Goal: Task Accomplishment & Management: Manage account settings

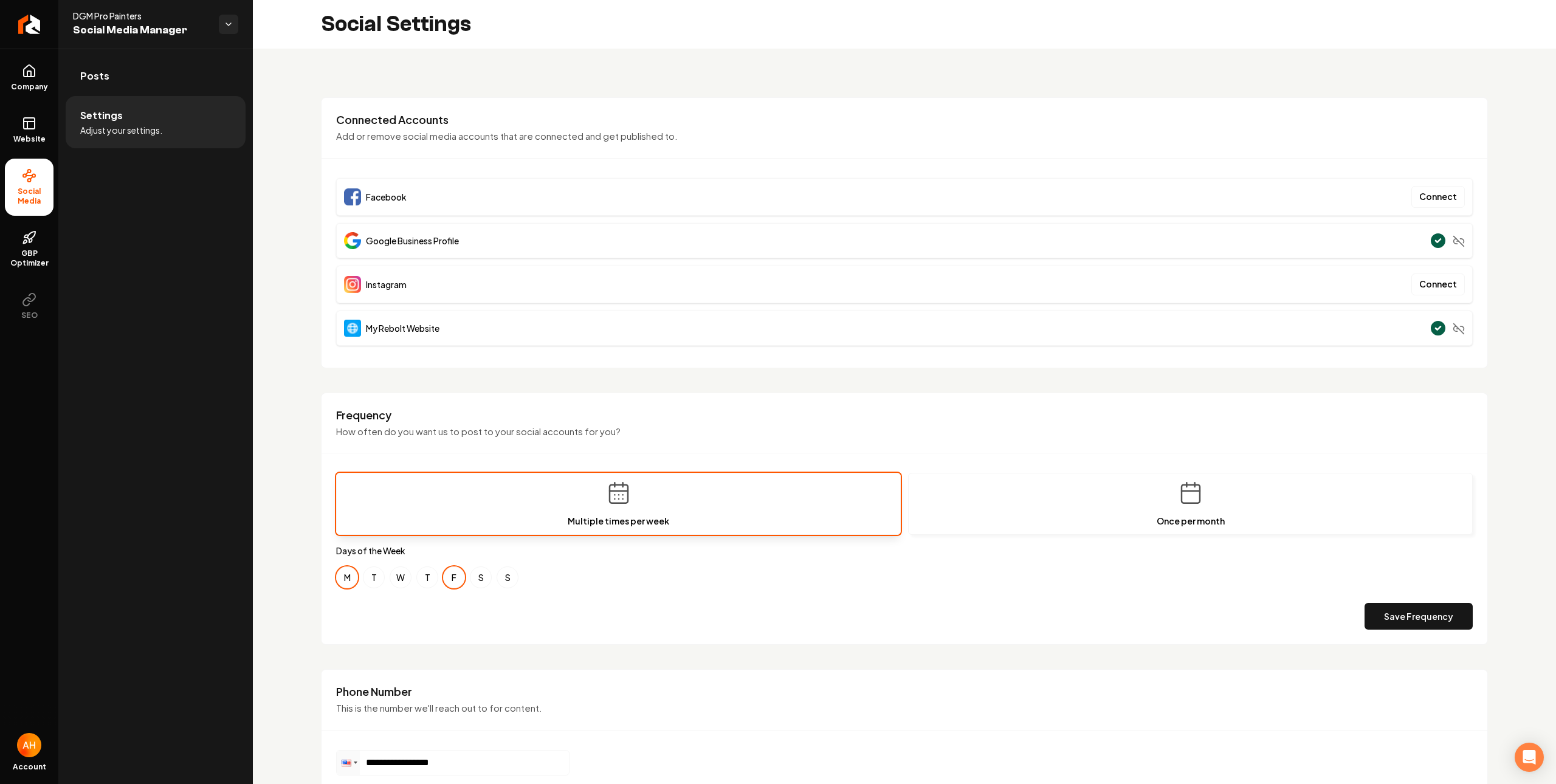
click at [707, 76] on div "**********" at bounding box center [904, 571] width 1303 height 1044
click at [60, 117] on ul "Posts Settings Adjust your settings." at bounding box center [156, 102] width 195 height 107
click at [8, 133] on link "Website" at bounding box center [29, 130] width 49 height 48
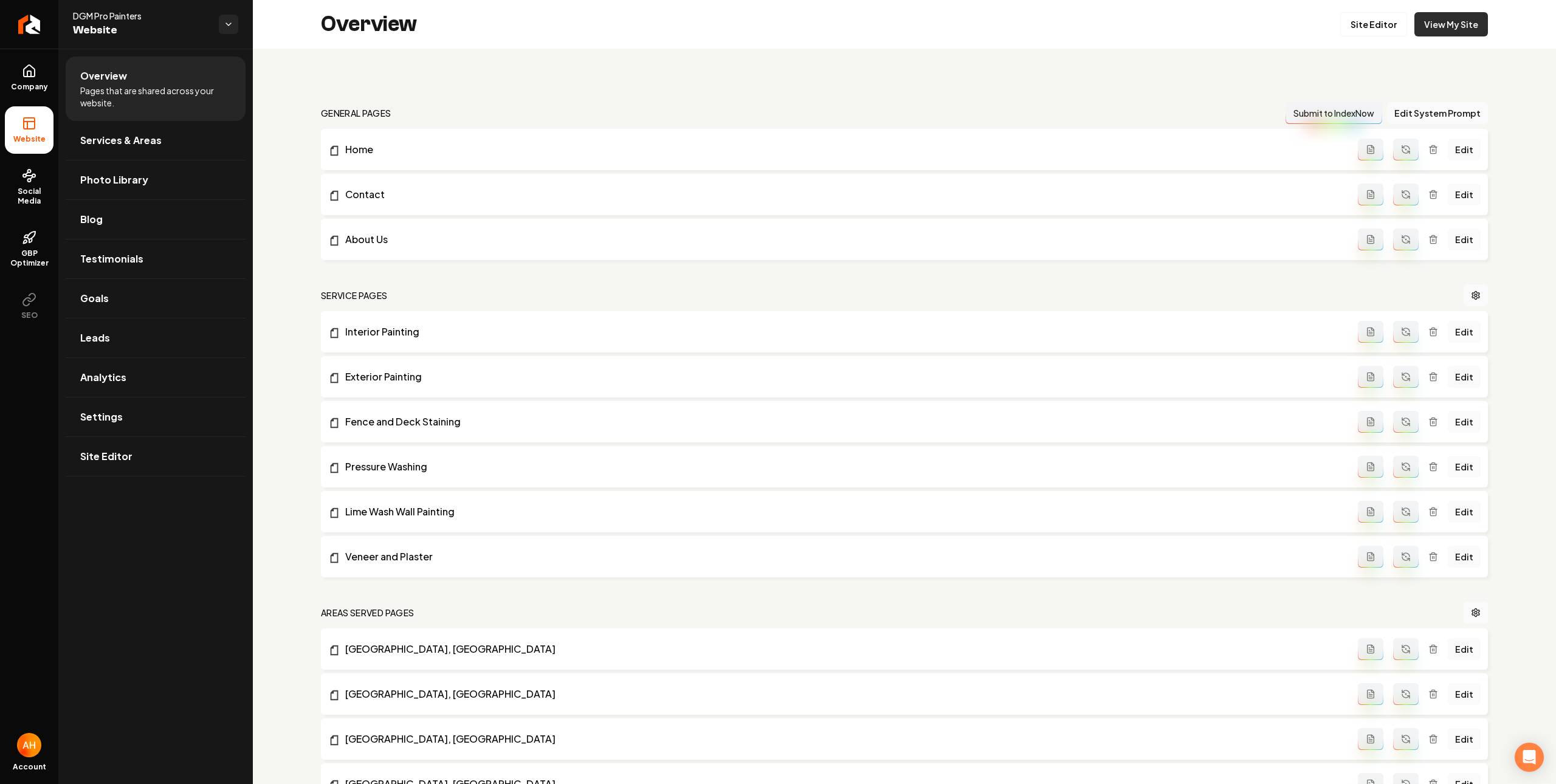
click at [1437, 35] on link "View My Site" at bounding box center [1451, 24] width 74 height 24
drag, startPoint x: 479, startPoint y: 81, endPoint x: 479, endPoint y: 94, distance: 13.0
click at [479, 81] on div "general pages Submit to IndexNow Edit System Prompt Home Edit Contact Edit Abou…" at bounding box center [904, 687] width 1303 height 1276
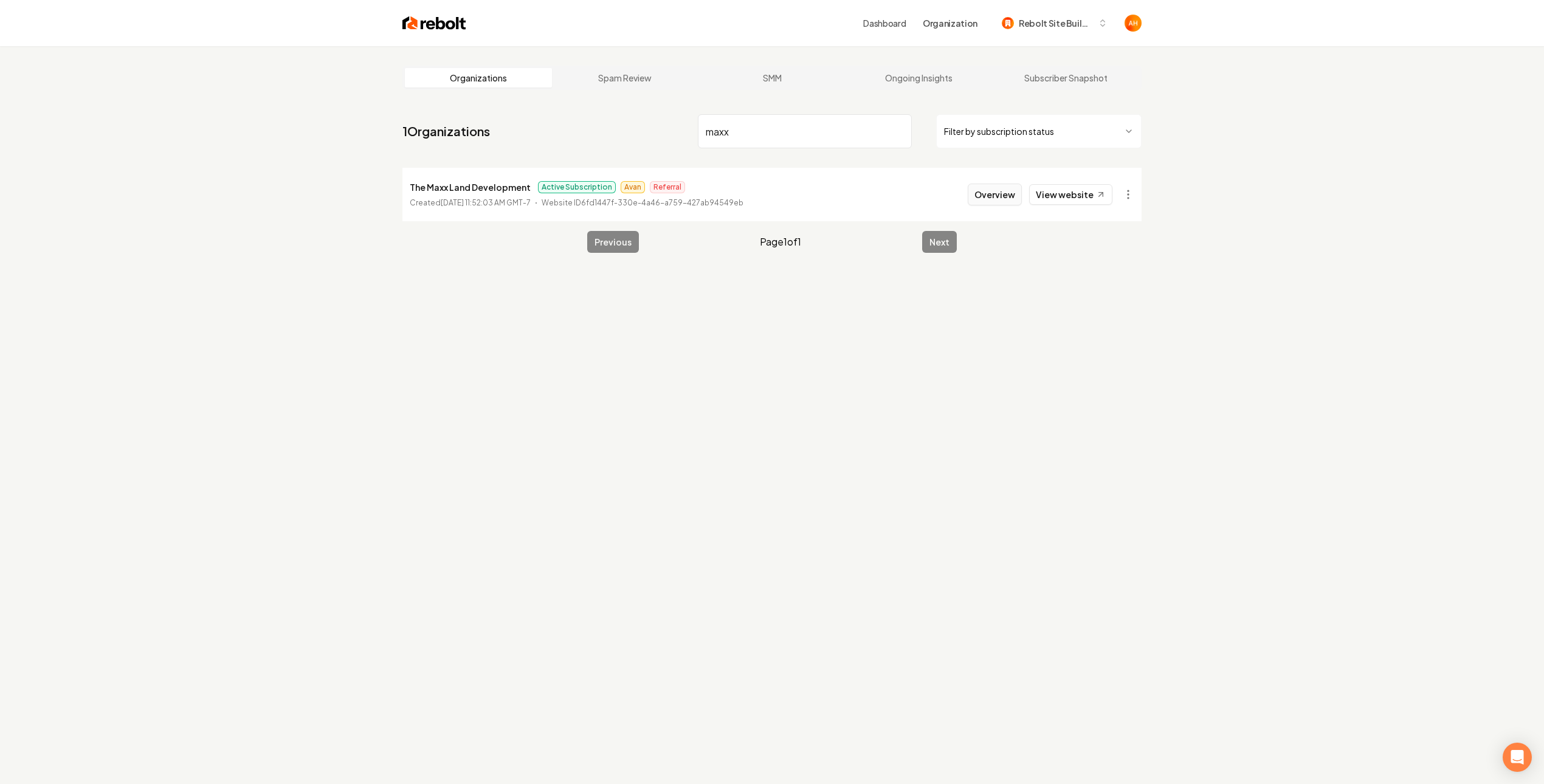
type input "maxx"
click at [1020, 191] on button "Overview" at bounding box center [994, 195] width 54 height 22
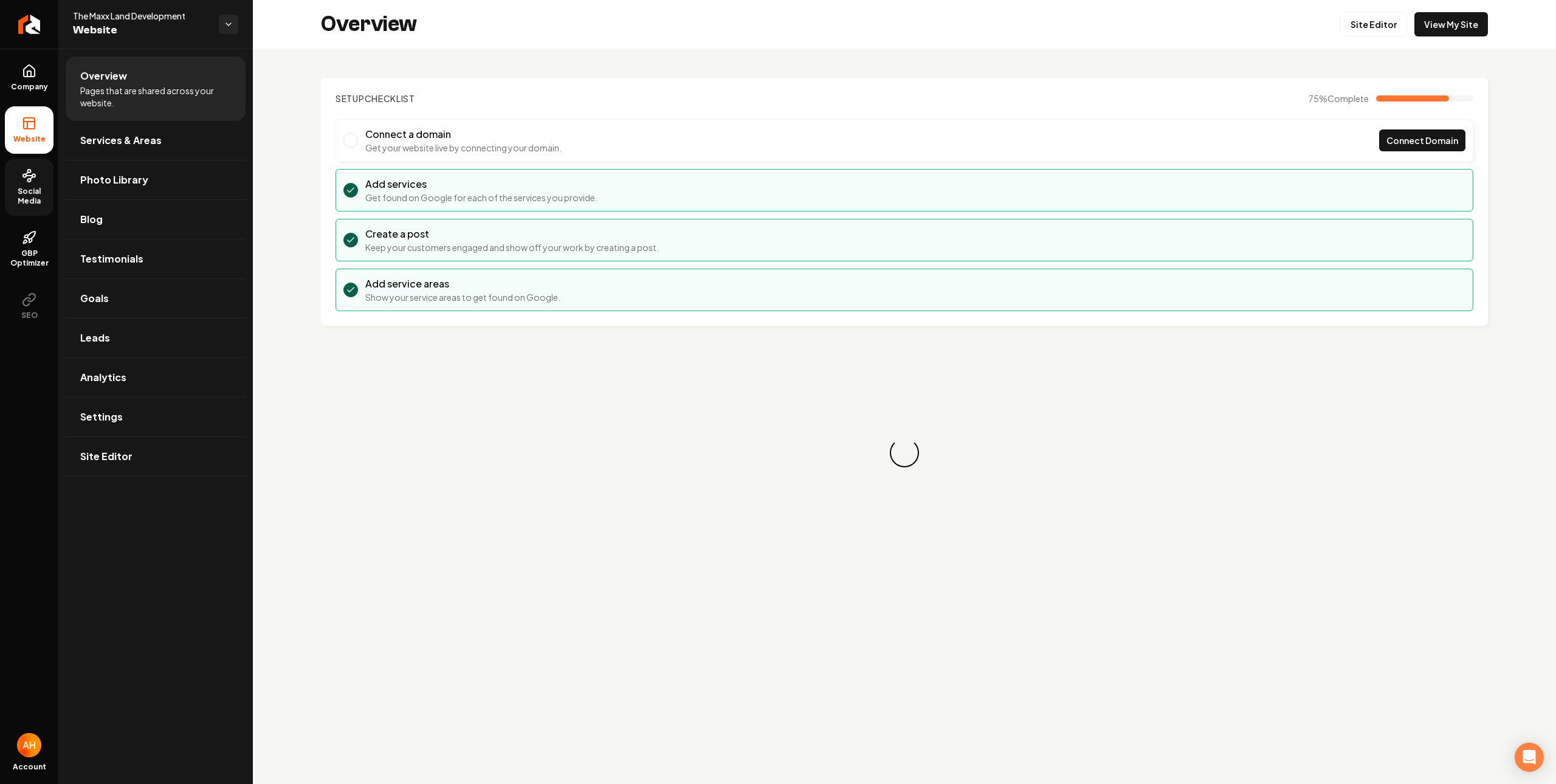
click at [31, 196] on span "Social Media" at bounding box center [29, 197] width 49 height 20
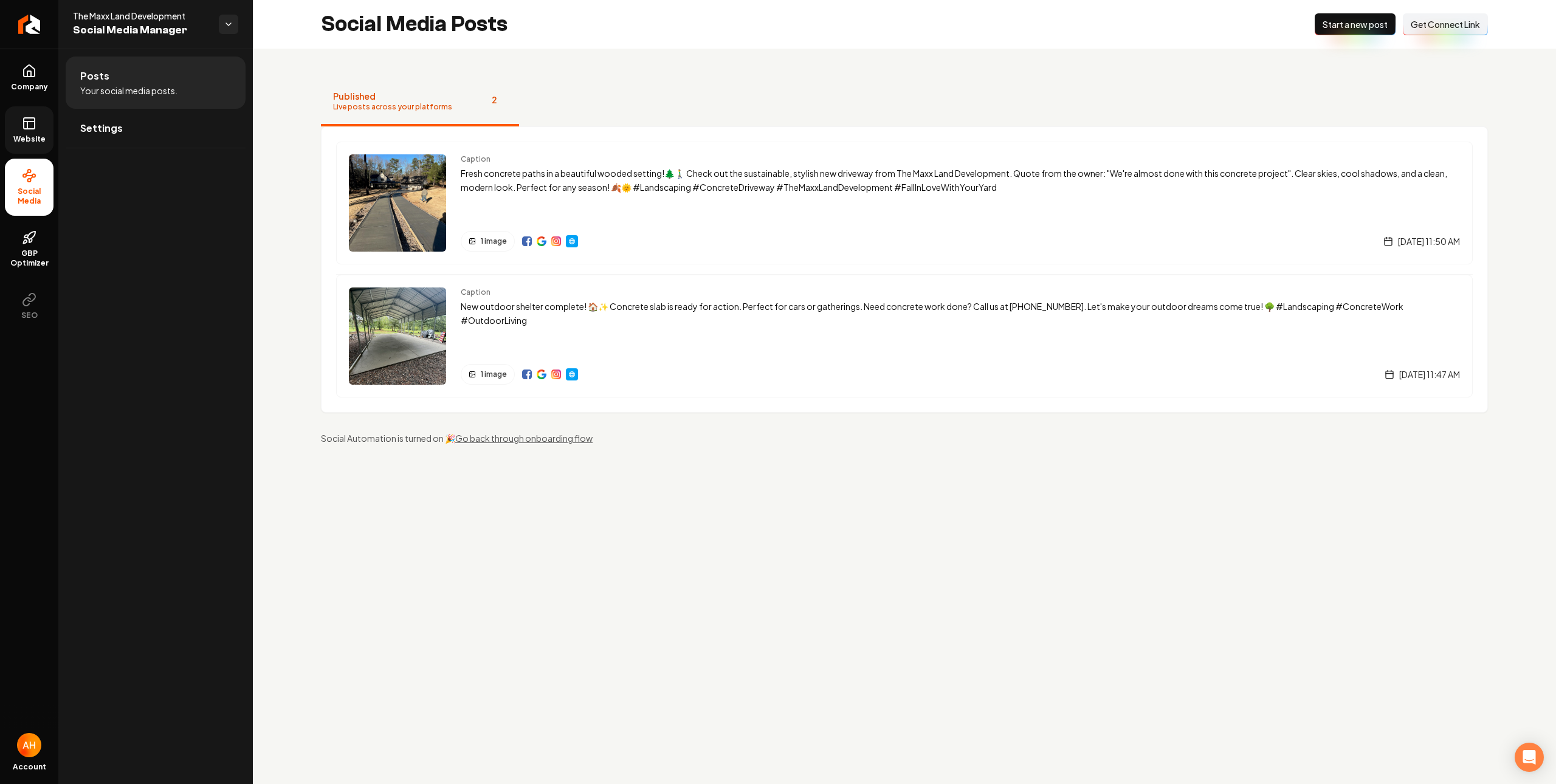
click at [25, 127] on icon at bounding box center [29, 123] width 14 height 14
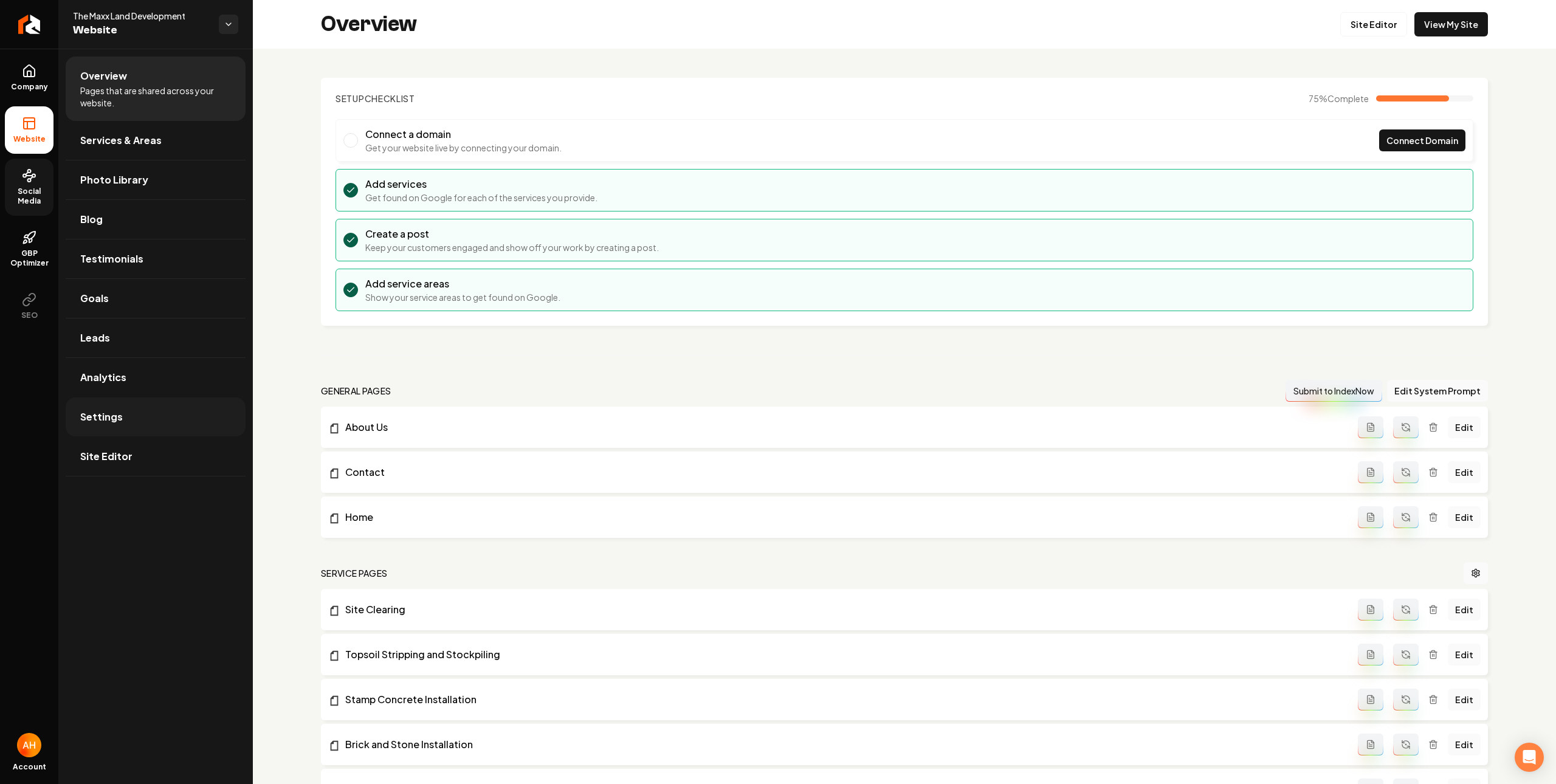
click at [132, 423] on link "Settings" at bounding box center [156, 417] width 180 height 39
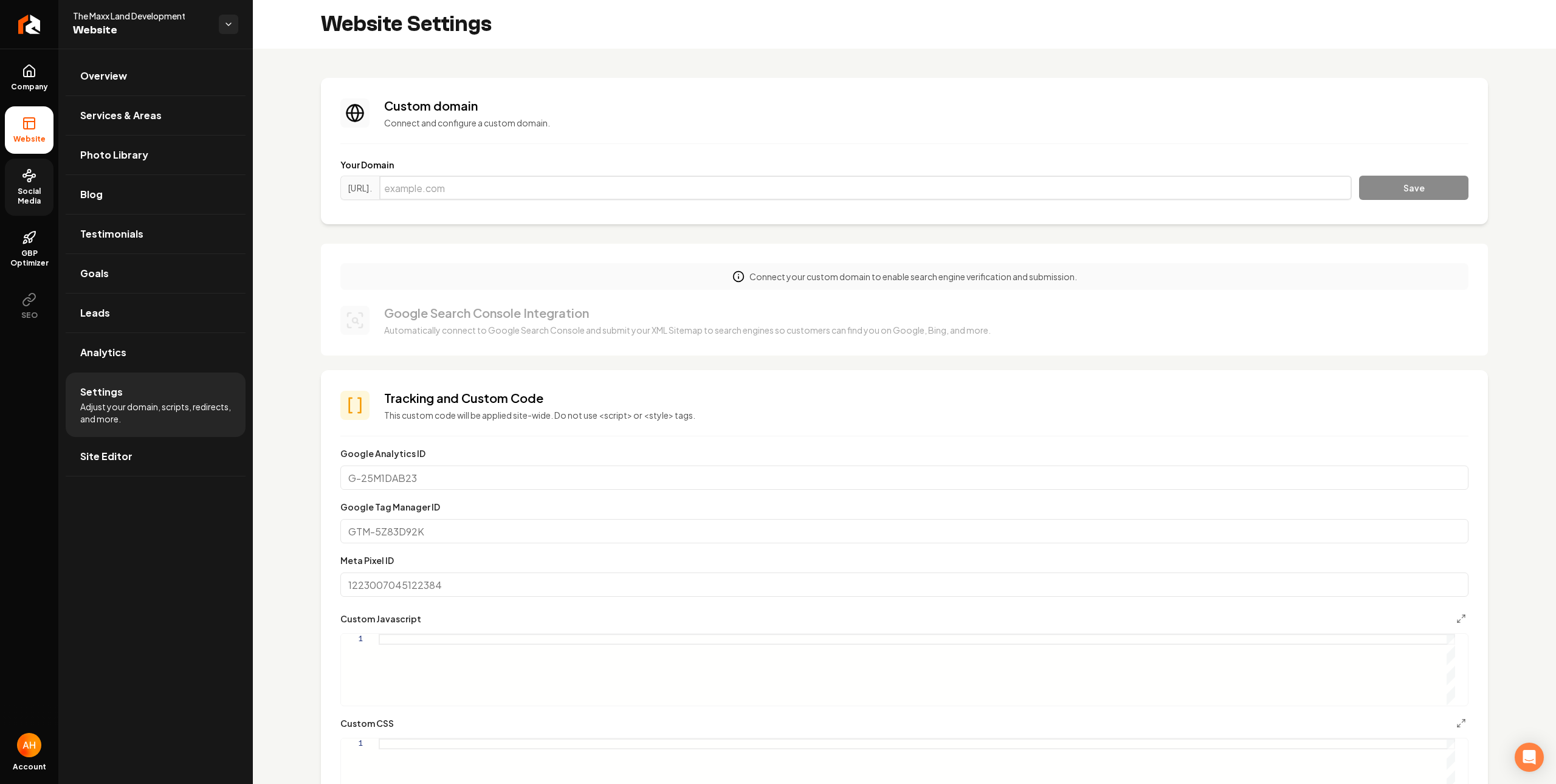
click at [659, 187] on input "Main content area" at bounding box center [865, 188] width 972 height 24
paste input "http://maxxlanddevelopment.com/"
type input "maxxlanddevelopment.com"
click at [1359, 176] on button "Save" at bounding box center [1414, 188] width 109 height 24
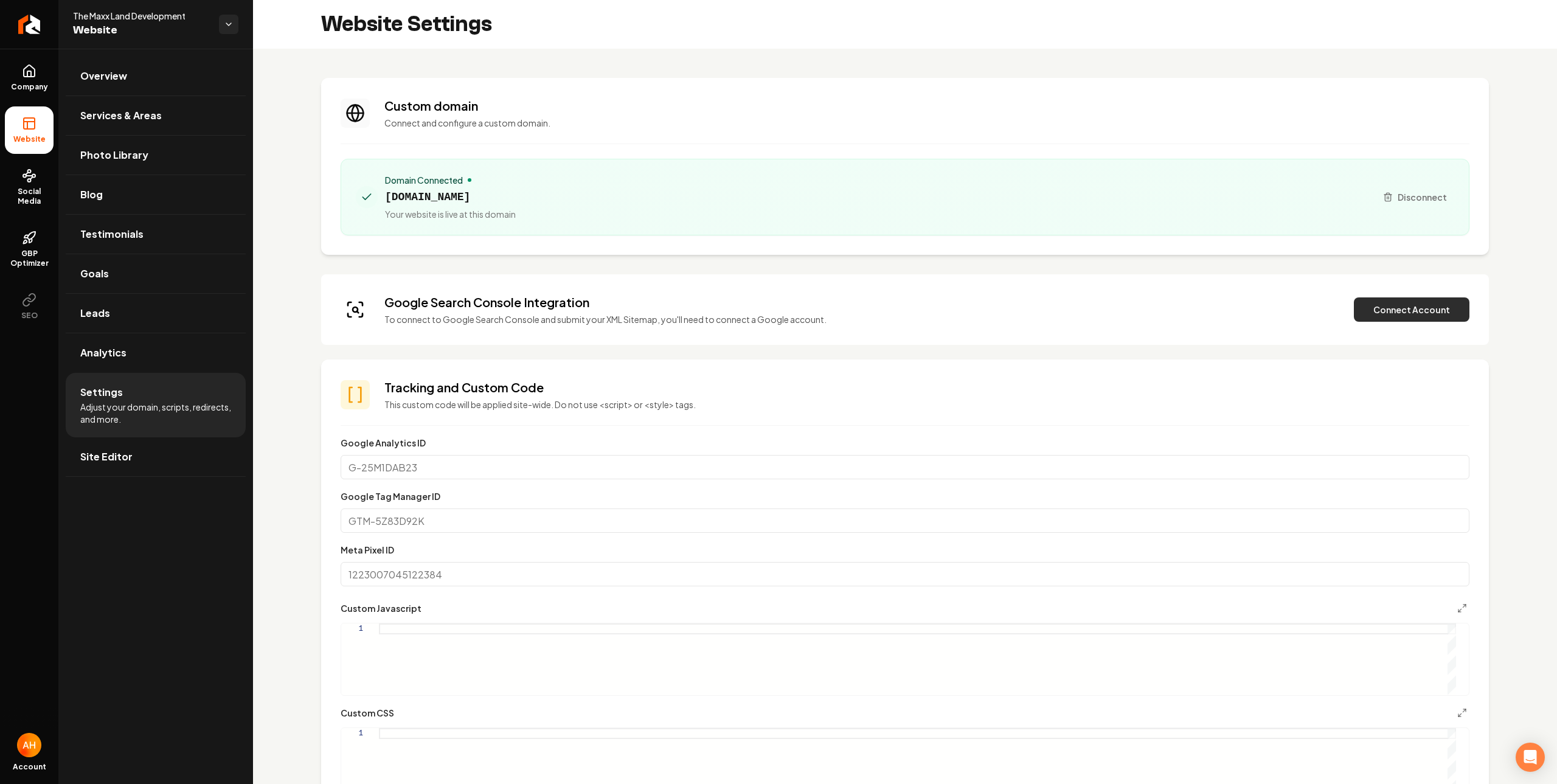
click at [1387, 311] on button "Connect Account" at bounding box center [1412, 309] width 115 height 24
click at [1313, 304] on button "Verify & Submit" at bounding box center [1327, 309] width 106 height 24
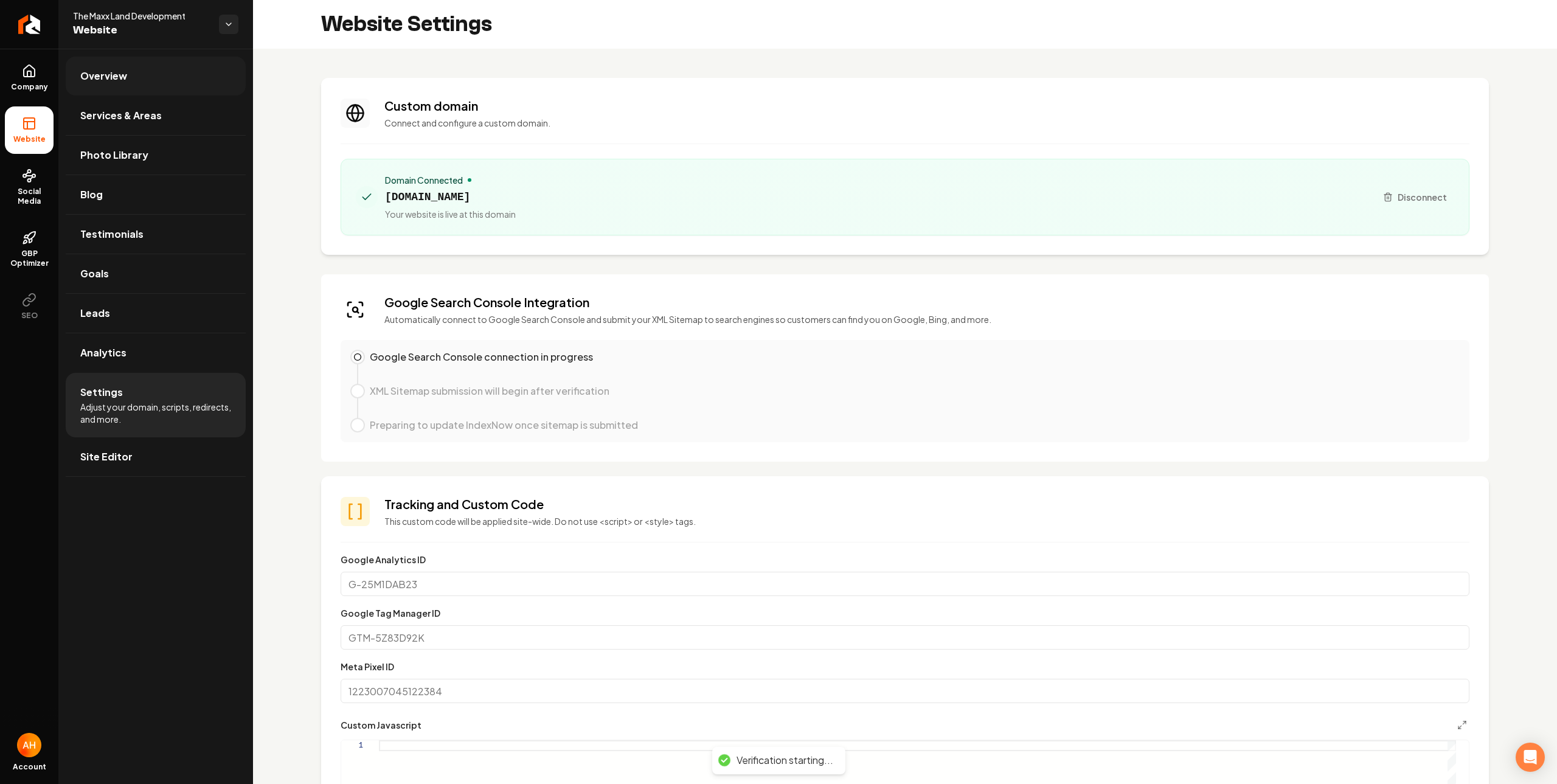
click at [108, 65] on link "Overview" at bounding box center [156, 76] width 180 height 39
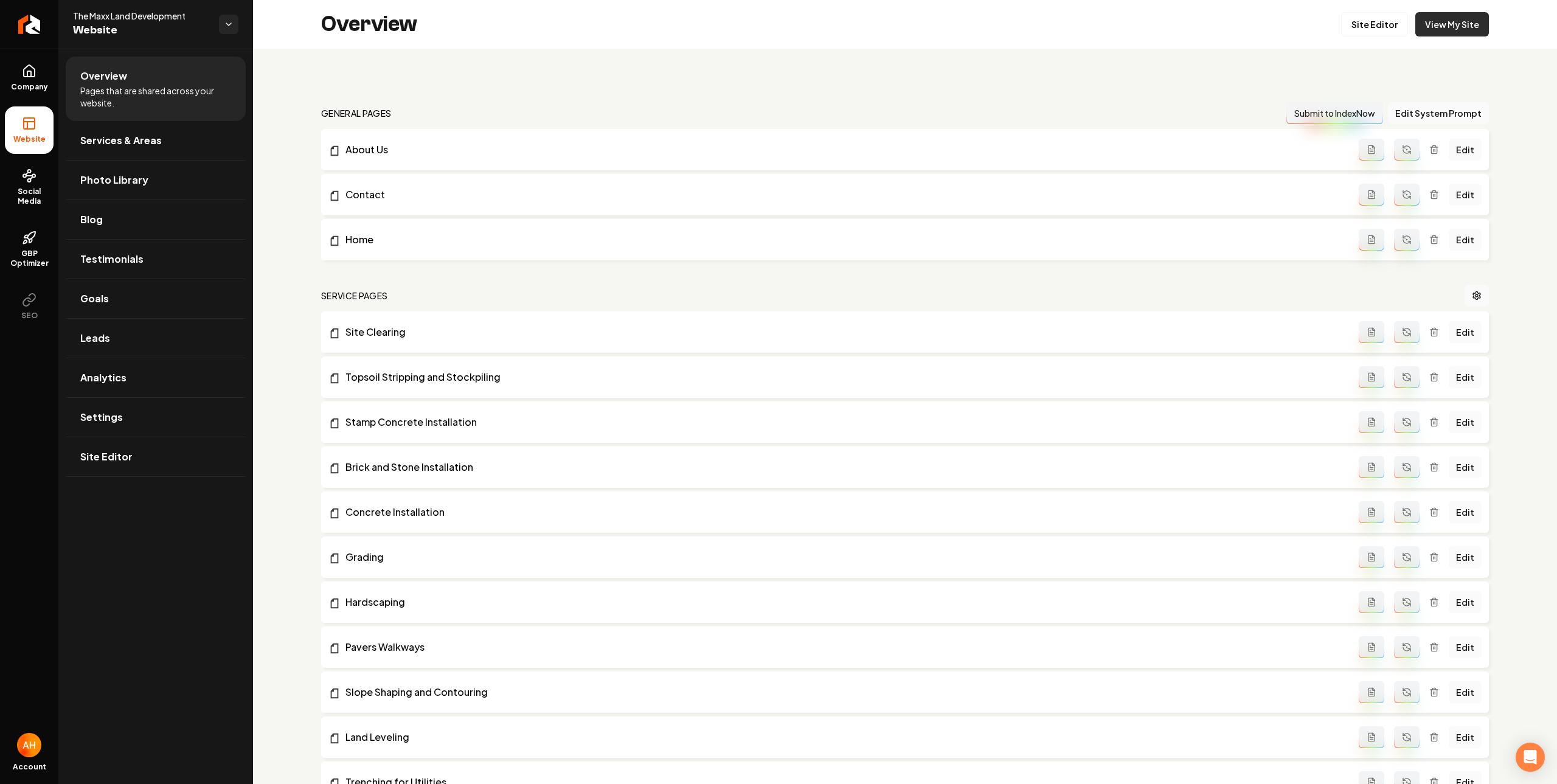
click at [1417, 27] on link "View My Site" at bounding box center [1452, 24] width 74 height 24
click at [655, 31] on div "Overview Site Editor View My Site" at bounding box center [905, 24] width 1304 height 49
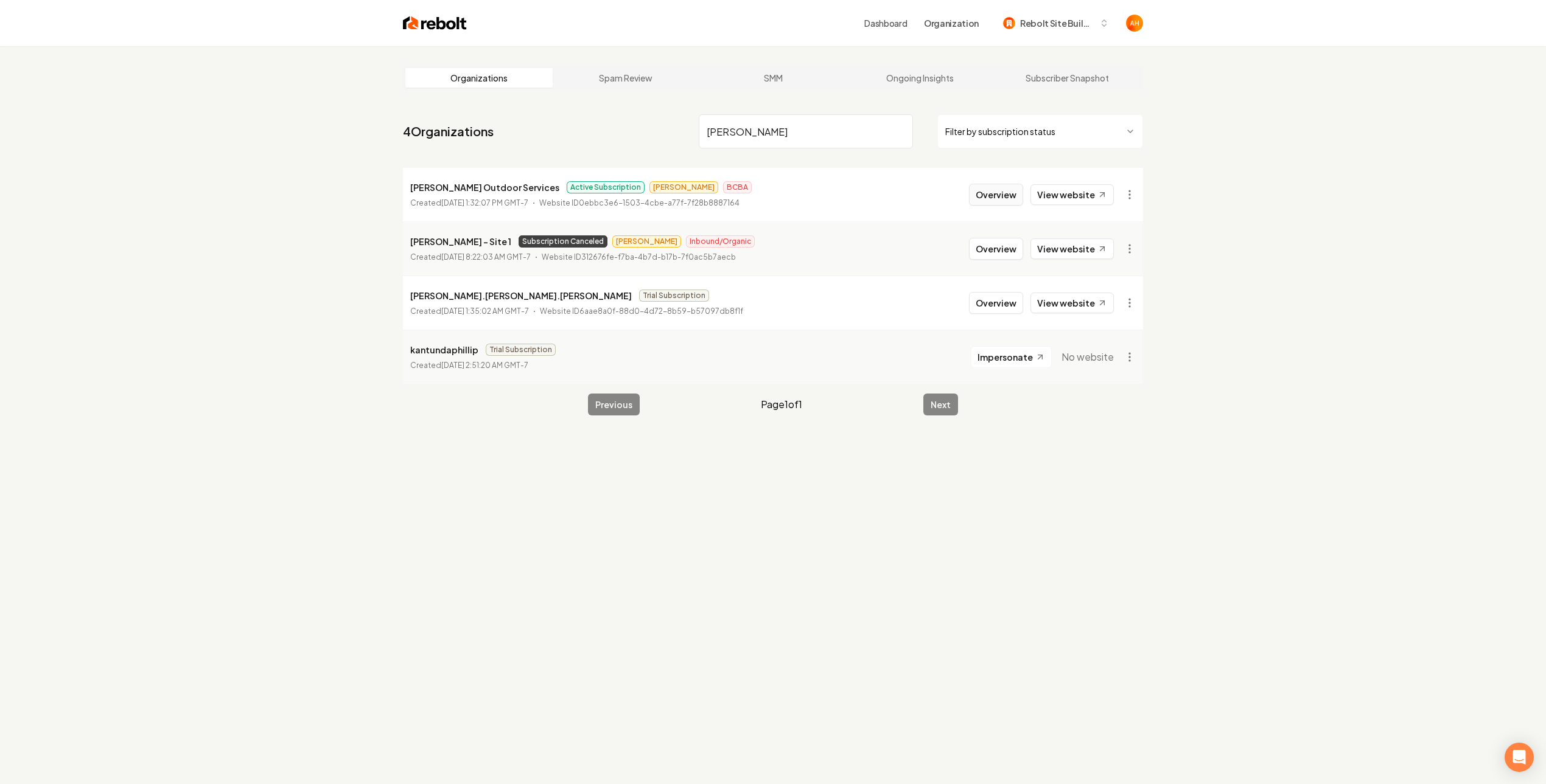
type input "phillip"
click at [986, 199] on button "Overview" at bounding box center [996, 195] width 54 height 22
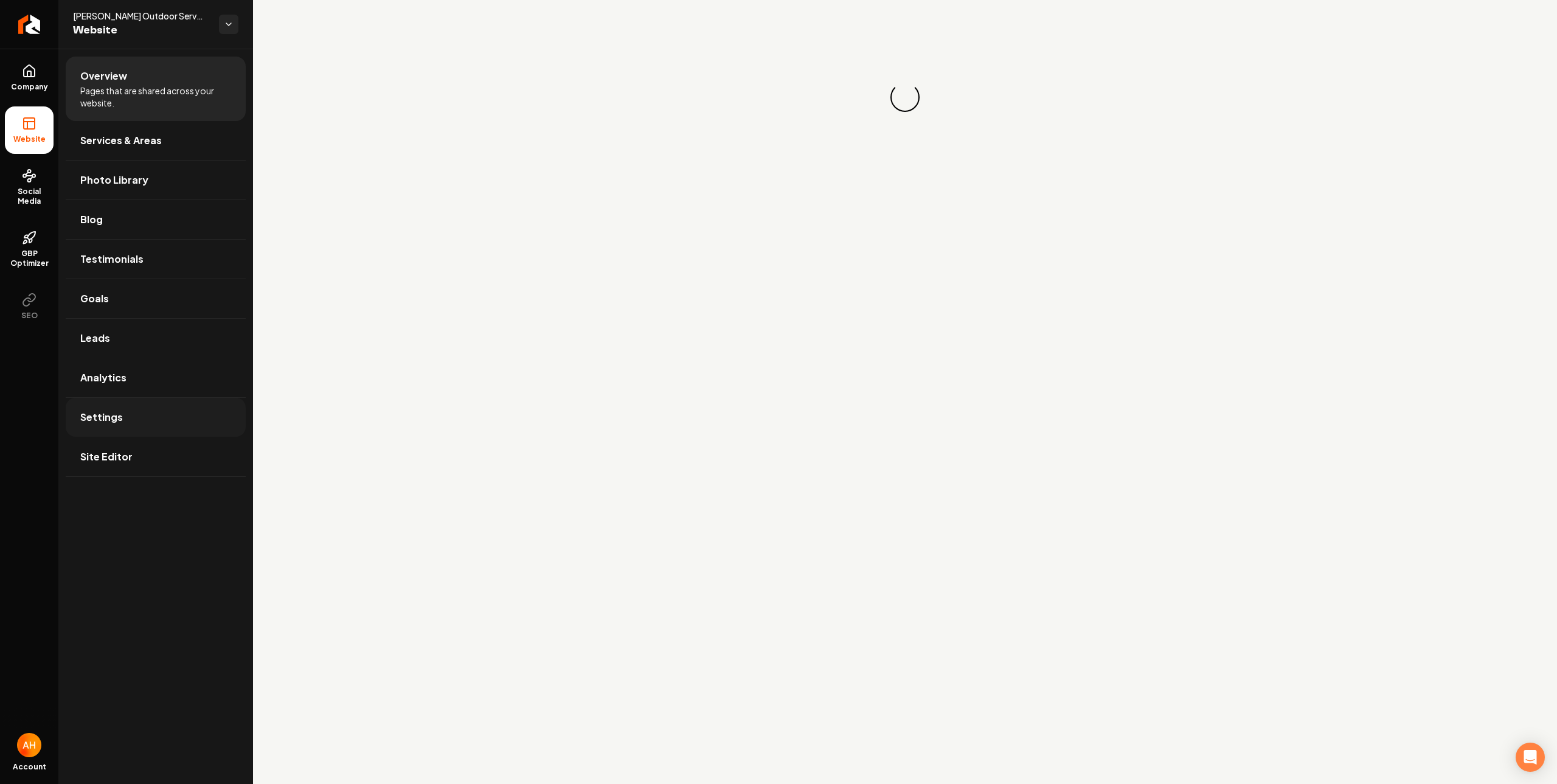
click at [171, 424] on link "Settings" at bounding box center [156, 417] width 180 height 39
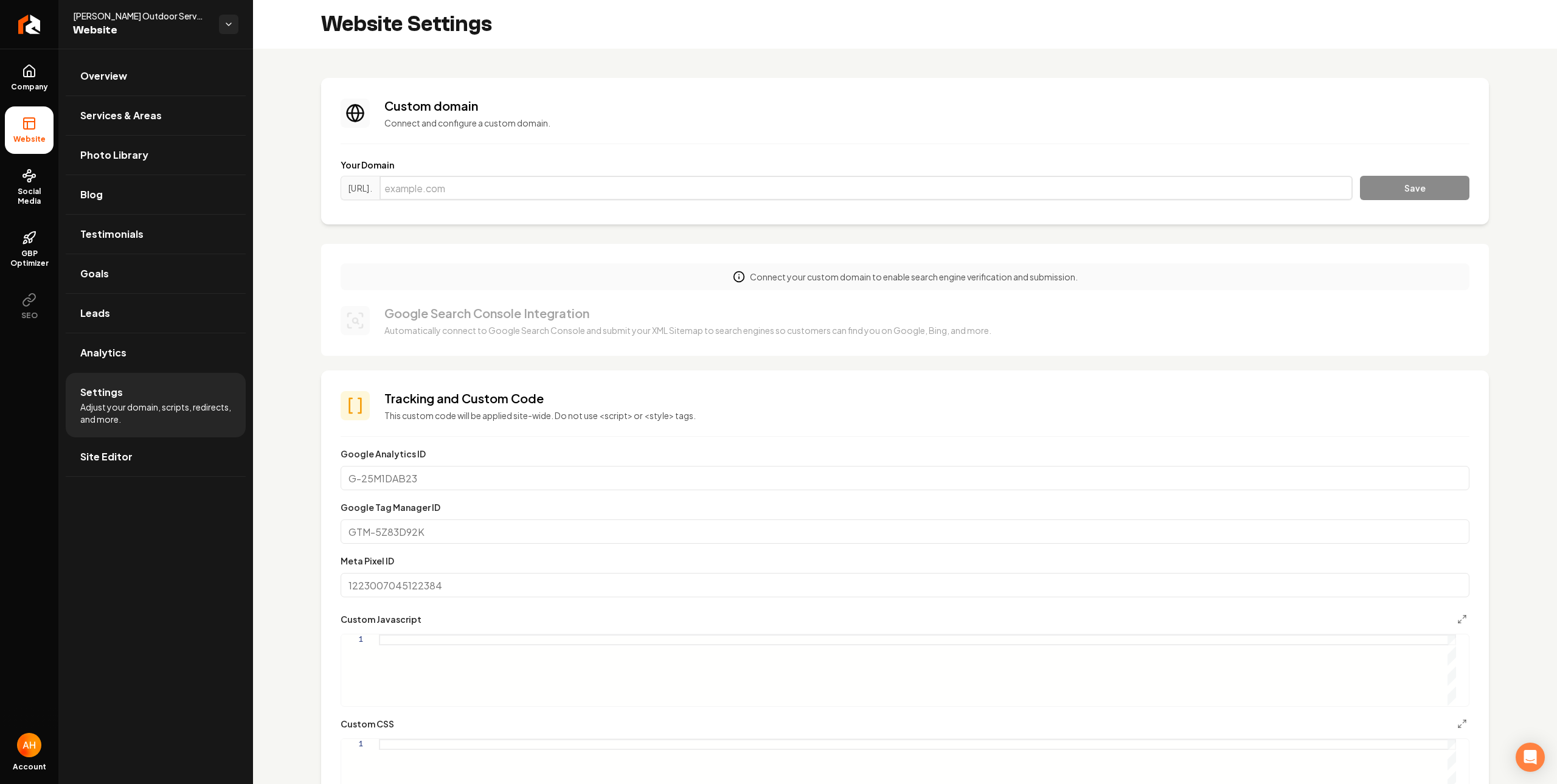
click at [620, 198] on input "Main content area" at bounding box center [866, 188] width 973 height 24
paste input "phillipsoutdoorservicesga.com"
type input "phillipsoutdoorservicesga.com"
click at [1397, 177] on button "Save" at bounding box center [1415, 188] width 109 height 24
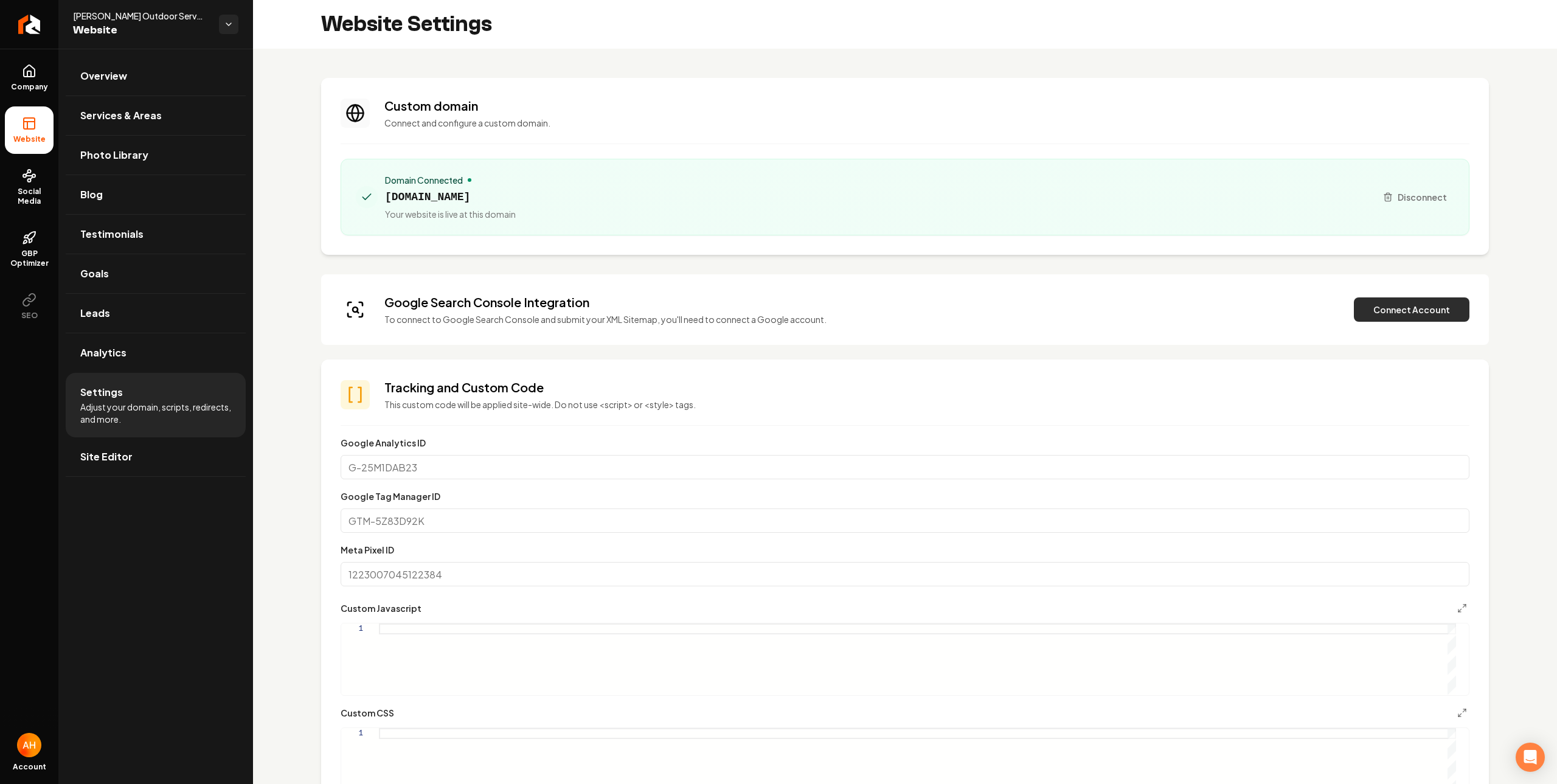
click at [1383, 318] on button "Connect Account" at bounding box center [1412, 309] width 115 height 24
click at [1380, 319] on button "Connect Account" at bounding box center [1412, 309] width 115 height 24
click at [1322, 312] on button "Verify & Submit" at bounding box center [1327, 309] width 106 height 24
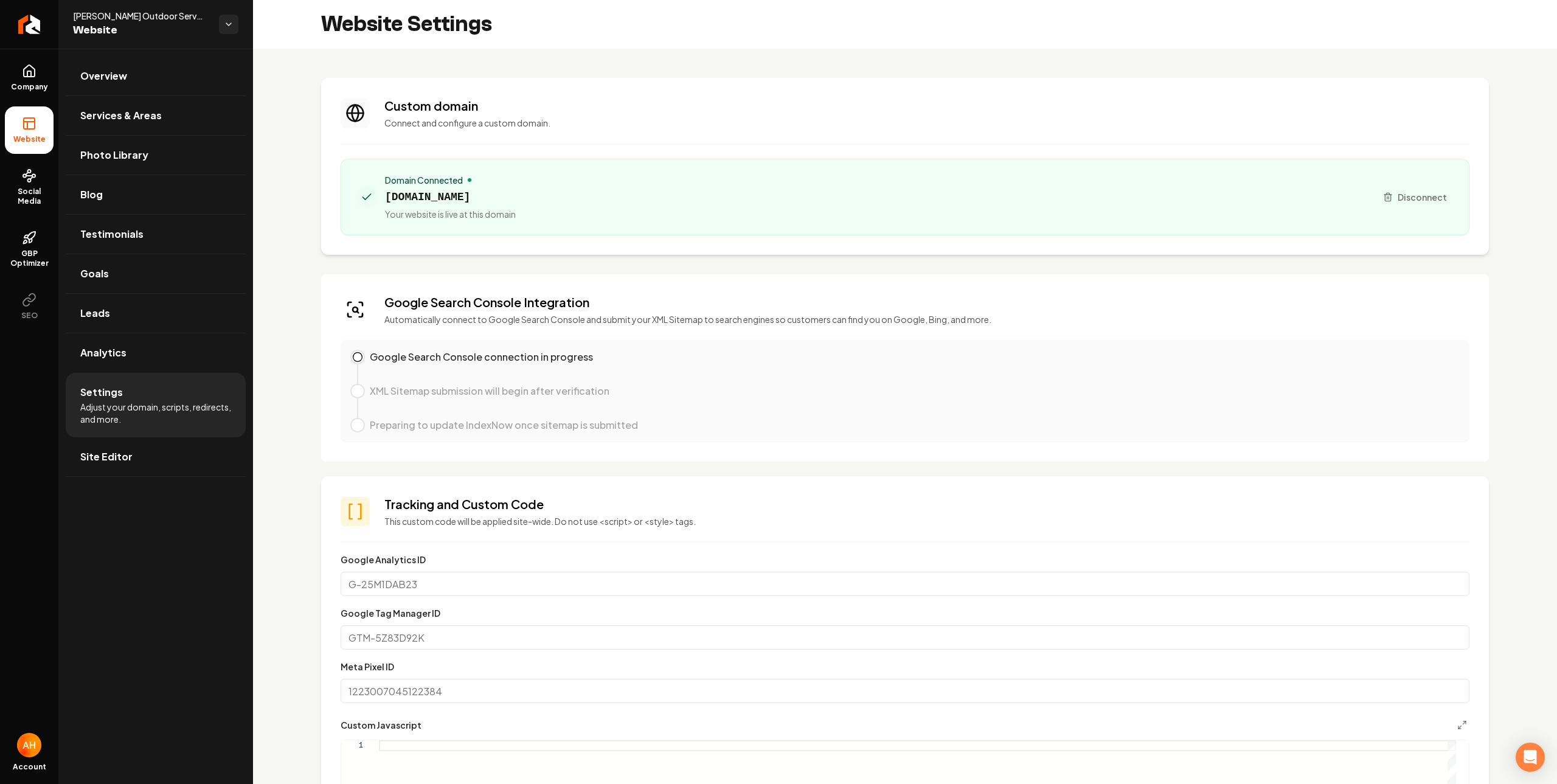
click at [491, 196] on span "phillipsoutdoorservicesga.com" at bounding box center [450, 197] width 131 height 17
copy span "phillipsoutdoorservicesga.com"
click at [738, 130] on section "Custom domain Connect and configure a custom domain. Domain Connected phillipso…" at bounding box center [905, 166] width 1168 height 177
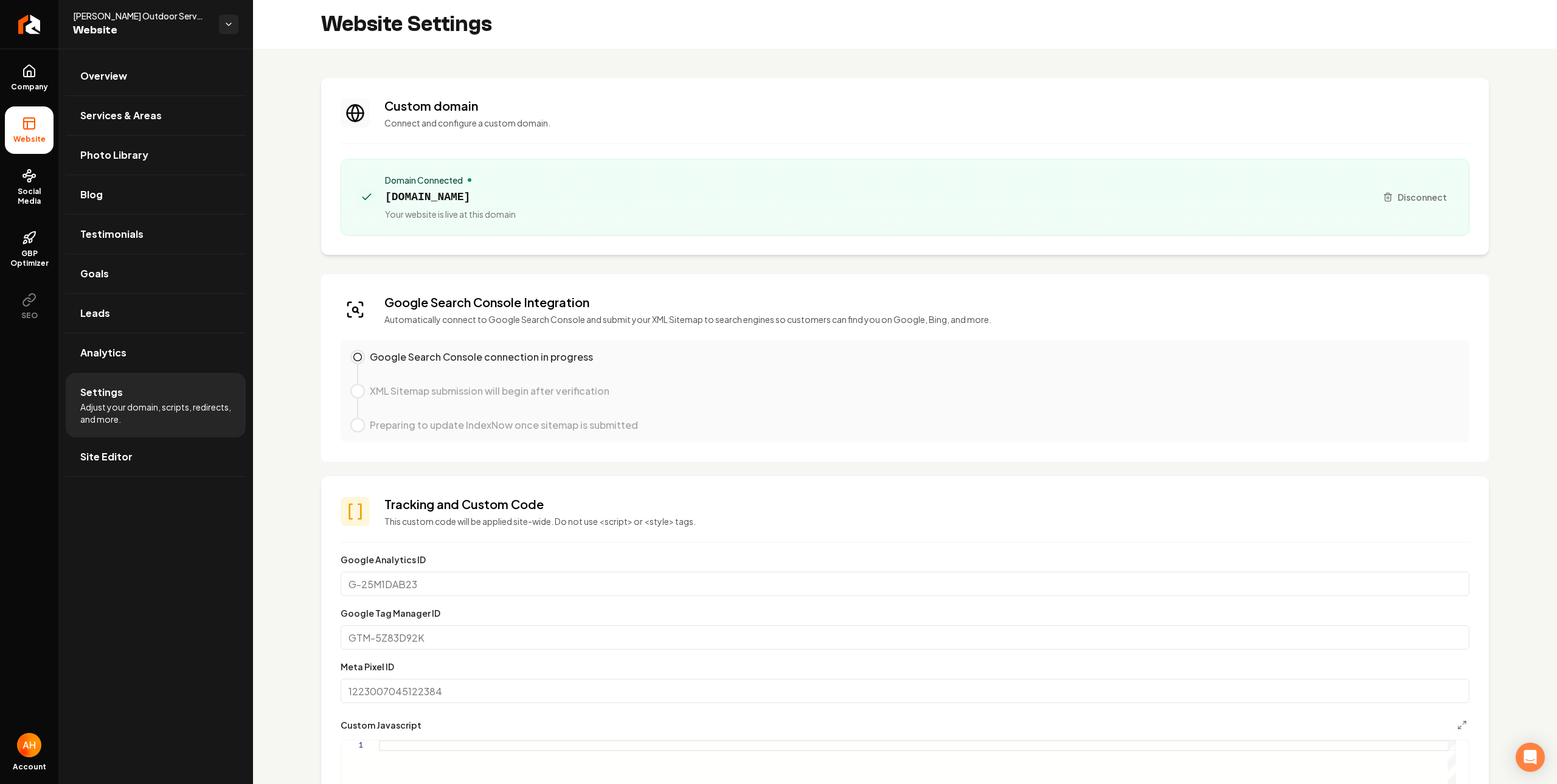
click at [508, 209] on span "Your website is live at this domain" at bounding box center [450, 214] width 131 height 12
click at [510, 201] on span "phillipsoutdoorservicesga.com" at bounding box center [450, 197] width 131 height 17
copy span "phillipsoutdoorservicesga.com"
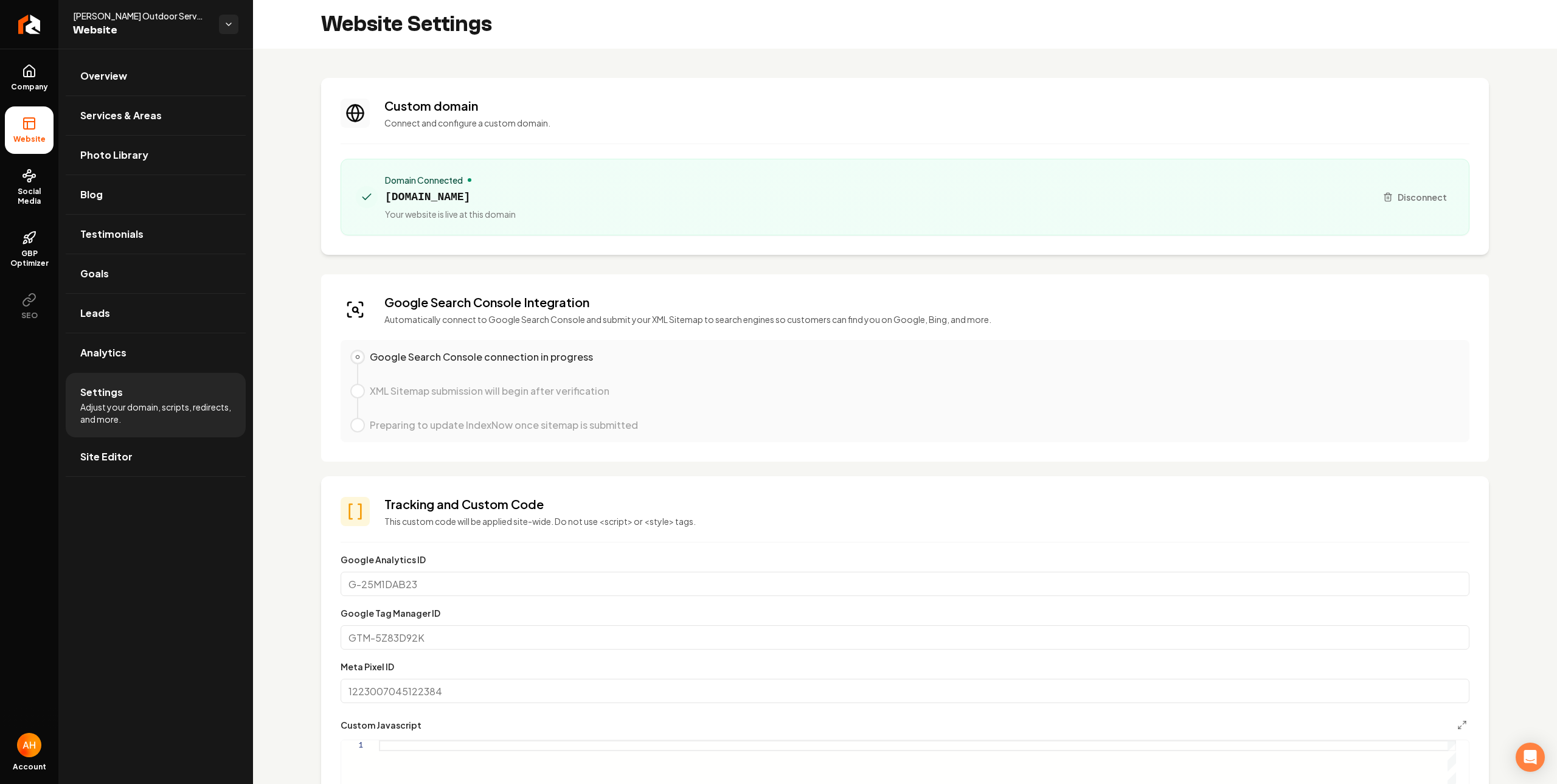
click at [706, 117] on p "Connect and configure a custom domain." at bounding box center [927, 123] width 1085 height 12
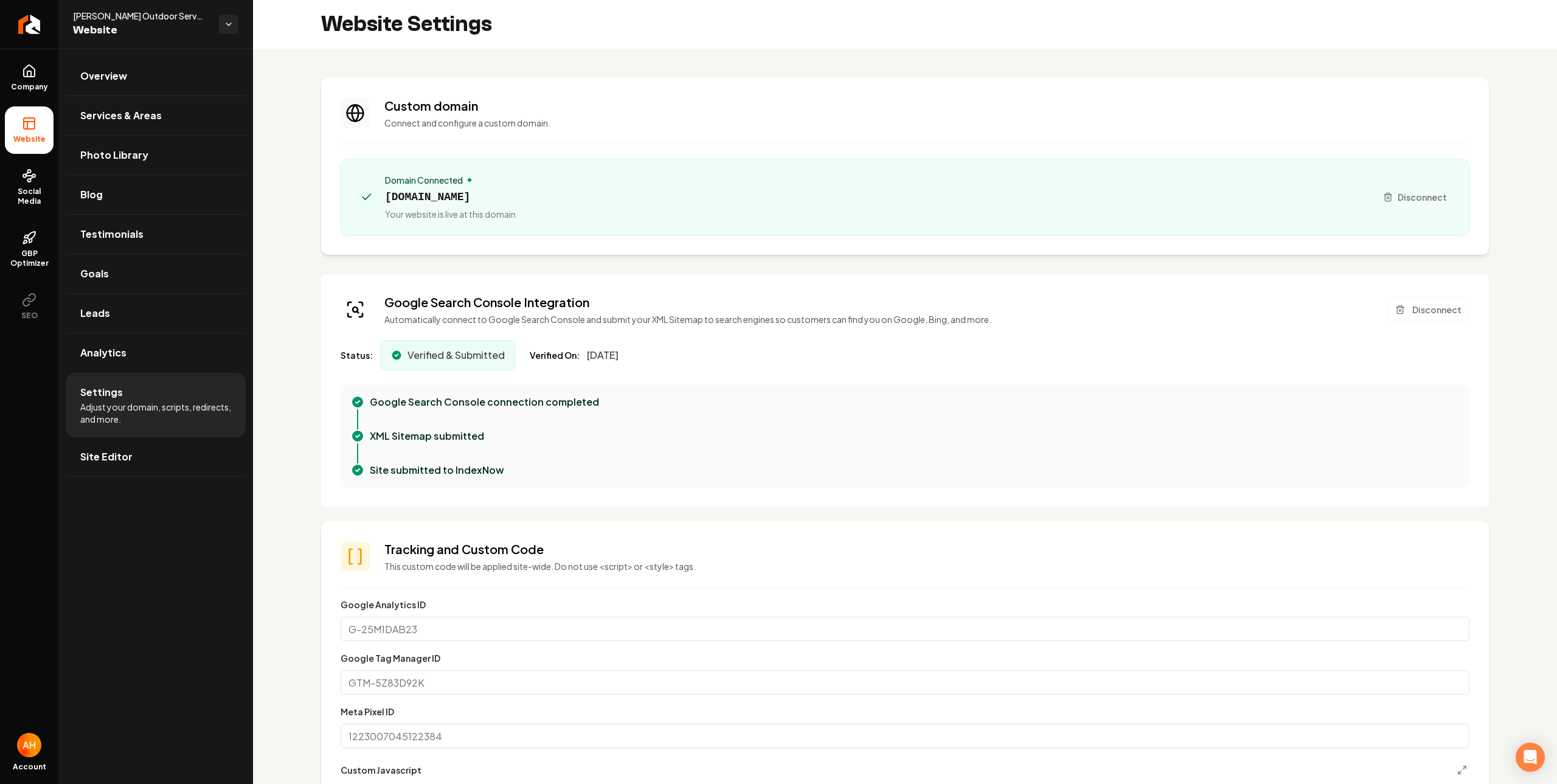
drag, startPoint x: 610, startPoint y: 108, endPoint x: 611, endPoint y: 102, distance: 6.1
click at [610, 108] on h3 "Custom domain" at bounding box center [927, 106] width 1085 height 17
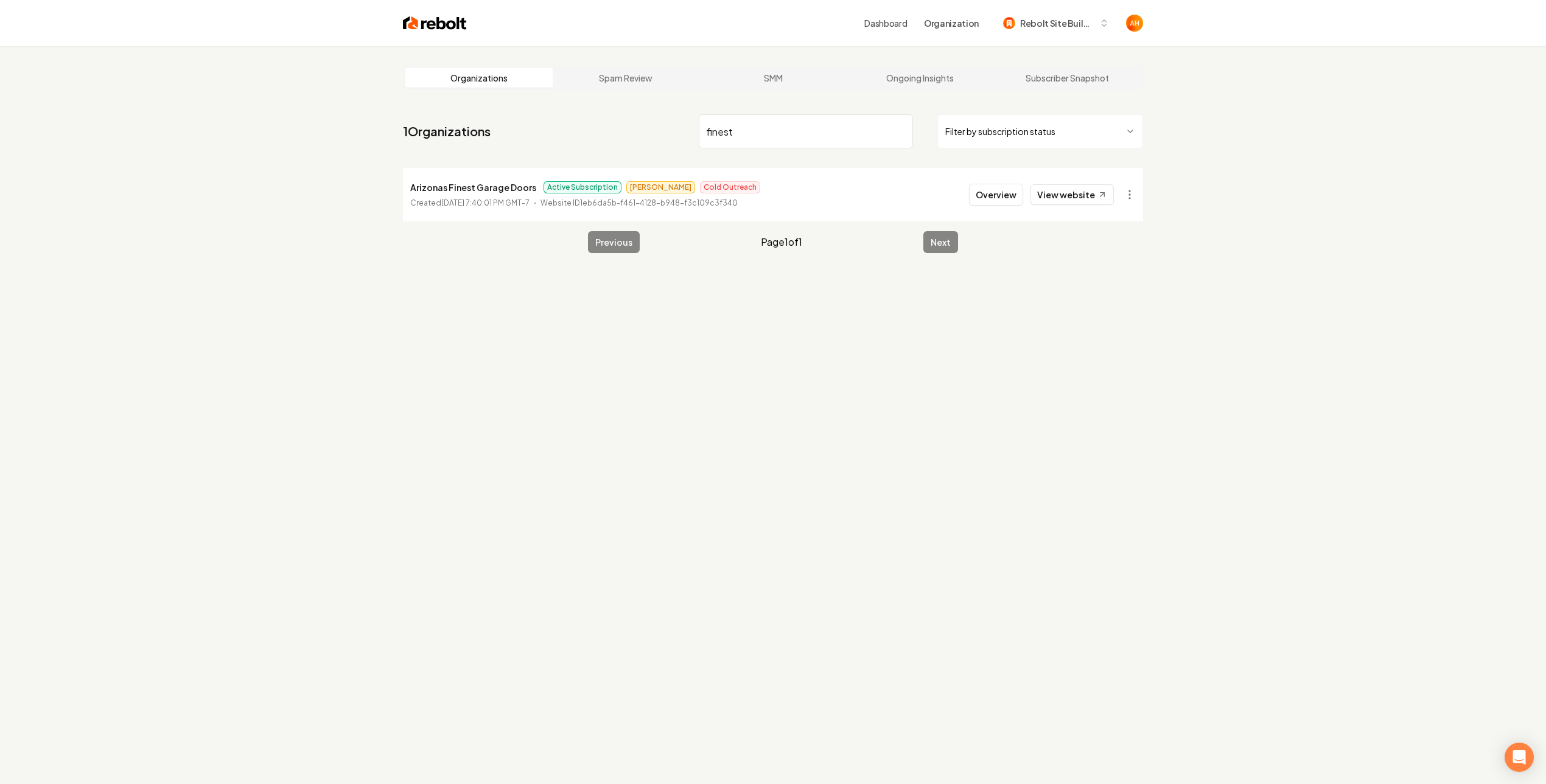
type input "finest"
click at [1001, 199] on button "Overview" at bounding box center [996, 195] width 54 height 22
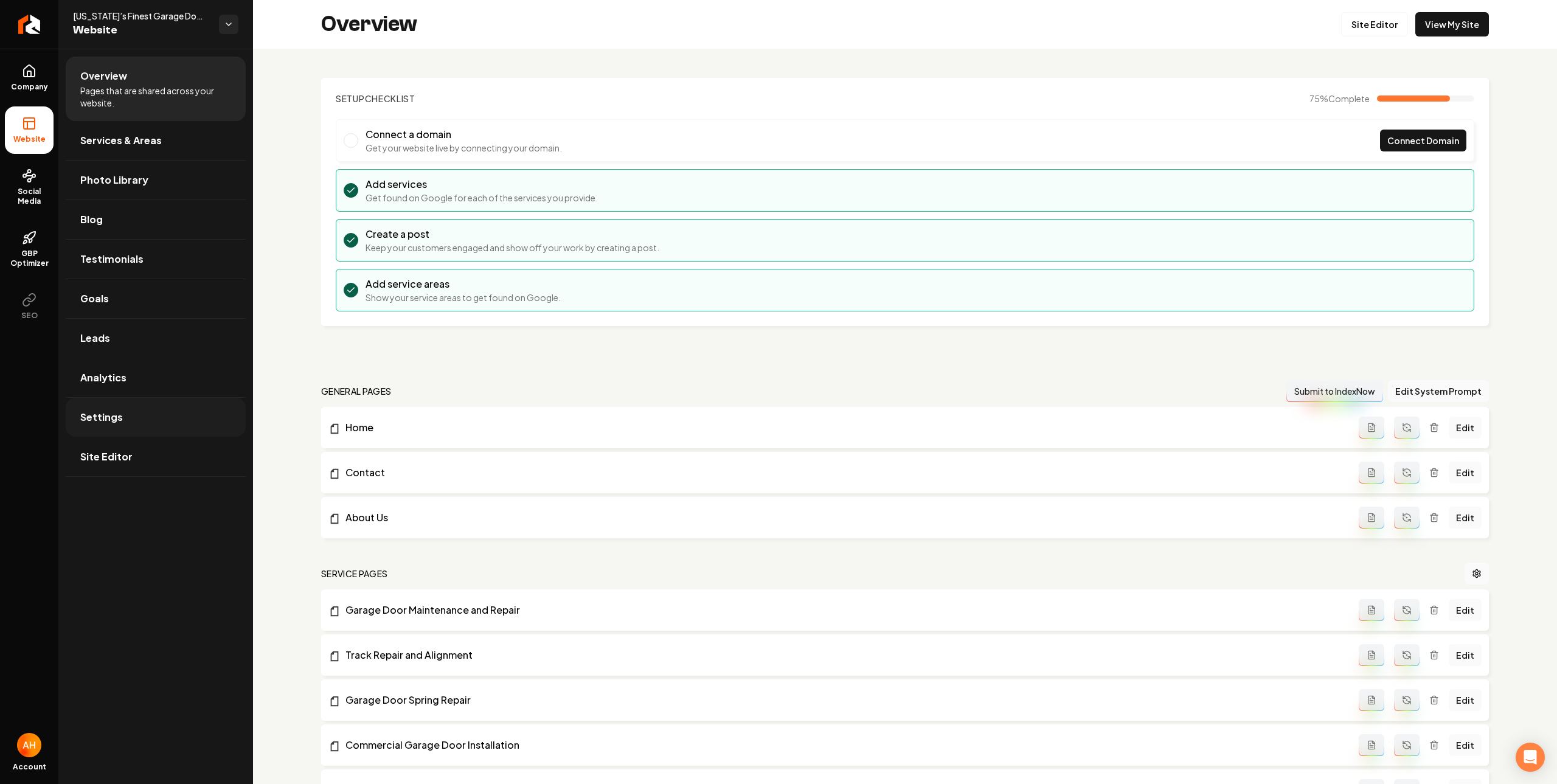
click at [166, 417] on link "Settings" at bounding box center [156, 417] width 180 height 39
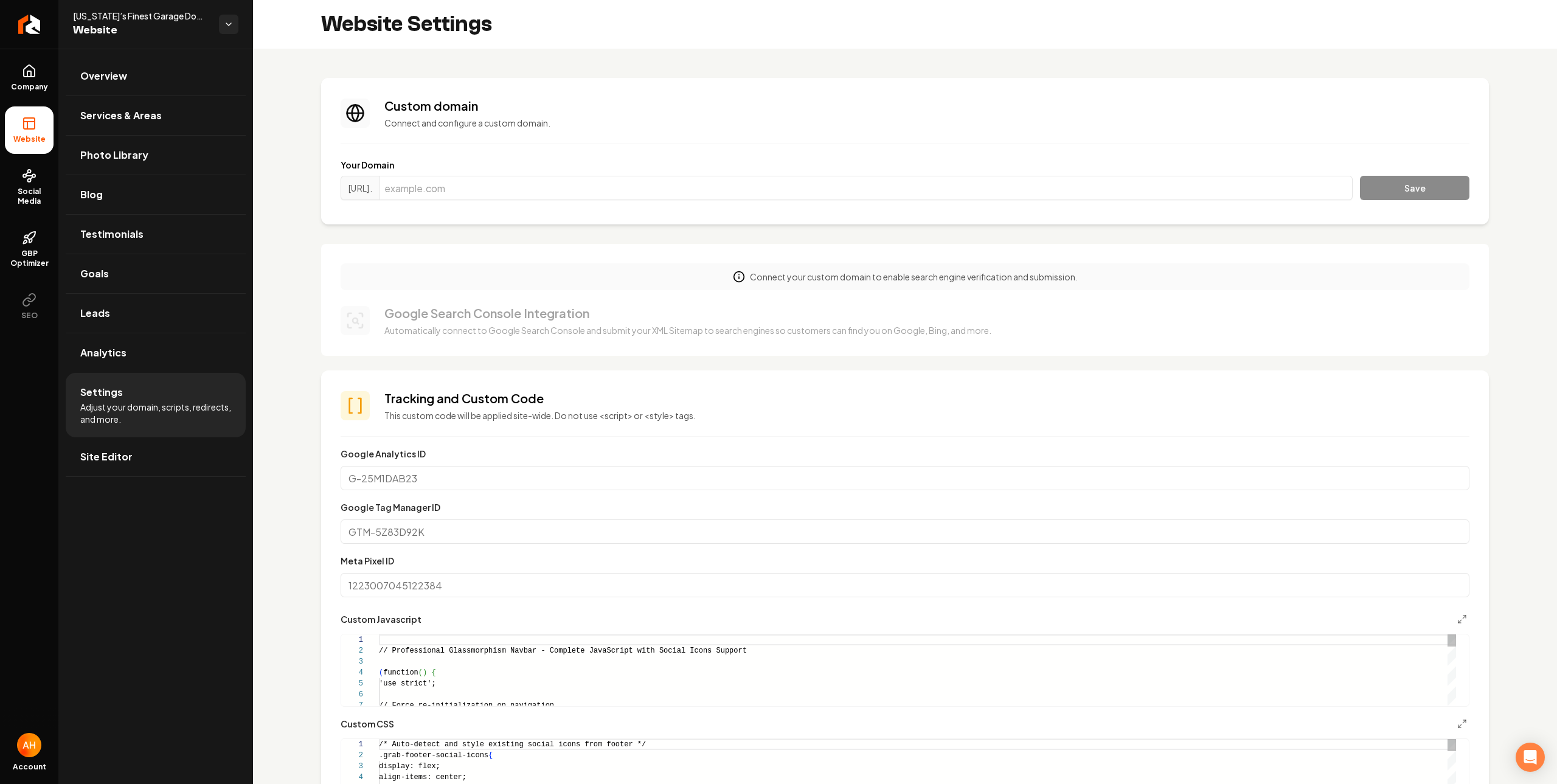
scroll to position [109, 0]
click at [713, 190] on input "Main content area" at bounding box center [866, 188] width 973 height 24
paste input "http://azfinestgaragedoors.com/"
type input "azfinestgaragedoors.com"
click at [1360, 176] on button "Save" at bounding box center [1415, 188] width 109 height 24
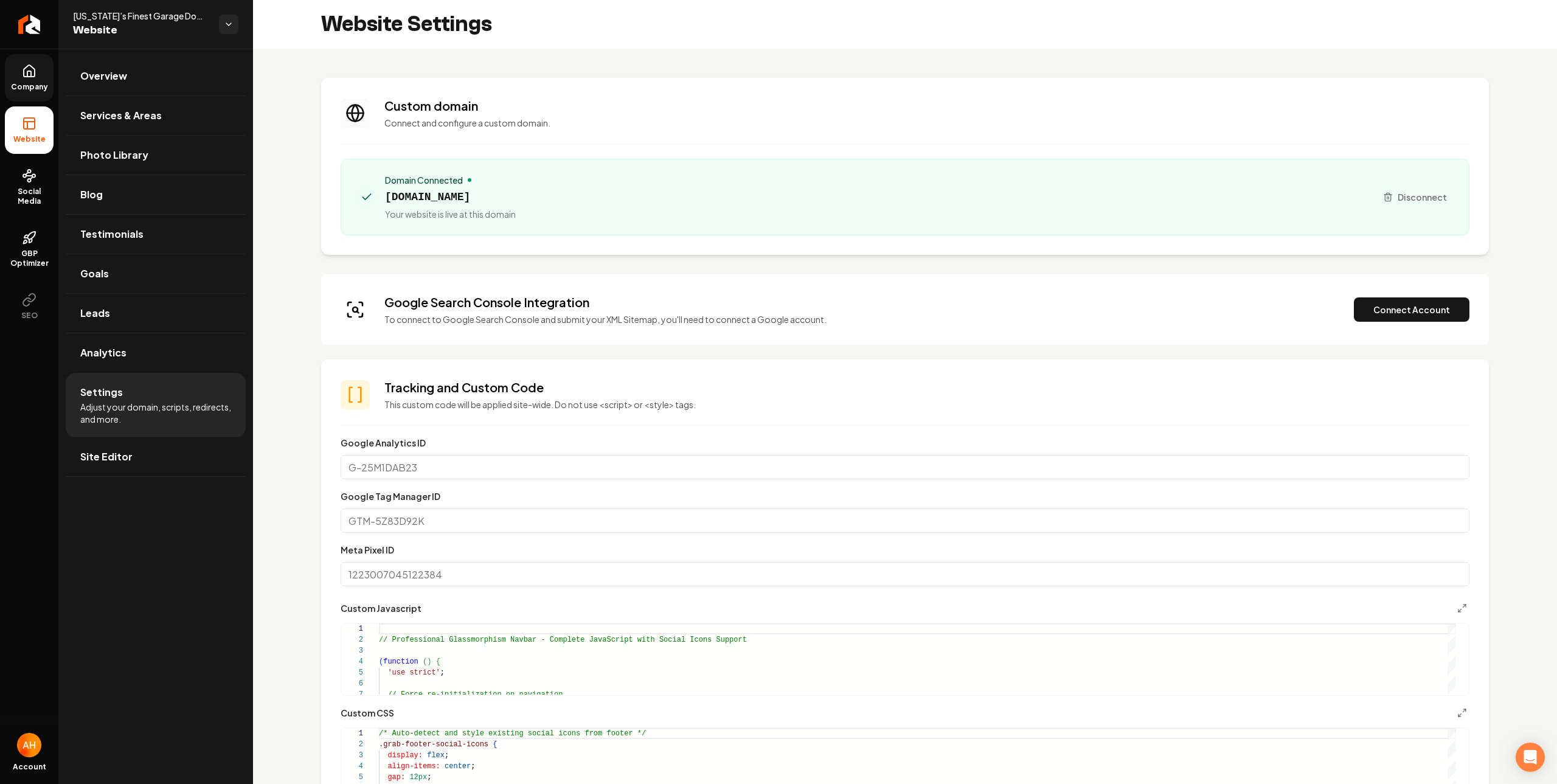
click at [22, 76] on icon at bounding box center [29, 71] width 14 height 14
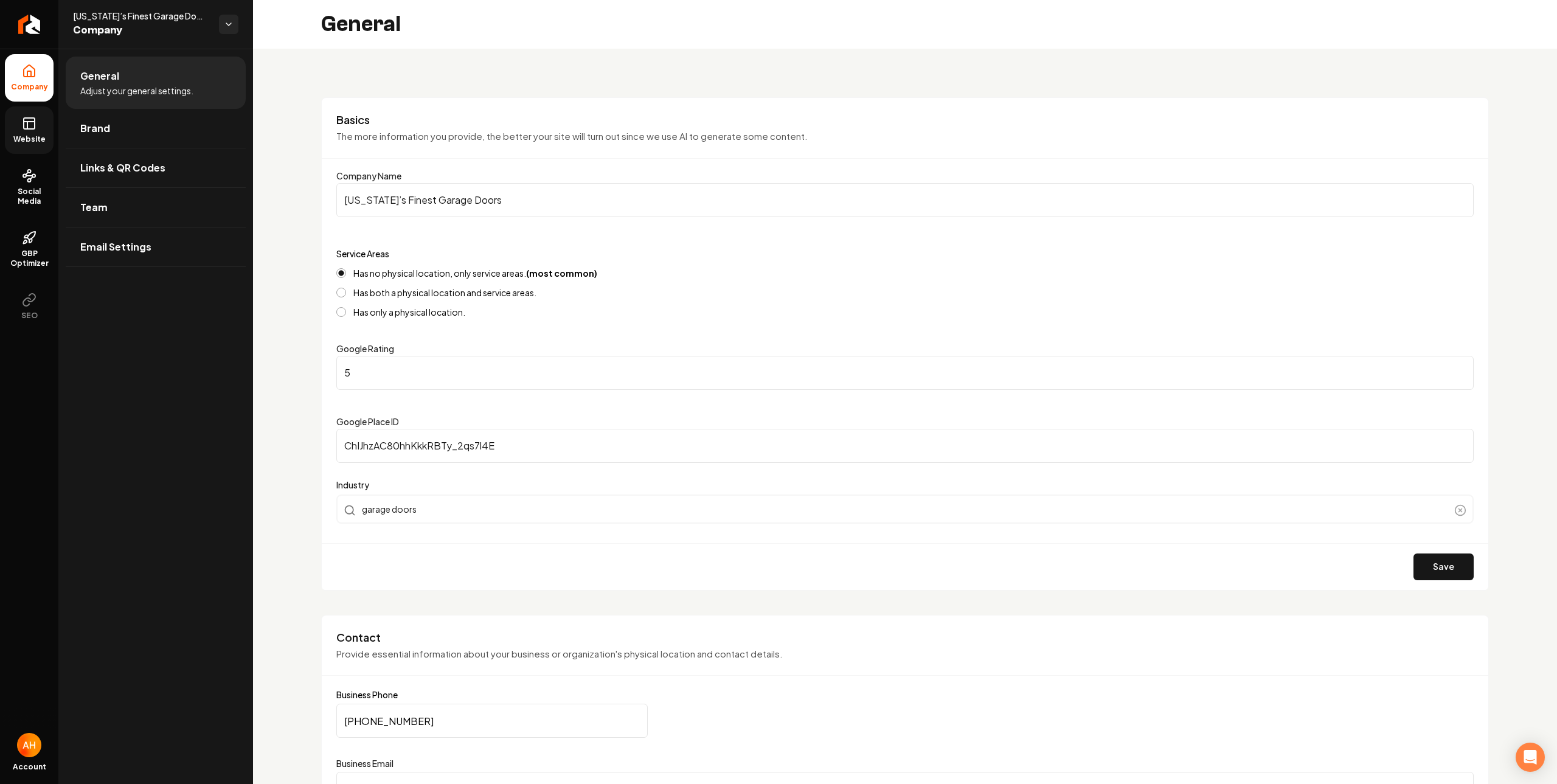
click at [34, 136] on span "Website" at bounding box center [29, 139] width 42 height 10
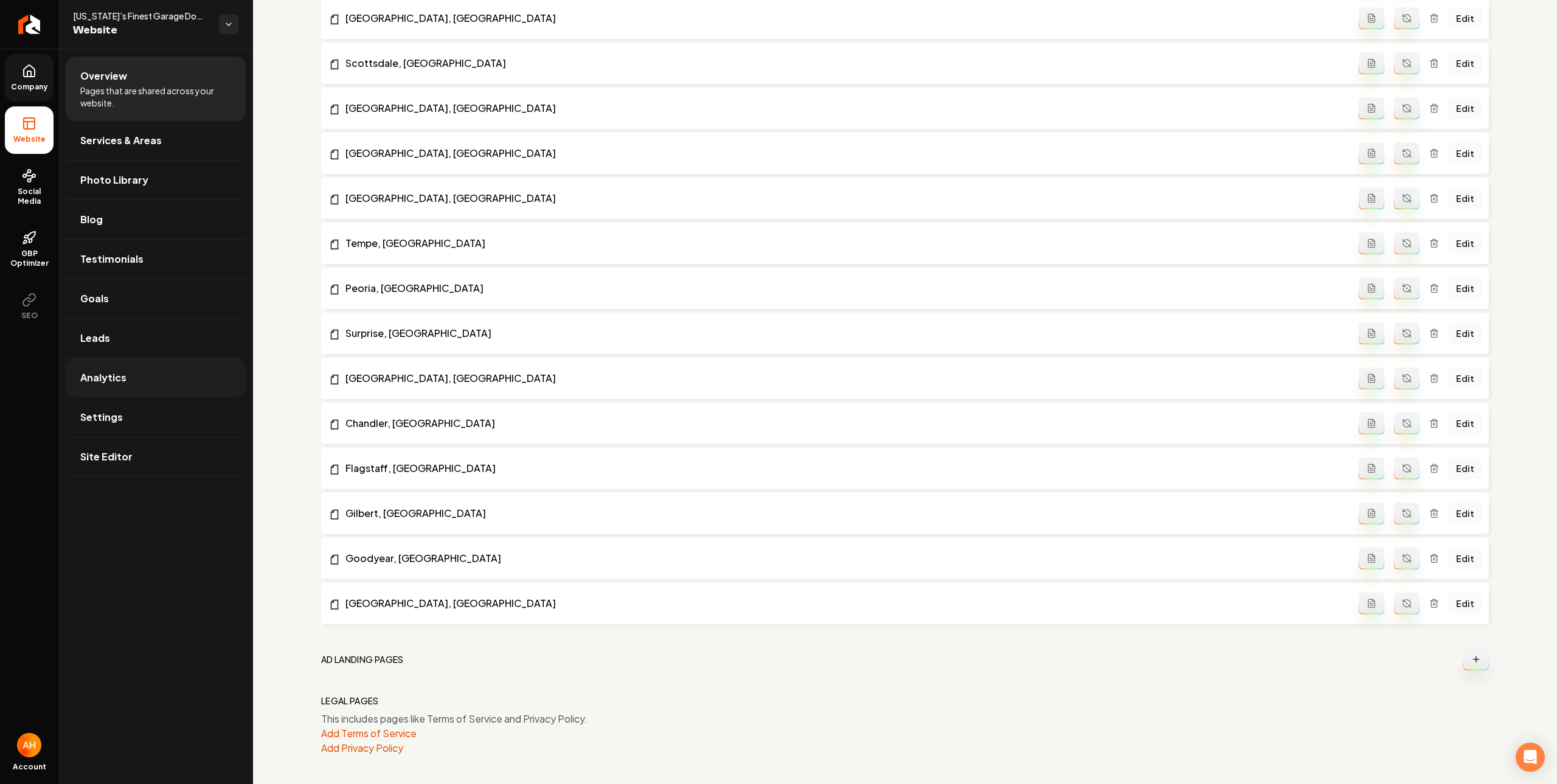
scroll to position [479, 0]
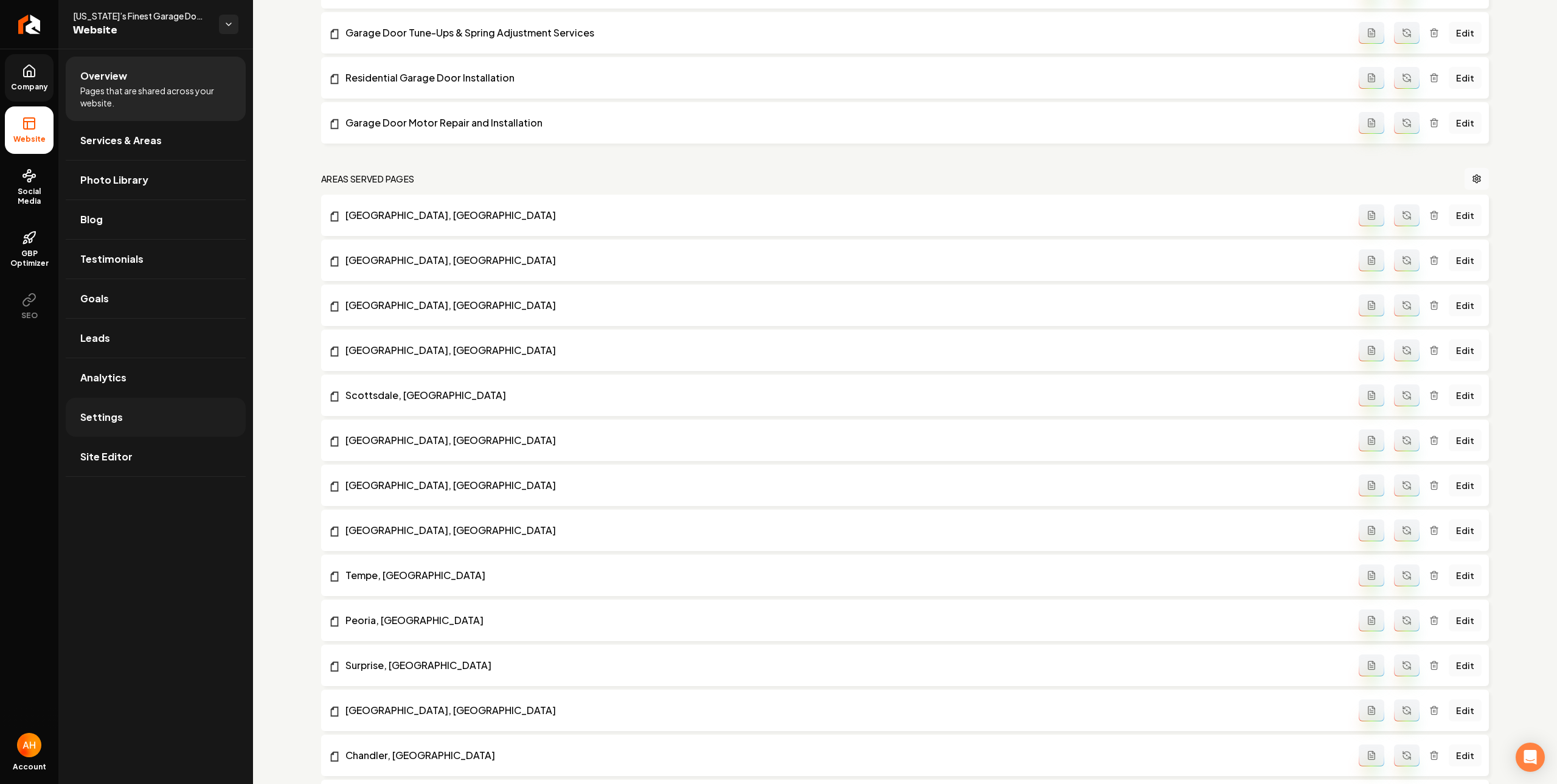
click at [160, 414] on link "Settings" at bounding box center [156, 417] width 180 height 39
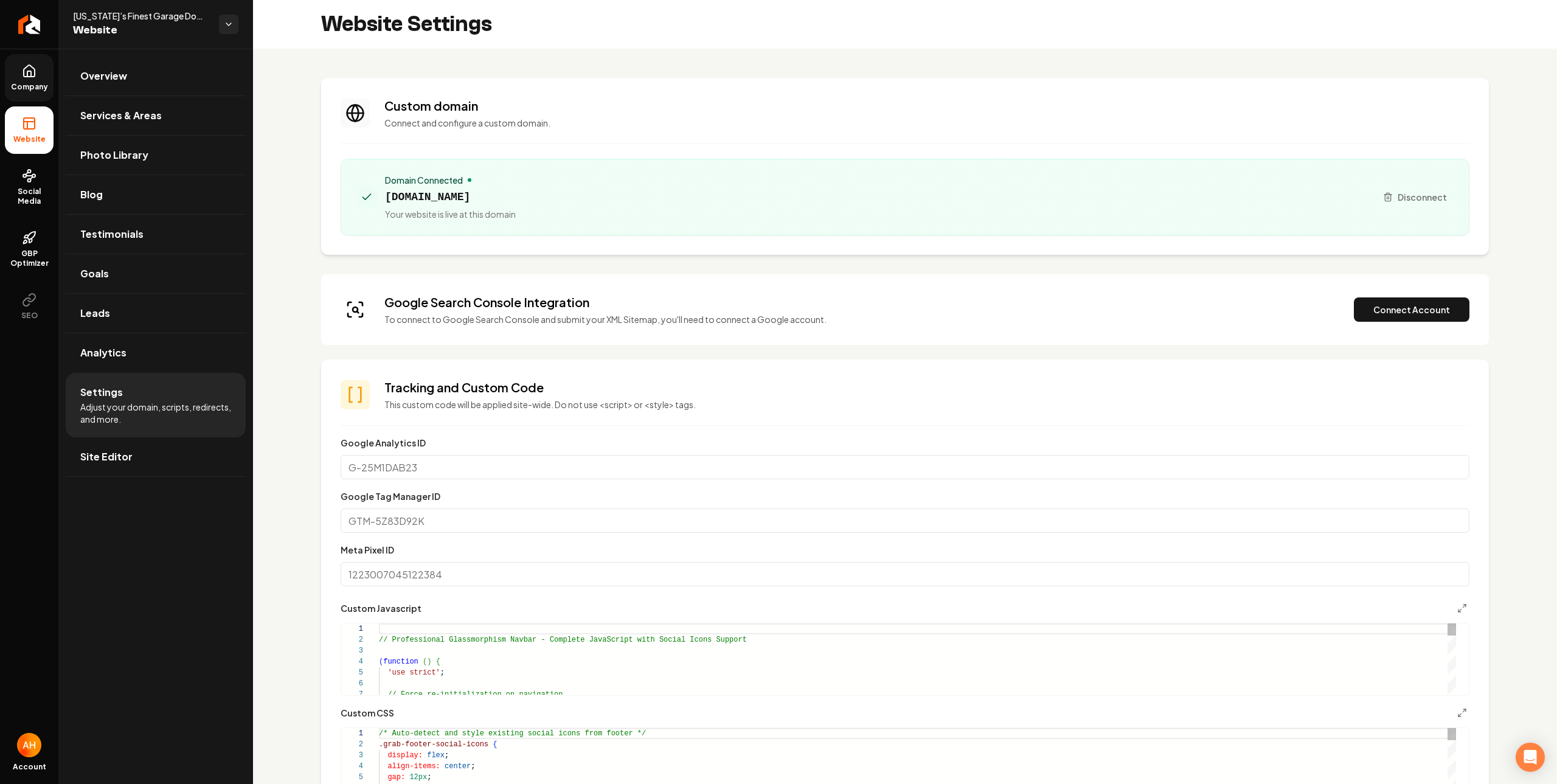
scroll to position [109, 0]
click at [1448, 307] on button "Connect Account" at bounding box center [1412, 309] width 115 height 24
click at [1416, 315] on button "Connect Account" at bounding box center [1412, 309] width 115 height 24
drag, startPoint x: 973, startPoint y: 284, endPoint x: 980, endPoint y: 287, distance: 7.6
click at [973, 284] on div "Google Search Console Integration To connect to Google Search Console and submi…" at bounding box center [905, 310] width 1168 height 70
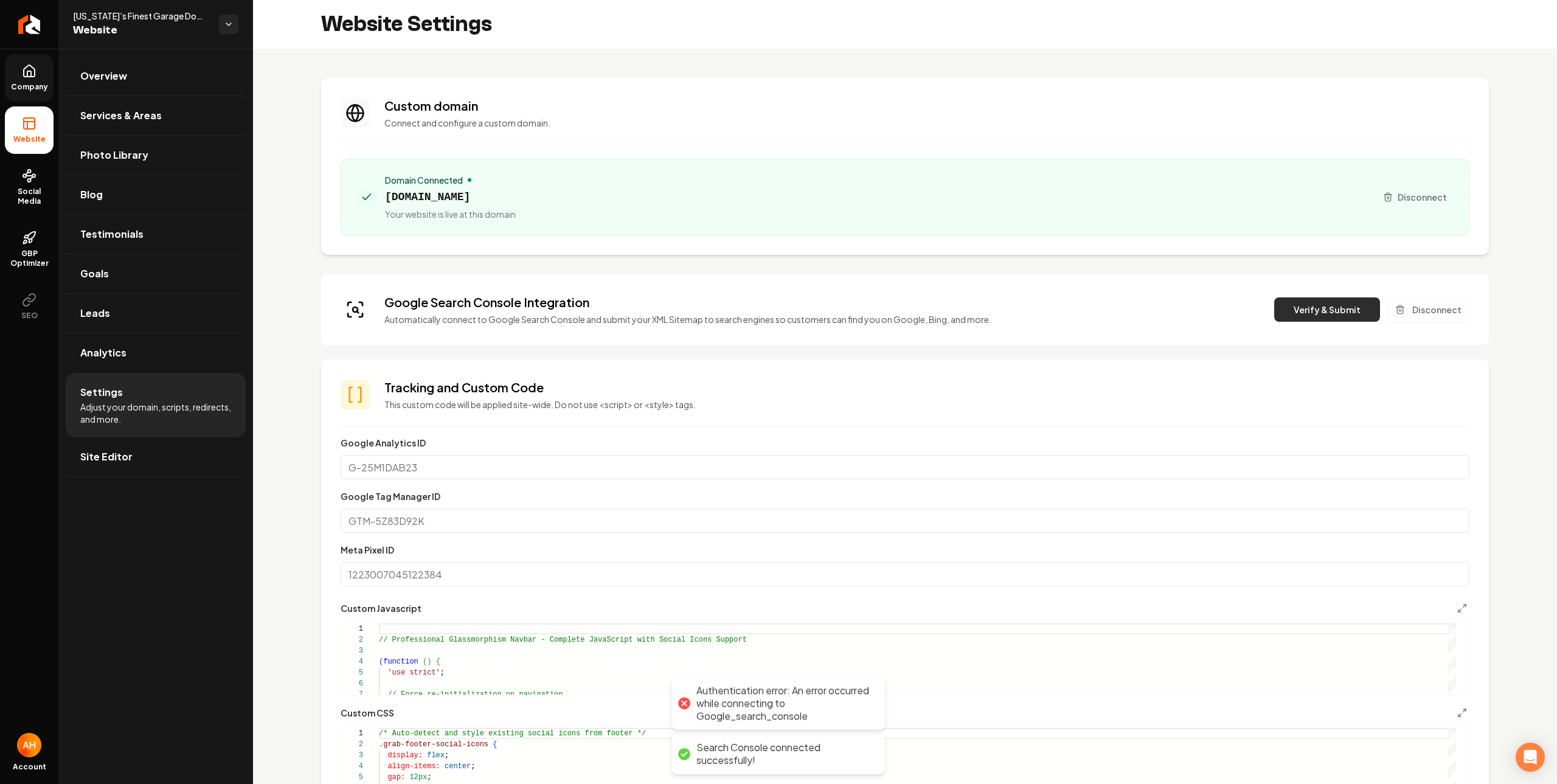
click at [1352, 306] on button "Verify & Submit" at bounding box center [1327, 309] width 106 height 24
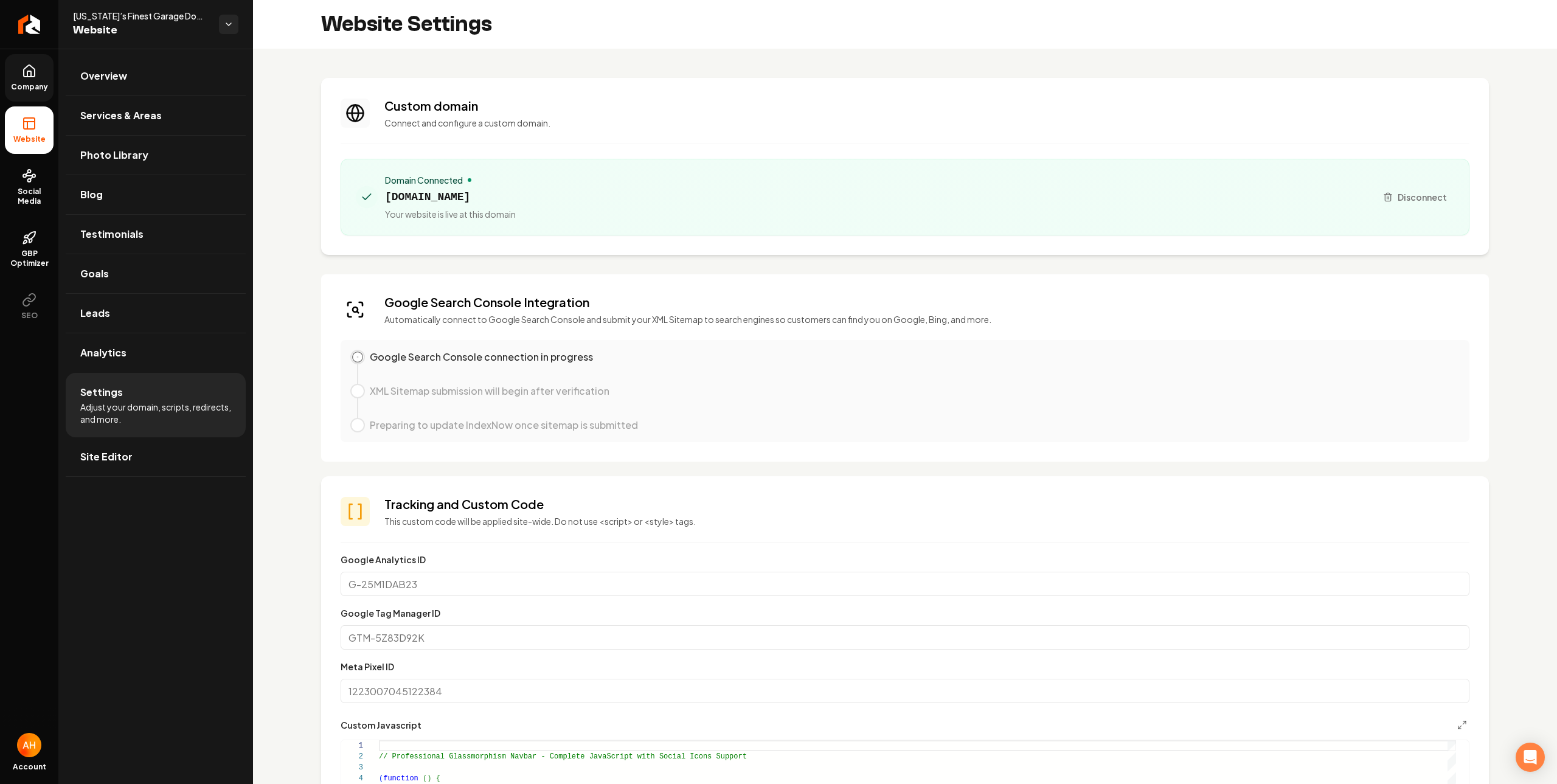
click at [512, 201] on span "azfinestgaragedoors.com" at bounding box center [450, 197] width 131 height 17
copy span "azfinestgaragedoors.com"
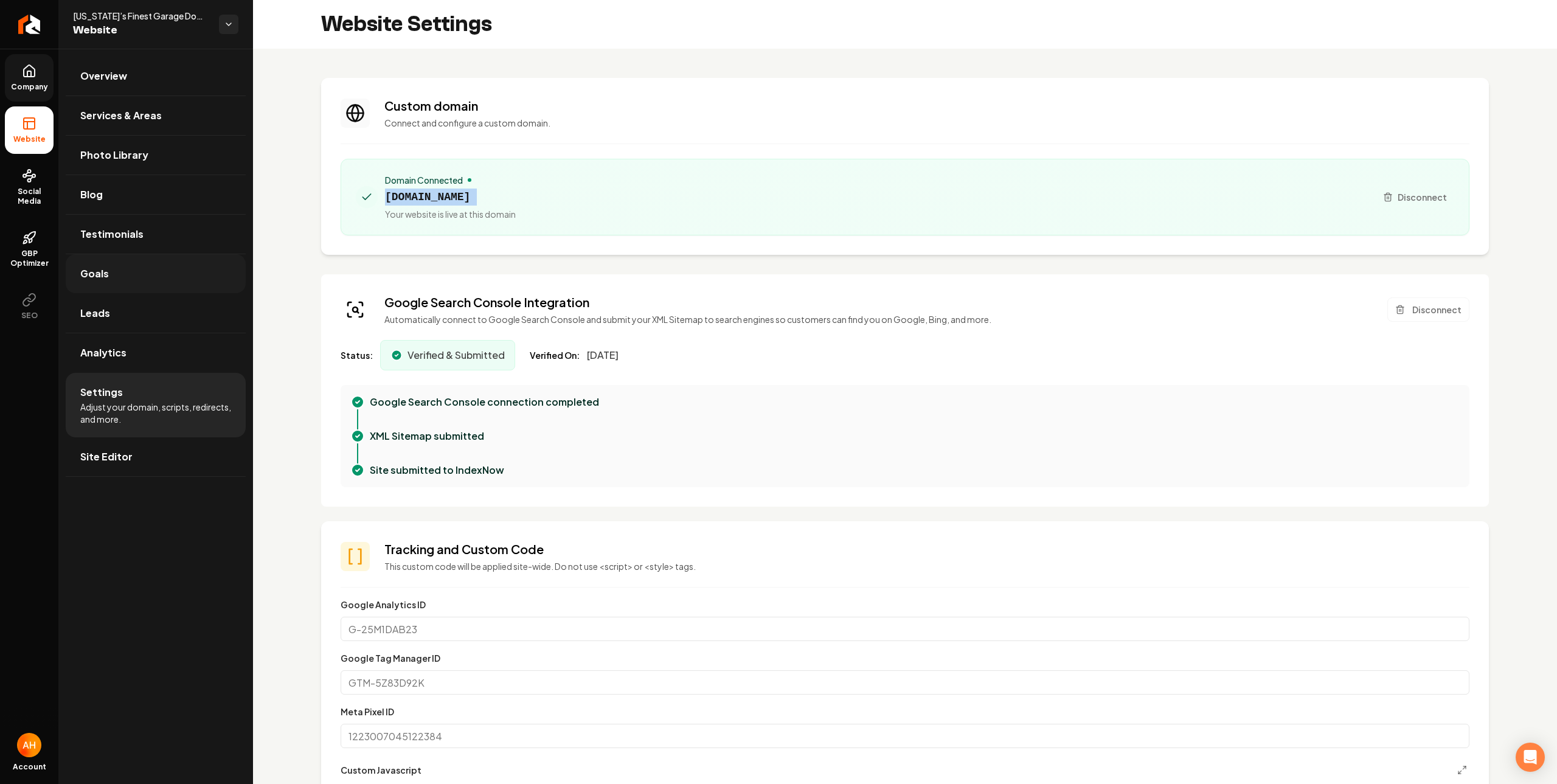
click at [151, 278] on link "Goals" at bounding box center [156, 274] width 180 height 39
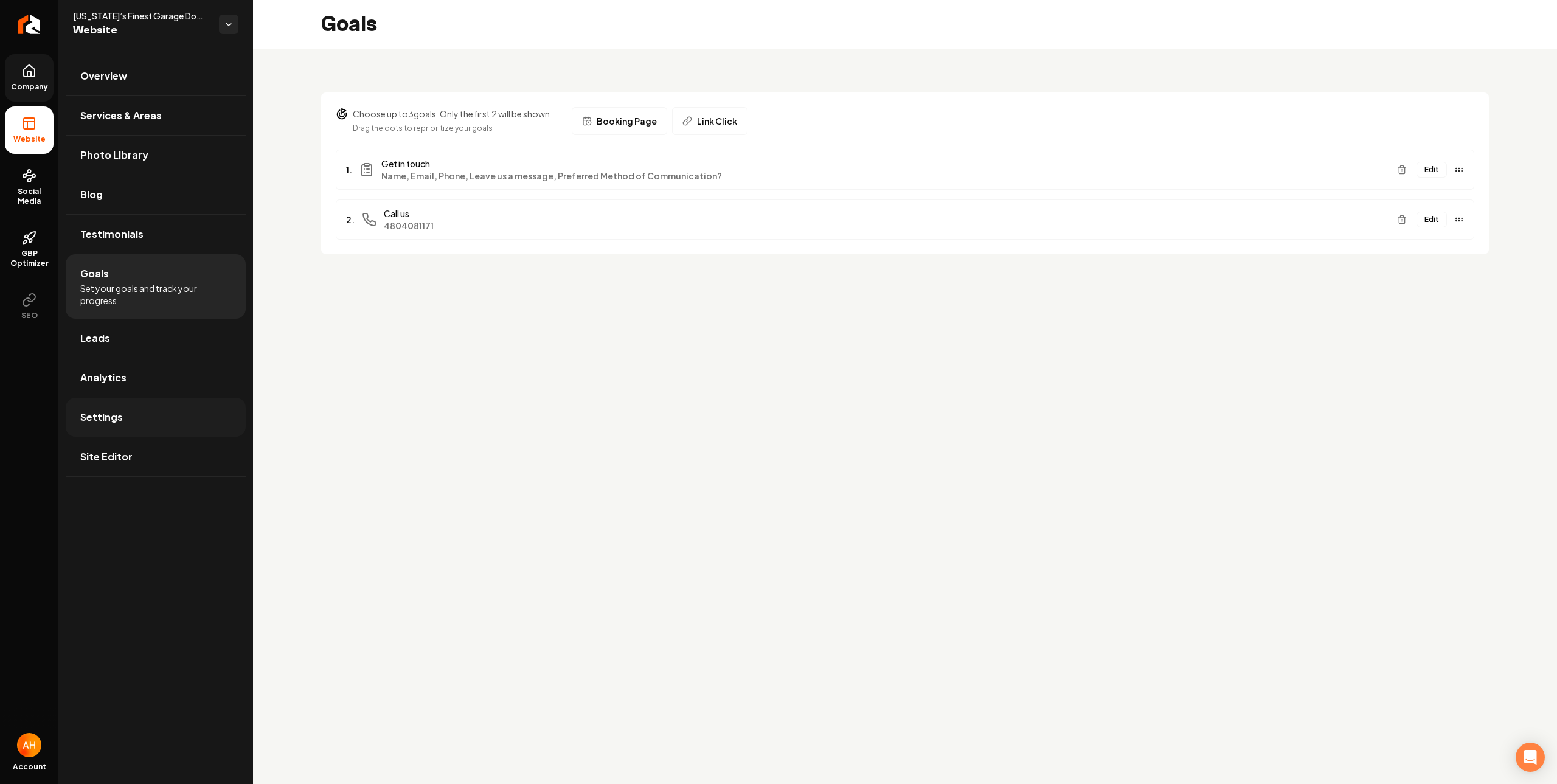
click at [203, 413] on link "Settings" at bounding box center [156, 417] width 180 height 39
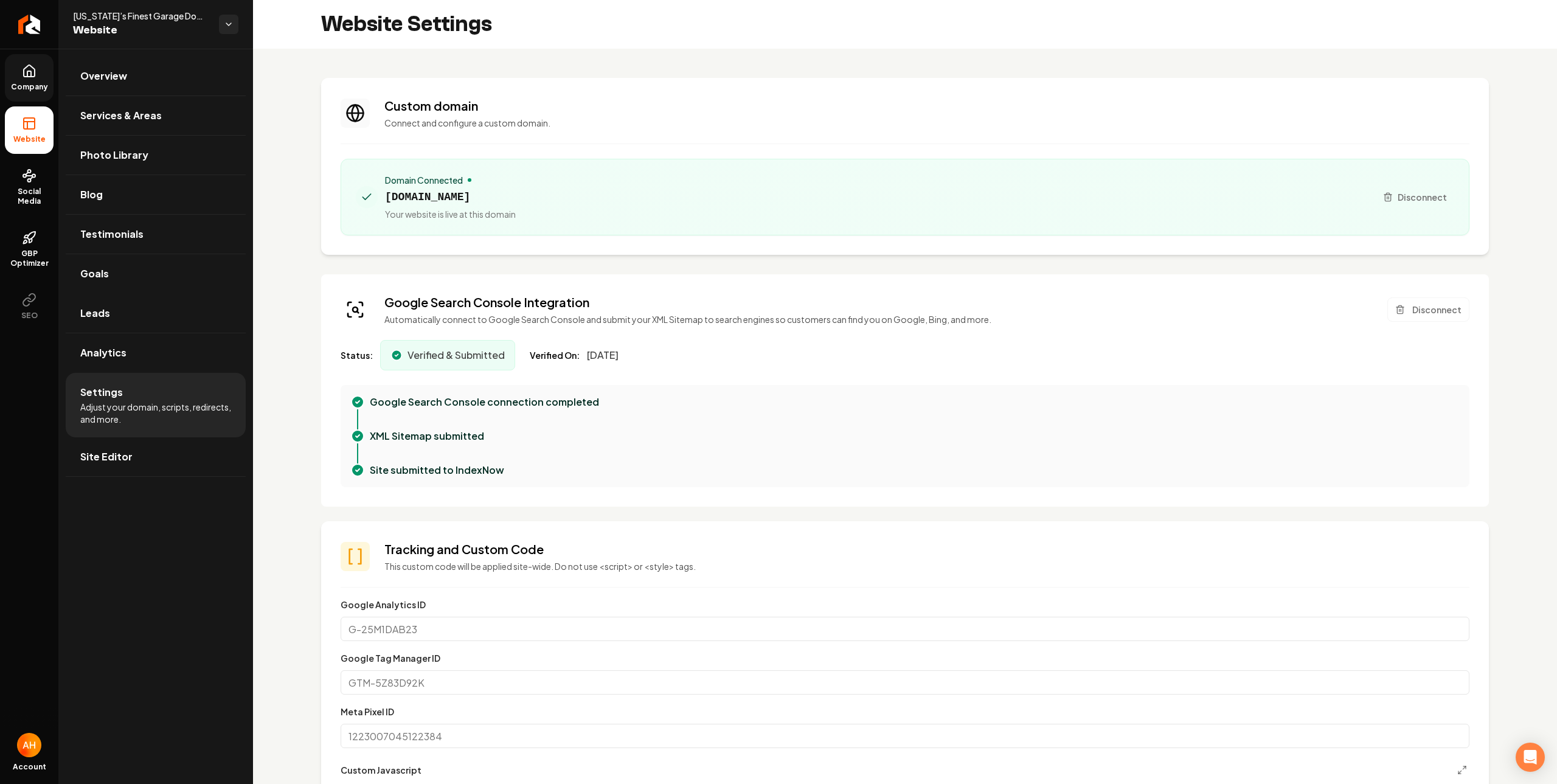
scroll to position [109, 0]
click at [504, 199] on span "azfinestgaragedoors.com" at bounding box center [450, 197] width 131 height 17
copy span "azfinestgaragedoors.com"
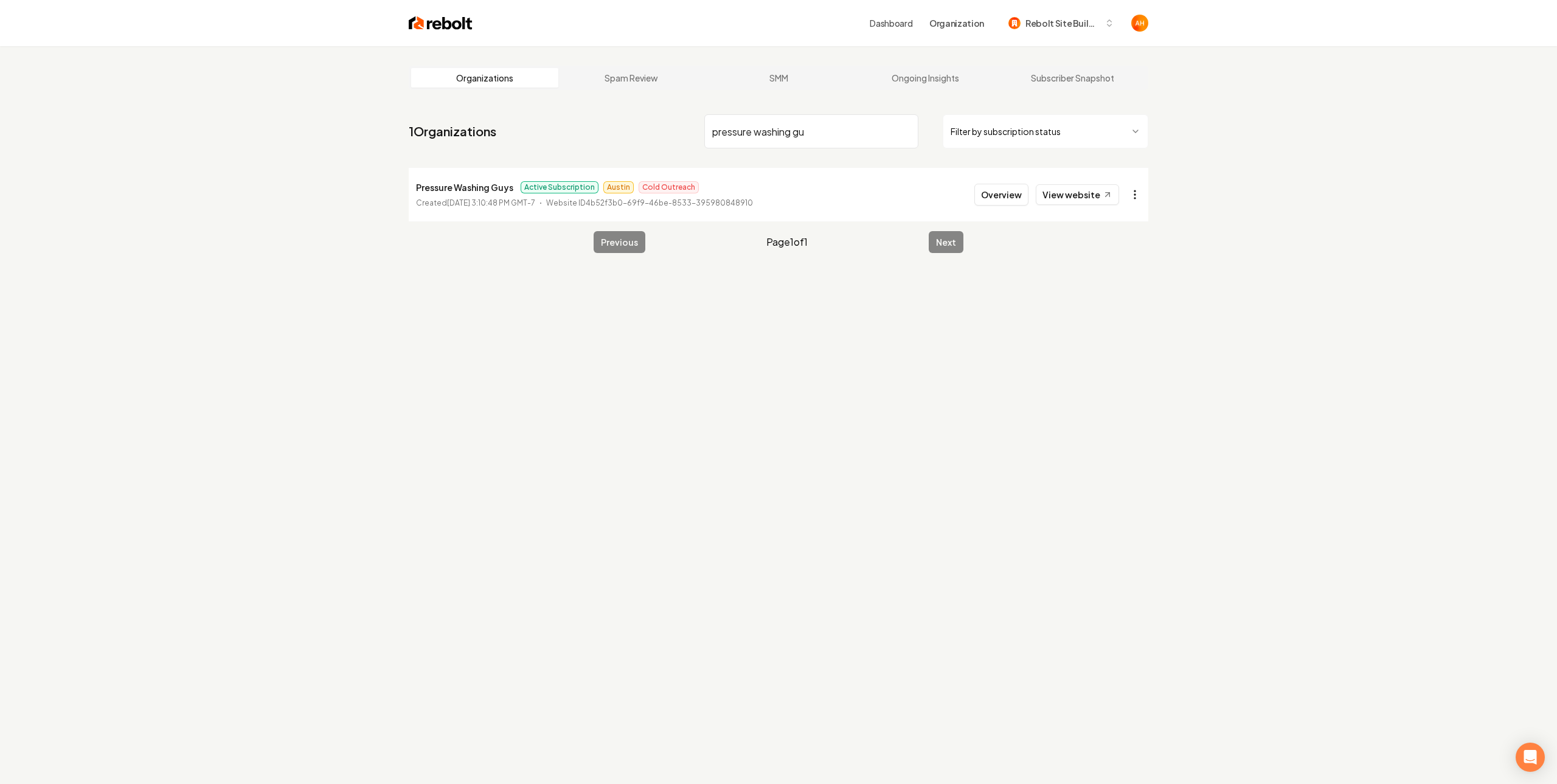
click at [1127, 194] on html "Dashboard Organization Rebolt Site Builder Organizations Spam Review SMM Ongoin…" at bounding box center [778, 392] width 1557 height 784
click at [1120, 302] on link "View in Stripe" at bounding box center [1099, 300] width 78 height 20
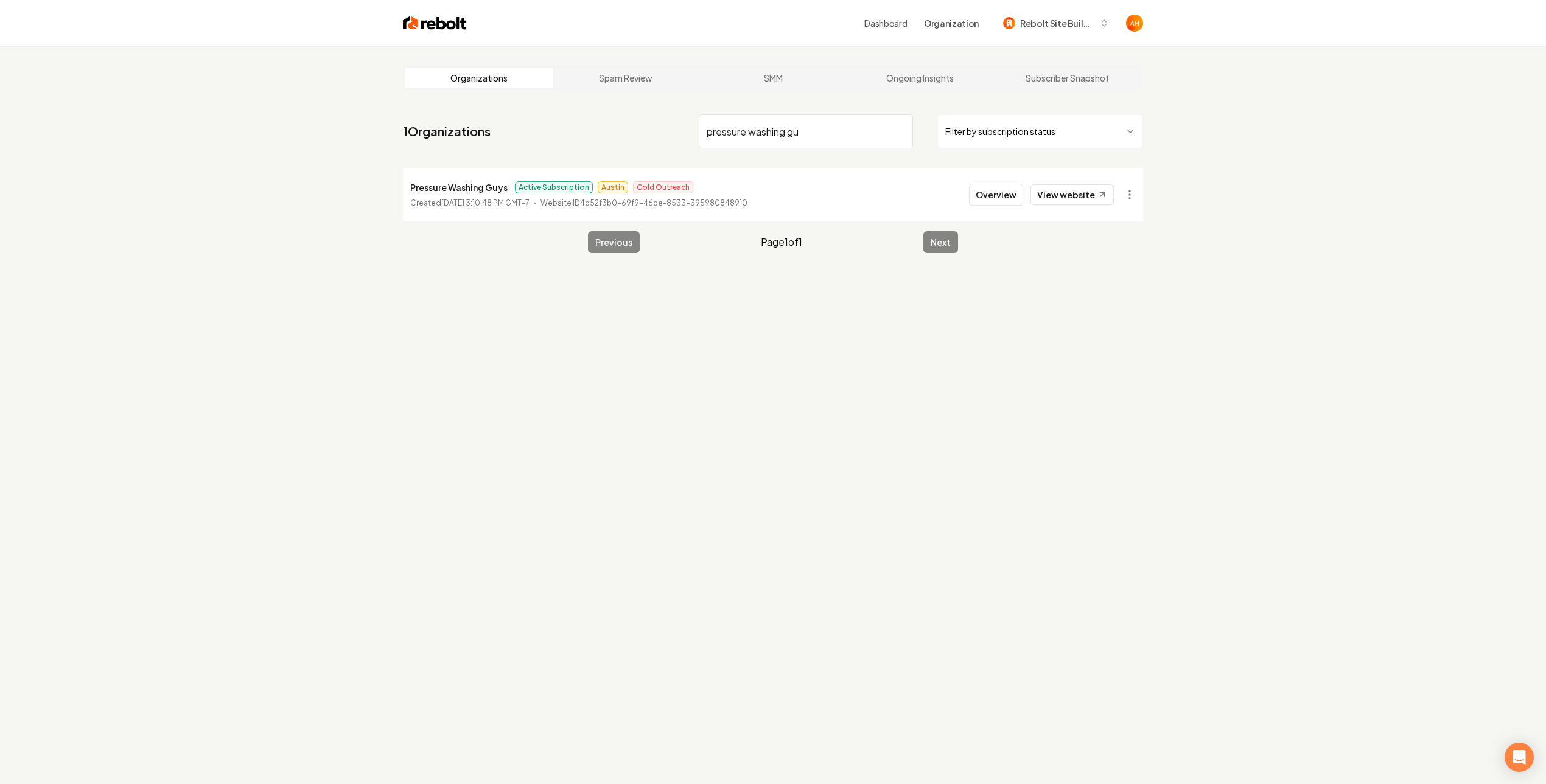
click at [807, 122] on input "pressure washing gu" at bounding box center [805, 131] width 215 height 34
type input "pure love"
click at [1003, 197] on button "Overview" at bounding box center [996, 195] width 54 height 22
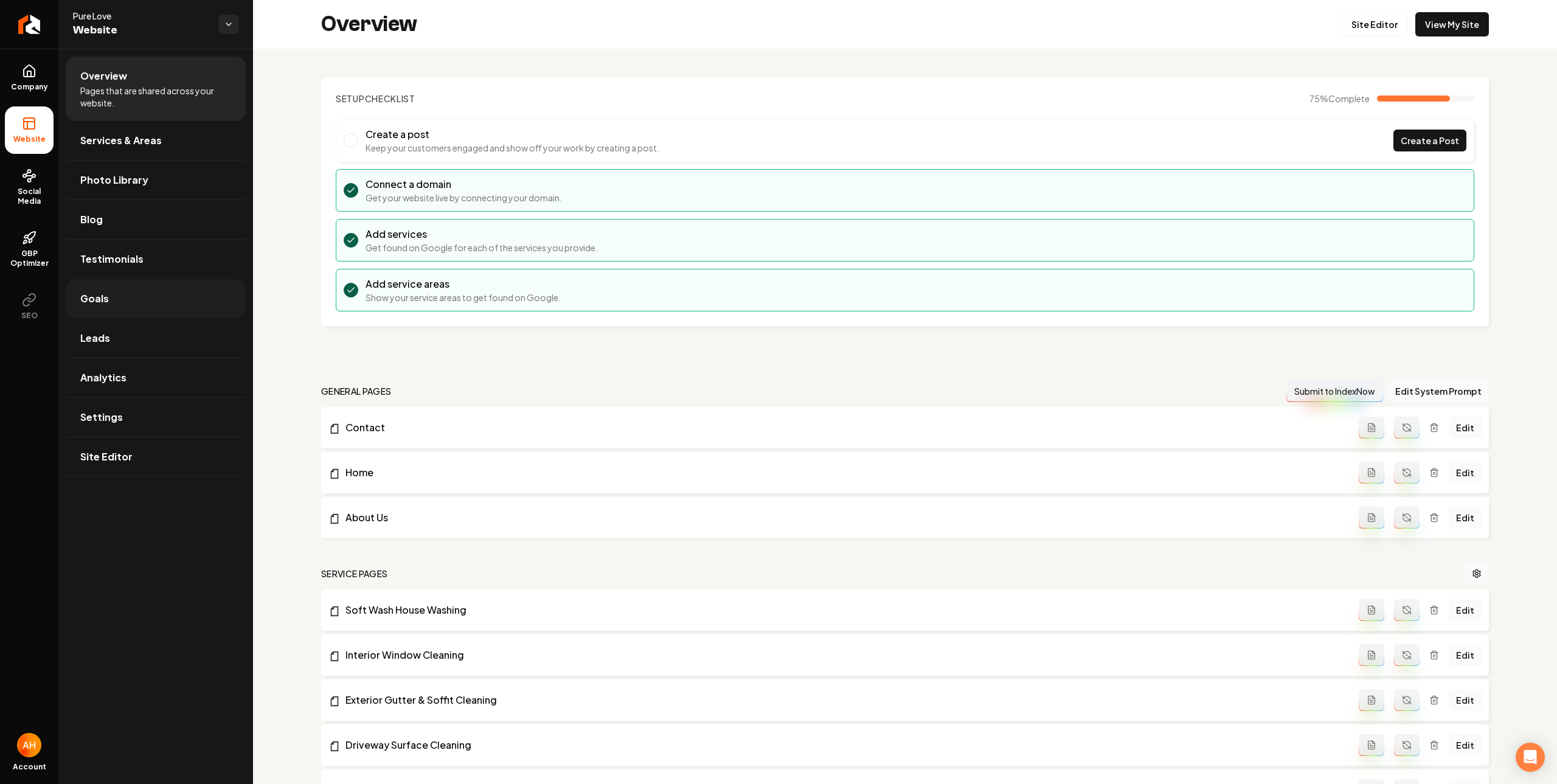
click at [136, 295] on link "Goals" at bounding box center [156, 298] width 180 height 39
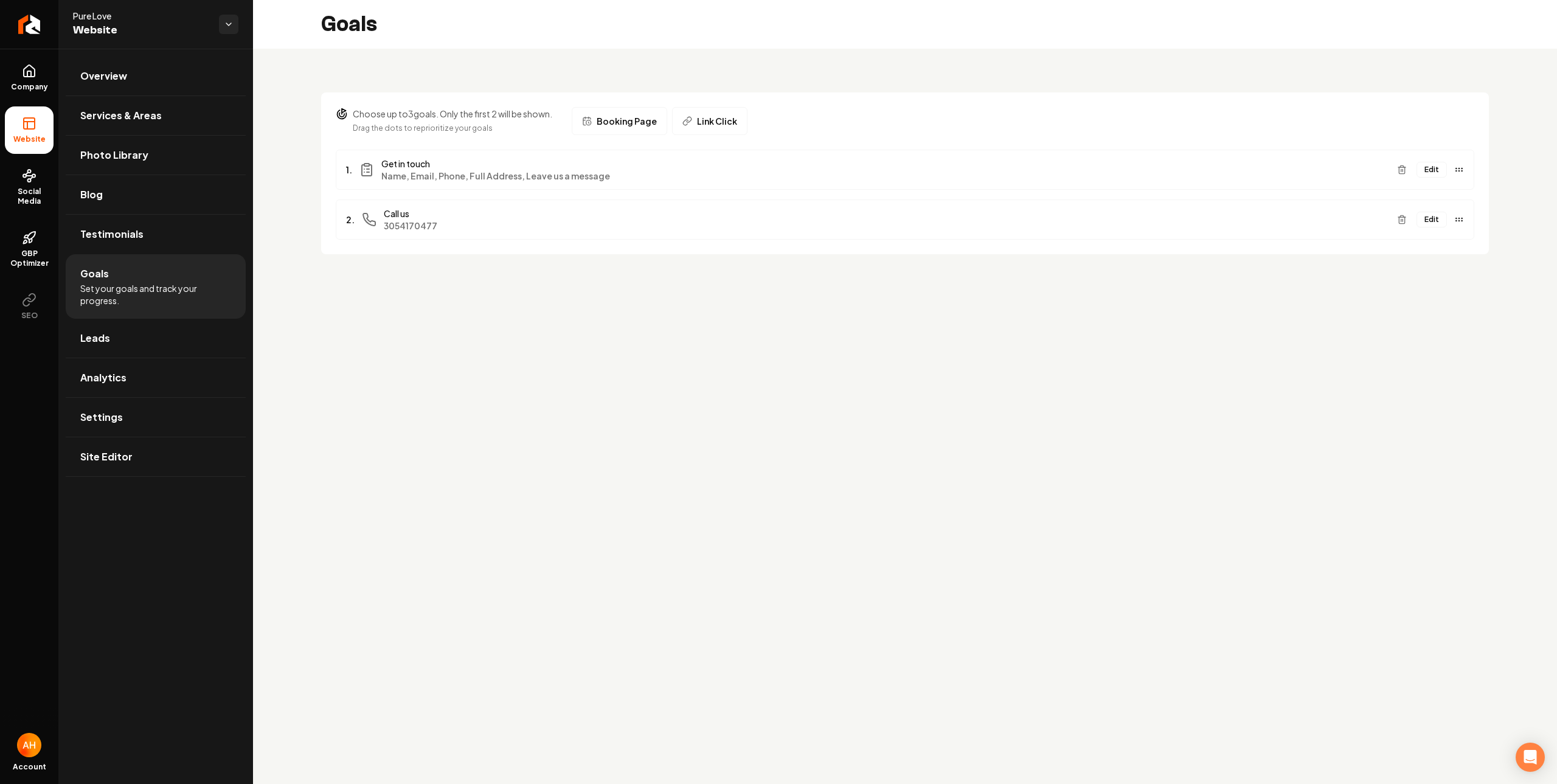
click at [648, 123] on span "Booking Page" at bounding box center [627, 121] width 60 height 12
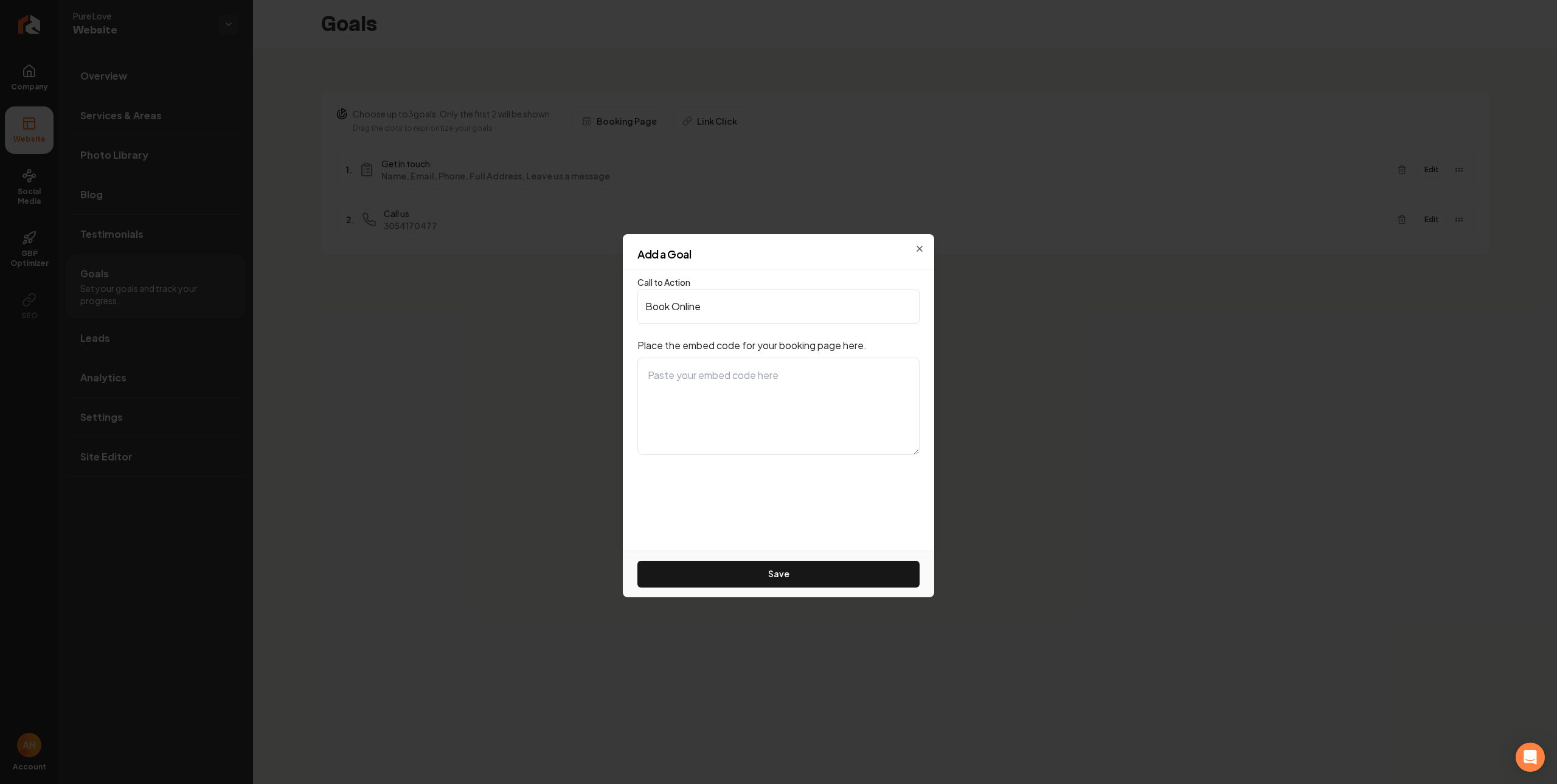
click at [729, 397] on textarea at bounding box center [778, 406] width 282 height 97
paste textarea "<!--Start of Housecallpro Online booking button--> <button data-token="d42d0100…"
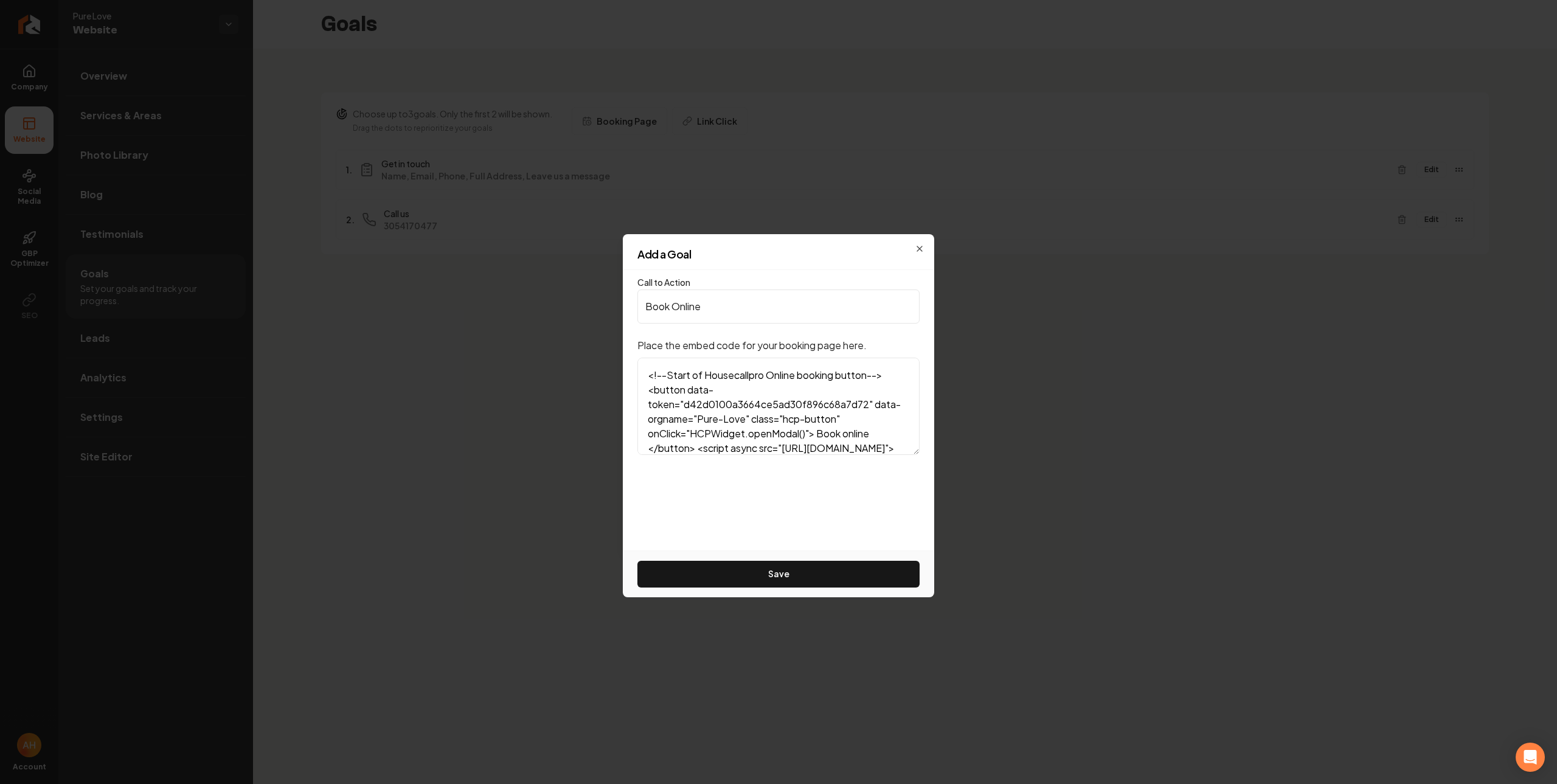
scroll to position [59, 0]
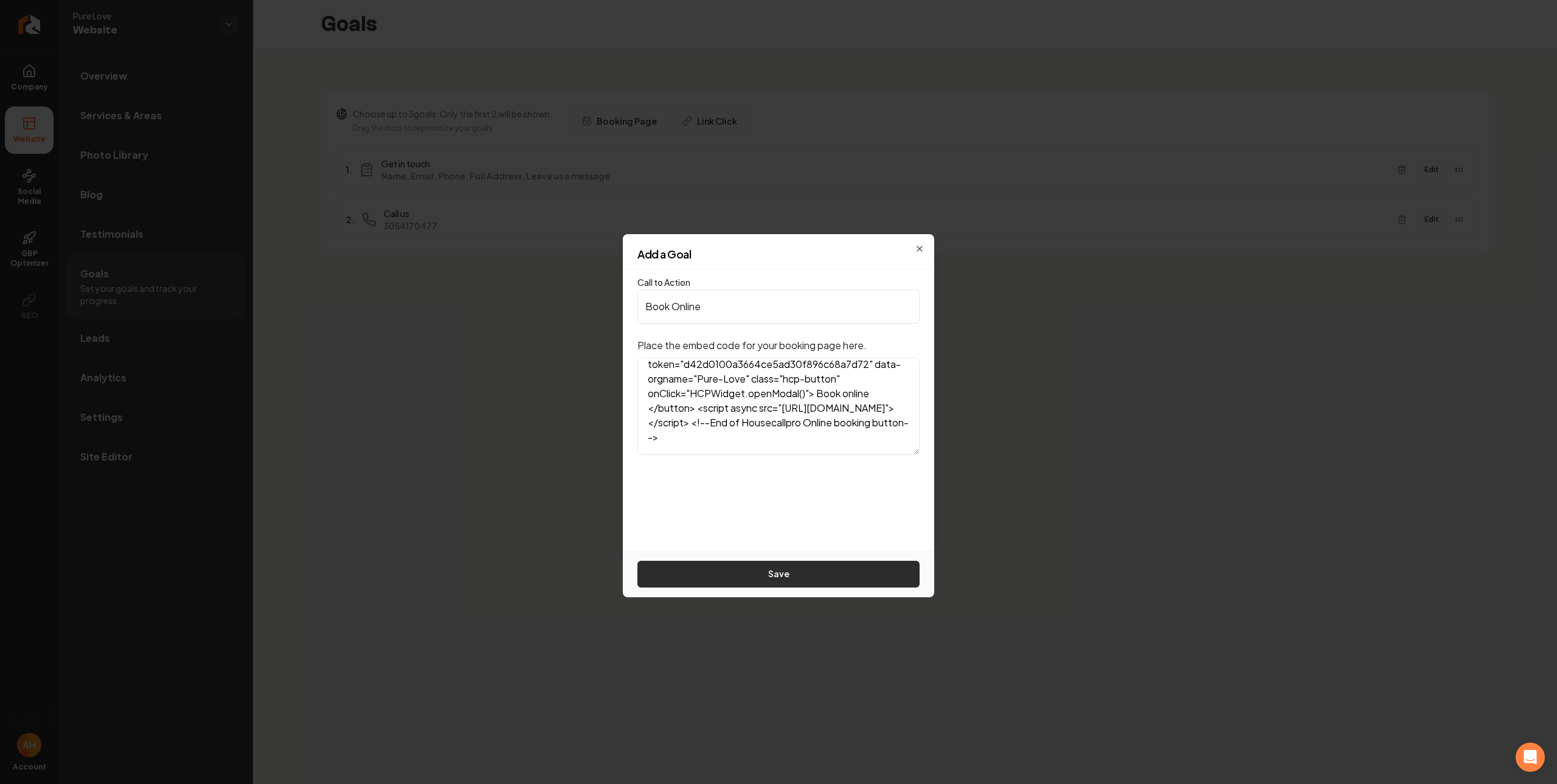
type textarea "<!--Start of Housecallpro Online booking button--> <button data-token="d42d0100…"
click at [765, 579] on button "Save" at bounding box center [778, 574] width 282 height 27
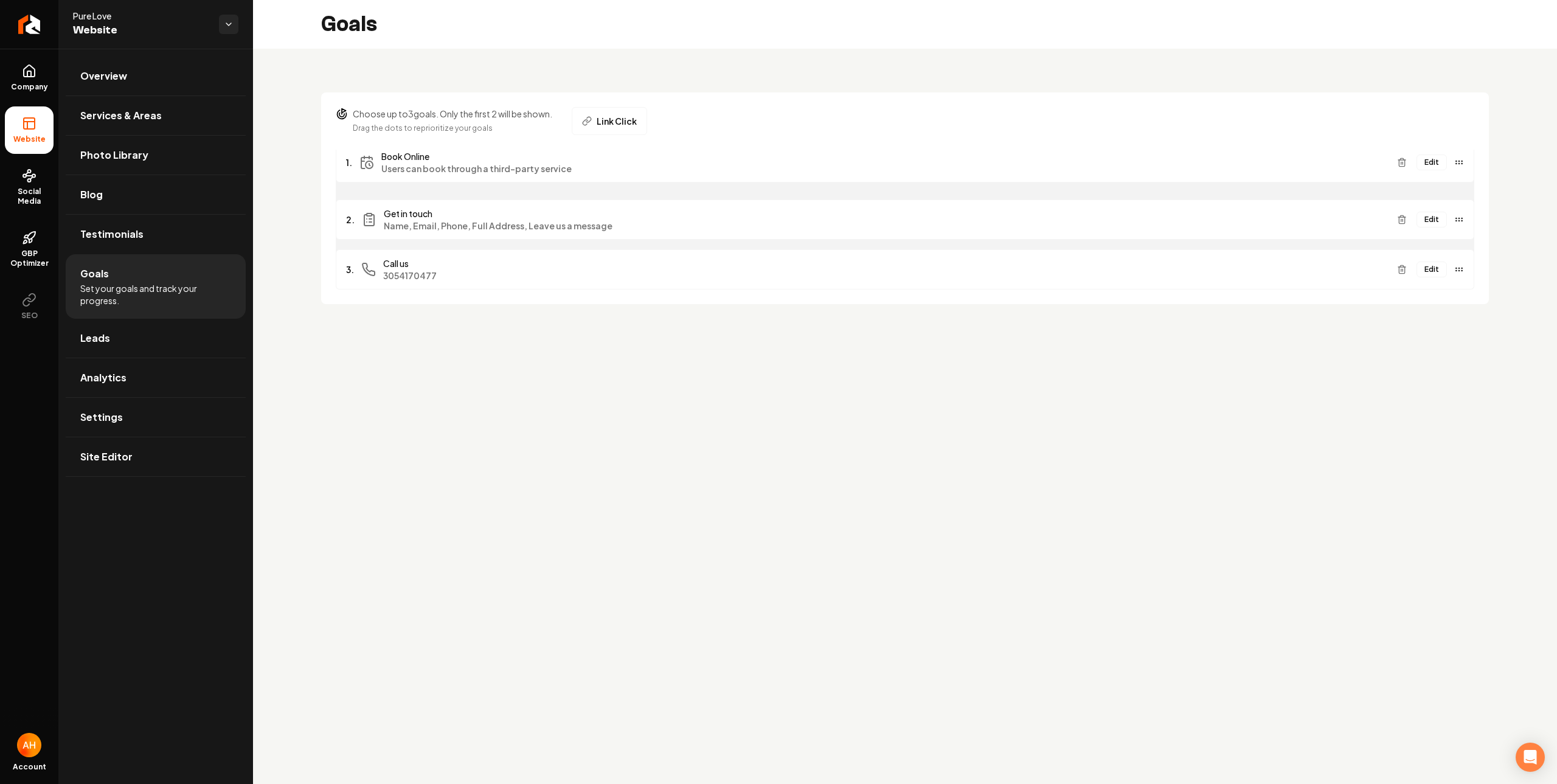
click at [1444, 164] on div "Edit" at bounding box center [1428, 162] width 72 height 20
drag, startPoint x: 1459, startPoint y: 218, endPoint x: 1466, endPoint y: 269, distance: 51.5
click at [1076, 425] on main "Goals Choose up to 3 goals. Only the first 2 will be shown. Drag the dots to re…" at bounding box center [905, 392] width 1304 height 784
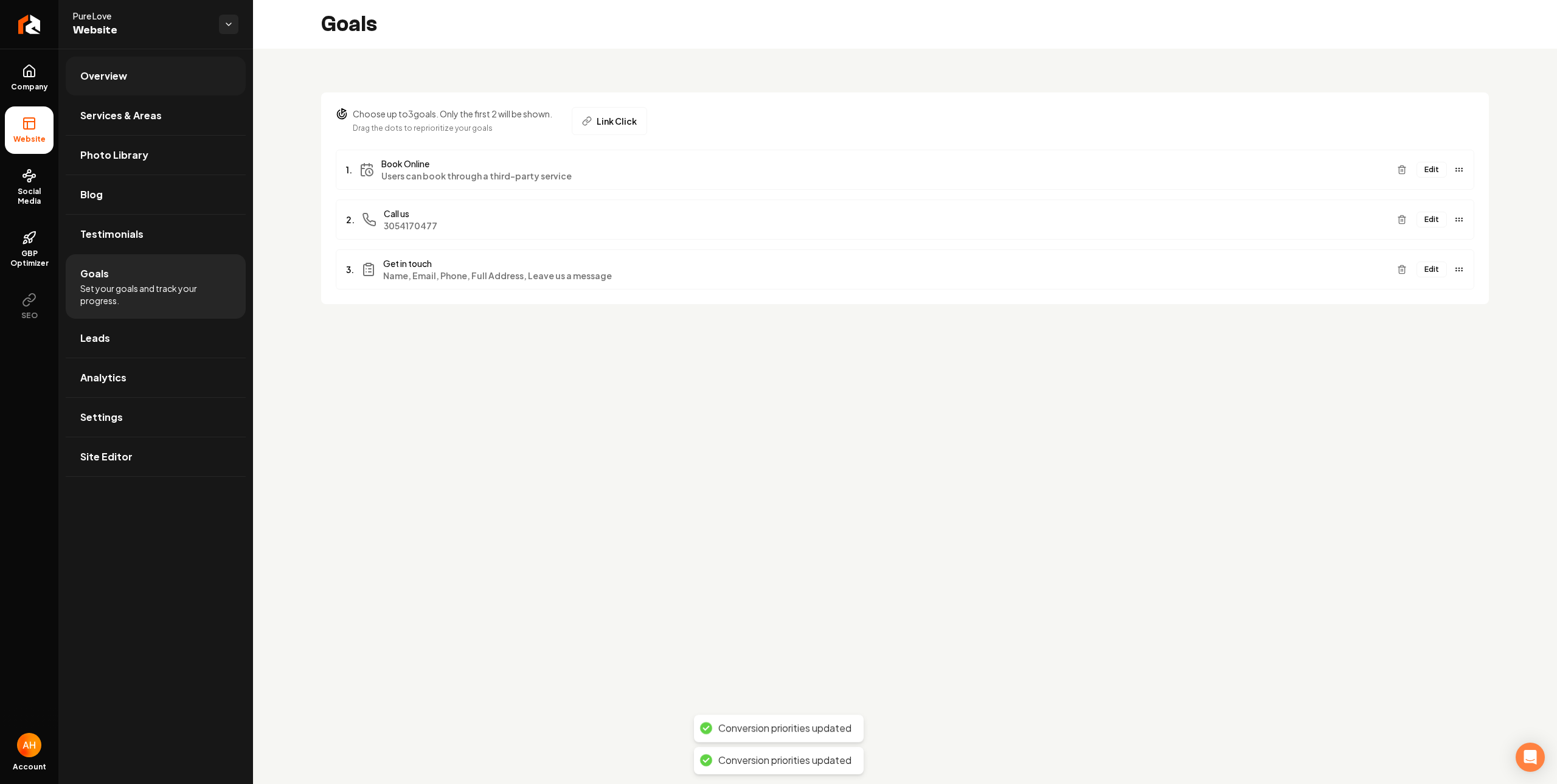
click at [151, 76] on link "Overview" at bounding box center [156, 76] width 180 height 39
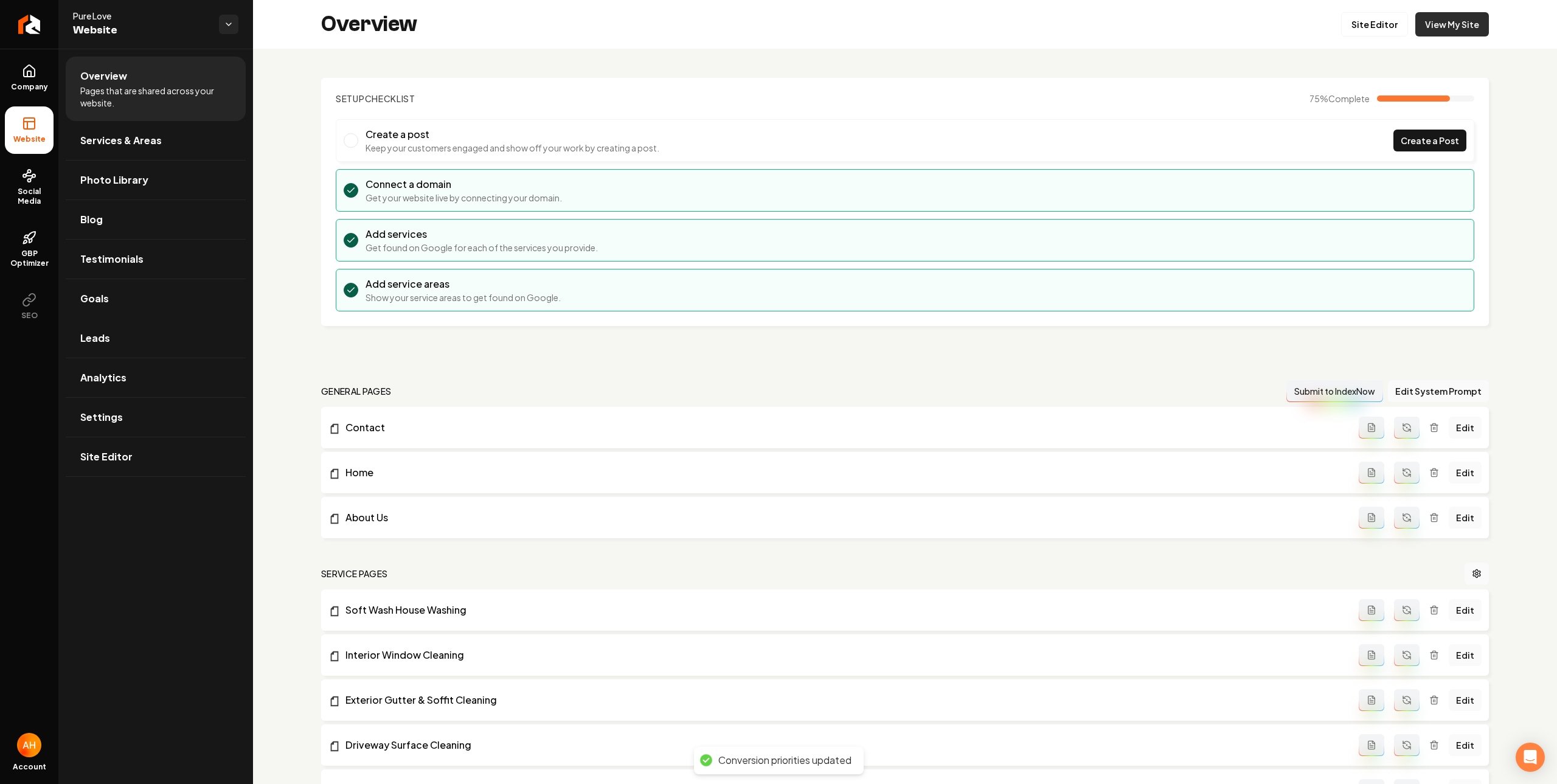
click at [1423, 27] on link "View My Site" at bounding box center [1452, 24] width 74 height 24
click at [143, 298] on link "Goals" at bounding box center [156, 298] width 180 height 39
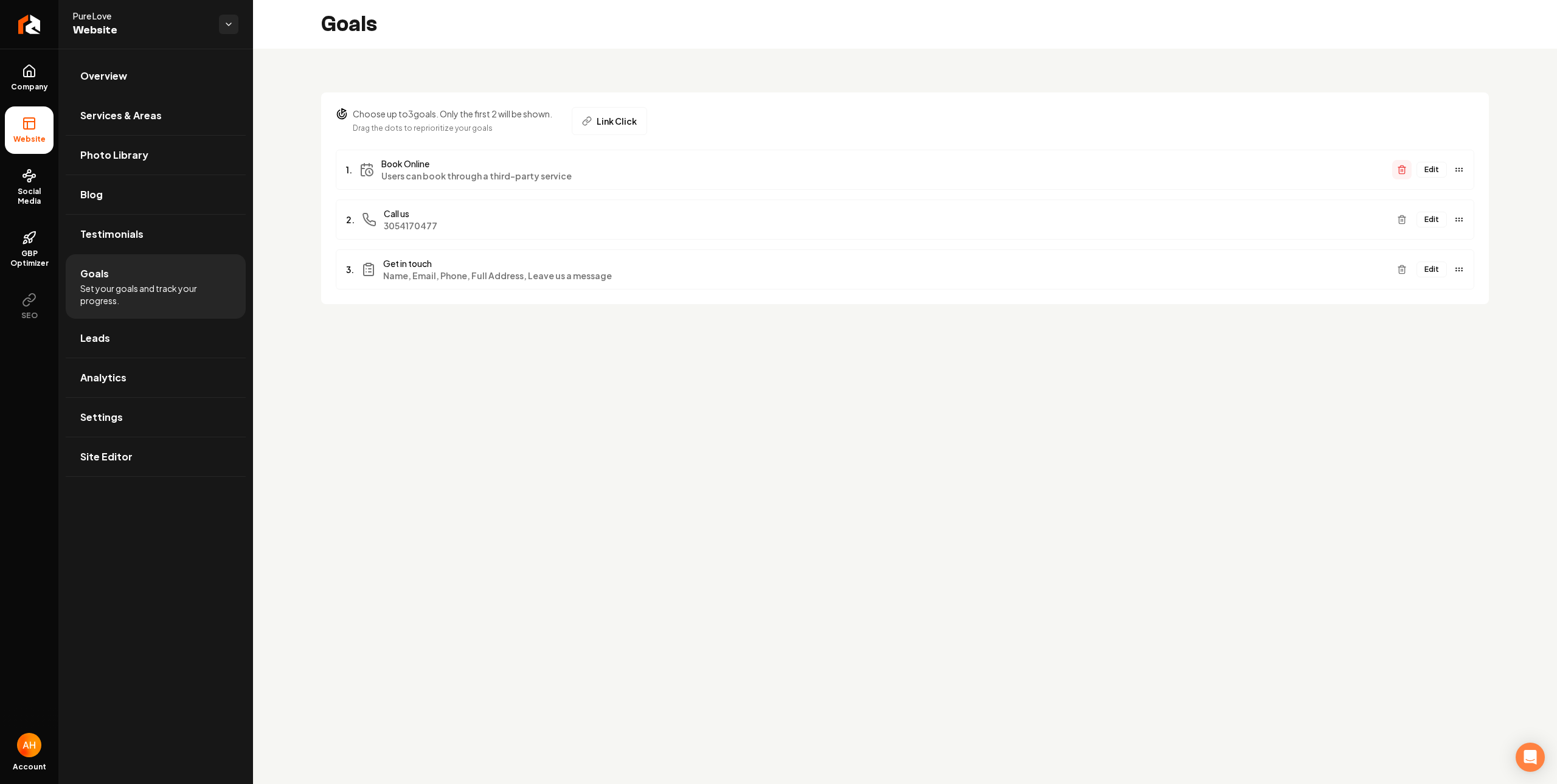
click at [1397, 167] on button "Main content area" at bounding box center [1402, 169] width 20 height 20
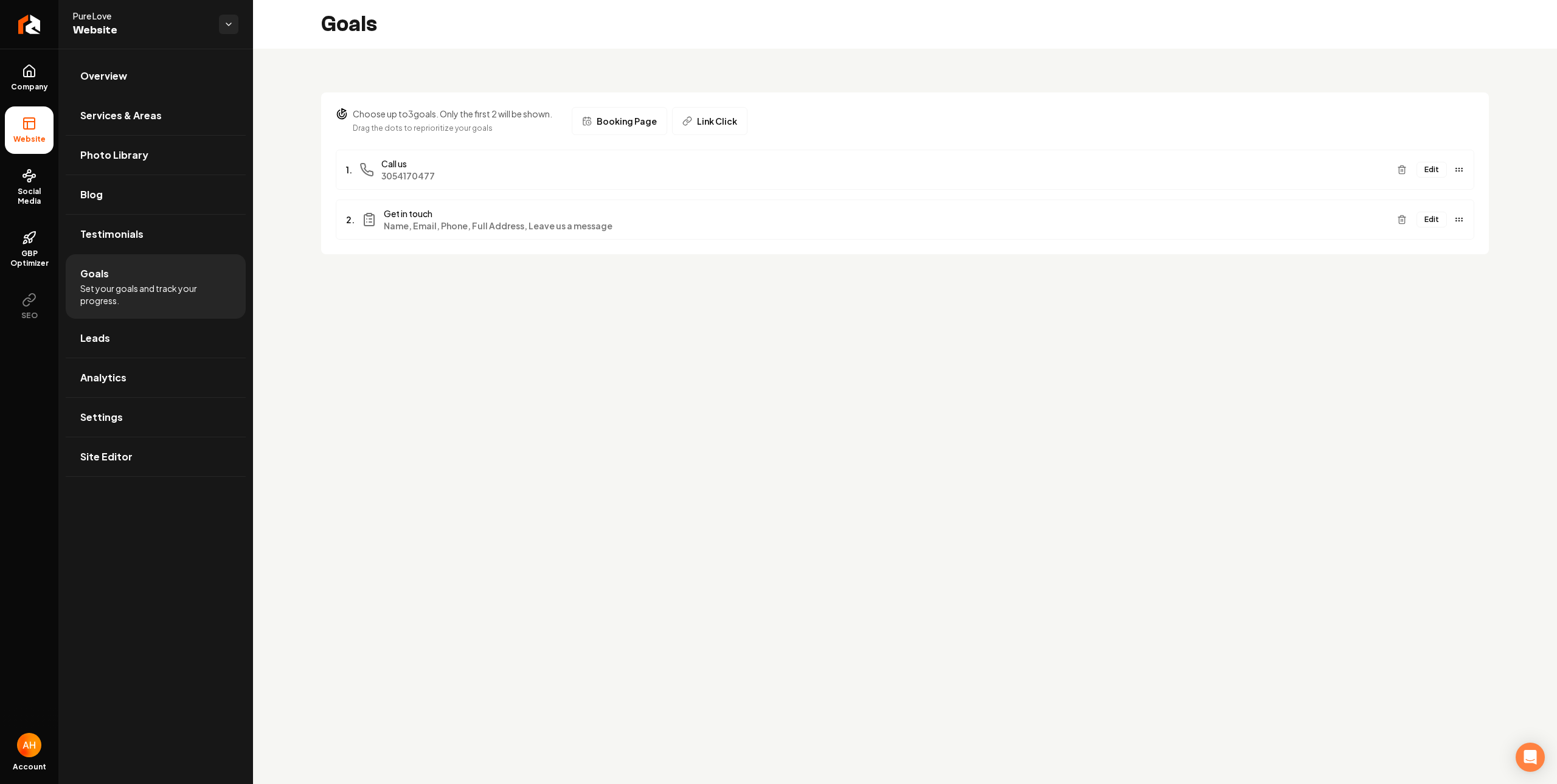
click at [720, 132] on button "Link Click" at bounding box center [710, 121] width 76 height 28
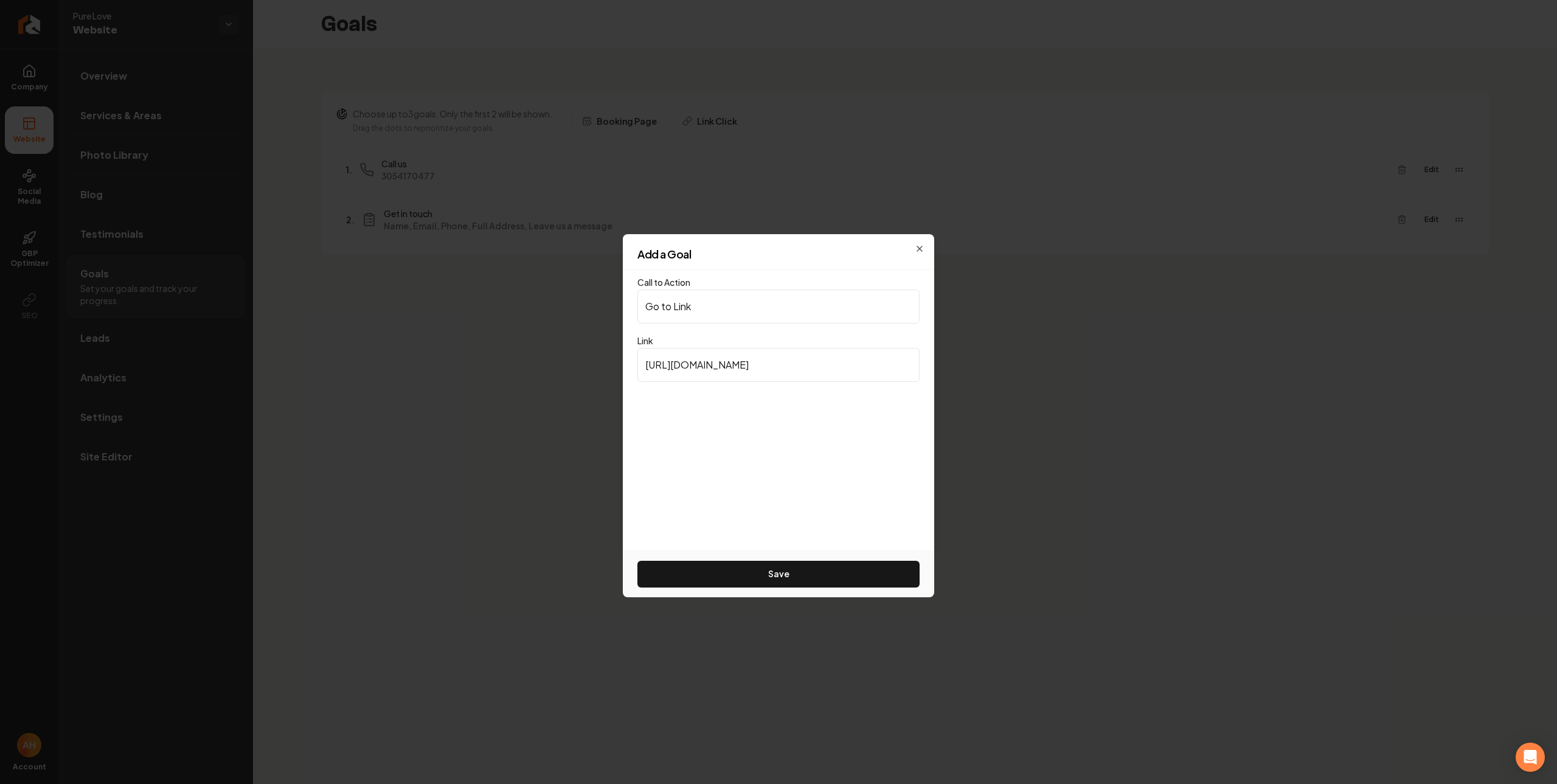
paste input "book.housecallpro.com/book/Pure-Love/d42d0100a3664ce5ad30f896c68a7d72?v2=true"
type input "https://book.housecallpro.com/book/Pure-Love/d42d0100a3664ce5ad30f896c68a7d72?v…"
click at [791, 569] on button "Save" at bounding box center [778, 574] width 282 height 27
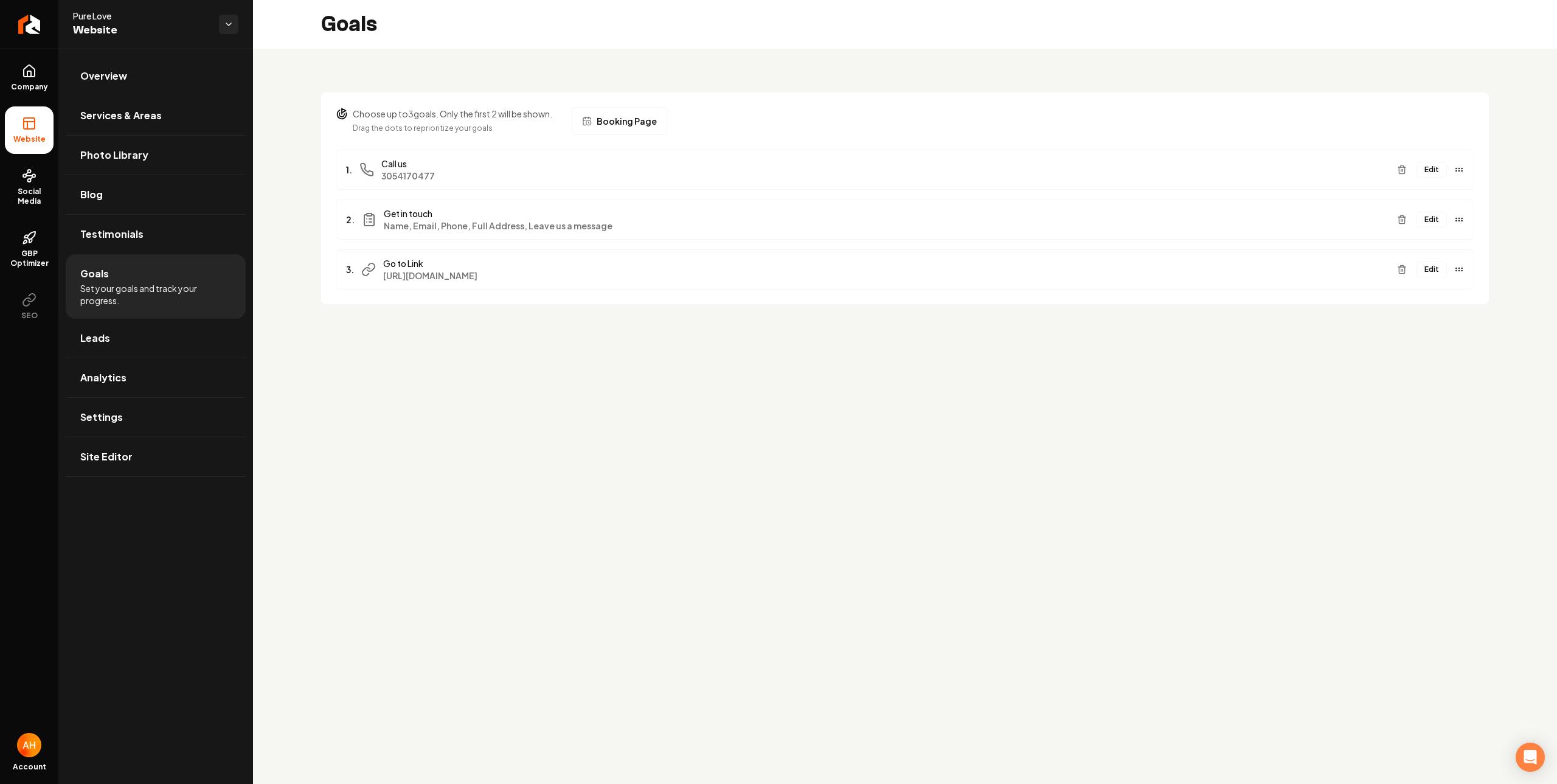
drag, startPoint x: 1464, startPoint y: 271, endPoint x: 1459, endPoint y: 240, distance: 31.4
click at [1459, 240] on ul "1. Call us 3054170477 Edit 2. Get in touch Name, Email, Phone, Full Address, Le…" at bounding box center [905, 220] width 1139 height 140
click at [179, 86] on link "Overview" at bounding box center [156, 76] width 180 height 39
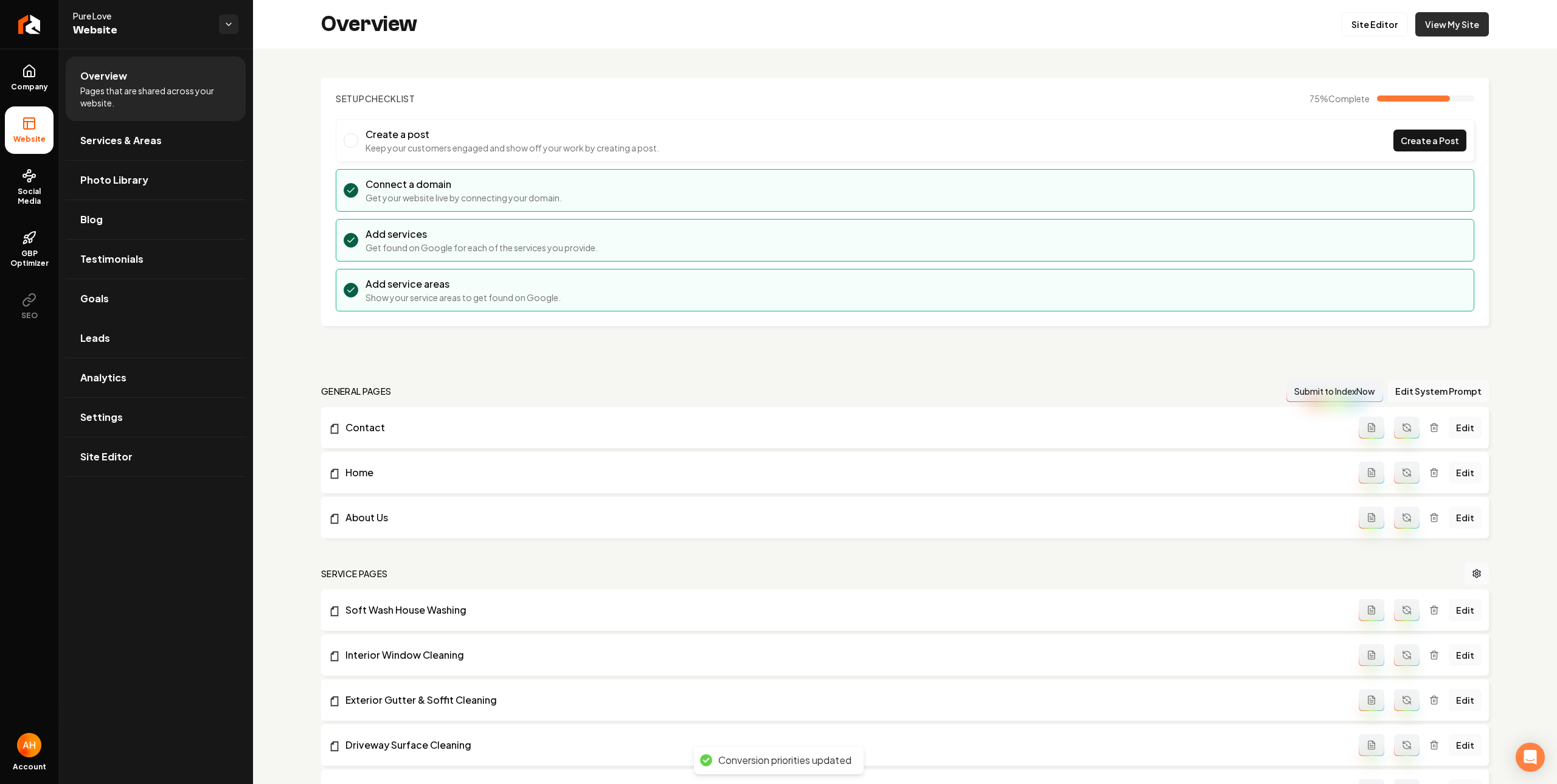
click at [1434, 30] on link "View My Site" at bounding box center [1452, 24] width 74 height 24
click at [141, 297] on link "Goals" at bounding box center [156, 298] width 180 height 39
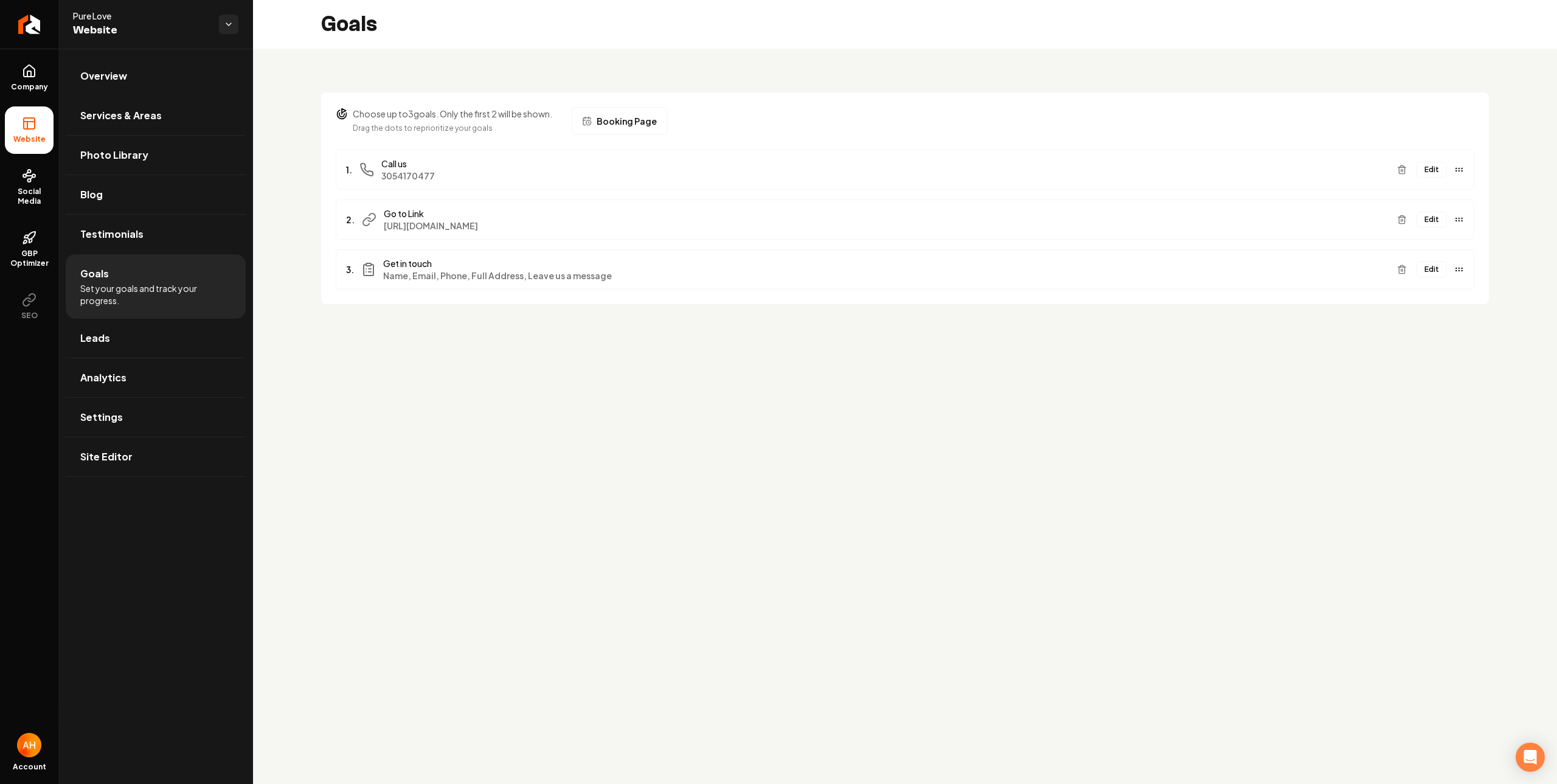
click at [1429, 213] on button "Edit" at bounding box center [1432, 220] width 31 height 16
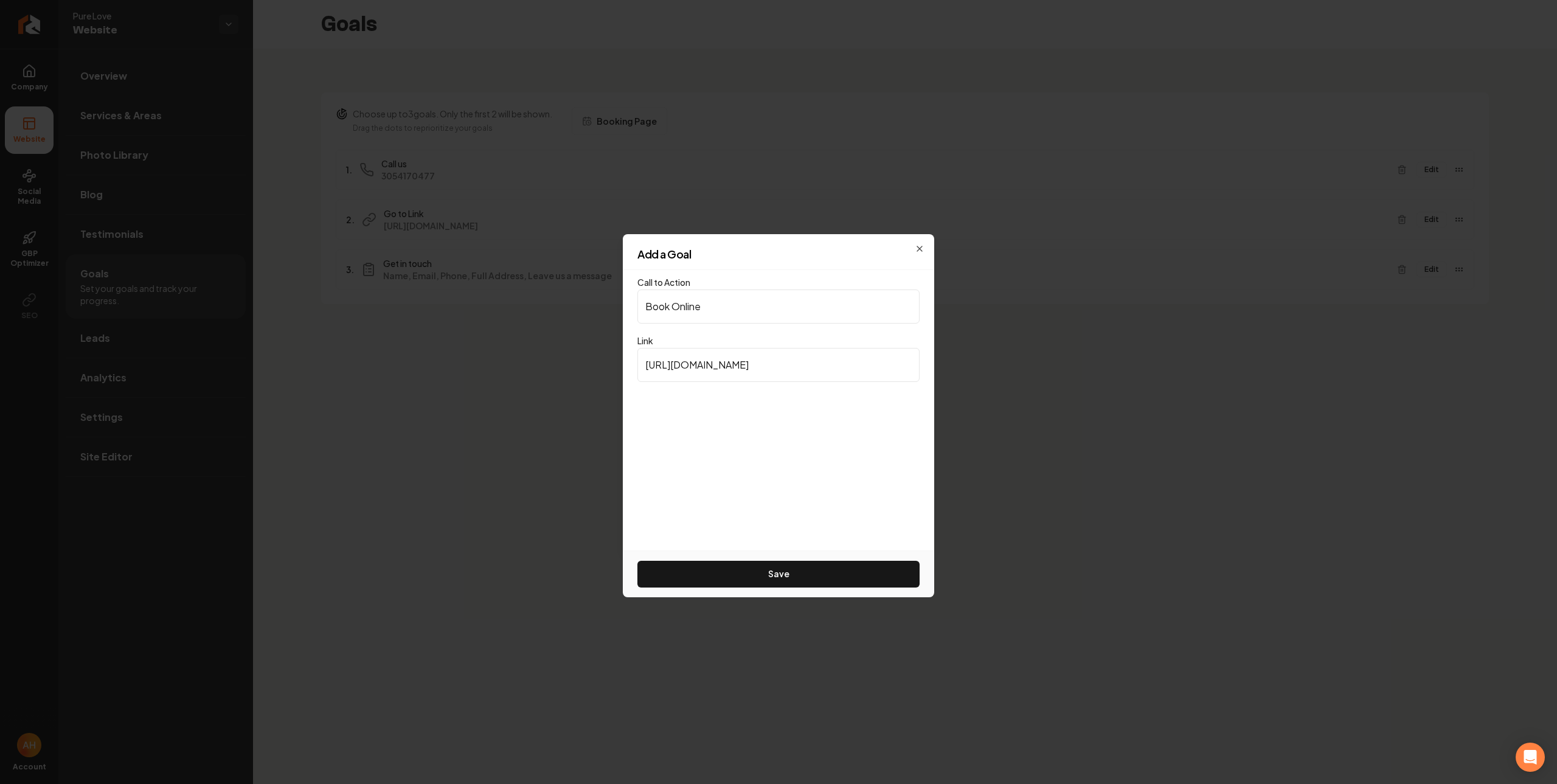
type input "Book Online"
click at [637, 561] on button "Save" at bounding box center [778, 574] width 282 height 27
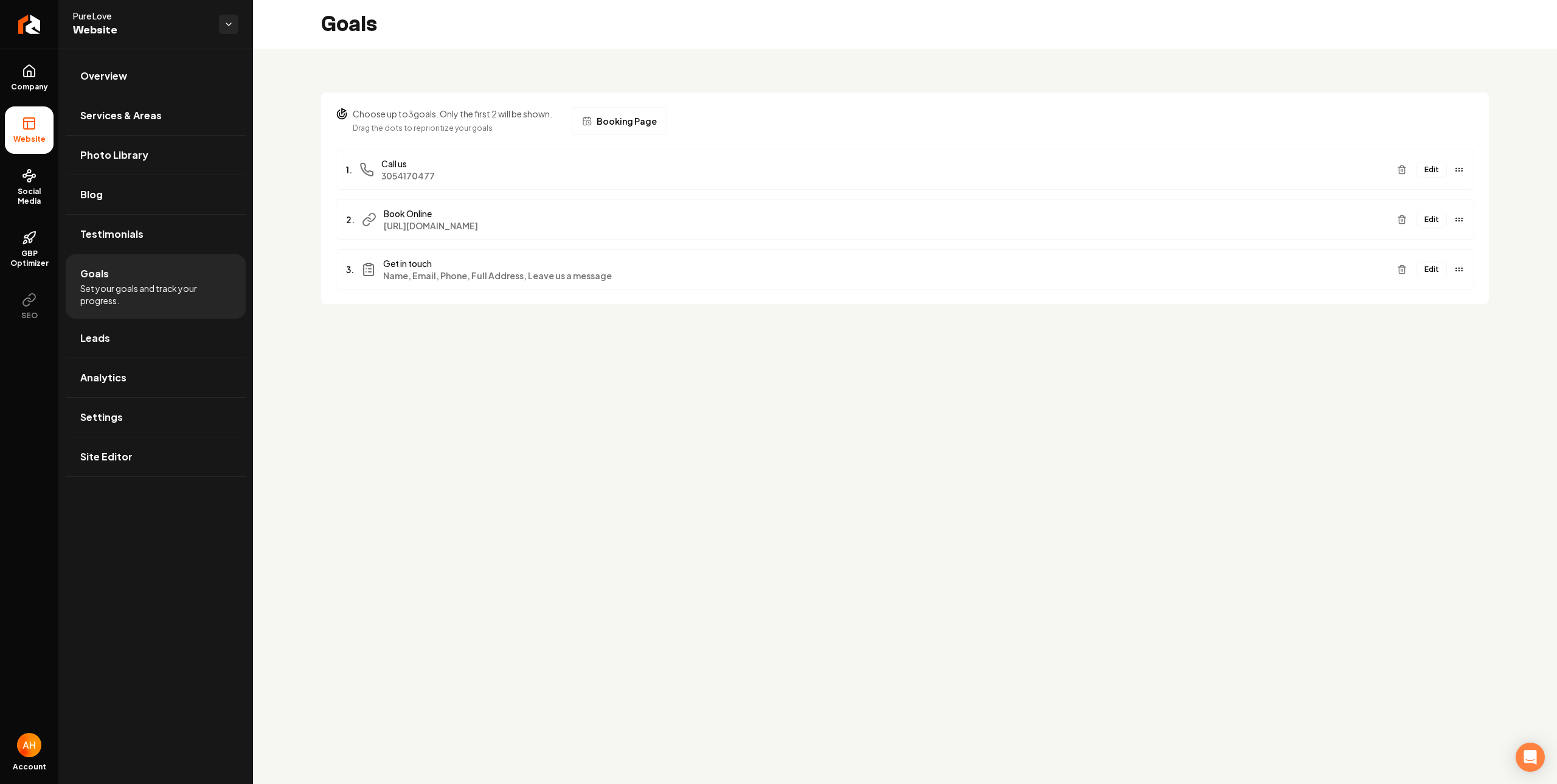
click at [802, 35] on div "Goals" at bounding box center [905, 24] width 1304 height 49
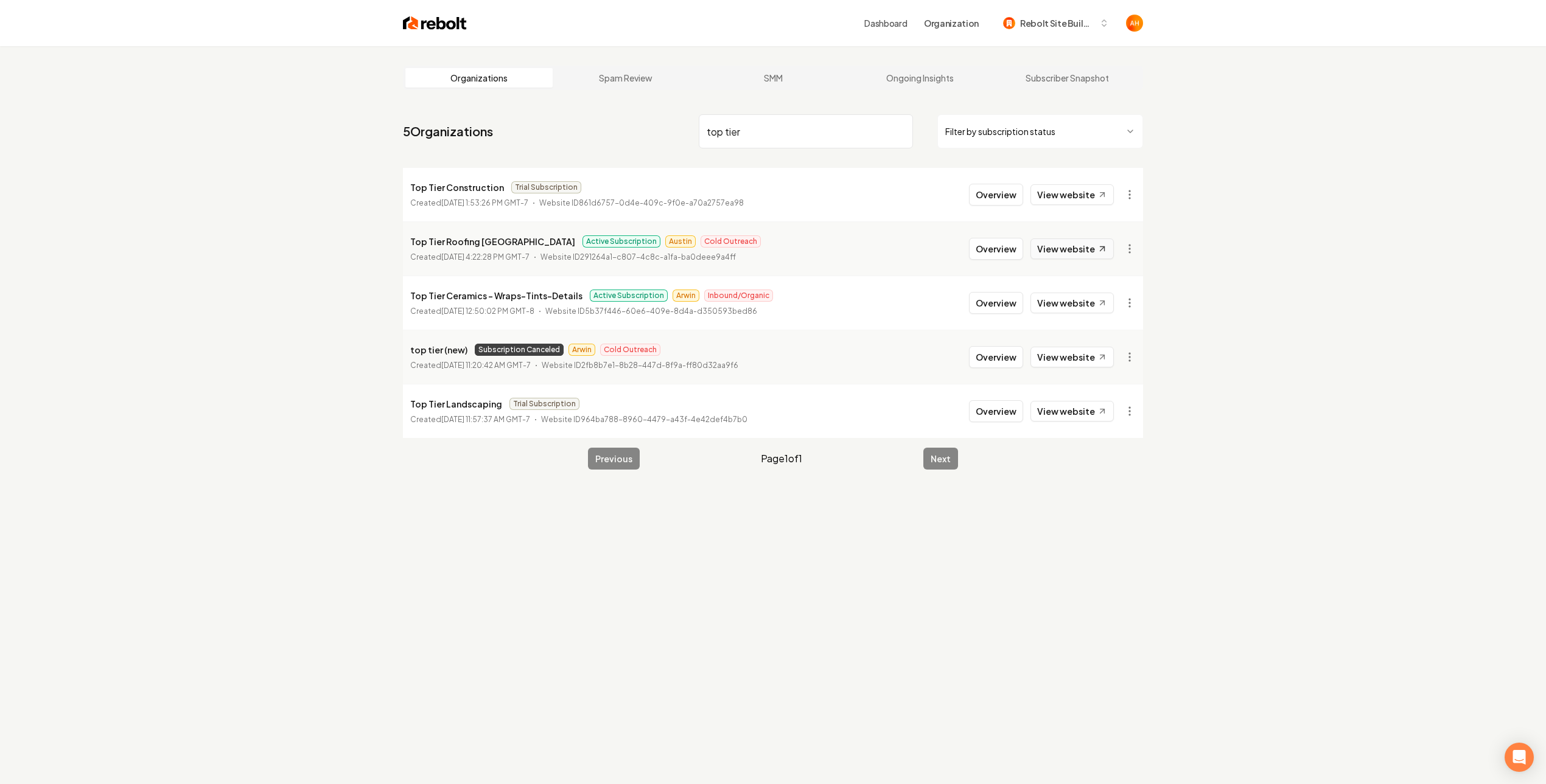
type input "top tier"
click at [1073, 254] on link "View website" at bounding box center [1072, 249] width 83 height 21
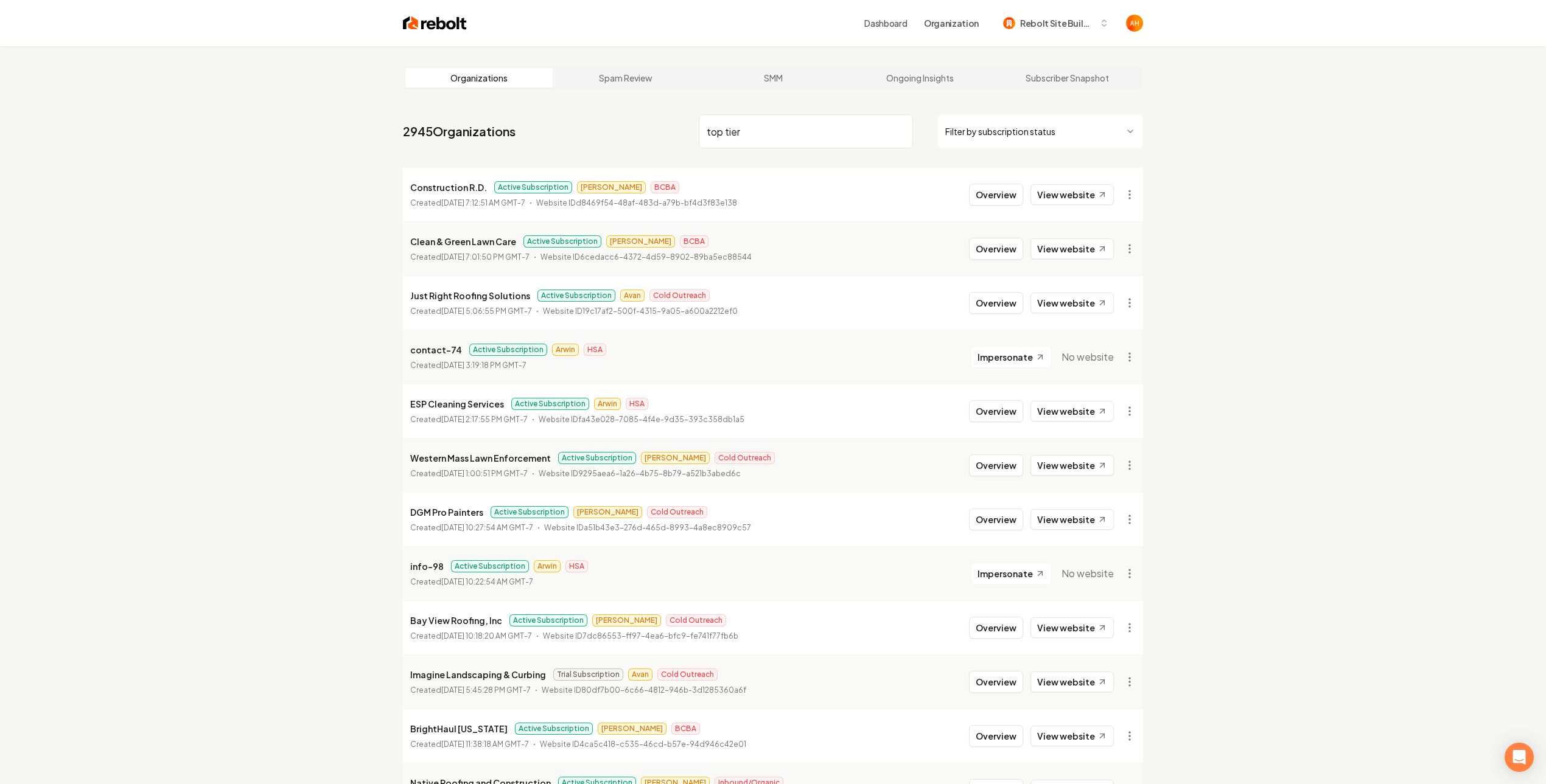
click at [828, 128] on input "top tier" at bounding box center [805, 131] width 215 height 34
type input "top tier"
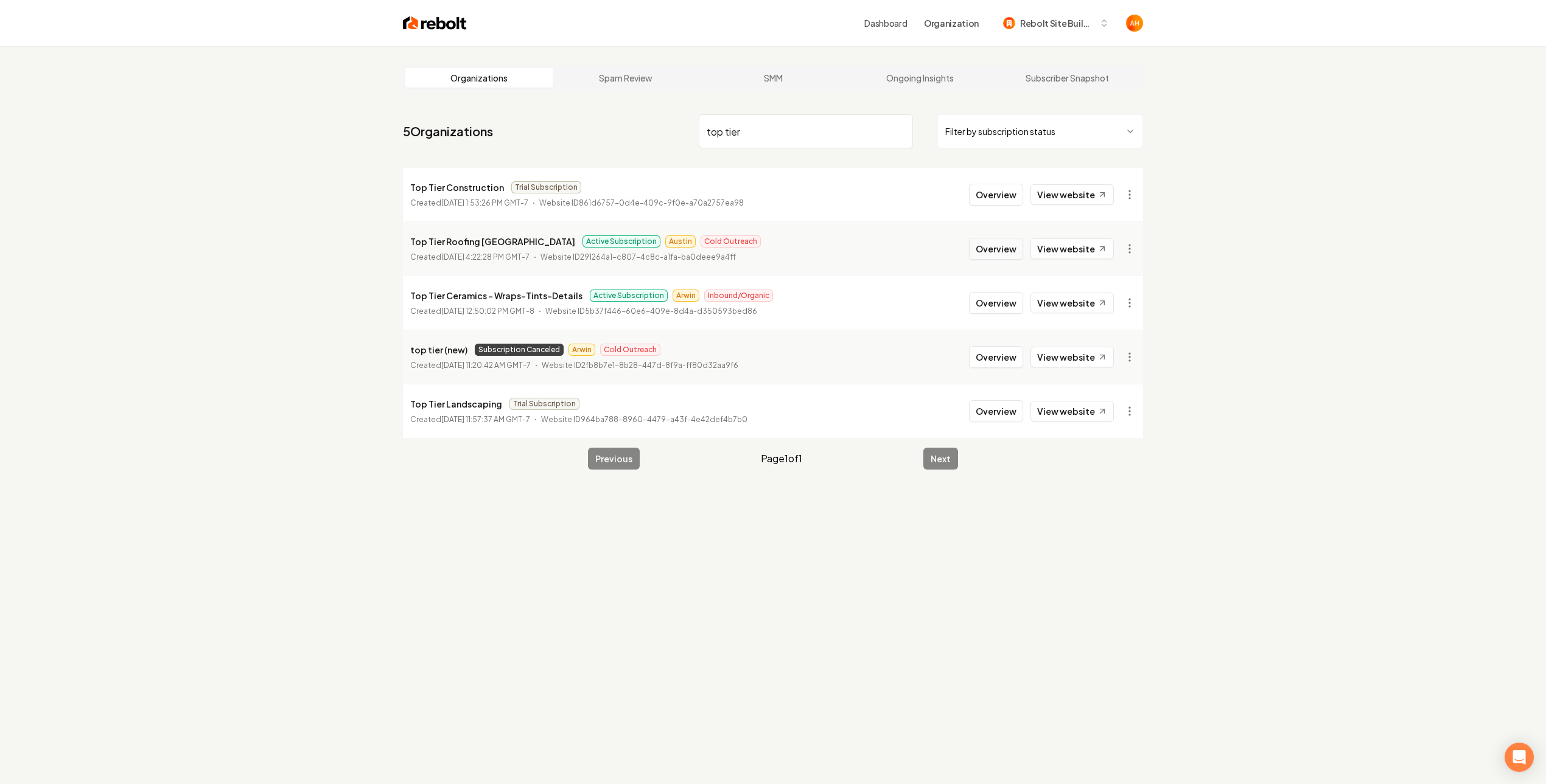
click at [995, 248] on button "Overview" at bounding box center [996, 249] width 54 height 22
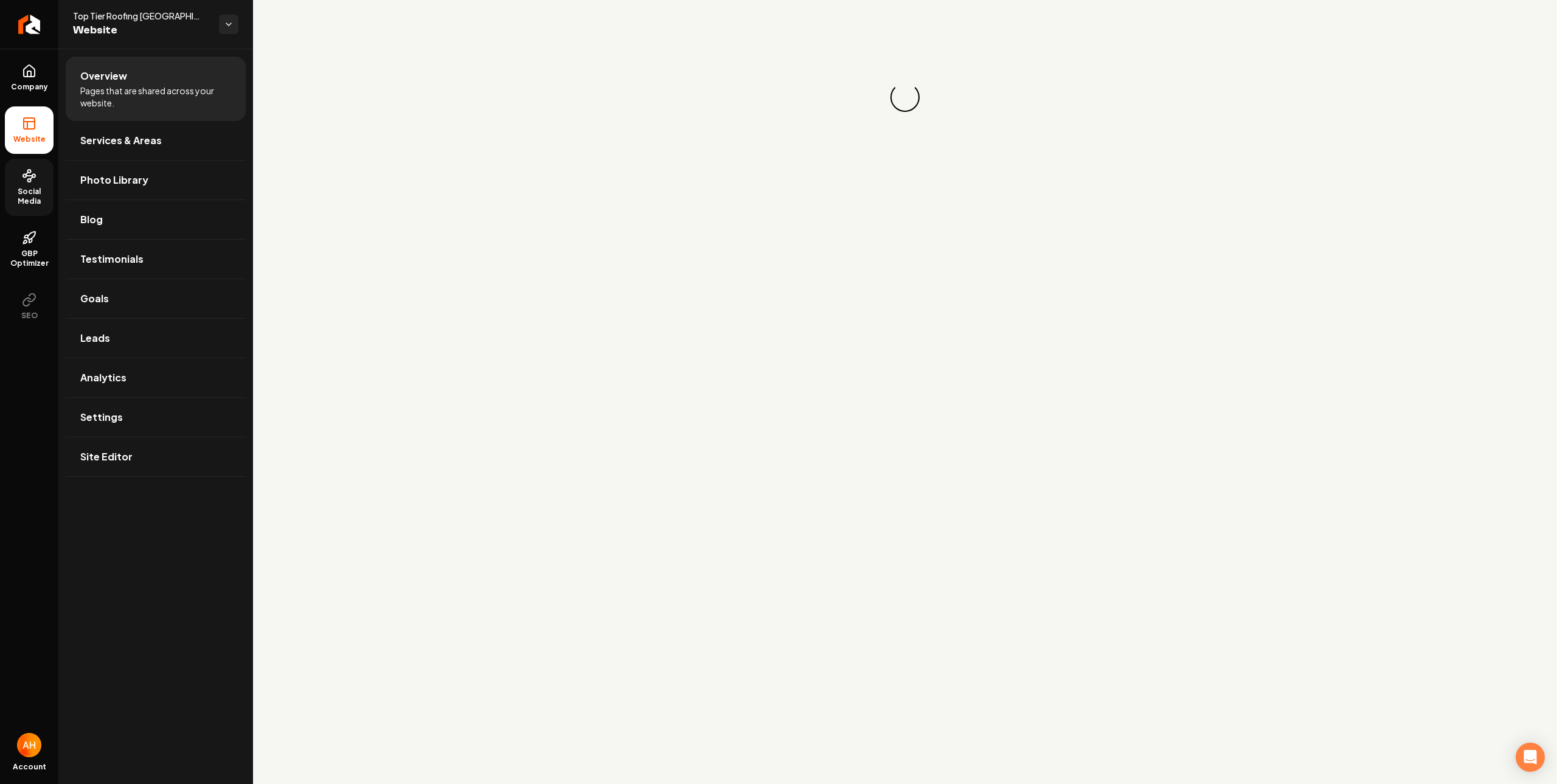
click at [25, 188] on span "Social Media" at bounding box center [29, 197] width 49 height 20
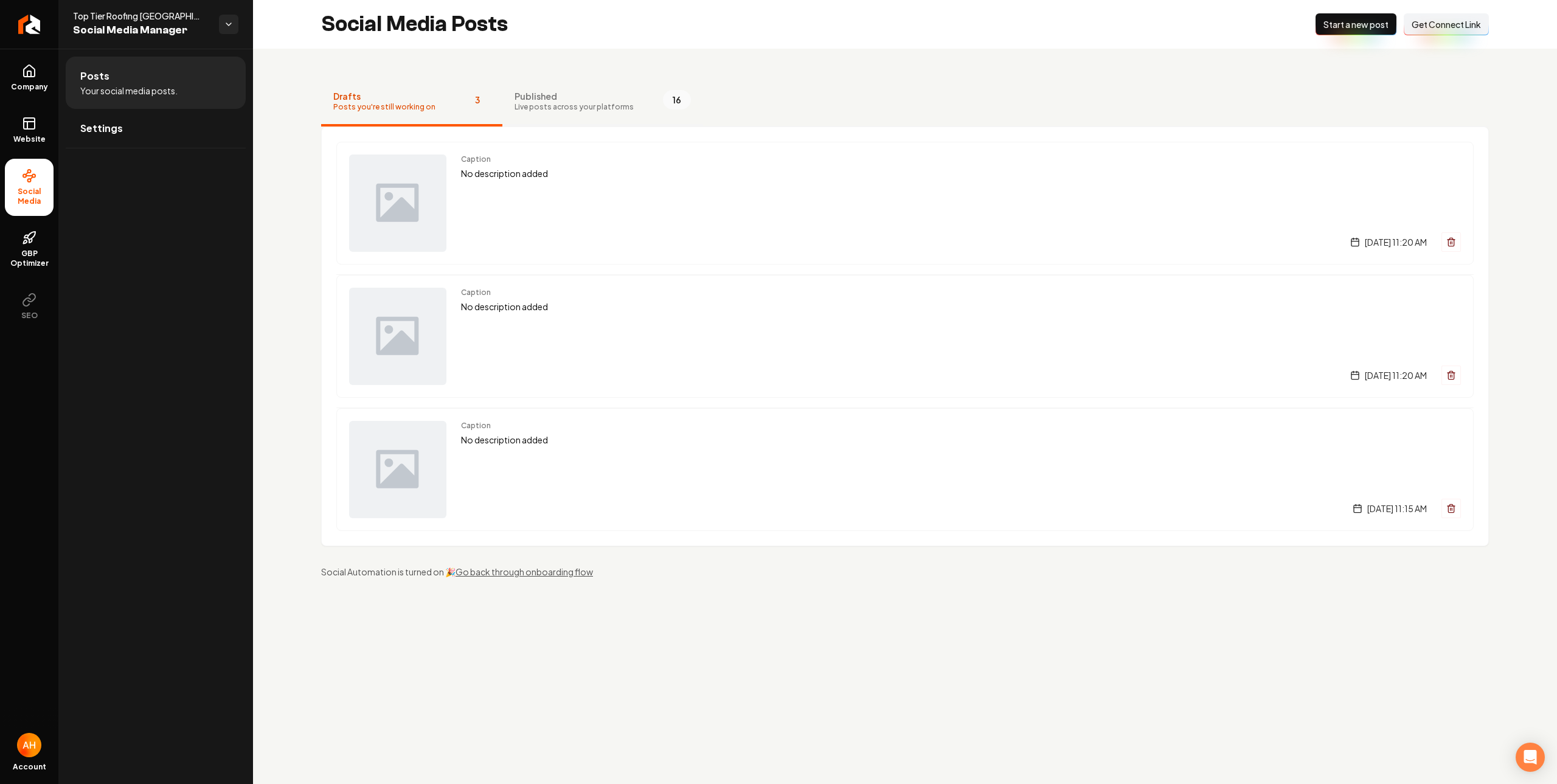
click at [608, 82] on button "Published Live posts across your platforms 16" at bounding box center [603, 102] width 201 height 49
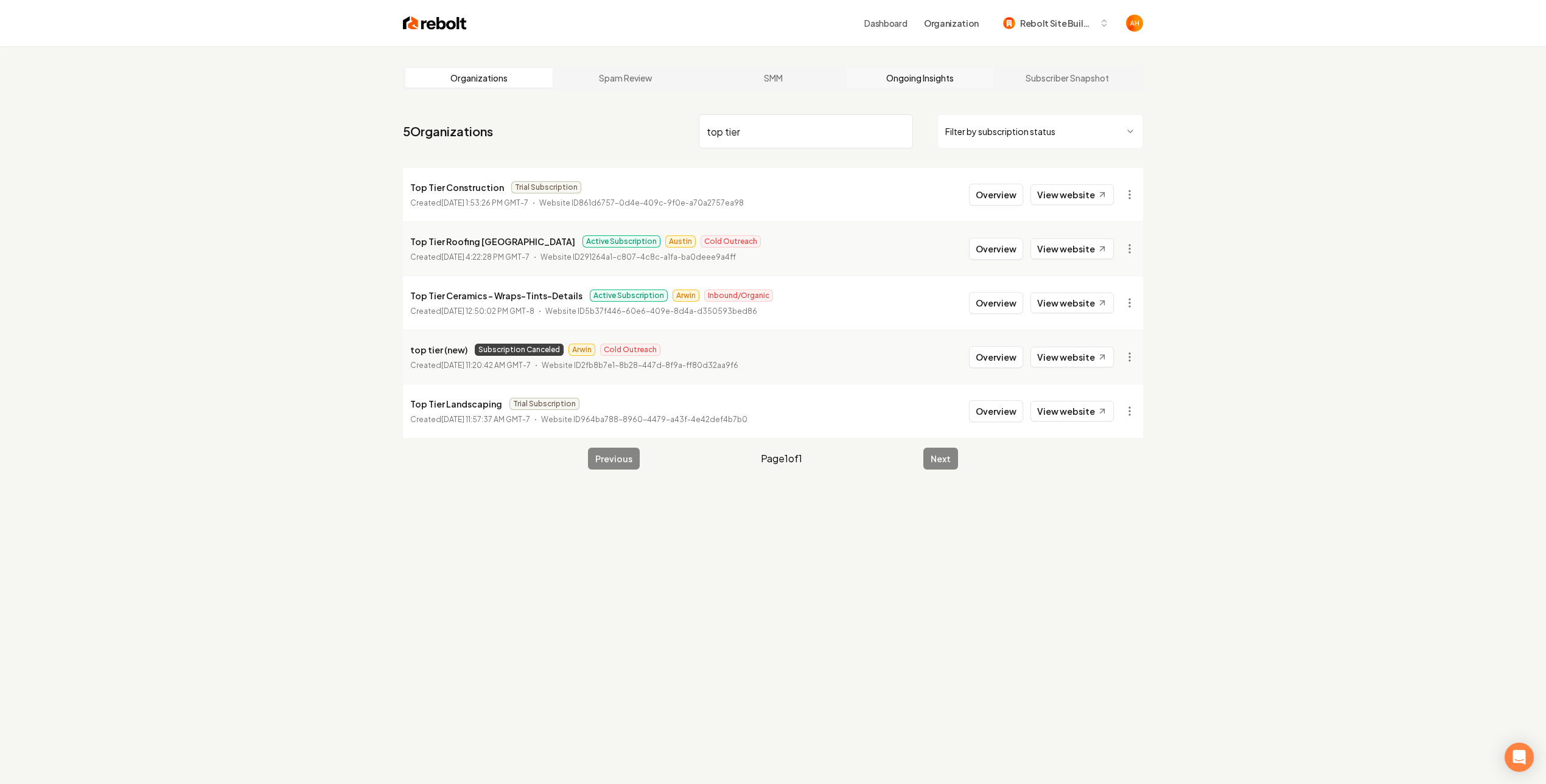
type input "top tier"
drag, startPoint x: 936, startPoint y: 82, endPoint x: 853, endPoint y: 105, distance: 86.1
click at [934, 80] on link "Ongoing Insights" at bounding box center [920, 78] width 147 height 20
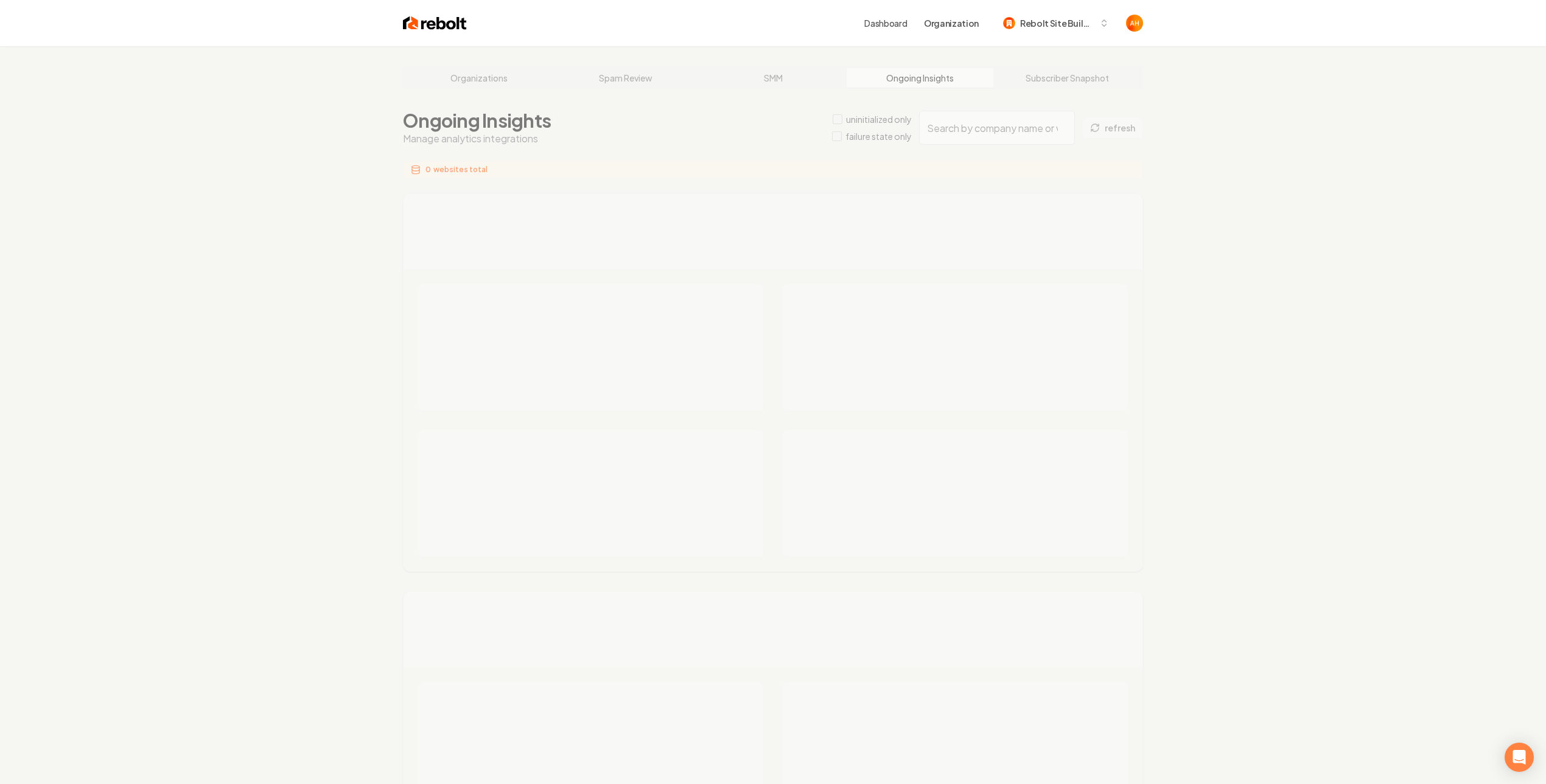
click at [972, 128] on div "Organizations Spam Review SMM Ongoing Insights Subscriber Snapshot Ongoing Insi…" at bounding box center [773, 734] width 1546 height 1377
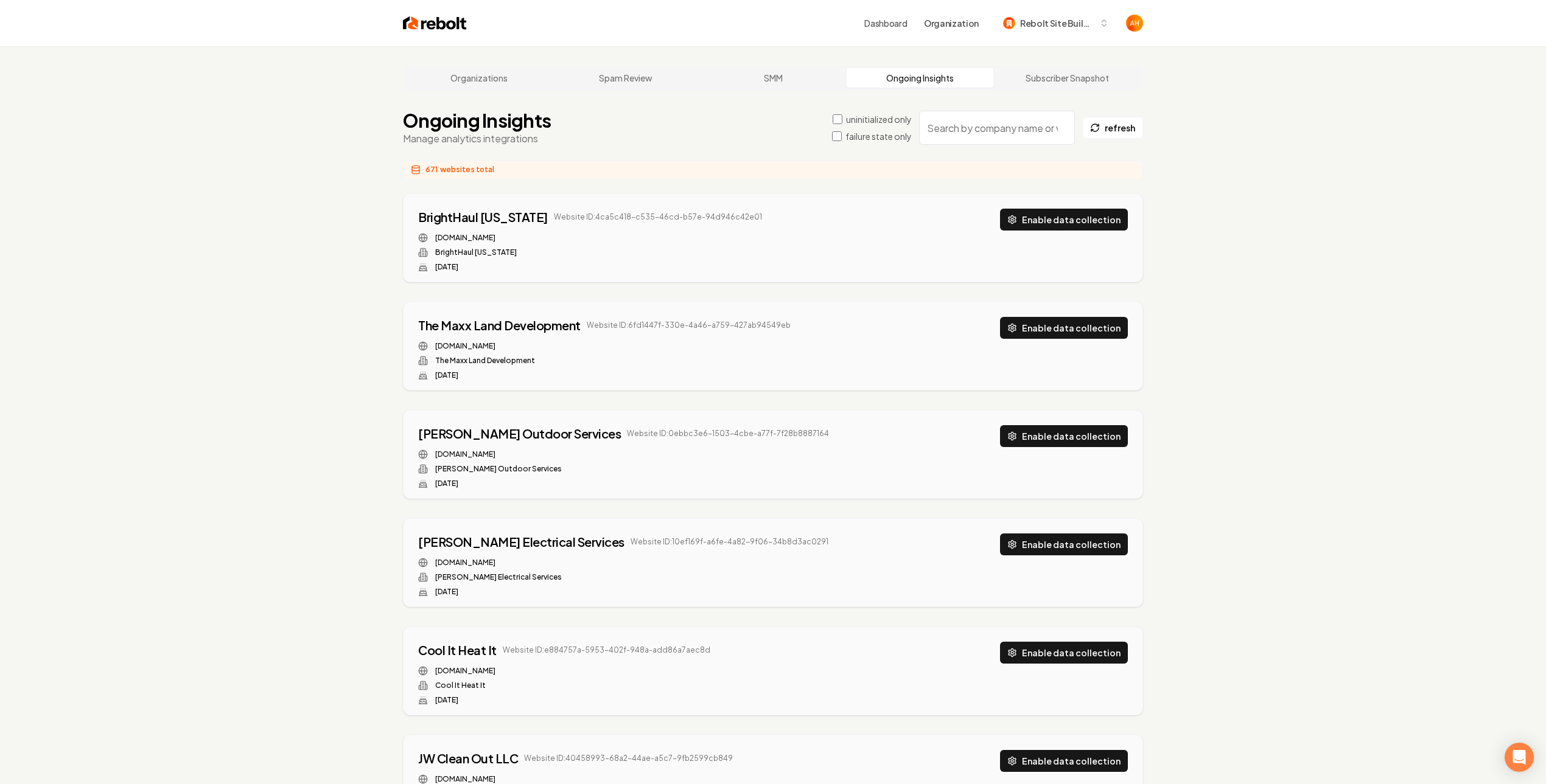
click at [963, 129] on input "search" at bounding box center [996, 128] width 156 height 34
paste input "top tier"
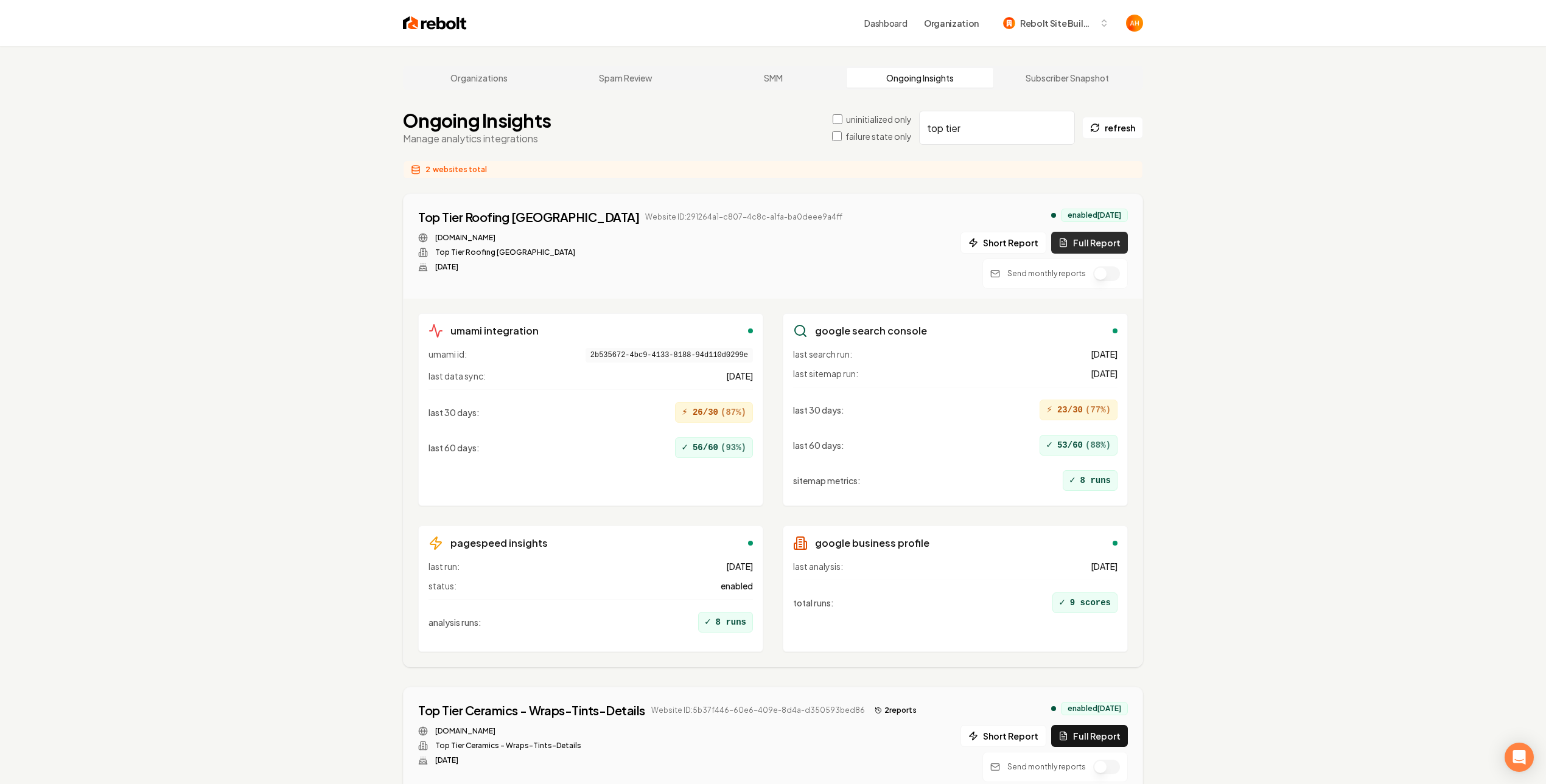
type input "top tier"
click at [1102, 247] on button "Full Report" at bounding box center [1090, 243] width 77 height 22
click at [616, 192] on main "Organizations Spam Review SMM Ongoing Insights Subscriber Snapshot Ongoing Insi…" at bounding box center [773, 632] width 779 height 1170
click at [847, 219] on button "1 report" at bounding box center [869, 217] width 45 height 14
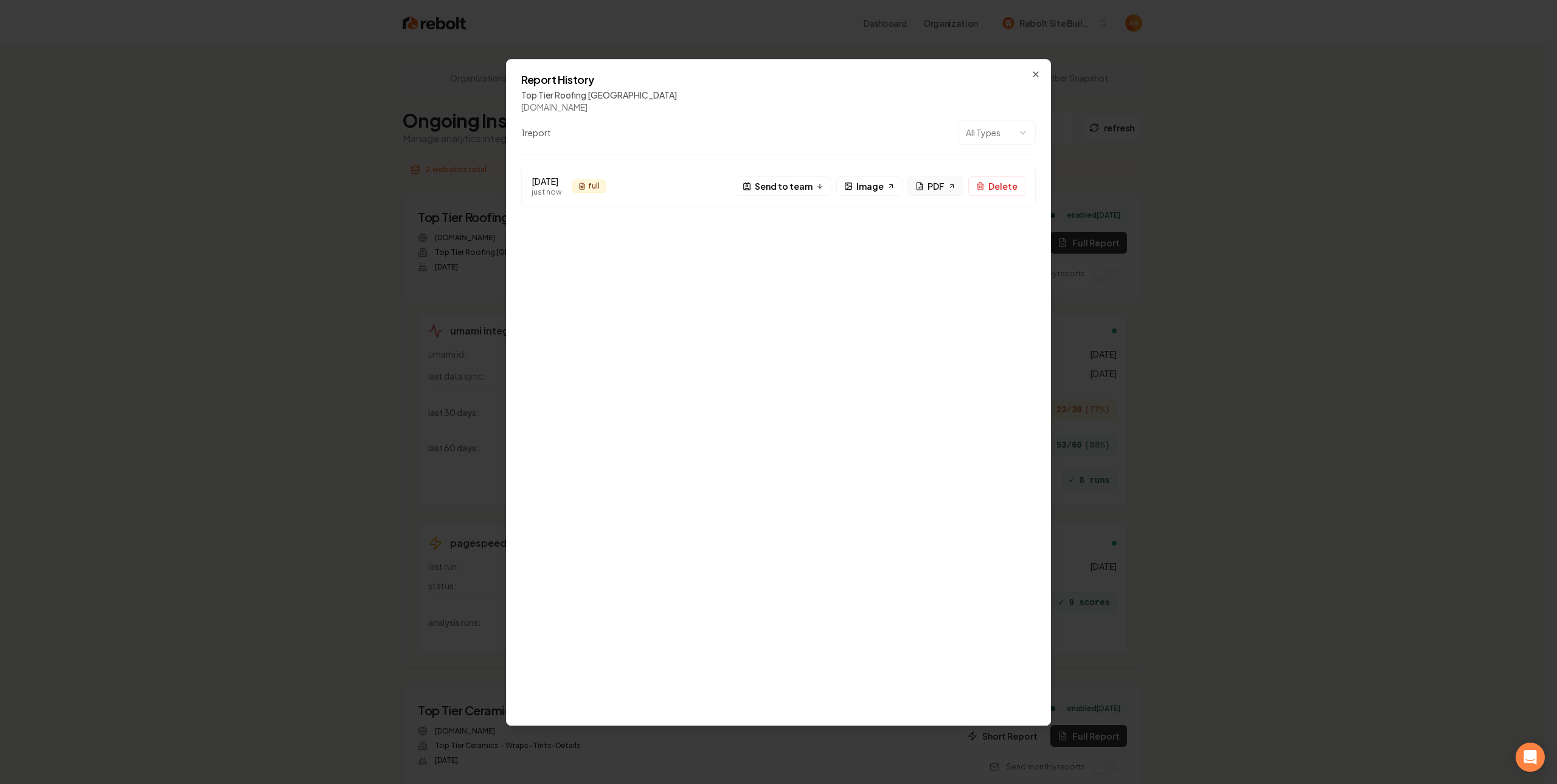
click at [935, 190] on span "PDF" at bounding box center [936, 186] width 17 height 13
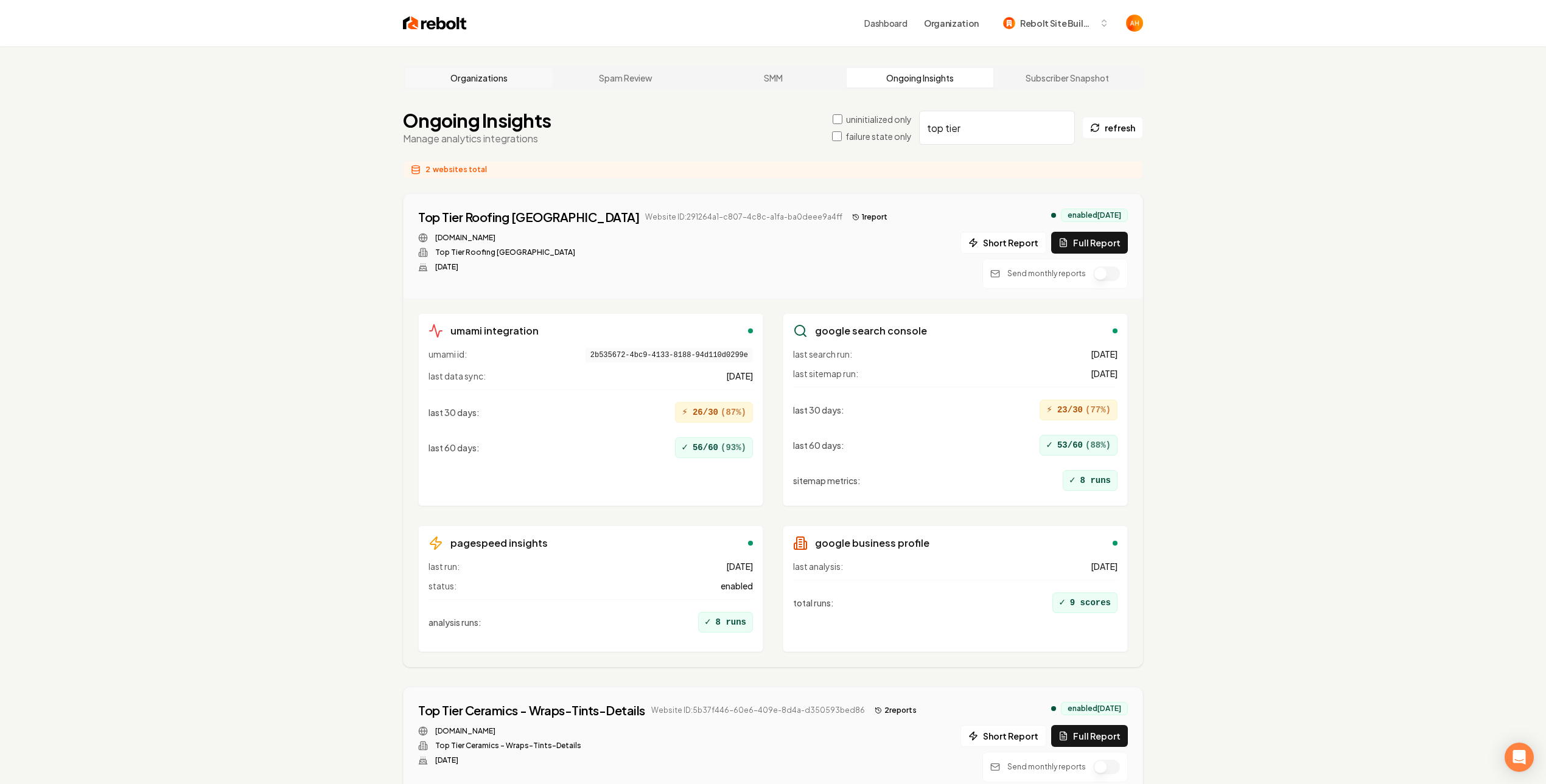
click at [498, 84] on link "Organizations" at bounding box center [479, 78] width 147 height 20
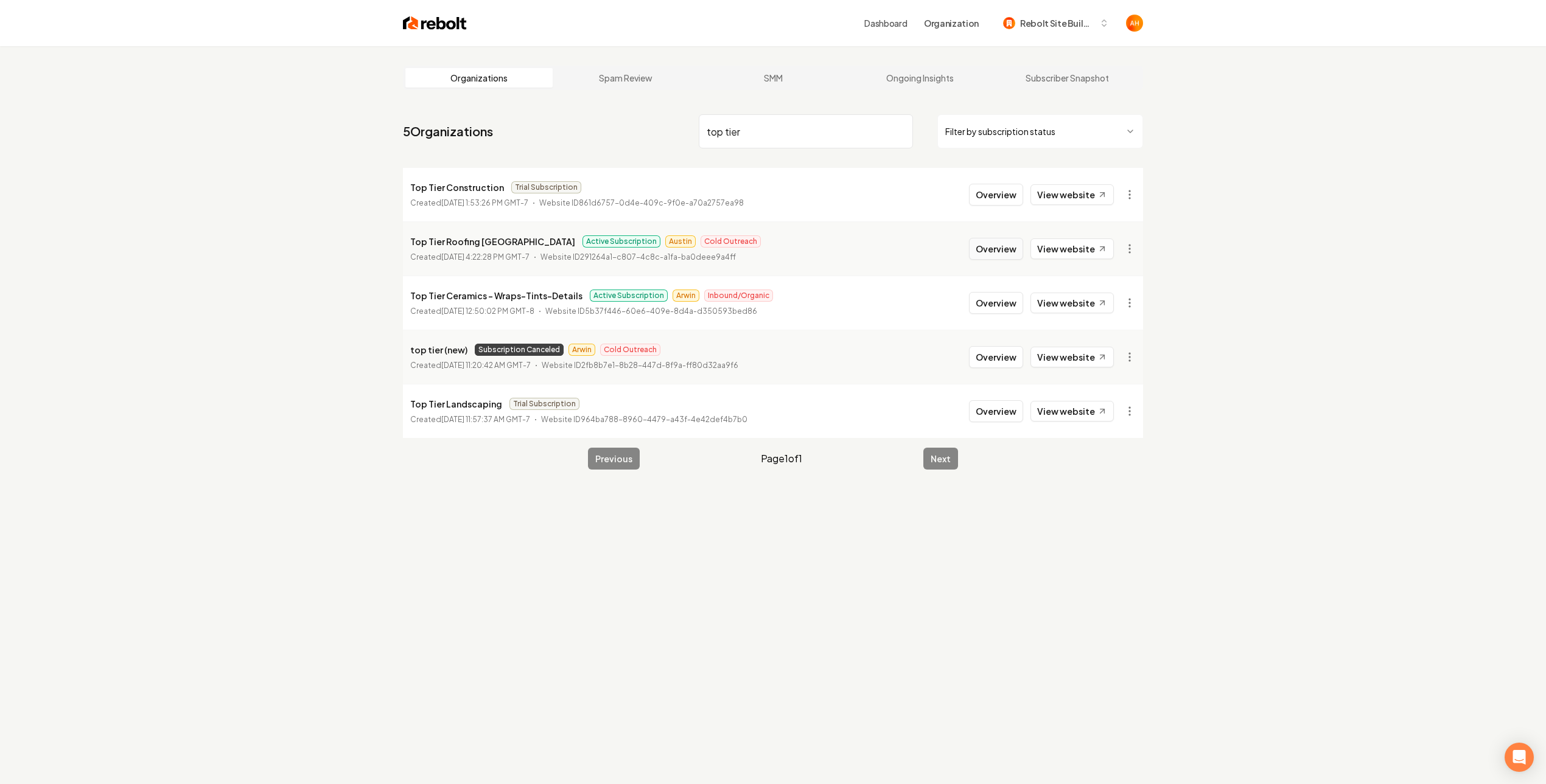
type input "top tier"
click at [992, 244] on button "Overview" at bounding box center [996, 249] width 54 height 22
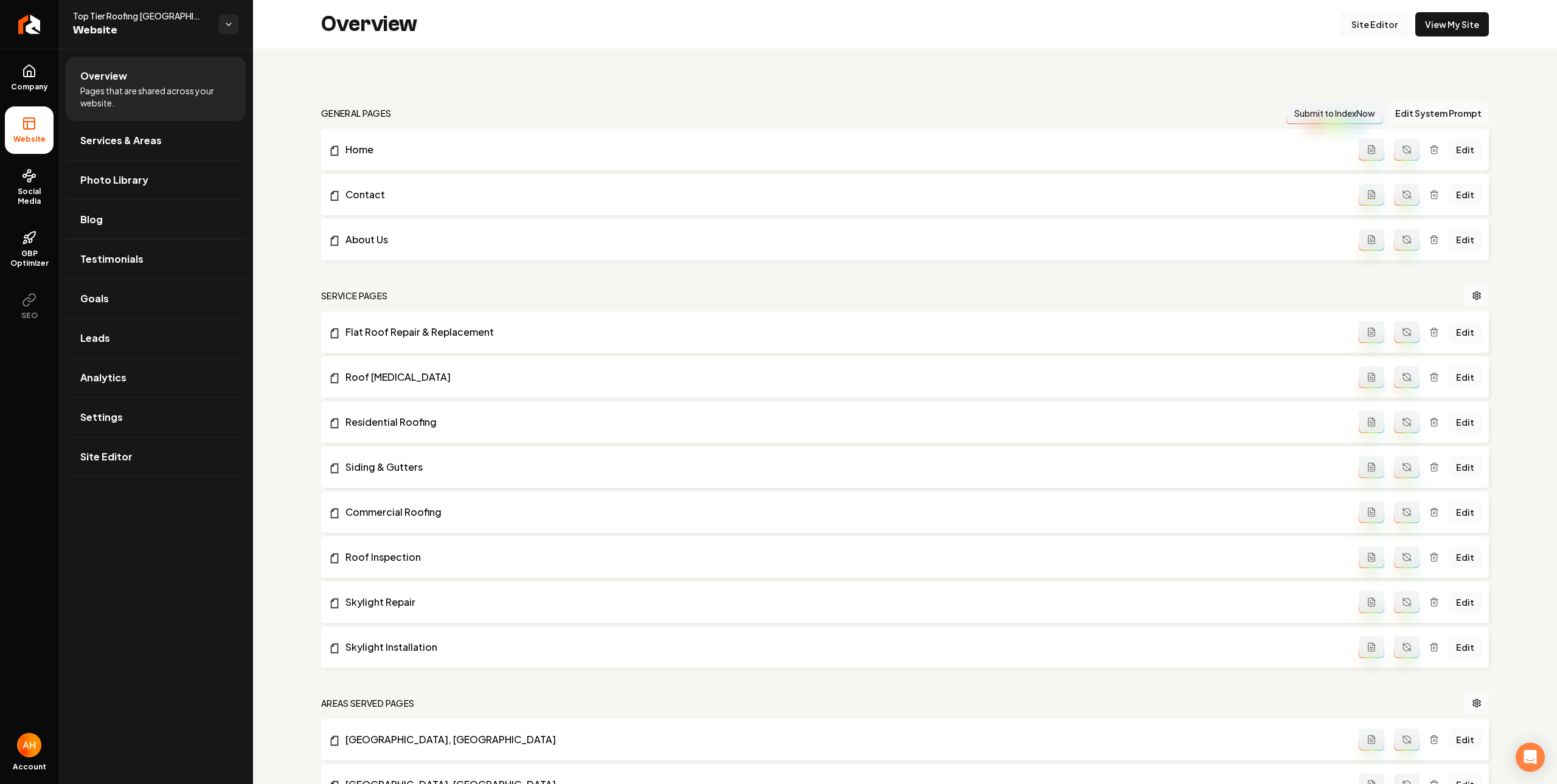
click at [1379, 23] on link "Site Editor" at bounding box center [1375, 24] width 67 height 24
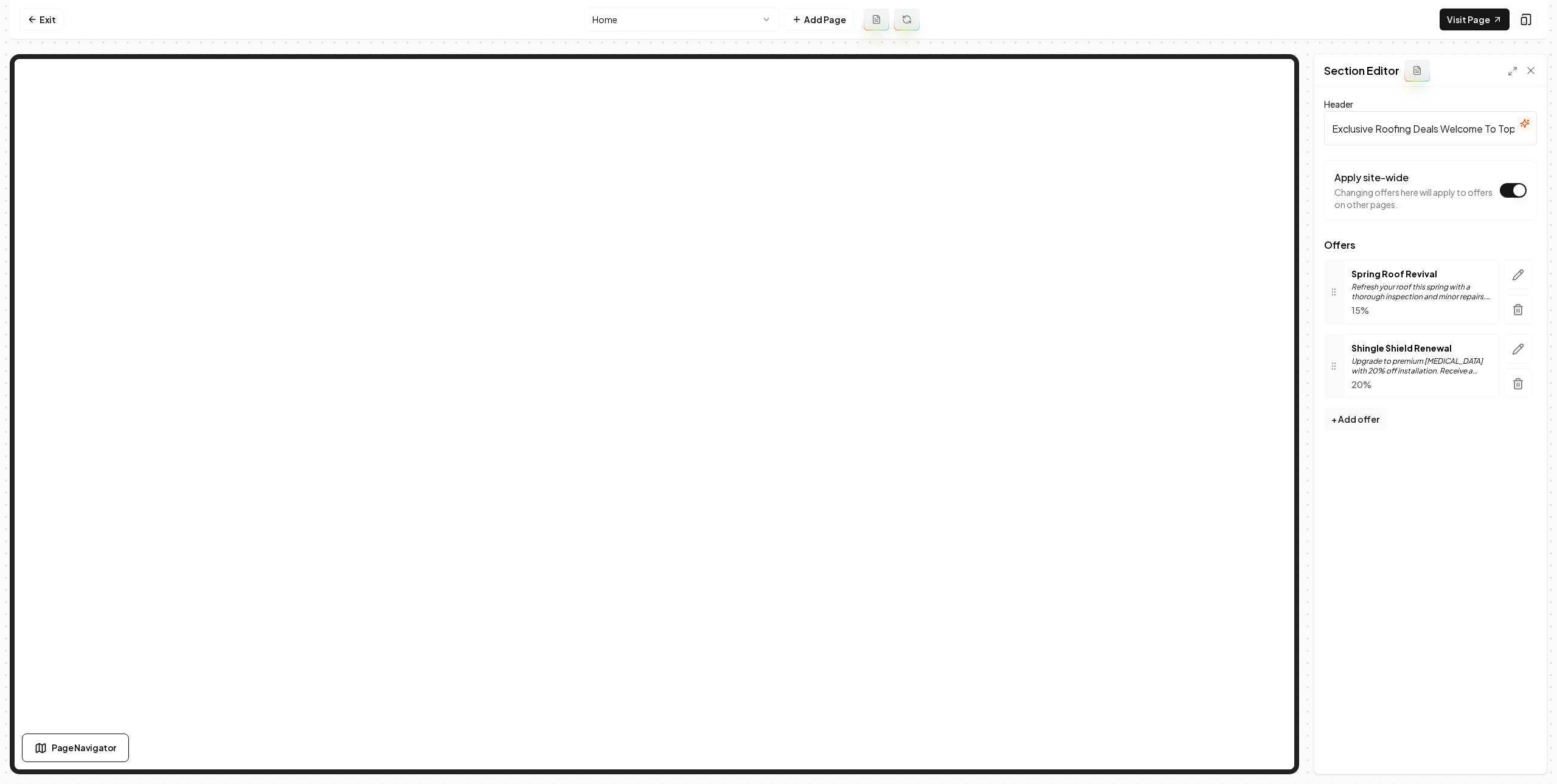
click at [1532, 272] on div at bounding box center [1519, 292] width 38 height 65
click at [1514, 272] on icon "button" at bounding box center [1518, 275] width 12 height 12
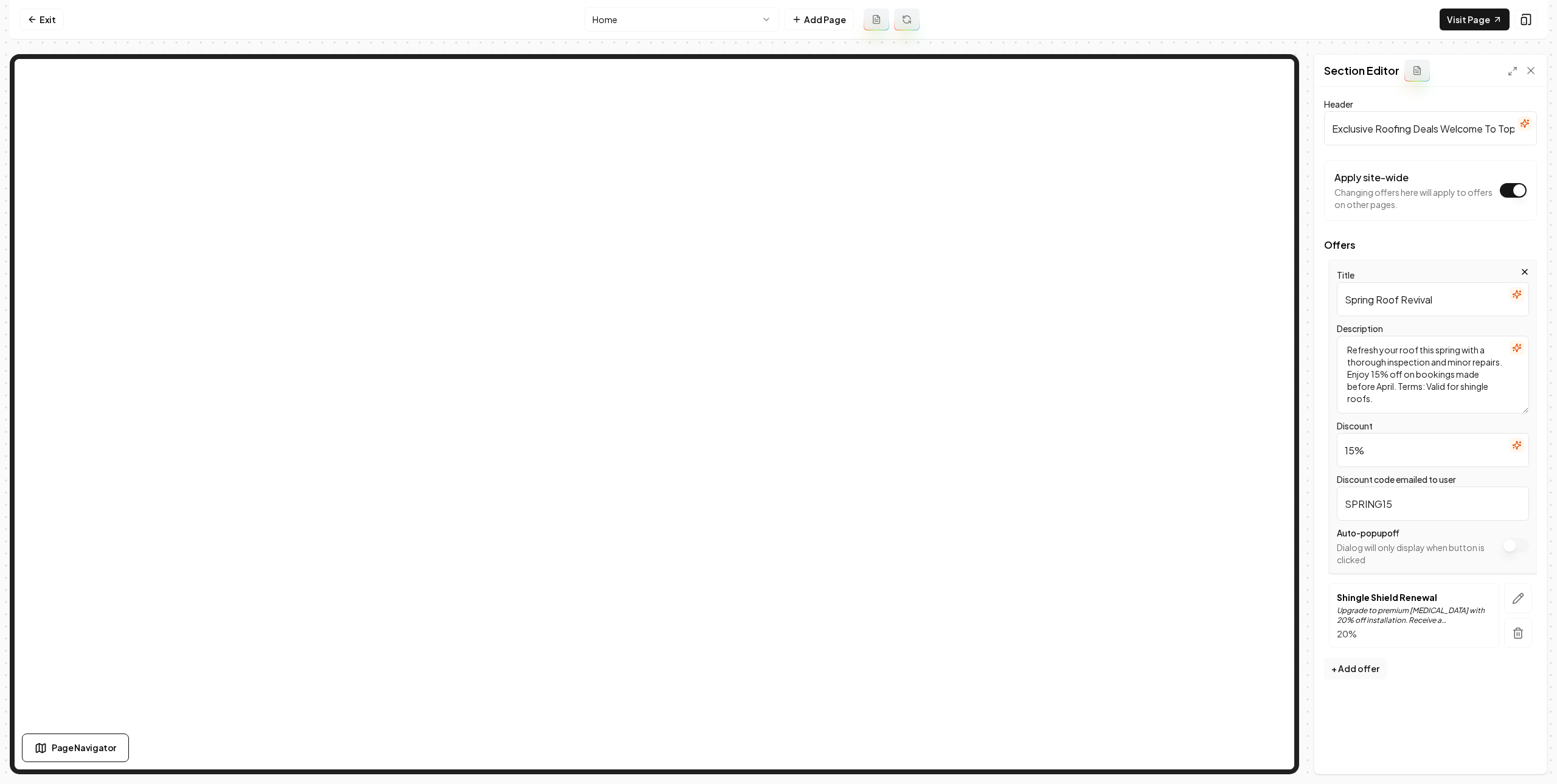
click at [1349, 299] on input "Spring Roof Revival" at bounding box center [1433, 299] width 192 height 34
type input "Fall Roof Revival"
click at [1390, 385] on textarea "Refresh your roof this spring with a thorough inspection and minor repairs. Enj…" at bounding box center [1433, 374] width 192 height 78
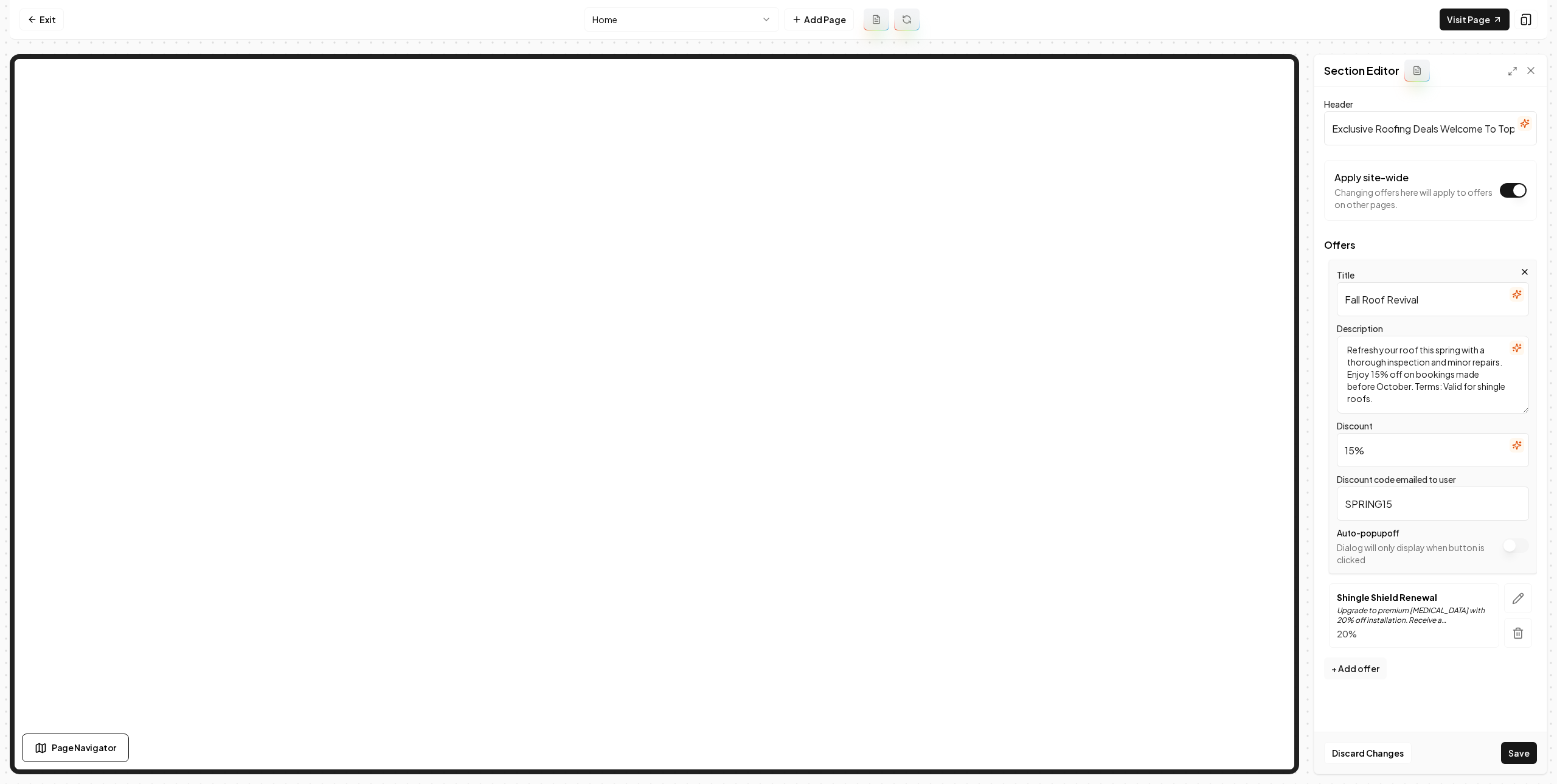
type textarea "Refresh your roof this spring with a thorough inspection and minor repairs. Enj…"
click at [1370, 510] on input "SPRING15" at bounding box center [1433, 504] width 192 height 34
drag, startPoint x: 1380, startPoint y: 505, endPoint x: 1303, endPoint y: 501, distance: 77.1
click at [1303, 501] on div "Page Settings Section Editor Header Exclusive Roofing Deals Welcome To Top Tier…" at bounding box center [779, 414] width 1538 height 720
type input "FALL15"
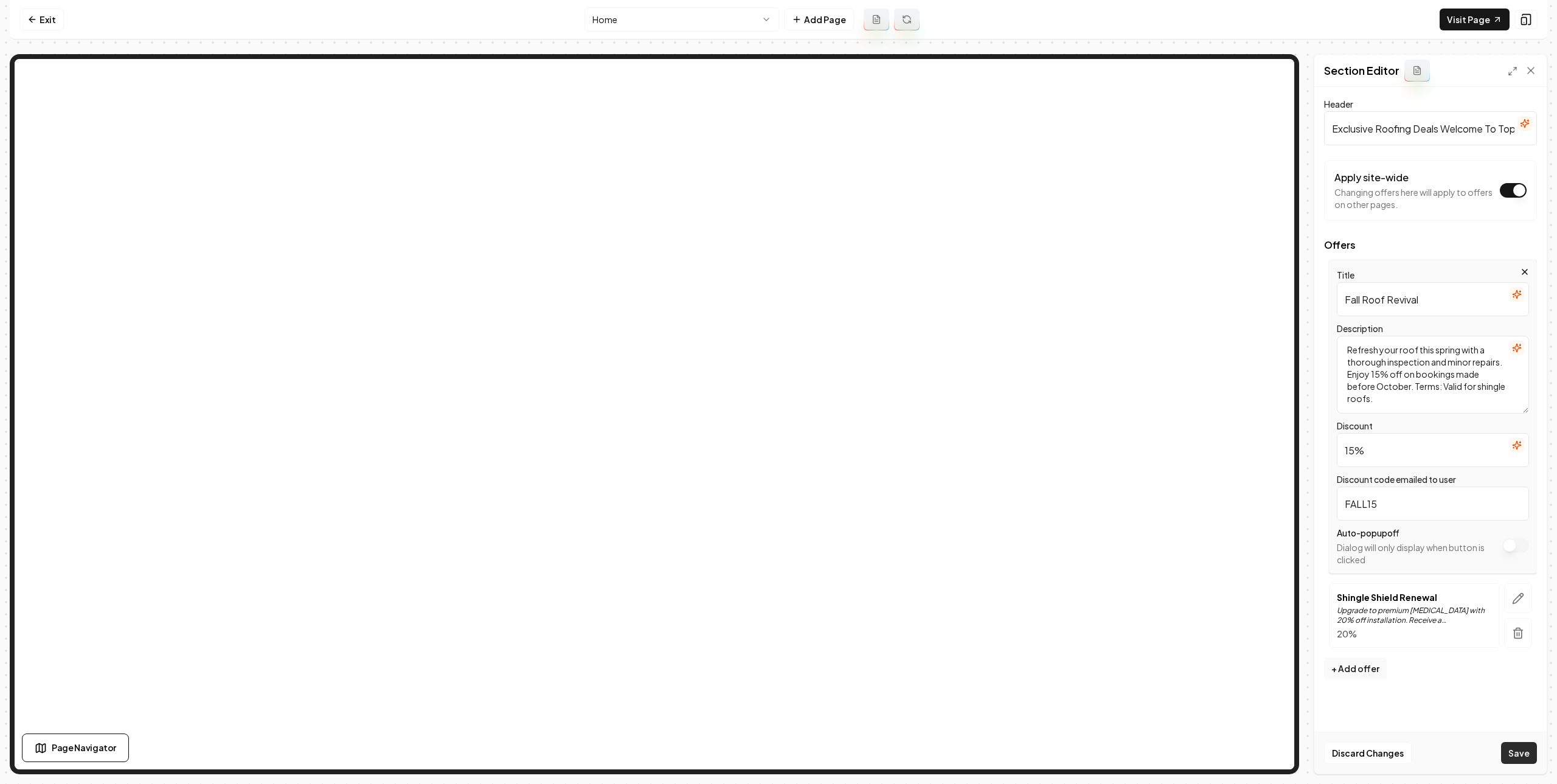
click at [1513, 755] on button "Save" at bounding box center [1519, 753] width 36 height 22
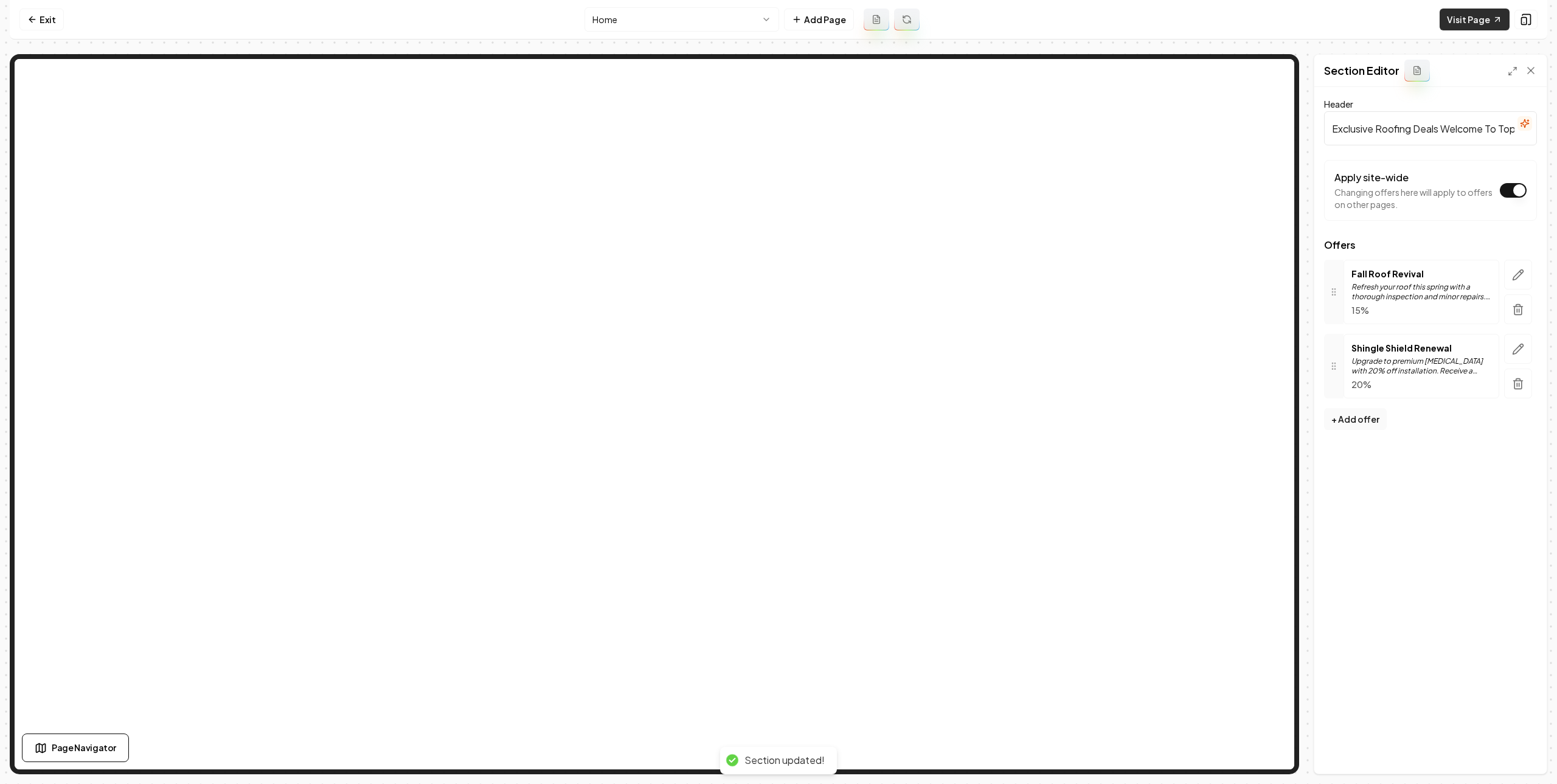
click at [1507, 22] on link "Visit Page" at bounding box center [1474, 20] width 70 height 22
click at [53, 12] on link "Exit" at bounding box center [42, 20] width 44 height 22
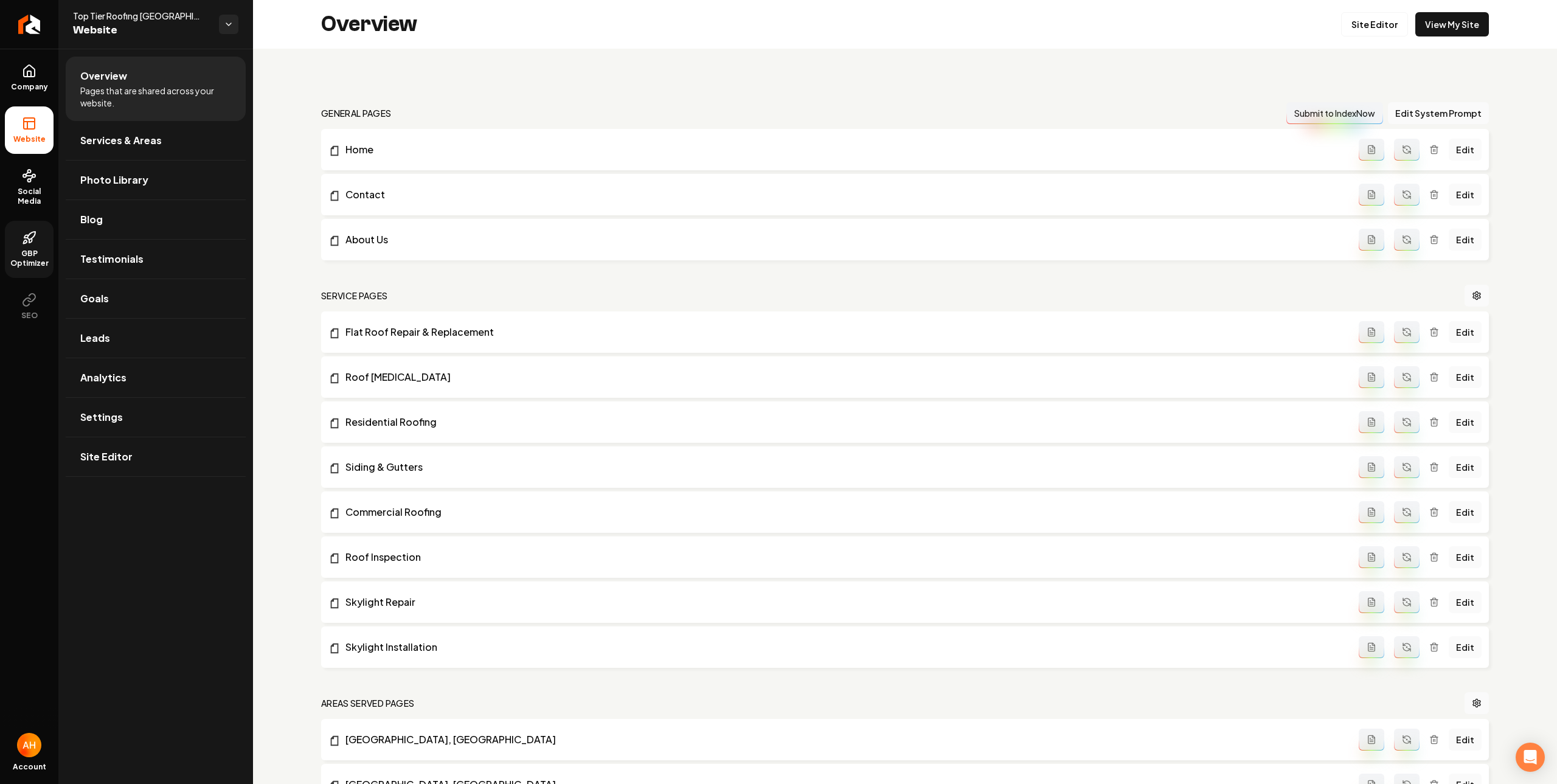
click at [35, 237] on icon at bounding box center [29, 238] width 14 height 14
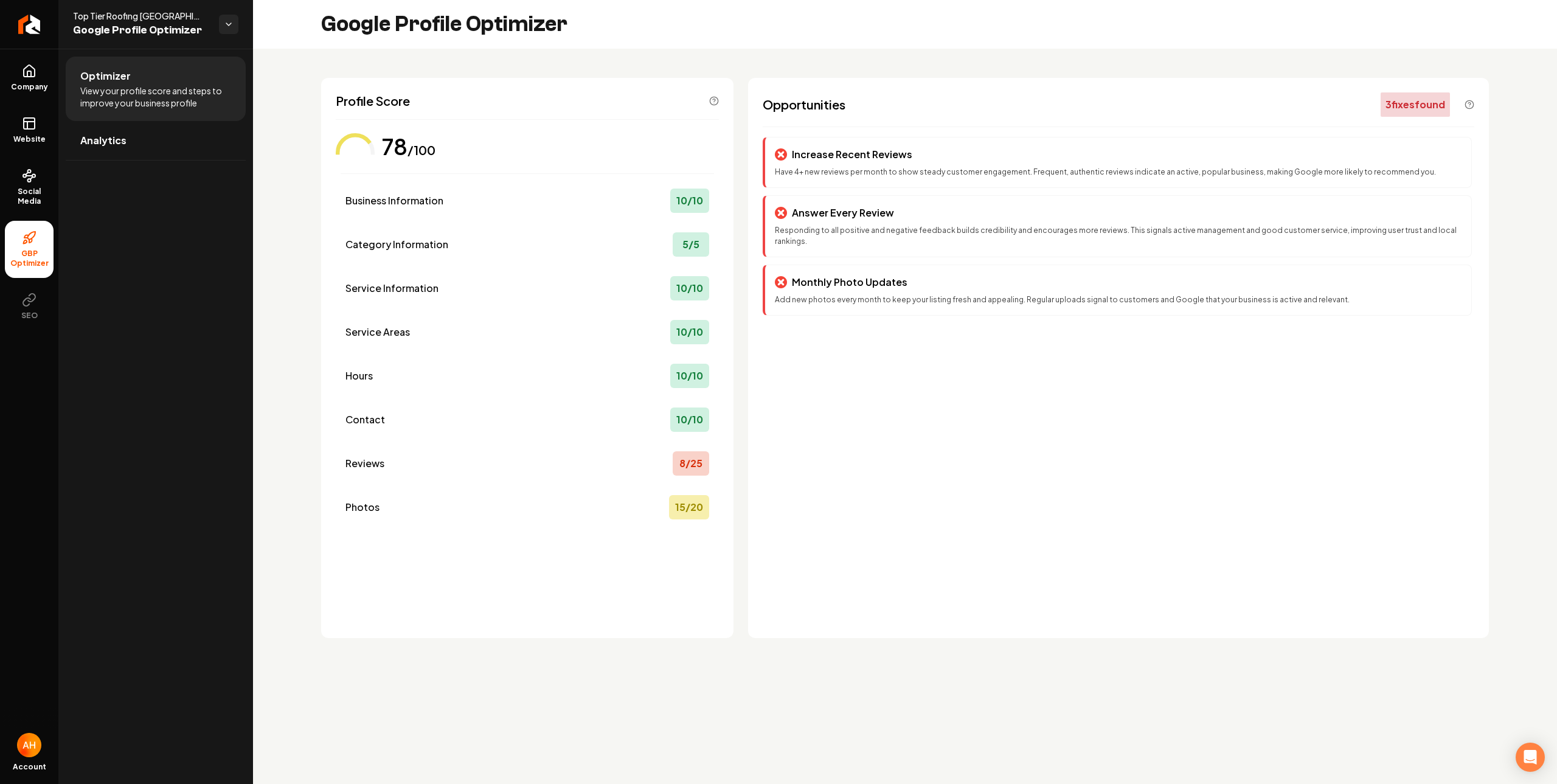
click at [1170, 91] on div "Opportunities 3 fix es found Increase Recent Reviews Have 4+ new reviews per mo…" at bounding box center [1118, 358] width 741 height 560
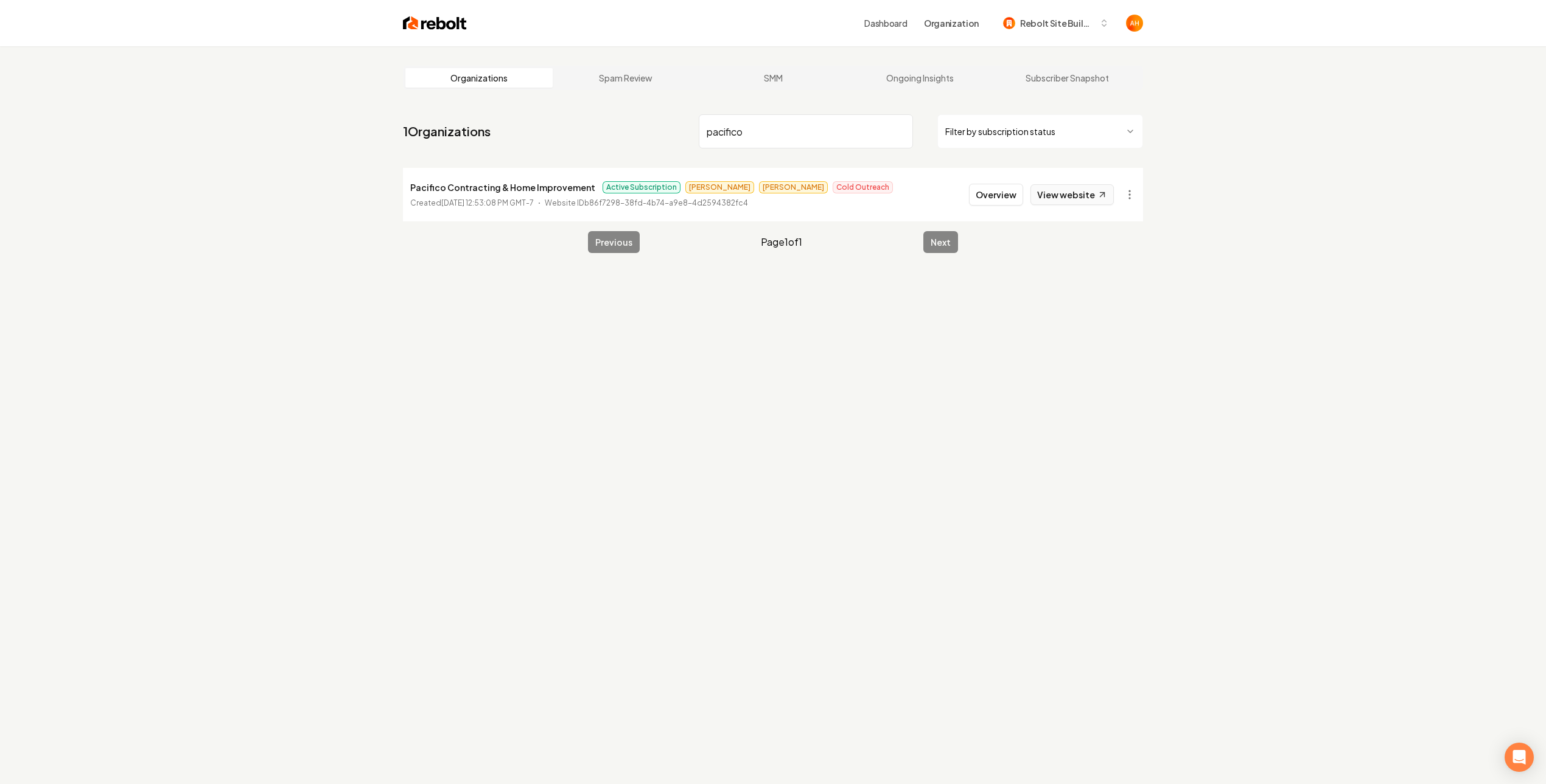
type input "pacifico"
click at [1059, 199] on link "View website" at bounding box center [1072, 195] width 83 height 21
click at [987, 194] on button "Overview" at bounding box center [996, 195] width 54 height 22
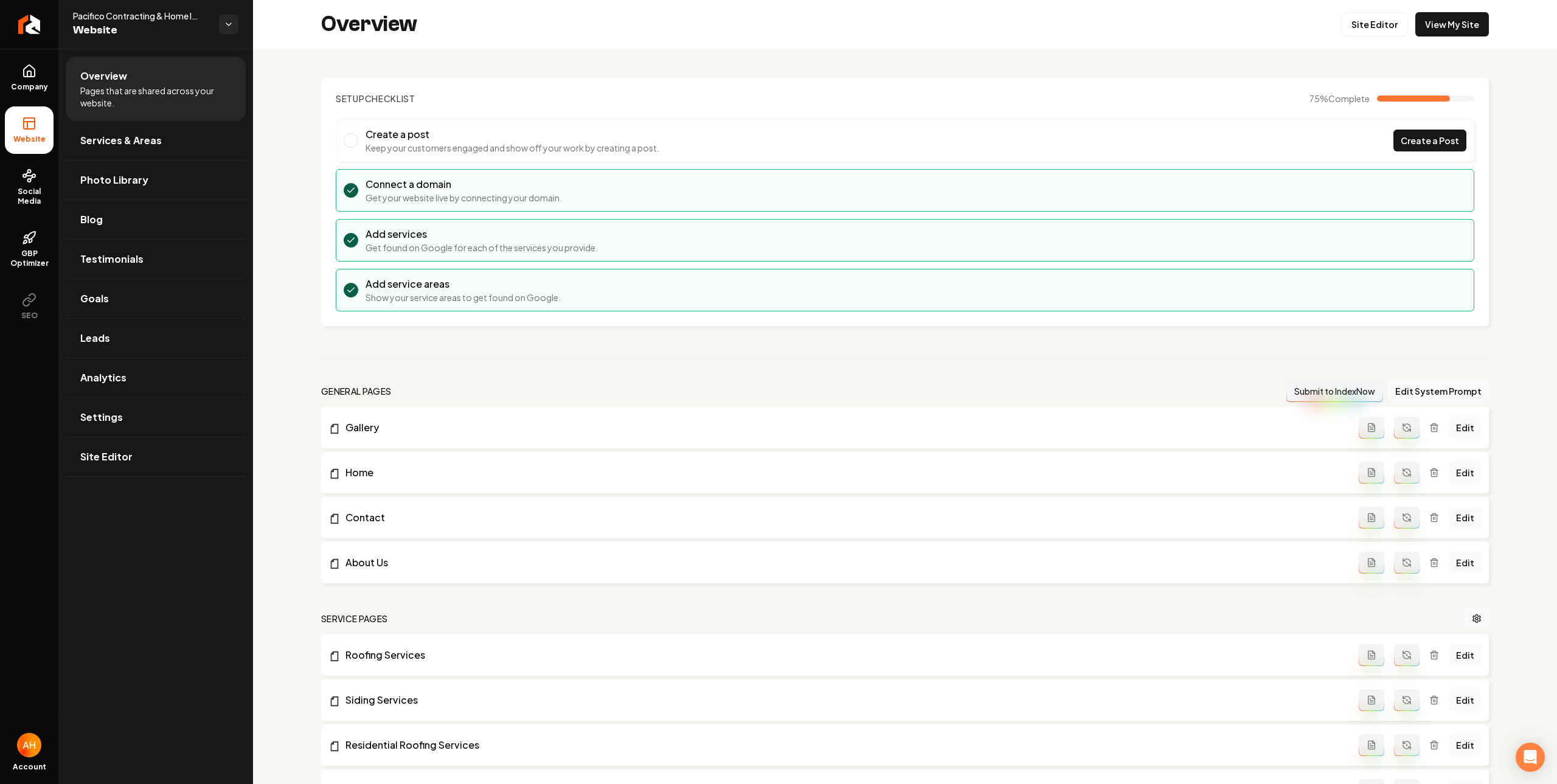
scroll to position [1093, 0]
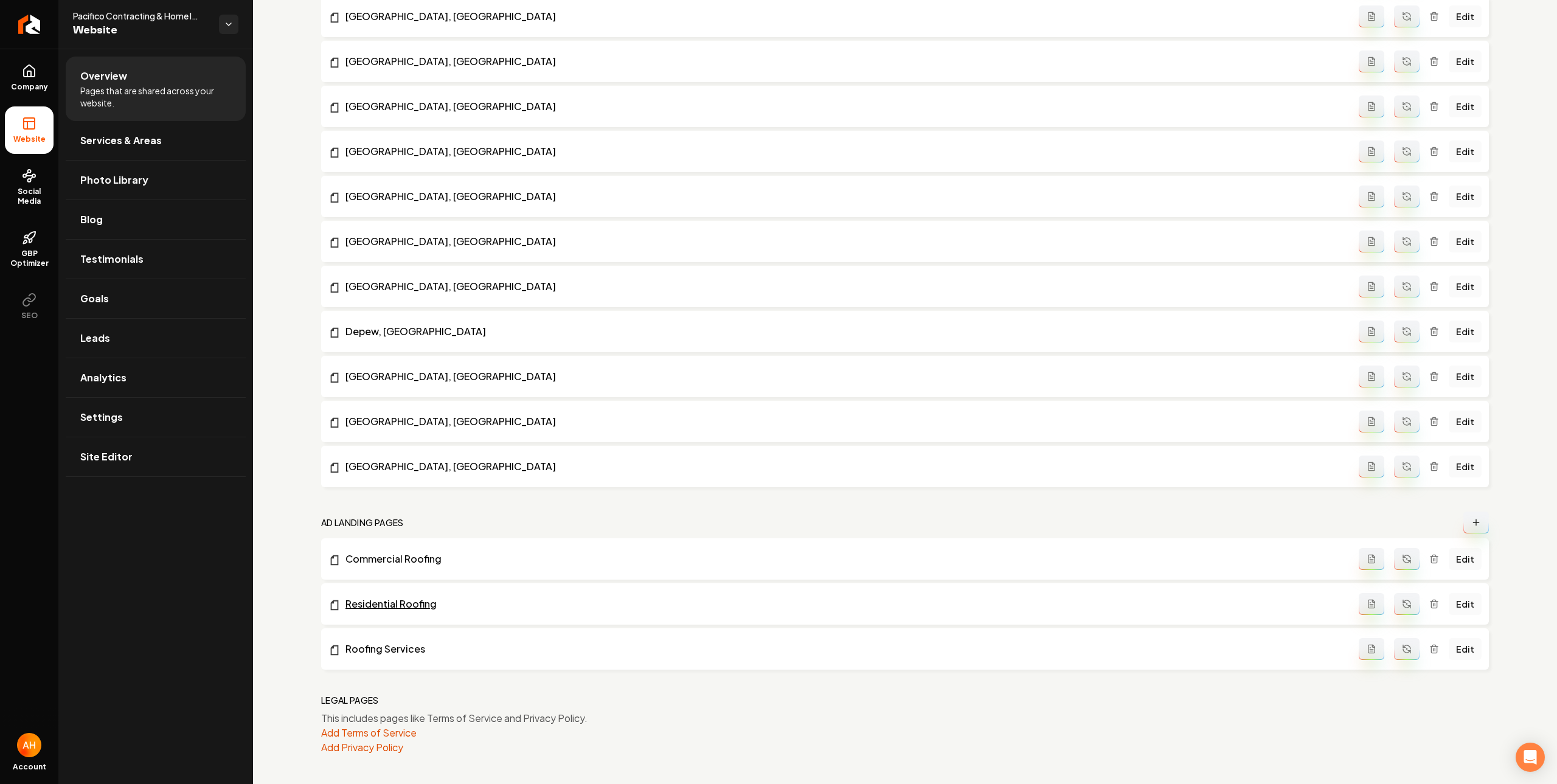
click at [418, 606] on link "Residential Roofing" at bounding box center [843, 604] width 1030 height 14
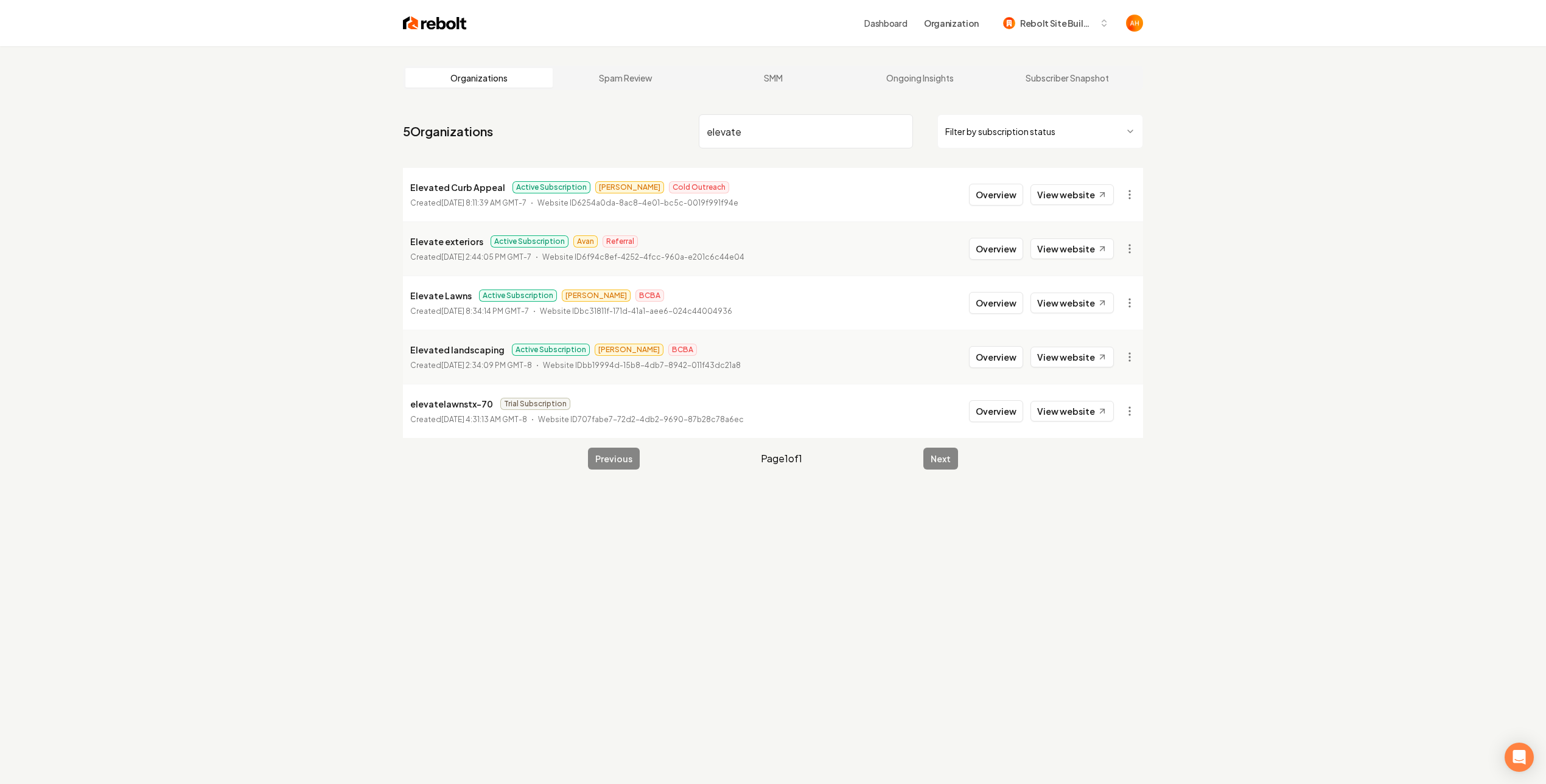
type input "elevate"
click at [998, 235] on li "Elevate exteriors Active Subscription Avan Referral Created June 26, 2025, 2:44…" at bounding box center [773, 248] width 740 height 54
click at [993, 244] on button "Overview" at bounding box center [996, 249] width 54 height 22
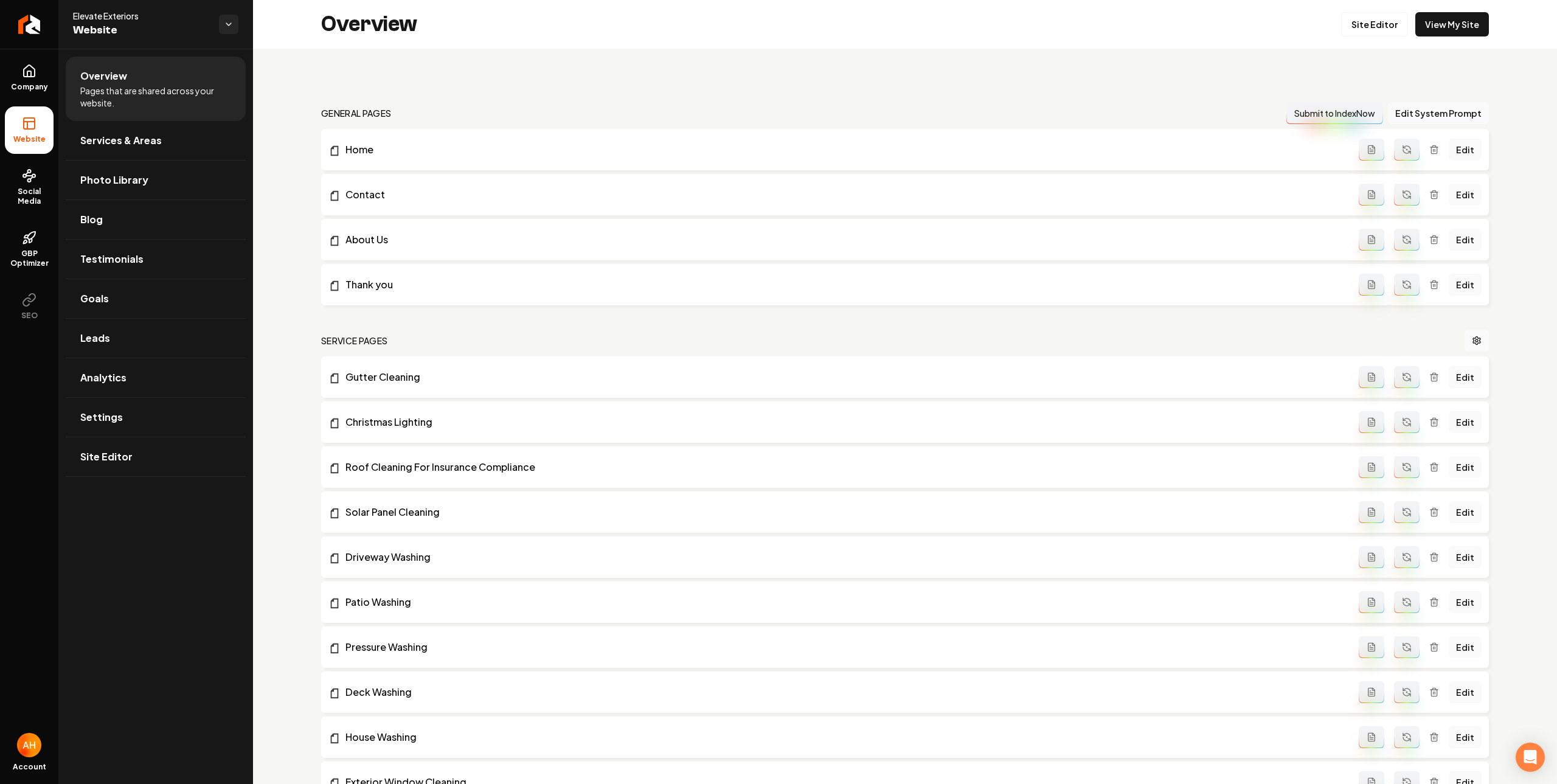
scroll to position [1804, 0]
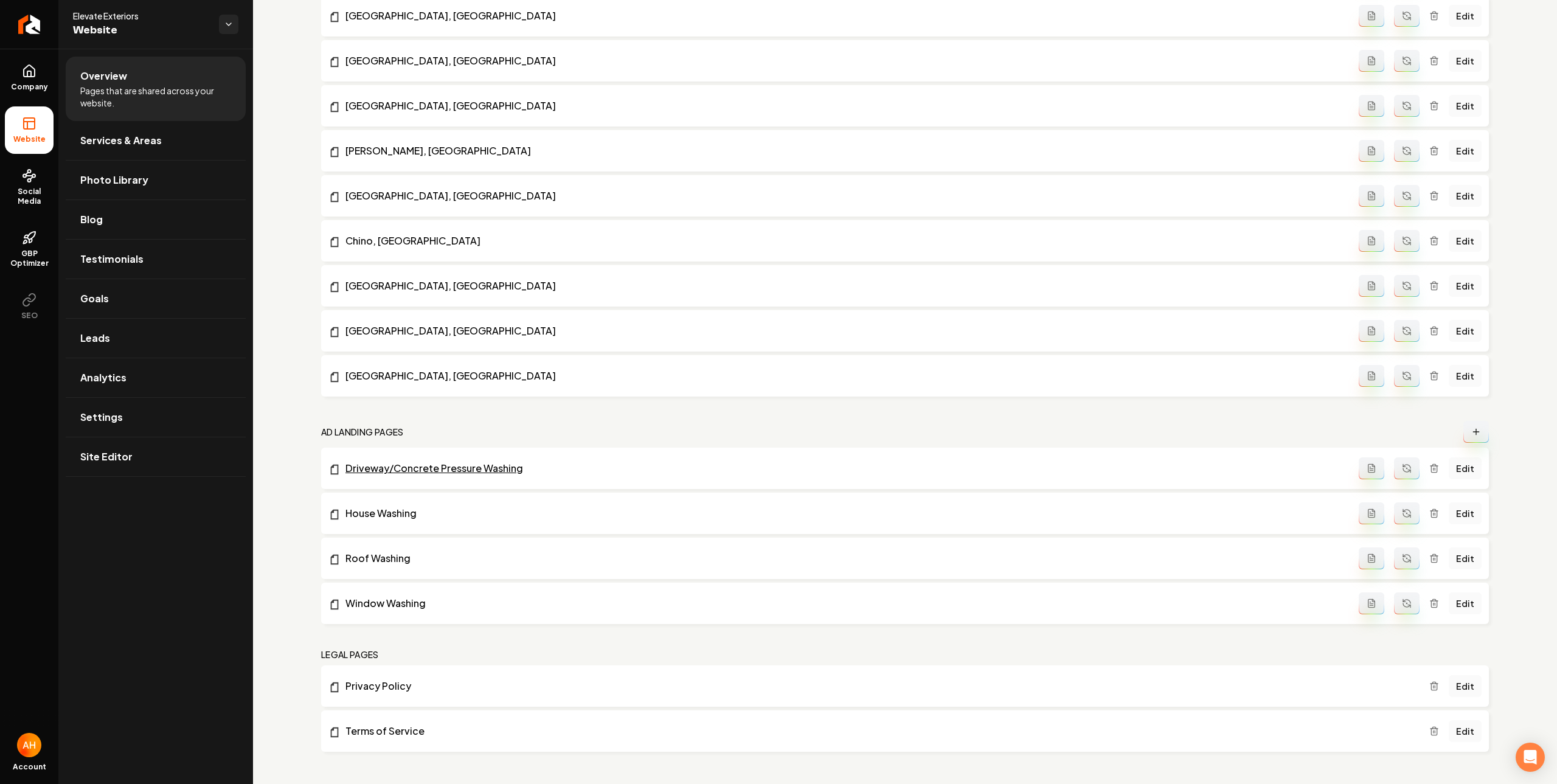
click at [403, 465] on link "Driveway/Concrete Pressure Washing" at bounding box center [843, 468] width 1030 height 14
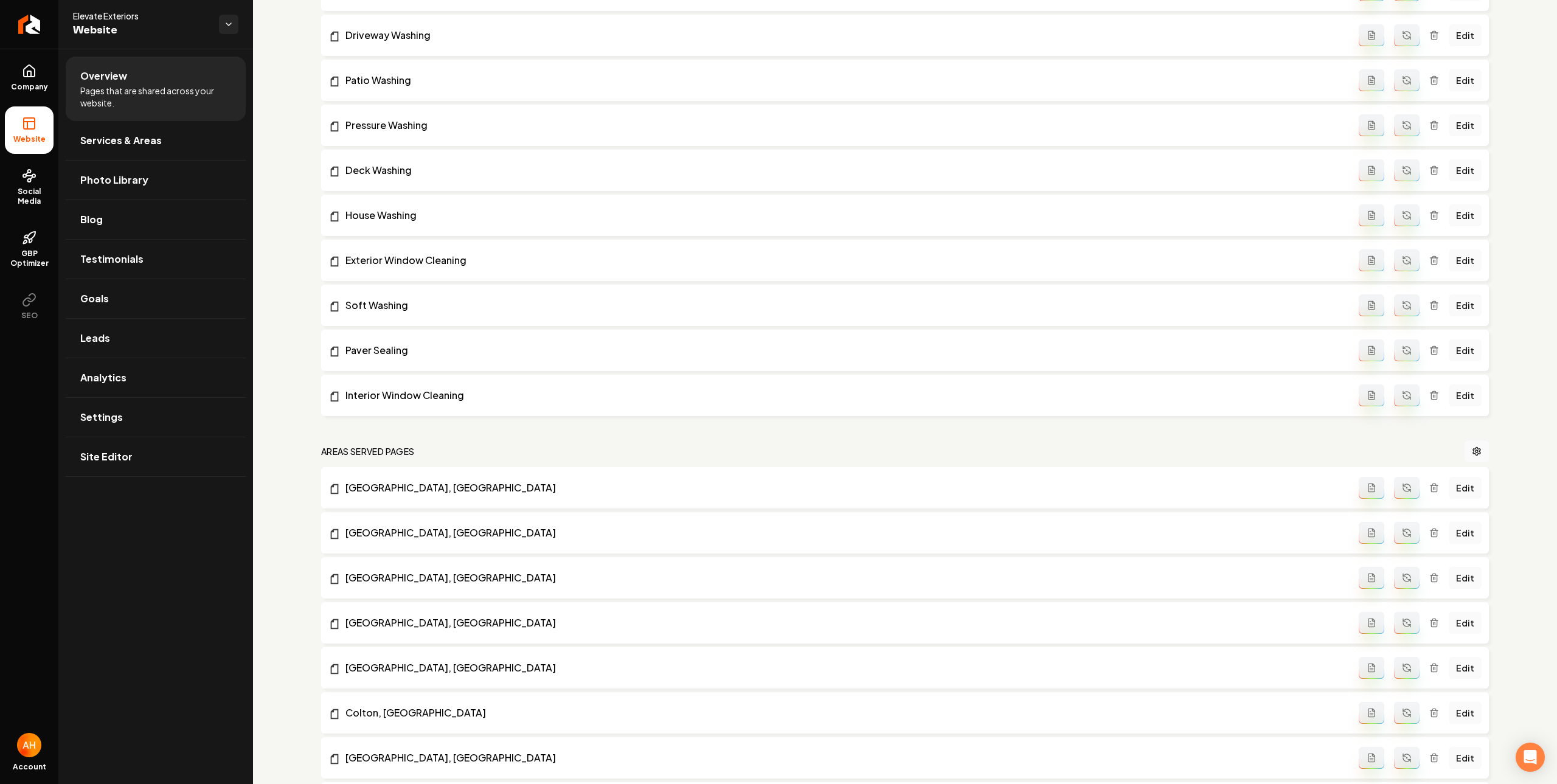
scroll to position [0, 0]
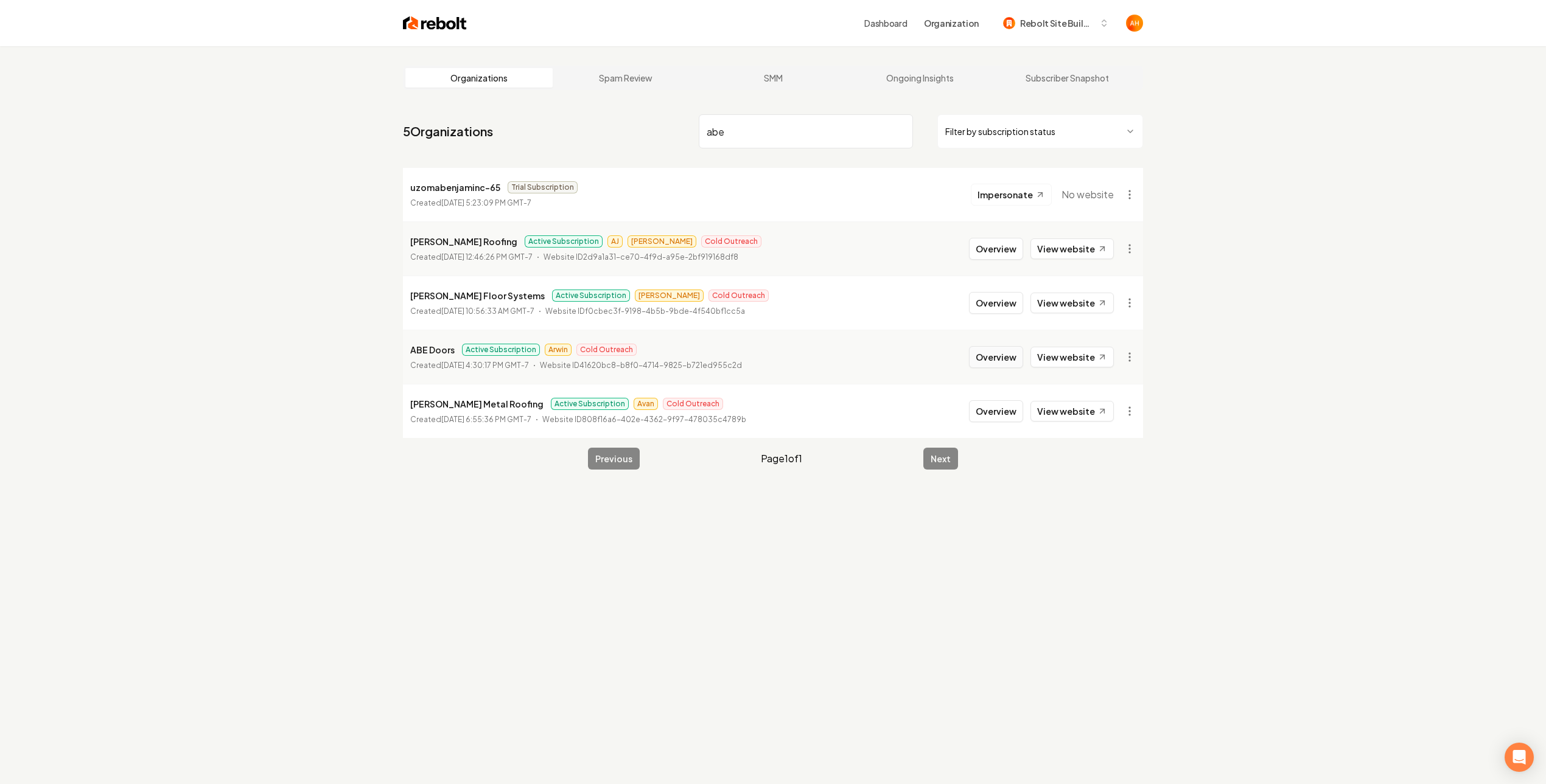
type input "abe"
click at [992, 358] on button "Overview" at bounding box center [996, 357] width 54 height 22
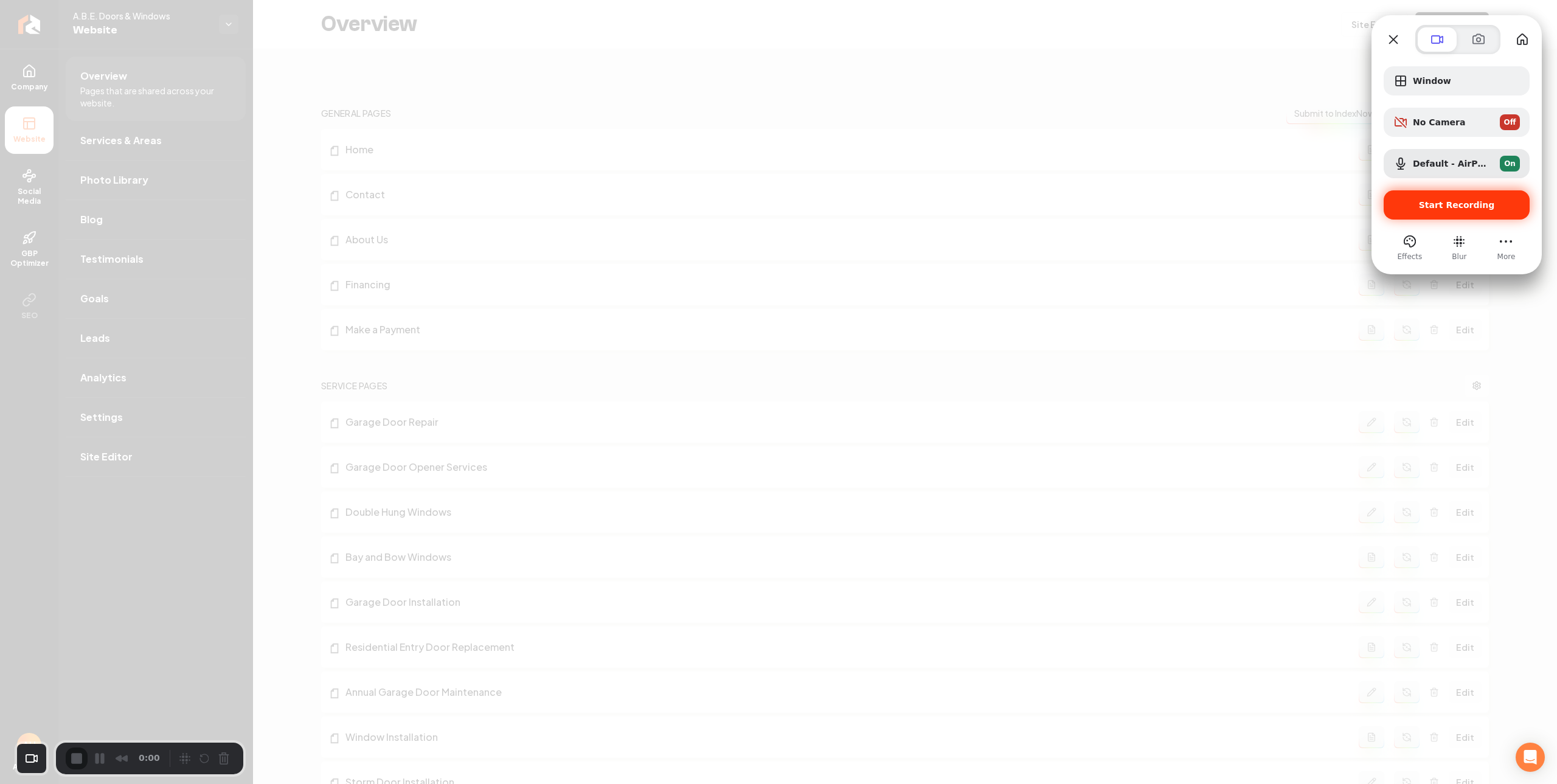
click at [1469, 214] on div "Start Recording" at bounding box center [1457, 205] width 146 height 29
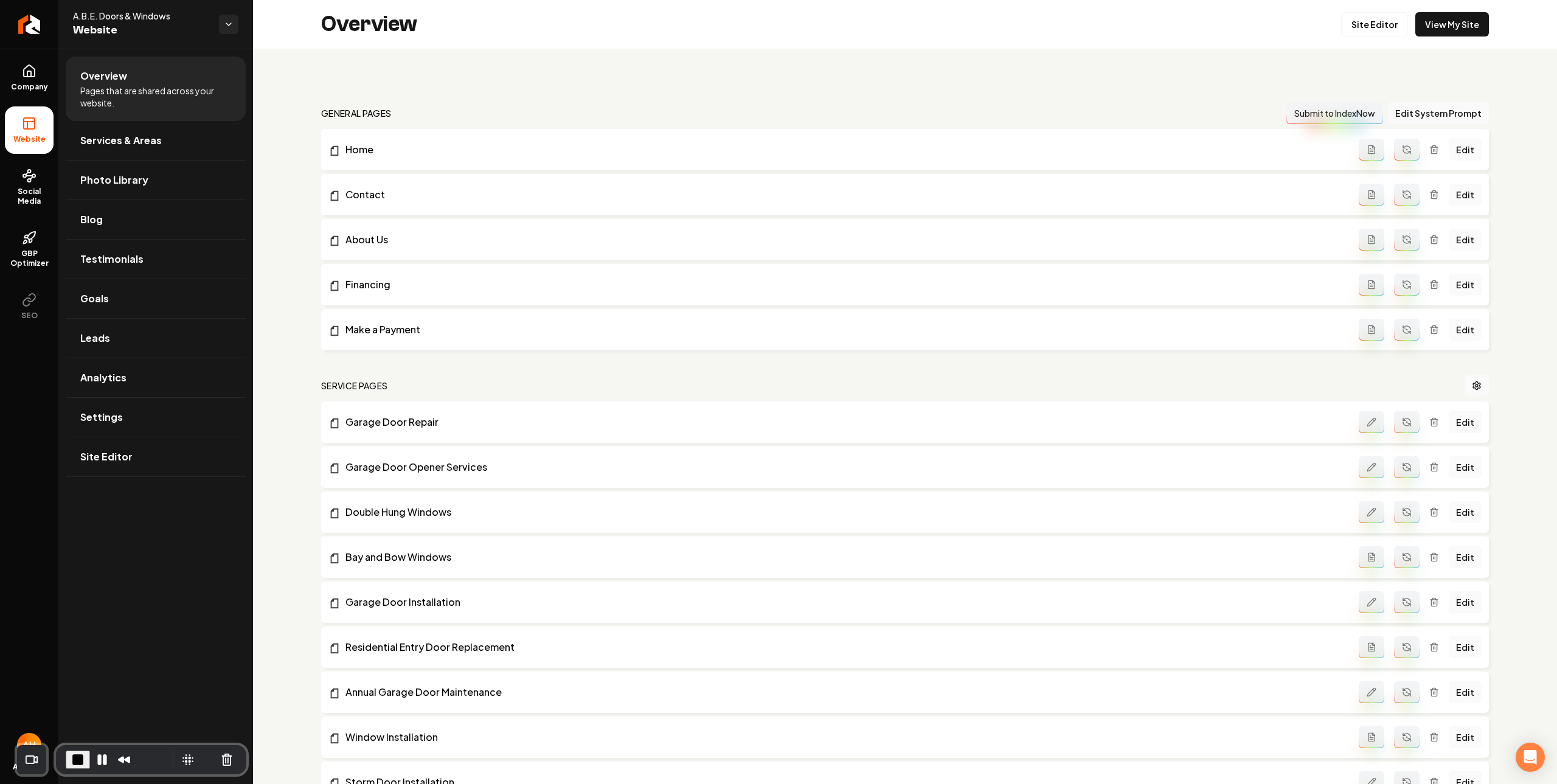
scroll to position [285, 0]
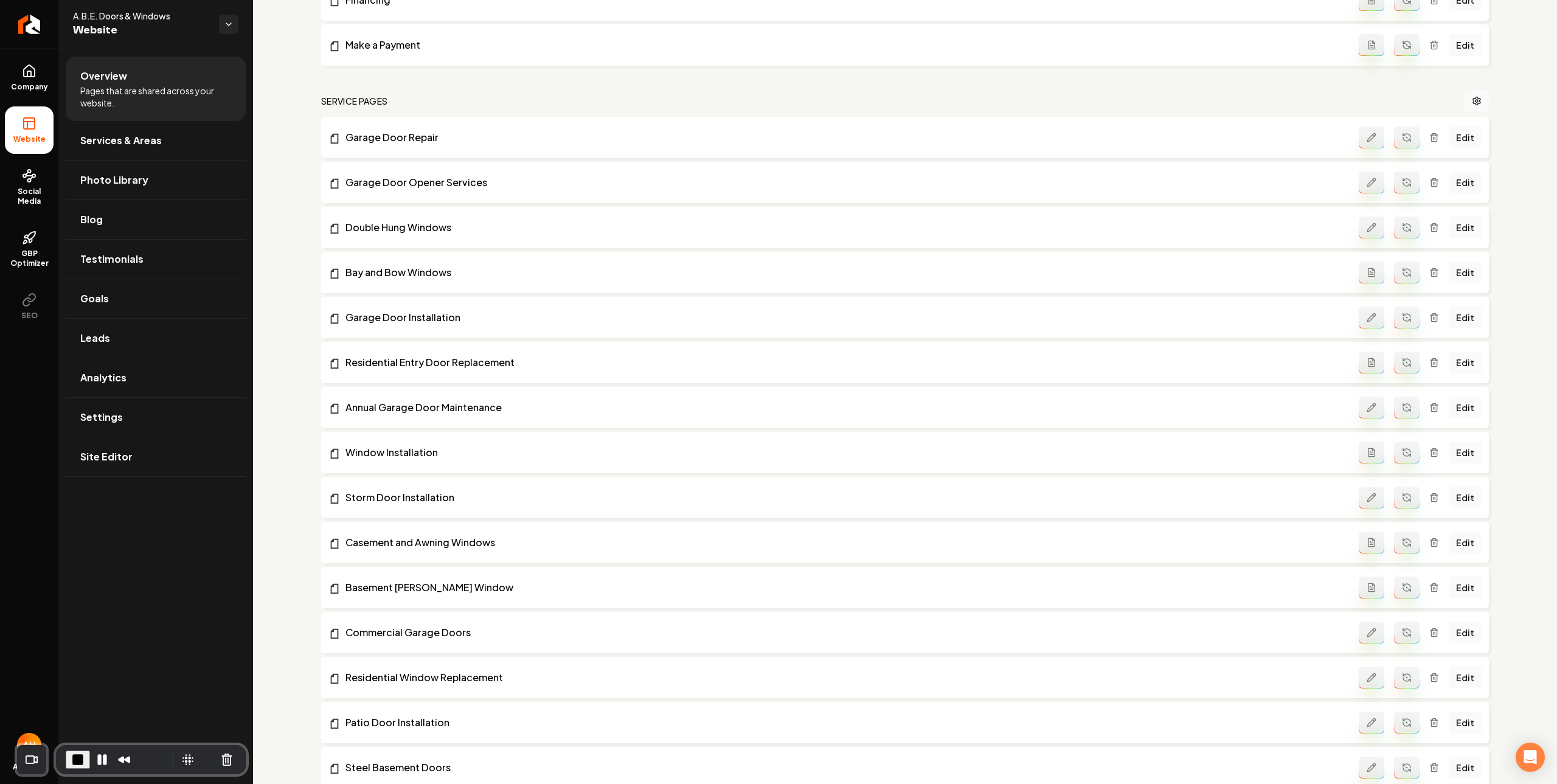
click at [926, 109] on nav "Service Pages" at bounding box center [905, 101] width 1168 height 22
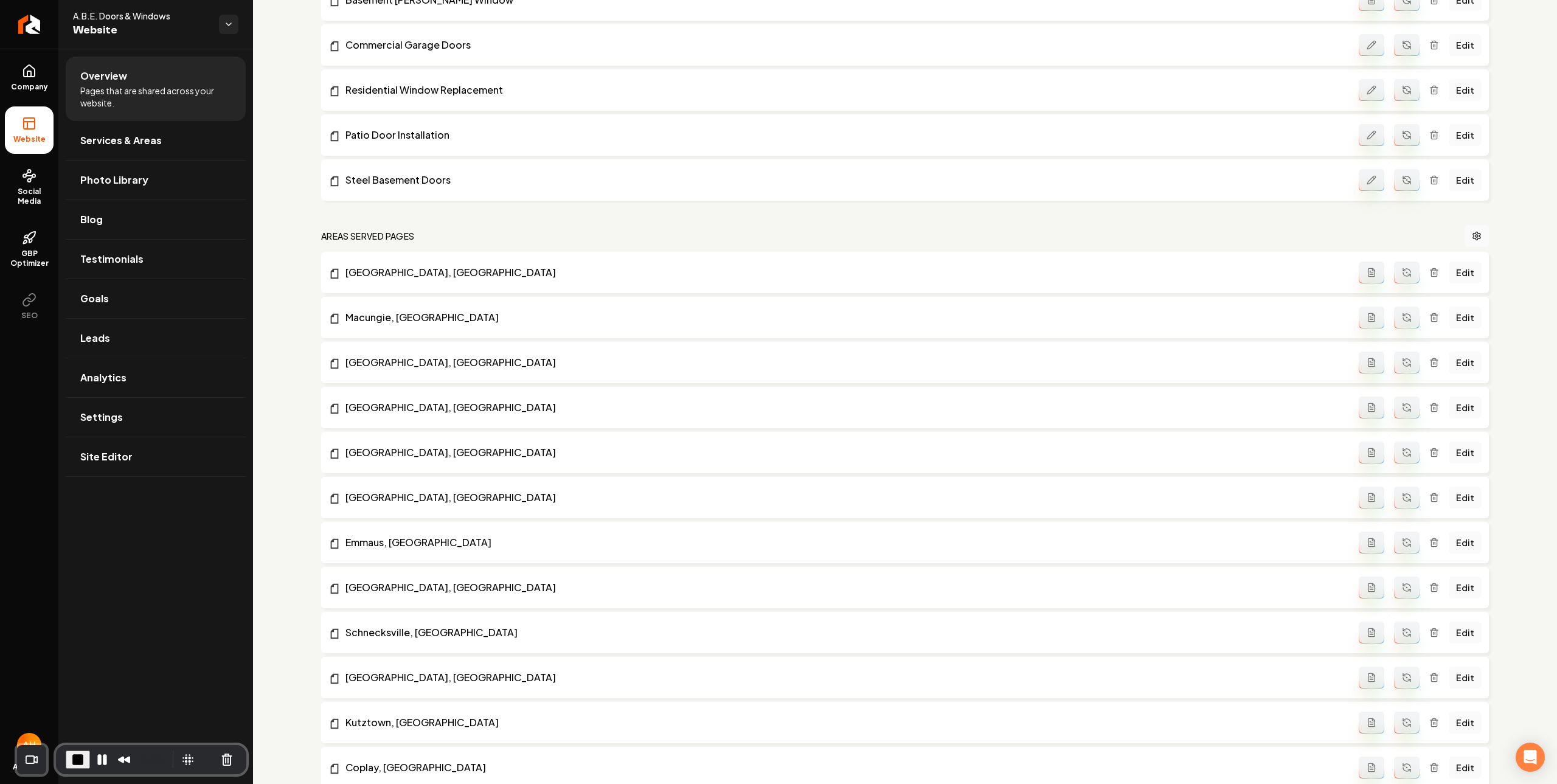
scroll to position [1398, 0]
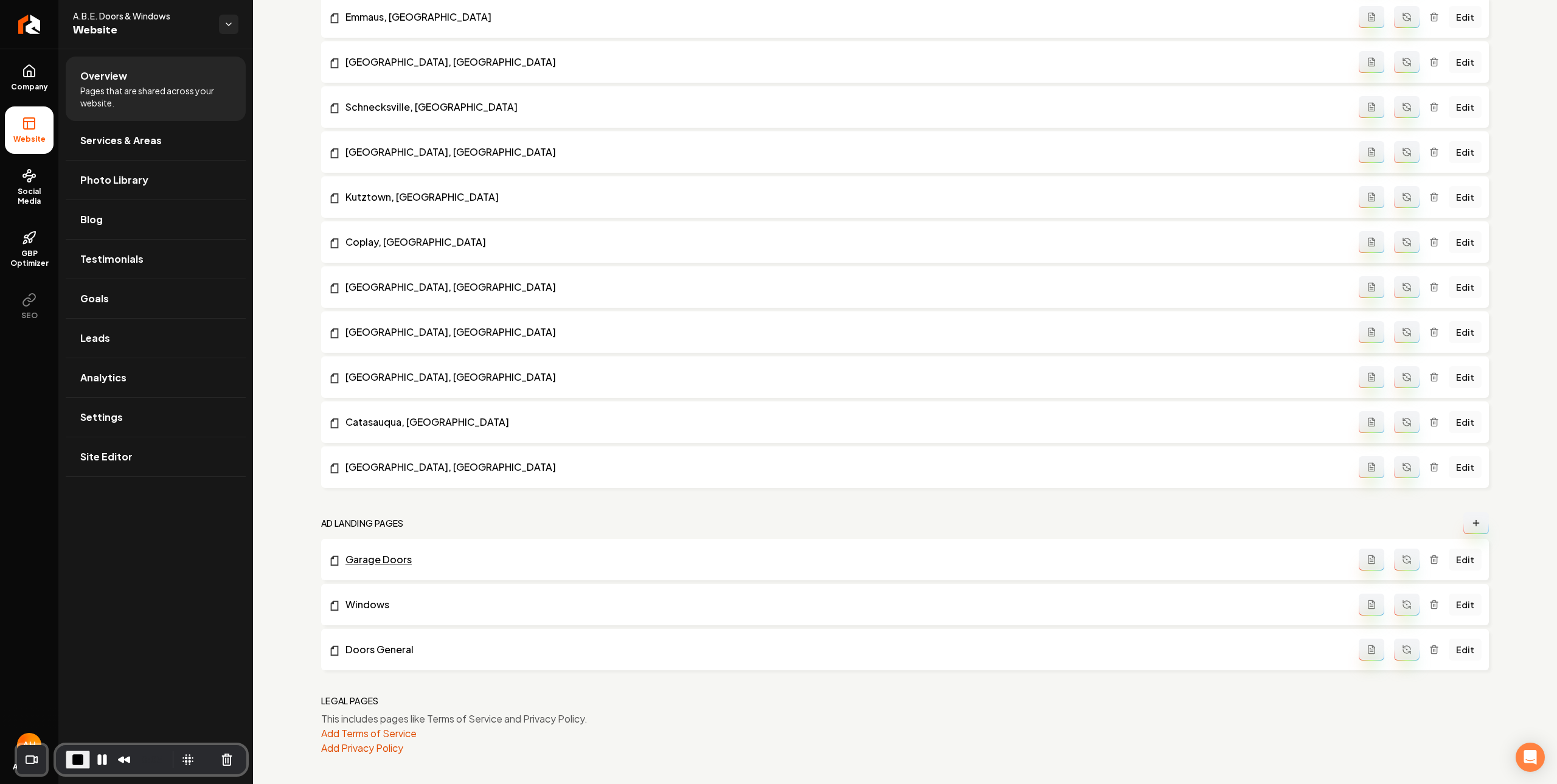
click at [392, 564] on link "Garage Doors" at bounding box center [843, 559] width 1030 height 14
click at [371, 605] on link "Windows" at bounding box center [843, 605] width 1030 height 14
click at [378, 644] on link "Doors General" at bounding box center [843, 650] width 1030 height 14
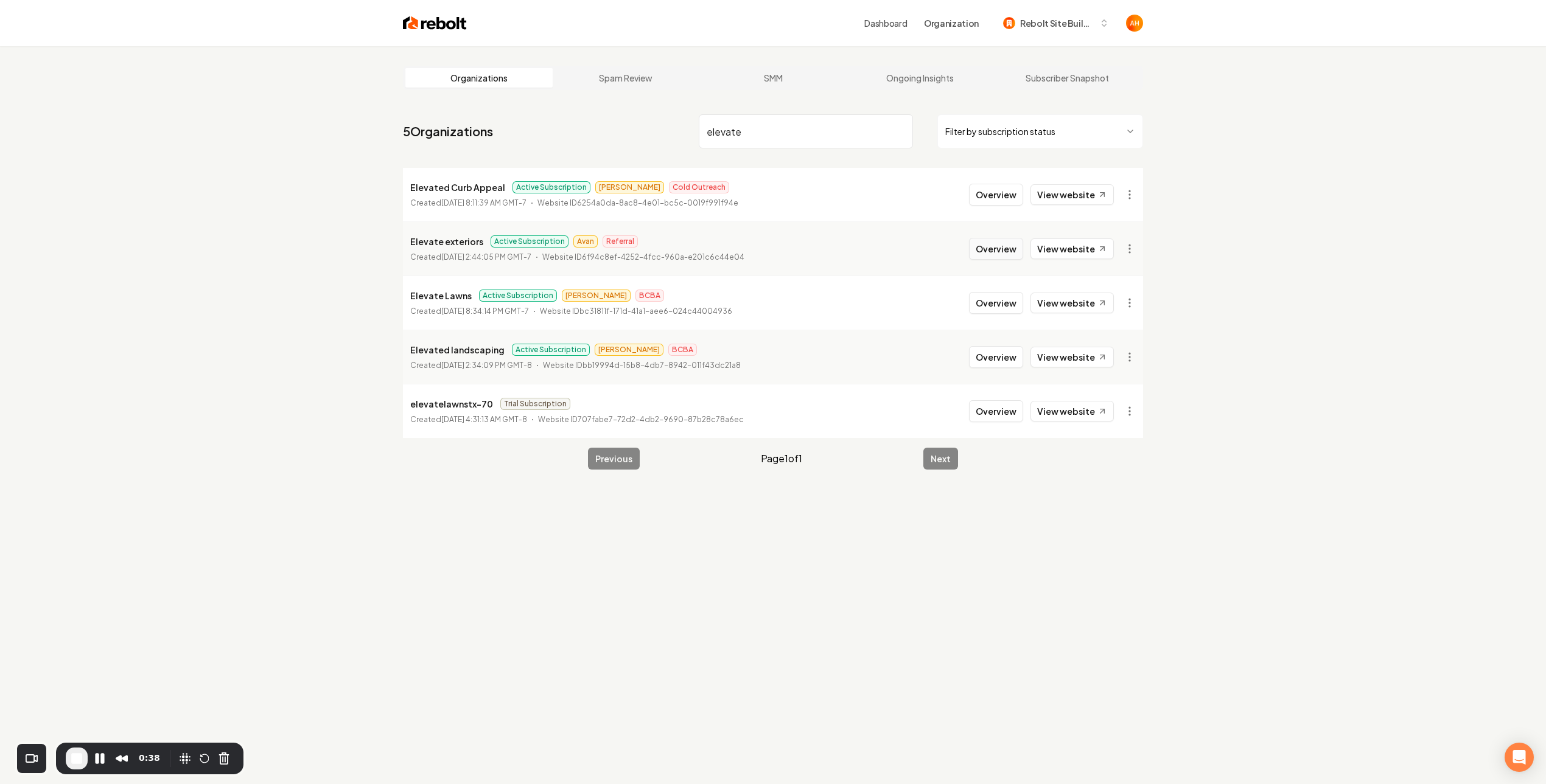
type input "elevate"
click at [1008, 254] on button "Overview" at bounding box center [996, 249] width 54 height 22
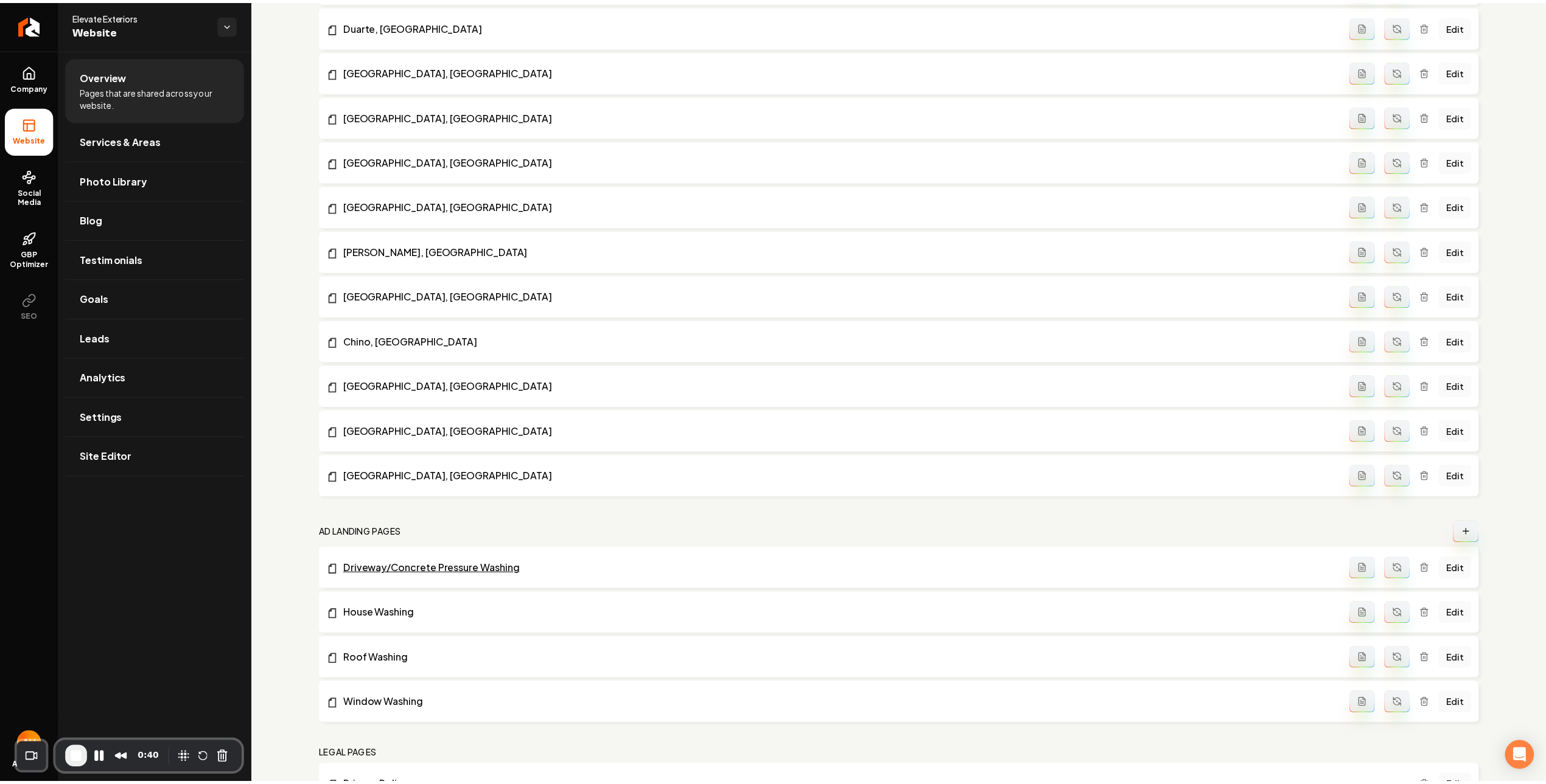
scroll to position [1804, 0]
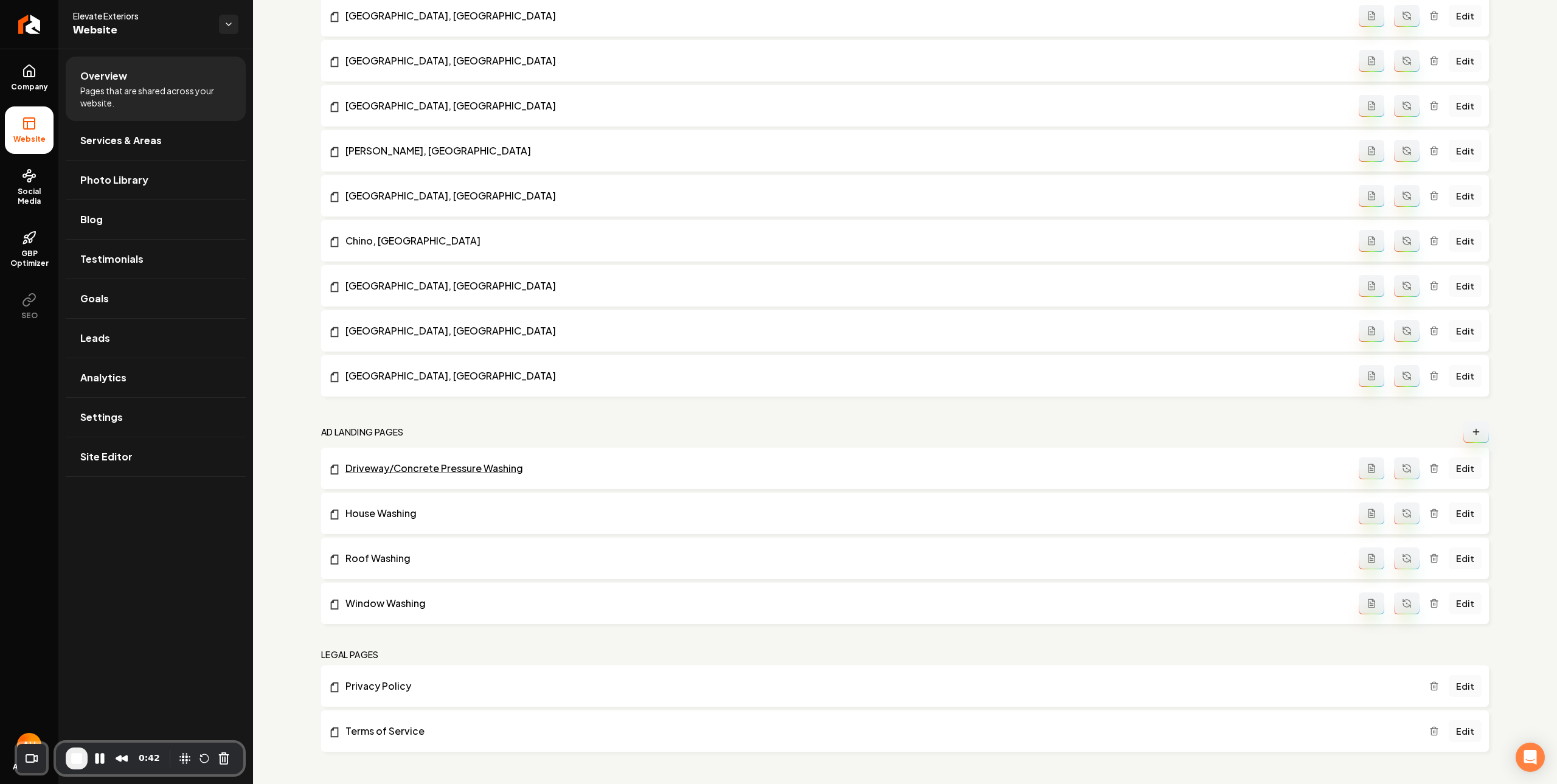
click at [409, 471] on link "Driveway/Concrete Pressure Washing" at bounding box center [843, 468] width 1030 height 14
click at [398, 514] on link "House Washing" at bounding box center [843, 514] width 1030 height 14
click at [385, 562] on link "Roof Washing" at bounding box center [843, 559] width 1030 height 14
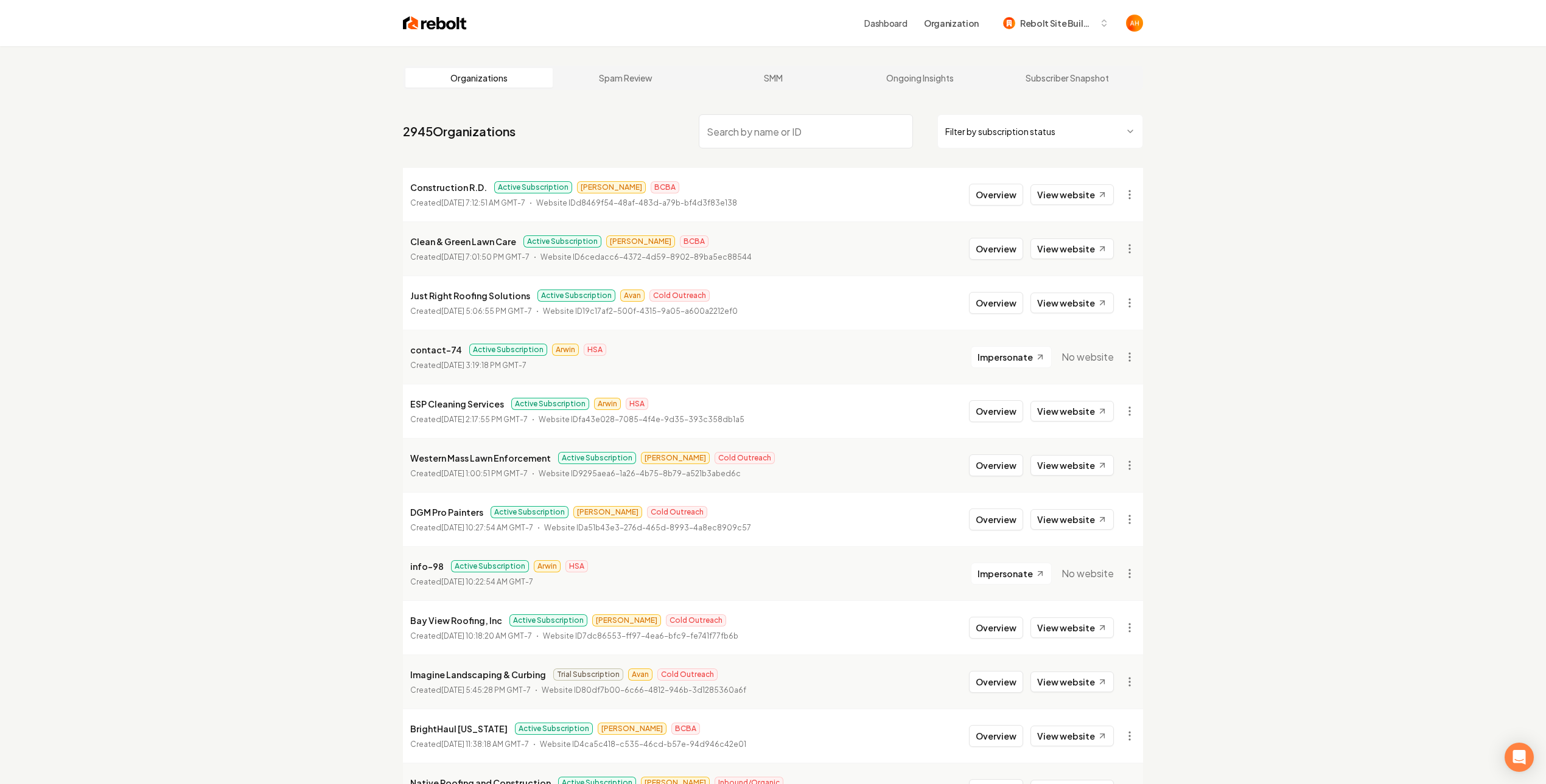
click at [885, 27] on link "Dashboard" at bounding box center [885, 23] width 42 height 12
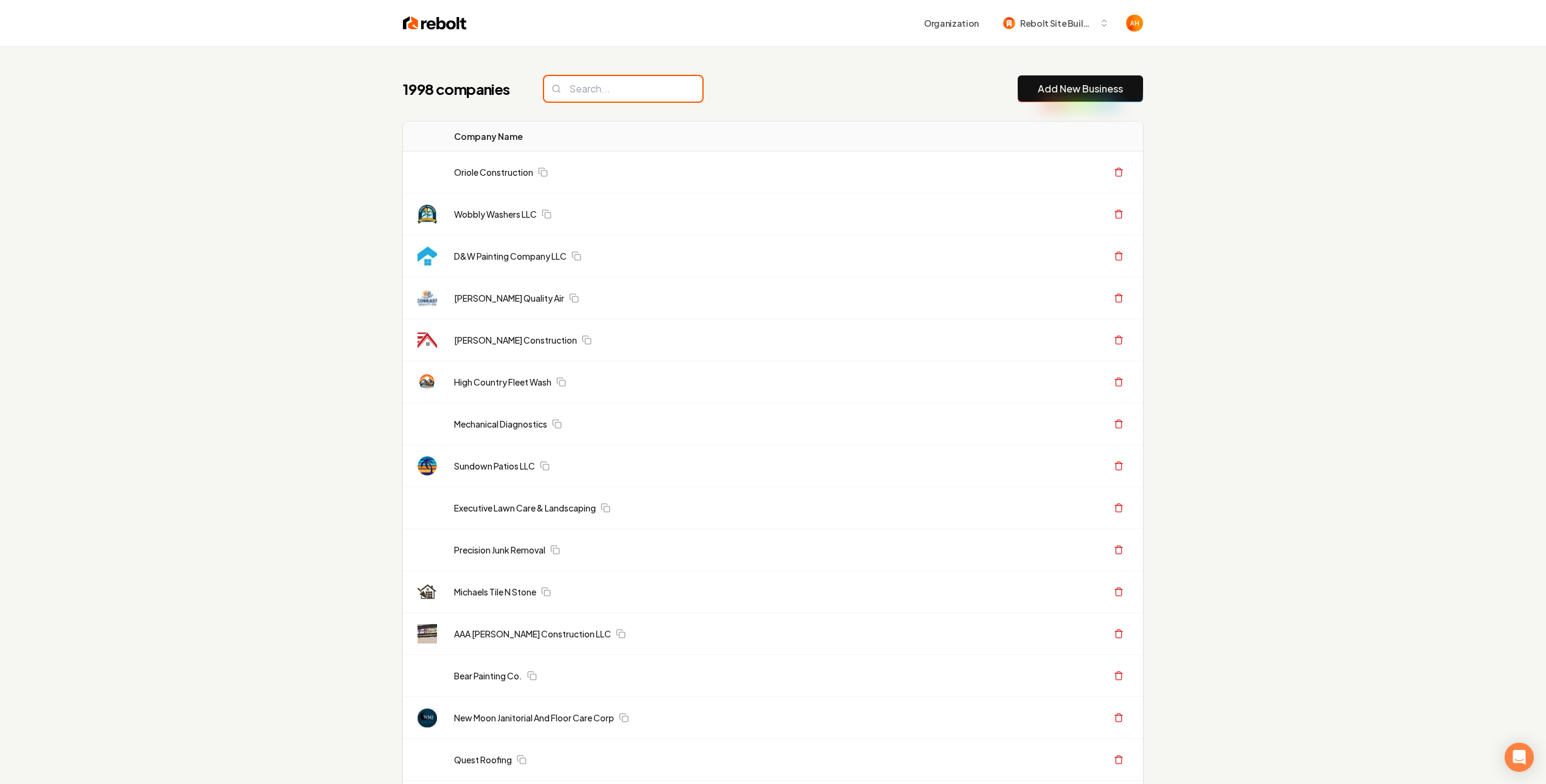
click at [654, 95] on input "search" at bounding box center [623, 89] width 158 height 25
type input "tony"
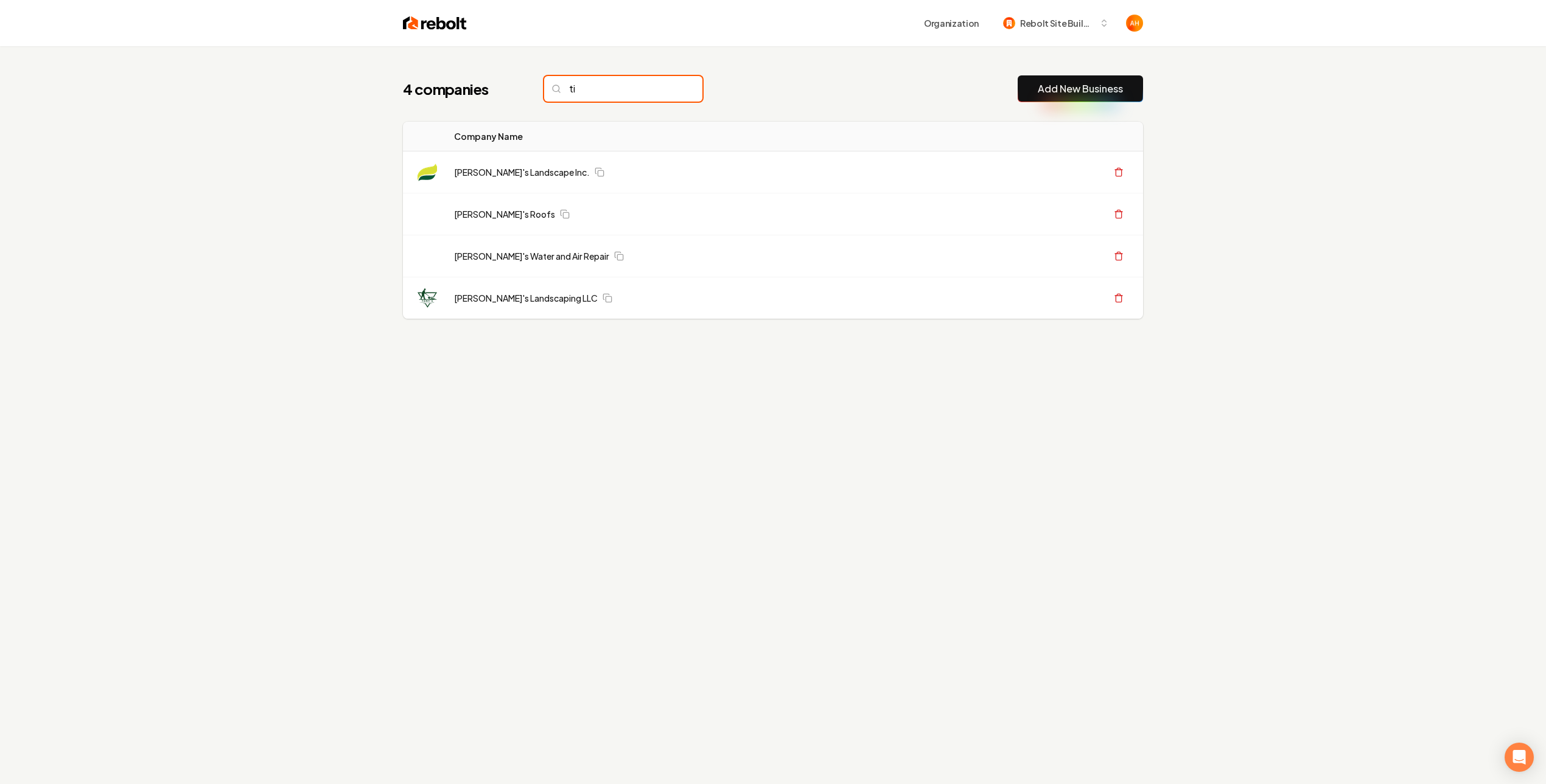
type input "t"
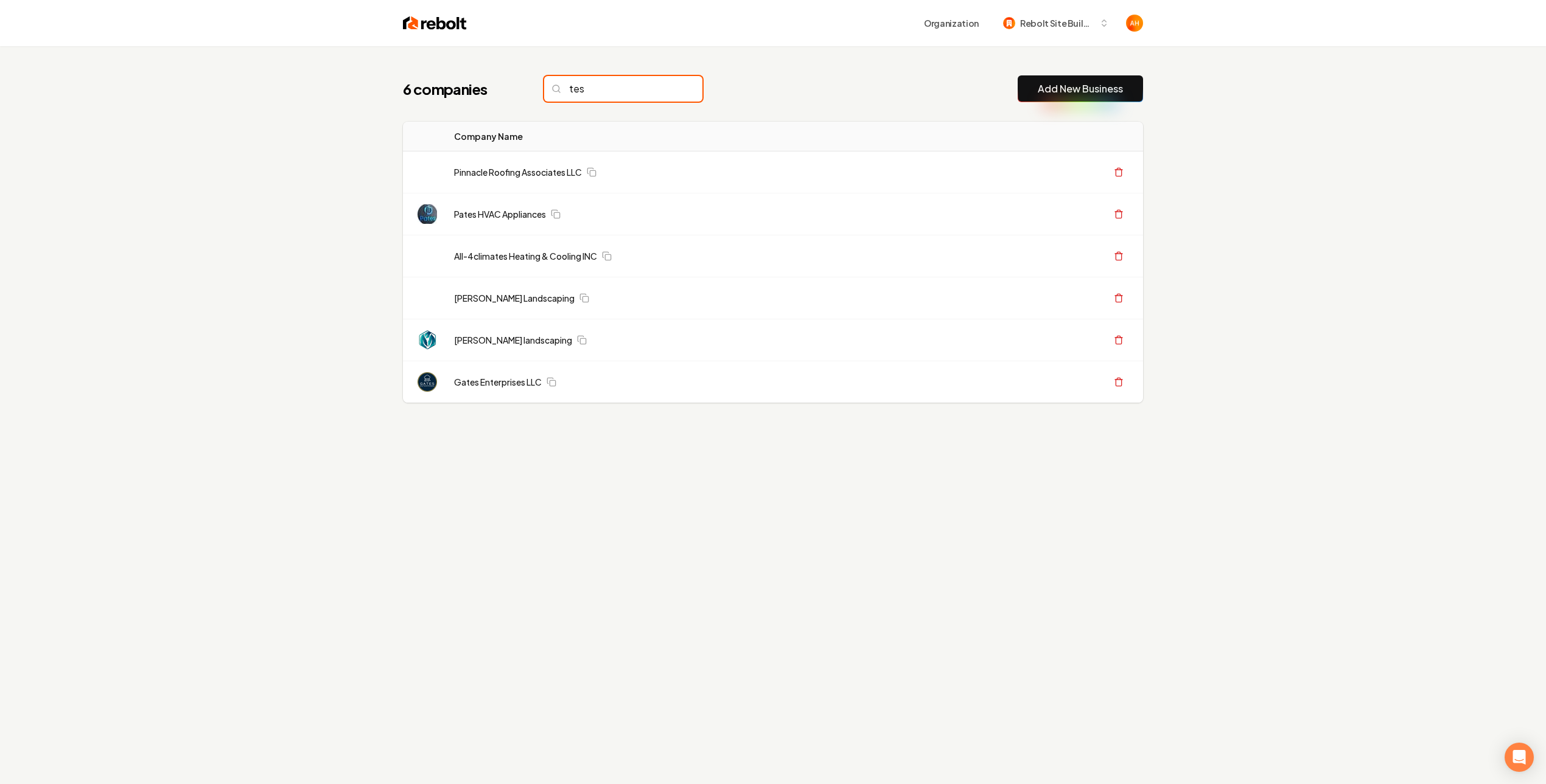
type input "test"
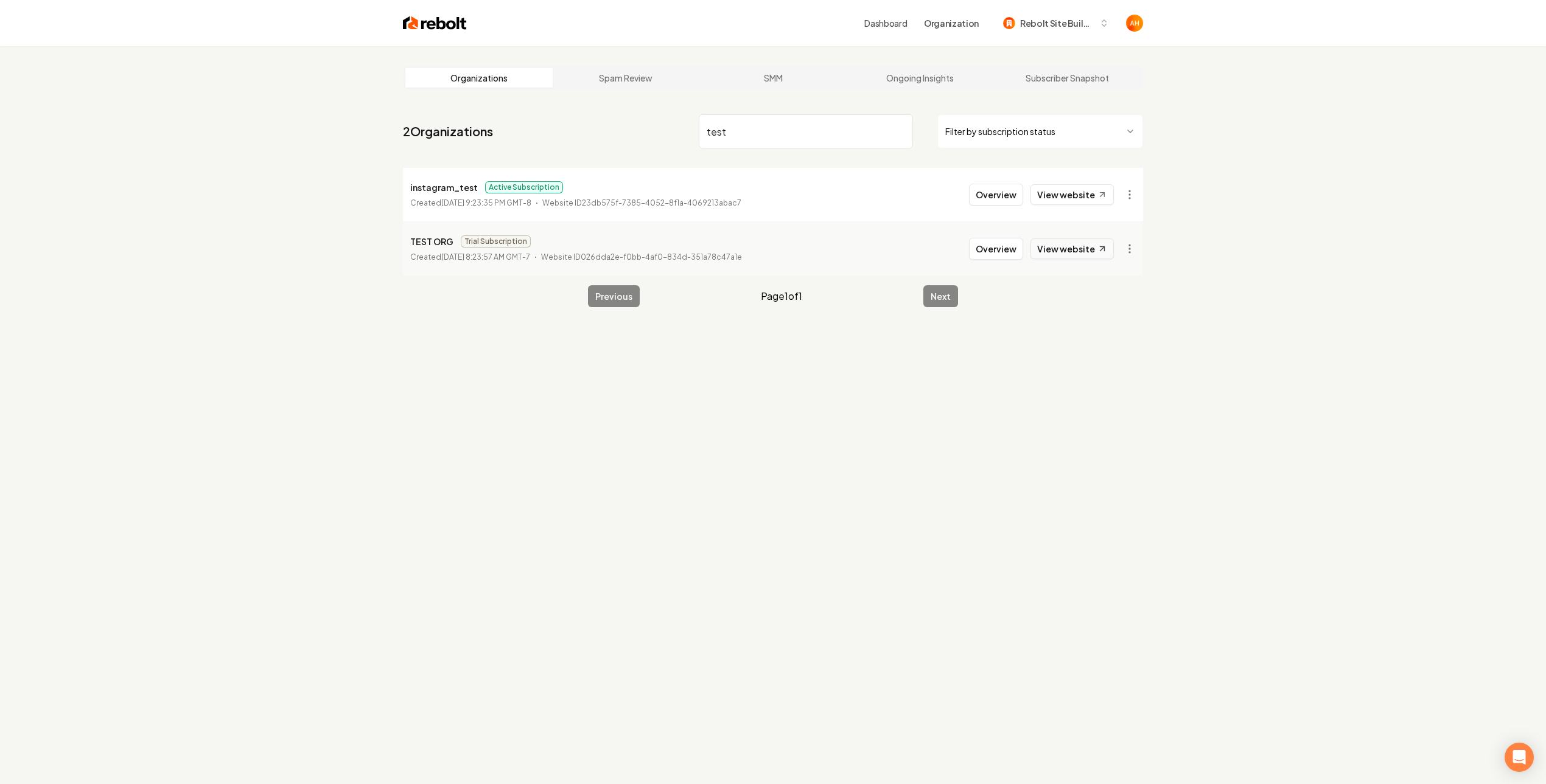
type input "test"
click at [1071, 258] on link "View website" at bounding box center [1072, 249] width 83 height 21
click at [1048, 197] on link "View website" at bounding box center [1072, 195] width 83 height 21
click at [811, 147] on input "test" at bounding box center [805, 131] width 215 height 34
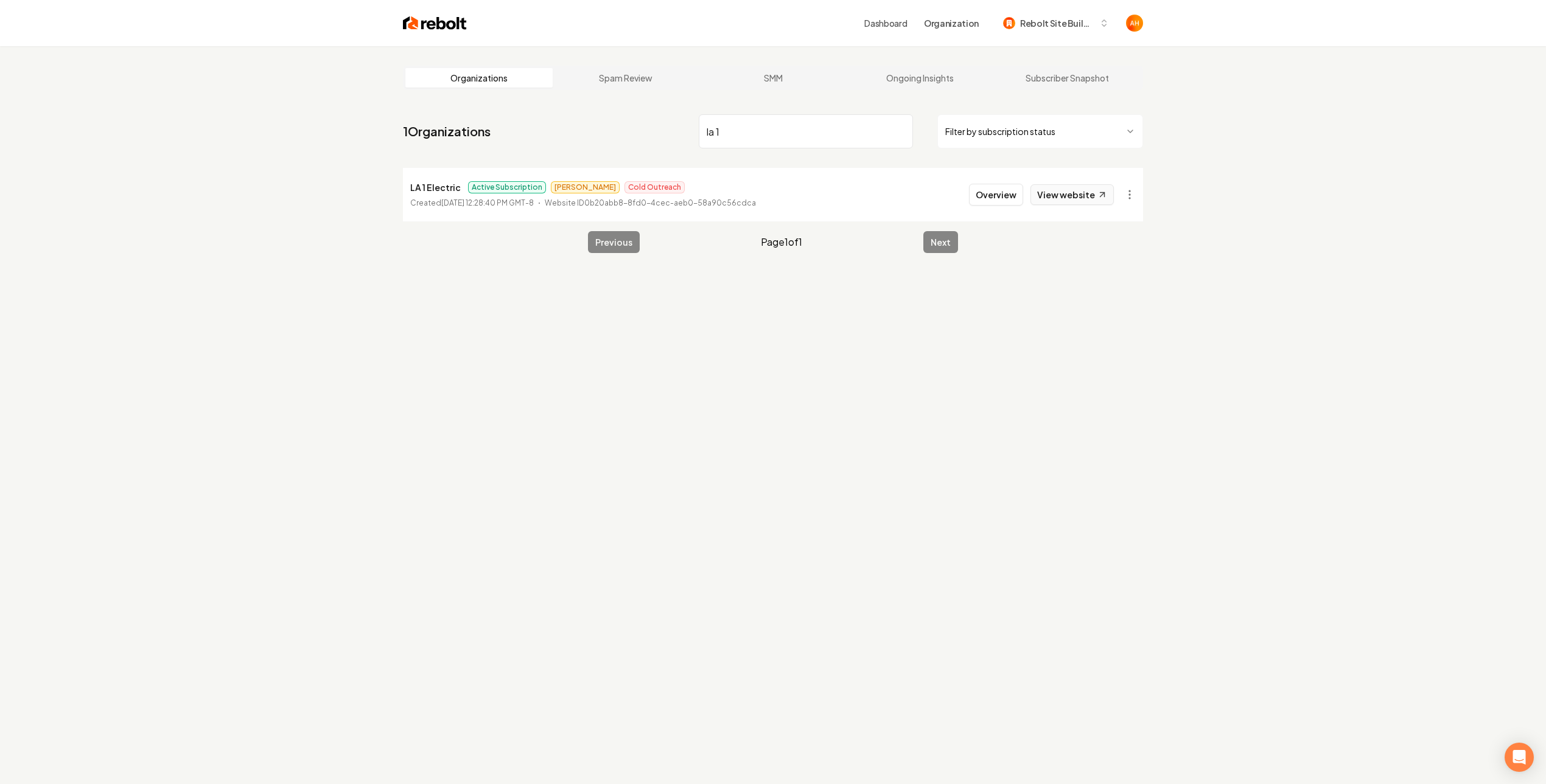
click at [1089, 199] on link "View website" at bounding box center [1072, 195] width 83 height 21
click at [1137, 197] on html "Dashboard Organization Rebolt Site Builder Organizations Spam Review SMM Ongoin…" at bounding box center [773, 392] width 1546 height 784
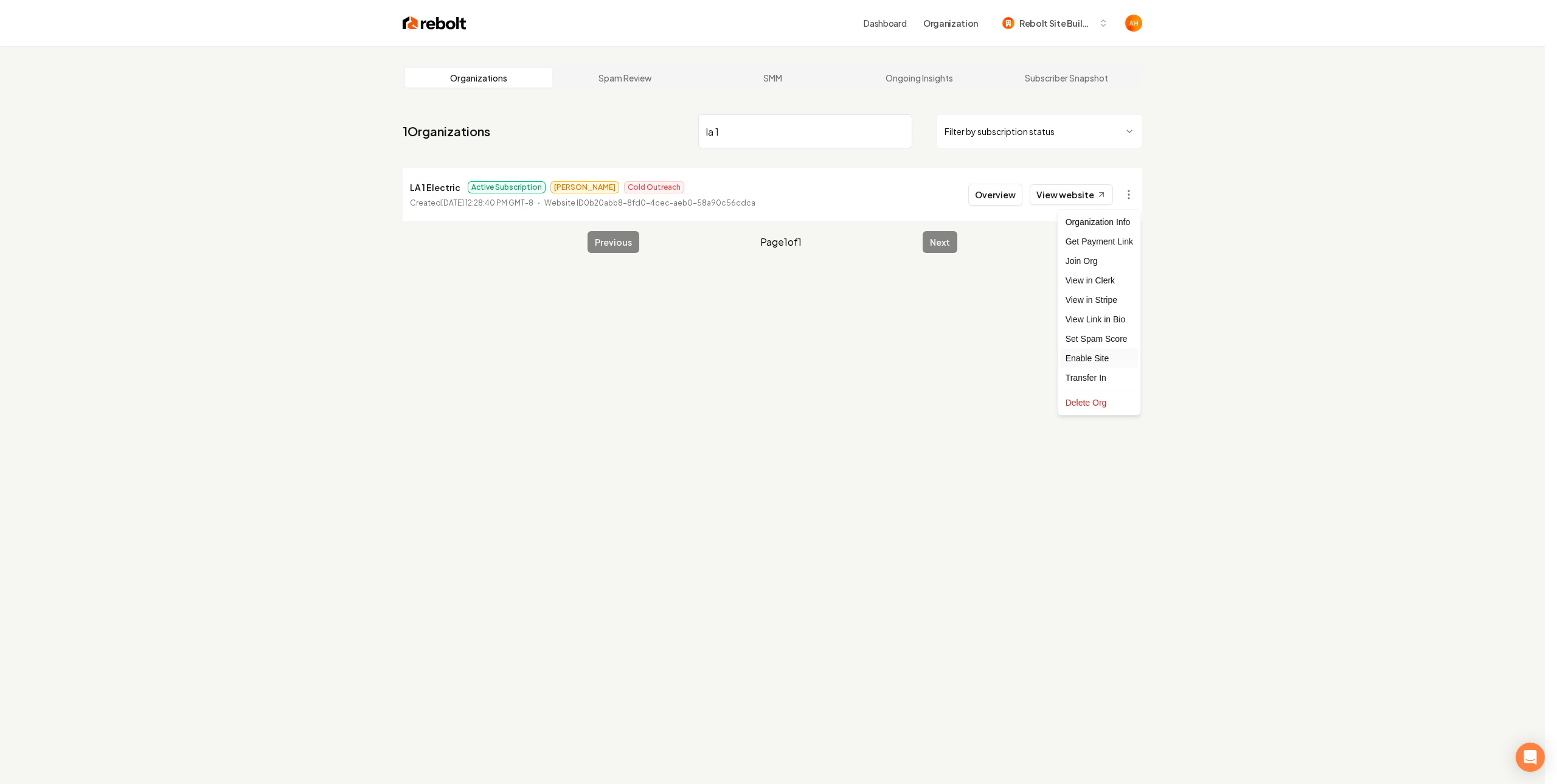
click at [1086, 363] on div "Enable Site" at bounding box center [1099, 358] width 78 height 20
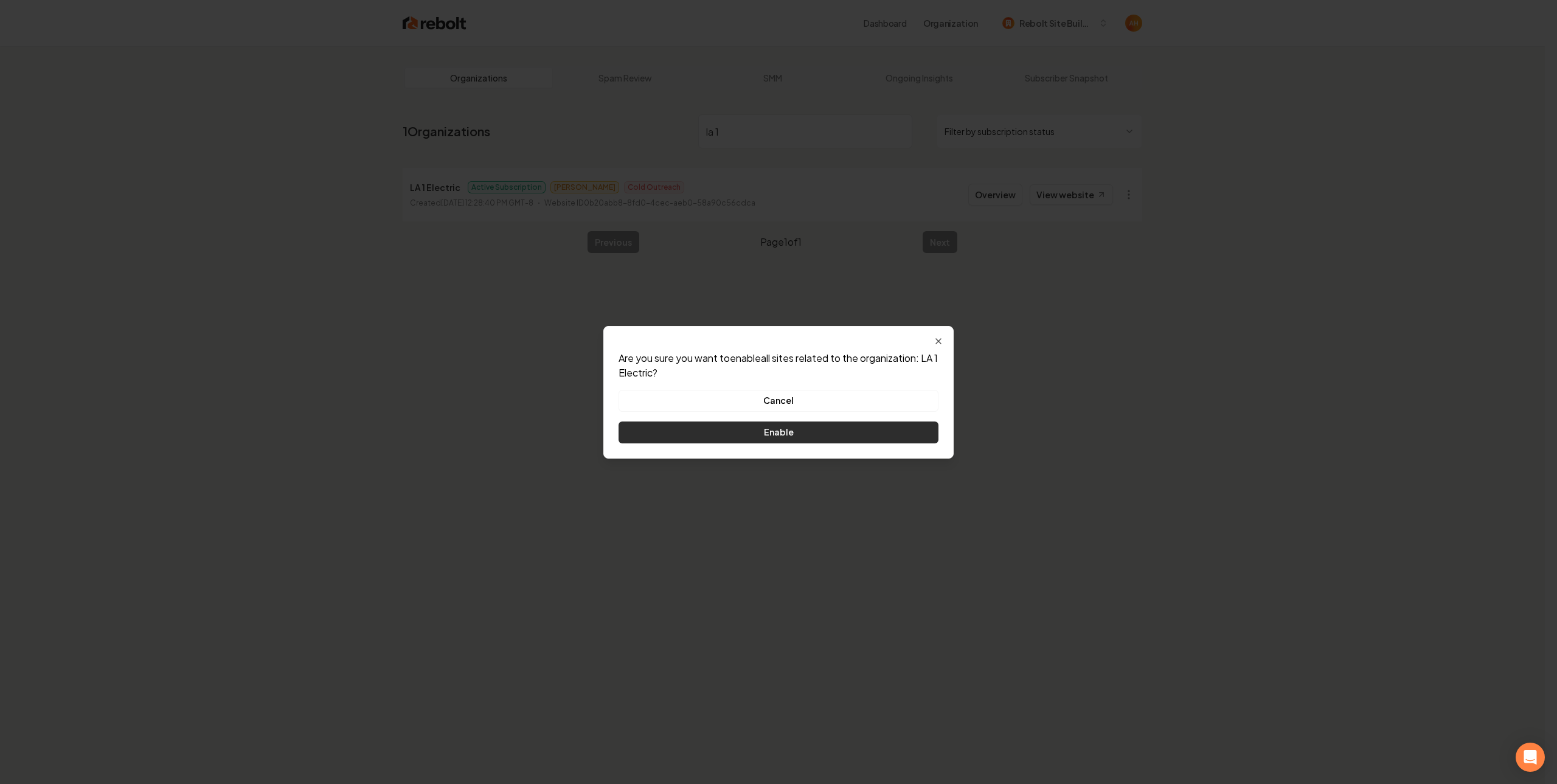
click at [874, 424] on button "Enable" at bounding box center [778, 433] width 320 height 22
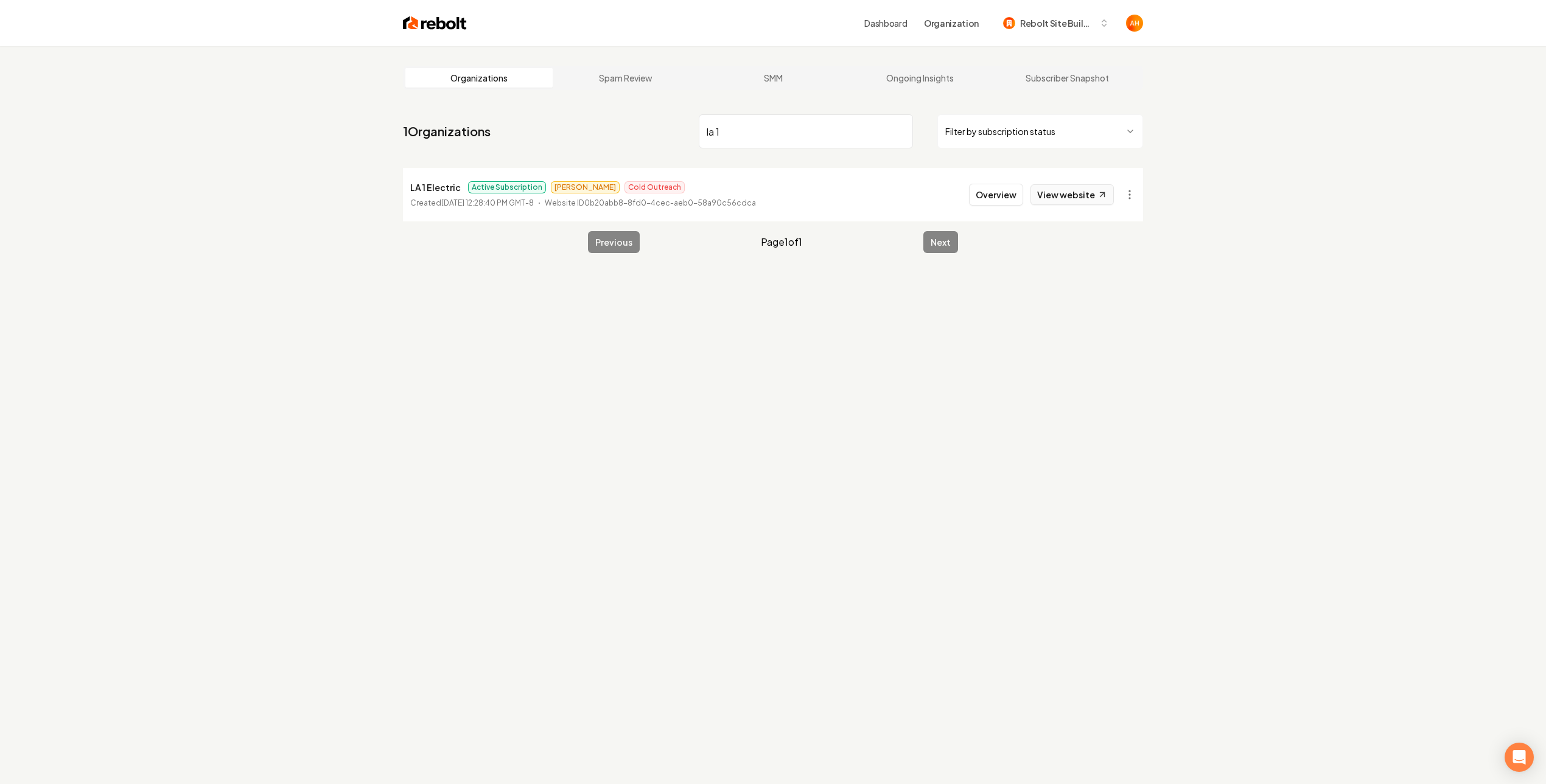
click at [1057, 188] on link "View website" at bounding box center [1072, 195] width 83 height 21
click at [805, 134] on input "la 1" at bounding box center [805, 131] width 215 height 34
type input "right roof"
click at [979, 197] on button "Overview" at bounding box center [996, 195] width 54 height 22
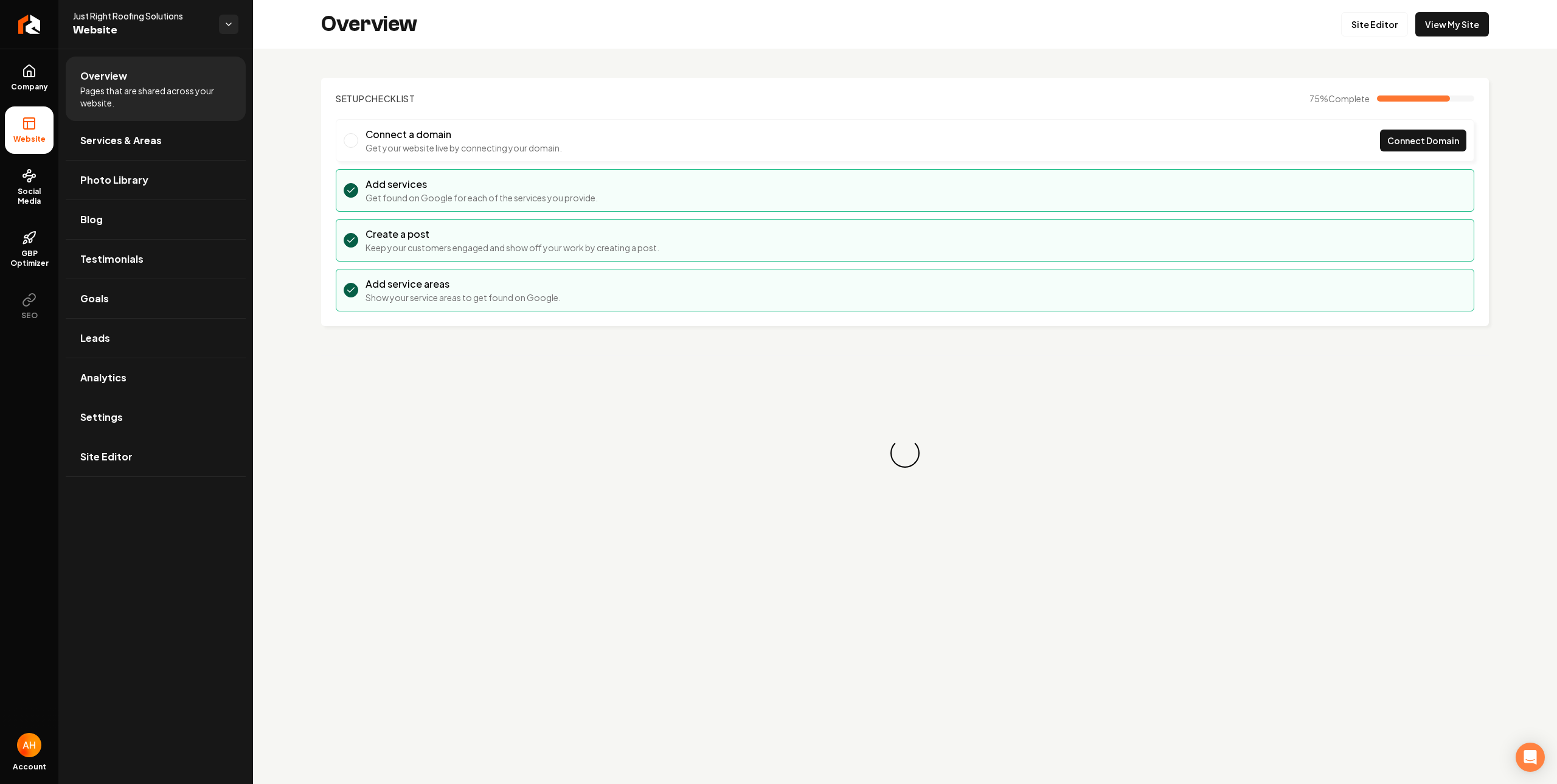
drag, startPoint x: 143, startPoint y: 422, endPoint x: 201, endPoint y: 401, distance: 61.7
click at [143, 422] on link "Settings" at bounding box center [156, 417] width 180 height 39
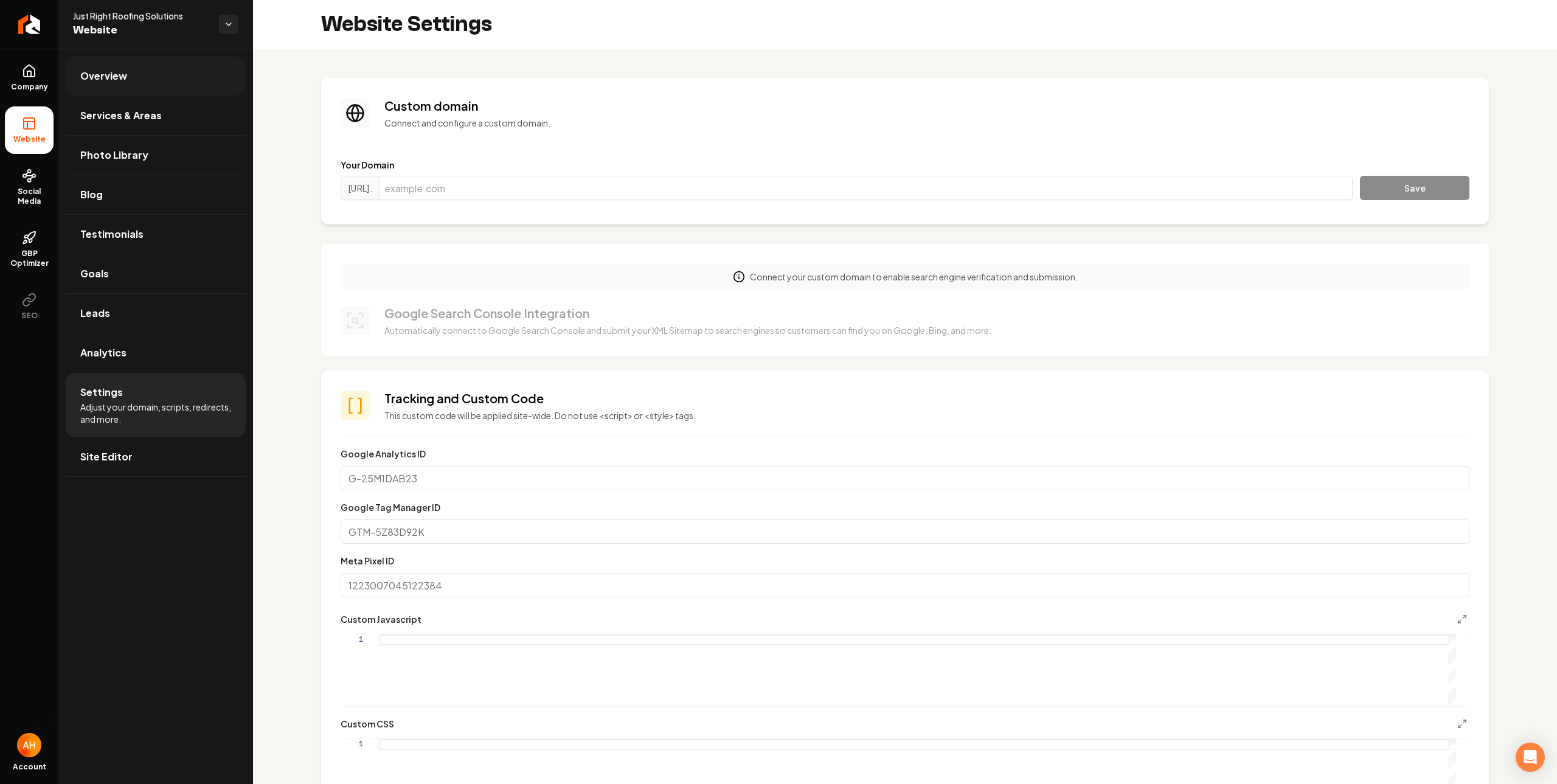
click at [114, 75] on span "Overview" at bounding box center [104, 76] width 47 height 14
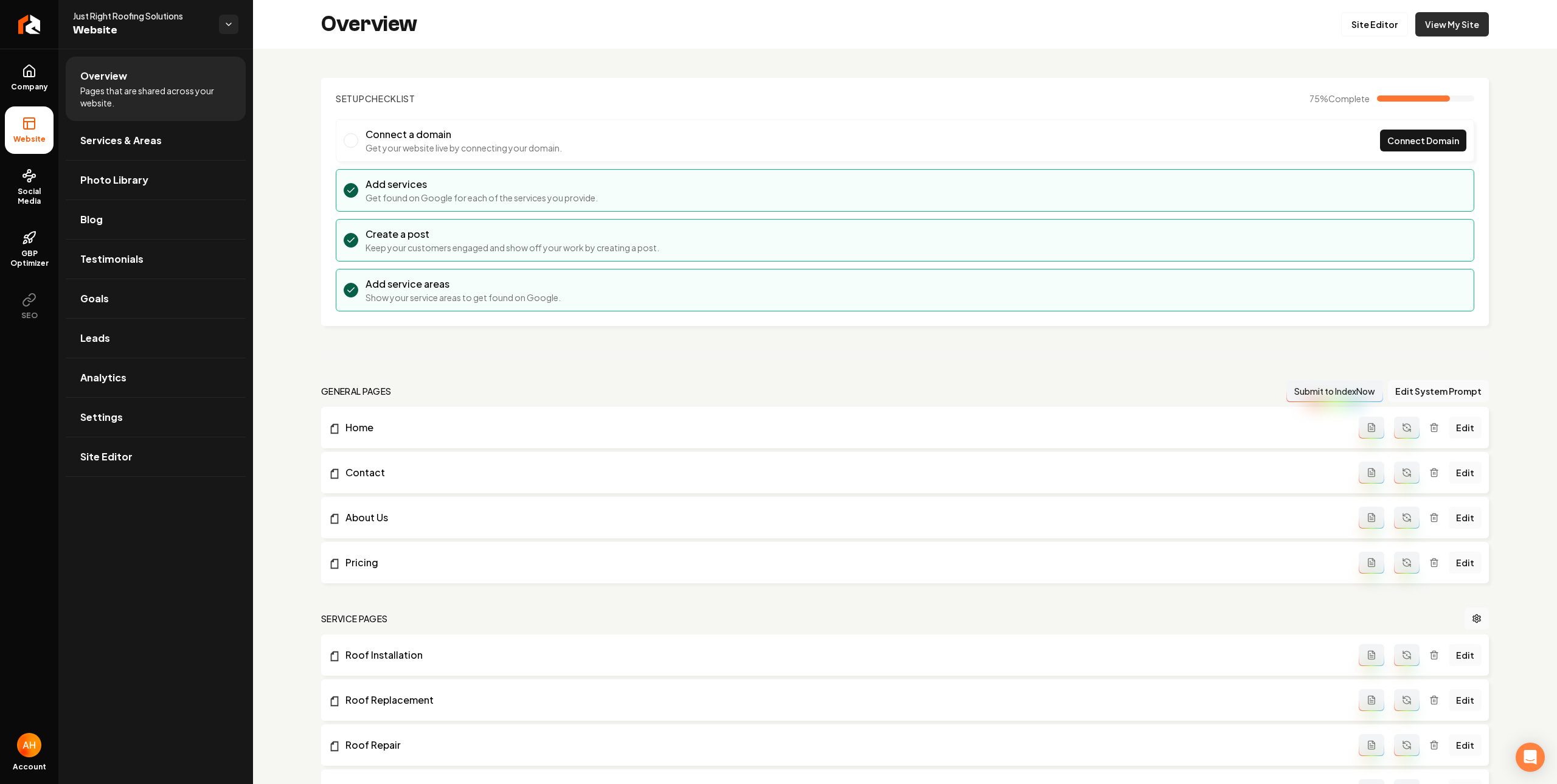
click at [1416, 23] on link "View My Site" at bounding box center [1452, 24] width 74 height 24
drag, startPoint x: 744, startPoint y: 115, endPoint x: 740, endPoint y: 89, distance: 26.3
click at [744, 115] on section "Setup Checklist 75 % Complete Connect a domain Get your website live by connect…" at bounding box center [905, 201] width 1168 height 248
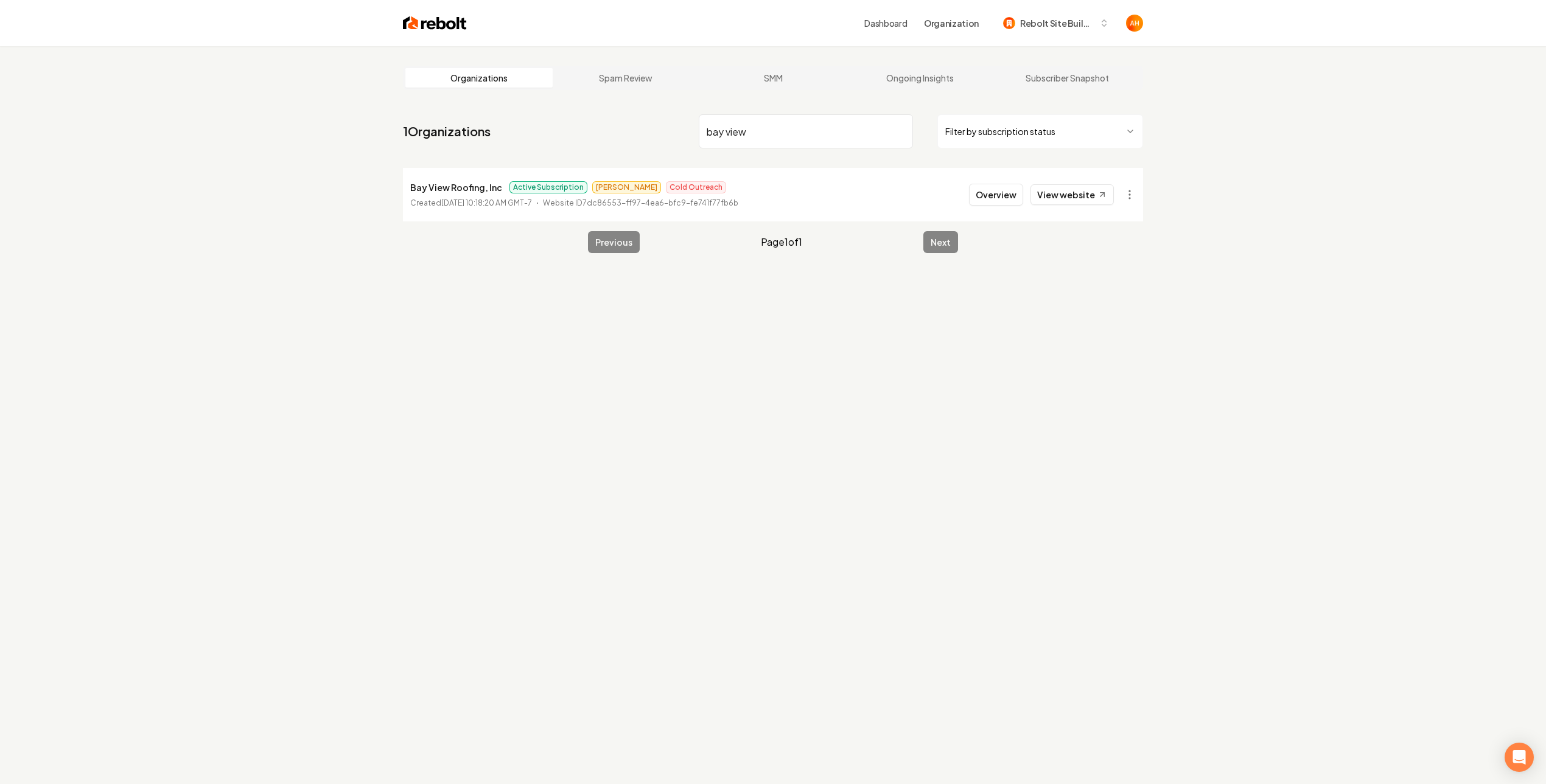
type input "bay view"
click at [974, 201] on button "Overview" at bounding box center [996, 195] width 54 height 22
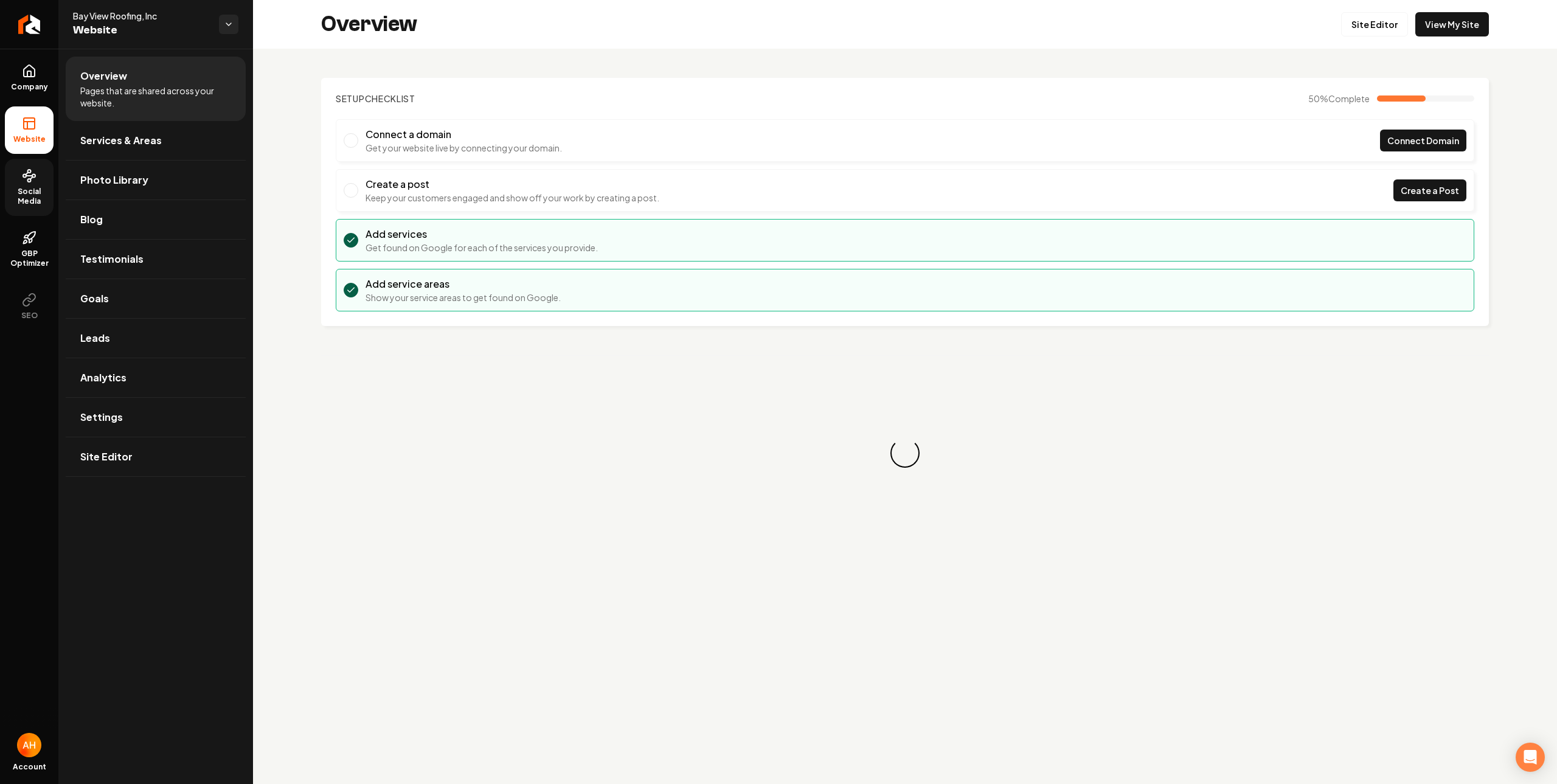
click at [32, 178] on icon at bounding box center [29, 176] width 14 height 14
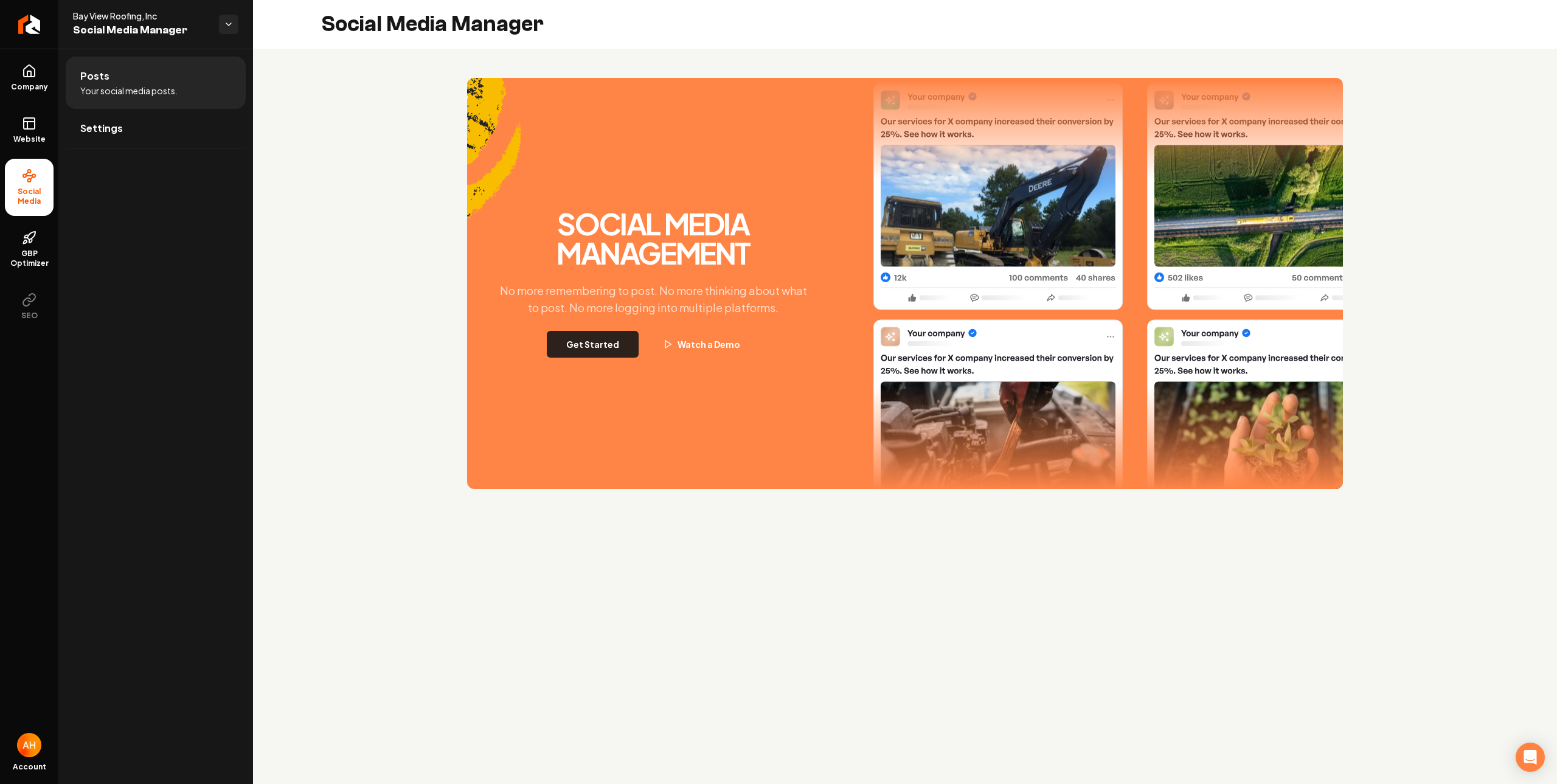
click at [593, 334] on button "Get Started" at bounding box center [592, 344] width 92 height 27
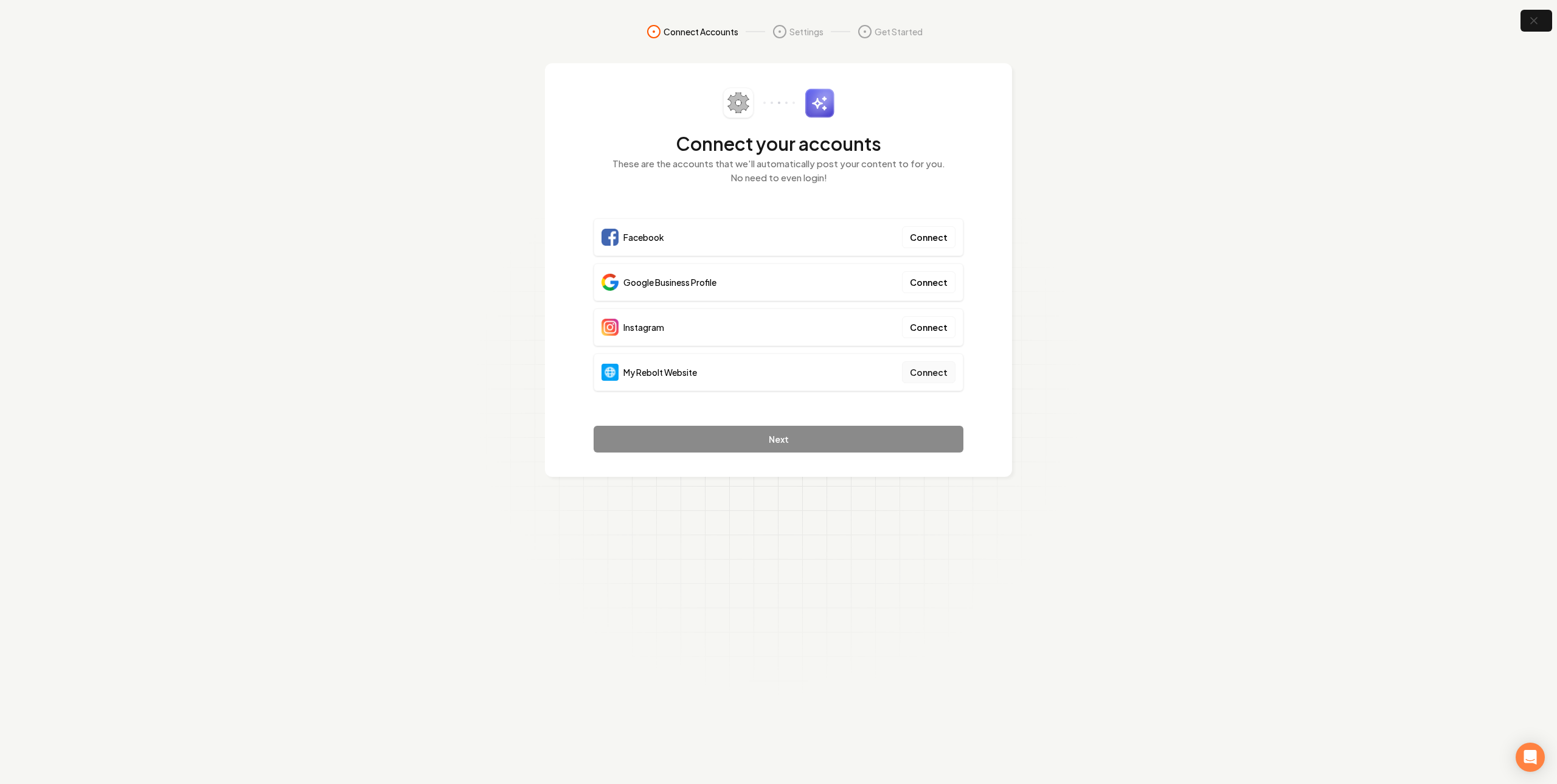
click at [939, 375] on button "Connect" at bounding box center [929, 372] width 53 height 22
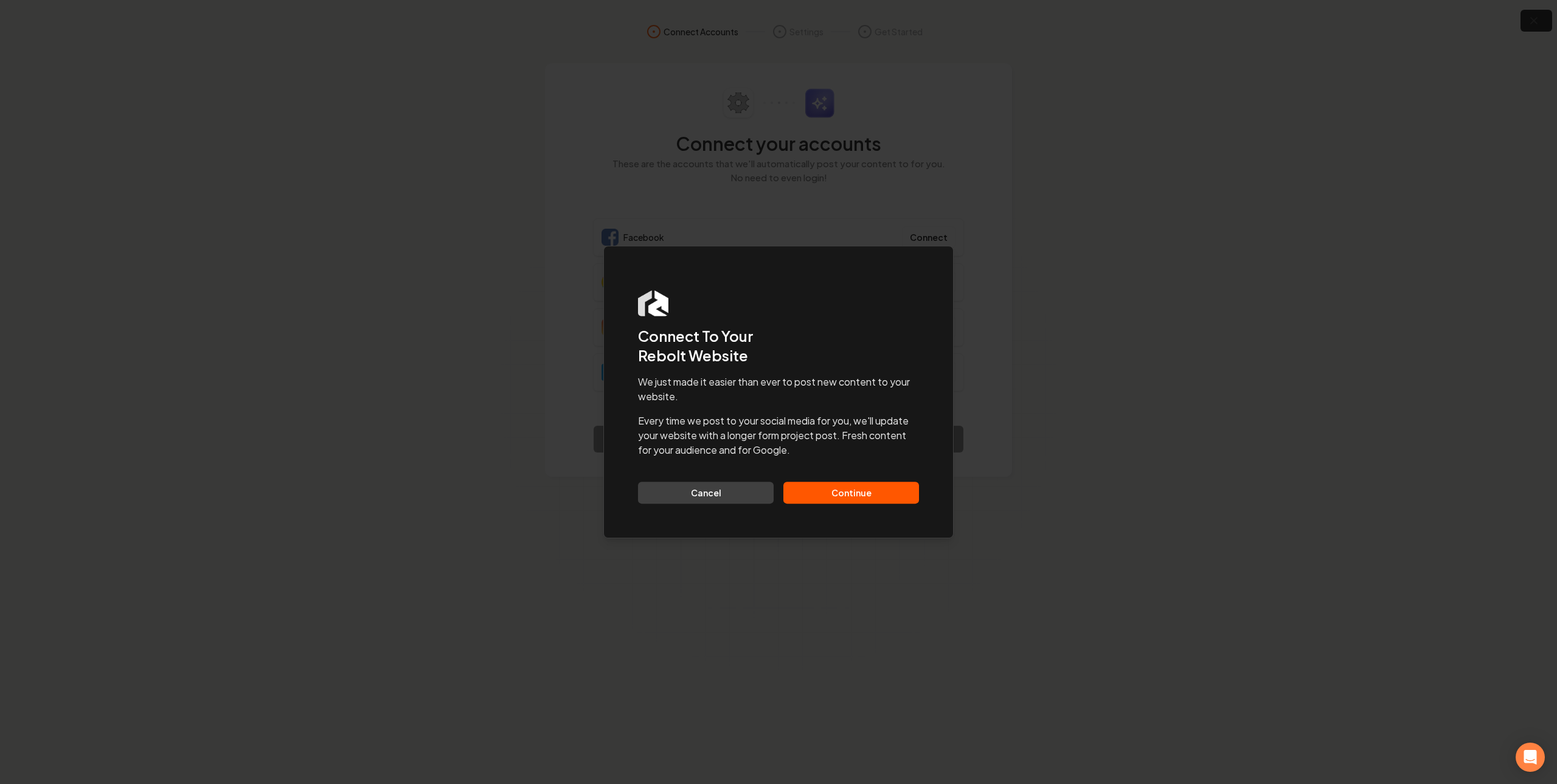
click at [869, 498] on button "Continue" at bounding box center [851, 493] width 136 height 22
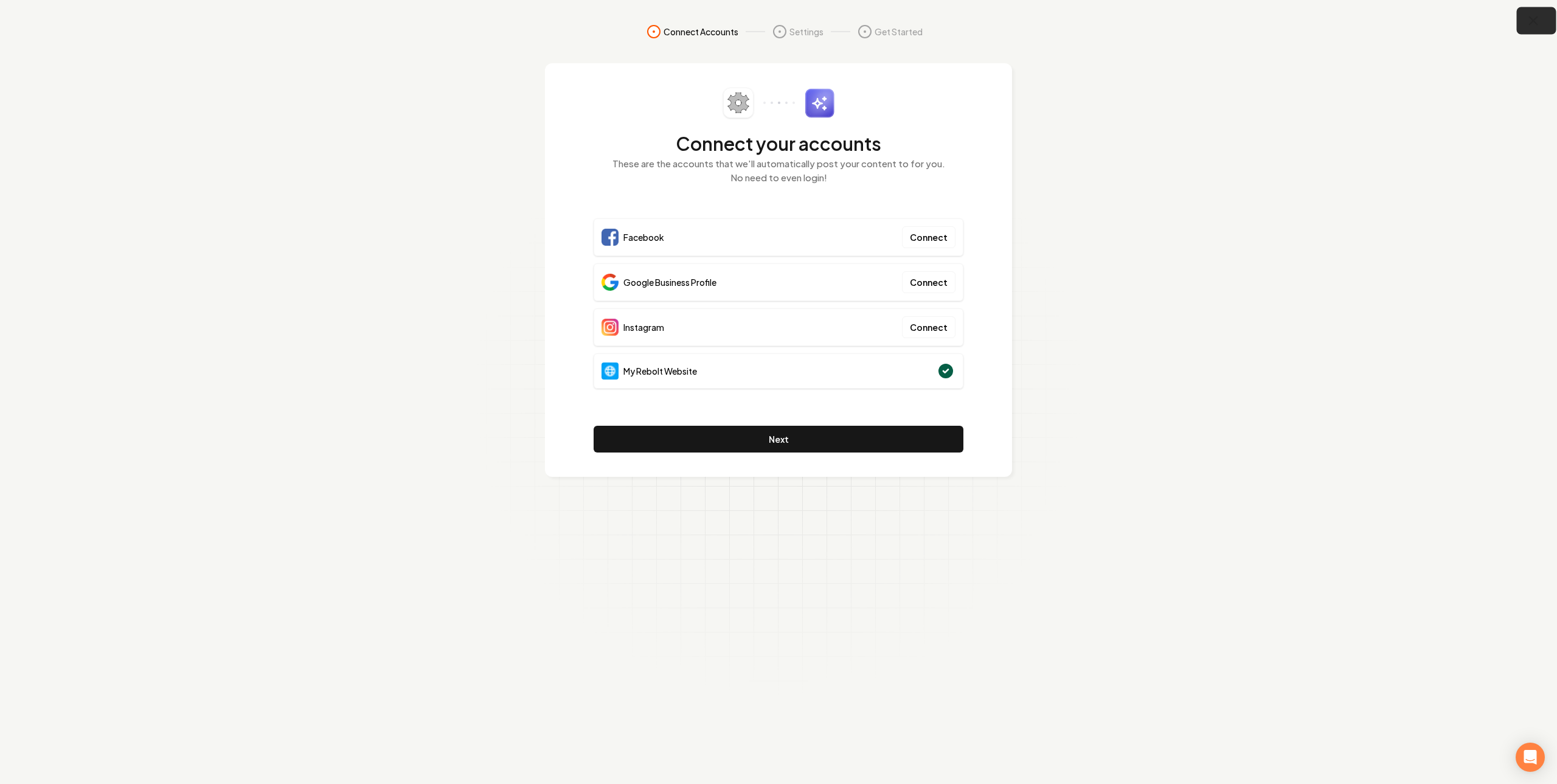
click at [1526, 28] on icon "button" at bounding box center [1534, 21] width 15 height 15
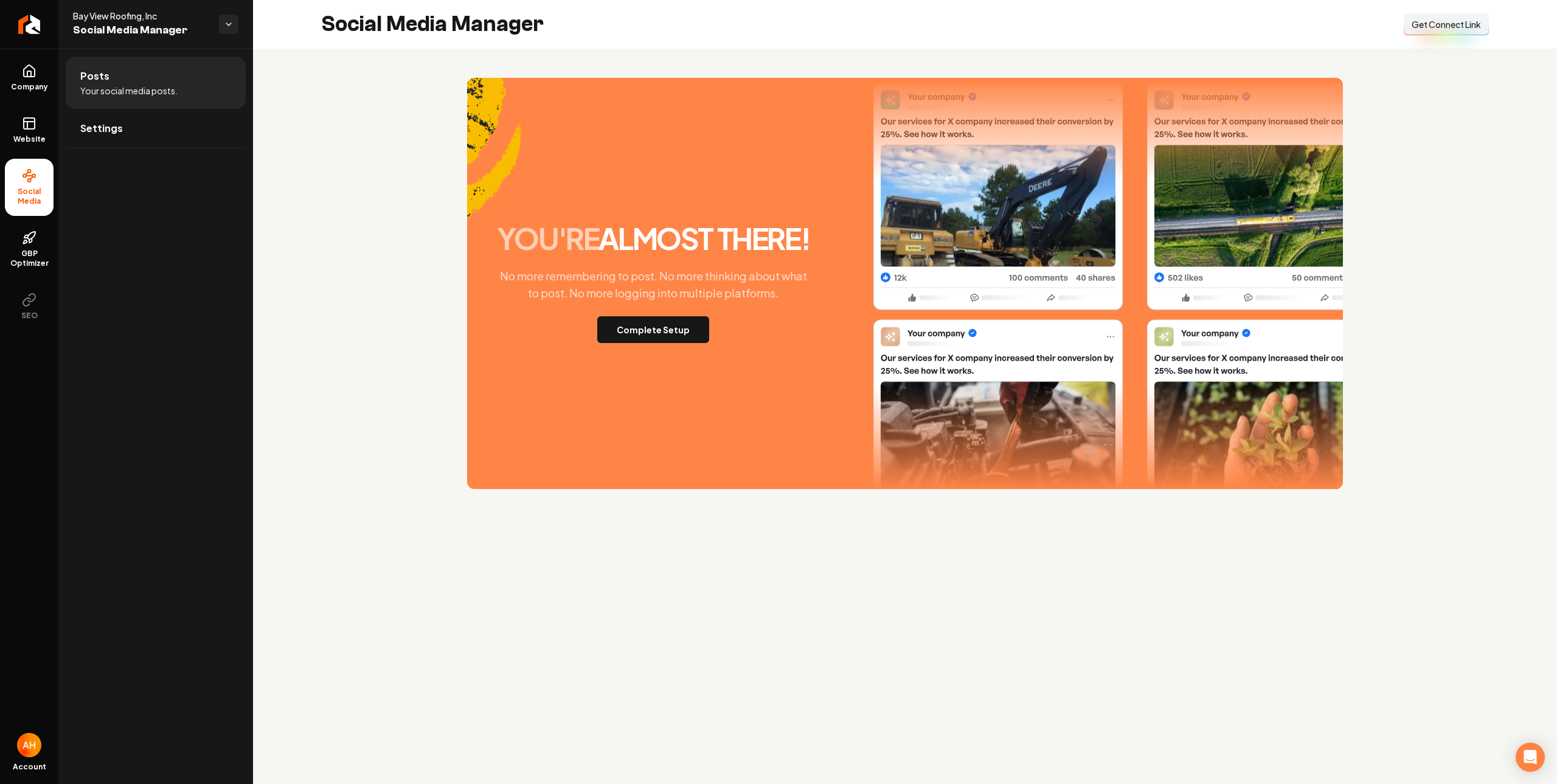
click at [1423, 33] on button "Connect Link Get Connect Link" at bounding box center [1446, 25] width 85 height 22
click at [1454, 27] on span "Get Connect Link" at bounding box center [1446, 24] width 69 height 12
click at [650, 60] on div "you're almost there! No more remembering to post. No more thinking about what t…" at bounding box center [905, 283] width 1304 height 470
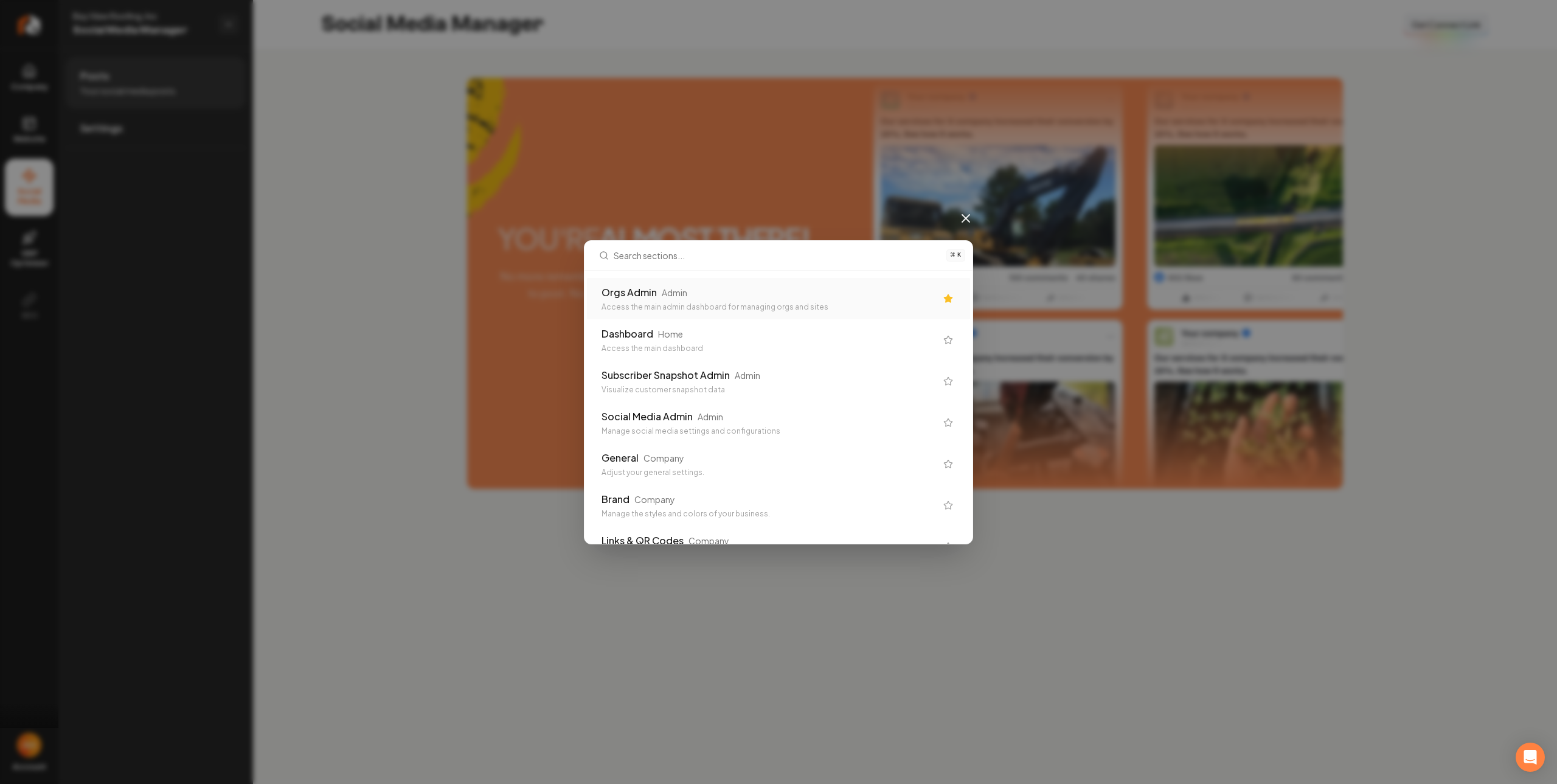
type input "j"
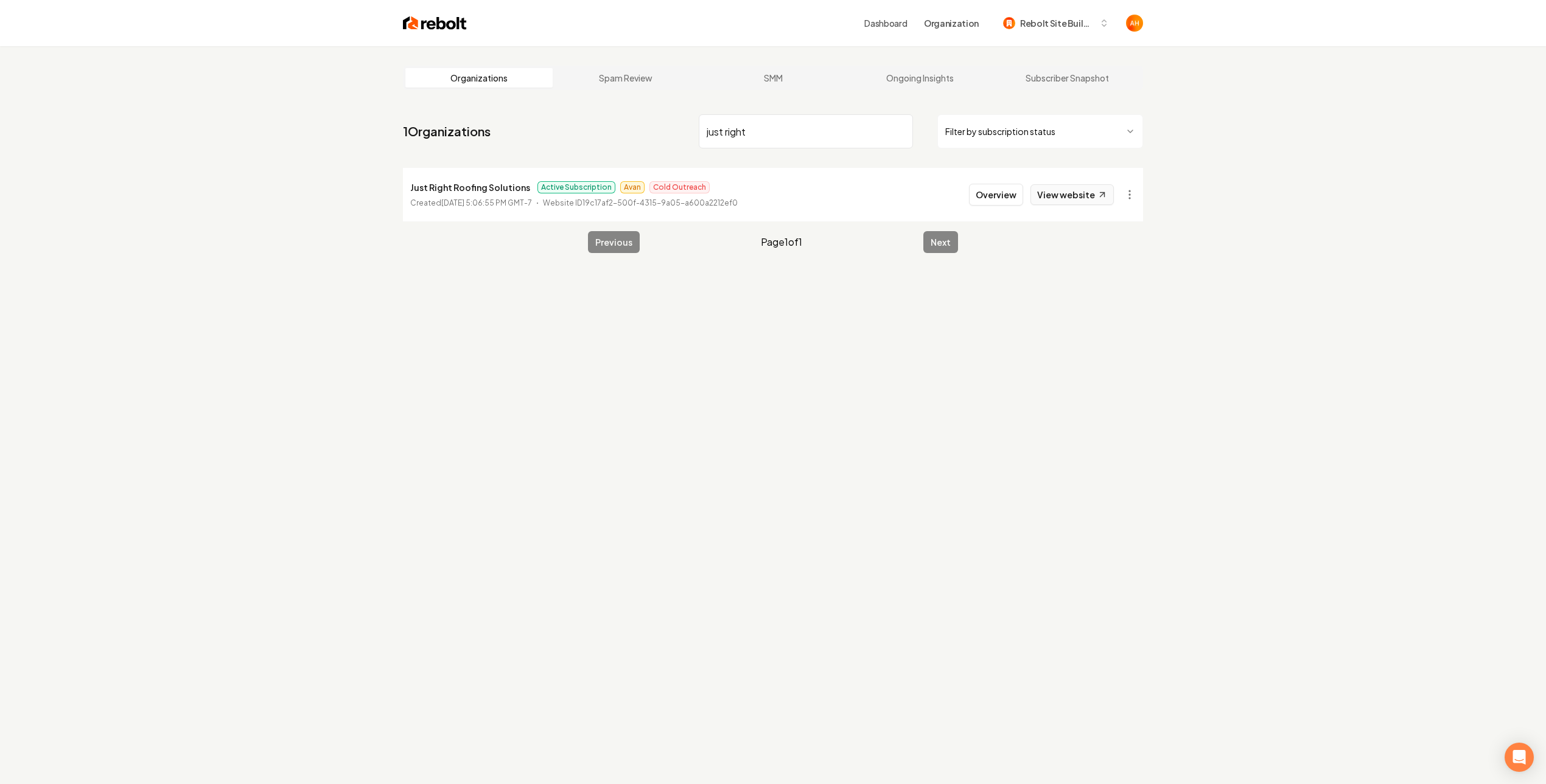
click at [1058, 203] on link "View website" at bounding box center [1072, 195] width 83 height 21
click at [773, 110] on nav "1 Organizations just right Filter by subscription status" at bounding box center [773, 136] width 740 height 53
click at [779, 132] on input "just right" at bounding box center [805, 131] width 215 height 34
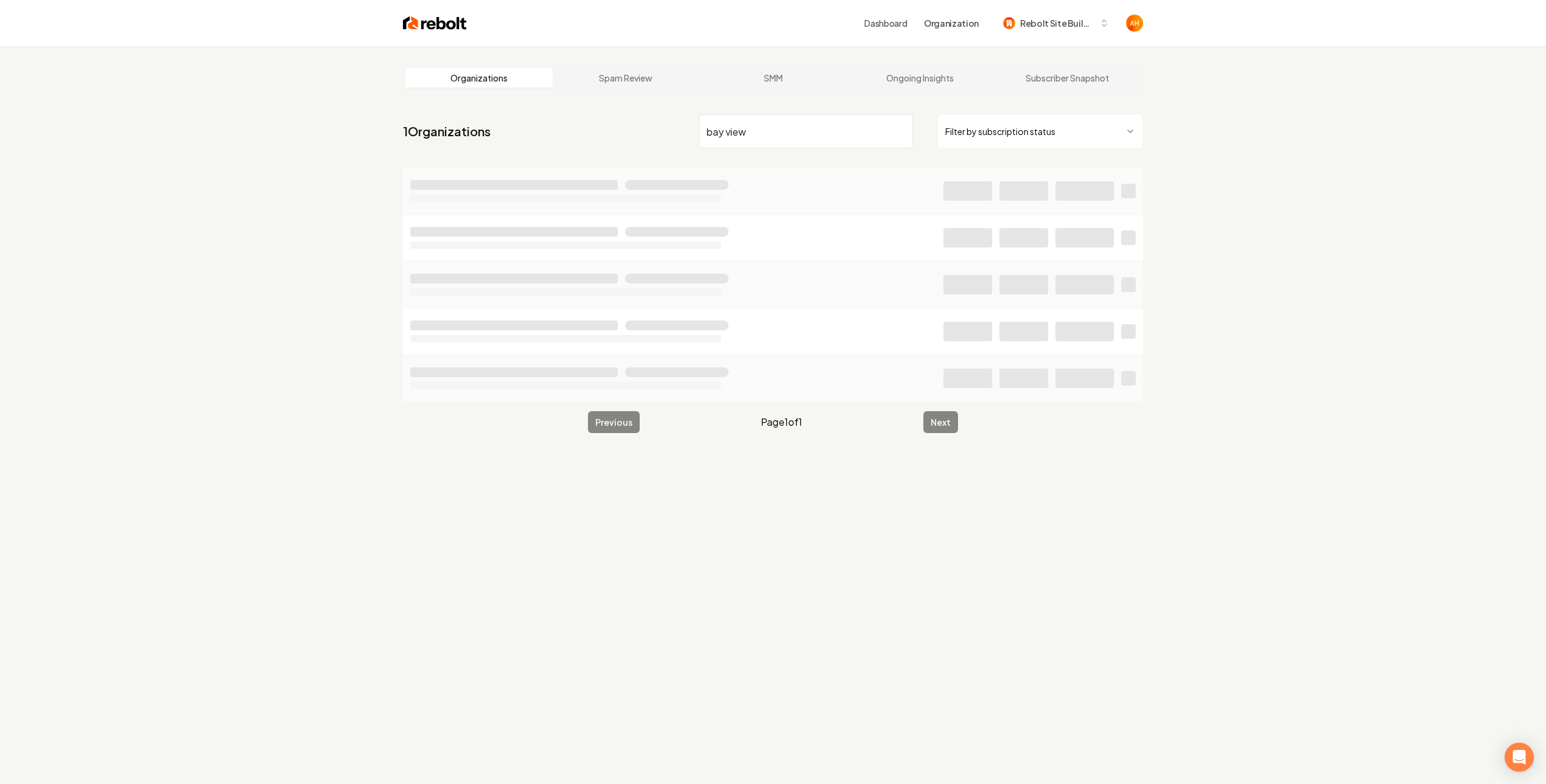
type input "bay view"
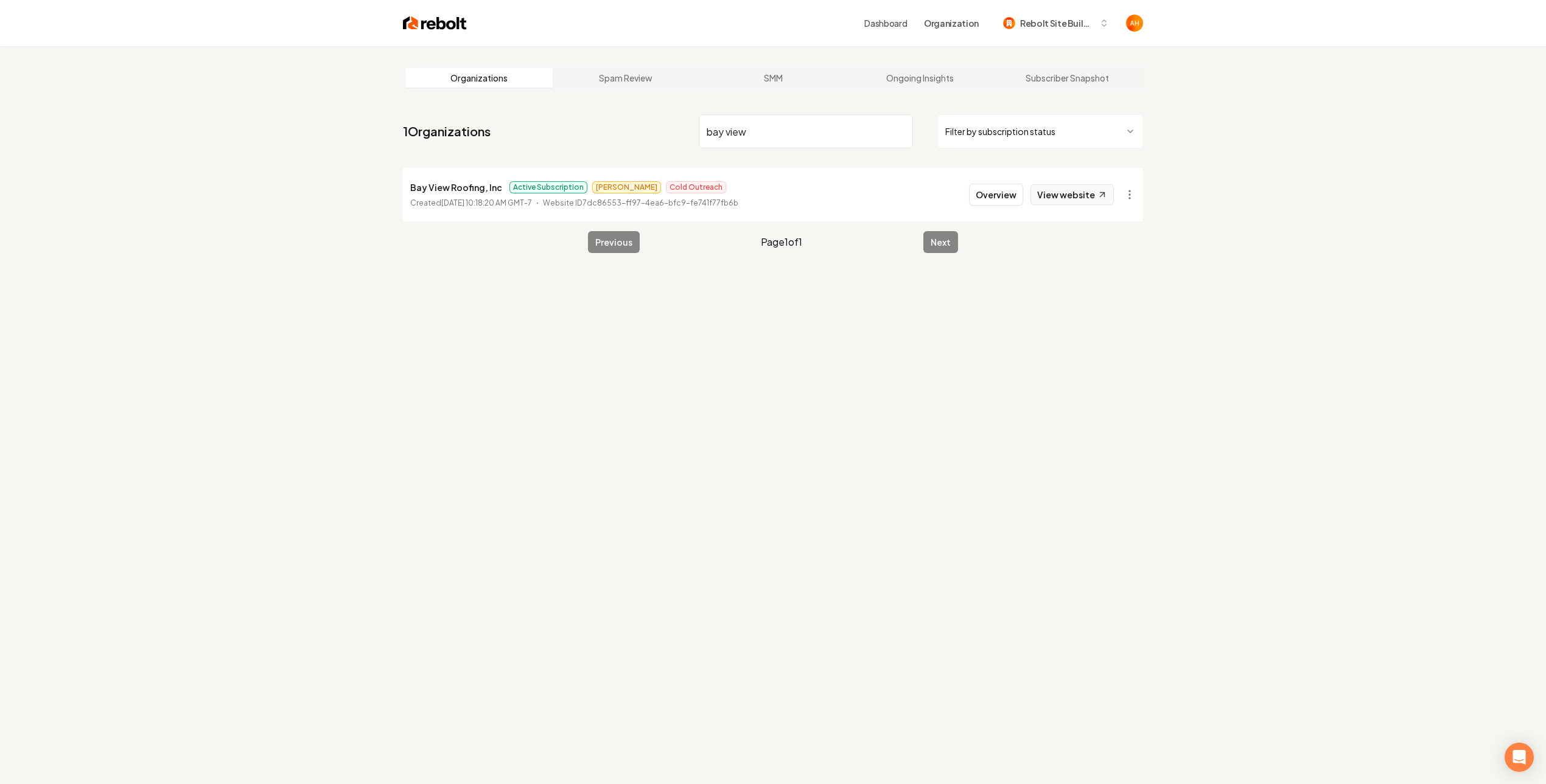
click at [1048, 191] on link "View website" at bounding box center [1072, 195] width 83 height 21
click at [977, 192] on button "Overview" at bounding box center [996, 195] width 54 height 22
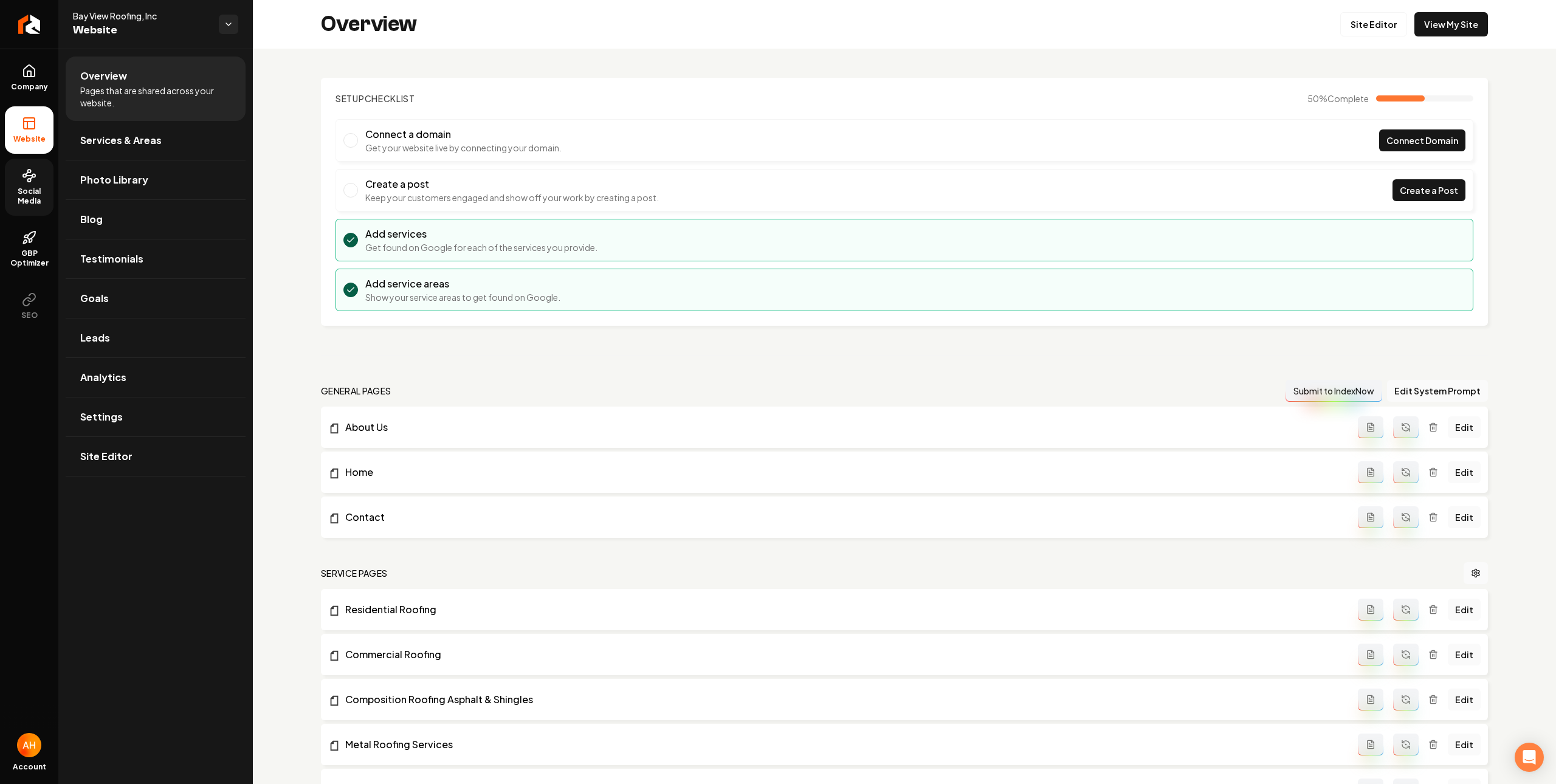
click at [14, 195] on span "Social Media" at bounding box center [29, 197] width 49 height 20
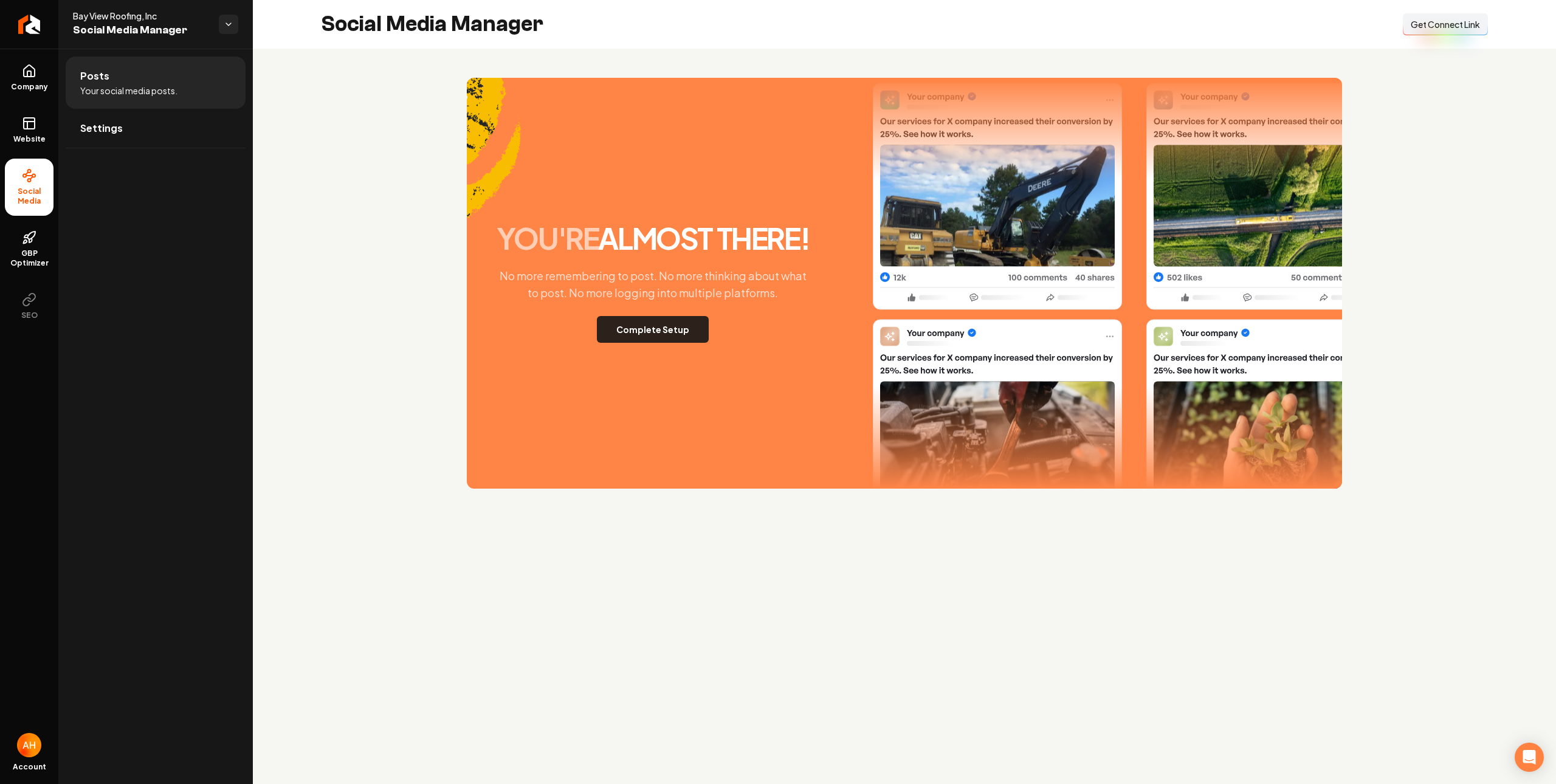
click at [682, 318] on button "Complete Setup" at bounding box center [653, 329] width 112 height 27
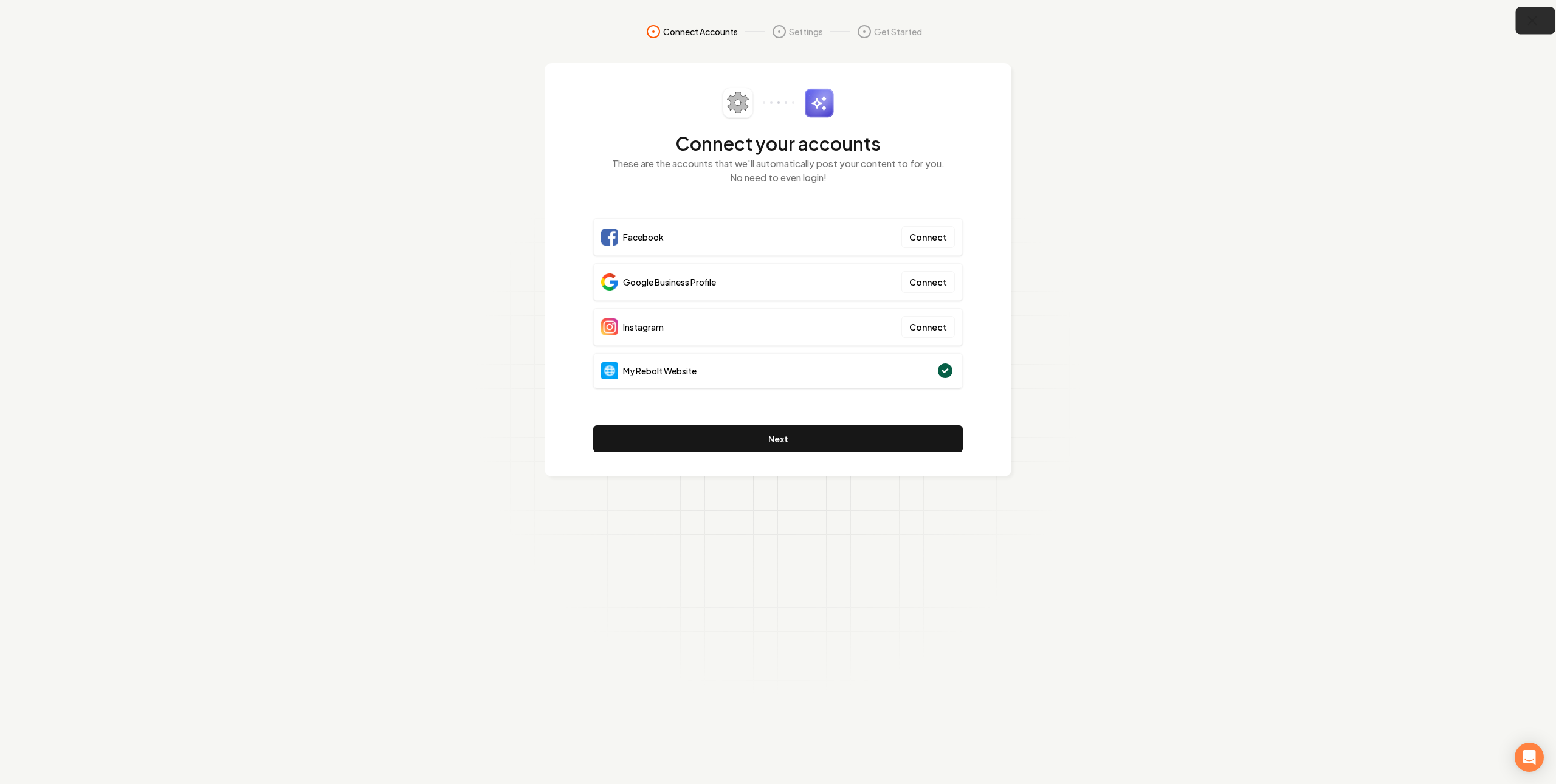
click at [1526, 27] on button "button" at bounding box center [1536, 21] width 40 height 27
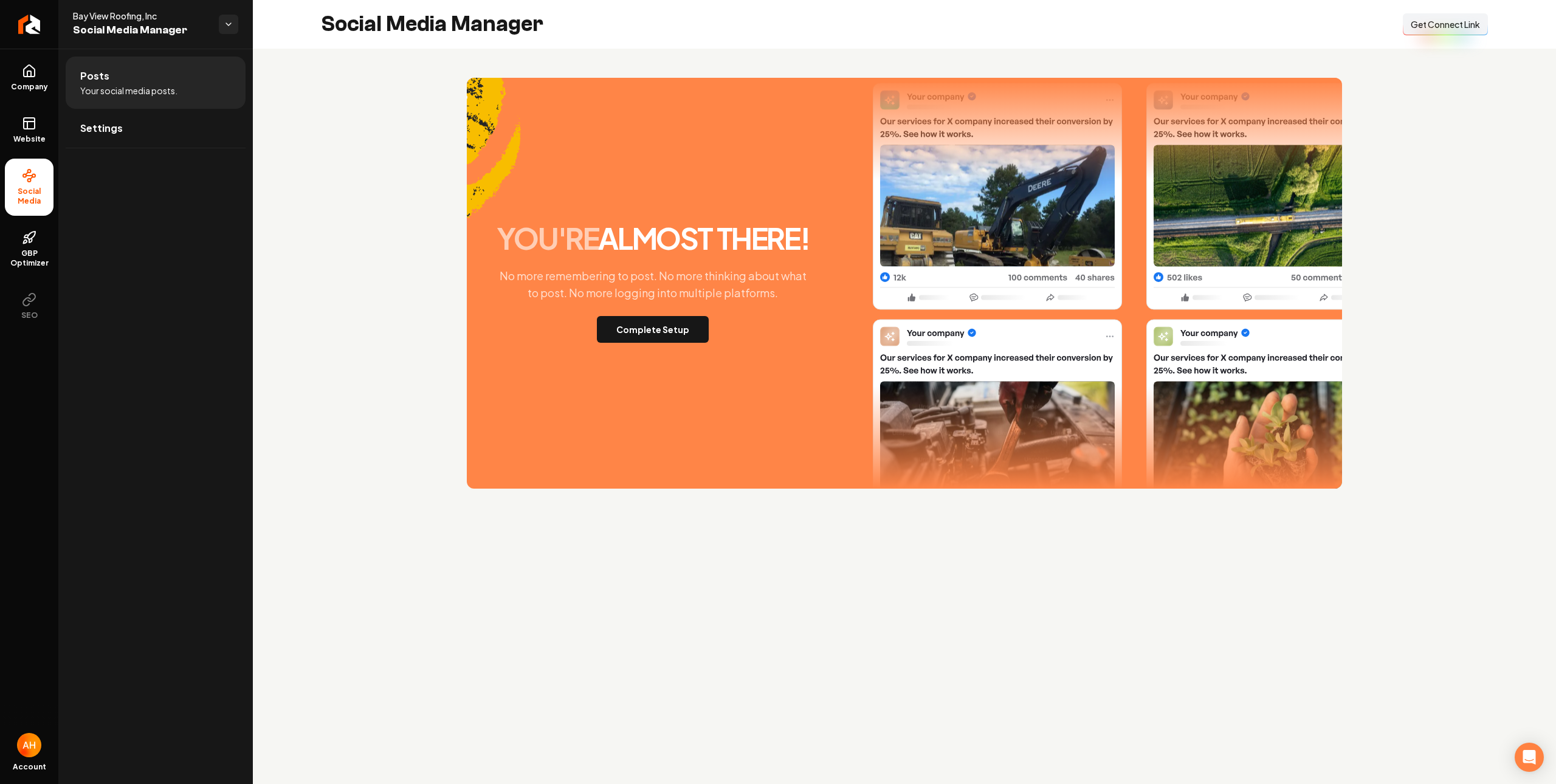
click at [1434, 31] on button "Connect Link Get Connect Link" at bounding box center [1445, 25] width 85 height 22
click at [693, 321] on button "Complete Setup" at bounding box center [653, 329] width 112 height 27
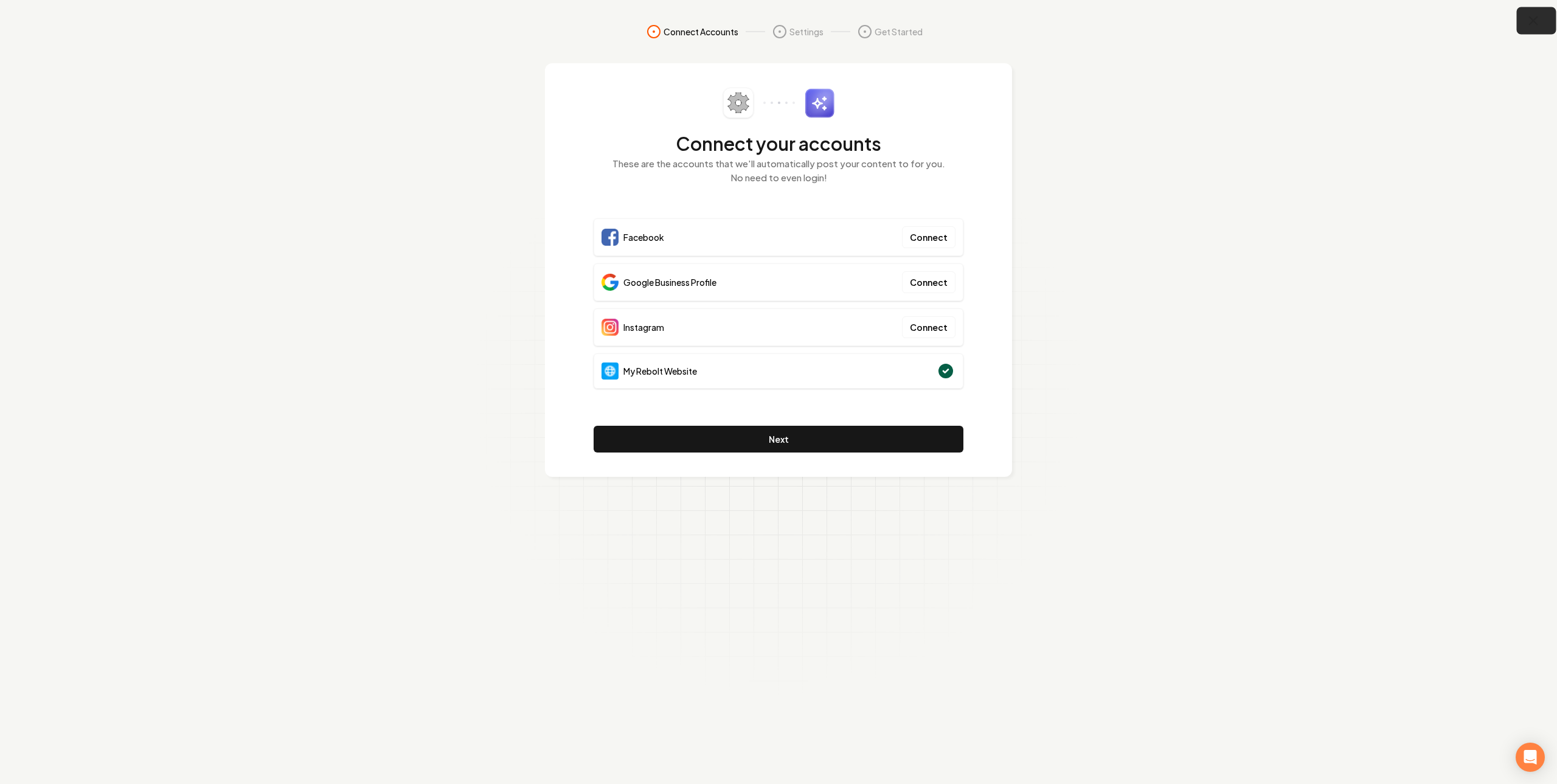
click at [1532, 16] on icon "button" at bounding box center [1534, 21] width 15 height 15
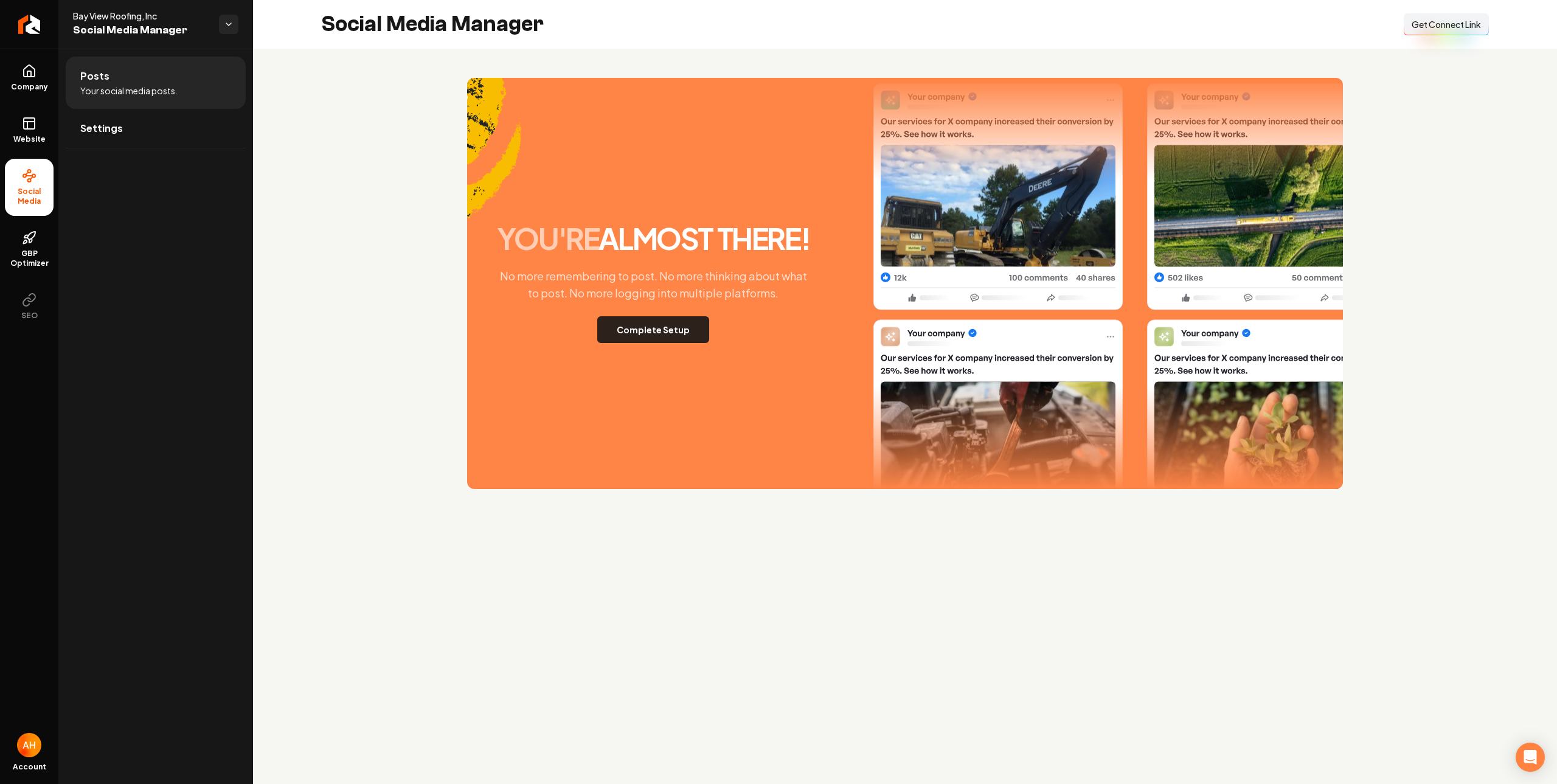
click at [649, 327] on button "Complete Setup" at bounding box center [654, 329] width 112 height 27
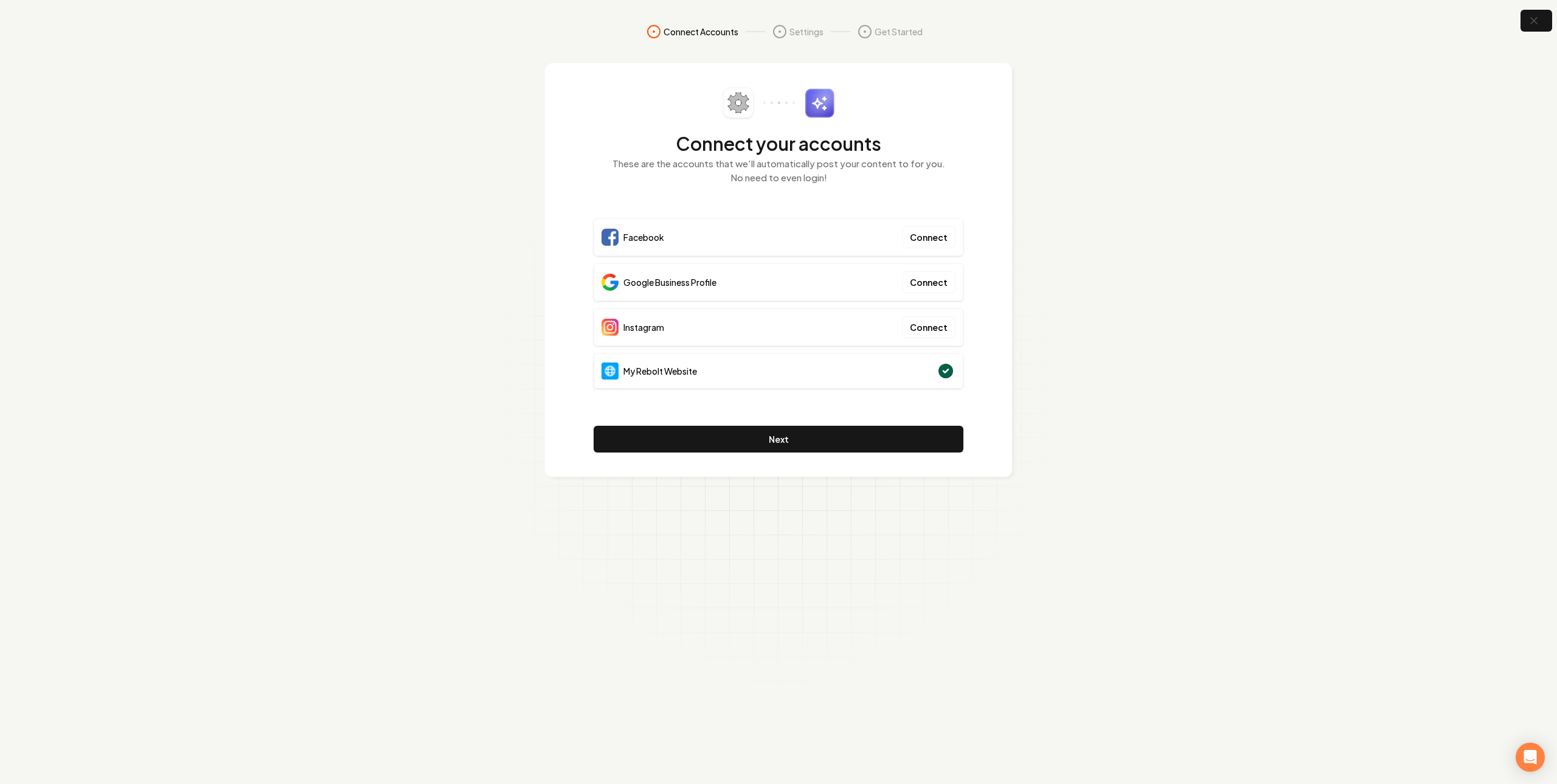
click at [1124, 109] on section "Connect Accounts Settings Get Started Connect your accounts These are the accou…" at bounding box center [778, 392] width 1557 height 784
drag, startPoint x: 1142, startPoint y: 297, endPoint x: 787, endPoint y: 260, distance: 356.9
click at [1133, 295] on section "Connect Accounts Settings Get Started Connect your accounts These are the accou…" at bounding box center [778, 392] width 1557 height 784
drag, startPoint x: 696, startPoint y: 240, endPoint x: 639, endPoint y: 233, distance: 57.4
click at [605, 241] on div "Facebook Connect" at bounding box center [778, 237] width 370 height 38
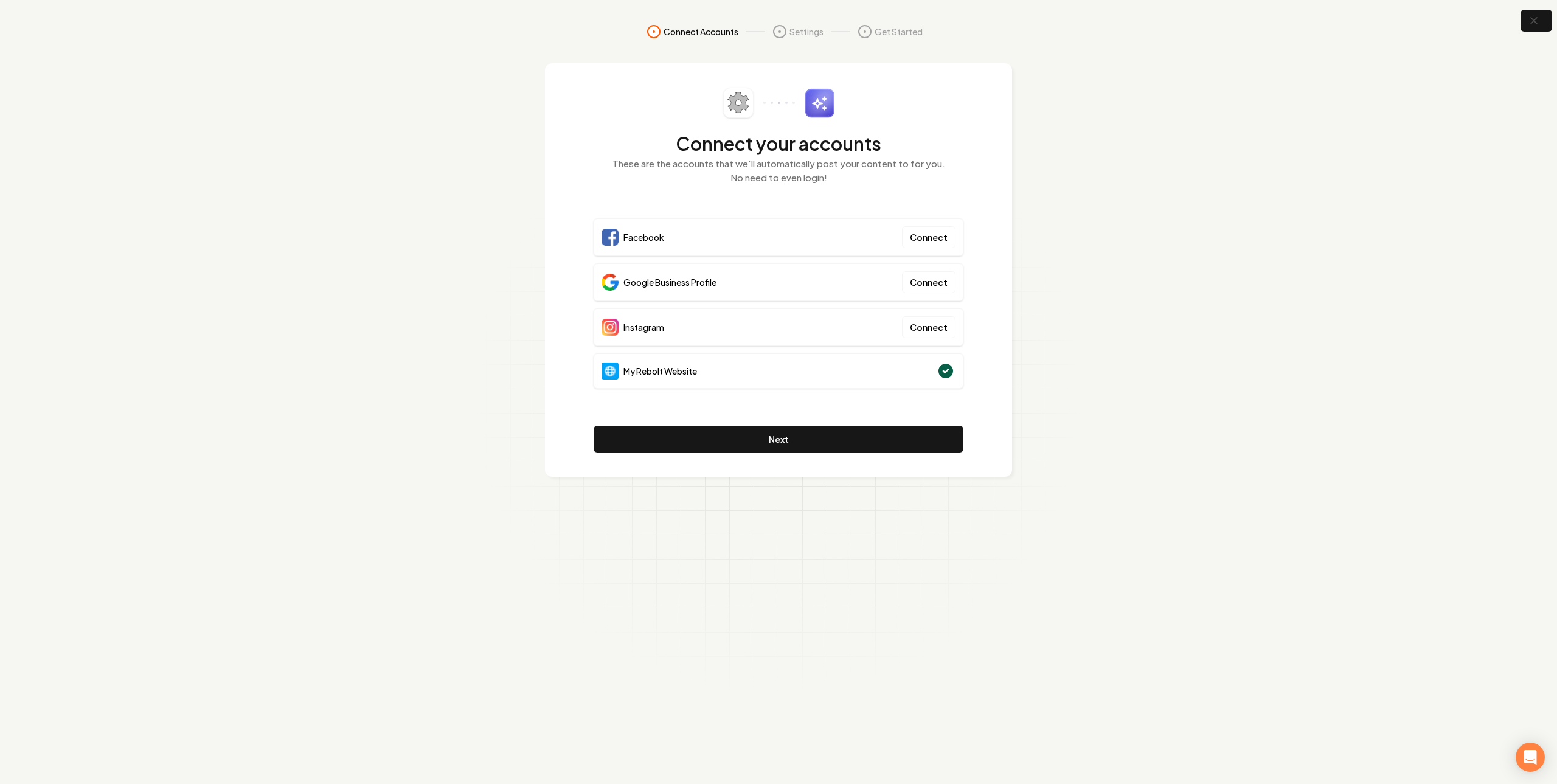
click at [645, 232] on span "Facebook" at bounding box center [644, 237] width 41 height 12
click at [643, 233] on span "Facebook" at bounding box center [644, 237] width 41 height 12
click at [648, 285] on span "Google Business Profile" at bounding box center [670, 282] width 93 height 12
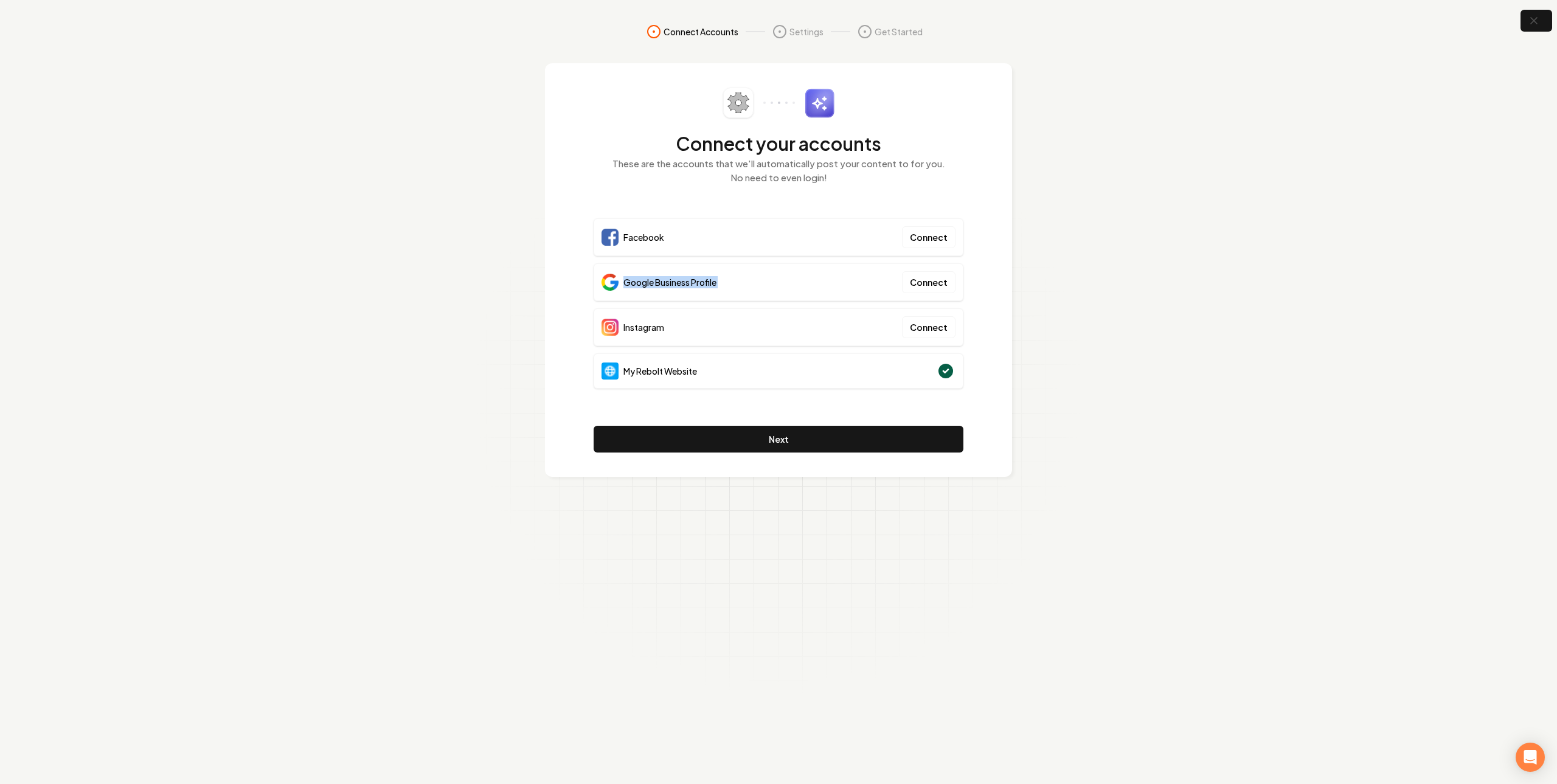
drag, startPoint x: 648, startPoint y: 285, endPoint x: 695, endPoint y: 301, distance: 49.6
click at [648, 285] on span "Google Business Profile" at bounding box center [670, 282] width 93 height 12
drag, startPoint x: 718, startPoint y: 297, endPoint x: 712, endPoint y: 291, distance: 8.5
click at [716, 294] on div "Google Business Profile Connect" at bounding box center [778, 282] width 370 height 38
click at [714, 287] on span "Google Business Profile" at bounding box center [670, 282] width 93 height 12
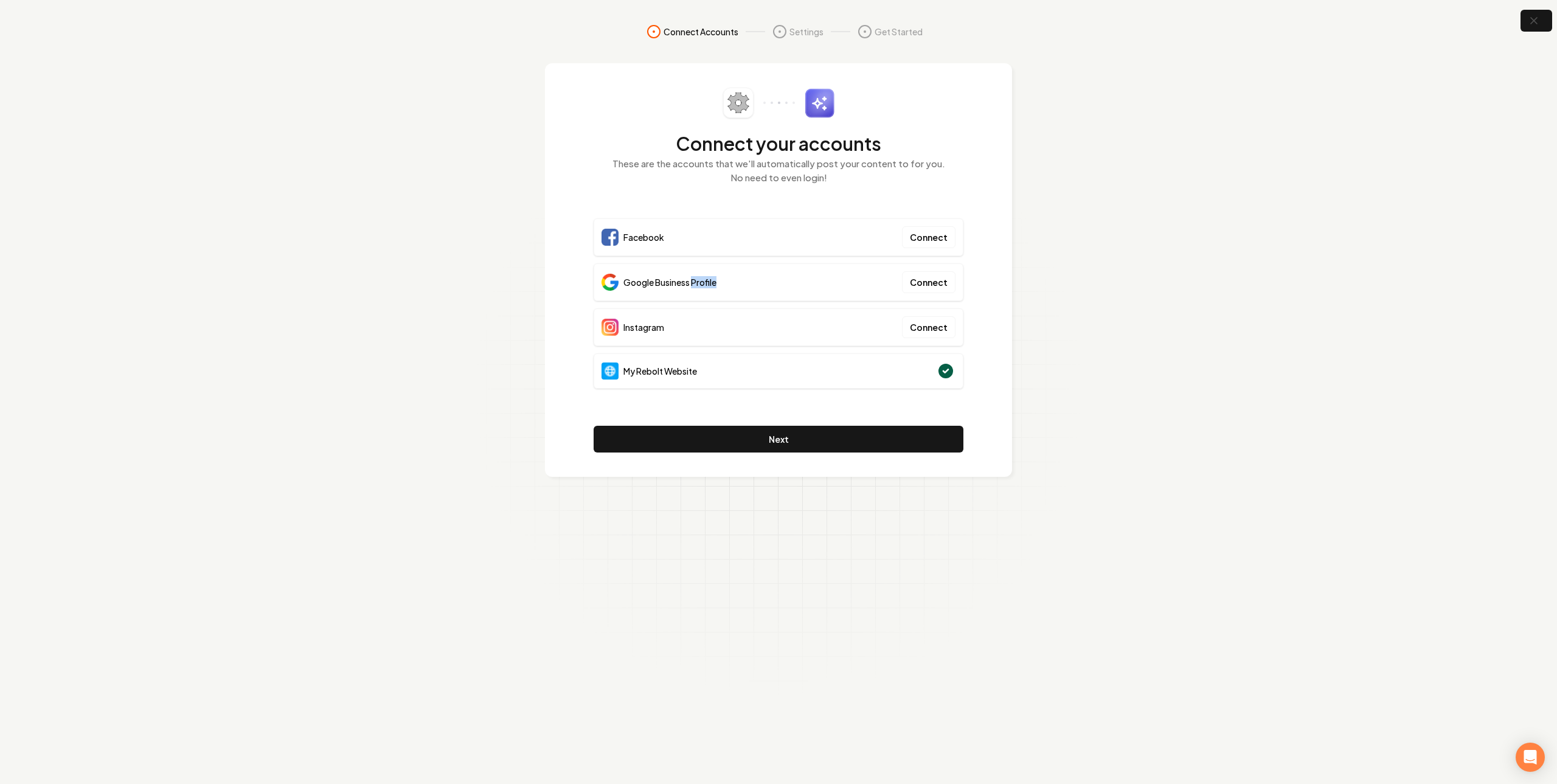
click at [714, 287] on span "Google Business Profile" at bounding box center [670, 282] width 93 height 12
drag, startPoint x: 714, startPoint y: 287, endPoint x: 641, endPoint y: 248, distance: 82.8
click at [712, 285] on span "Google Business Profile" at bounding box center [670, 282] width 93 height 12
click at [634, 238] on span "Facebook" at bounding box center [644, 237] width 41 height 12
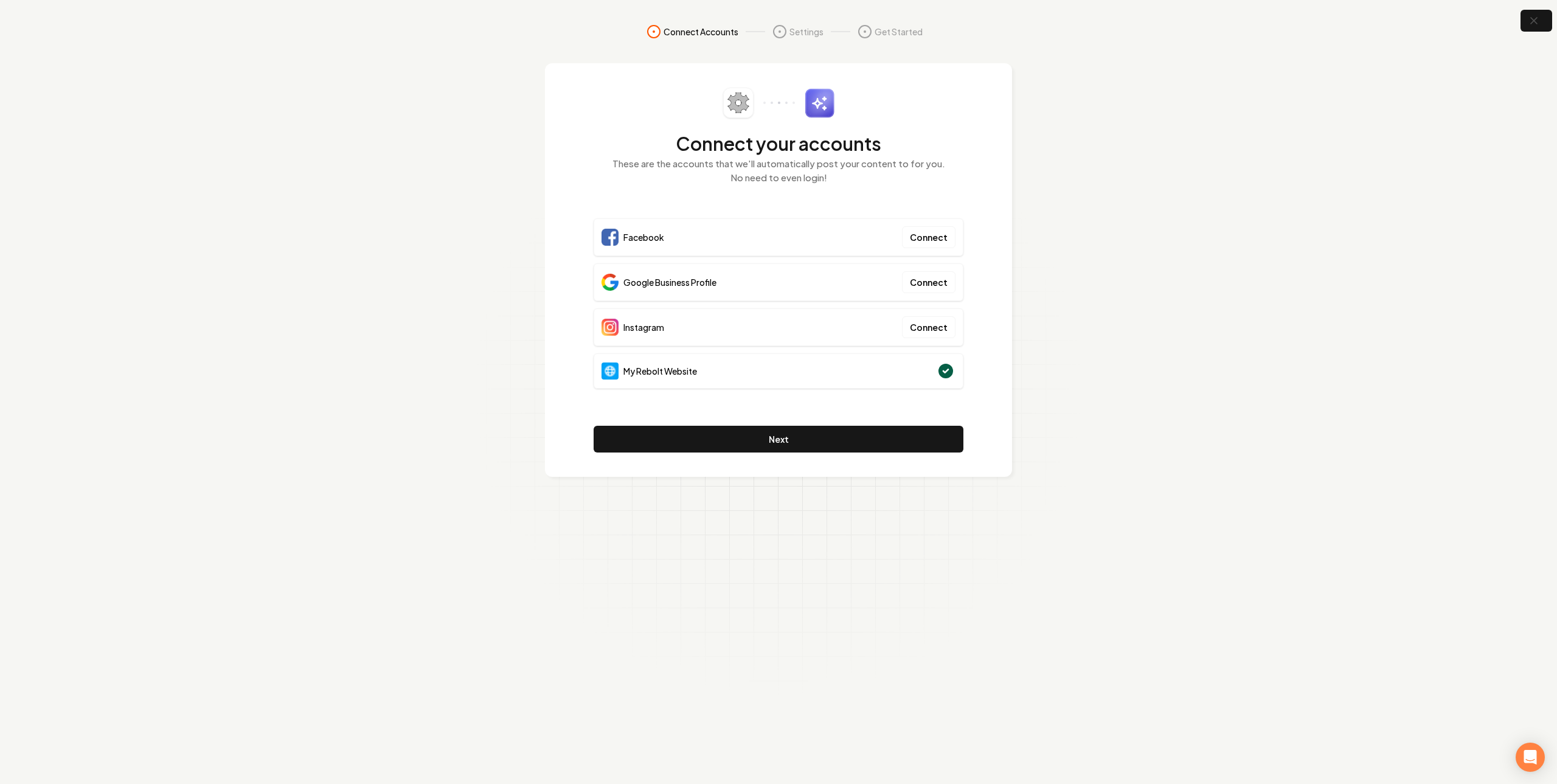
click at [639, 276] on div "Google Business Profile" at bounding box center [659, 282] width 115 height 17
click at [700, 291] on div "Google Business Profile" at bounding box center [659, 282] width 115 height 17
click at [703, 287] on span "Google Business Profile" at bounding box center [670, 282] width 93 height 12
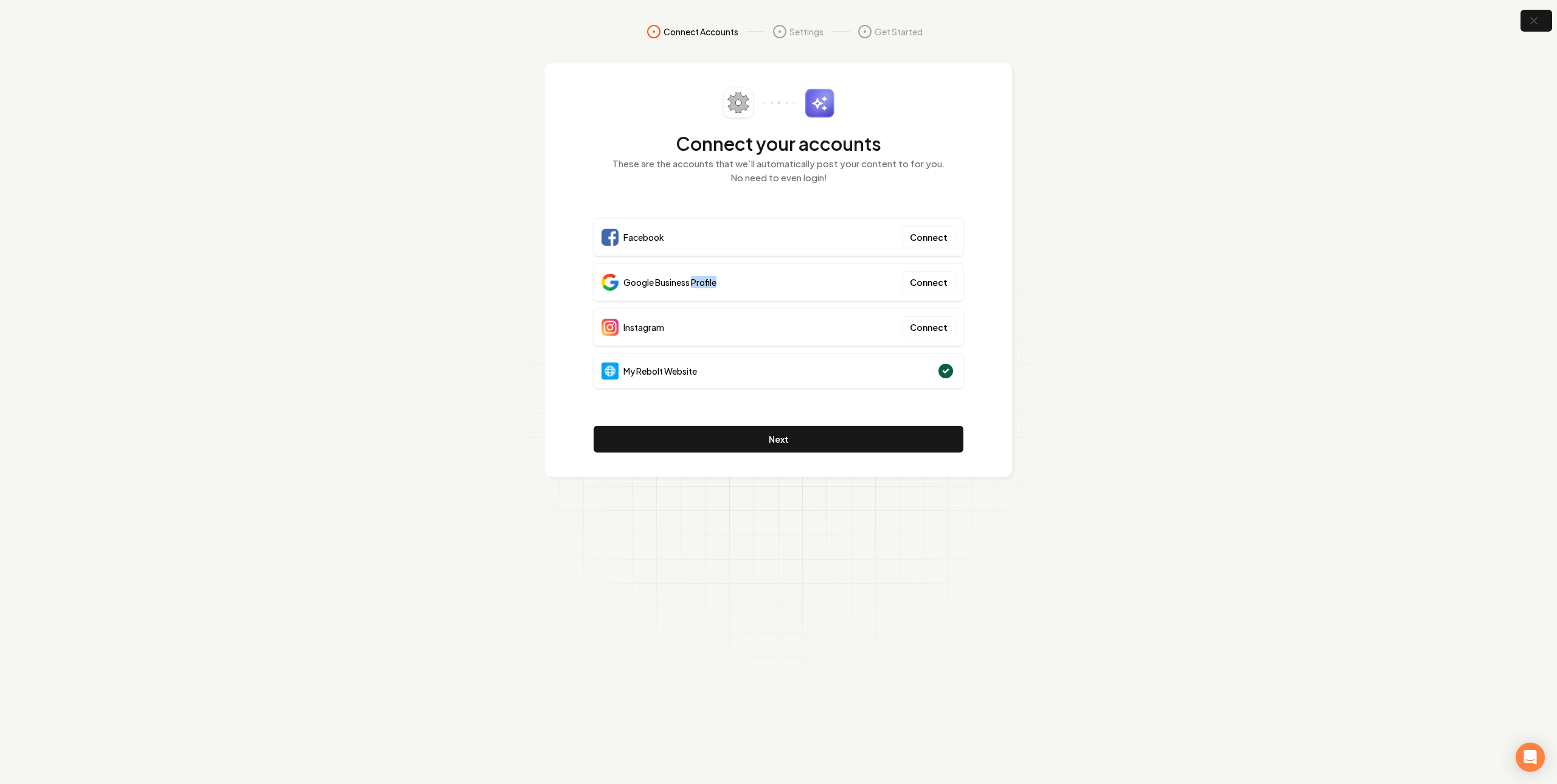
click at [703, 287] on span "Google Business Profile" at bounding box center [670, 282] width 93 height 12
drag, startPoint x: 928, startPoint y: 371, endPoint x: 632, endPoint y: 371, distance: 296.0
click at [614, 360] on div "Connect your accounts These are the accounts that we'll automatically post your…" at bounding box center [778, 270] width 467 height 414
click at [634, 376] on span "My Rebolt Website" at bounding box center [660, 371] width 74 height 12
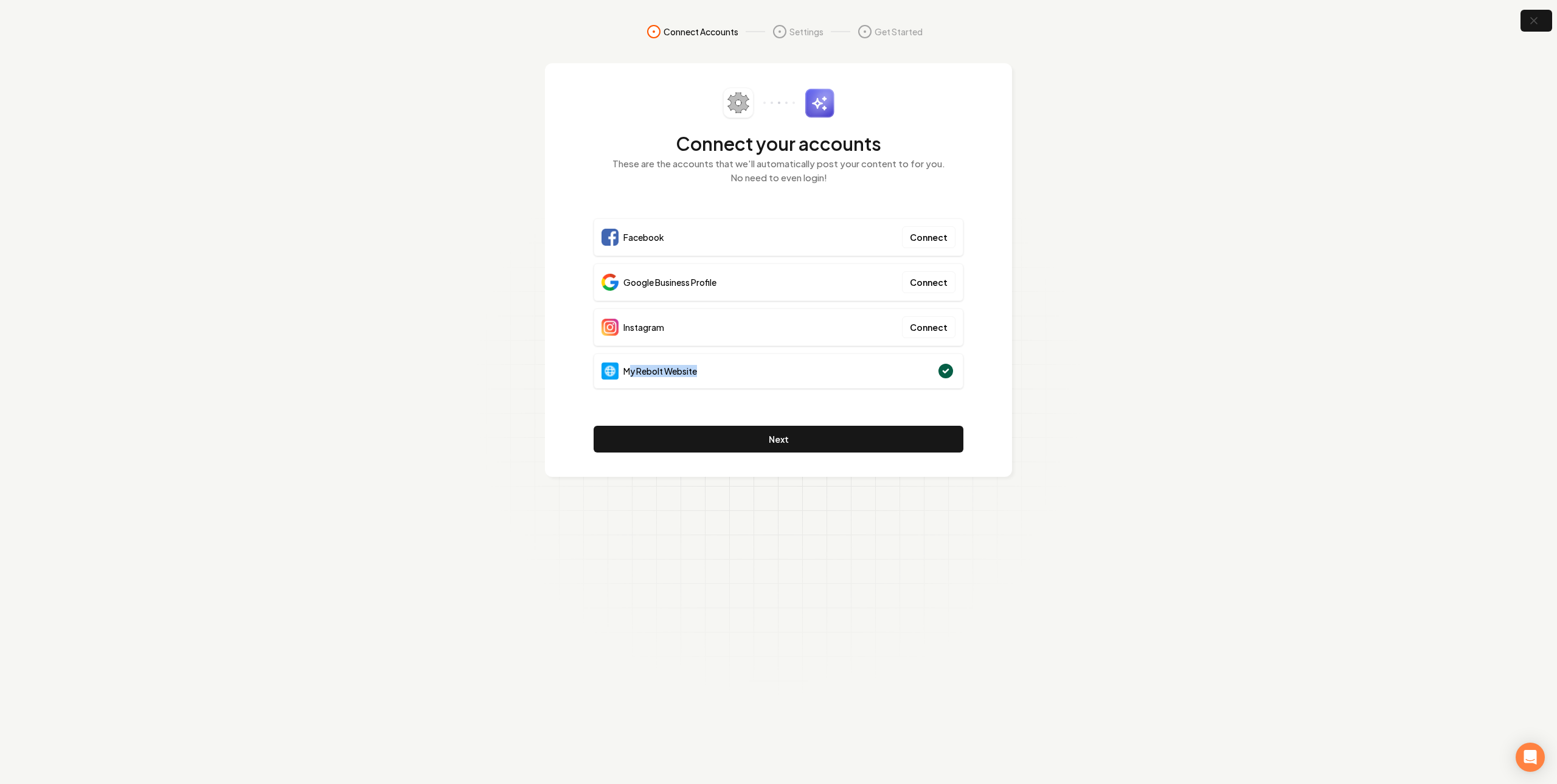
drag, startPoint x: 629, startPoint y: 373, endPoint x: 754, endPoint y: 373, distance: 125.0
click at [754, 373] on div "My Rebolt Website" at bounding box center [778, 371] width 370 height 35
click at [1101, 201] on section "Connect Accounts Settings Get Started Connect your accounts These are the accou…" at bounding box center [778, 392] width 1557 height 784
click at [1542, 18] on button "button" at bounding box center [1537, 21] width 40 height 27
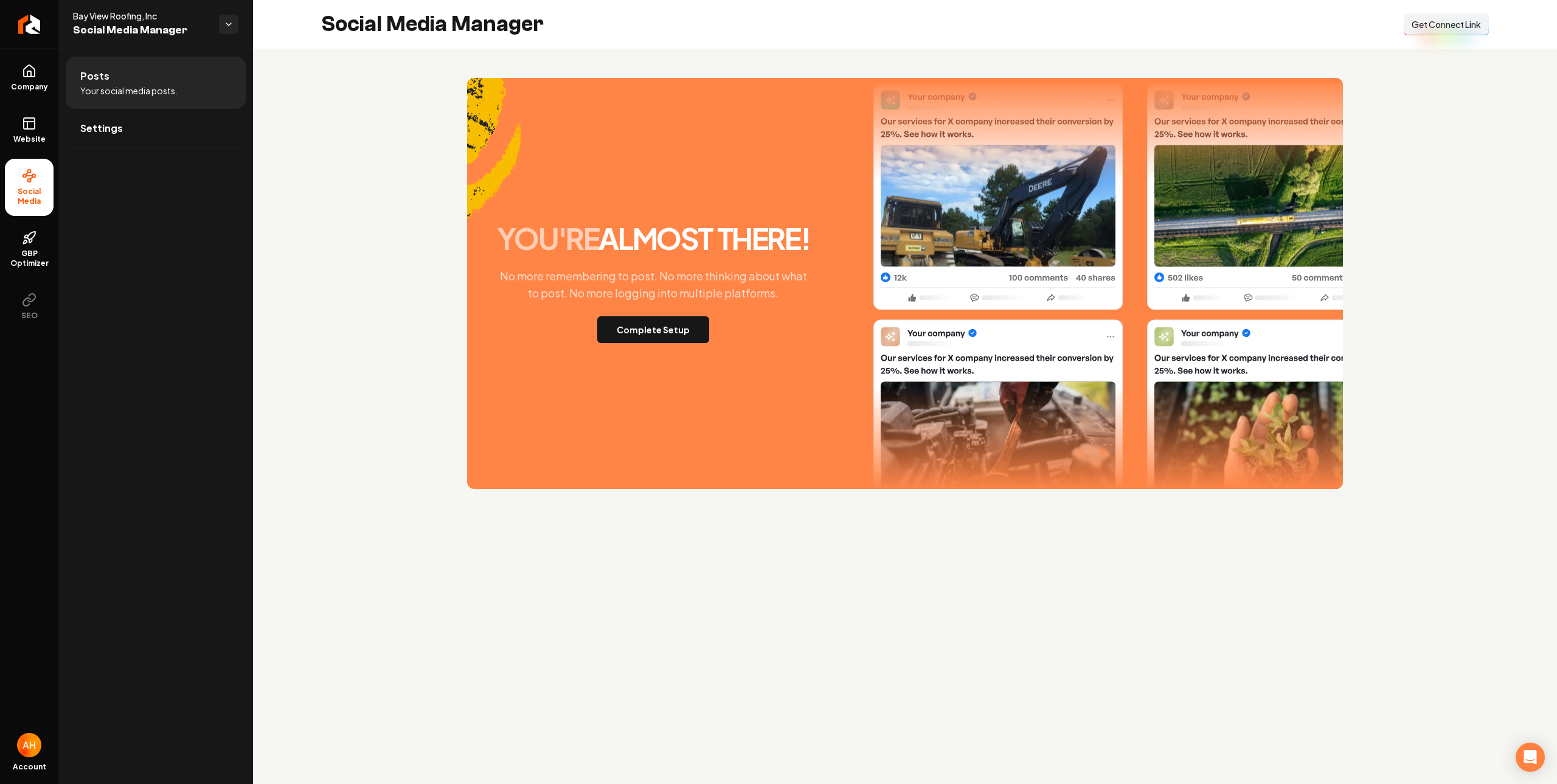
click at [1427, 25] on span "Get Connect Link" at bounding box center [1446, 24] width 69 height 12
click at [411, 132] on section "you're almost there! No more remembering to post. No more thinking about what t…" at bounding box center [905, 283] width 1168 height 411
click at [646, 335] on button "Complete Setup" at bounding box center [654, 329] width 112 height 27
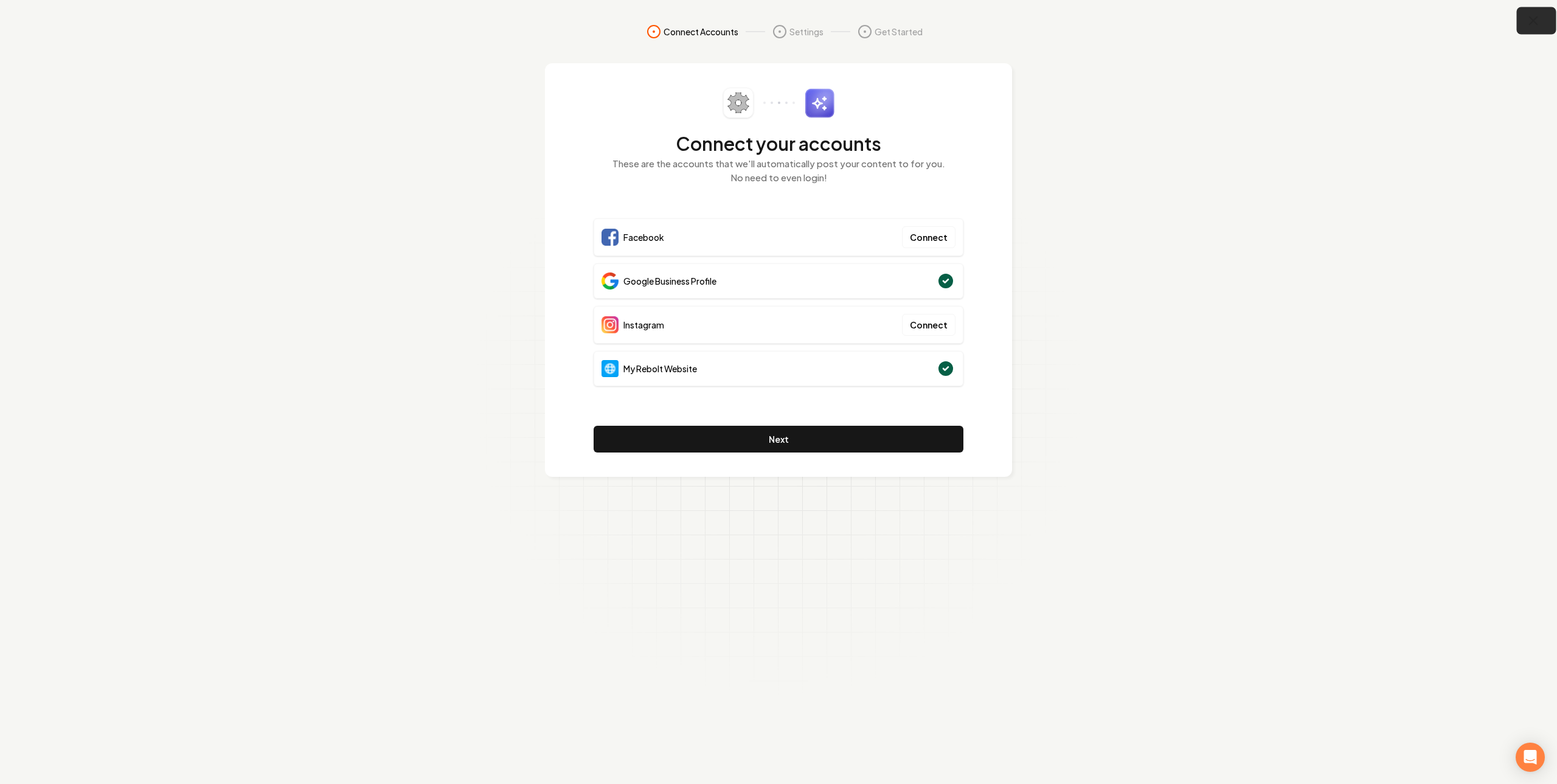
click at [1520, 25] on button "button" at bounding box center [1537, 21] width 40 height 27
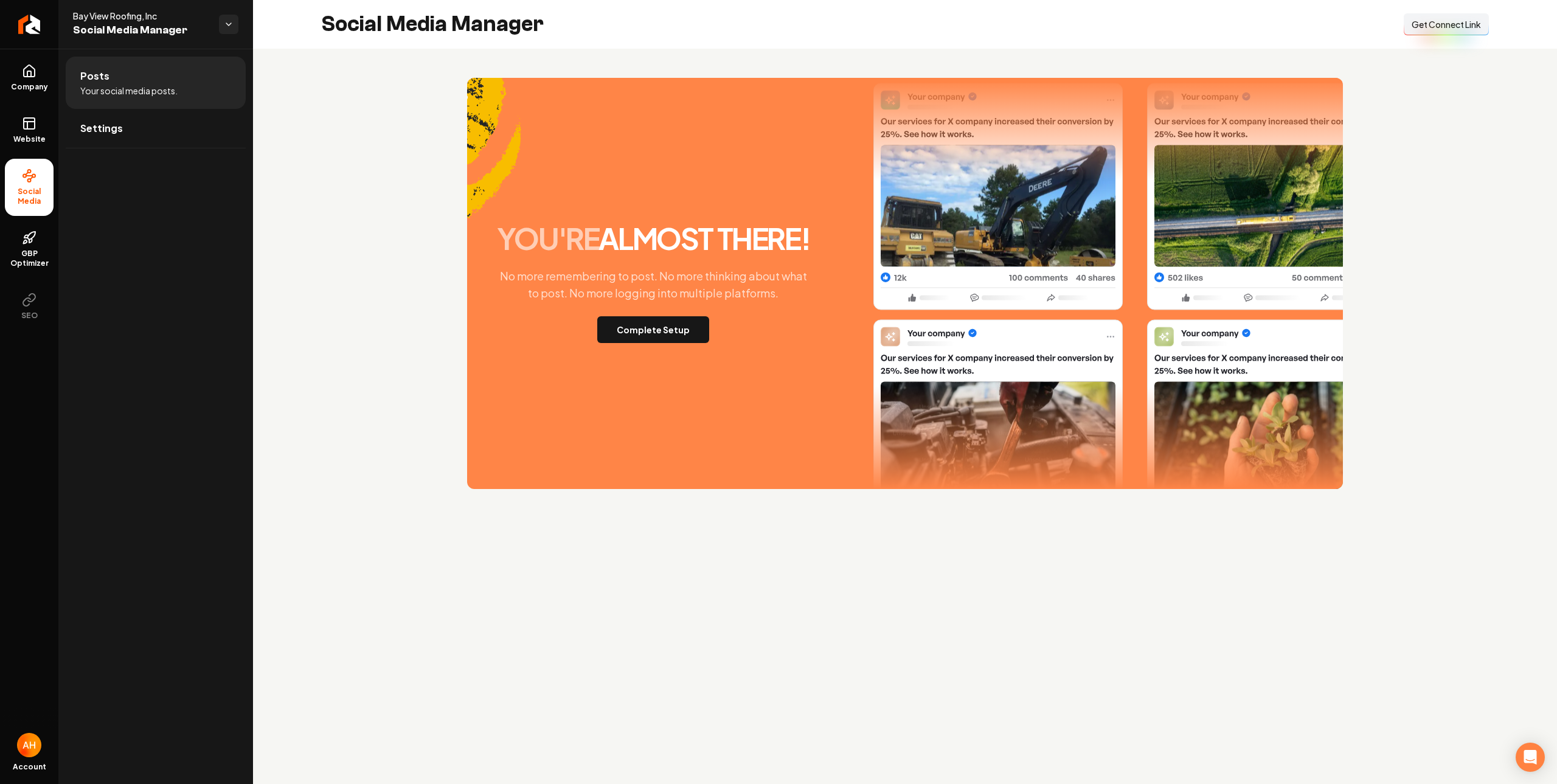
click at [668, 304] on div "you're almost there! No more remembering to post. No more thinking about what t…" at bounding box center [653, 283] width 328 height 119
click at [663, 331] on button "Complete Setup" at bounding box center [654, 329] width 112 height 27
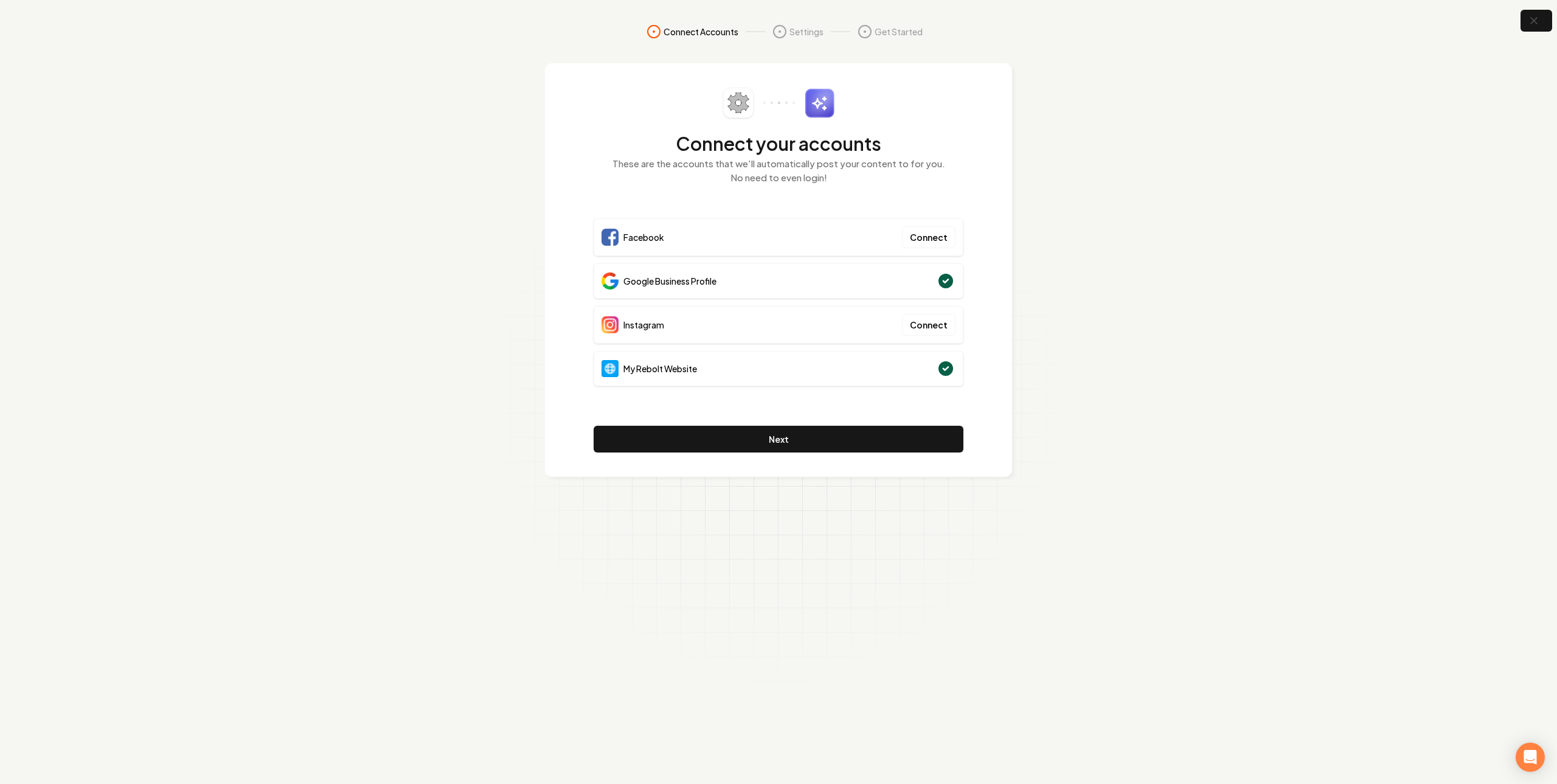
click at [1266, 269] on section "Connect Accounts Settings Get Started Connect your accounts These are the accou…" at bounding box center [778, 392] width 1557 height 784
click at [1530, 24] on icon "button" at bounding box center [1534, 21] width 15 height 15
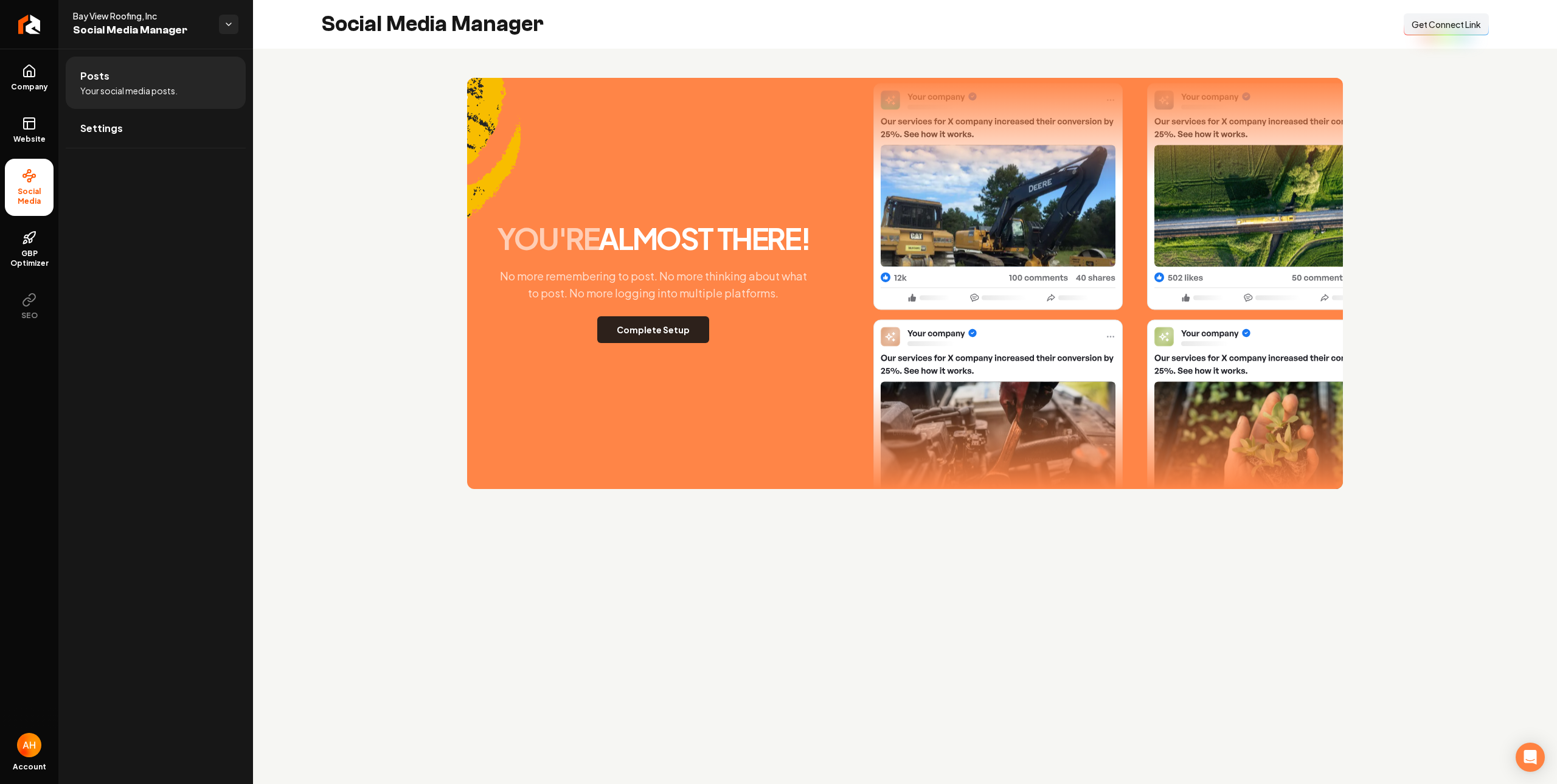
click at [675, 336] on button "Complete Setup" at bounding box center [654, 329] width 112 height 27
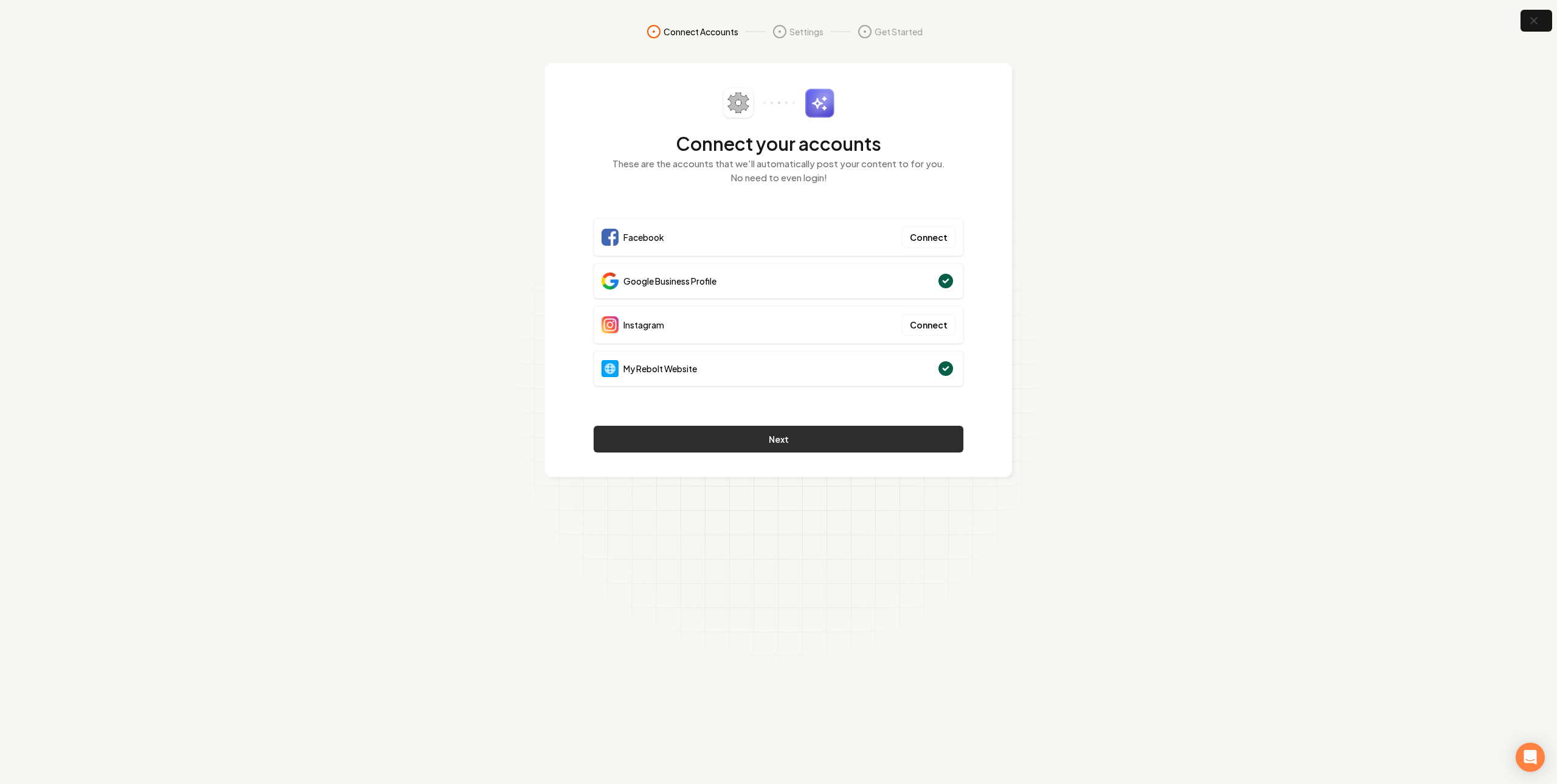
click at [839, 432] on button "Next" at bounding box center [778, 439] width 370 height 27
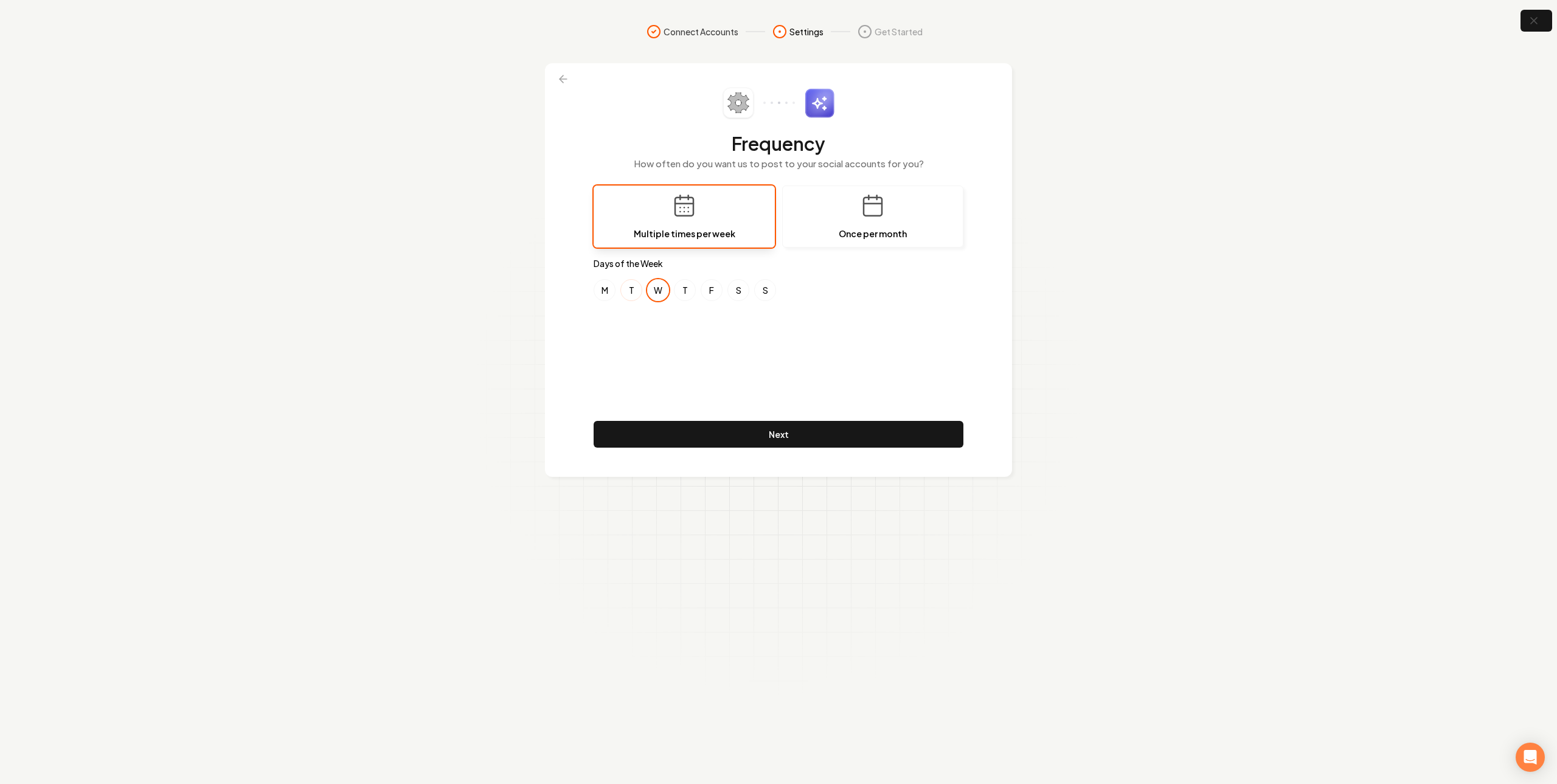
click at [628, 296] on button "T" at bounding box center [632, 290] width 22 height 22
click at [654, 291] on button "W" at bounding box center [658, 290] width 22 height 22
click at [707, 291] on button "F" at bounding box center [712, 290] width 22 height 22
click at [626, 292] on button "T" at bounding box center [632, 290] width 22 height 22
click at [628, 292] on button "T" at bounding box center [632, 290] width 22 height 22
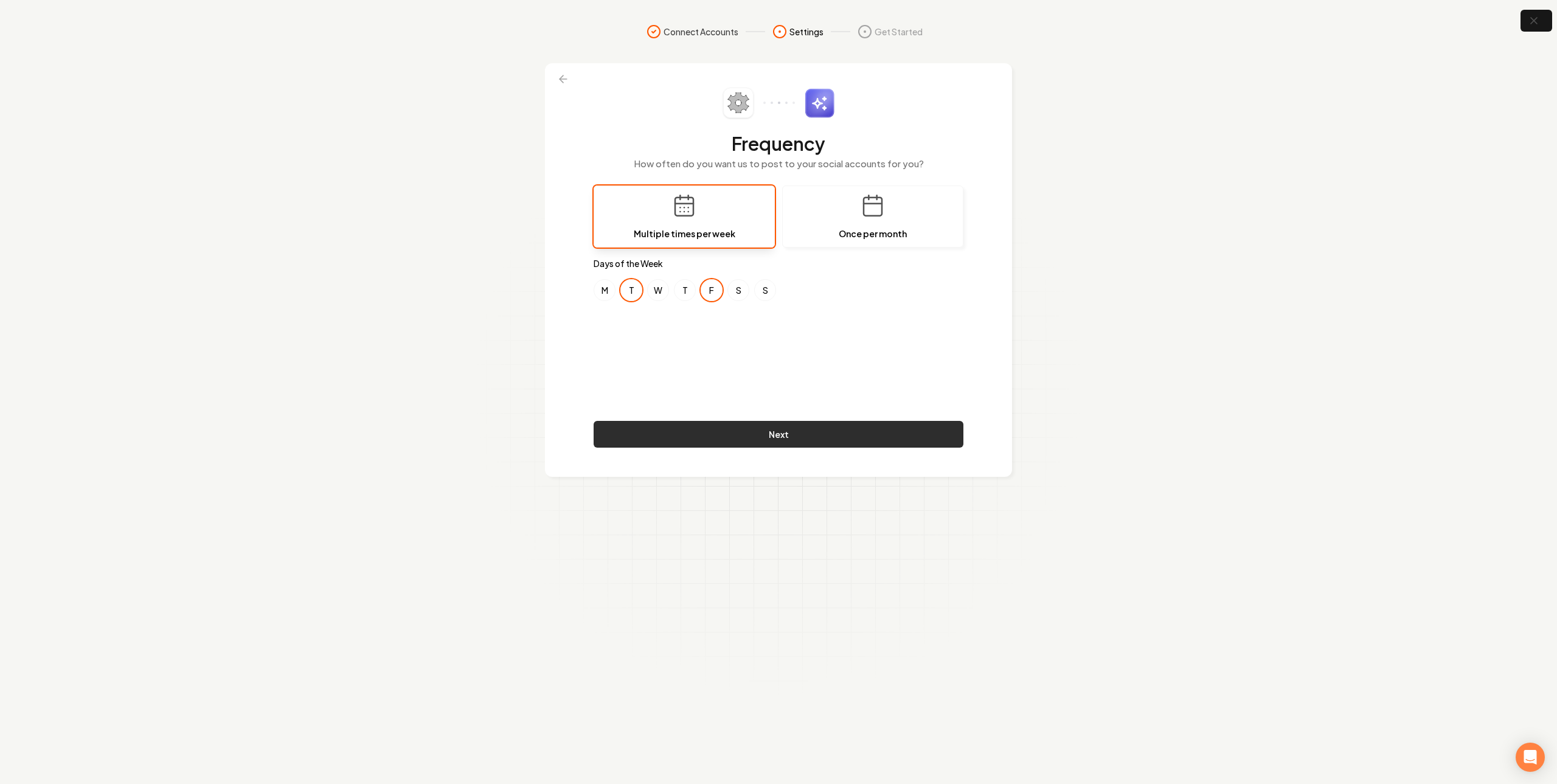
click at [804, 434] on button "Next" at bounding box center [778, 434] width 370 height 27
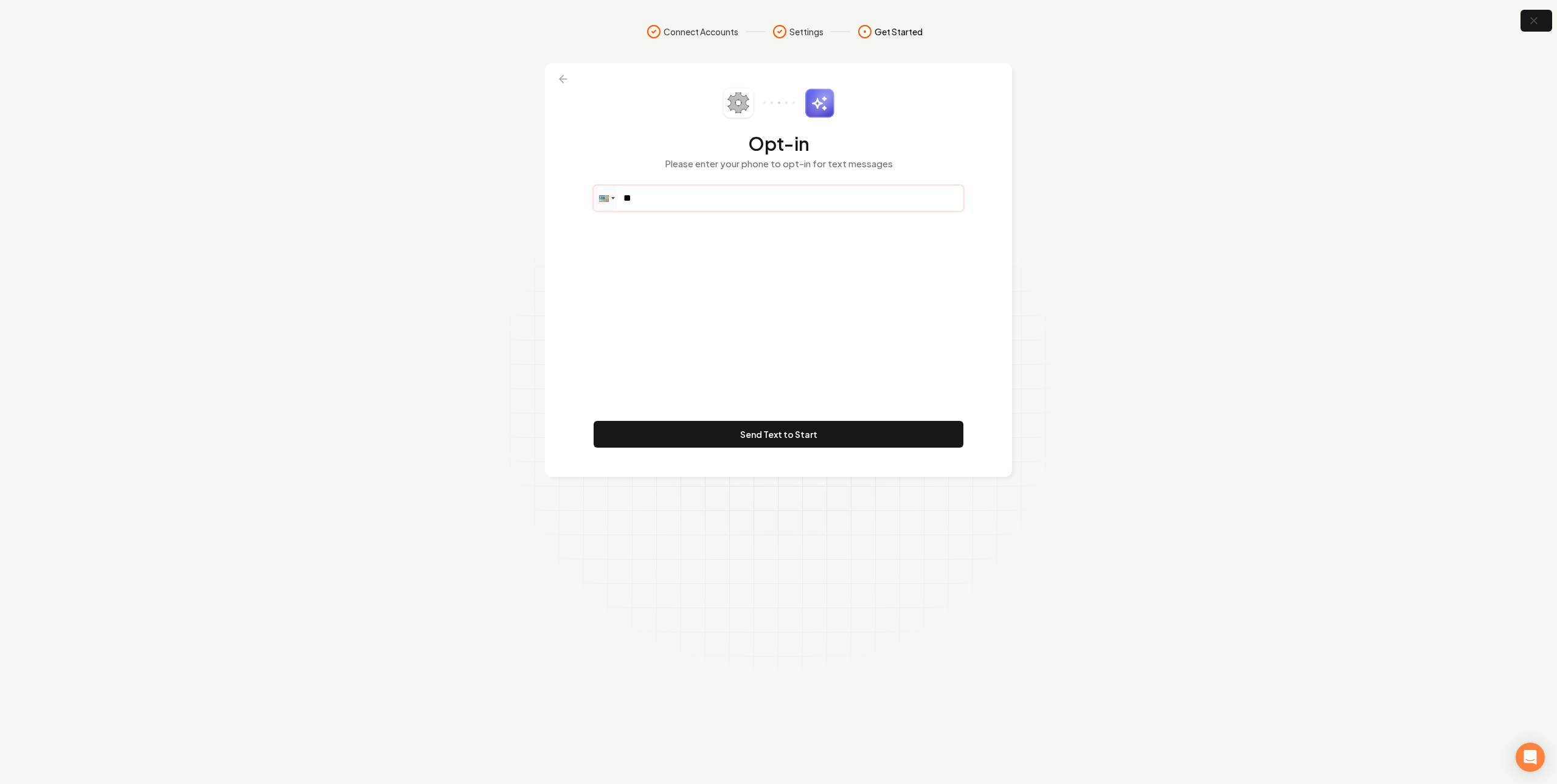
click at [706, 205] on input "**" at bounding box center [779, 198] width 369 height 24
paste input "**********"
click at [647, 203] on input "**********" at bounding box center [779, 198] width 369 height 24
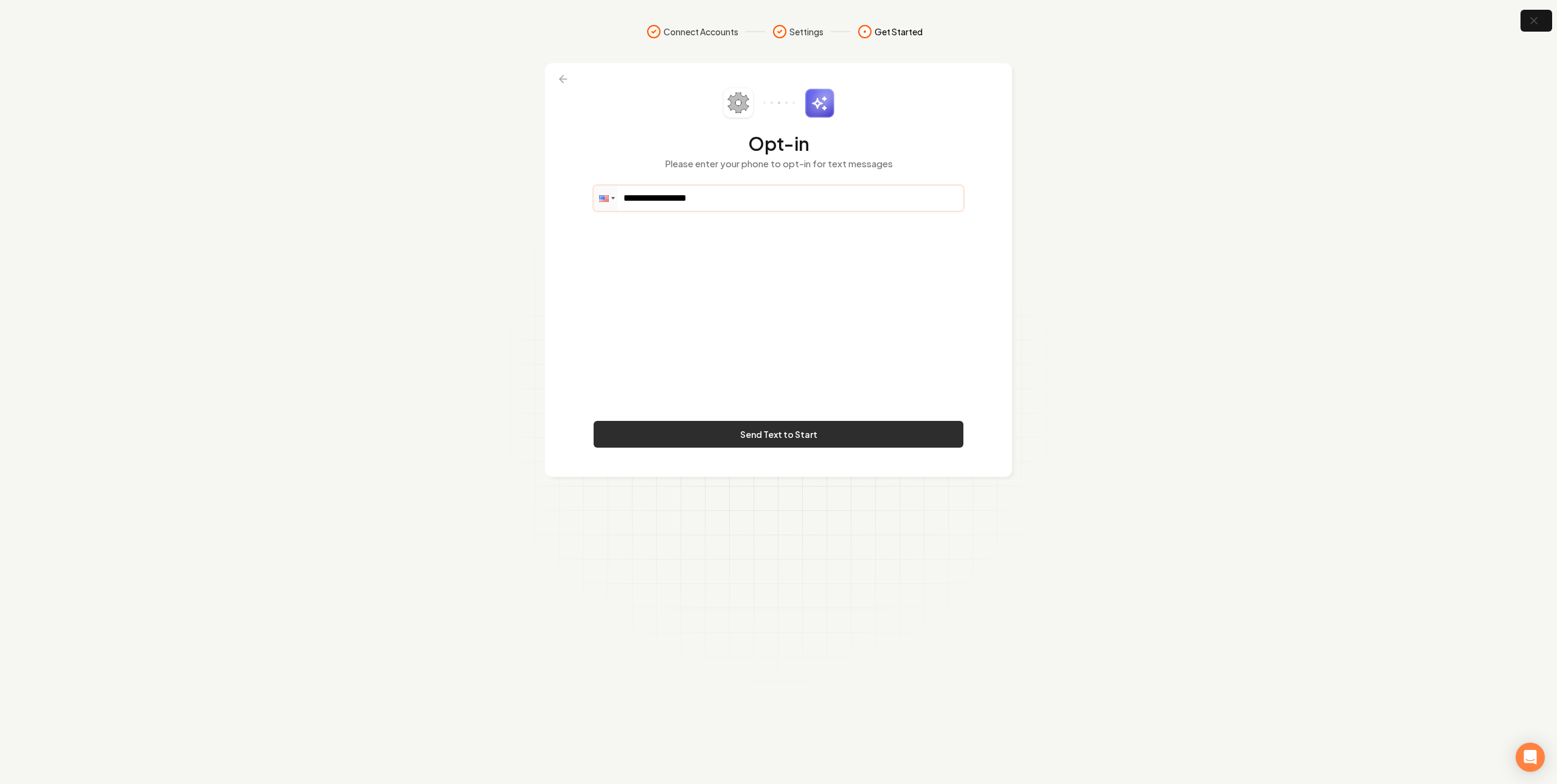
type input "**********"
click at [742, 440] on button "Send Text to Start" at bounding box center [778, 434] width 370 height 27
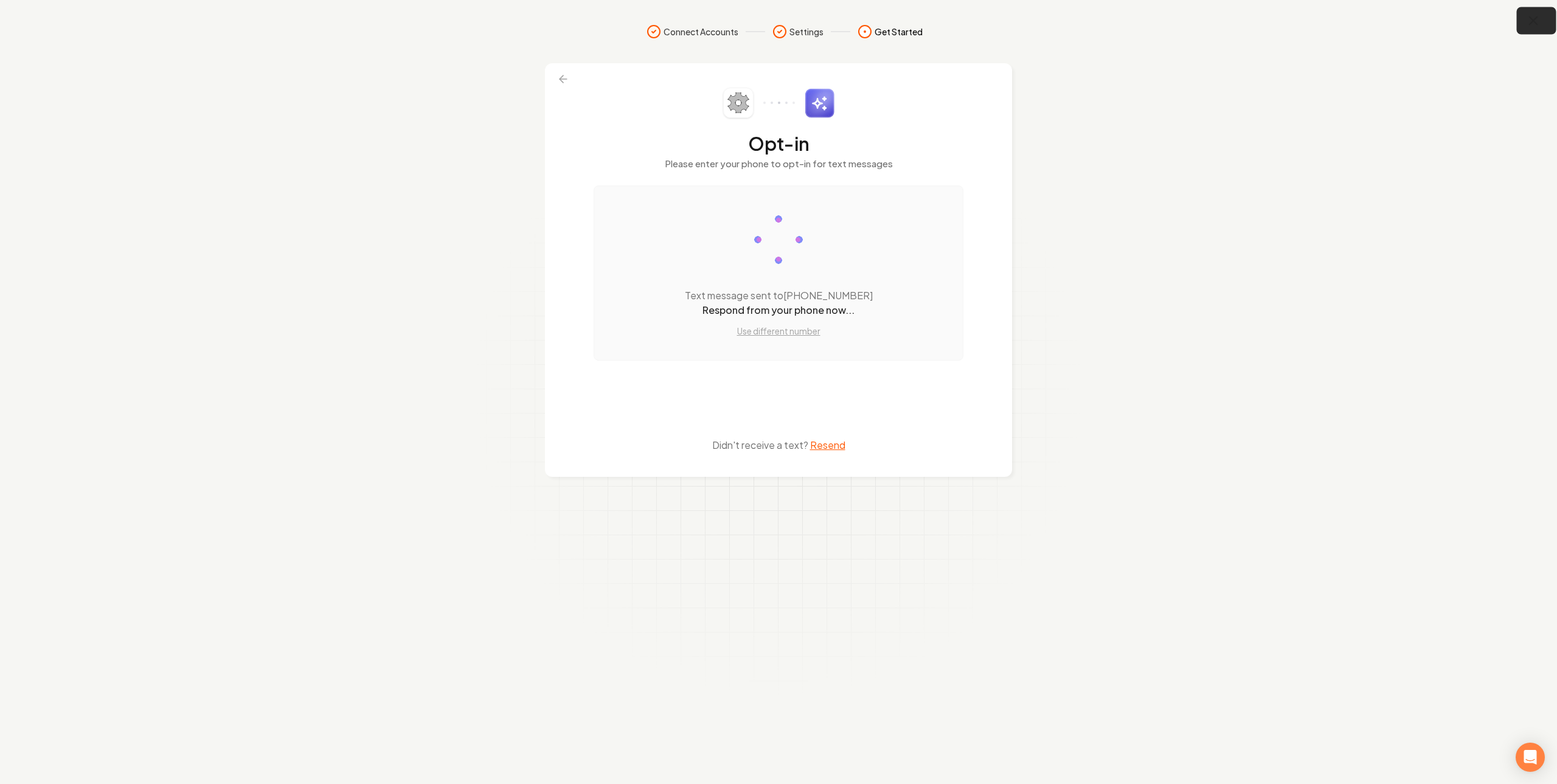
click at [1529, 18] on icon "button" at bounding box center [1534, 21] width 15 height 15
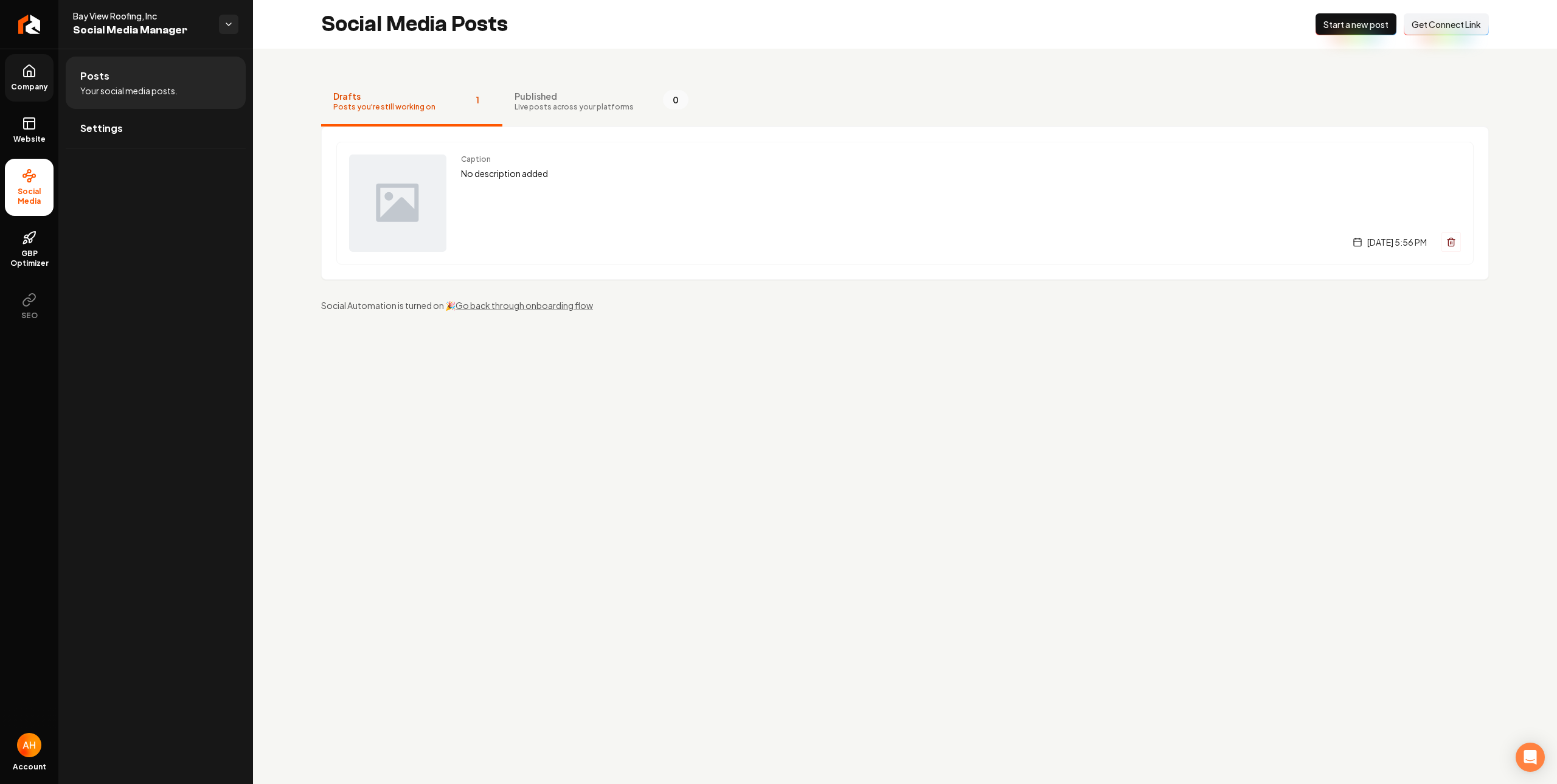
click at [37, 78] on link "Company" at bounding box center [29, 78] width 49 height 48
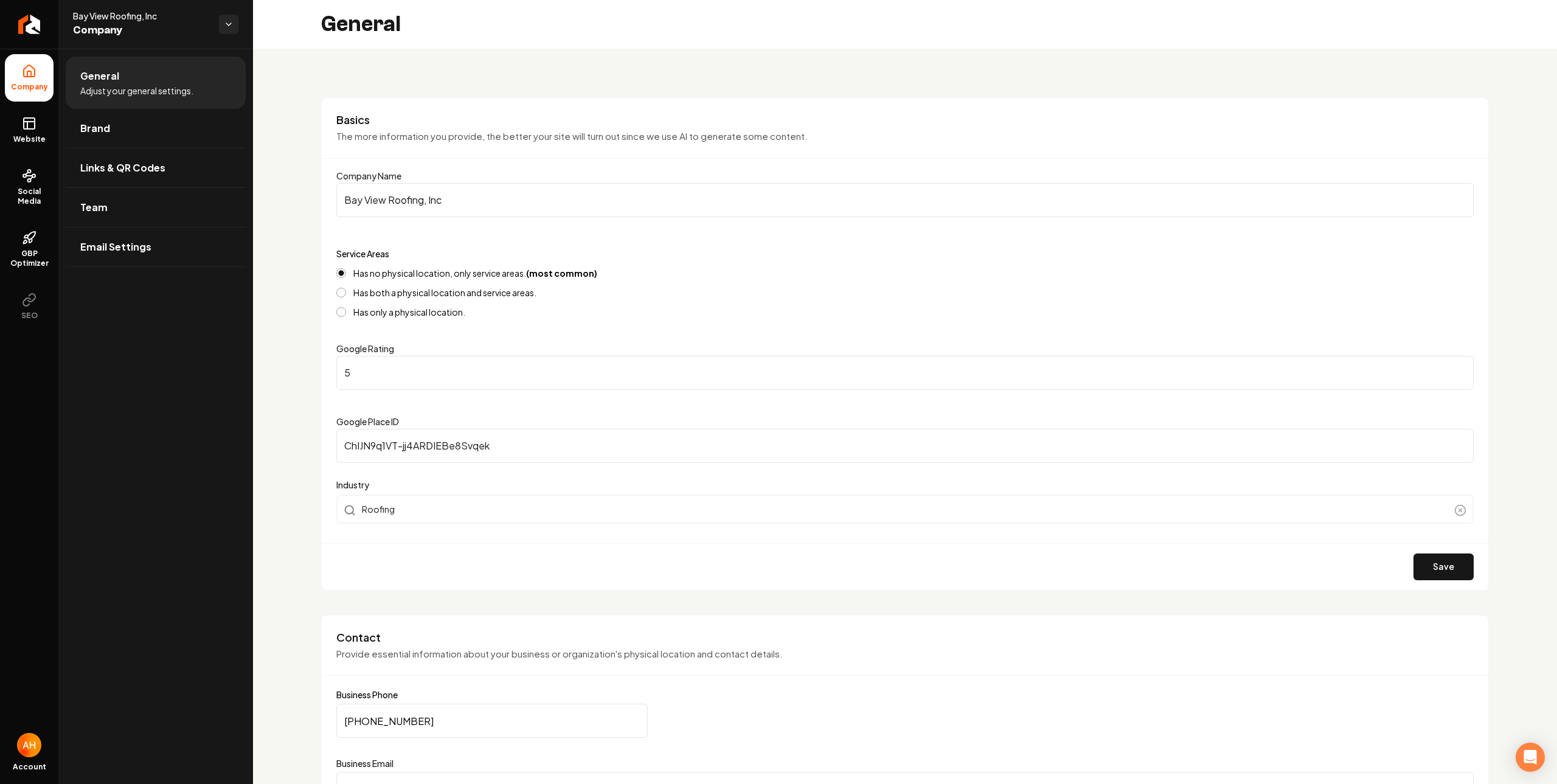
click at [444, 205] on input "Bay View Roofing, Inc" at bounding box center [905, 200] width 1137 height 34
click at [516, 140] on p "The more information you provide, the better your site will turn out since we u…" at bounding box center [905, 136] width 1137 height 14
click at [33, 122] on icon at bounding box center [29, 122] width 11 height 0
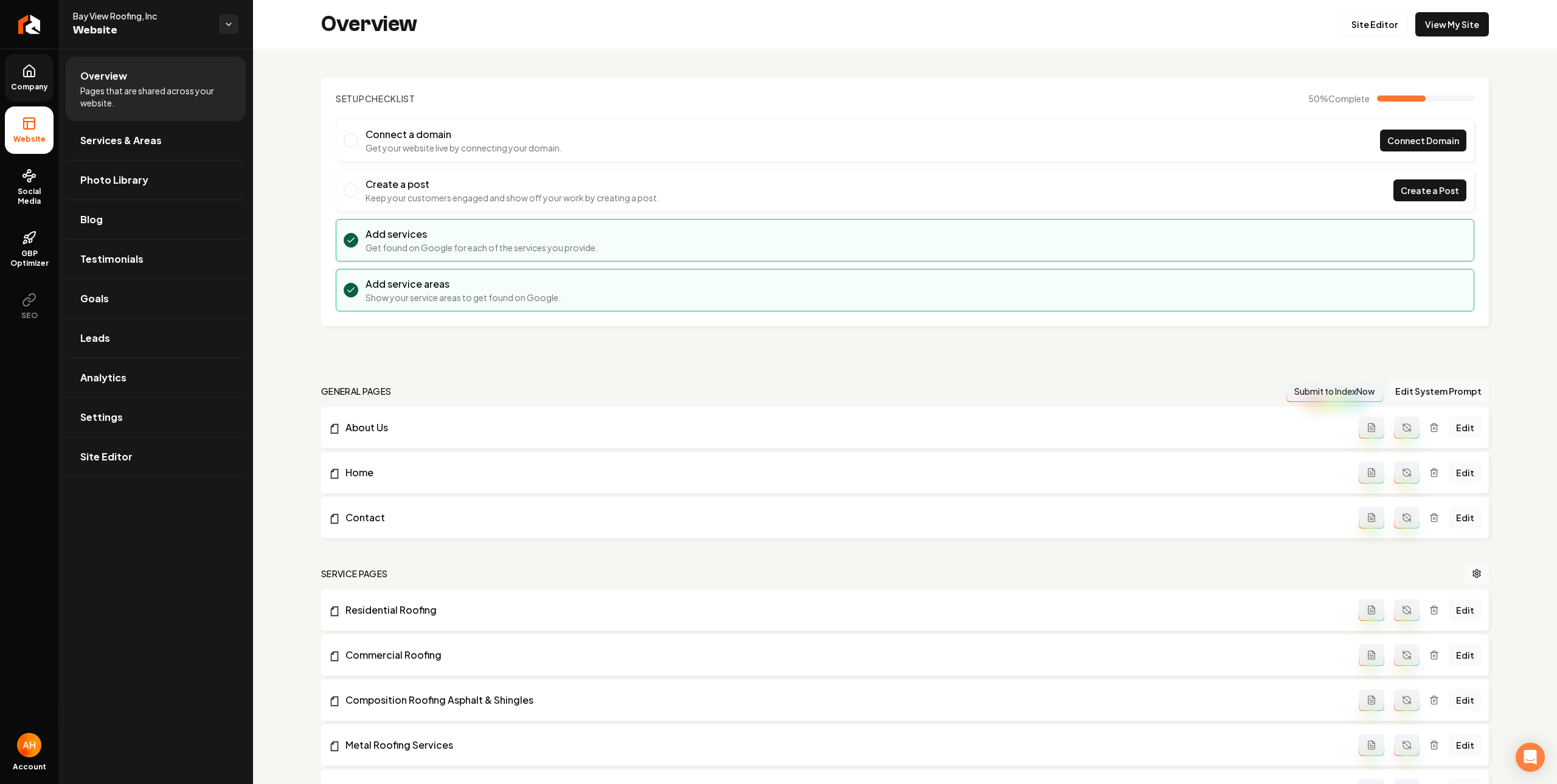
click at [26, 76] on icon at bounding box center [29, 71] width 14 height 14
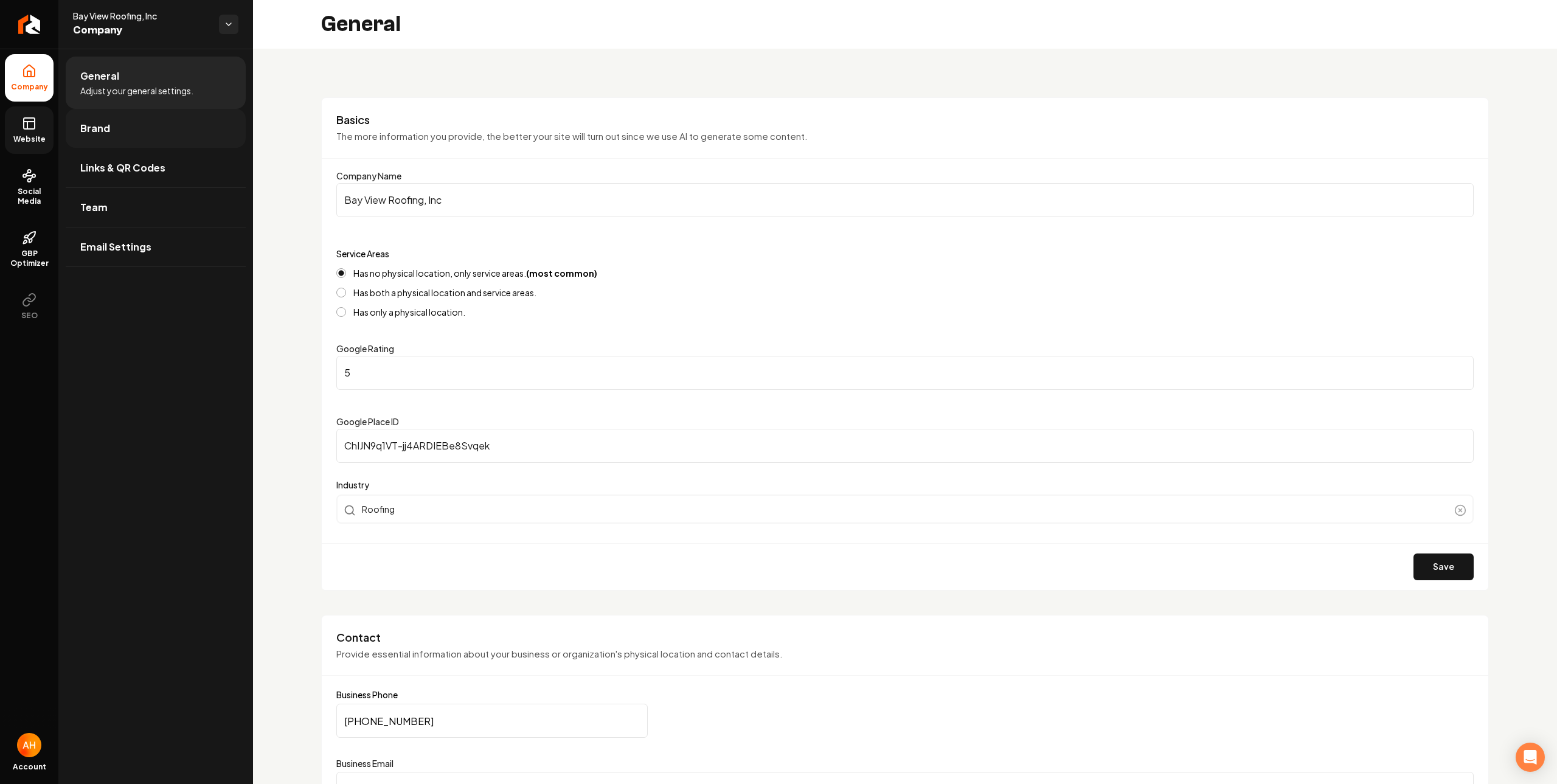
click at [151, 124] on link "Brand" at bounding box center [156, 128] width 180 height 39
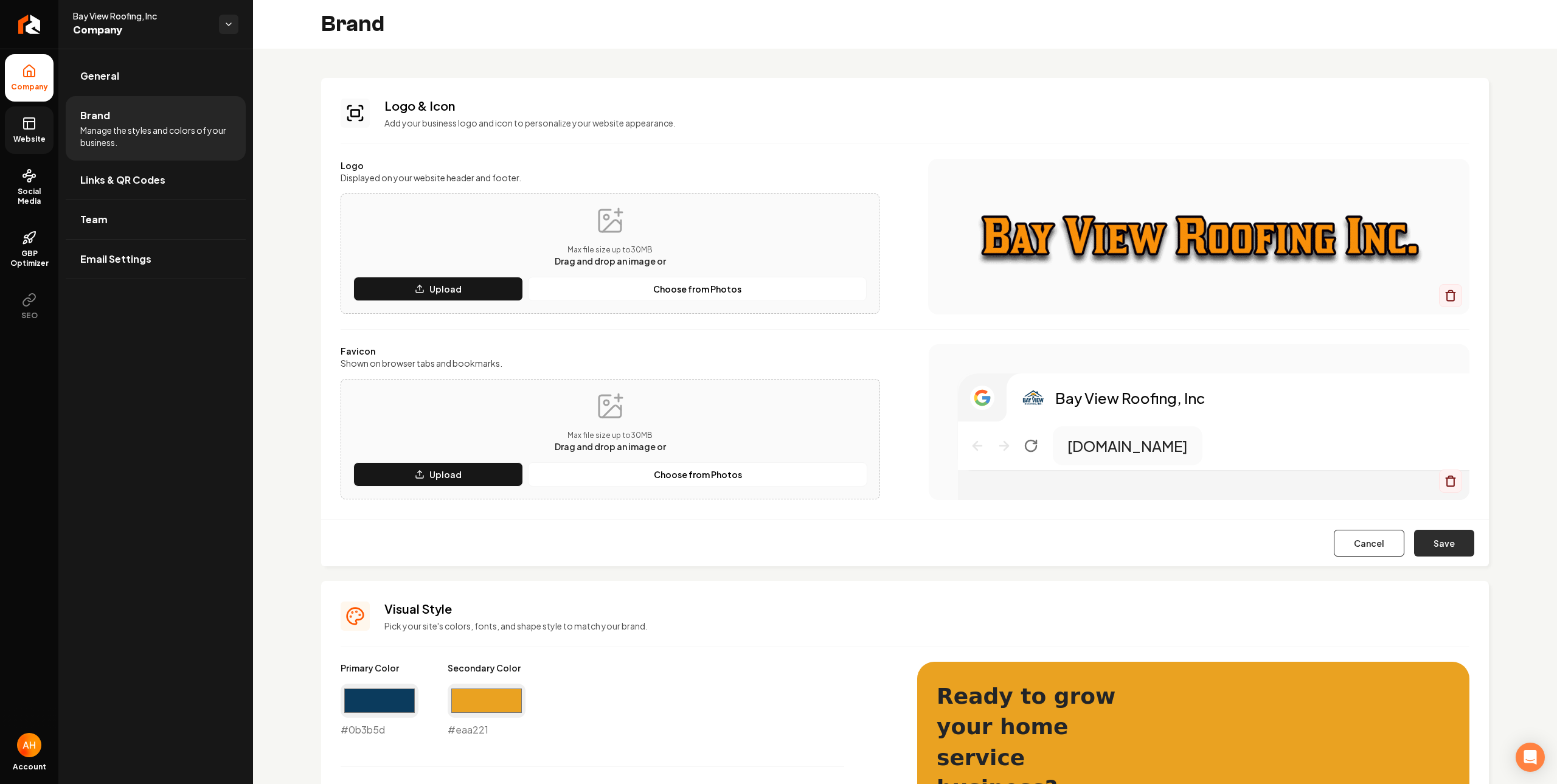
click at [1421, 546] on button "Save" at bounding box center [1444, 543] width 60 height 27
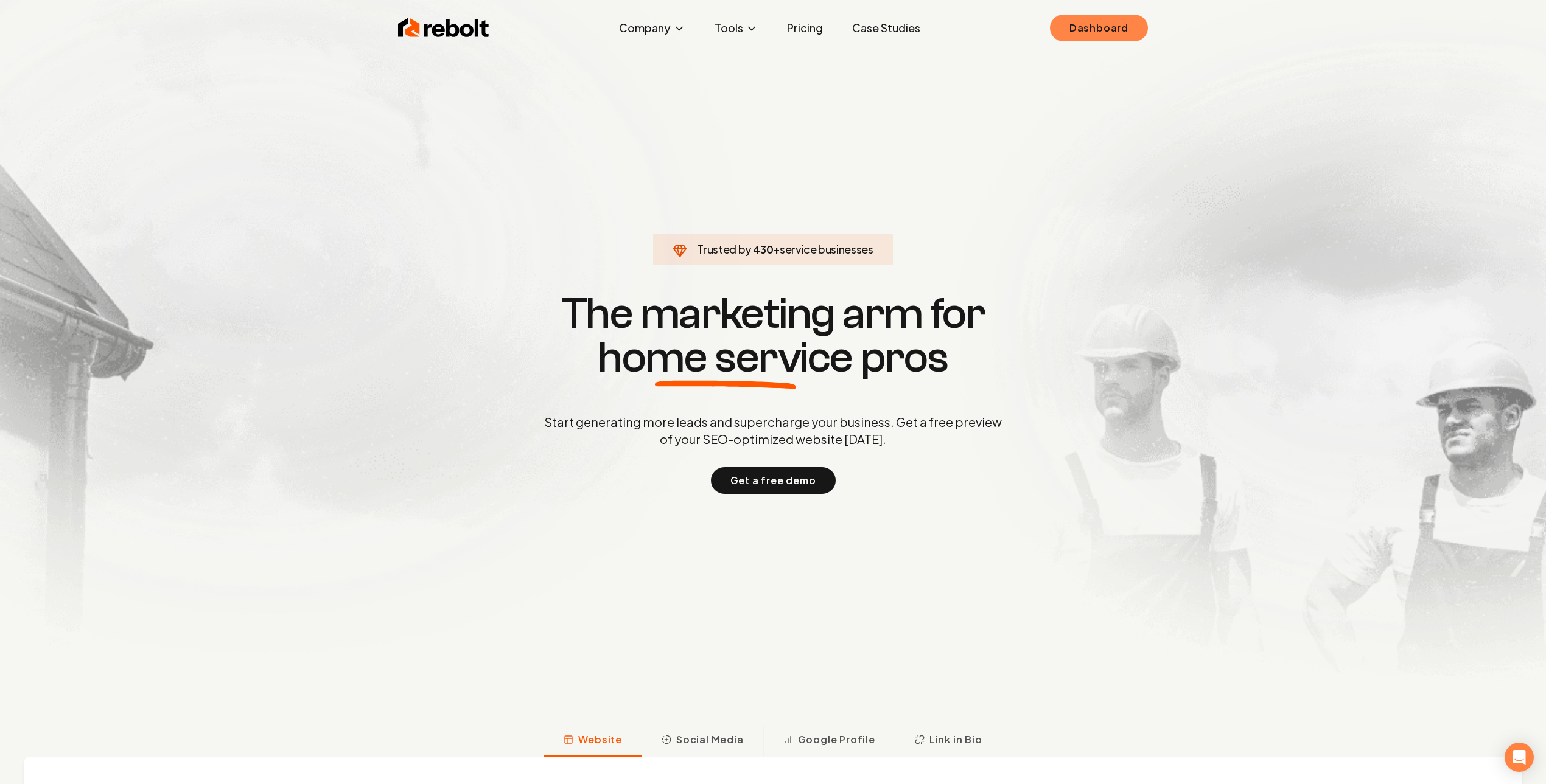
click at [1130, 27] on link "Dashboard" at bounding box center [1099, 27] width 98 height 27
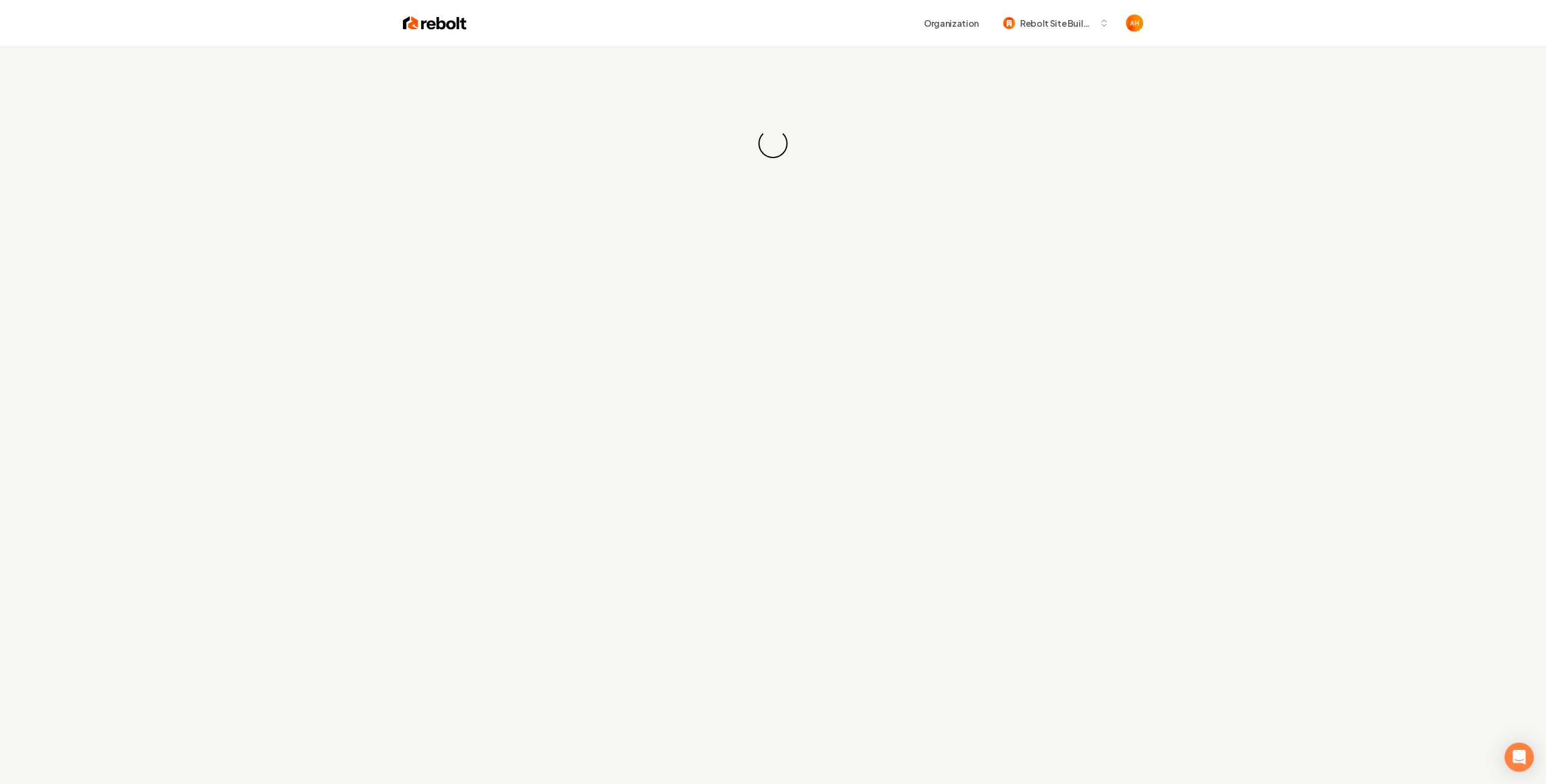
click at [869, 23] on div "Organization Rebolt Site Builder" at bounding box center [805, 23] width 676 height 22
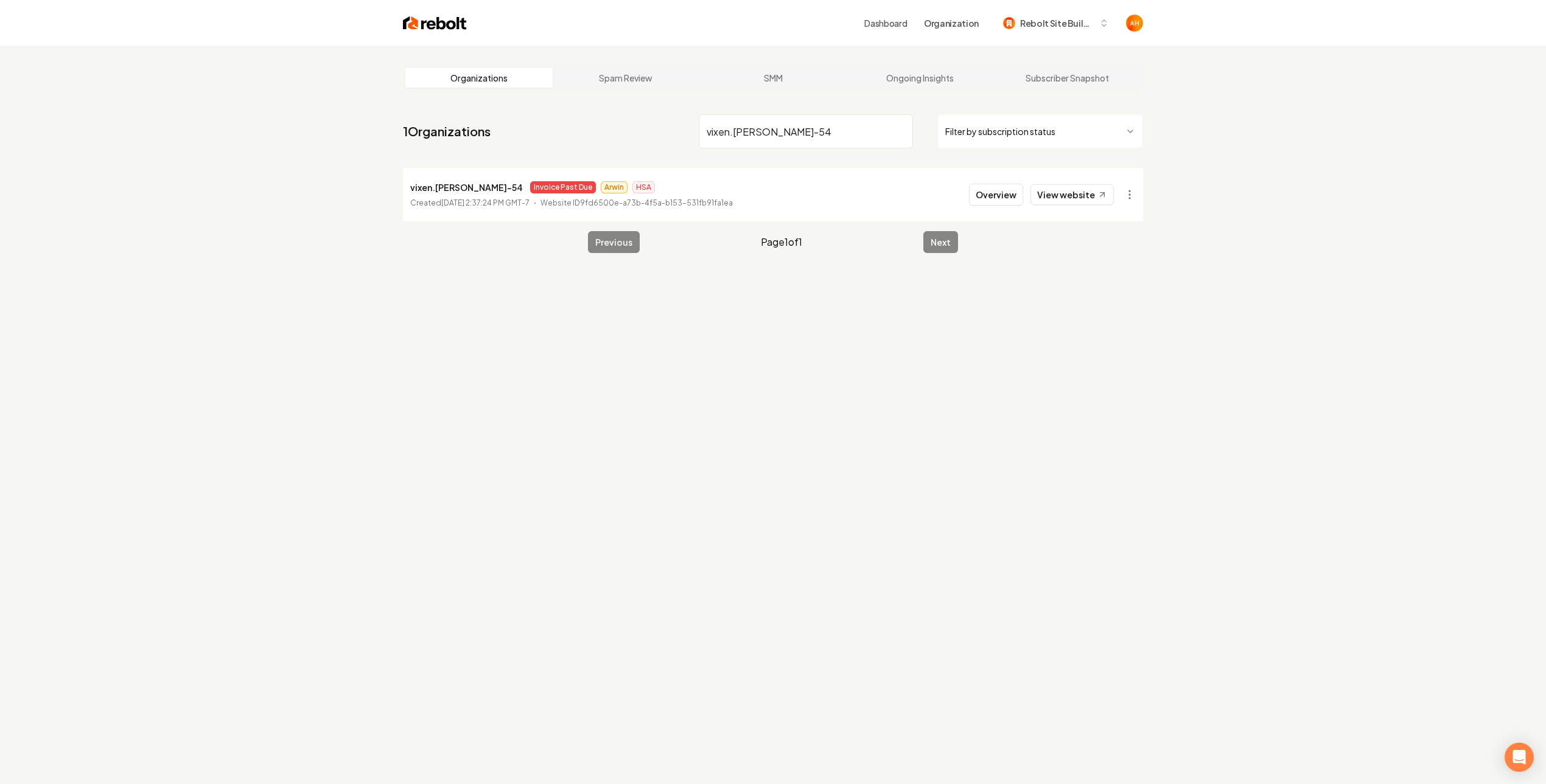
type input "vixen.[PERSON_NAME]-54"
click at [426, 182] on p "vixen.[PERSON_NAME]-54" at bounding box center [466, 187] width 113 height 14
click at [426, 181] on p "vixen.[PERSON_NAME]-54" at bounding box center [466, 187] width 113 height 14
click at [1134, 187] on html "Dashboard Organization Rebolt Site Builder Organizations Spam Review SMM Ongoin…" at bounding box center [773, 392] width 1546 height 784
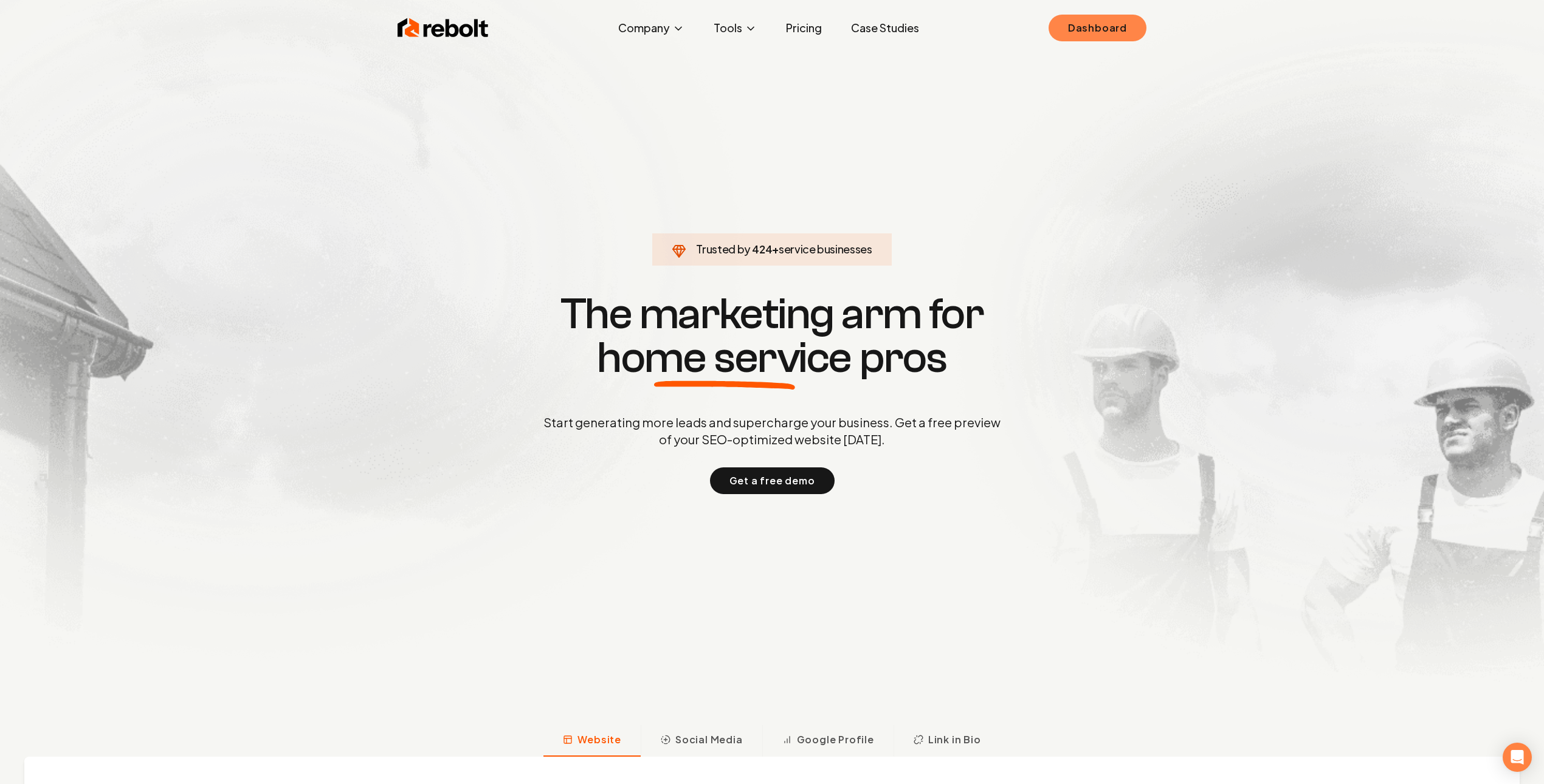
click at [1108, 16] on link "Dashboard" at bounding box center [1097, 27] width 98 height 27
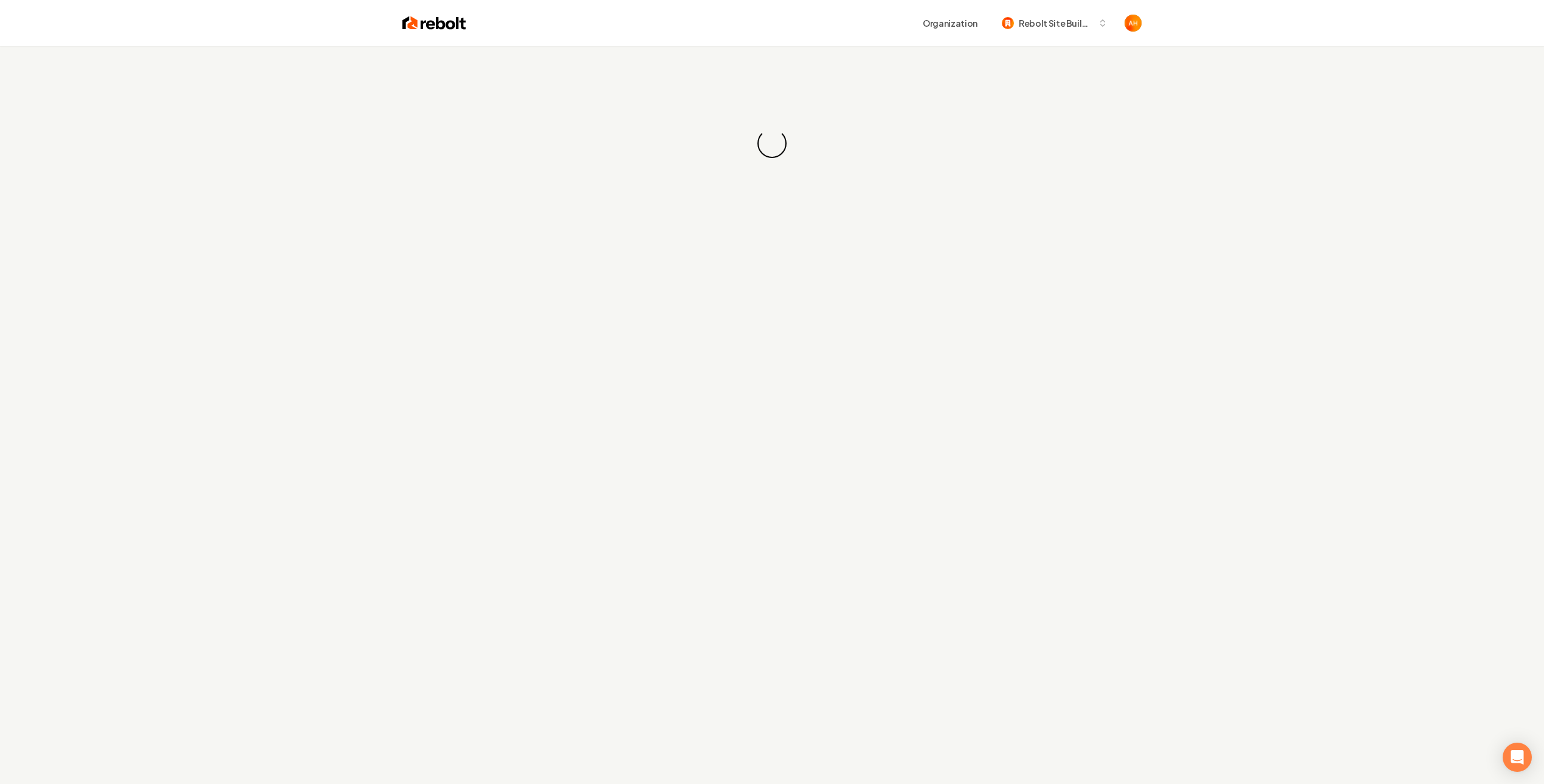
click at [753, 76] on div "Loading... Loading..." at bounding box center [772, 143] width 1544 height 195
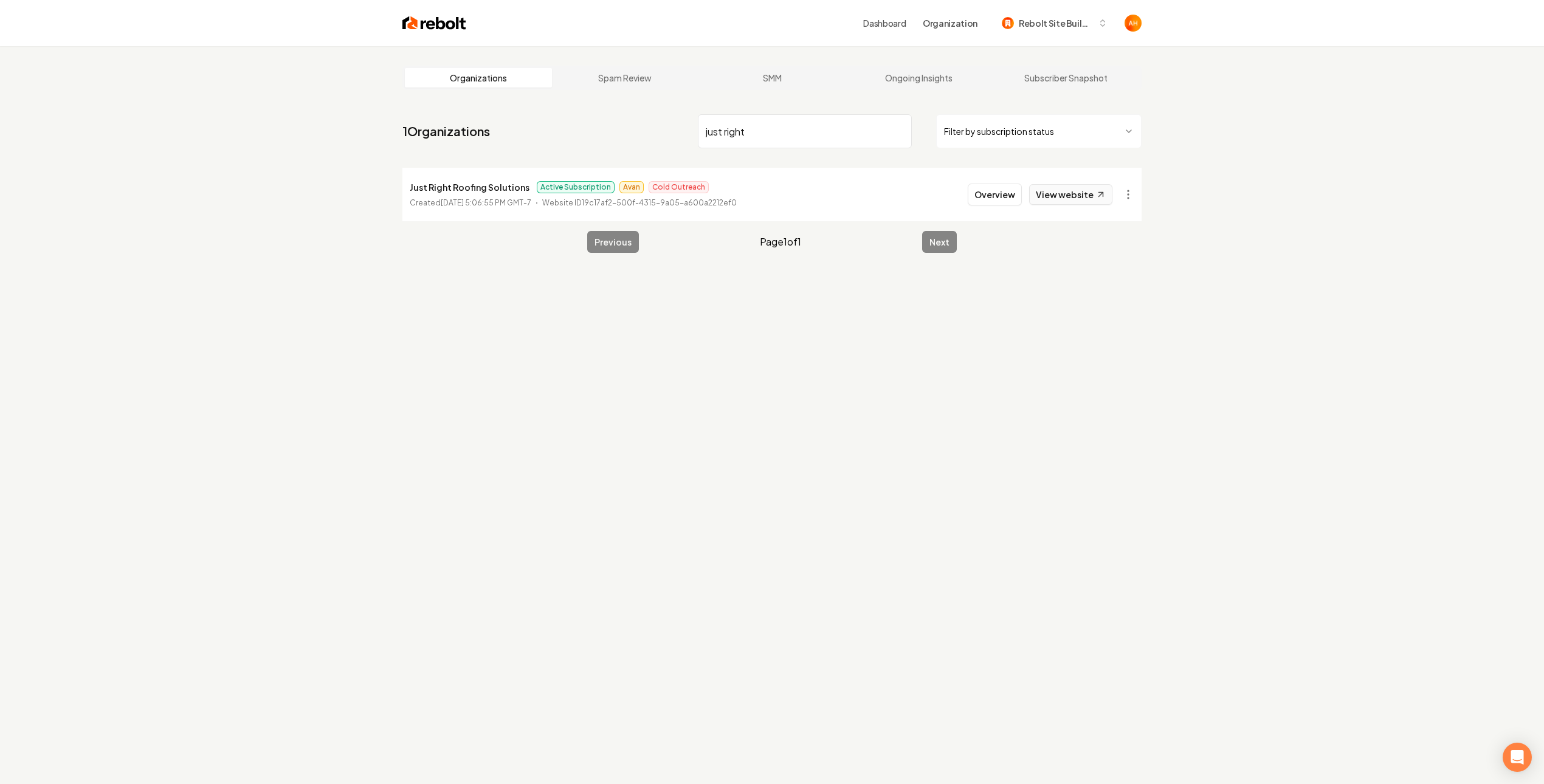
type input "just right"
click at [1086, 191] on link "View website" at bounding box center [1071, 195] width 83 height 21
click at [976, 186] on button "Overview" at bounding box center [994, 195] width 54 height 22
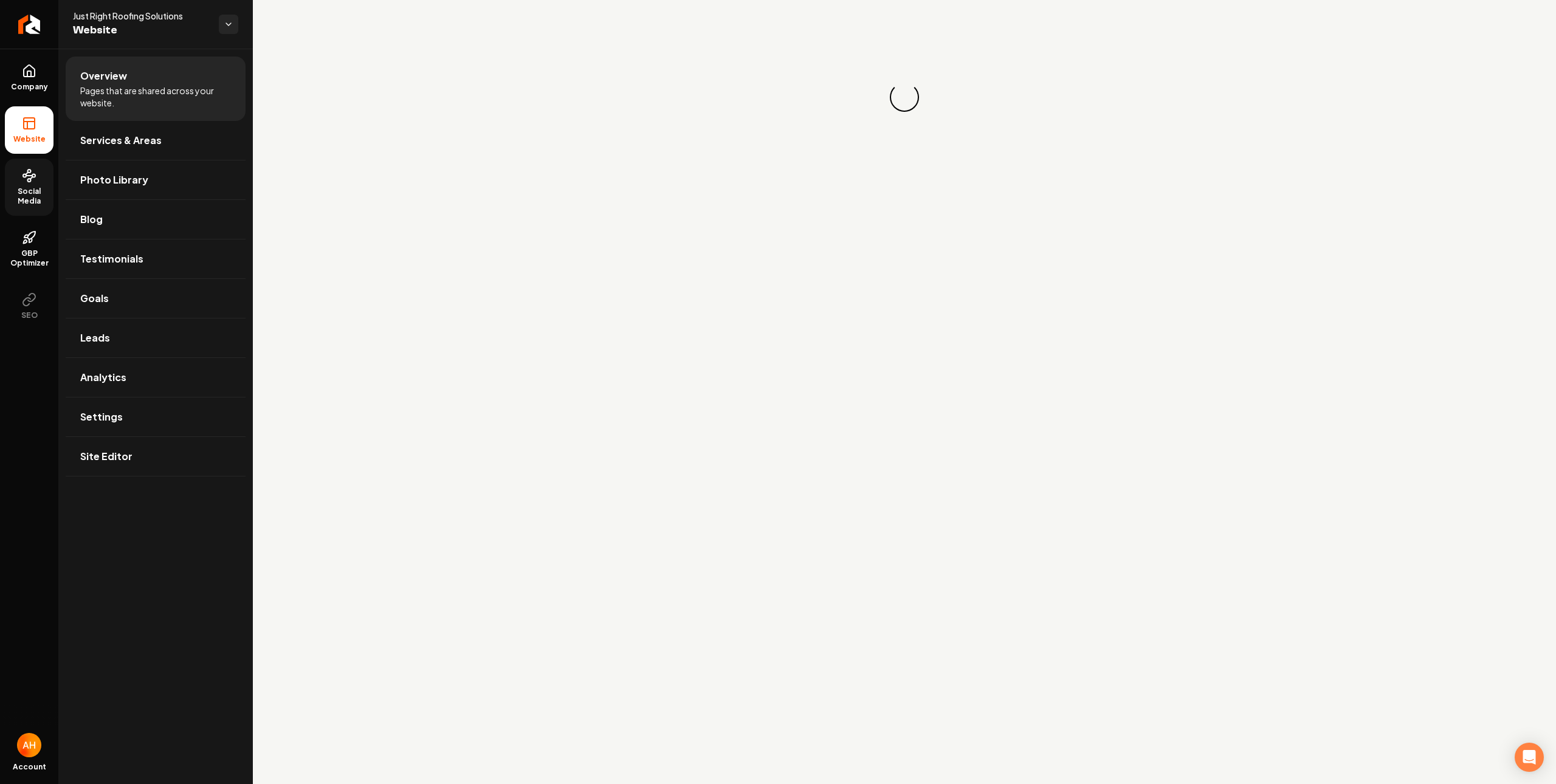
click at [49, 189] on span "Social Media" at bounding box center [29, 197] width 49 height 20
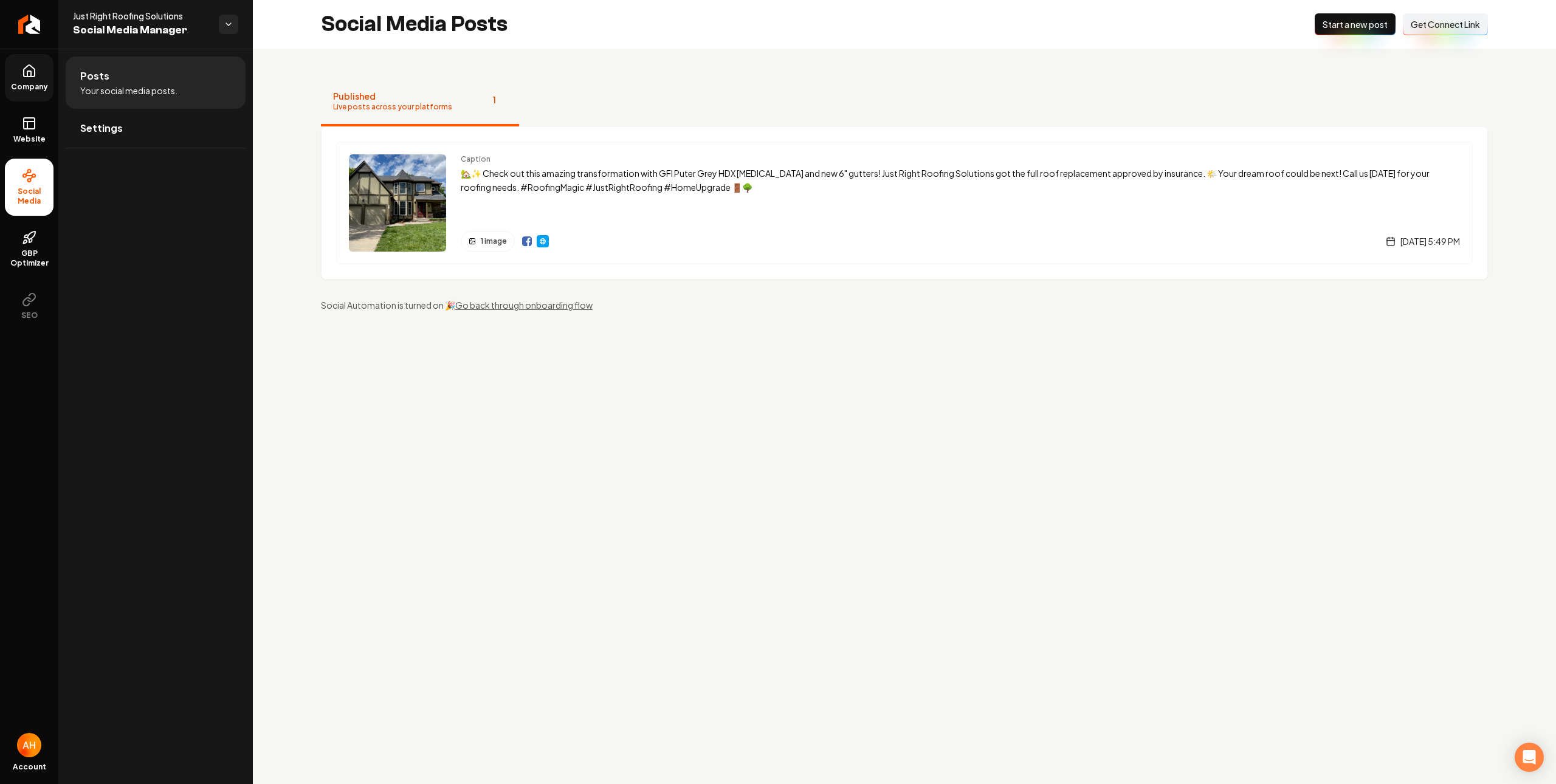
click at [18, 79] on link "Company" at bounding box center [29, 77] width 49 height 48
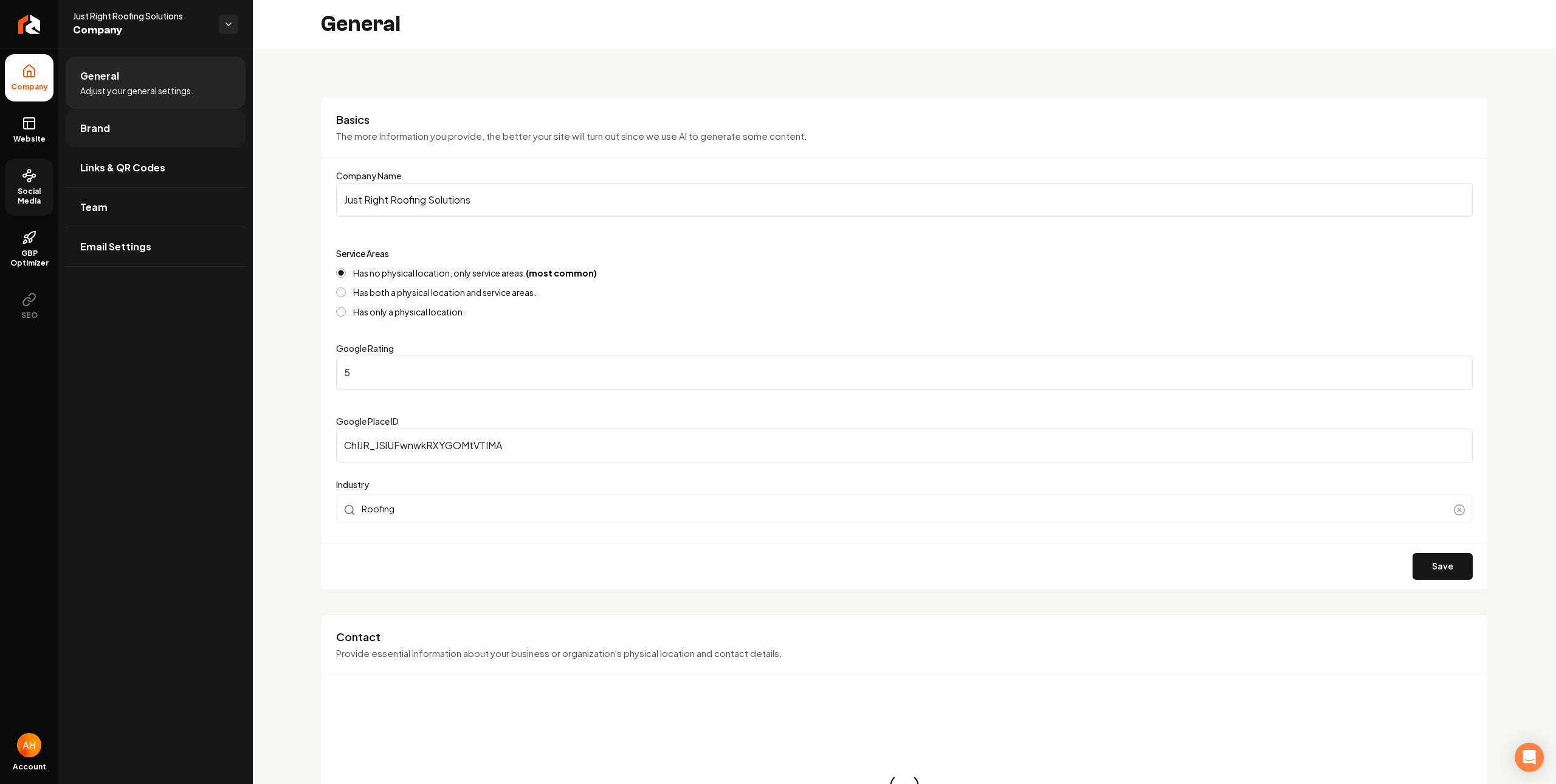
click at [109, 130] on link "Brand" at bounding box center [156, 128] width 180 height 39
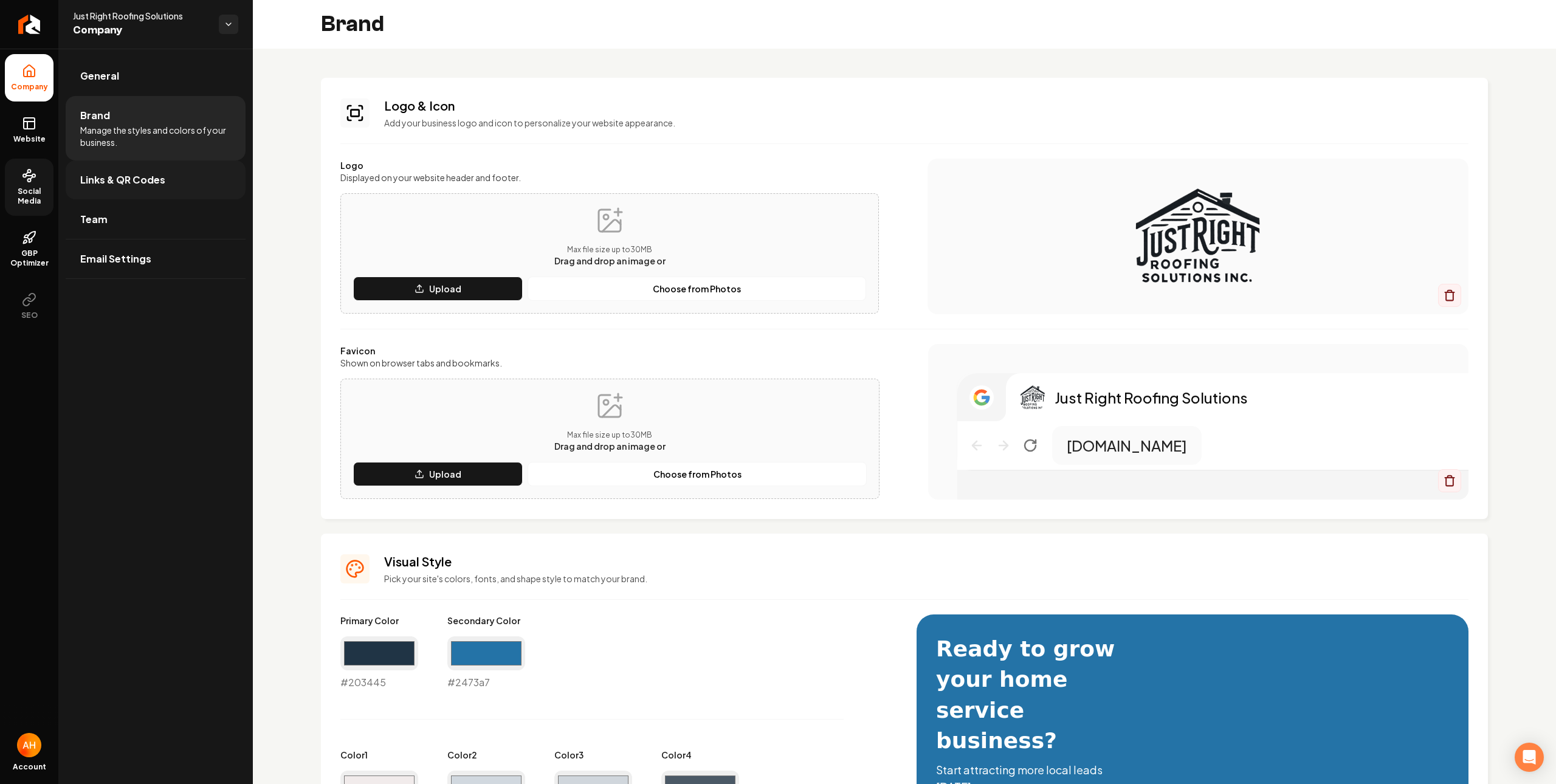
click at [141, 182] on span "Links & QR Codes" at bounding box center [122, 180] width 85 height 14
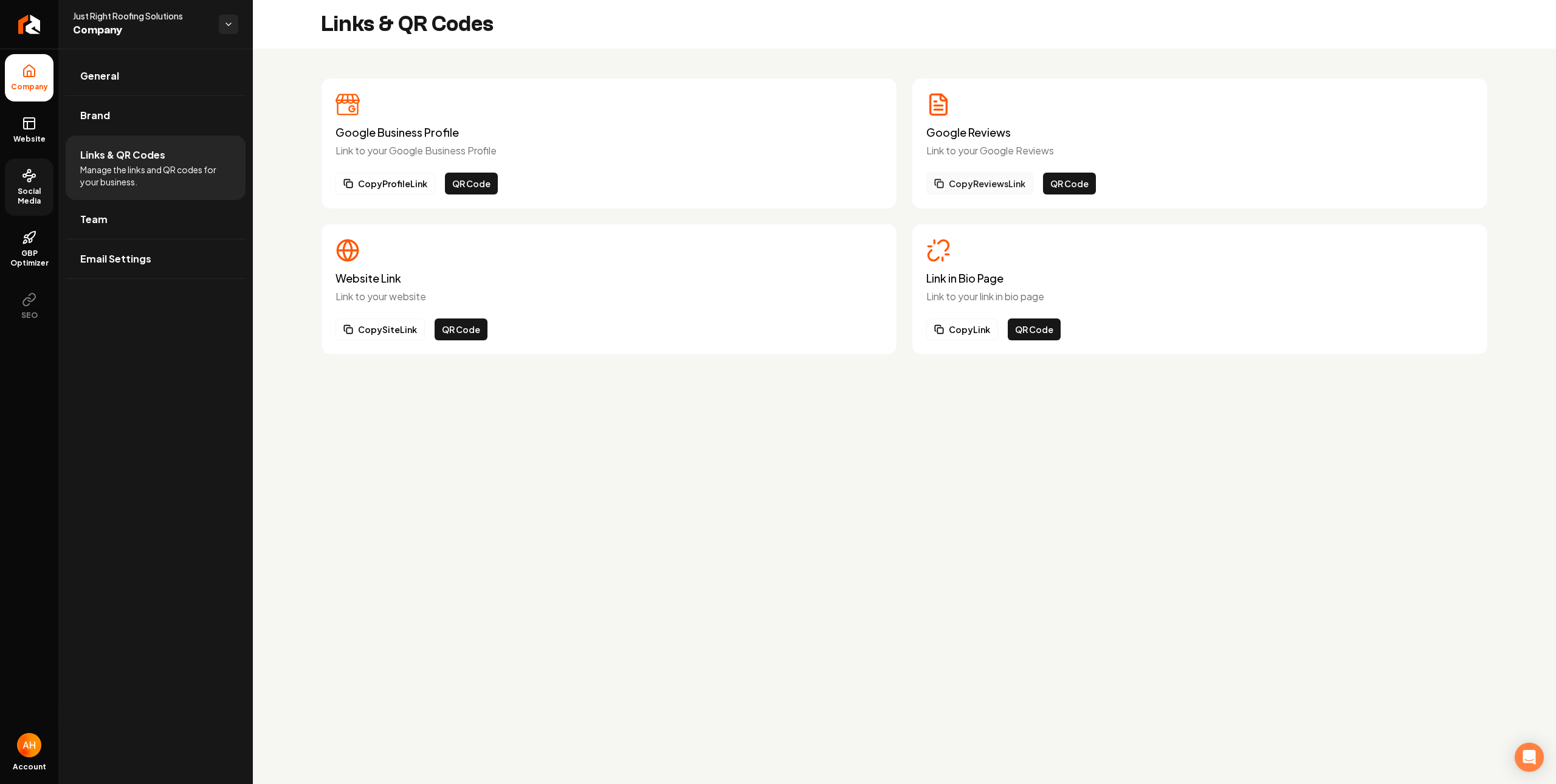
click at [970, 178] on button "Copy Reviews Link" at bounding box center [980, 184] width 107 height 22
click at [962, 183] on button "Copy Reviews Link" at bounding box center [980, 184] width 107 height 22
click at [648, 369] on div "Google Business Profile Link to your Google Business Profile Copy Profile Link …" at bounding box center [904, 216] width 1303 height 335
click at [30, 175] on icon at bounding box center [29, 176] width 14 height 14
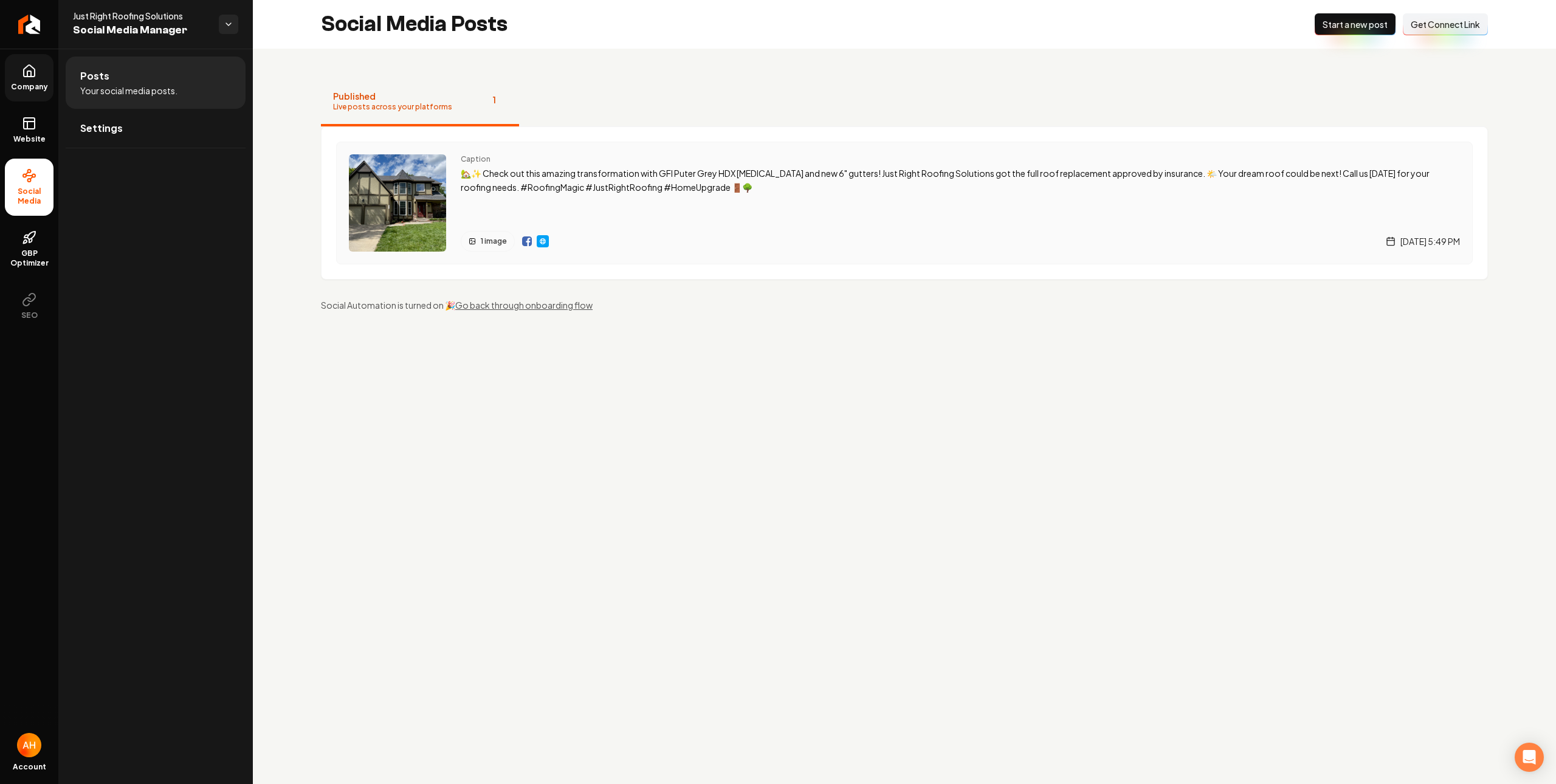
click at [871, 171] on p "🏡✨ Check out this amazing transformation with GFI Puter Grey HDX shingles and n…" at bounding box center [960, 180] width 999 height 28
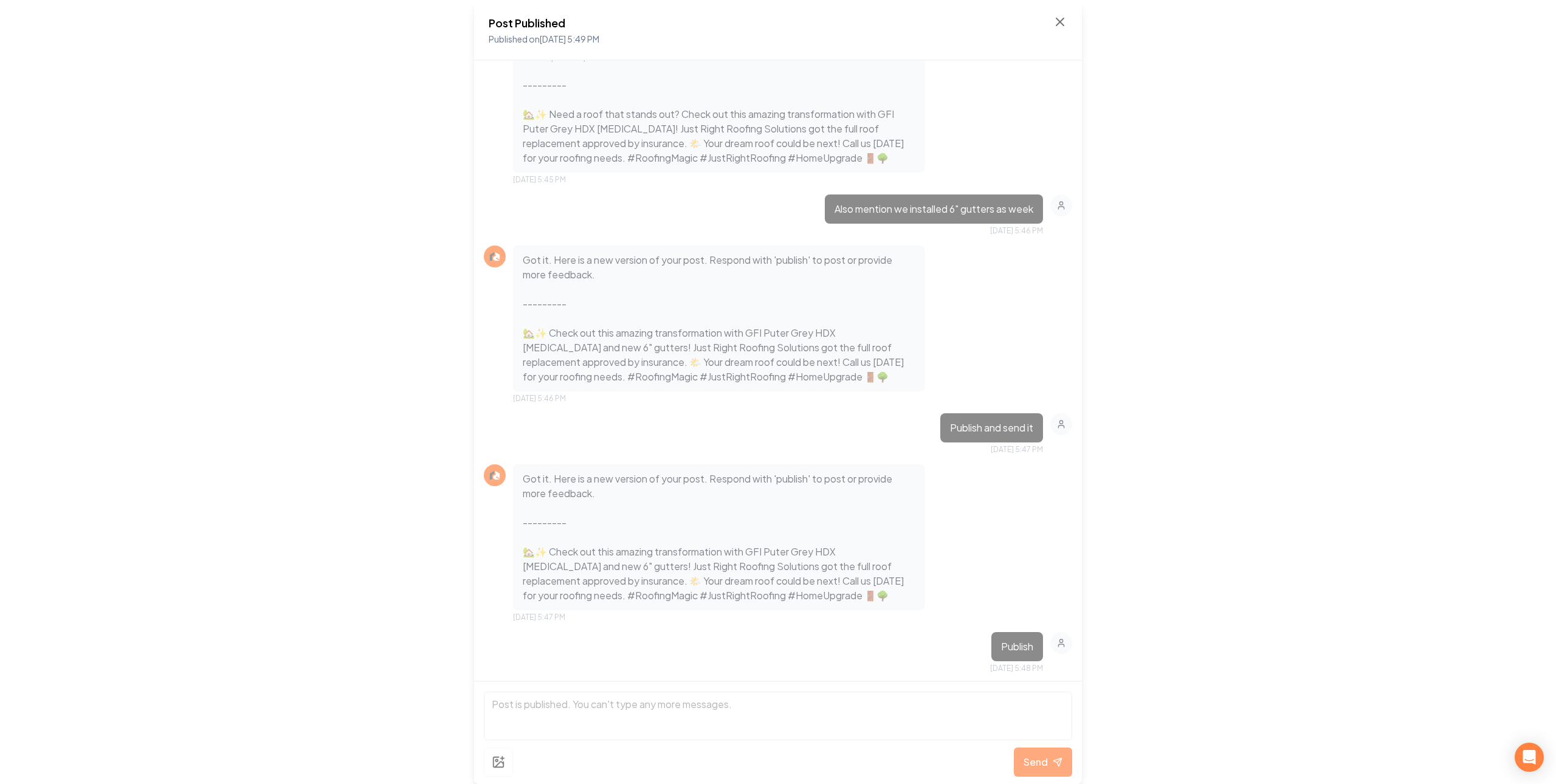
scroll to position [537, 0]
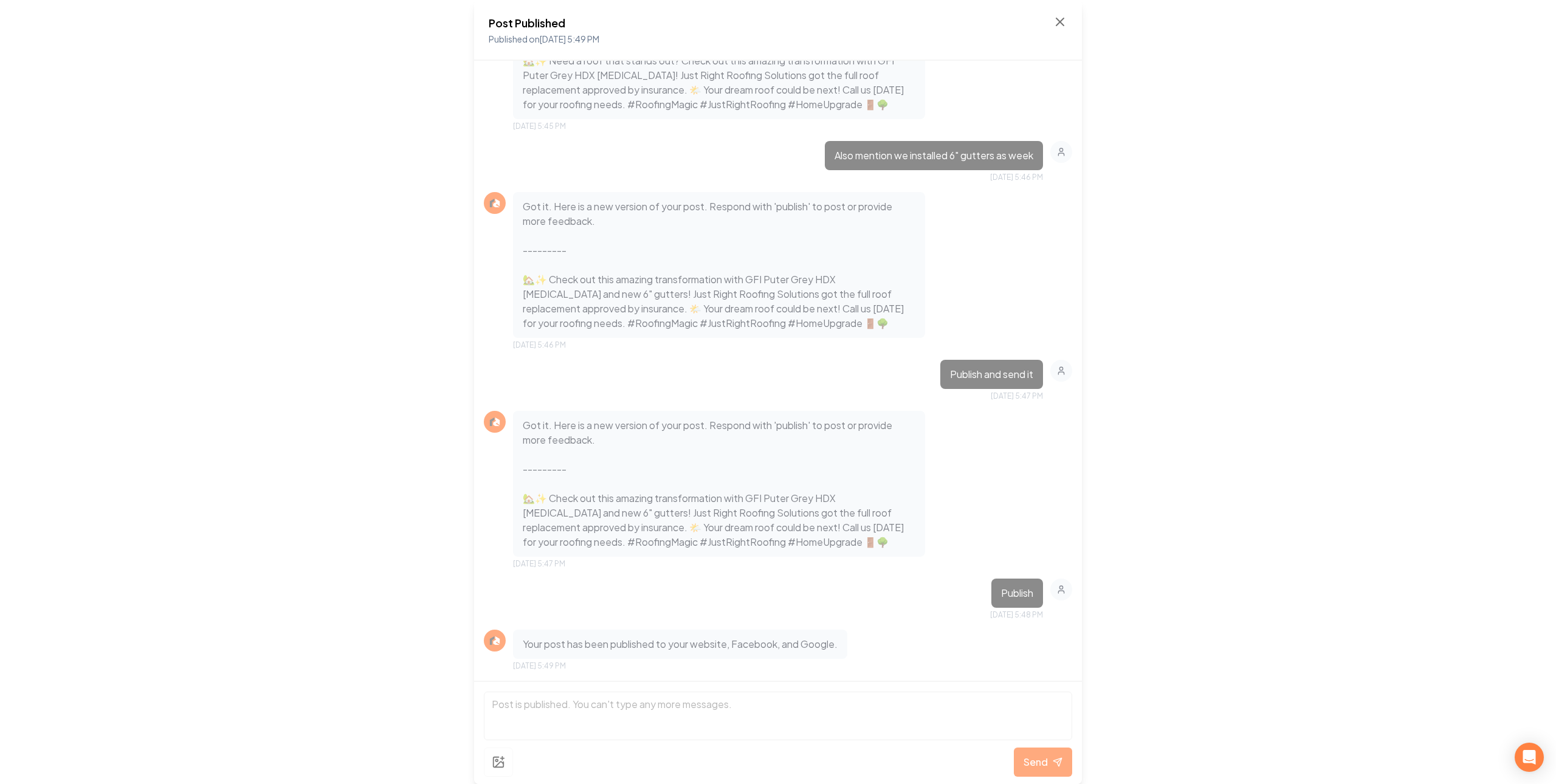
click at [1231, 59] on div "Post Published Published on Aug 13, 2025 5:49 PM Hey it's the Rebolt team - Sen…" at bounding box center [778, 392] width 1556 height 784
click at [1178, 115] on div "Post Published Published on Aug 13, 2025 5:49 PM Hey it's the Rebolt team - Sen…" at bounding box center [778, 392] width 1556 height 784
click at [1063, 17] on icon at bounding box center [1060, 21] width 14 height 14
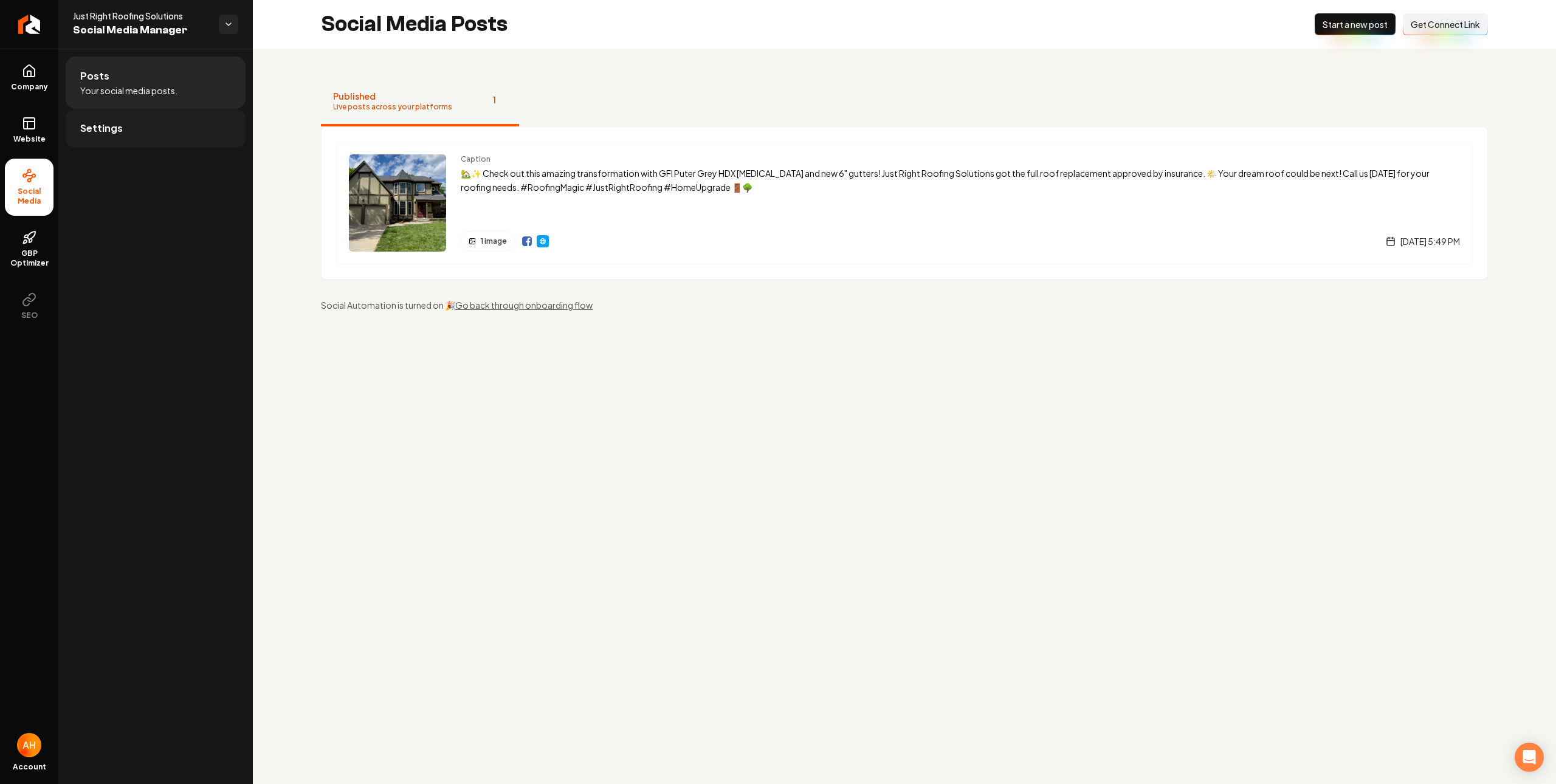
click at [148, 125] on link "Settings" at bounding box center [156, 128] width 180 height 39
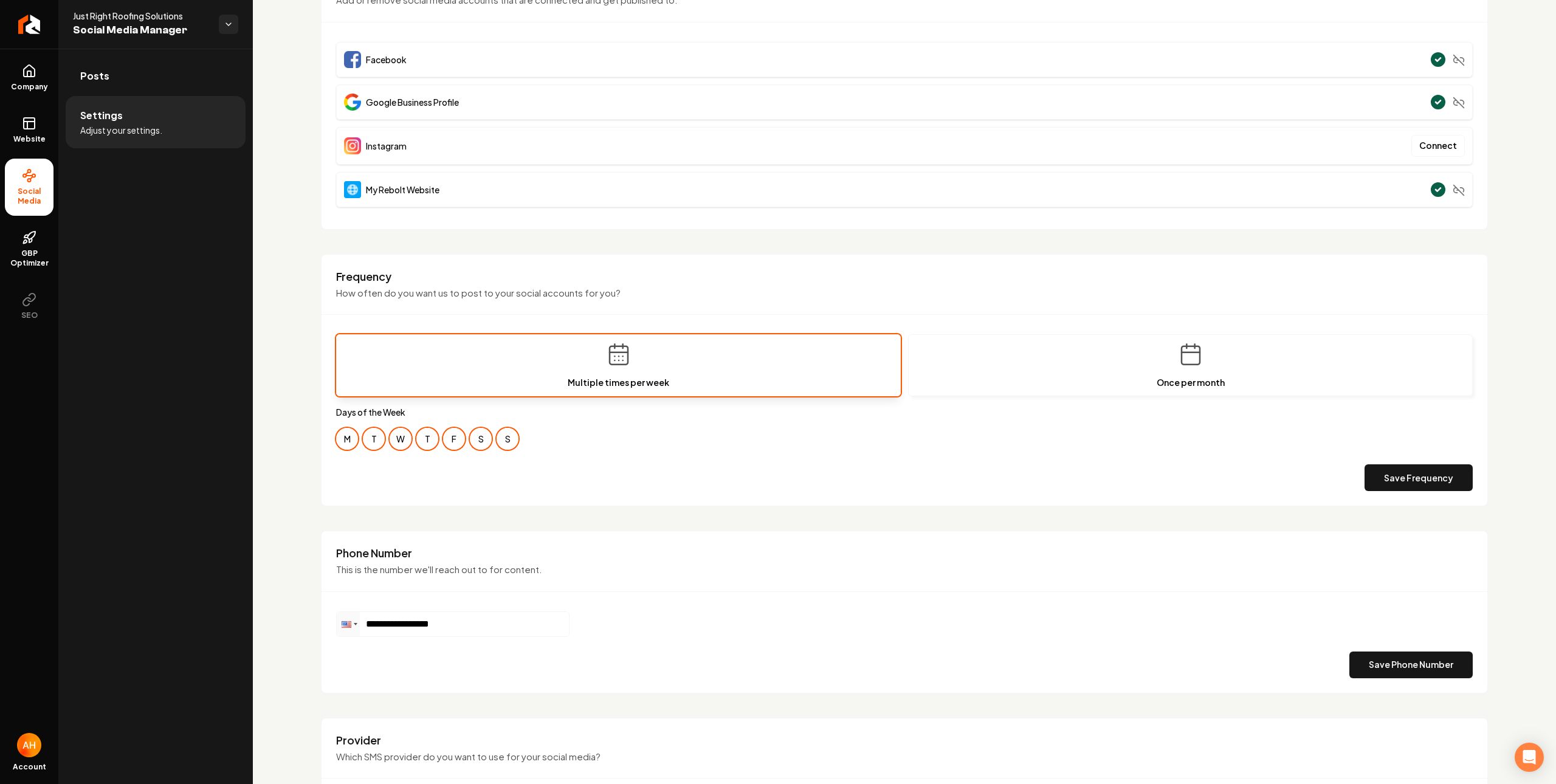
scroll to position [37, 0]
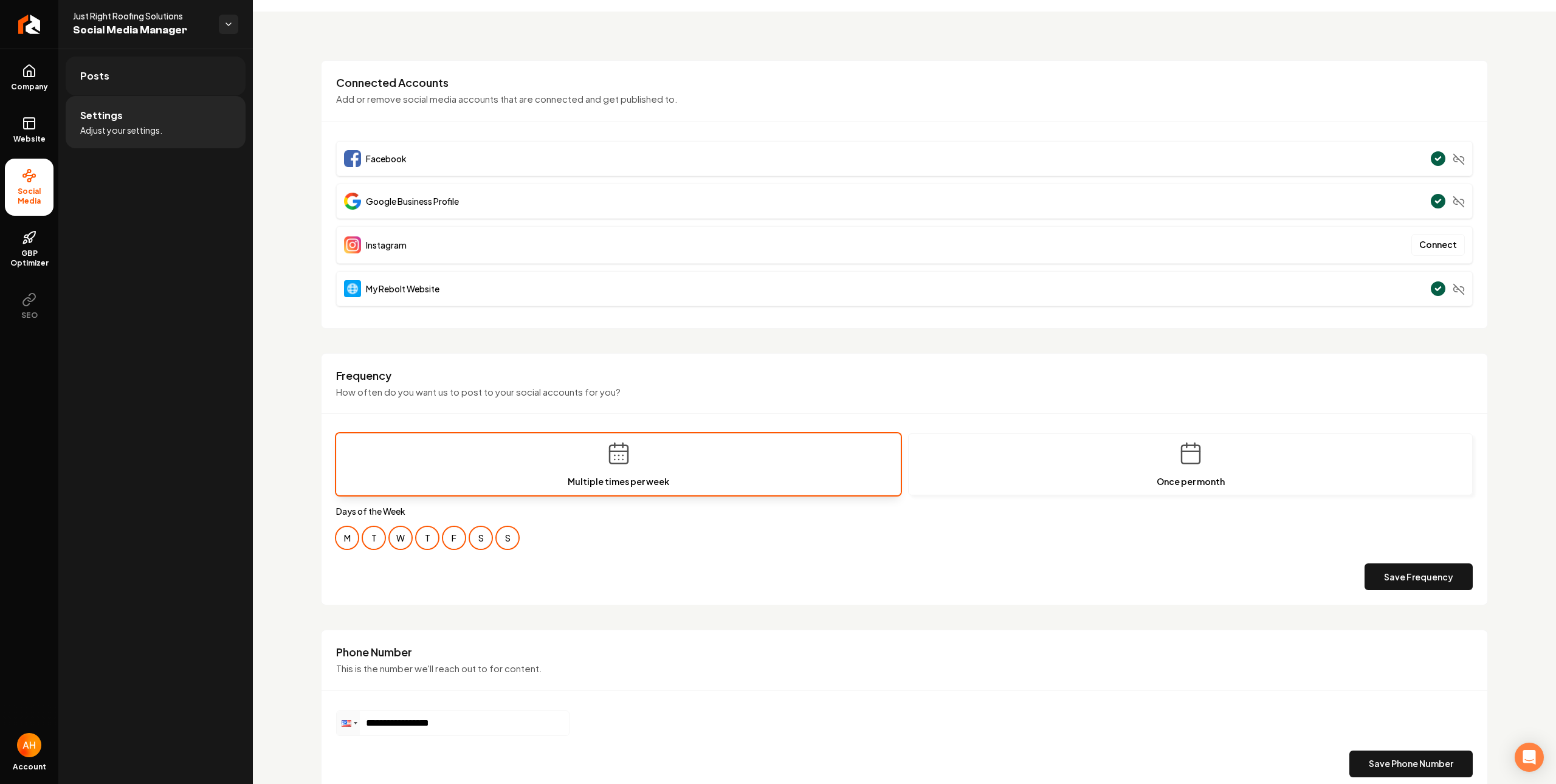
click at [178, 87] on link "Posts" at bounding box center [156, 76] width 180 height 39
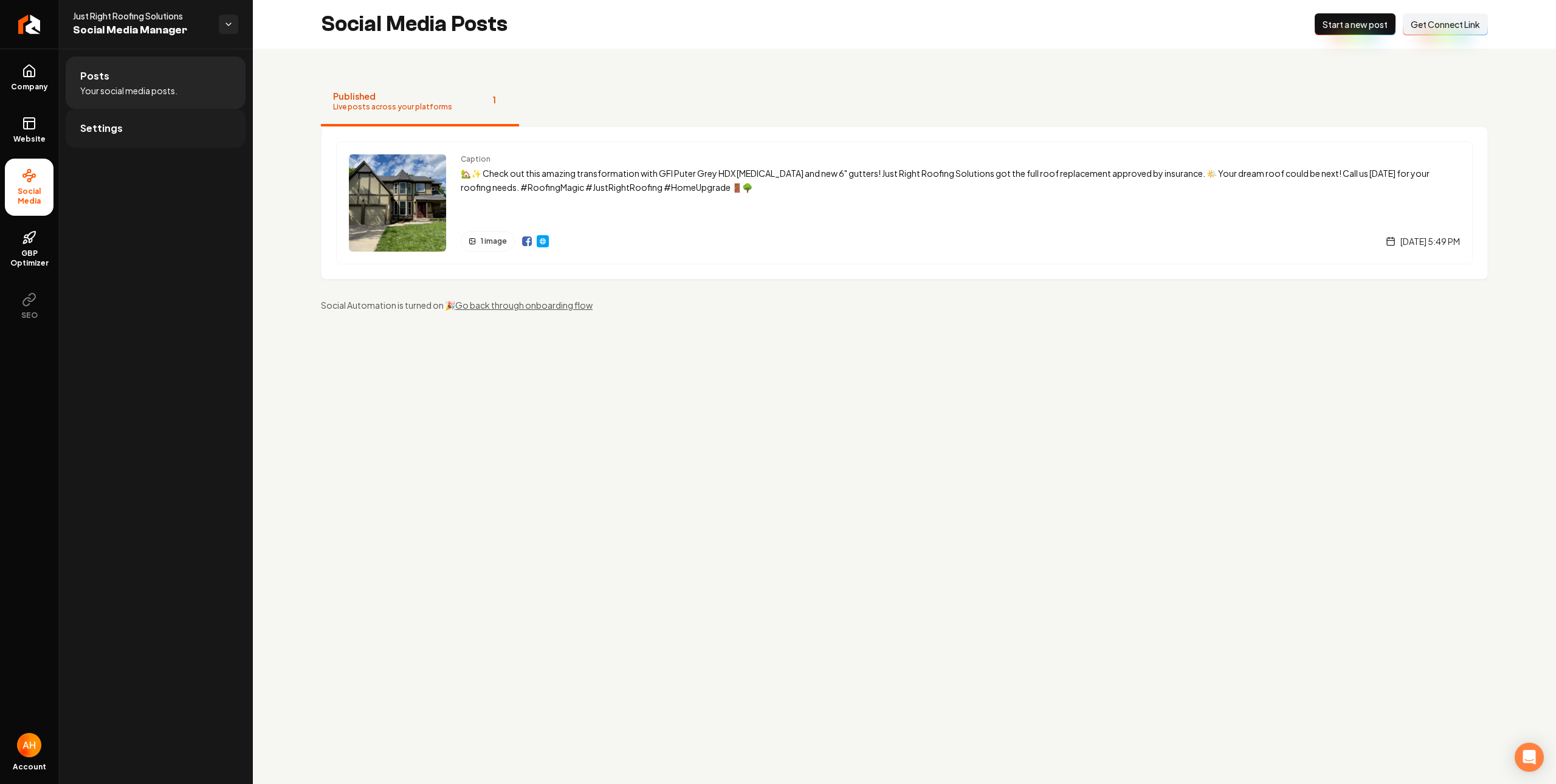
click at [171, 132] on link "Settings" at bounding box center [156, 128] width 180 height 39
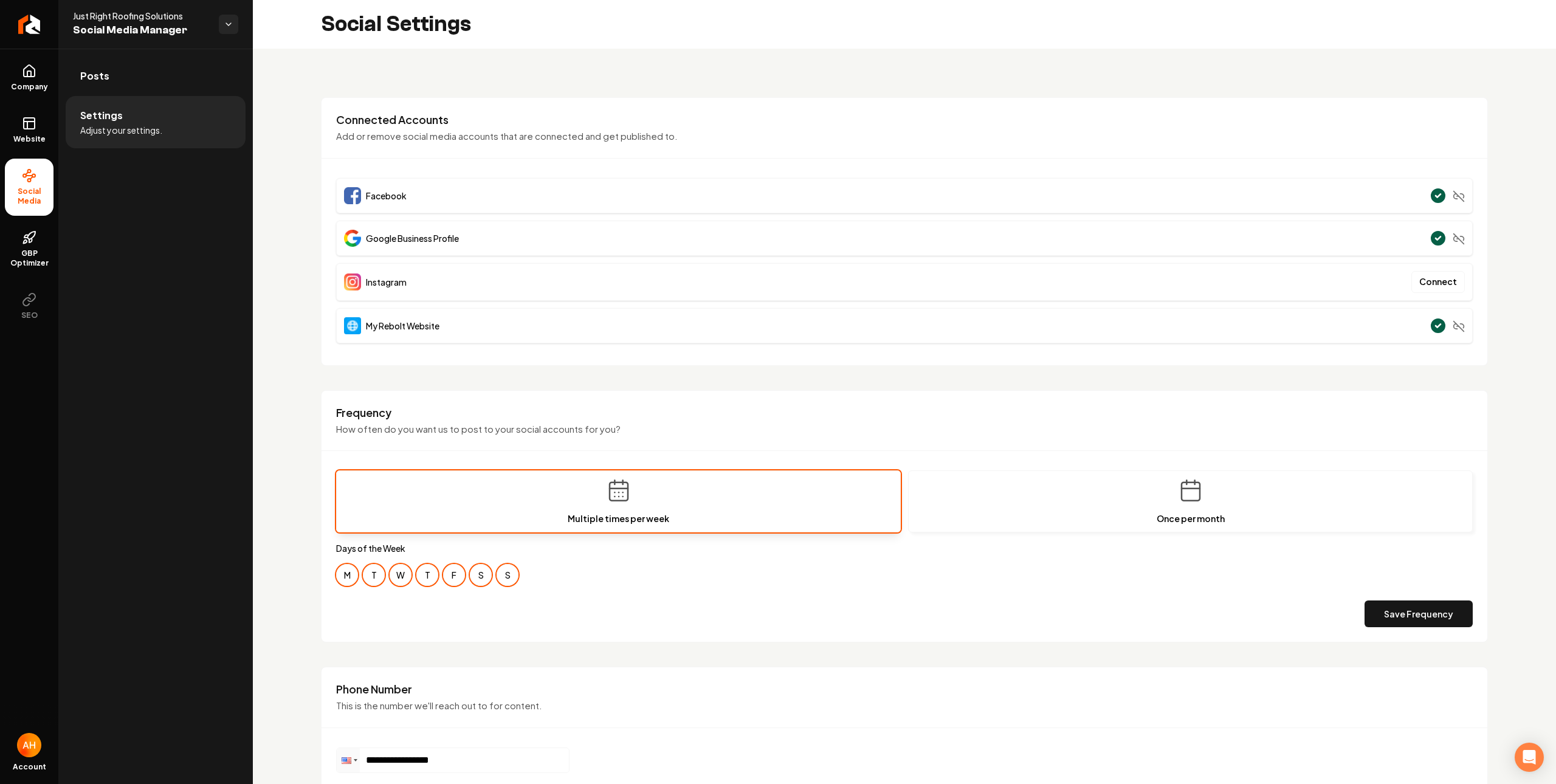
click at [668, 96] on div "**********" at bounding box center [904, 570] width 1303 height 1042
click at [101, 74] on span "Posts" at bounding box center [94, 76] width 29 height 14
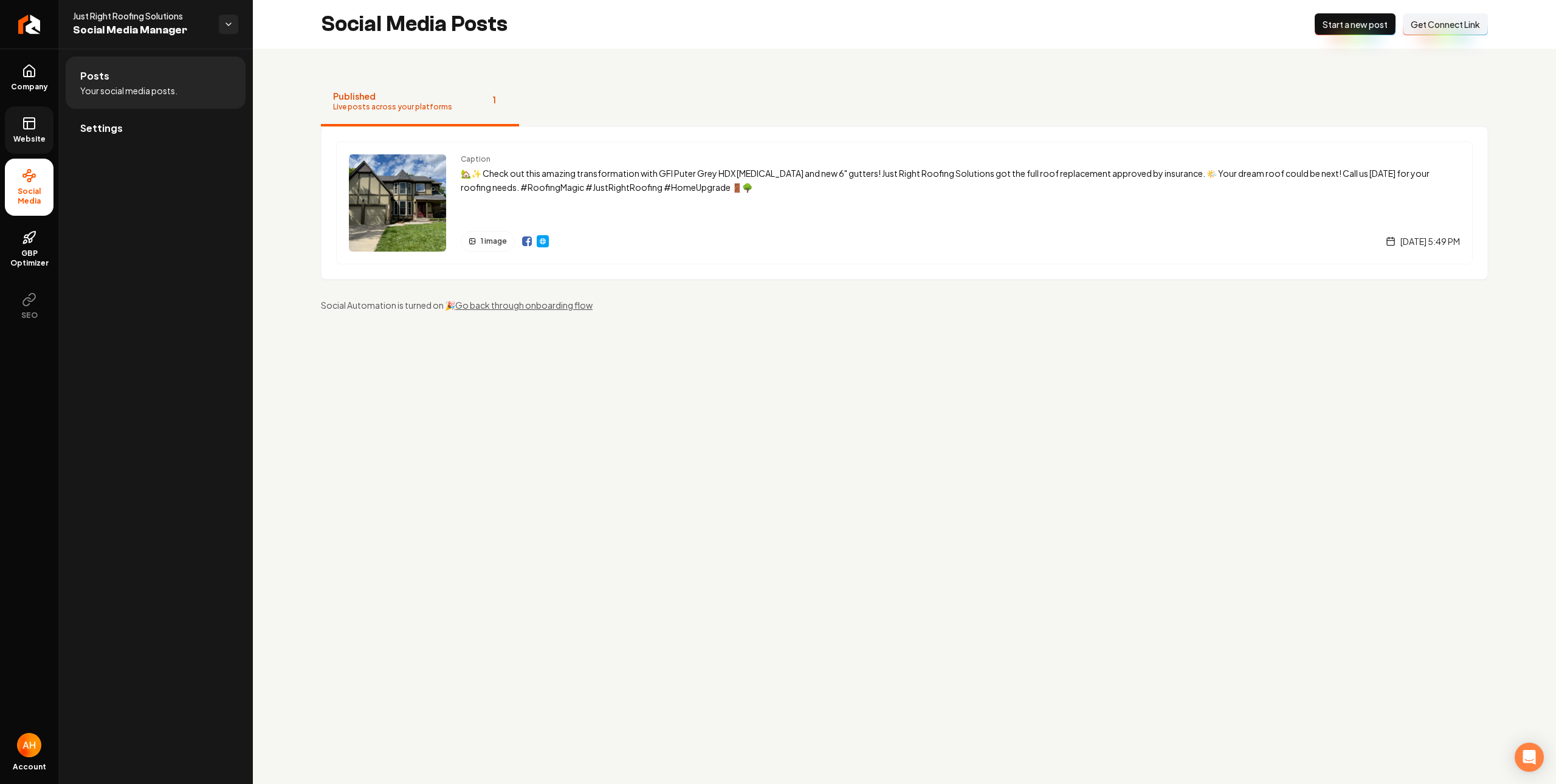
click at [23, 128] on rect at bounding box center [29, 123] width 11 height 11
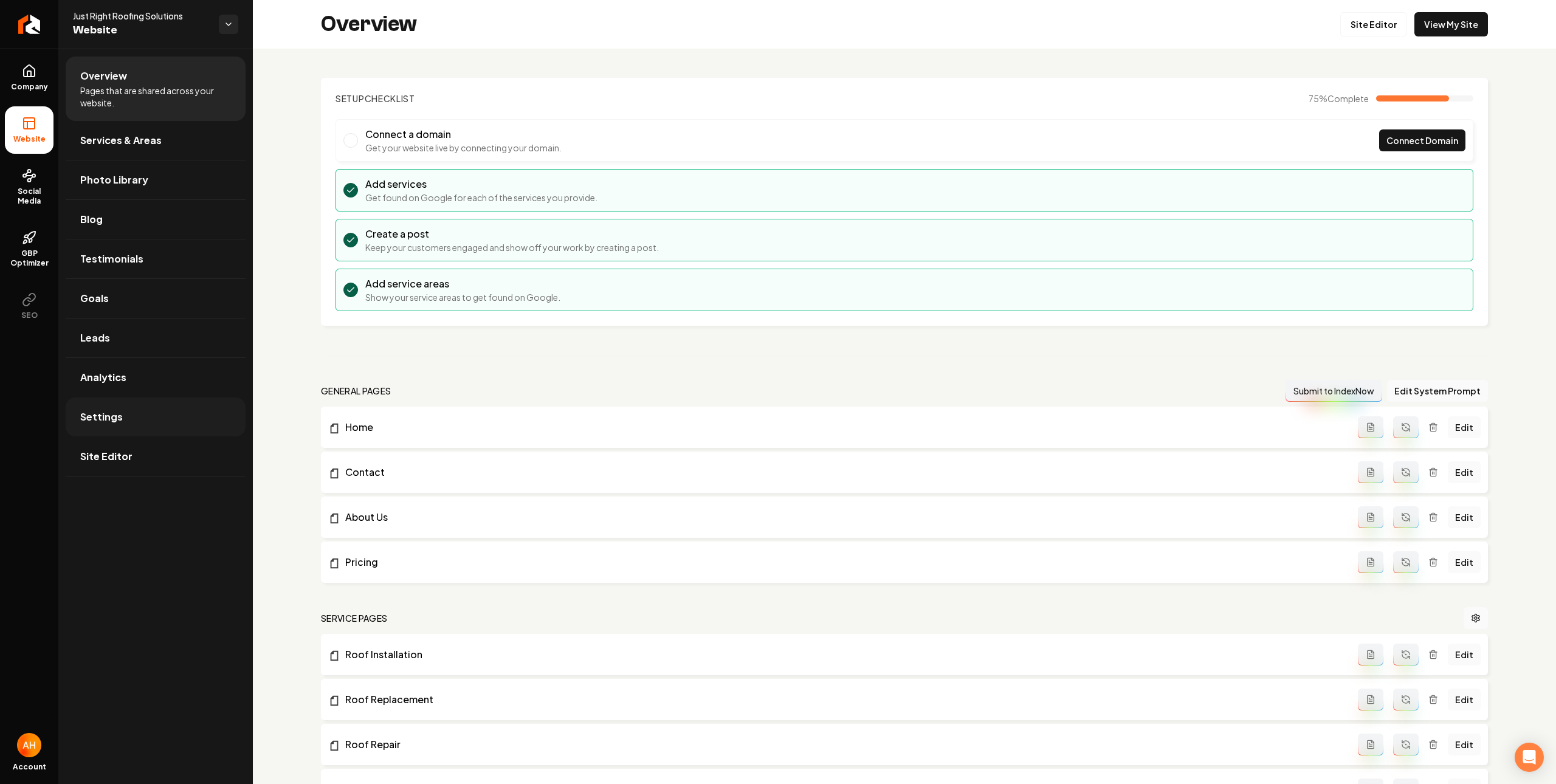
click at [156, 406] on link "Settings" at bounding box center [156, 417] width 180 height 39
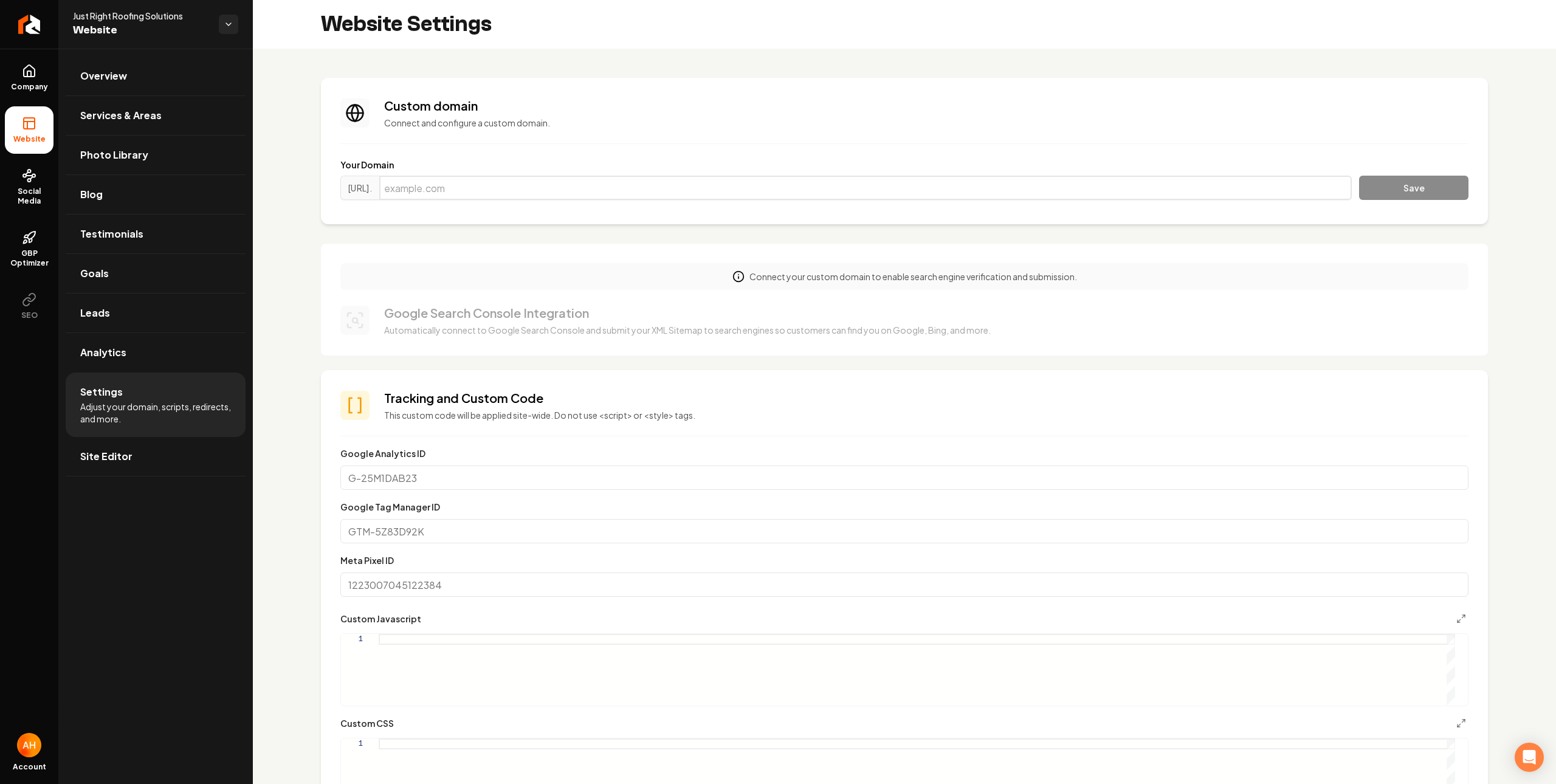
click at [533, 178] on input "Main content area" at bounding box center [865, 188] width 972 height 24
paste input "justrightroofingsolutions.com"
type input "justrightroofingsolutions.com"
click at [1387, 195] on button "Save" at bounding box center [1414, 188] width 109 height 24
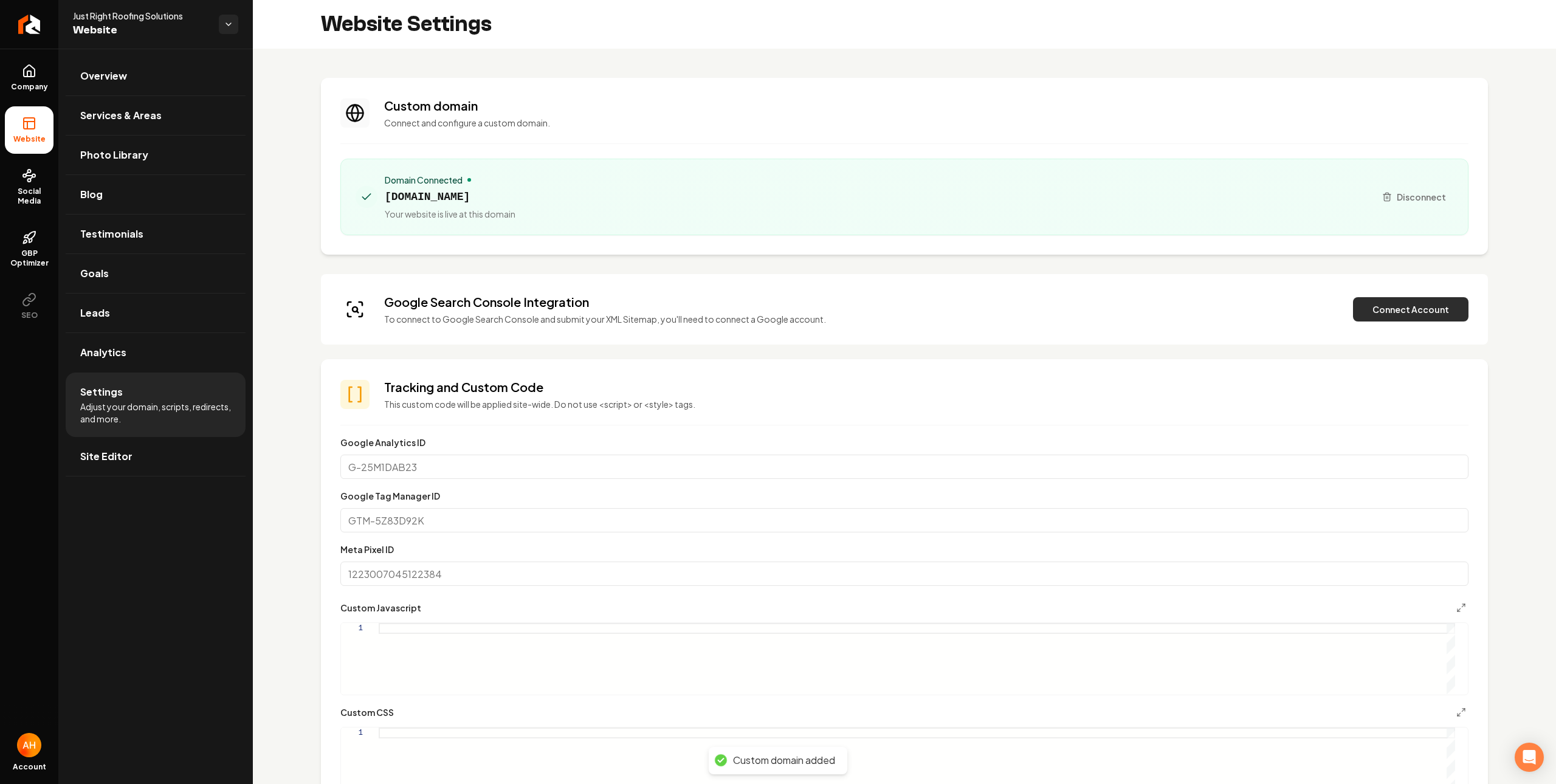
click at [1422, 305] on button "Connect Account" at bounding box center [1411, 309] width 115 height 24
click at [1356, 310] on button "Verify & Submit" at bounding box center [1326, 309] width 106 height 24
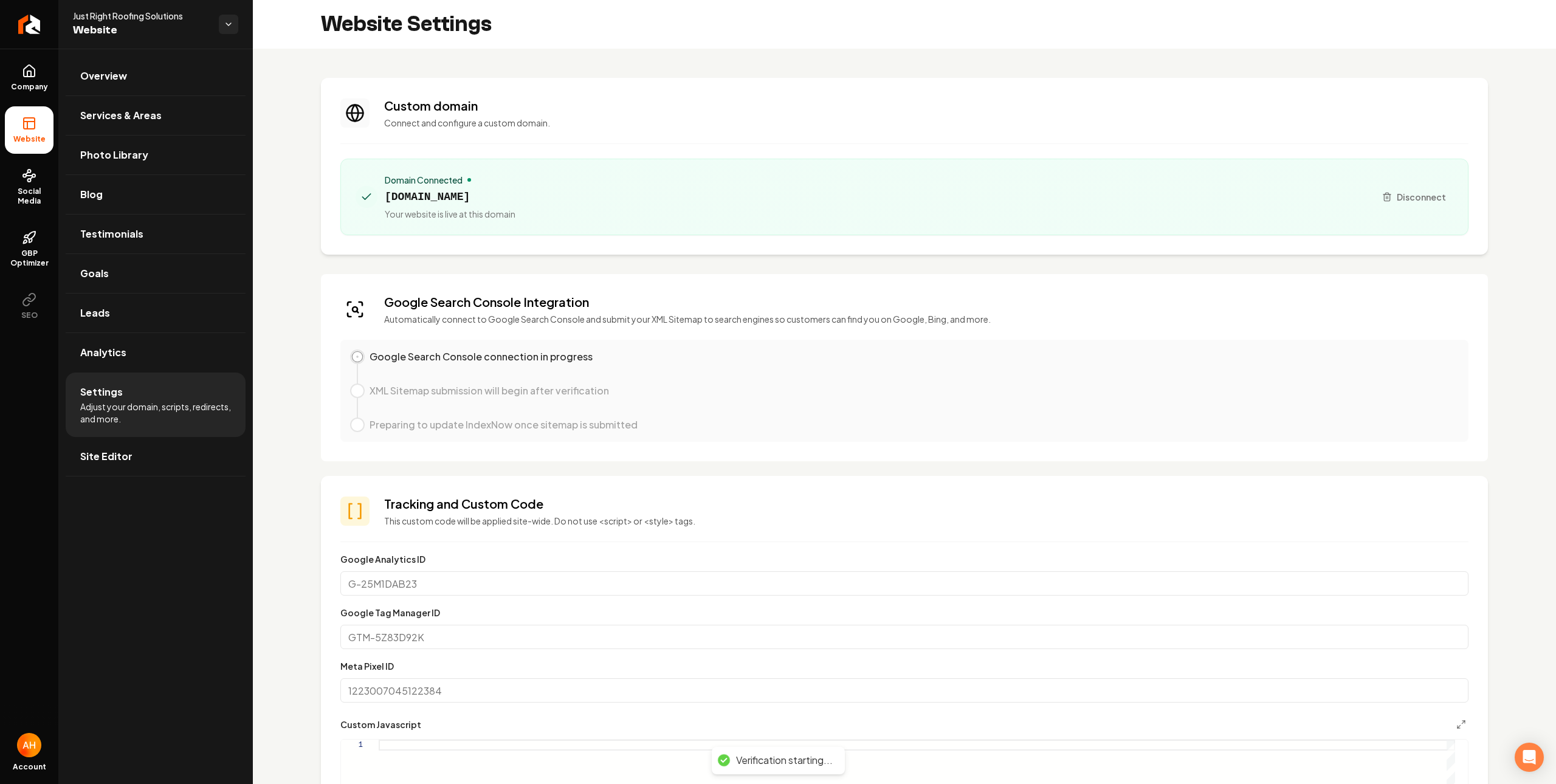
click at [493, 198] on span "justrightroofingsolutions.com" at bounding box center [450, 197] width 131 height 17
copy span "justrightroofingsolutions.com"
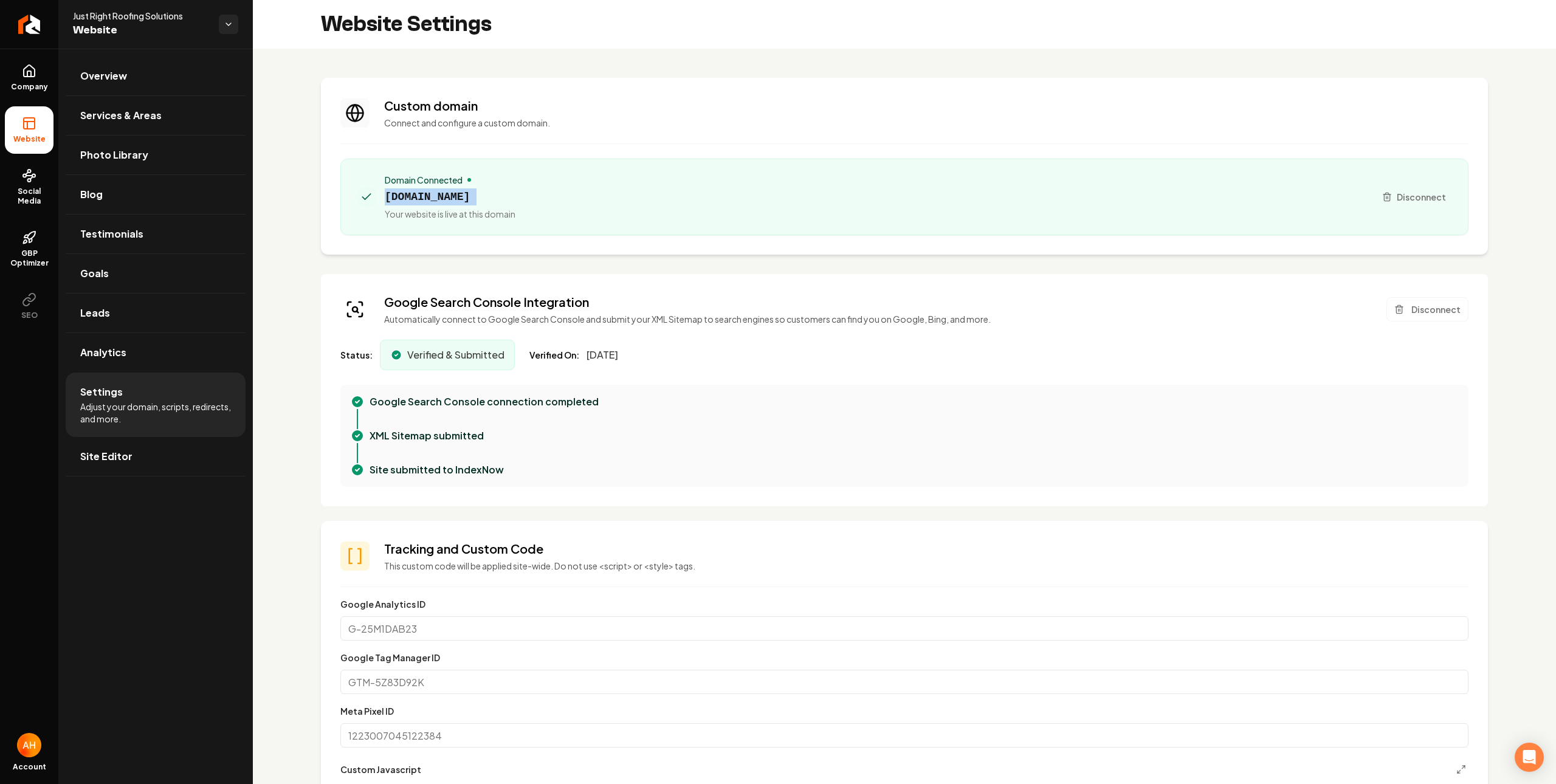
copy span "justrightroofingsolutions.com"
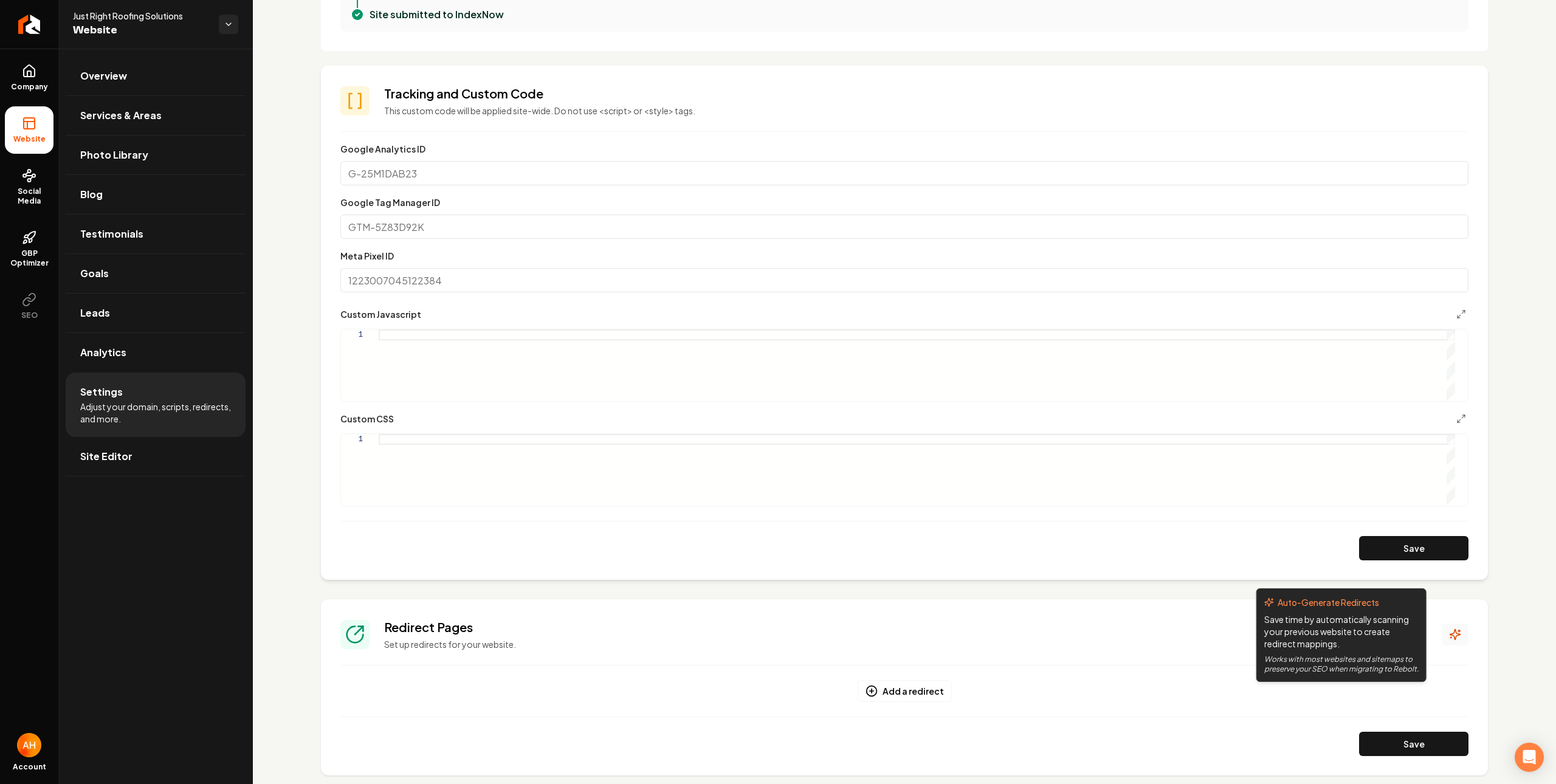
click at [1449, 634] on icon "Main content area" at bounding box center [1455, 634] width 12 height 12
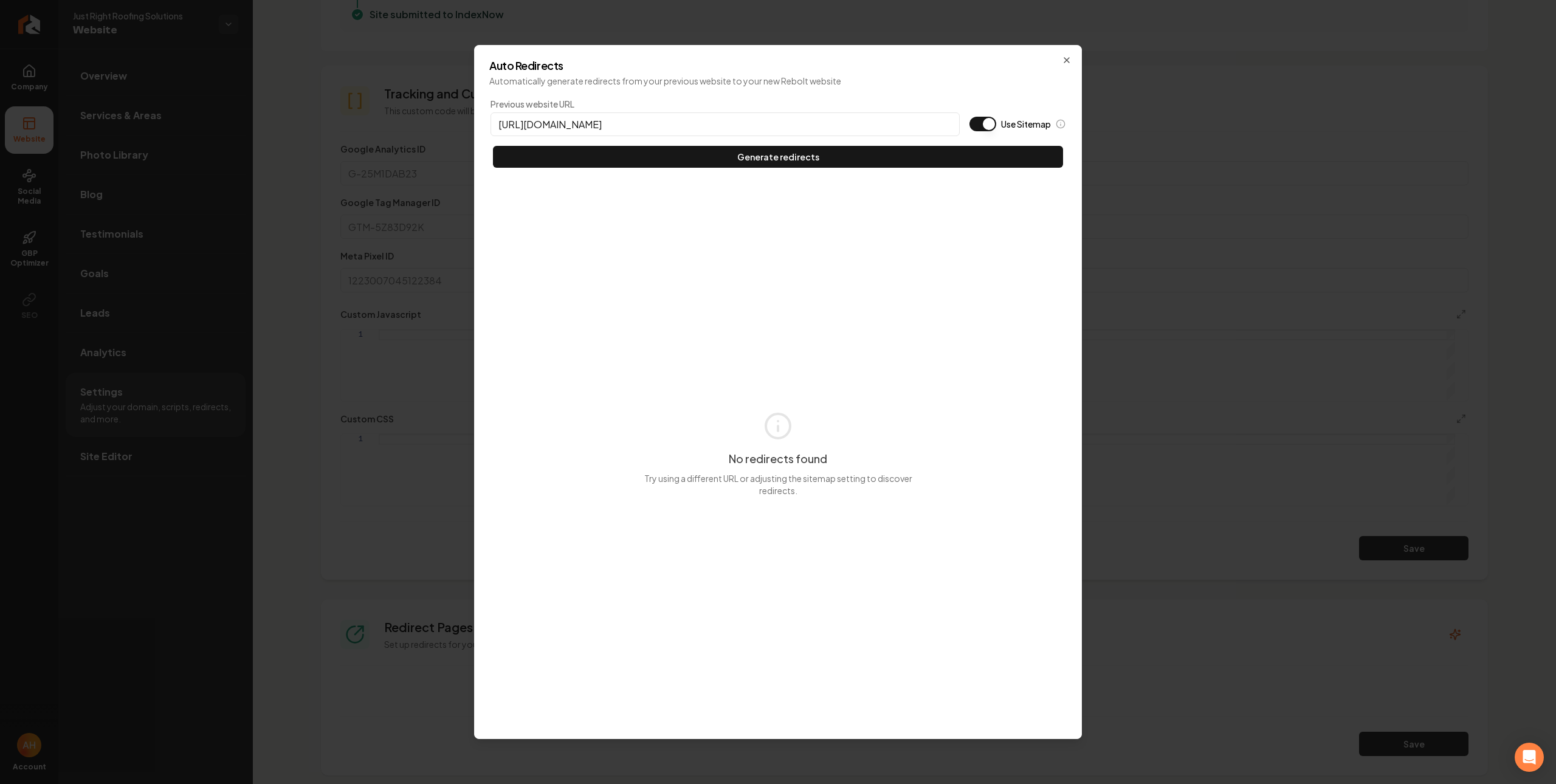
type input "https://justrightroofingsolutions.com"
type button "on"
click at [970, 117] on button "Use Sitemap" at bounding box center [983, 124] width 27 height 14
click at [493, 146] on button "Generate redirects" at bounding box center [778, 157] width 570 height 22
click at [1065, 57] on icon "button" at bounding box center [1067, 60] width 10 height 10
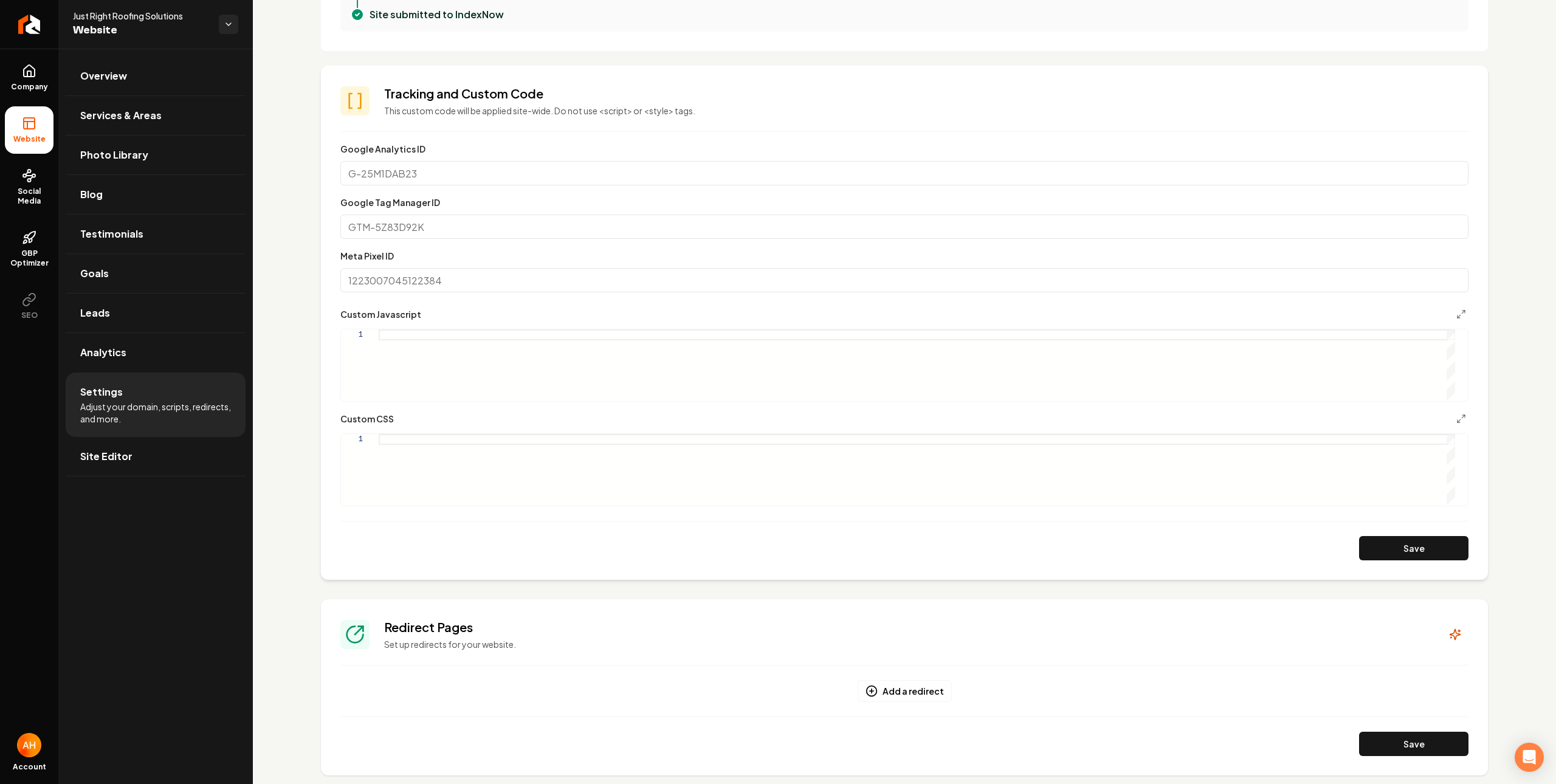
scroll to position [0, 0]
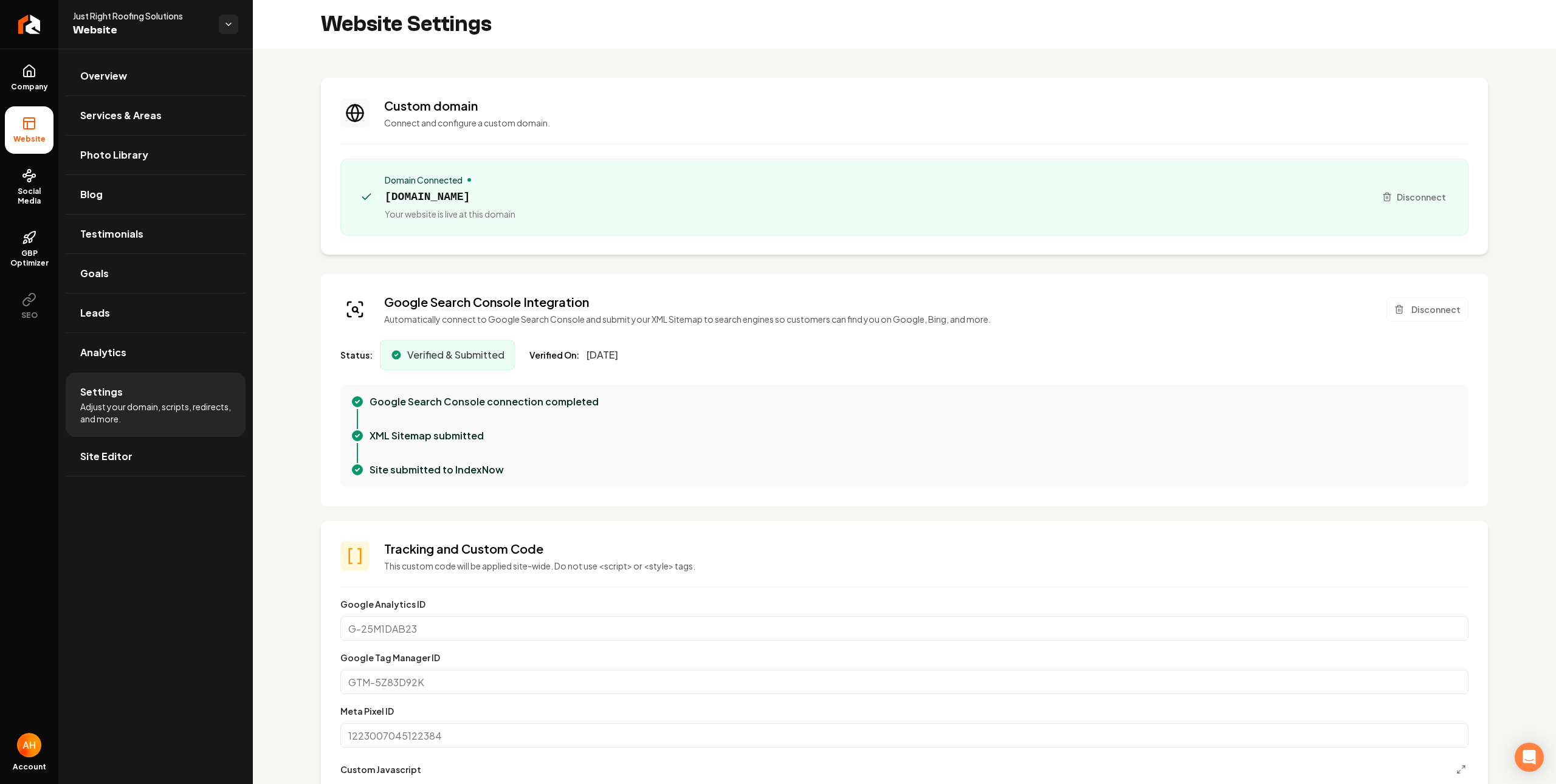
click at [425, 183] on span "Domain Connected" at bounding box center [423, 180] width 78 height 12
click at [434, 201] on span "justrightroofingsolutions.com" at bounding box center [450, 197] width 131 height 17
click at [435, 199] on span "justrightroofingsolutions.com" at bounding box center [450, 197] width 131 height 17
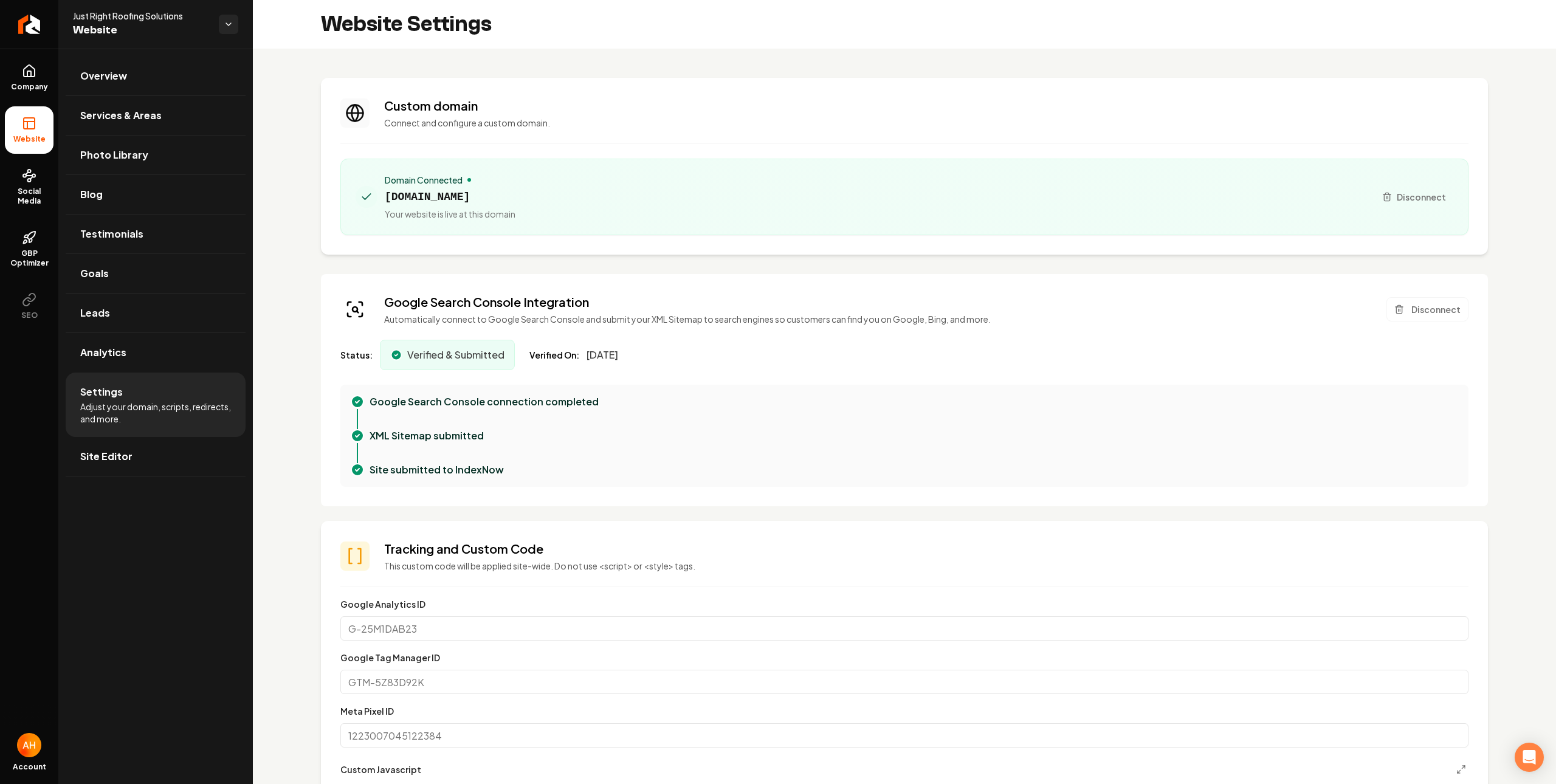
click at [435, 199] on span "justrightroofingsolutions.com" at bounding box center [450, 197] width 131 height 17
copy span "justrightroofingsolutions.com"
click at [624, 99] on h3 "Custom domain" at bounding box center [926, 105] width 1084 height 17
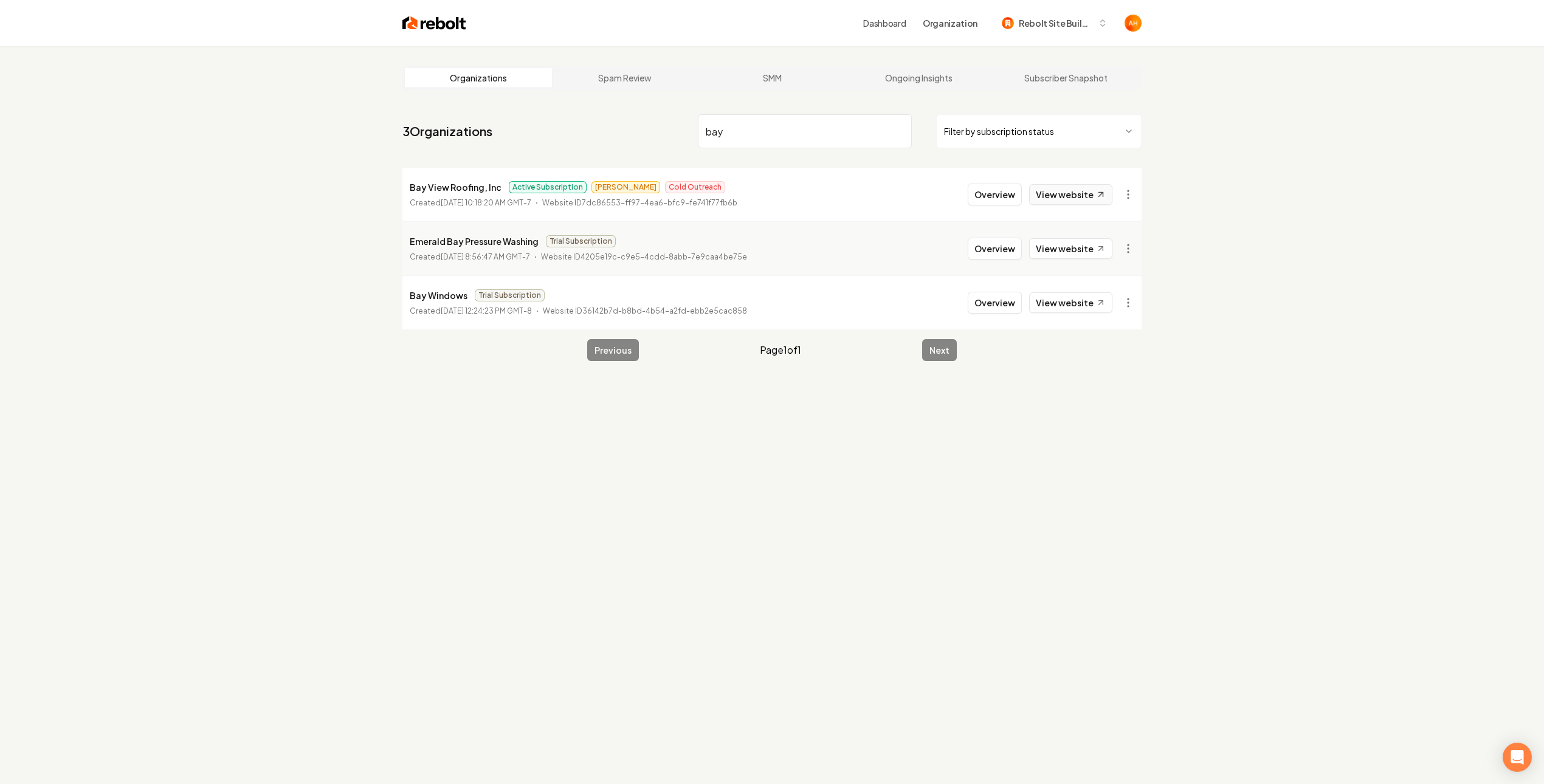
type input "bay"
click at [1095, 189] on link "View website" at bounding box center [1071, 195] width 83 height 21
click at [987, 194] on button "Overview" at bounding box center [994, 195] width 54 height 22
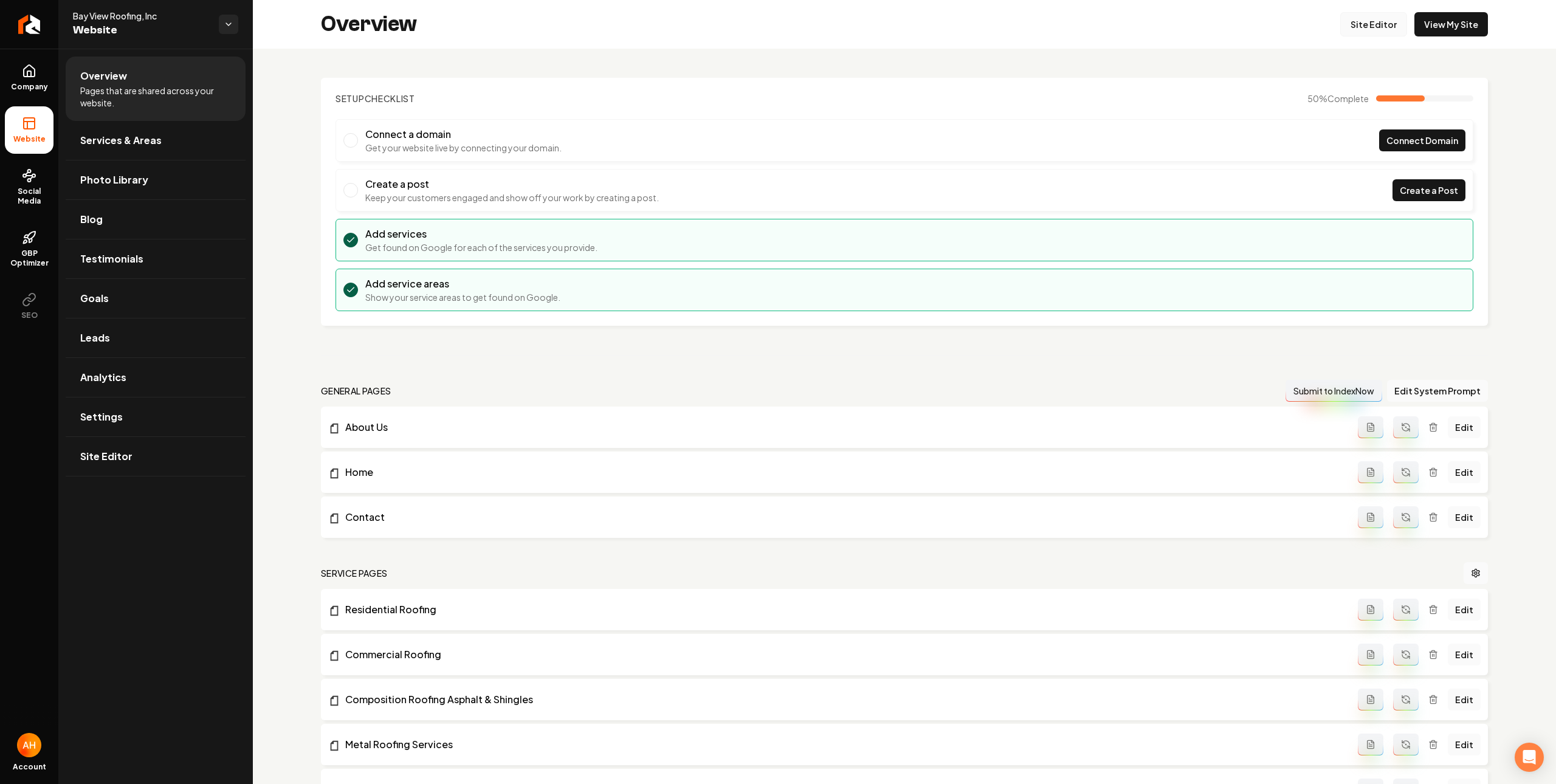
click at [1361, 26] on link "Site Editor" at bounding box center [1374, 24] width 67 height 24
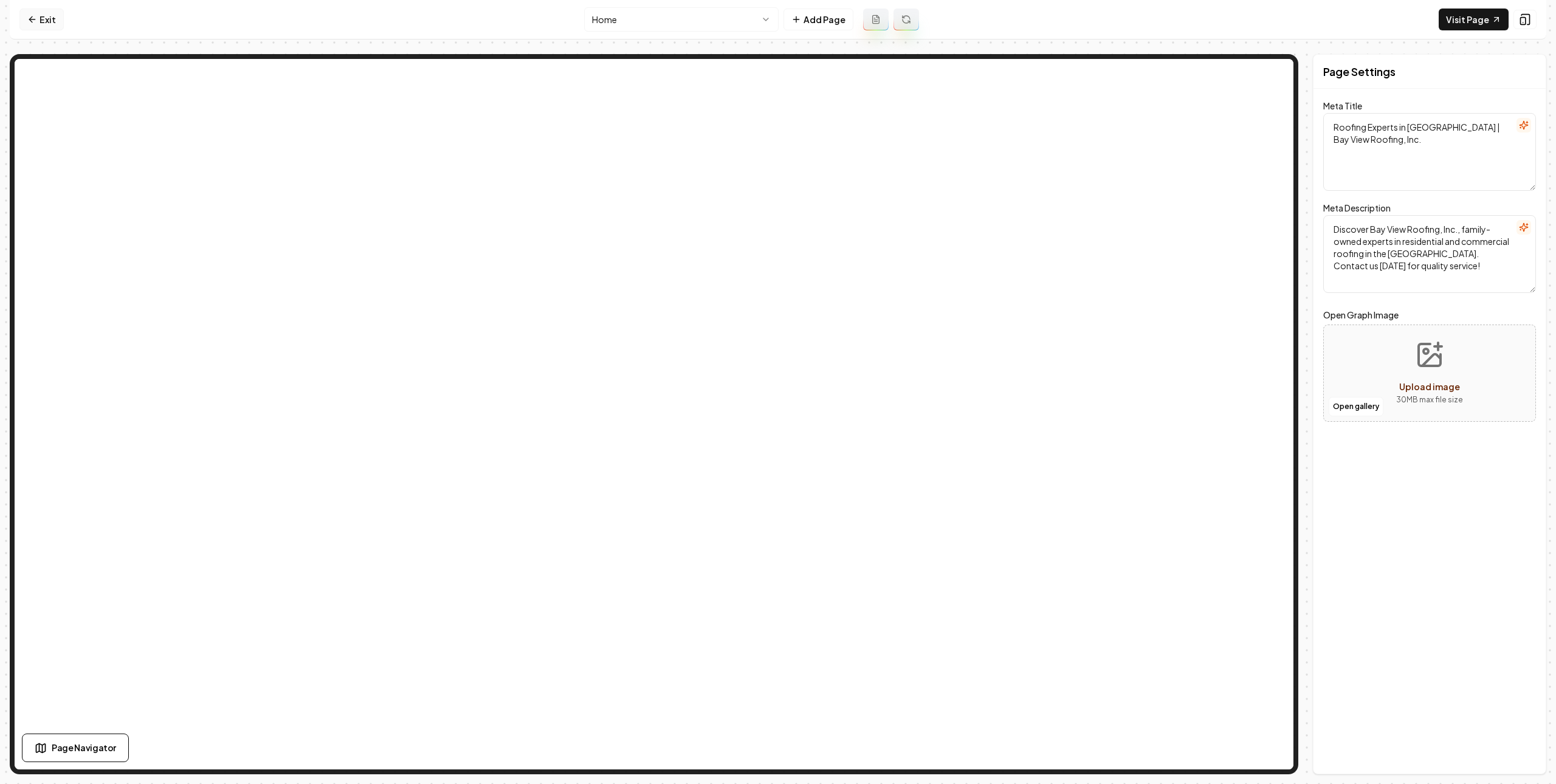
click at [41, 22] on link "Exit" at bounding box center [42, 20] width 44 height 22
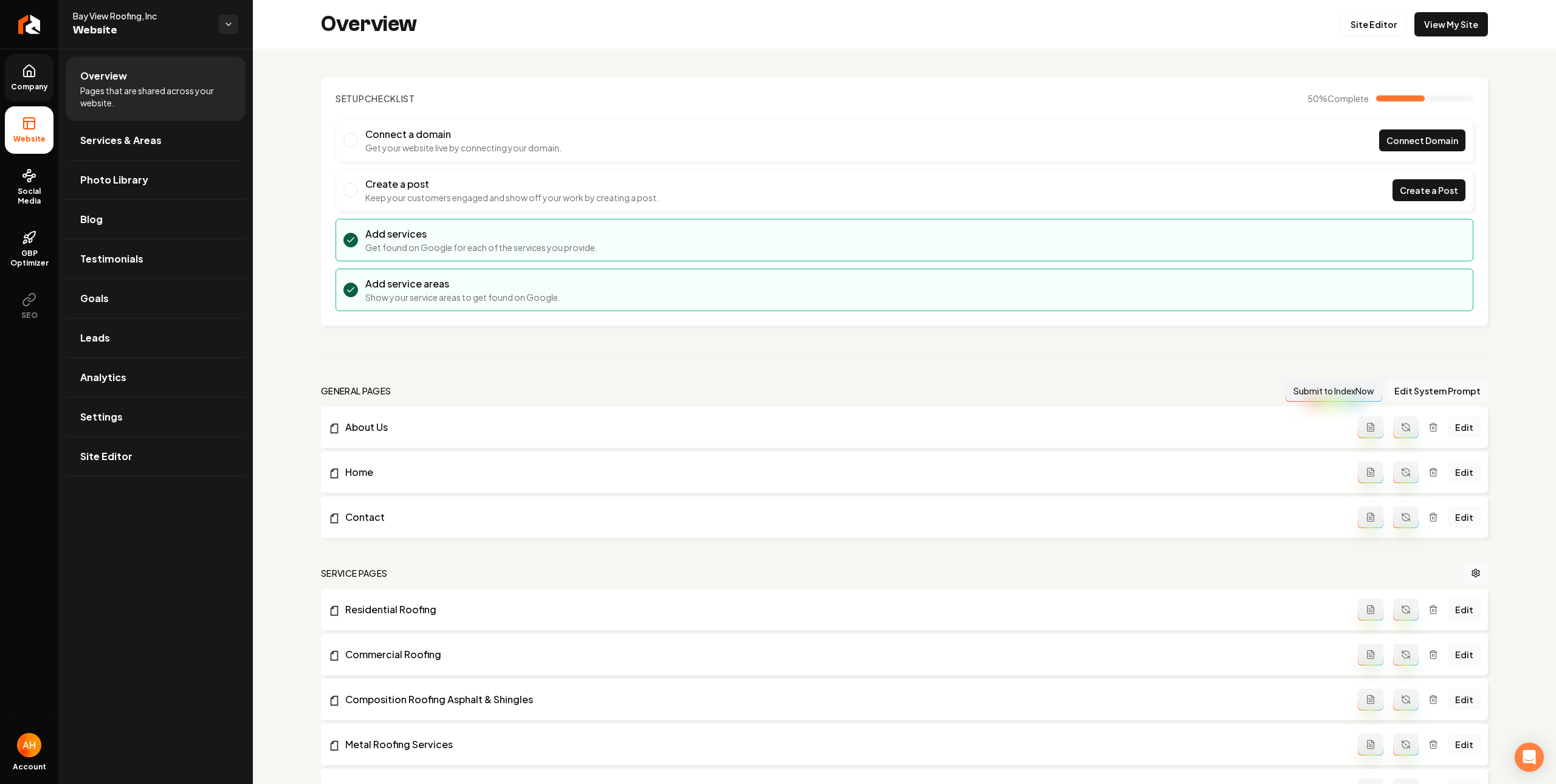
click at [25, 73] on icon at bounding box center [29, 71] width 14 height 14
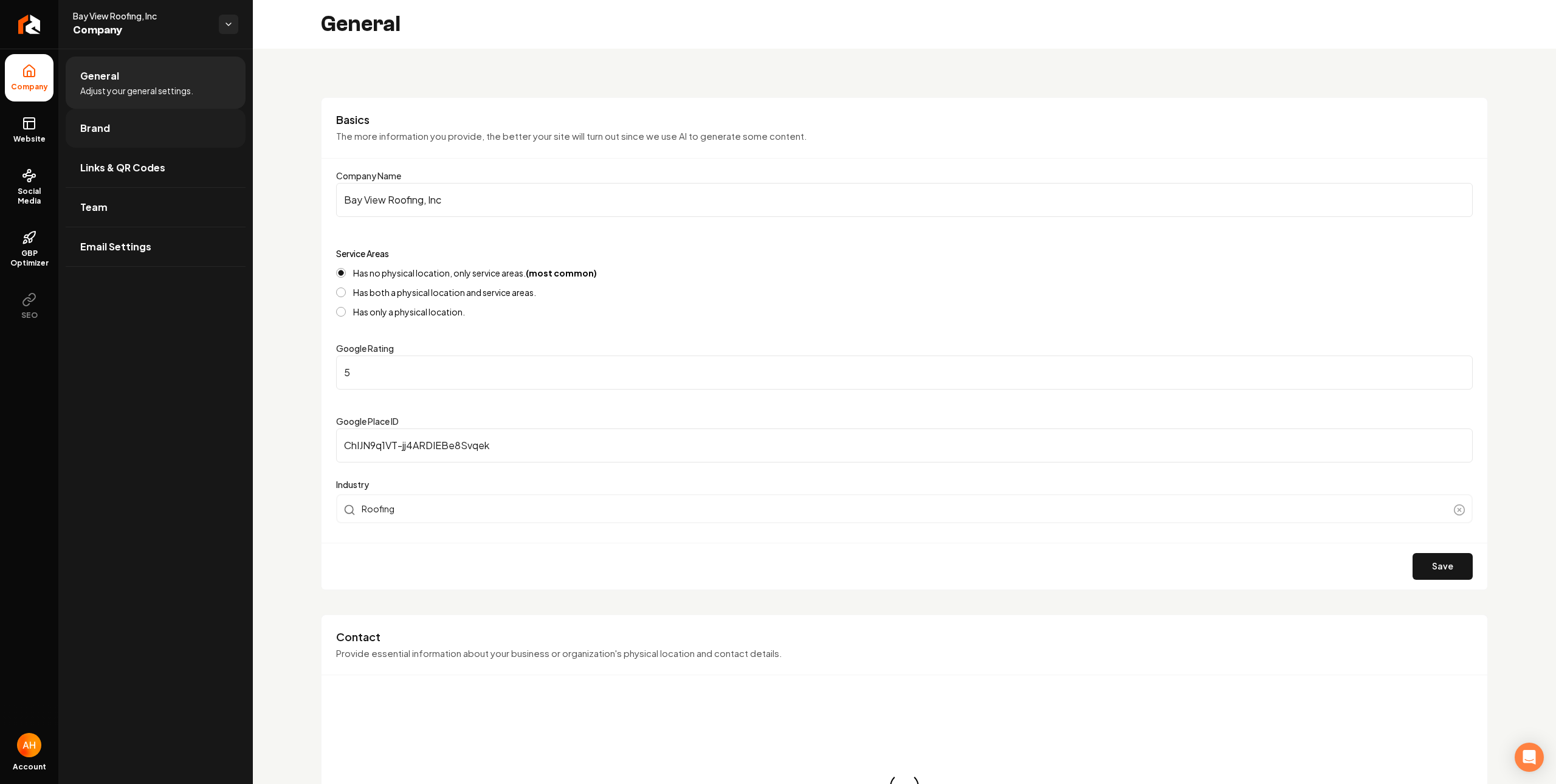
click at [146, 126] on link "Brand" at bounding box center [156, 128] width 180 height 39
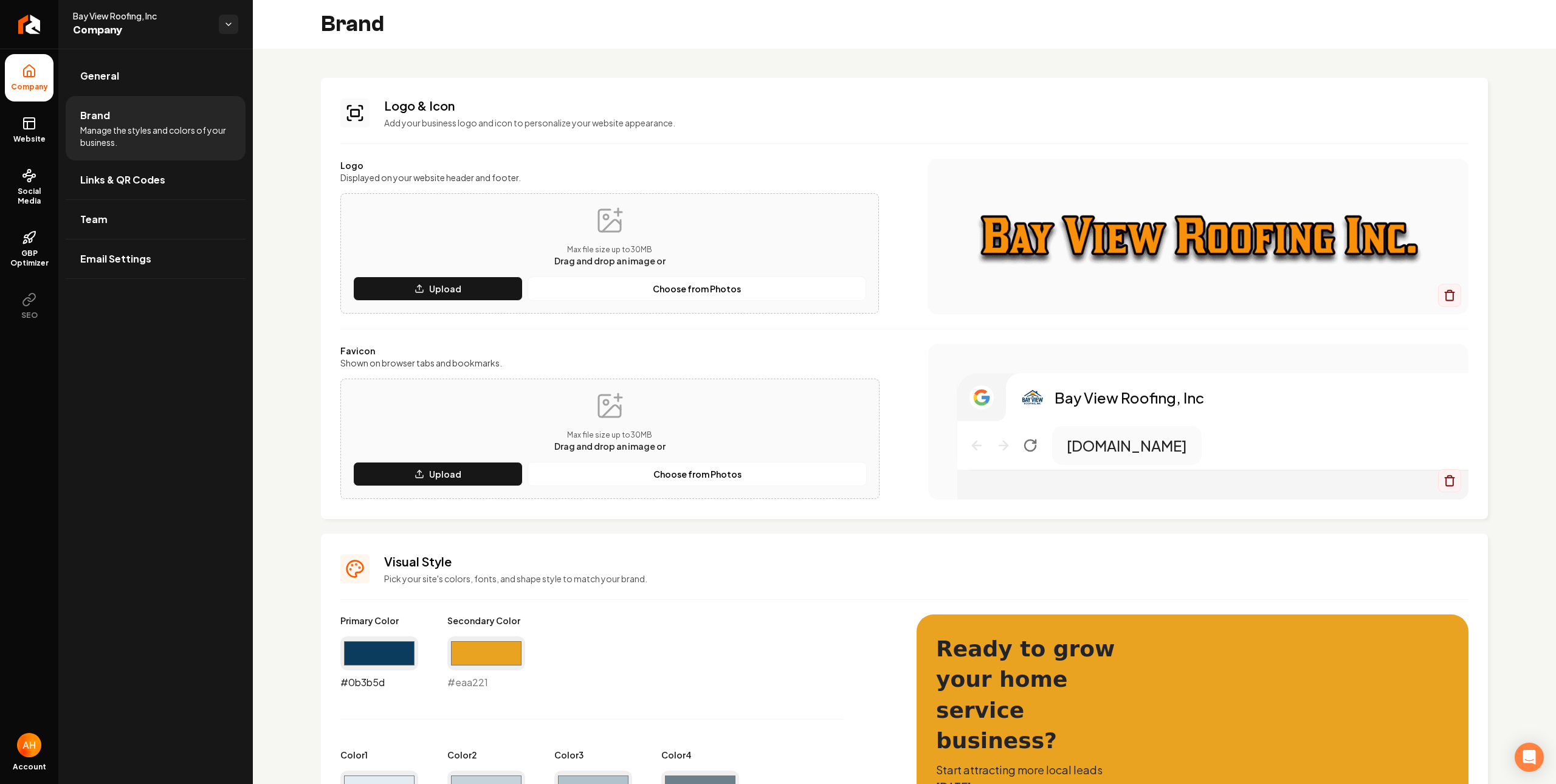
click at [384, 652] on input "#0b3b5d" at bounding box center [379, 653] width 78 height 34
type input "#f8900a"
click at [489, 643] on input "#eaa221" at bounding box center [486, 653] width 78 height 34
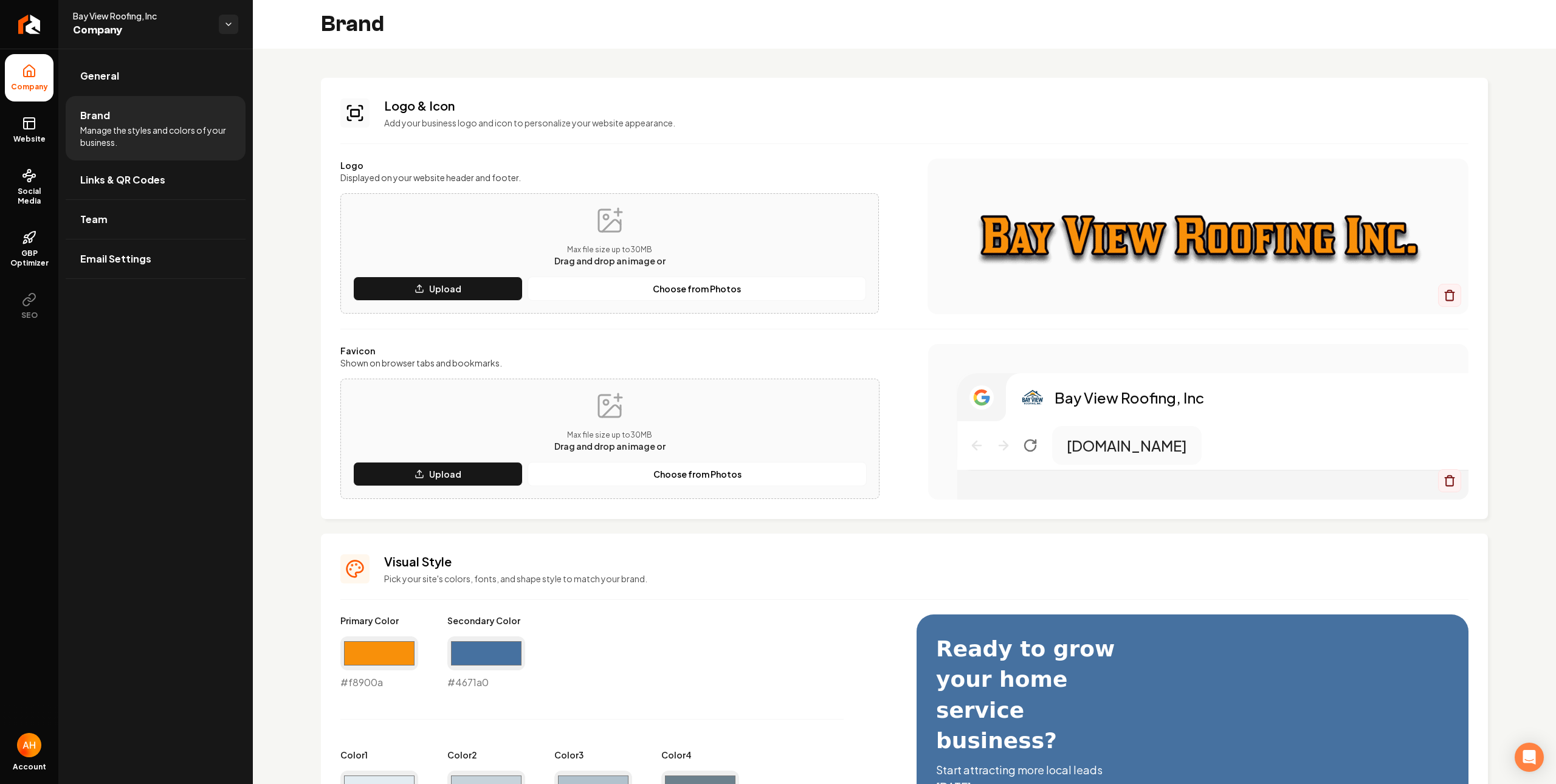
type input "#4671a0"
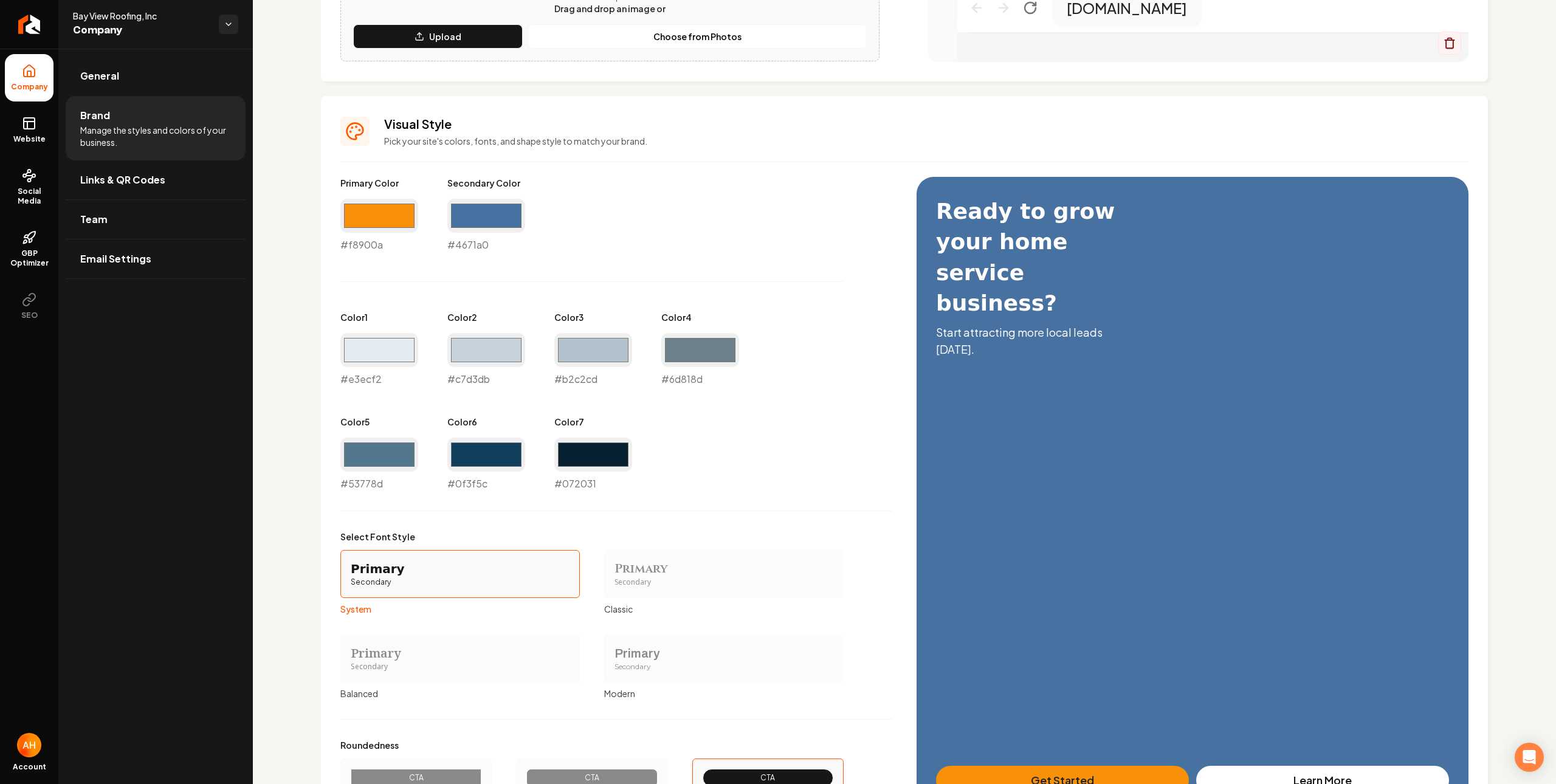
scroll to position [565, 0]
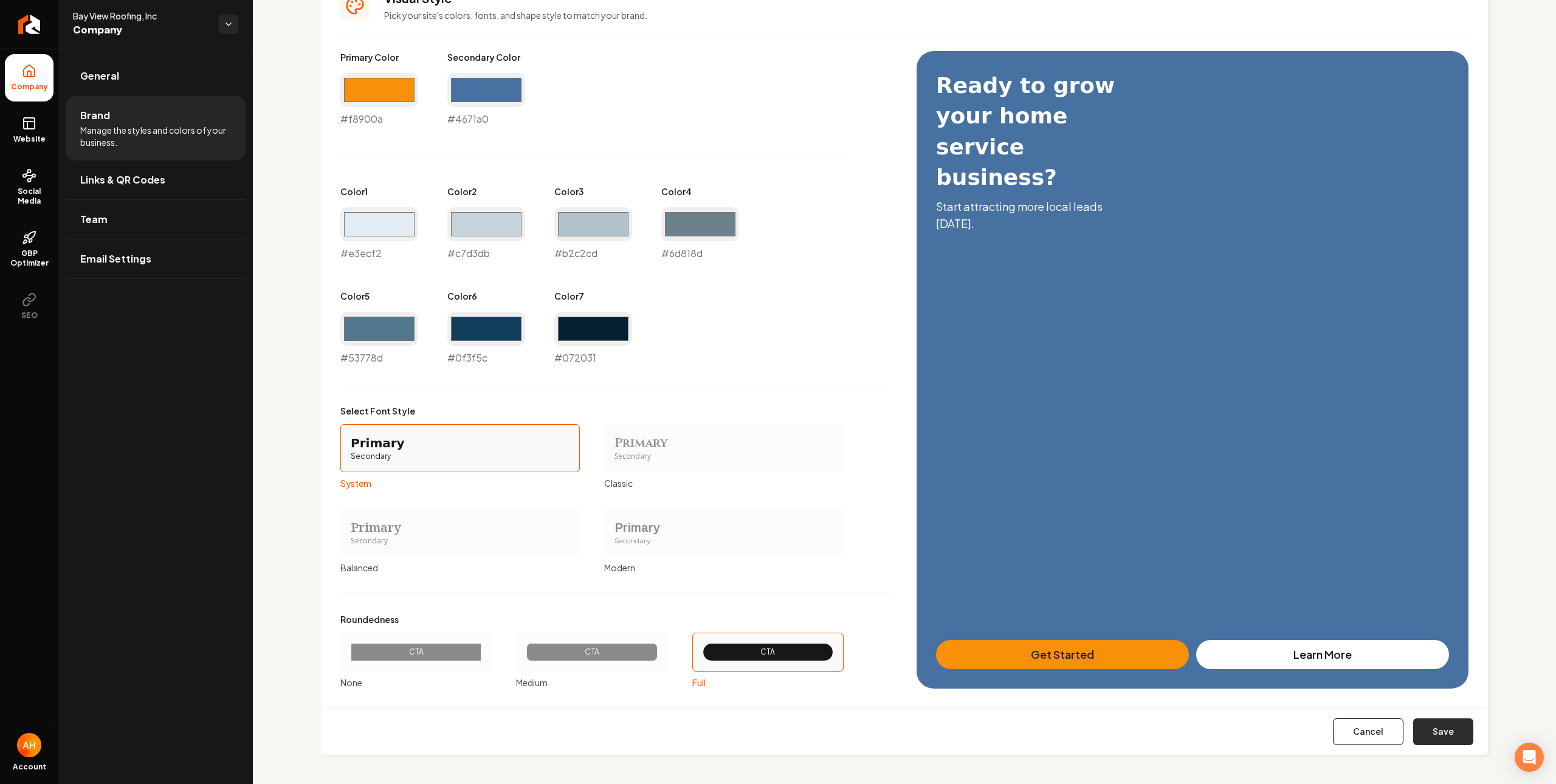
click at [1446, 730] on button "Save" at bounding box center [1443, 731] width 60 height 27
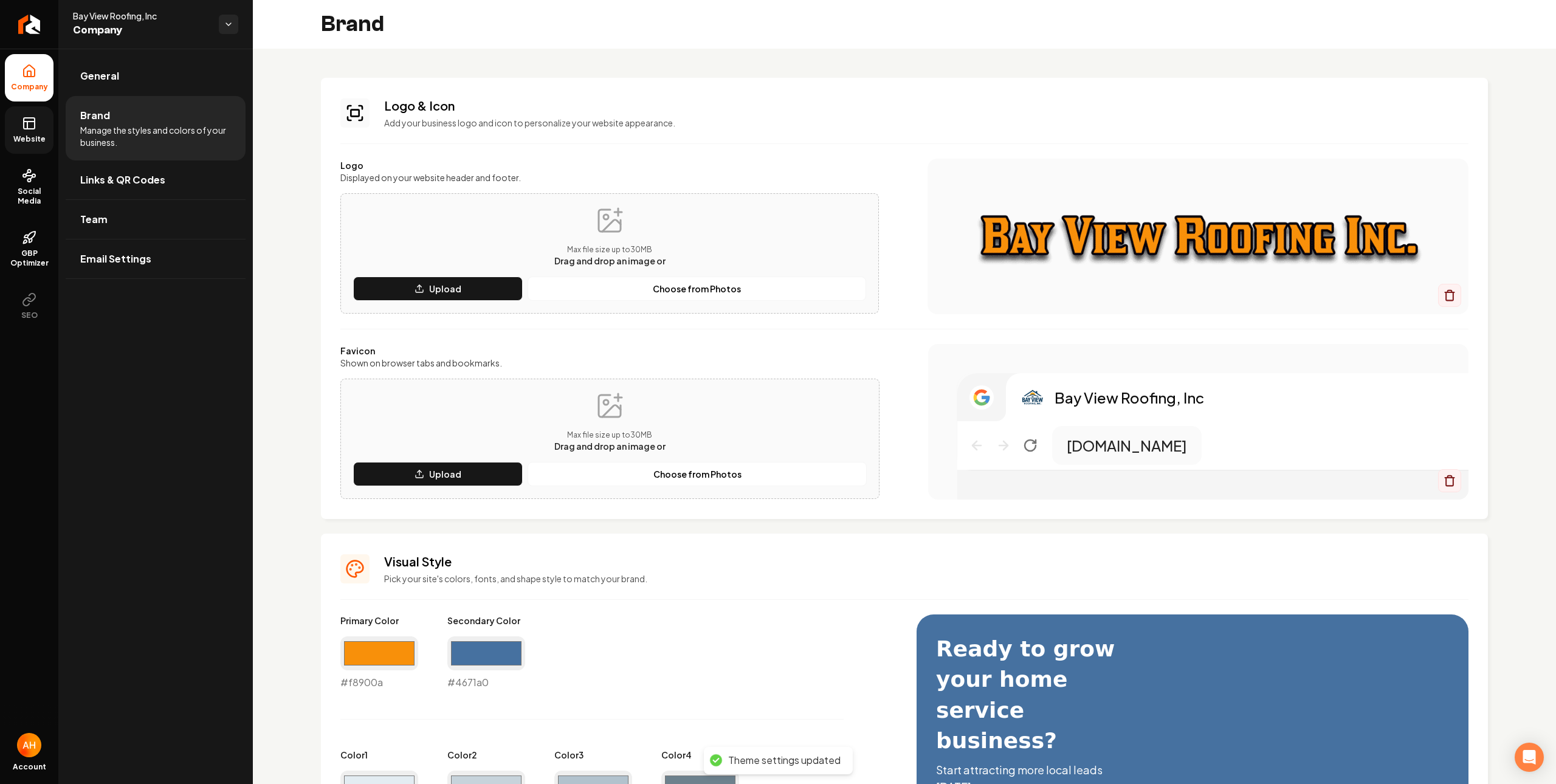
drag, startPoint x: 32, startPoint y: 130, endPoint x: 41, endPoint y: 132, distance: 9.2
click at [34, 132] on link "Website" at bounding box center [29, 130] width 49 height 48
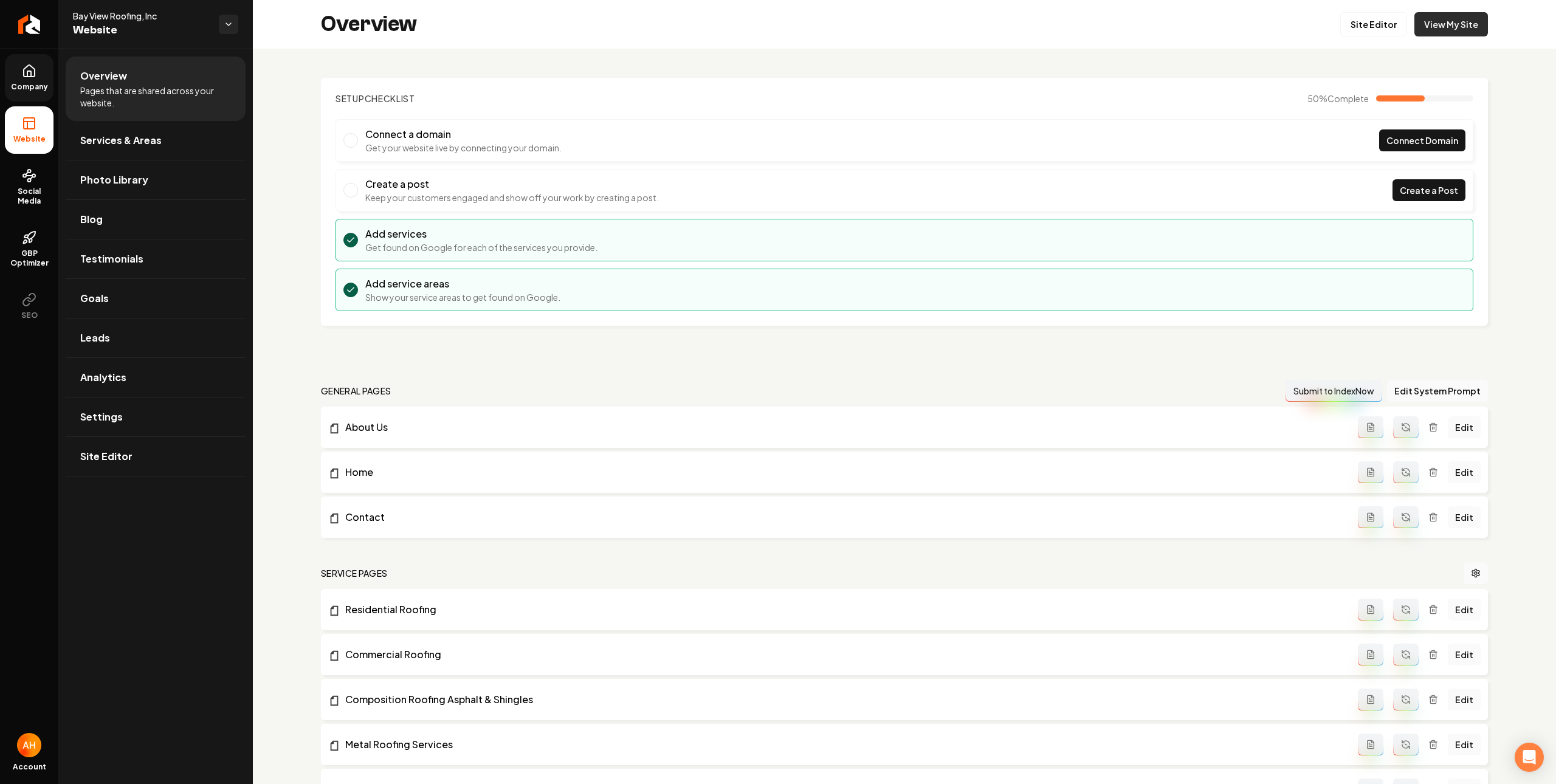
click at [1458, 21] on link "View My Site" at bounding box center [1451, 24] width 74 height 24
click at [169, 149] on link "Services & Areas" at bounding box center [156, 141] width 180 height 39
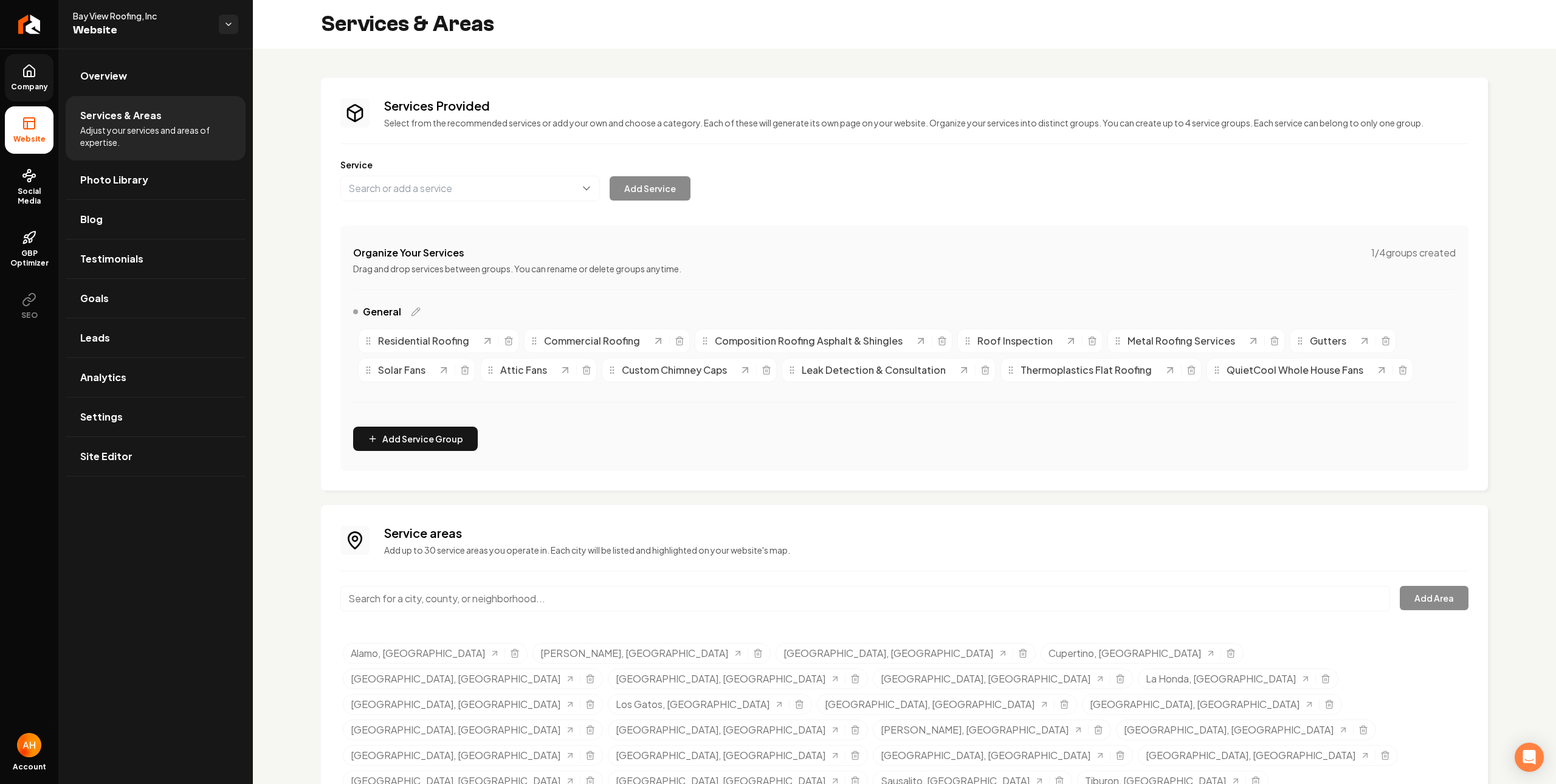
click at [571, 584] on div "Service areas Add up to 30 service areas you operate in. Each city will be list…" at bounding box center [905, 673] width 1128 height 297
click at [569, 588] on input "Main content area" at bounding box center [866, 598] width 1050 height 25
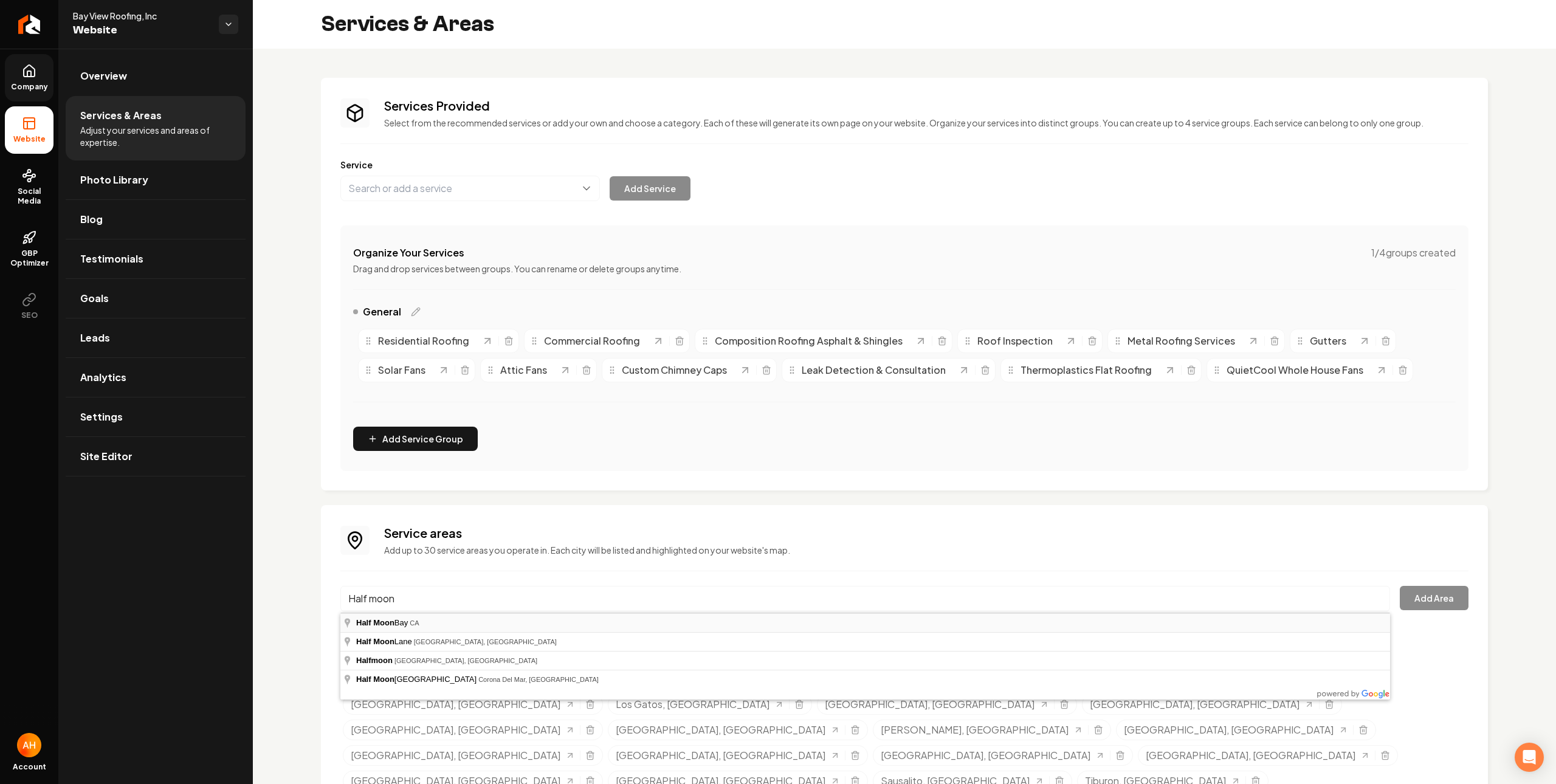
type input "Half Moon Bay, CA"
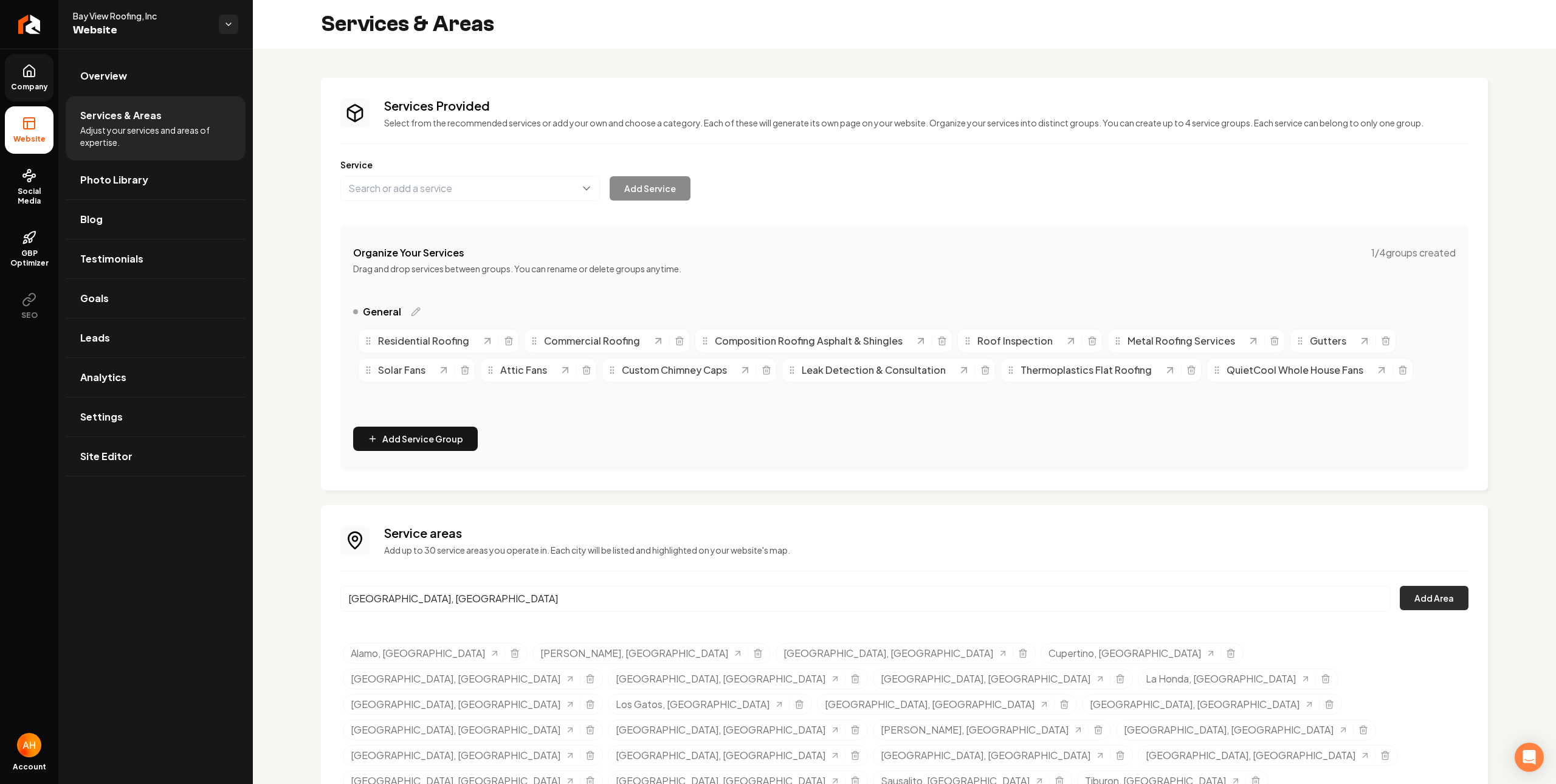
click at [1428, 604] on button "Add Area" at bounding box center [1434, 598] width 68 height 24
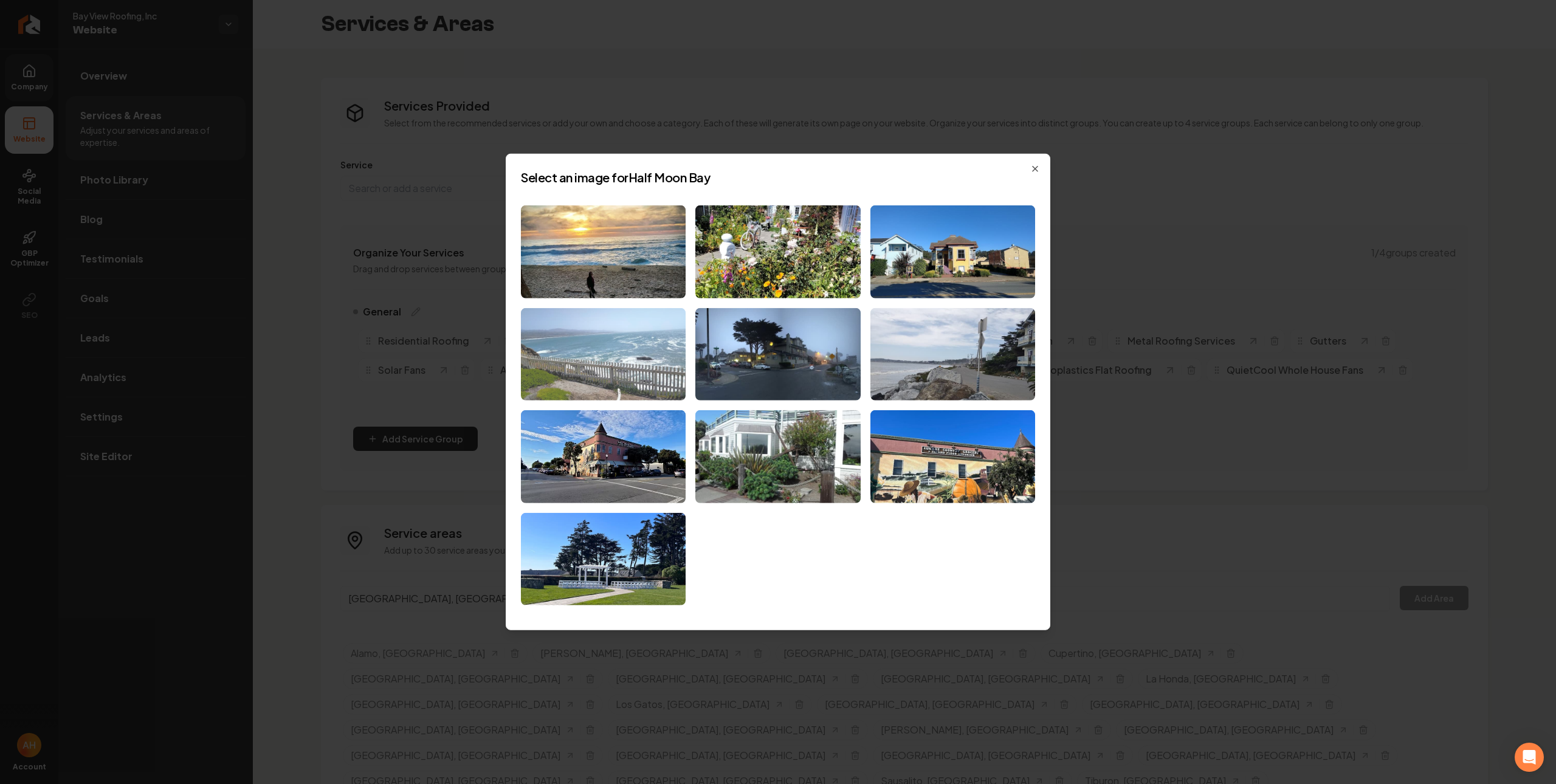
click at [644, 329] on img at bounding box center [603, 354] width 165 height 93
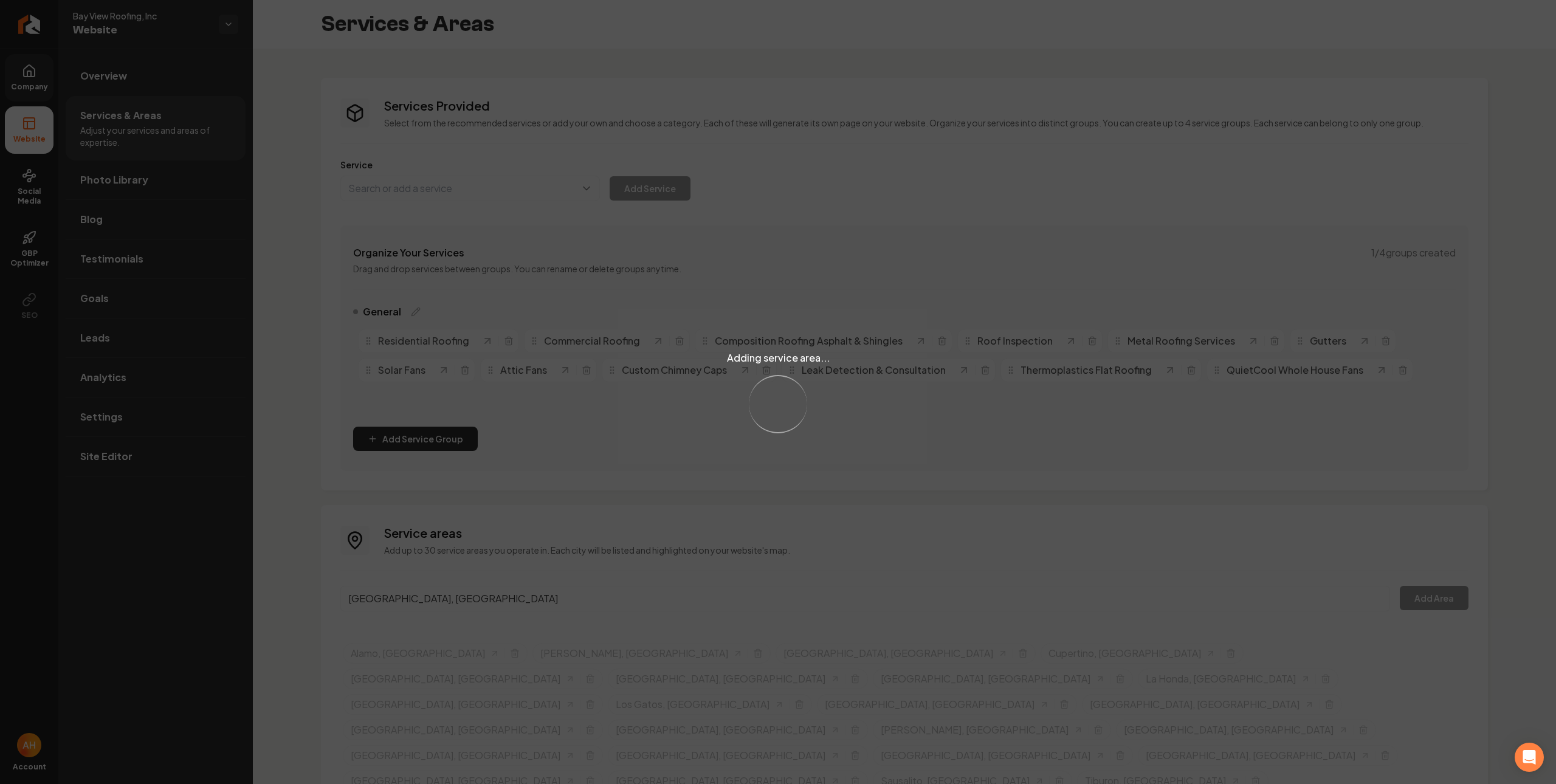
click at [608, 602] on div "Adding service area... Loading..." at bounding box center [778, 392] width 1556 height 784
click at [601, 601] on div "Adding service area... Loading..." at bounding box center [778, 392] width 1556 height 784
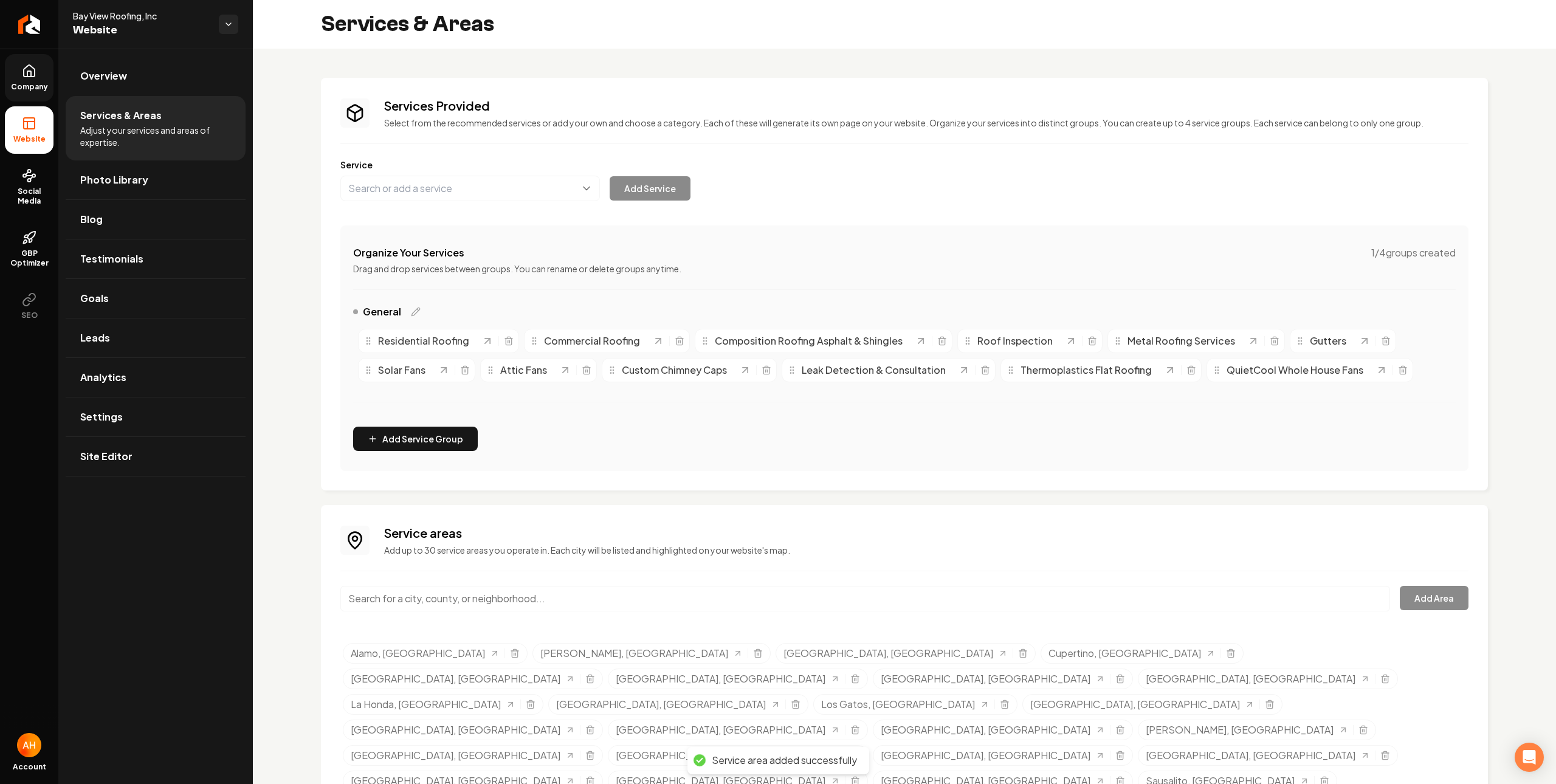
click at [606, 602] on input "Main content area" at bounding box center [866, 598] width 1050 height 25
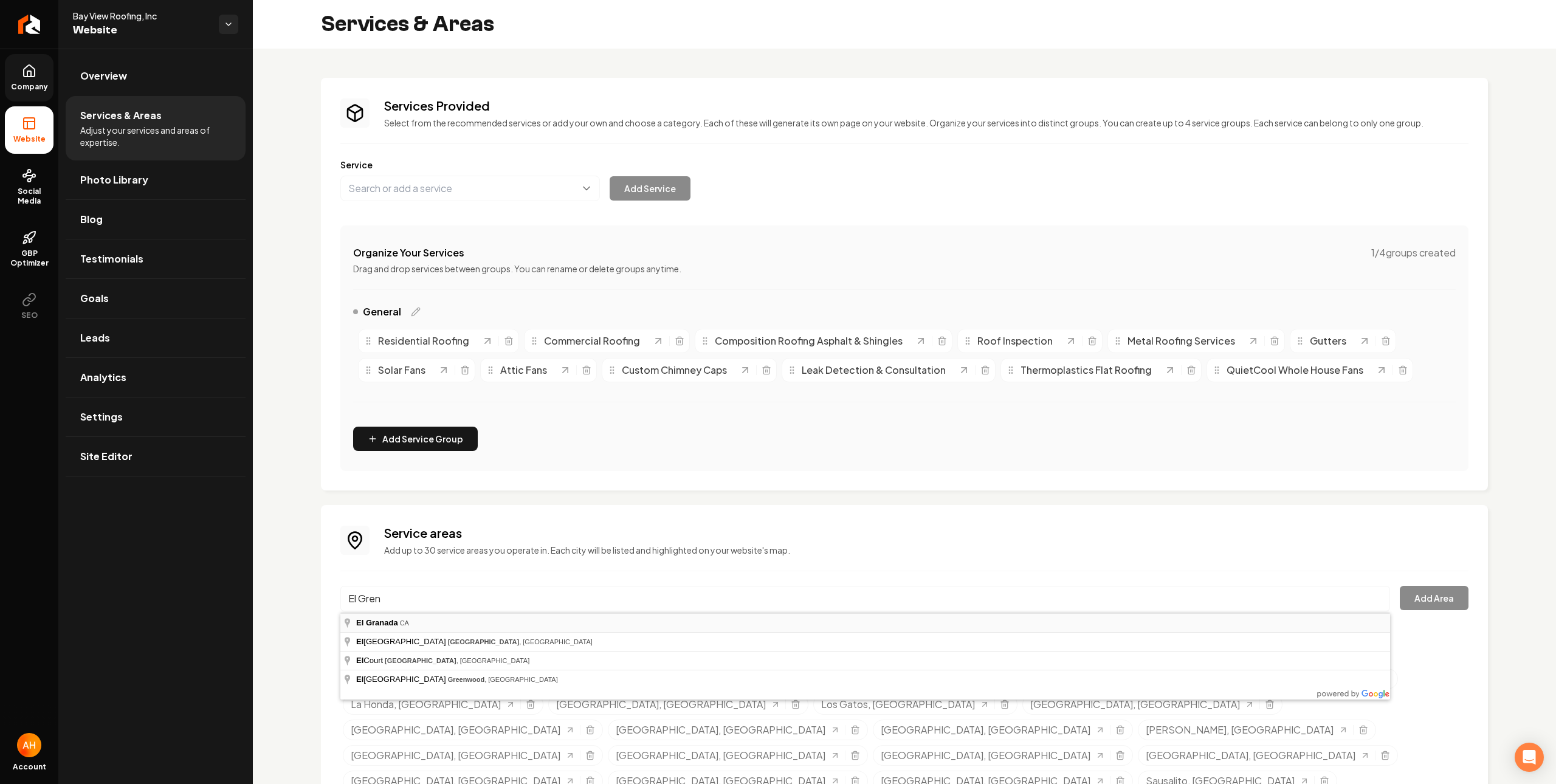
type input "El Granada, CA"
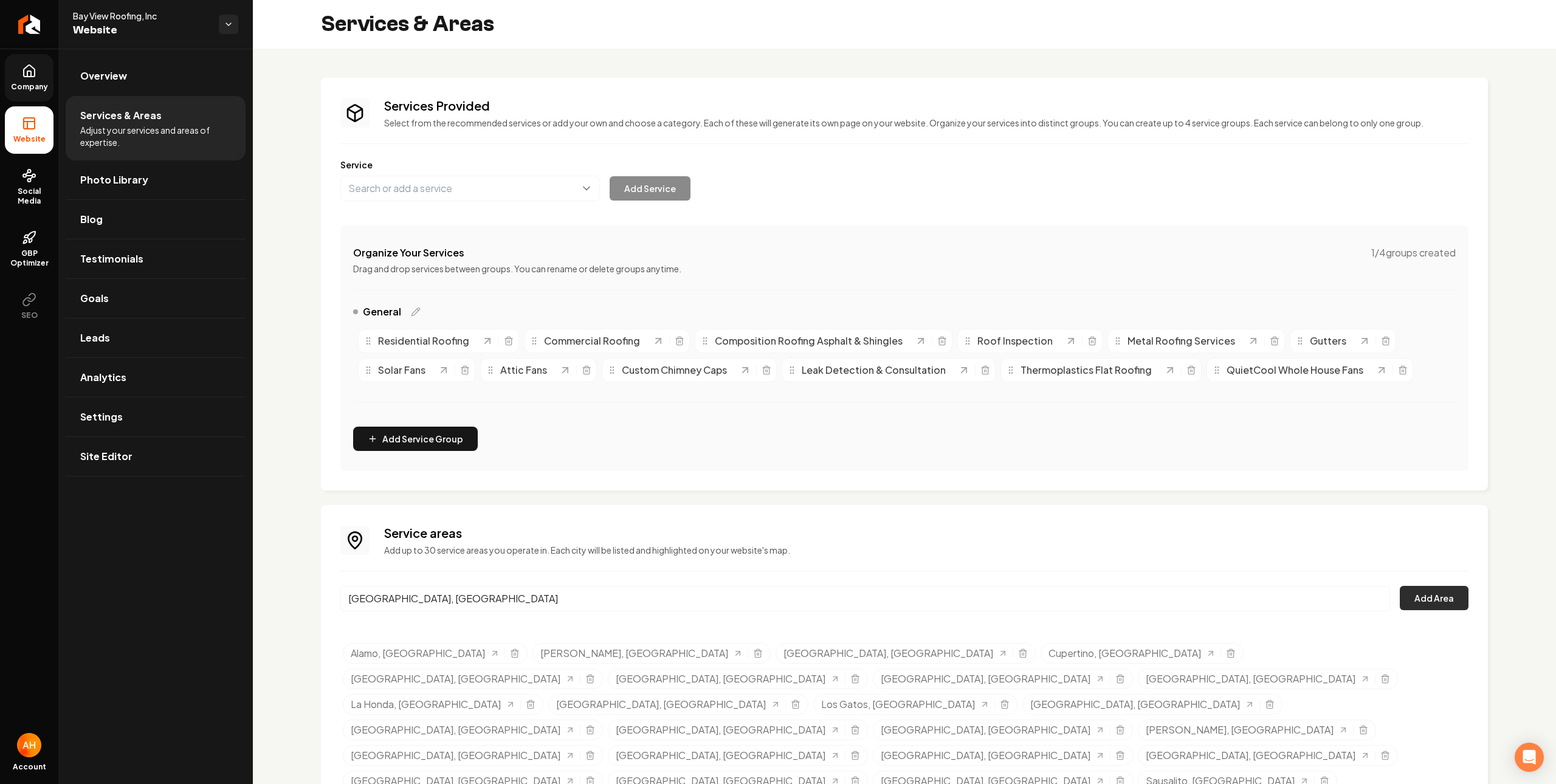
click at [1421, 598] on button "Add Area" at bounding box center [1434, 598] width 68 height 24
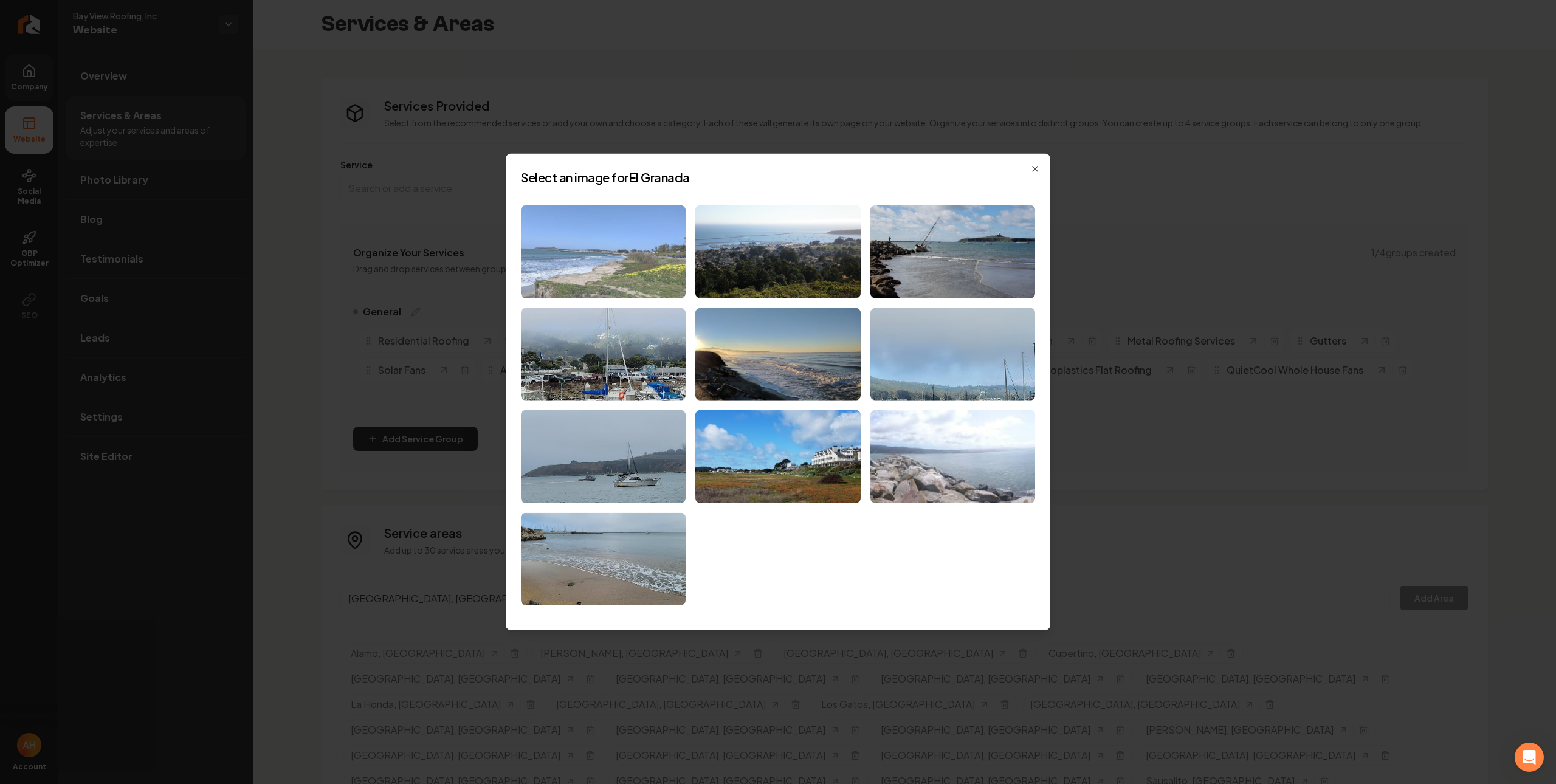
click at [627, 278] on img at bounding box center [603, 251] width 165 height 93
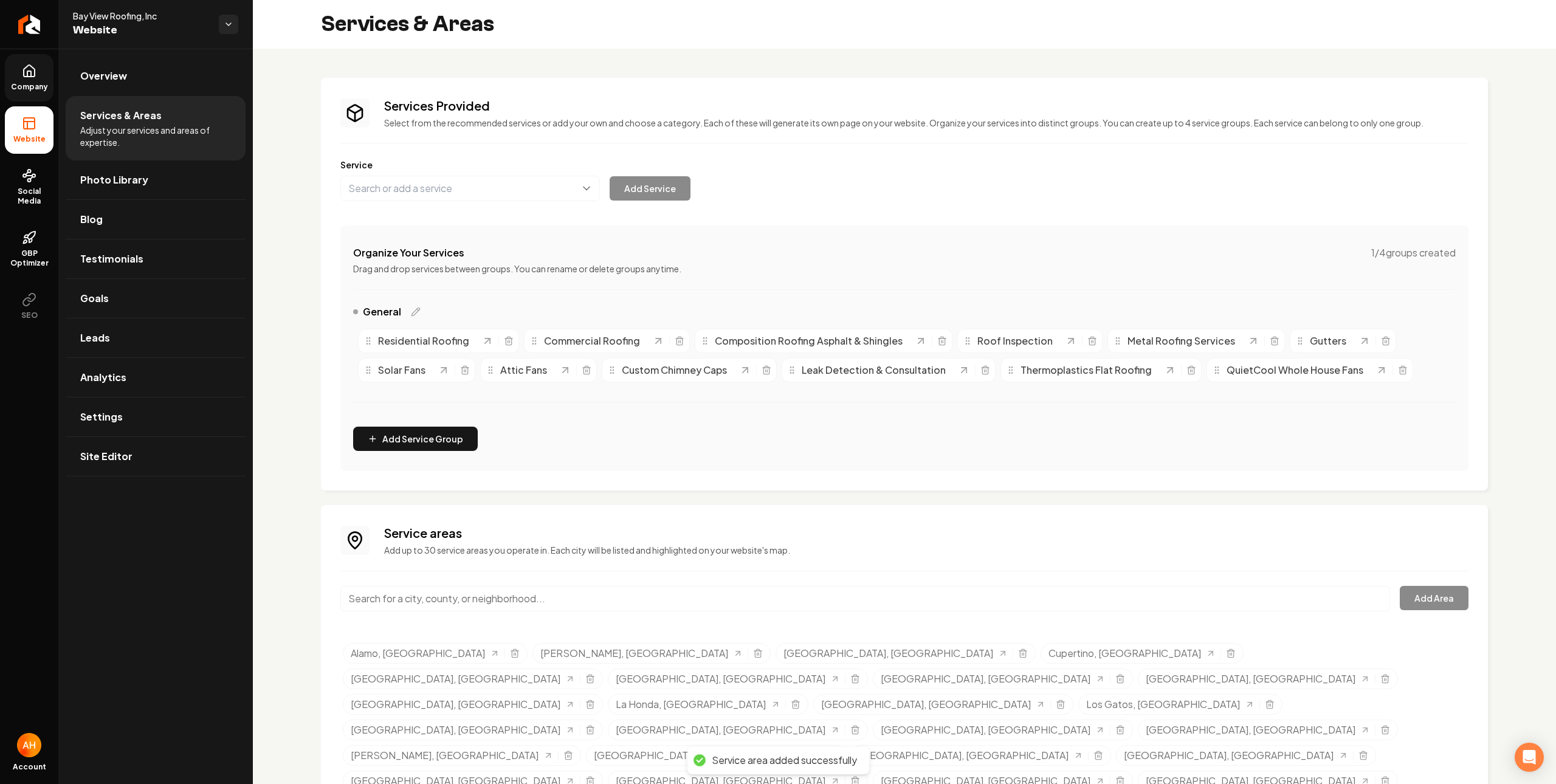
click at [972, 595] on input "Main content area" at bounding box center [866, 598] width 1050 height 25
paste input "San Gregorio"
type input "San Gregorio, CA"
click at [1428, 597] on button "Add Area" at bounding box center [1434, 598] width 68 height 24
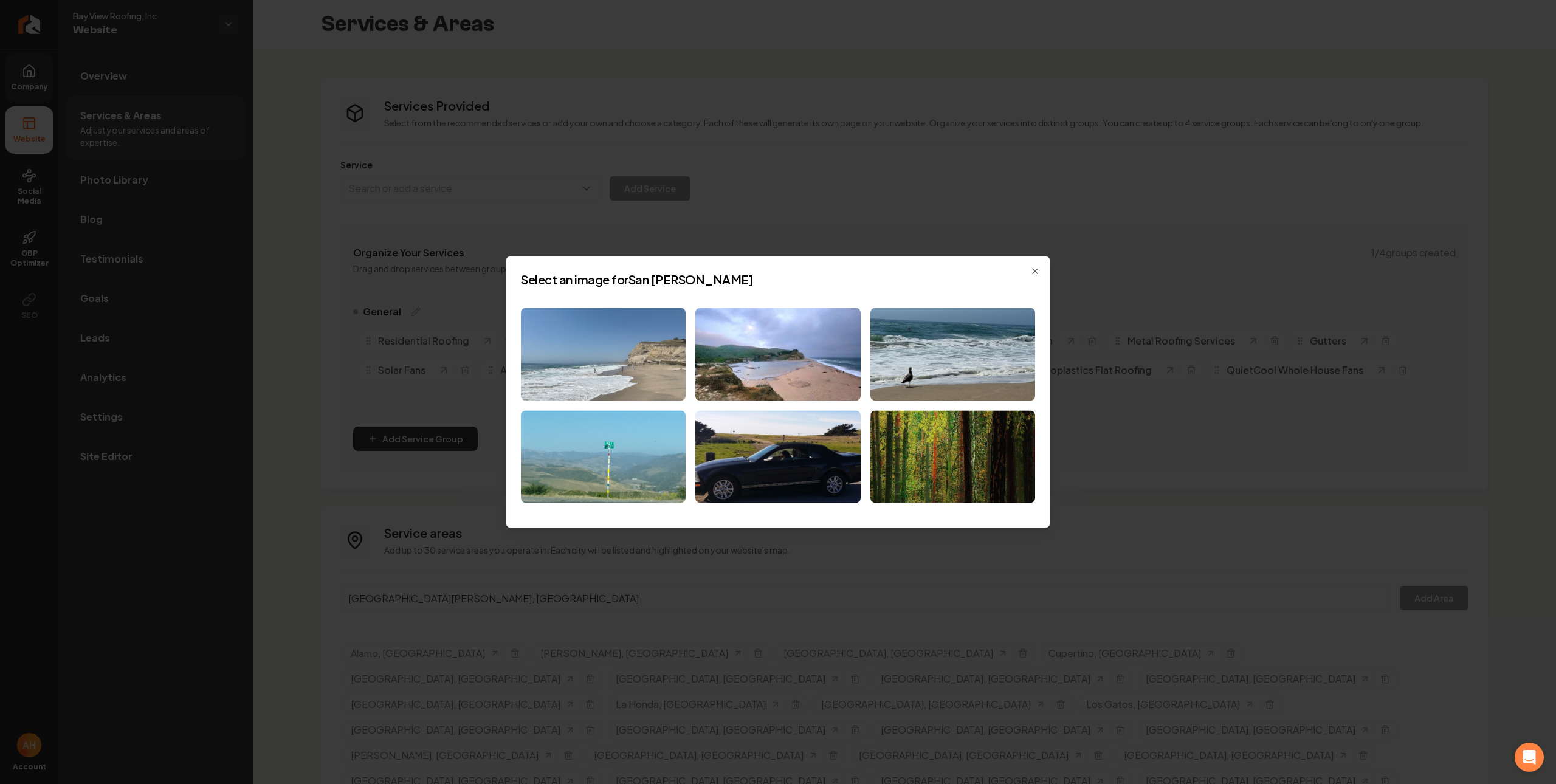
click at [615, 351] on img at bounding box center [603, 354] width 165 height 93
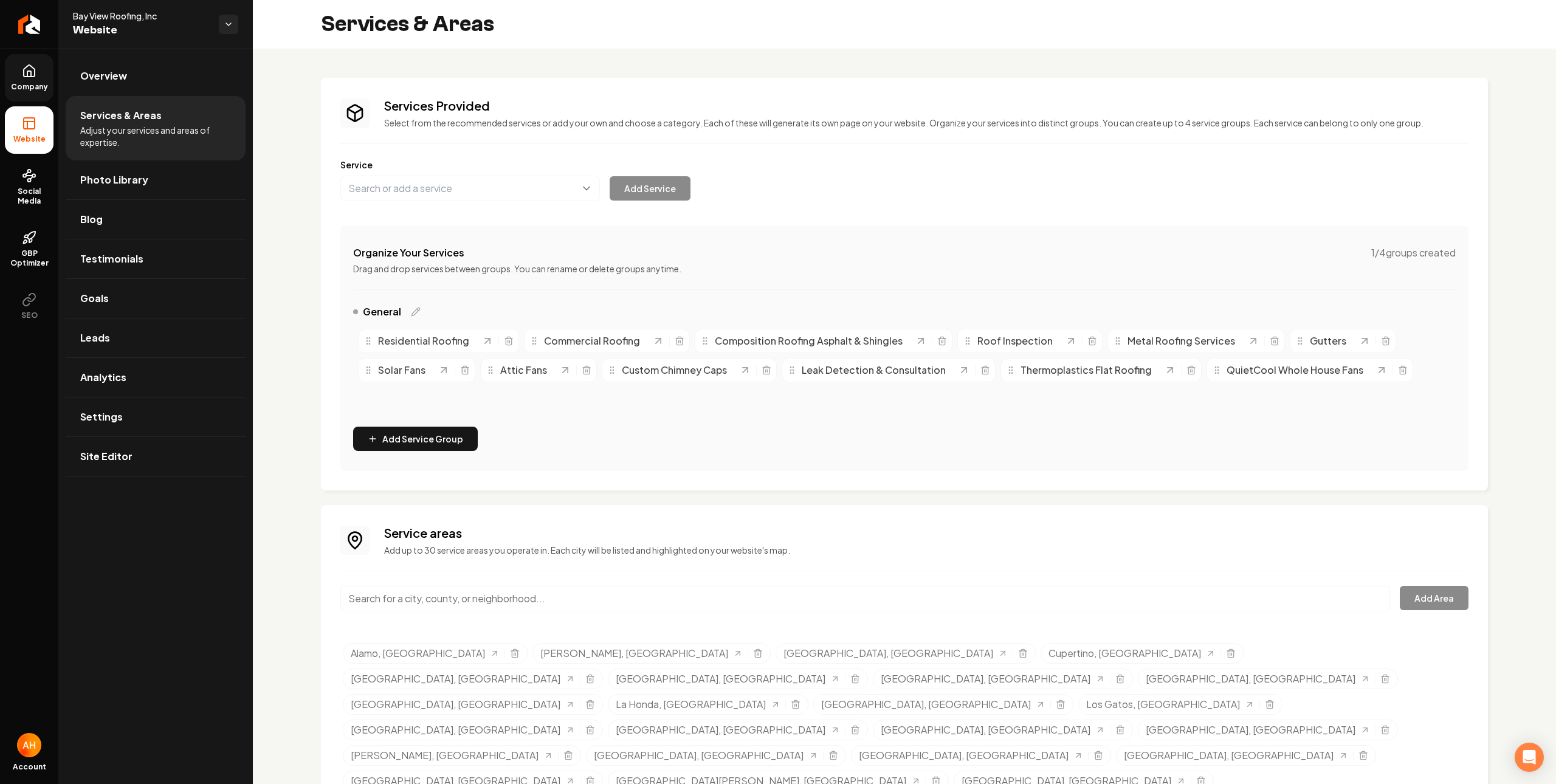
click at [40, 77] on link "Company" at bounding box center [29, 77] width 49 height 48
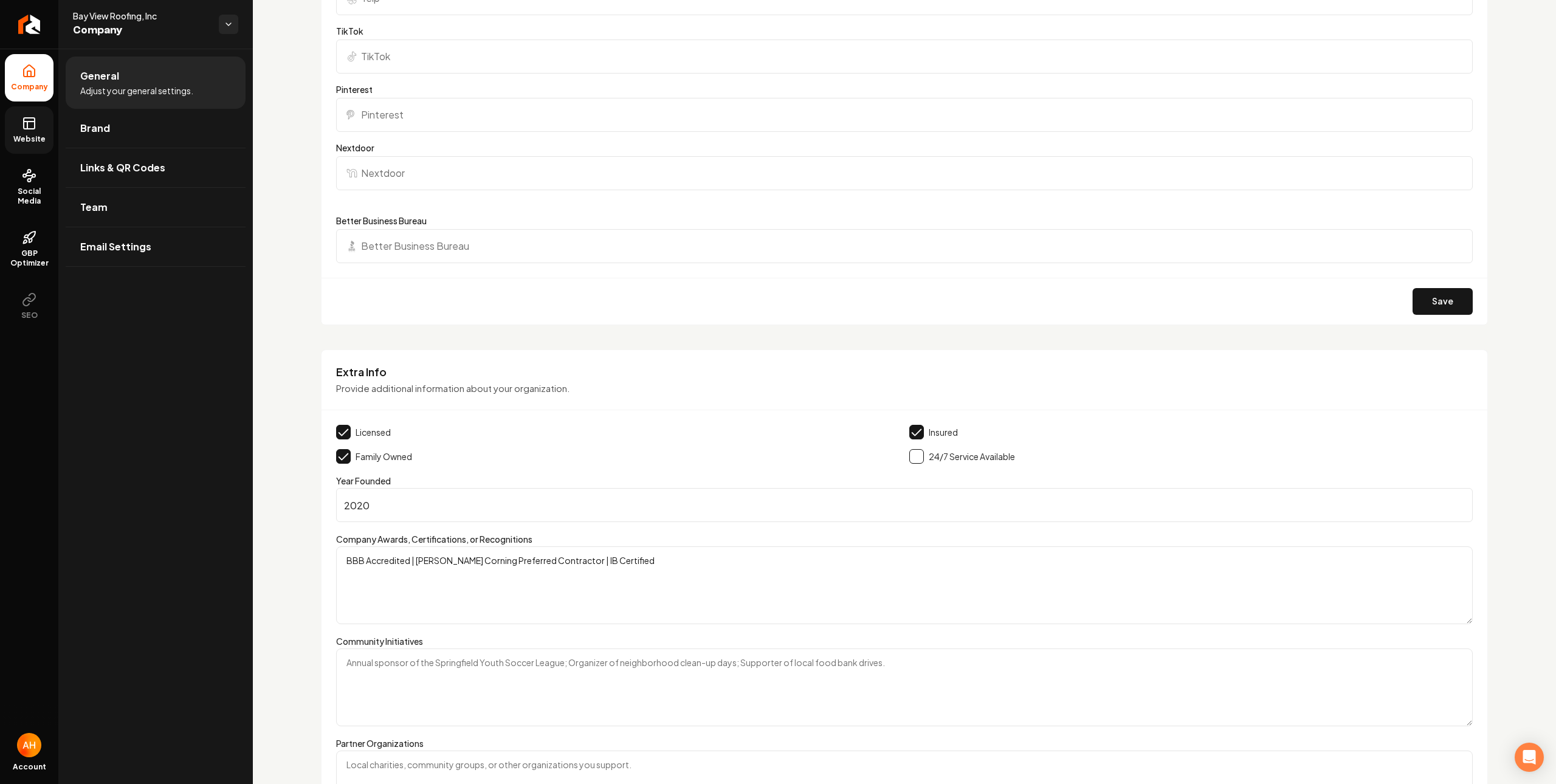
scroll to position [1311, 0]
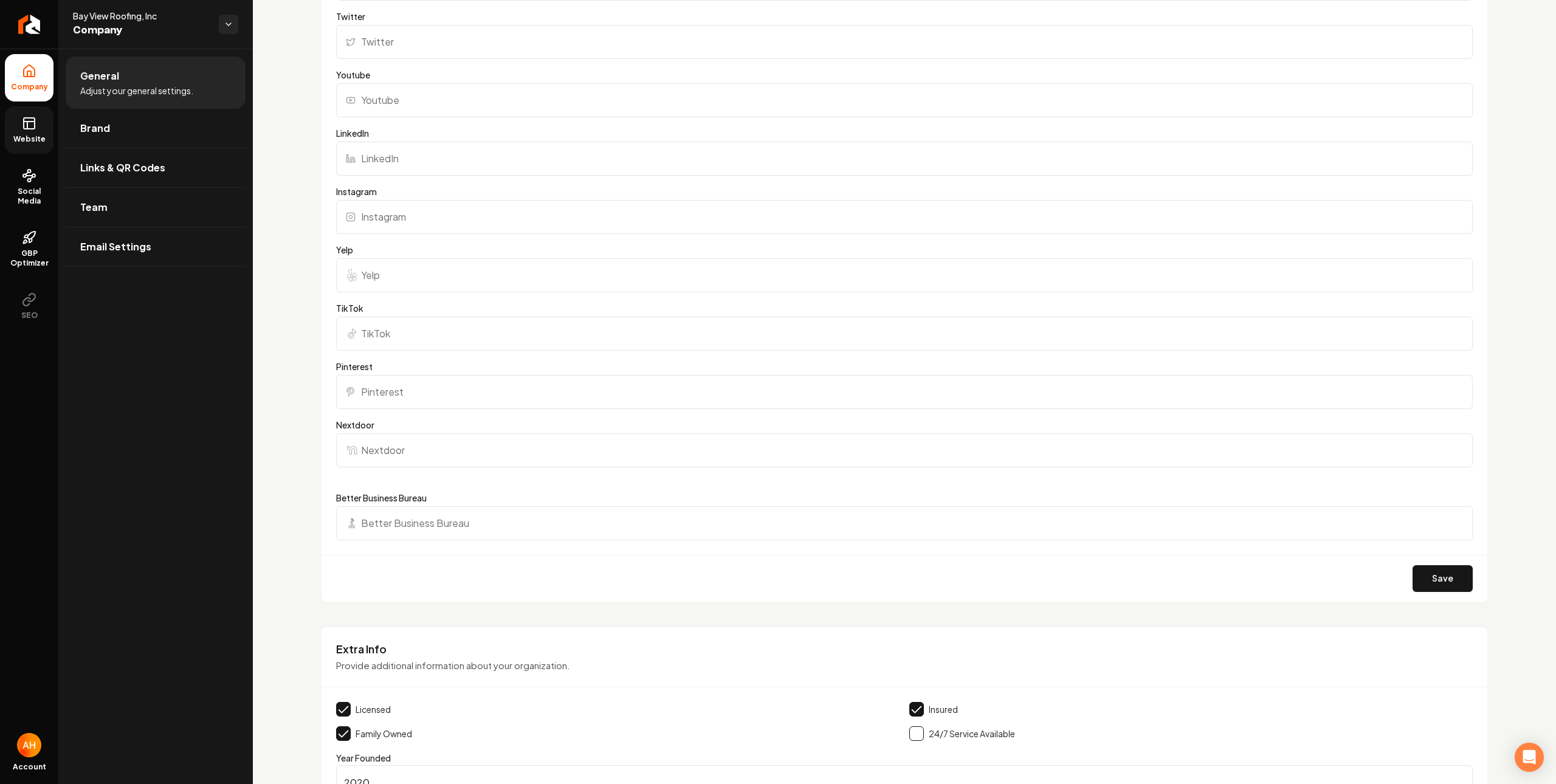
click at [515, 287] on input "Yelp" at bounding box center [904, 275] width 1137 height 34
paste input "https://www.yelp.com/biz/bay-view-roofing-redwood-city"
type input "https://www.yelp.com/biz/bay-view-roofing-redwood-city"
click at [1413, 580] on button "Save" at bounding box center [1443, 578] width 60 height 27
click at [38, 143] on span "Website" at bounding box center [29, 139] width 42 height 10
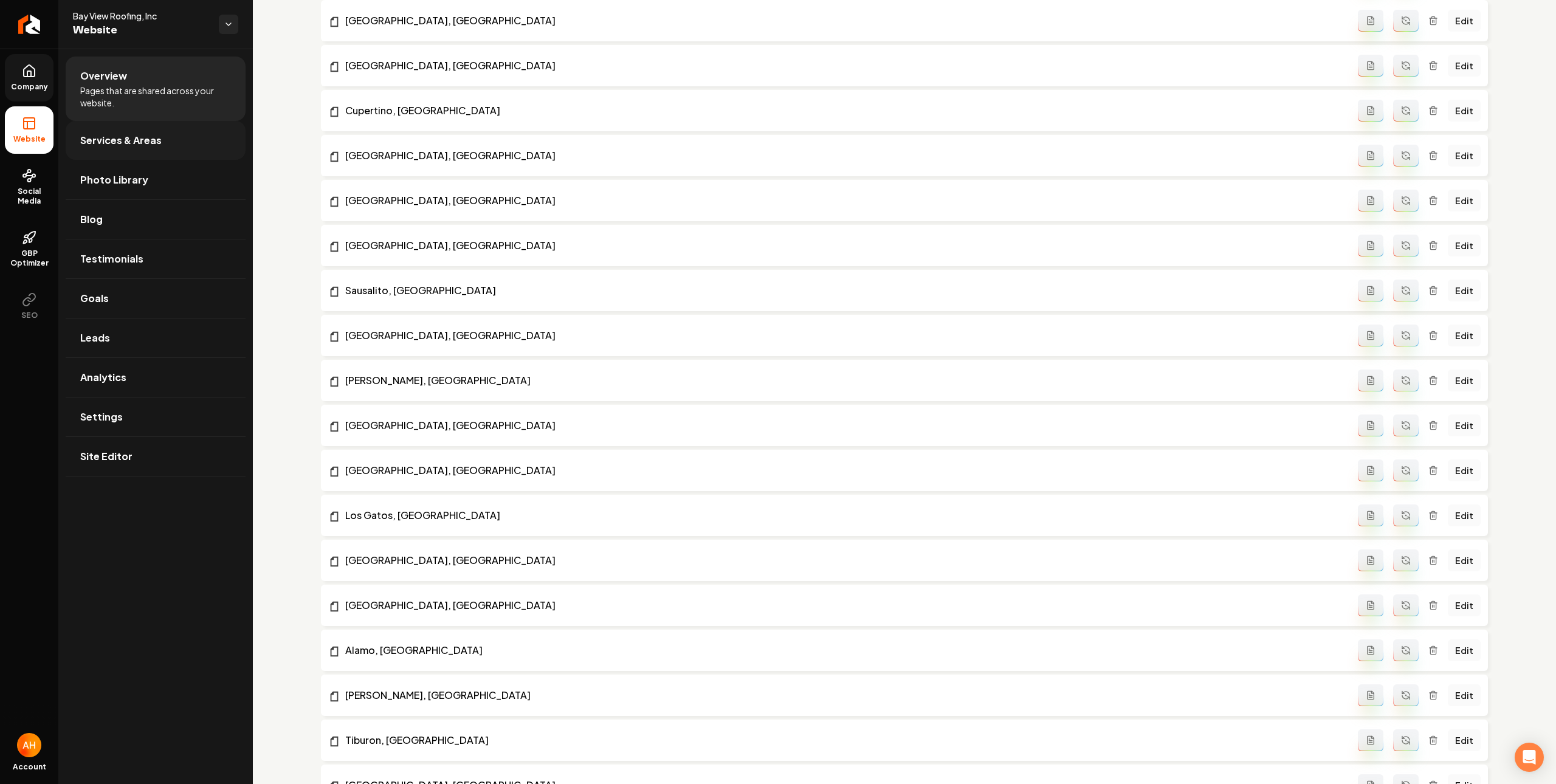
click at [192, 154] on link "Services & Areas" at bounding box center [156, 141] width 180 height 39
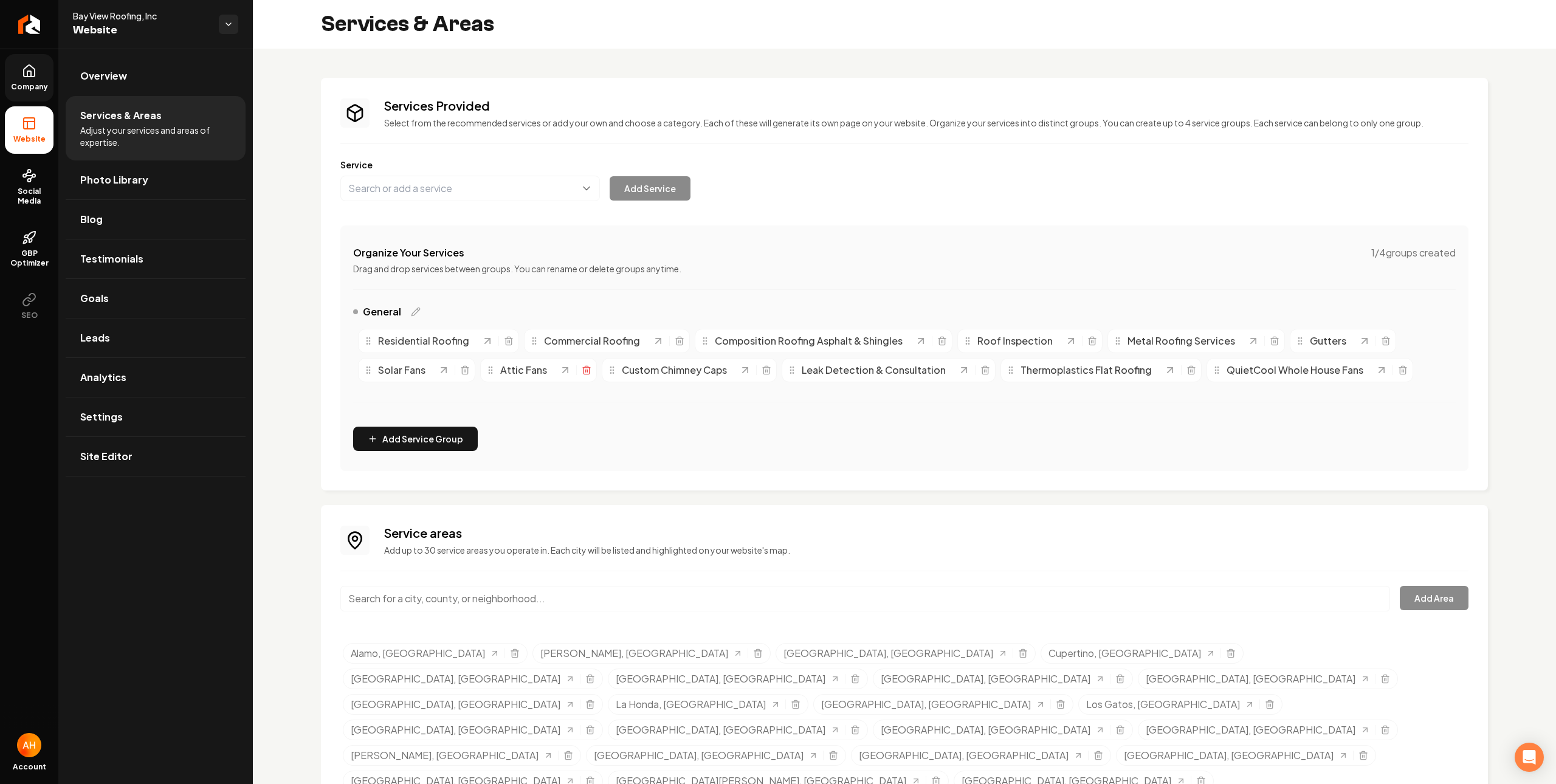
click at [589, 367] on icon "Main content area" at bounding box center [586, 370] width 10 height 10
click at [465, 369] on icon "Main content area" at bounding box center [465, 370] width 10 height 10
click at [1154, 367] on icon "Main content area" at bounding box center [1159, 370] width 10 height 10
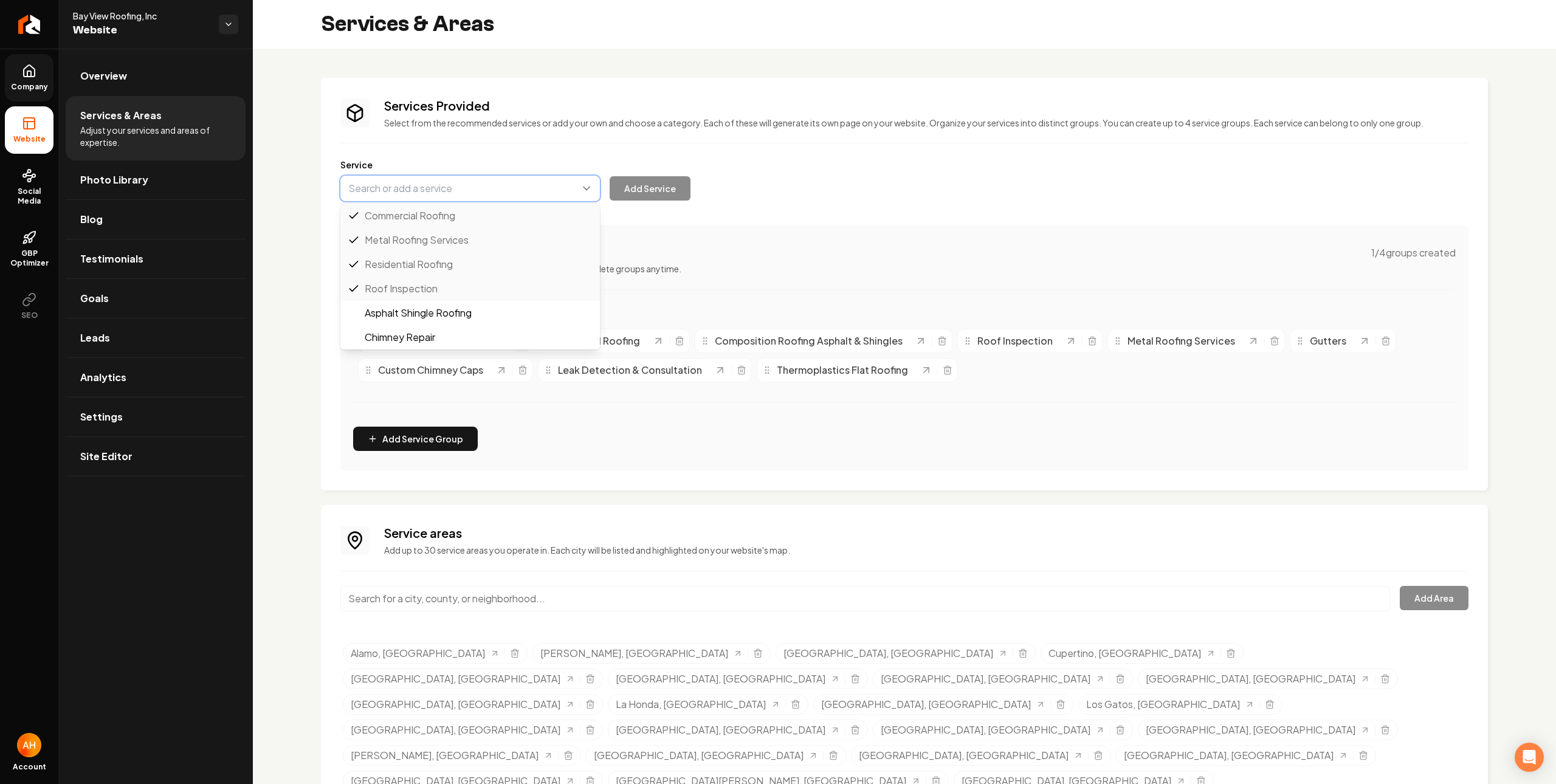
click at [457, 194] on button "Main content area" at bounding box center [470, 188] width 260 height 25
paste input "QuietCool Fans & Cooling Products"
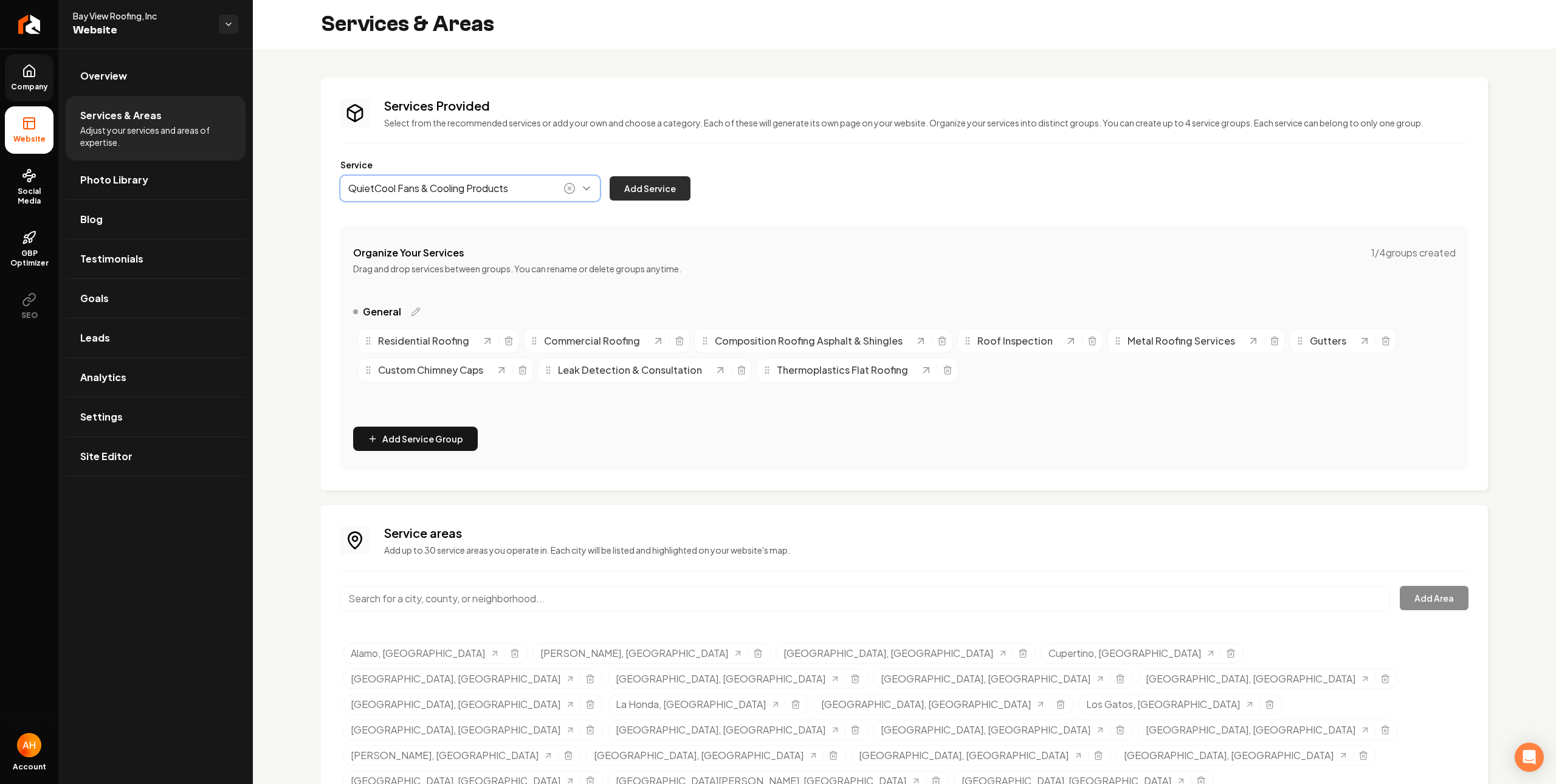
type input "QuietCool Fans & Cooling Products"
drag, startPoint x: 655, startPoint y: 185, endPoint x: 520, endPoint y: 188, distance: 135.0
click at [655, 186] on button "Add Service" at bounding box center [650, 188] width 81 height 24
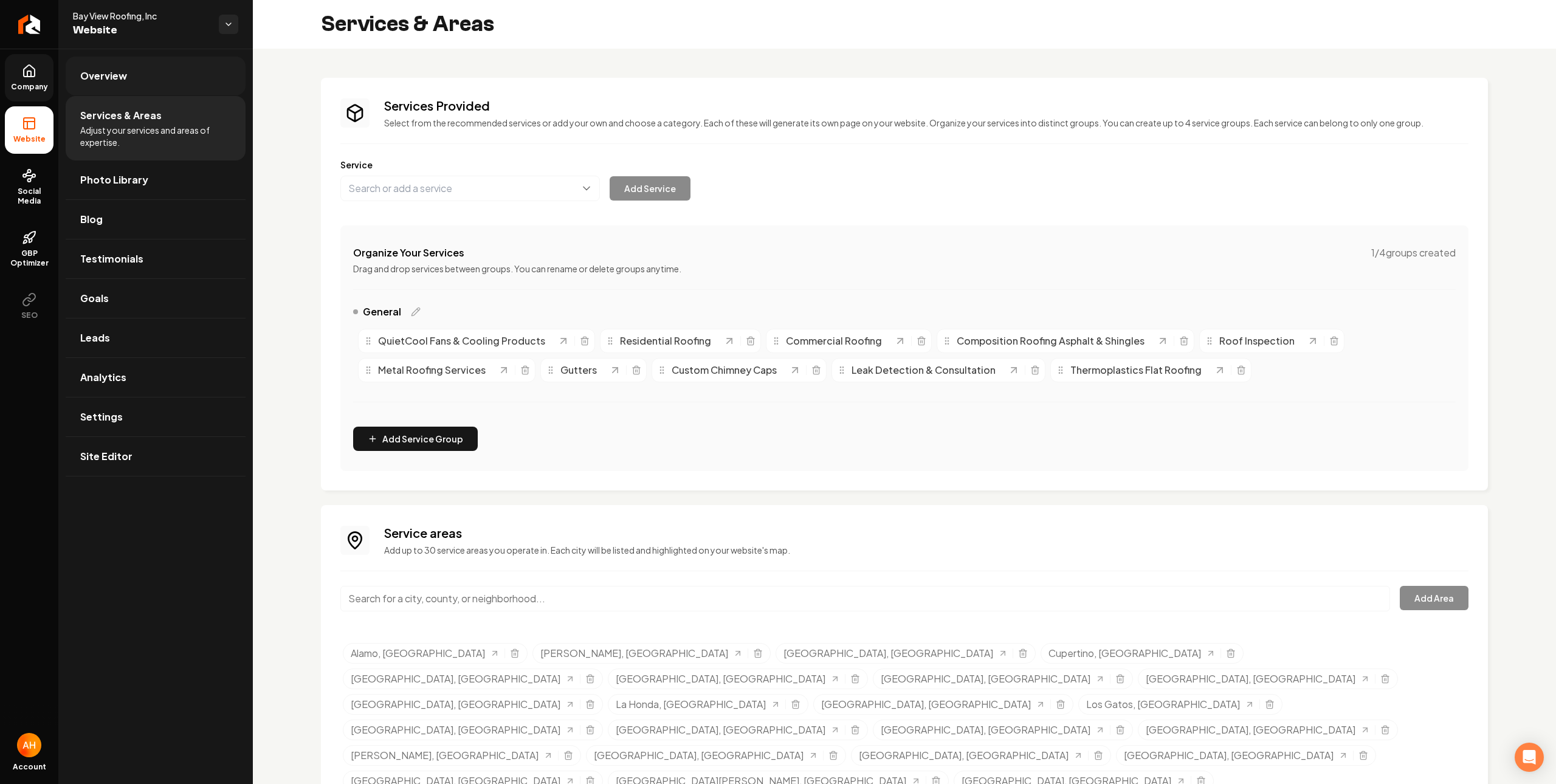
click at [175, 92] on link "Overview" at bounding box center [156, 76] width 180 height 39
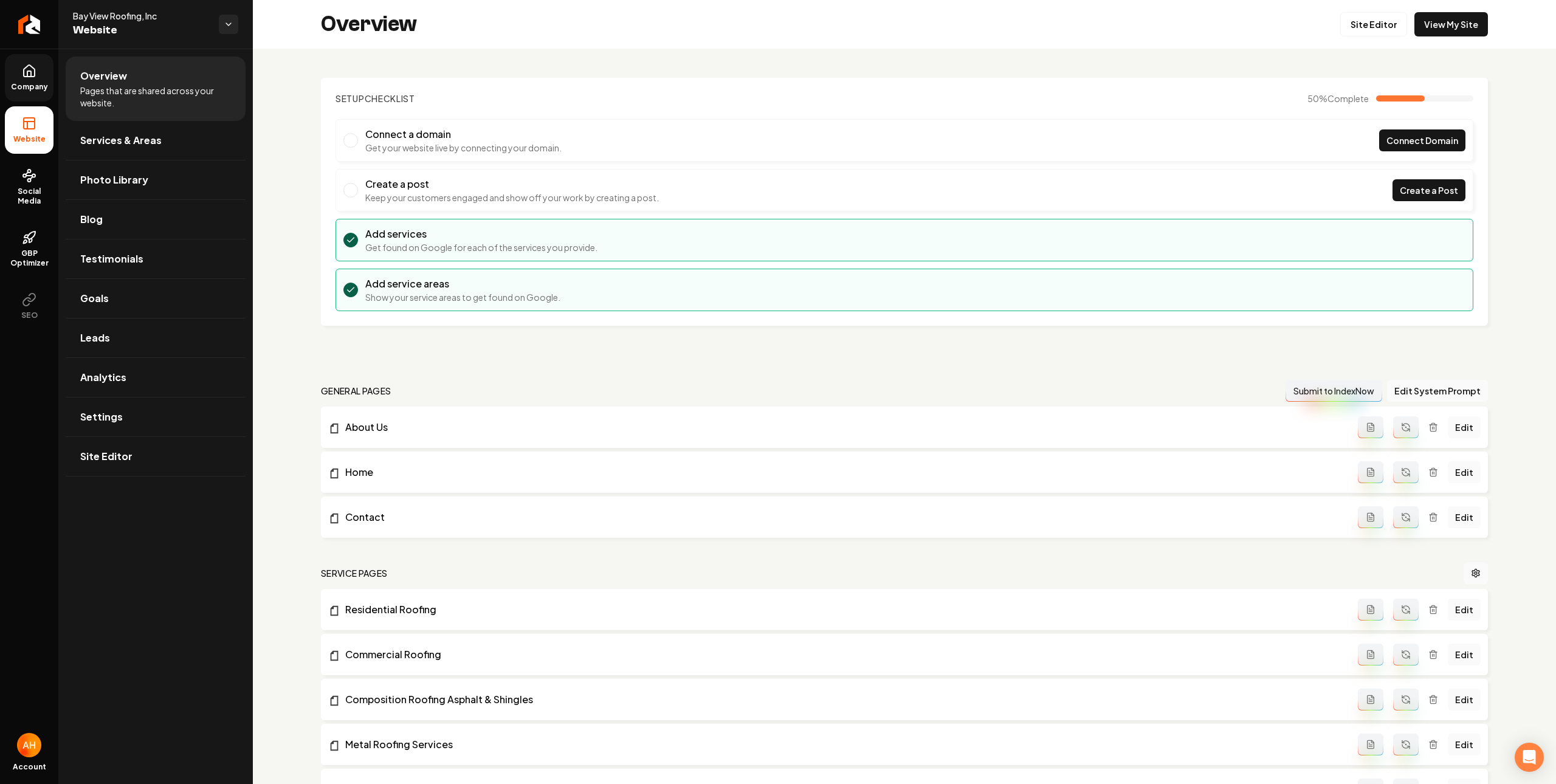
scroll to position [368, 0]
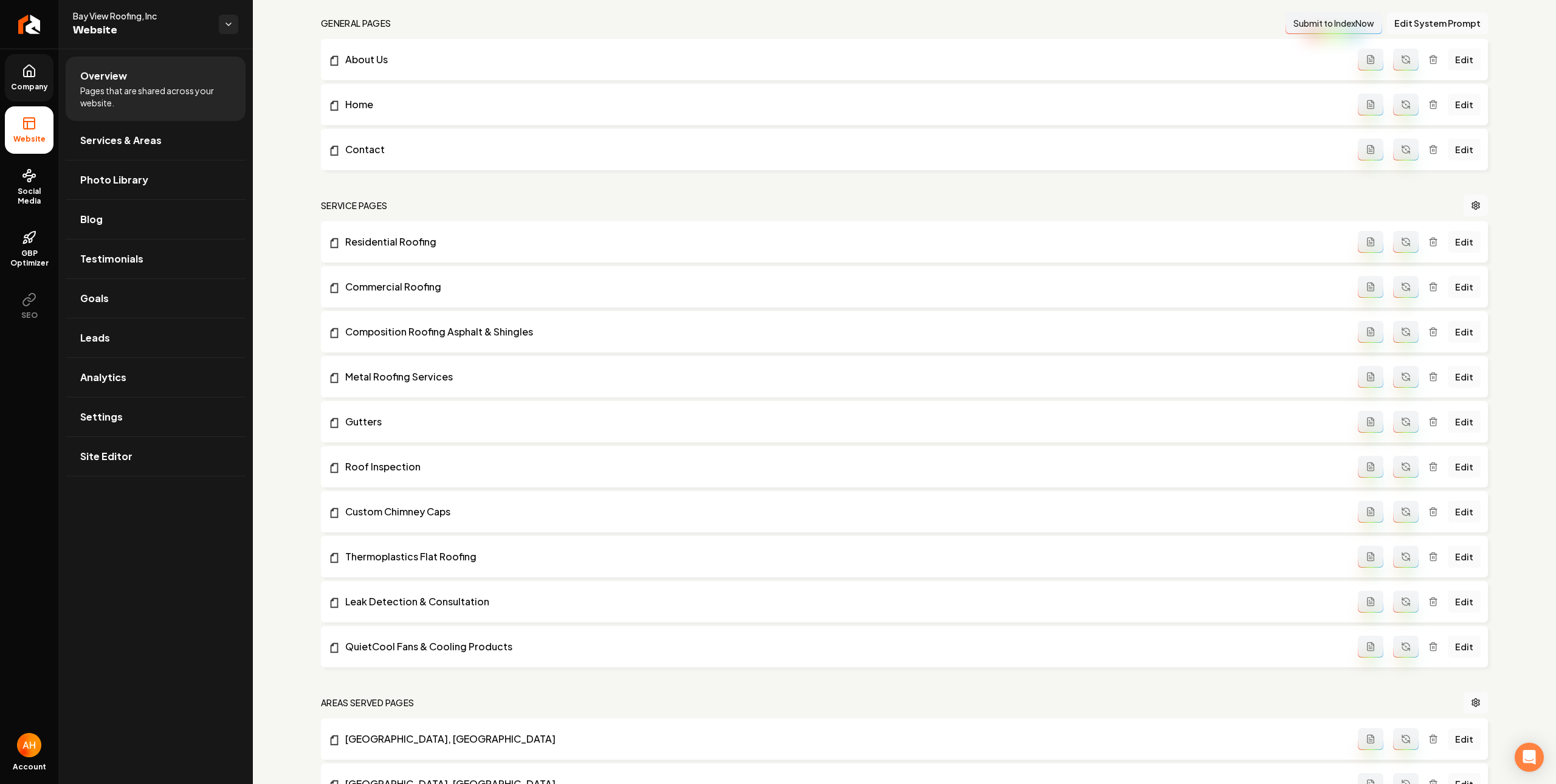
click at [1366, 652] on icon "Main content area" at bounding box center [1370, 647] width 10 height 10
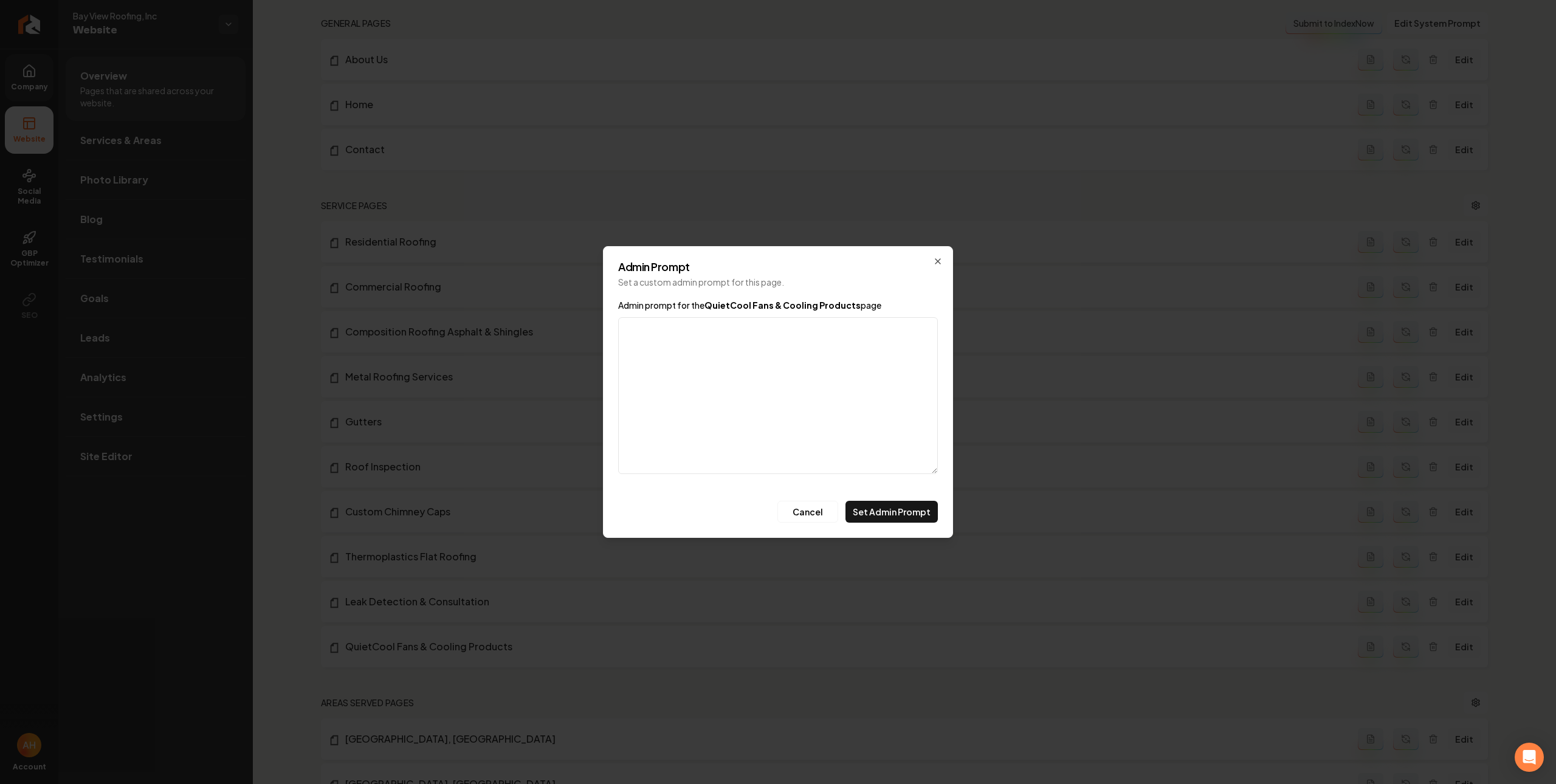
click at [838, 375] on textarea "Admin prompt for the QuietCool Fans & Cooling Products page" at bounding box center [778, 395] width 320 height 157
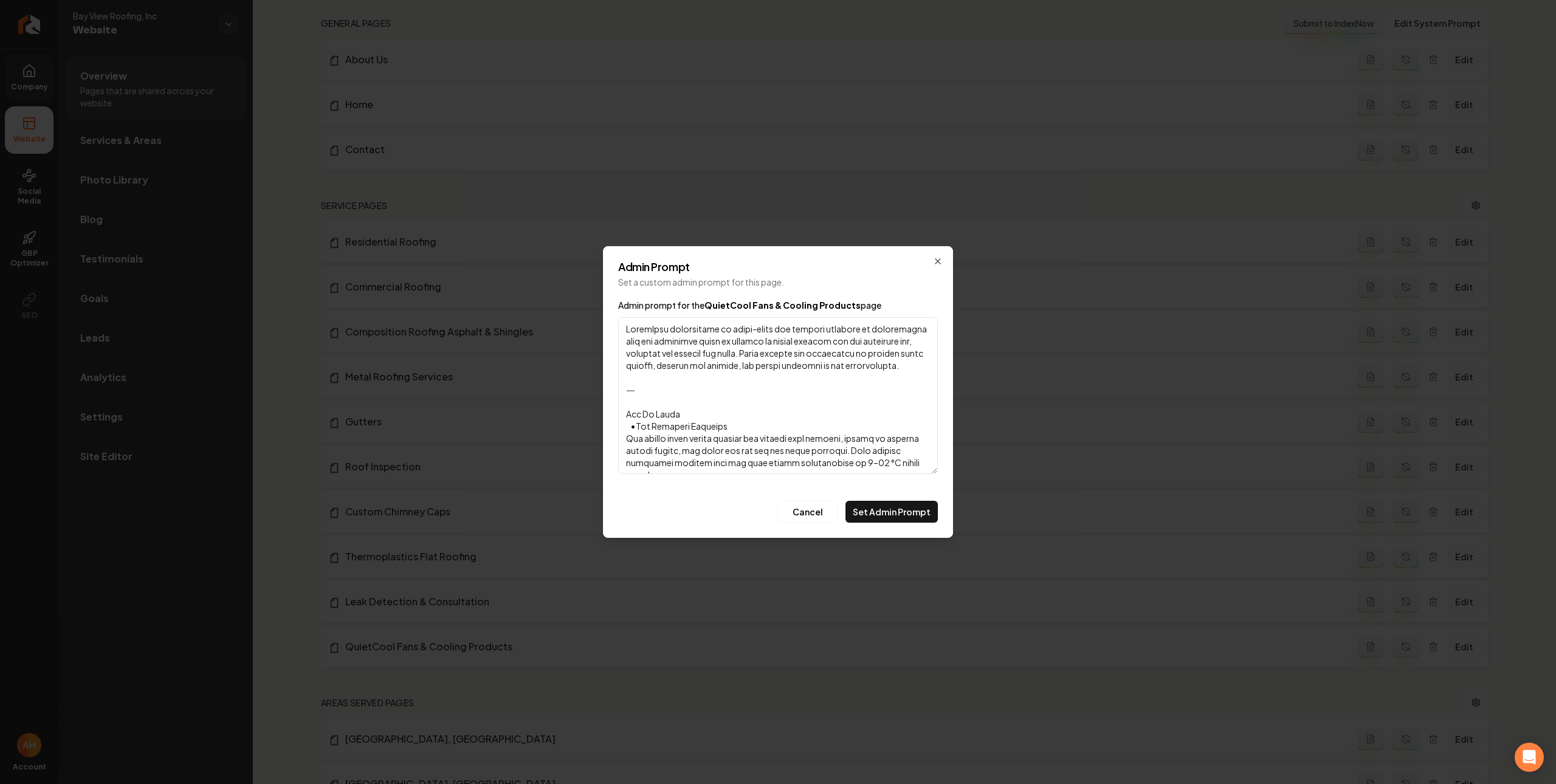
scroll to position [603, 0]
type textarea "QuietCool specializes in whole-house fan systems designed to efficiently cool a…"
click at [883, 512] on button "Set Admin Prompt" at bounding box center [892, 512] width 92 height 22
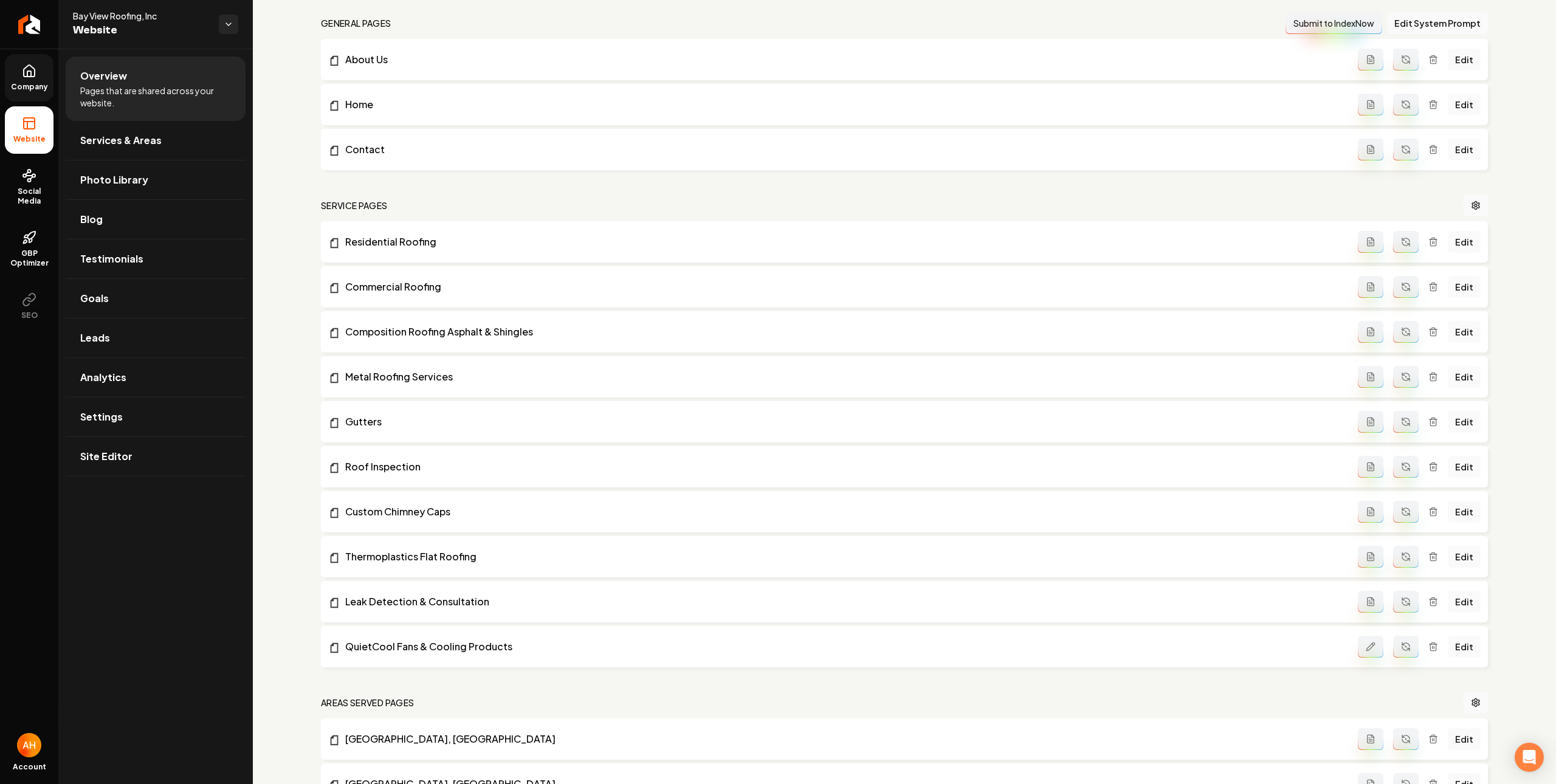
click at [1401, 652] on icon "Main content area" at bounding box center [1406, 647] width 10 height 10
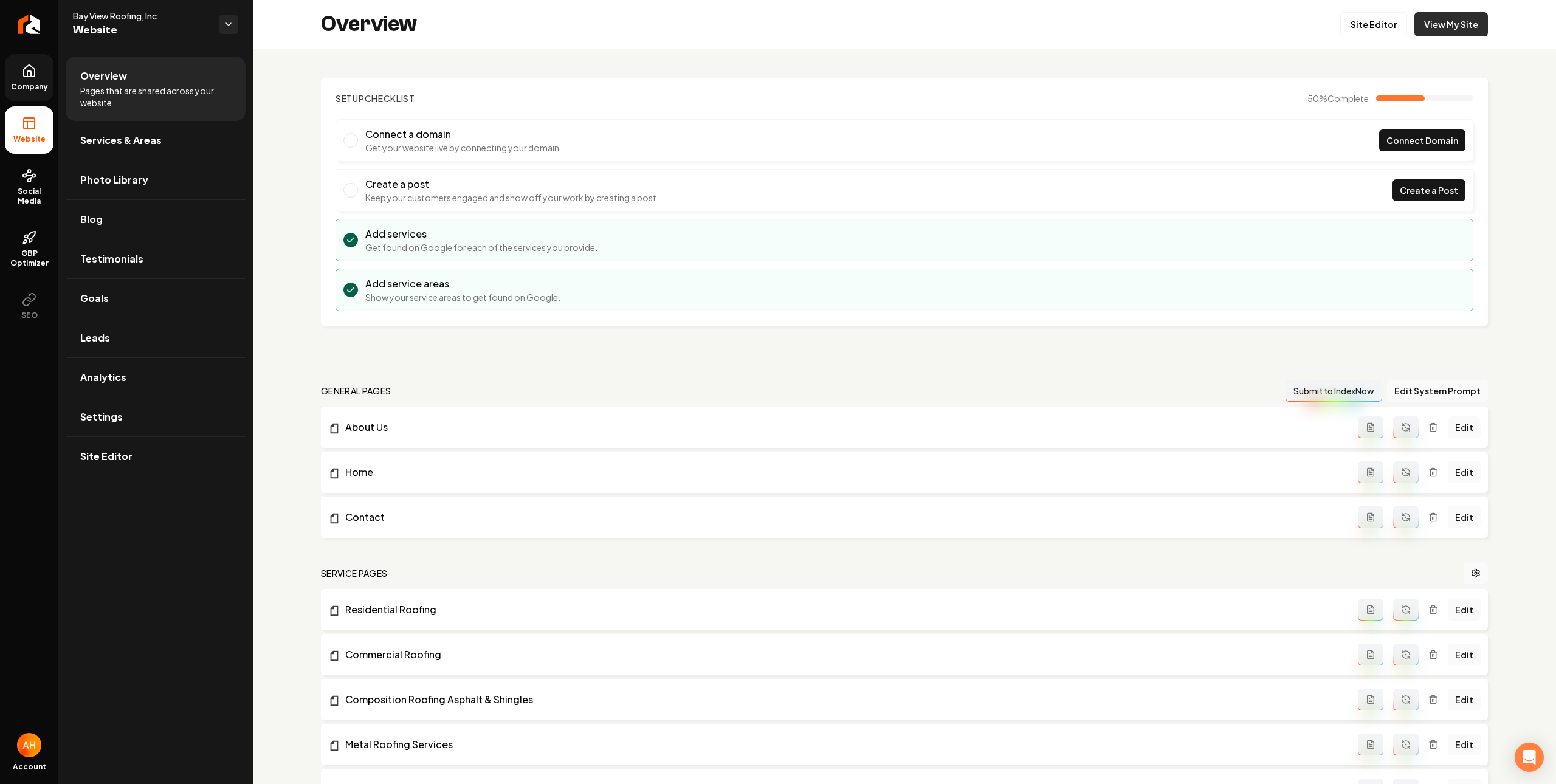
click at [1432, 27] on link "View My Site" at bounding box center [1451, 24] width 74 height 24
click at [221, 158] on link "Services & Areas" at bounding box center [156, 141] width 180 height 39
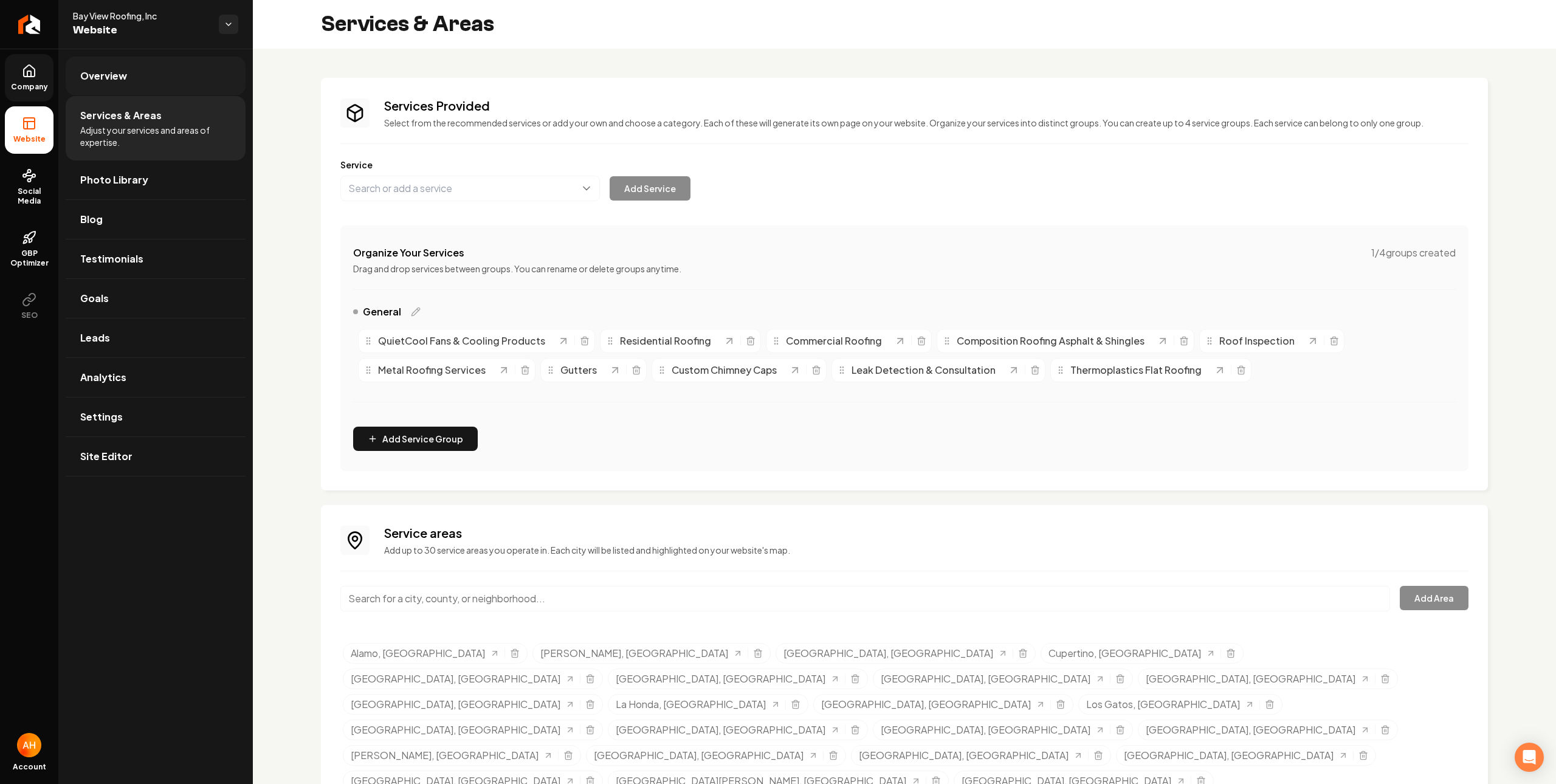
click at [202, 90] on link "Overview" at bounding box center [156, 76] width 180 height 39
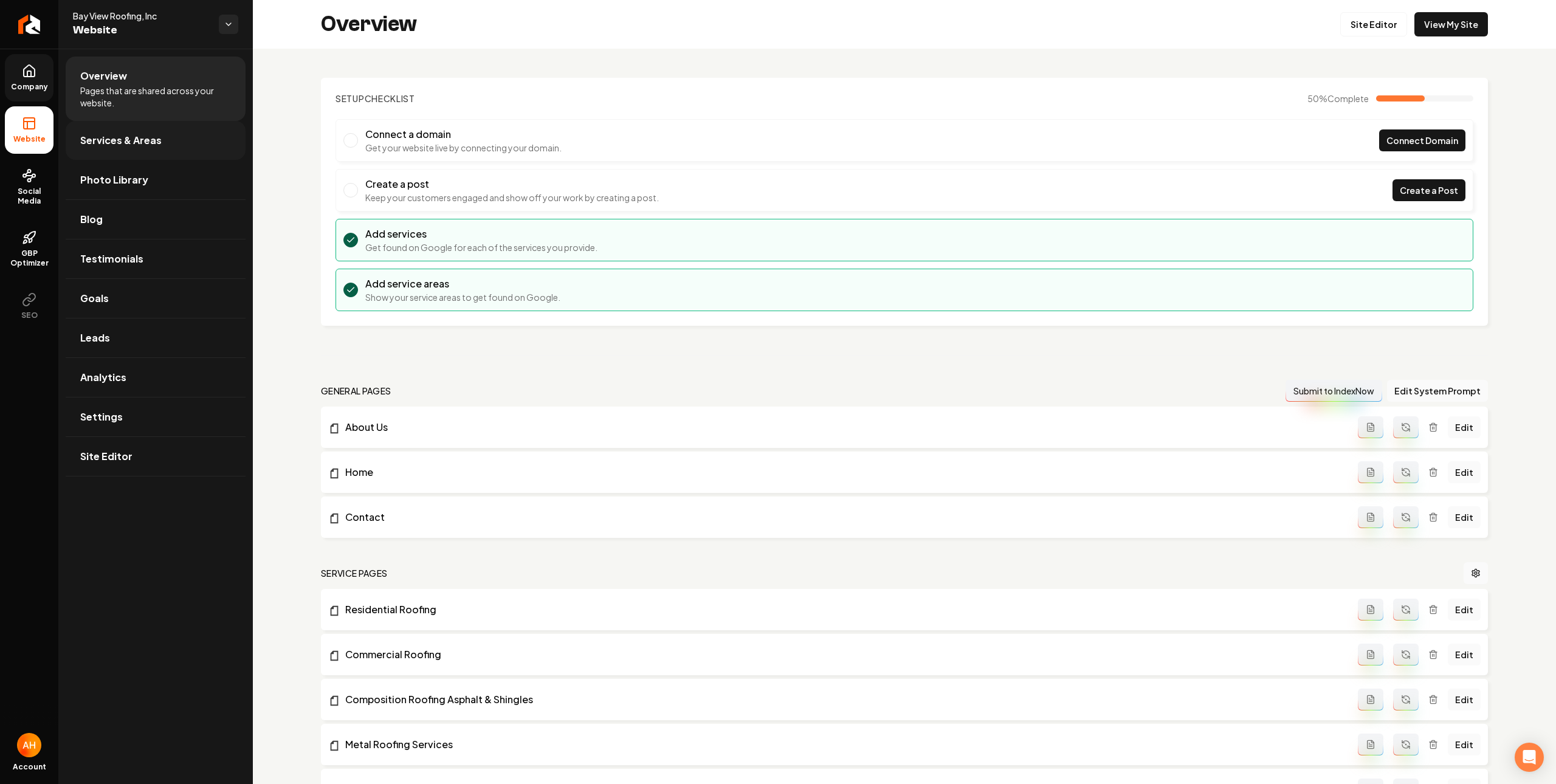
click at [106, 136] on span "Services & Areas" at bounding box center [120, 140] width 81 height 14
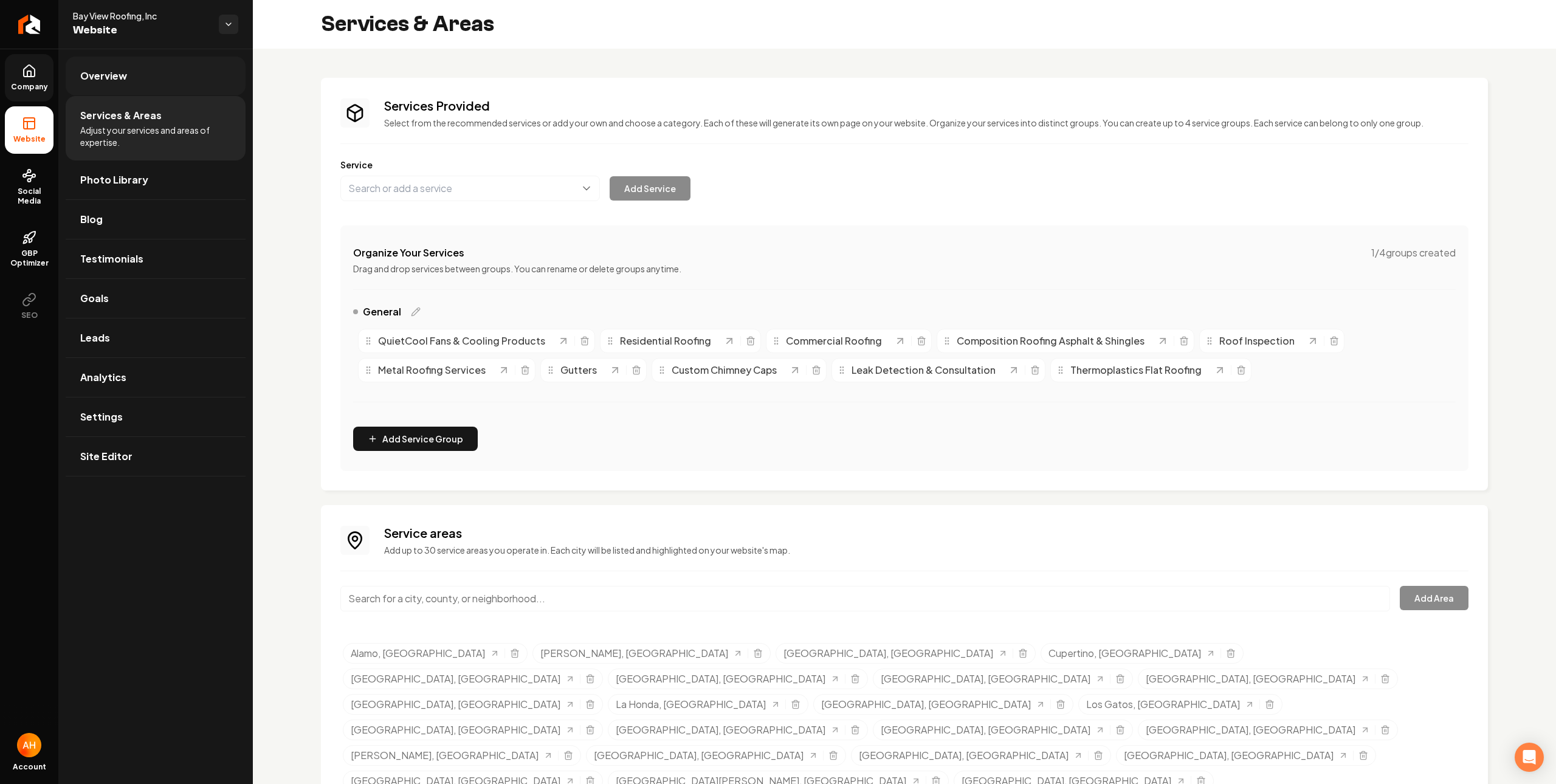
click at [149, 81] on link "Overview" at bounding box center [156, 76] width 180 height 39
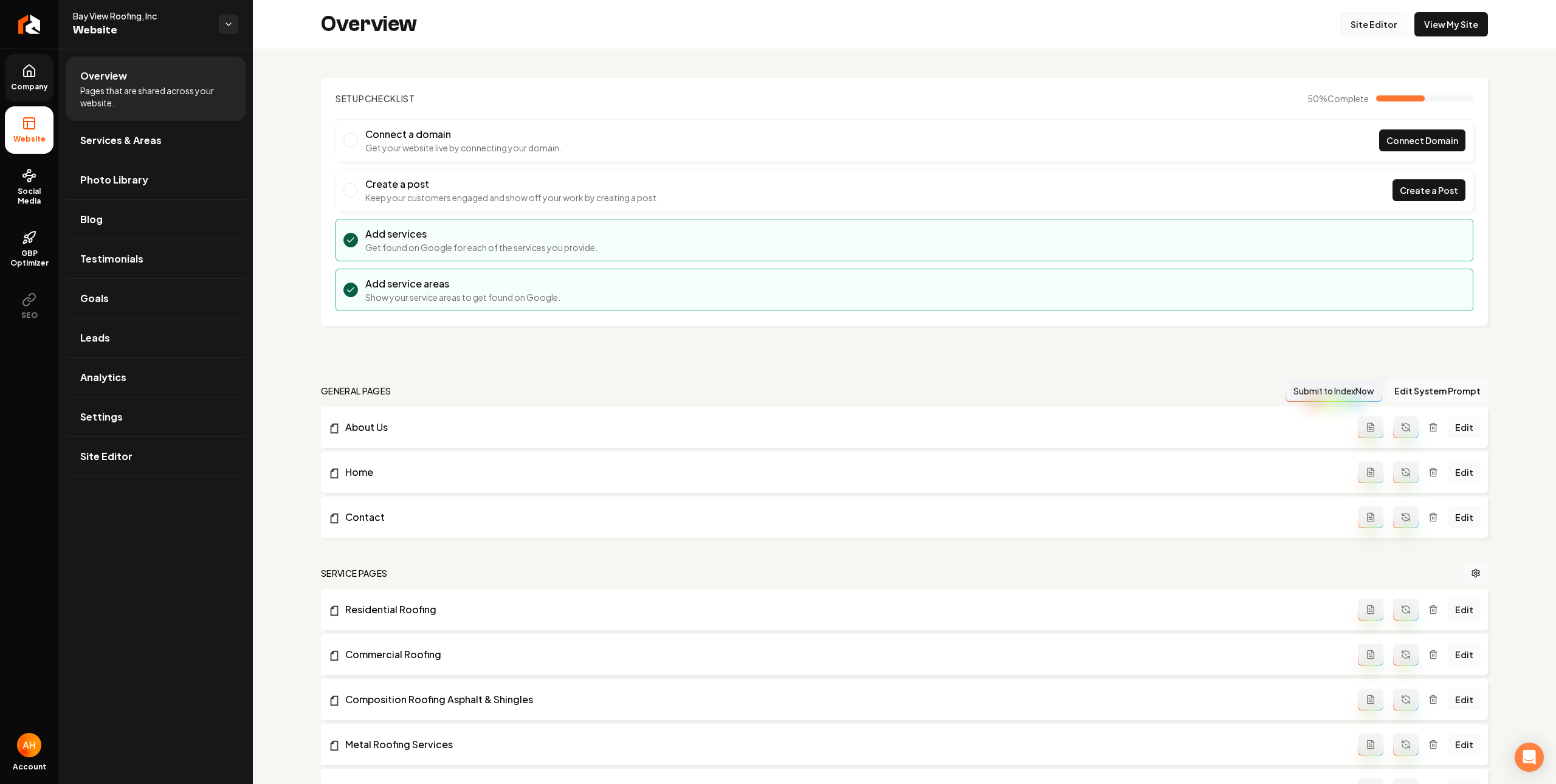
click at [1361, 23] on link "Site Editor" at bounding box center [1374, 24] width 67 height 24
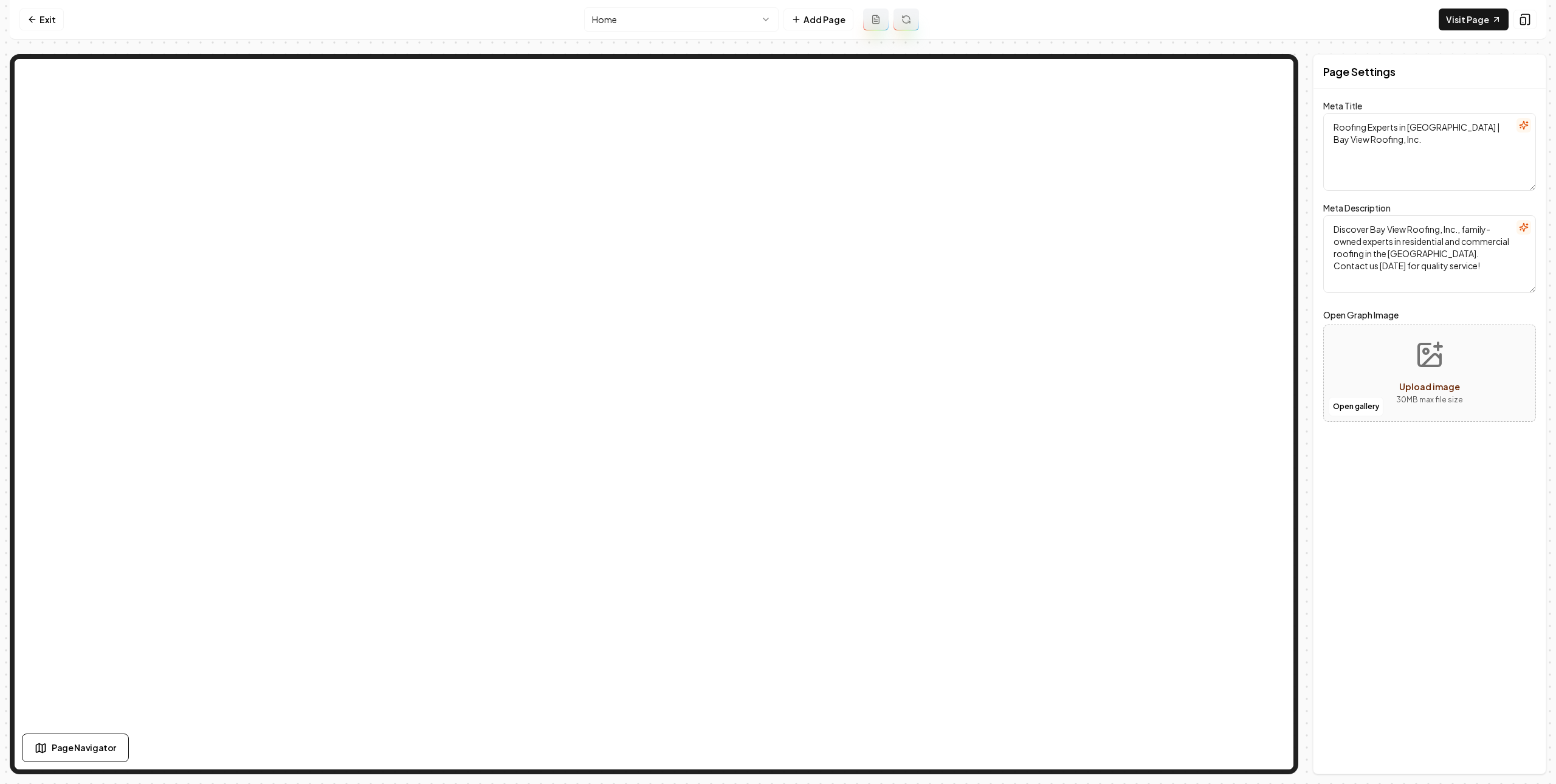
click at [622, 18] on html "Computer Required This feature is only available on a computer. Please switch t…" at bounding box center [778, 392] width 1556 height 784
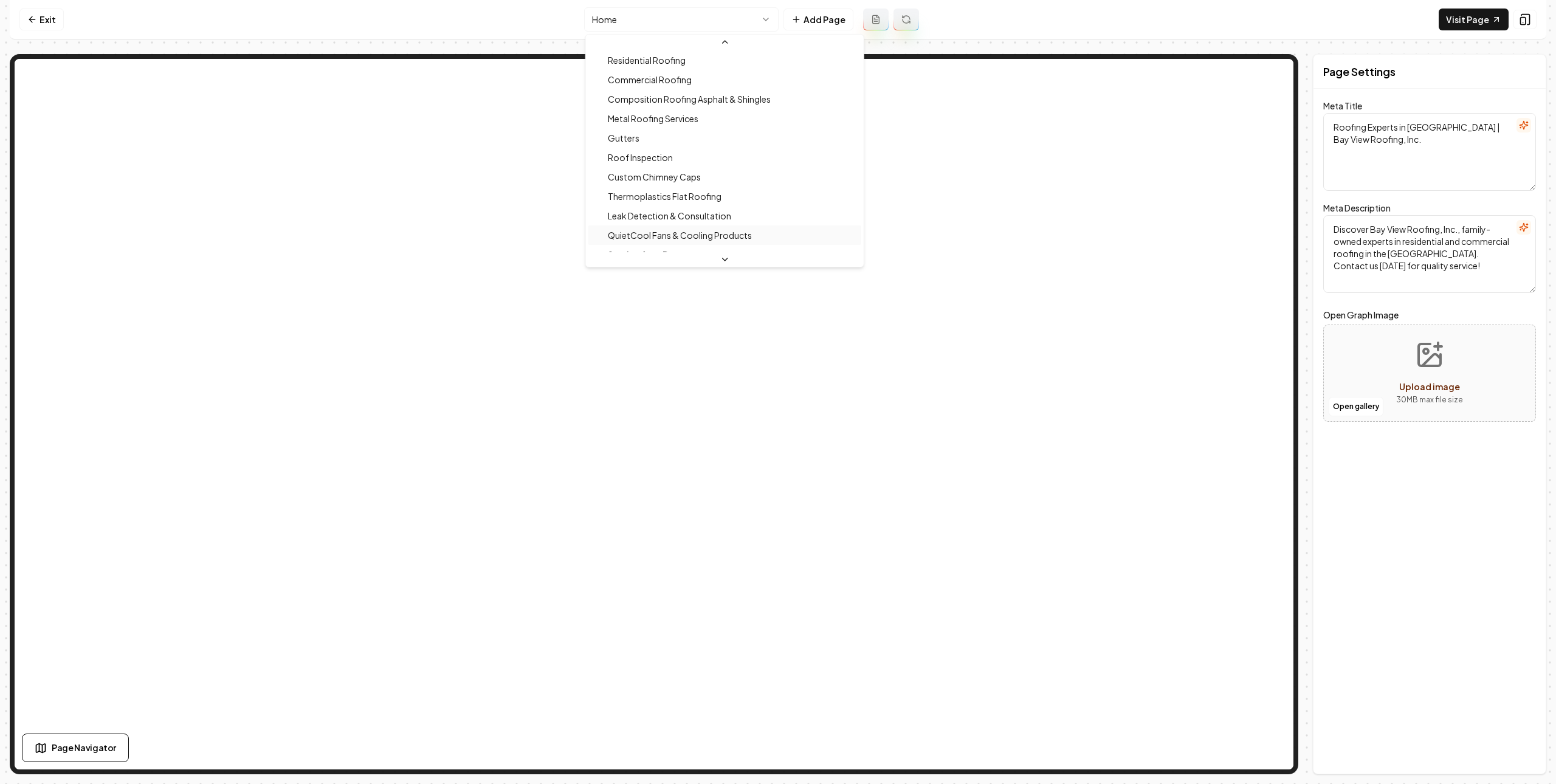
scroll to position [119, 0]
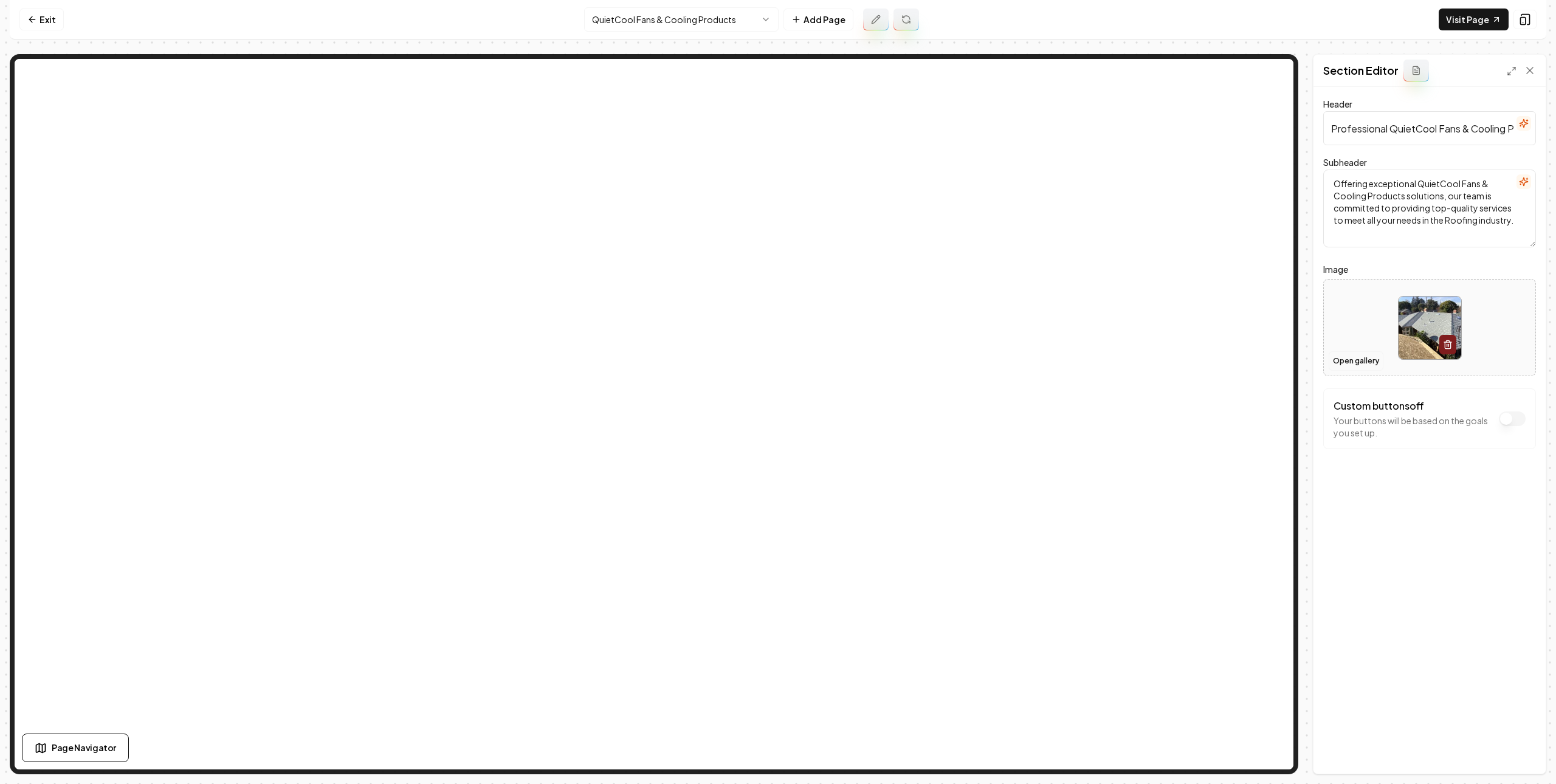
click at [1368, 364] on button "Open gallery" at bounding box center [1356, 361] width 55 height 20
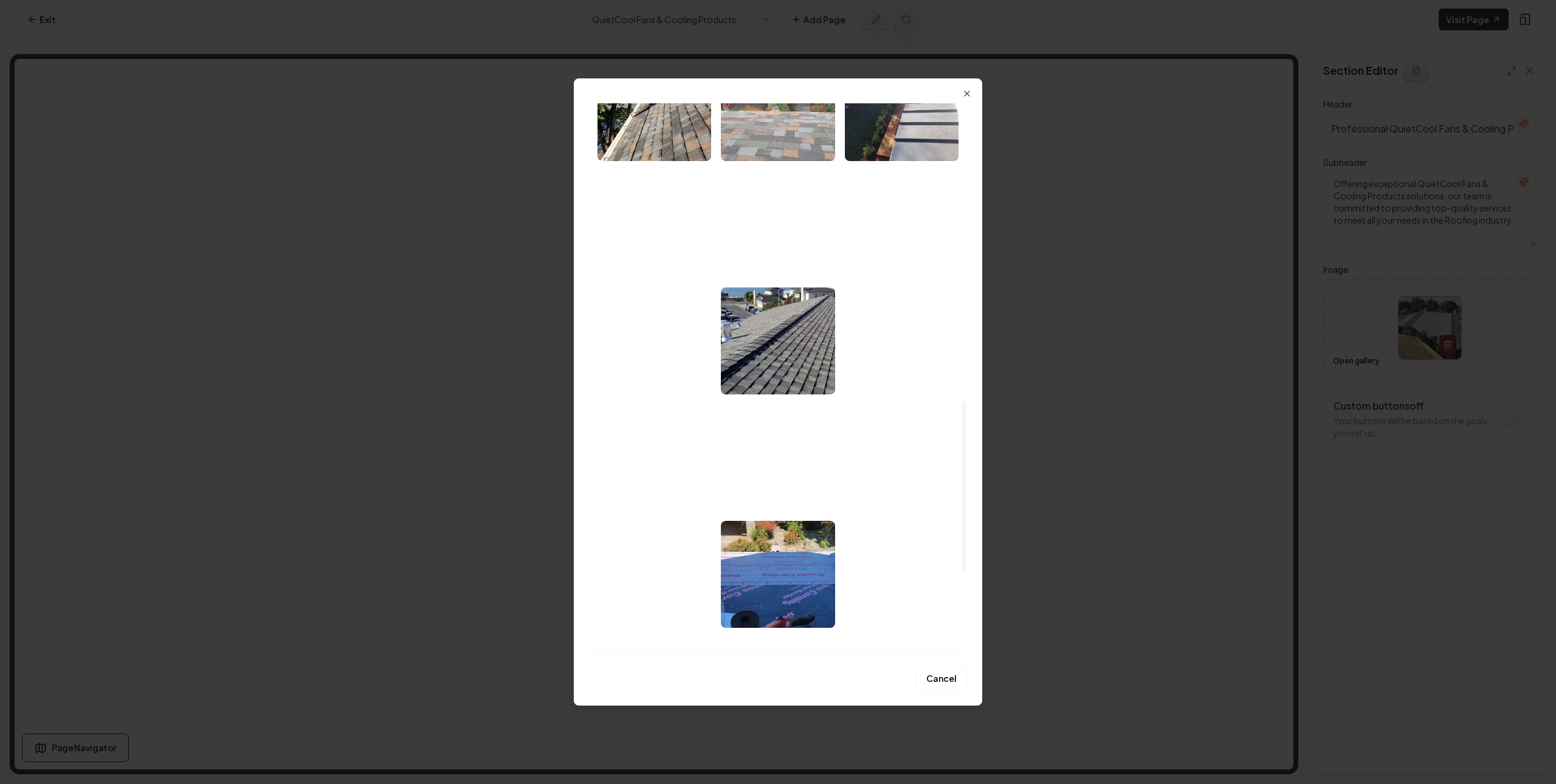
scroll to position [883, 0]
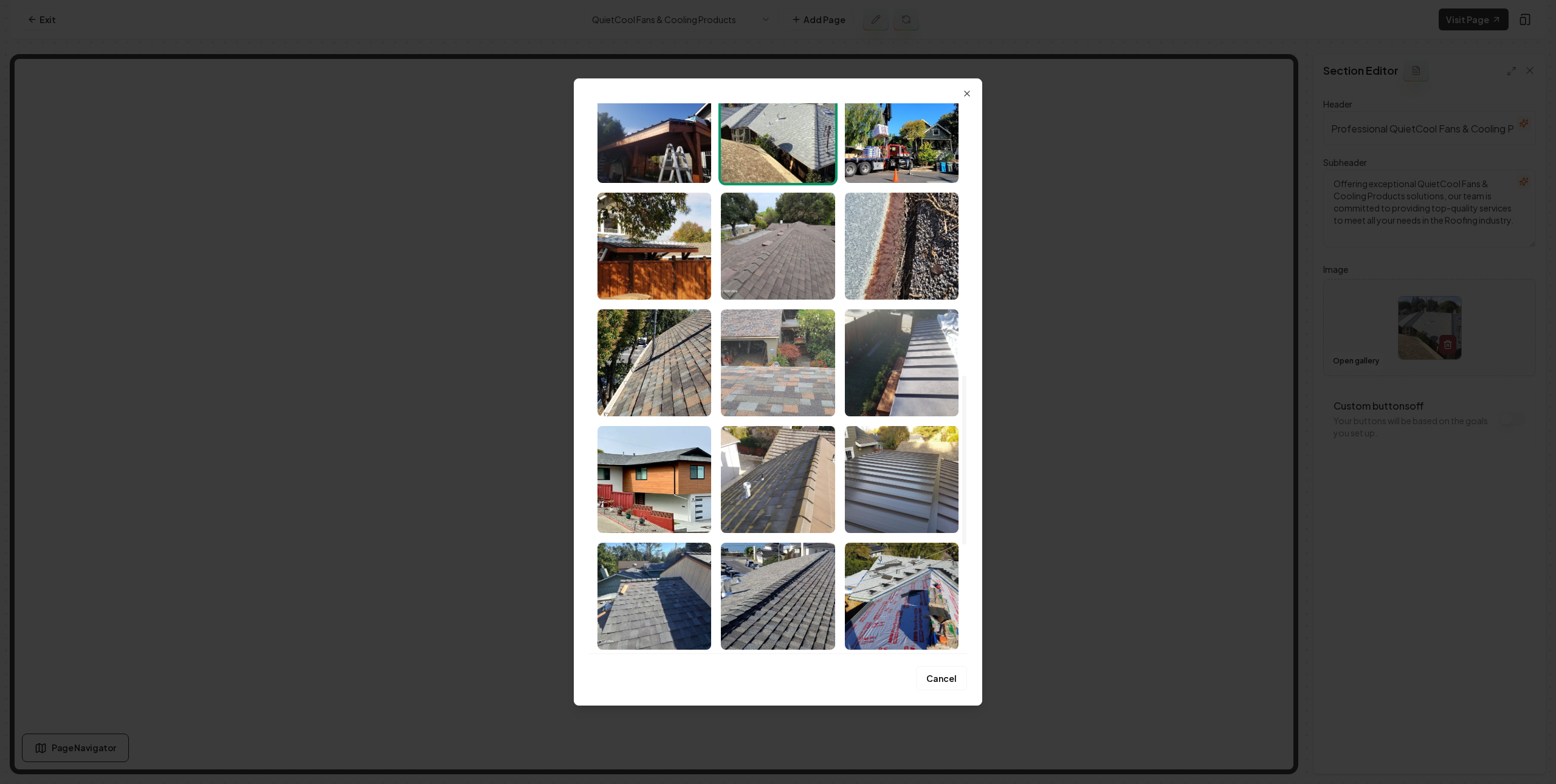
click at [776, 265] on img "Select image image_689c9d8e5c7cd75eb891e03b.jpeg" at bounding box center [778, 246] width 114 height 107
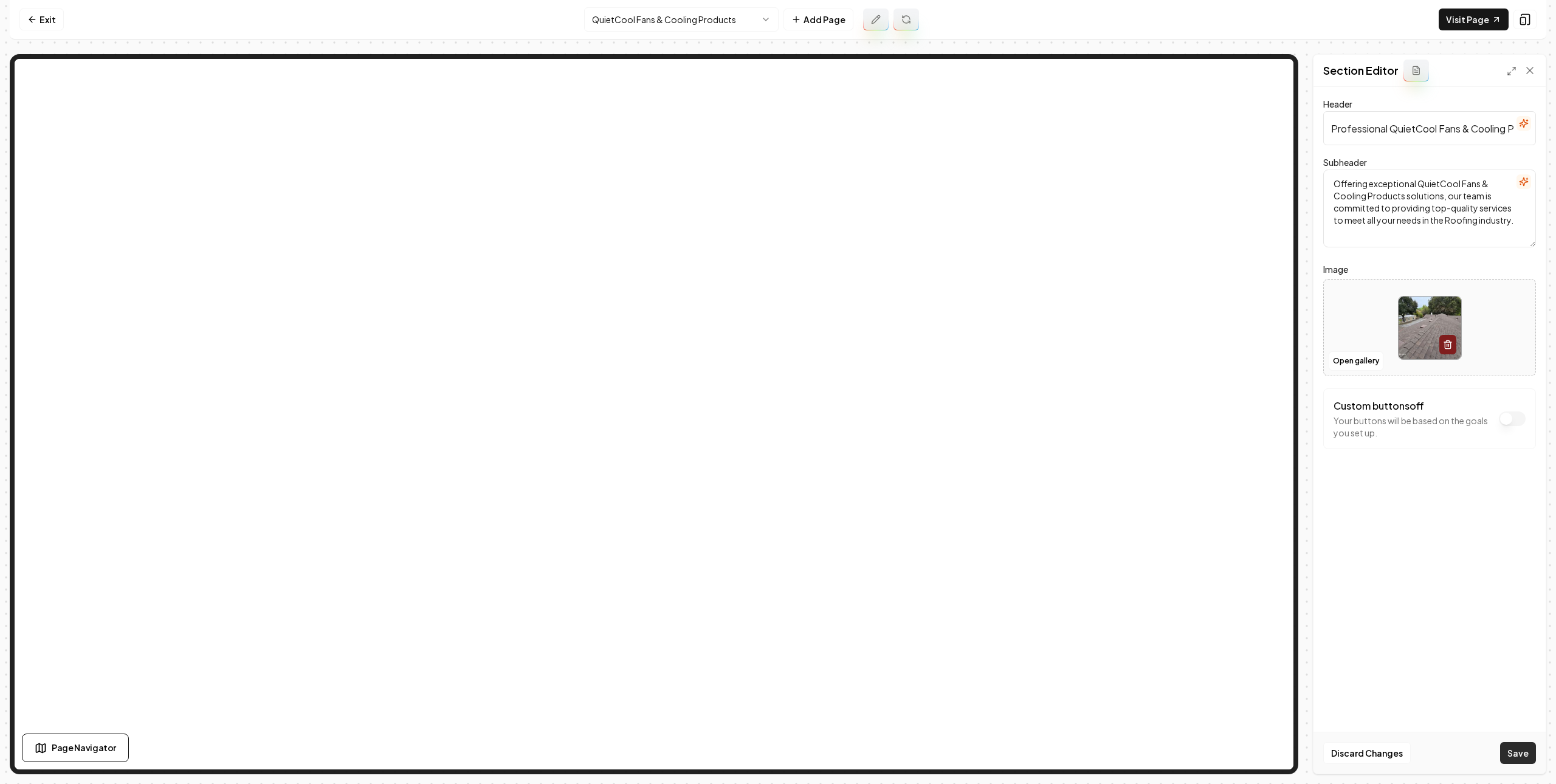
click at [1524, 744] on button "Save" at bounding box center [1518, 753] width 36 height 22
click at [743, 25] on html "Computer Required This feature is only available on a computer. Please switch t…" at bounding box center [778, 392] width 1556 height 784
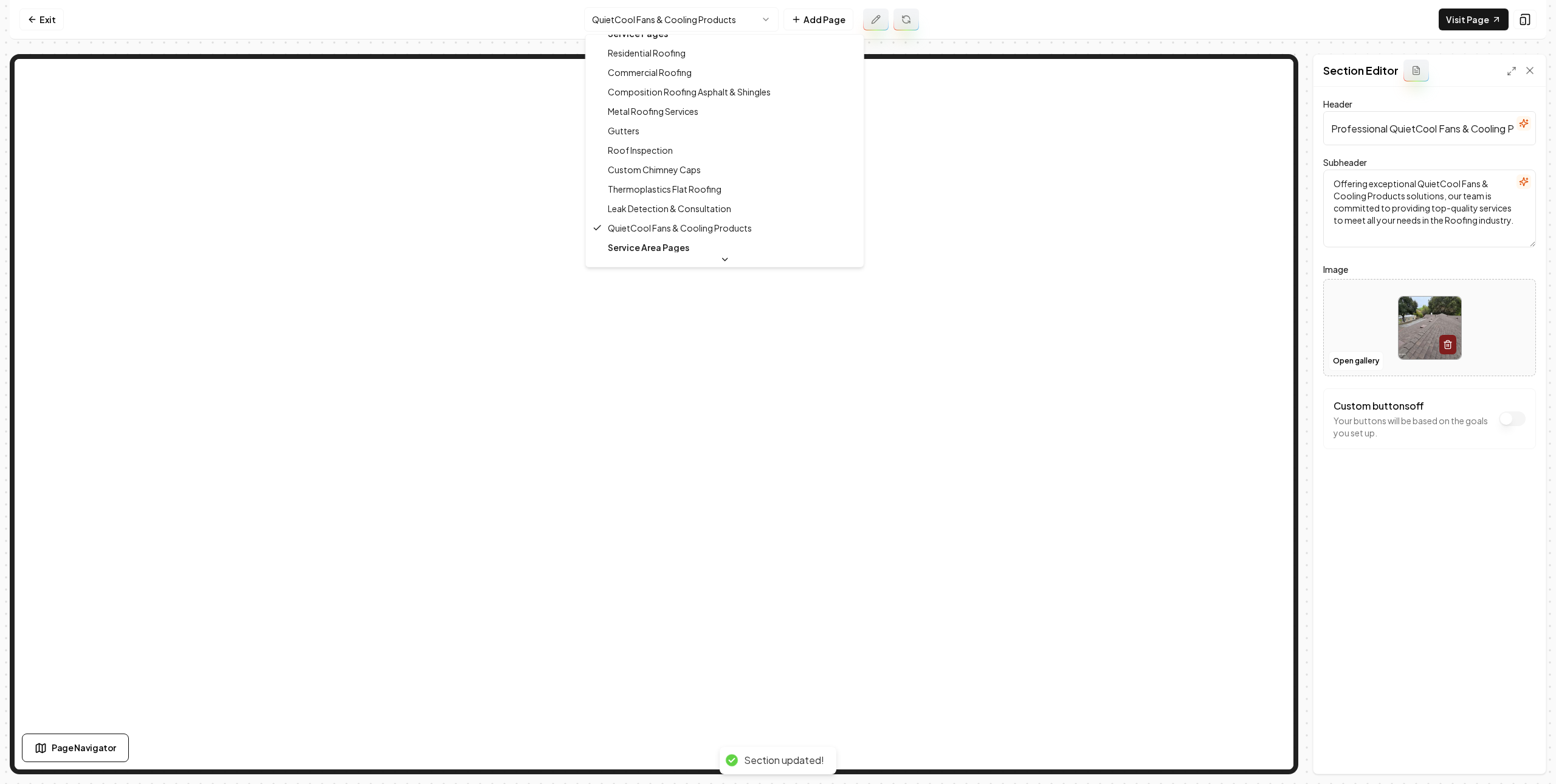
scroll to position [0, 0]
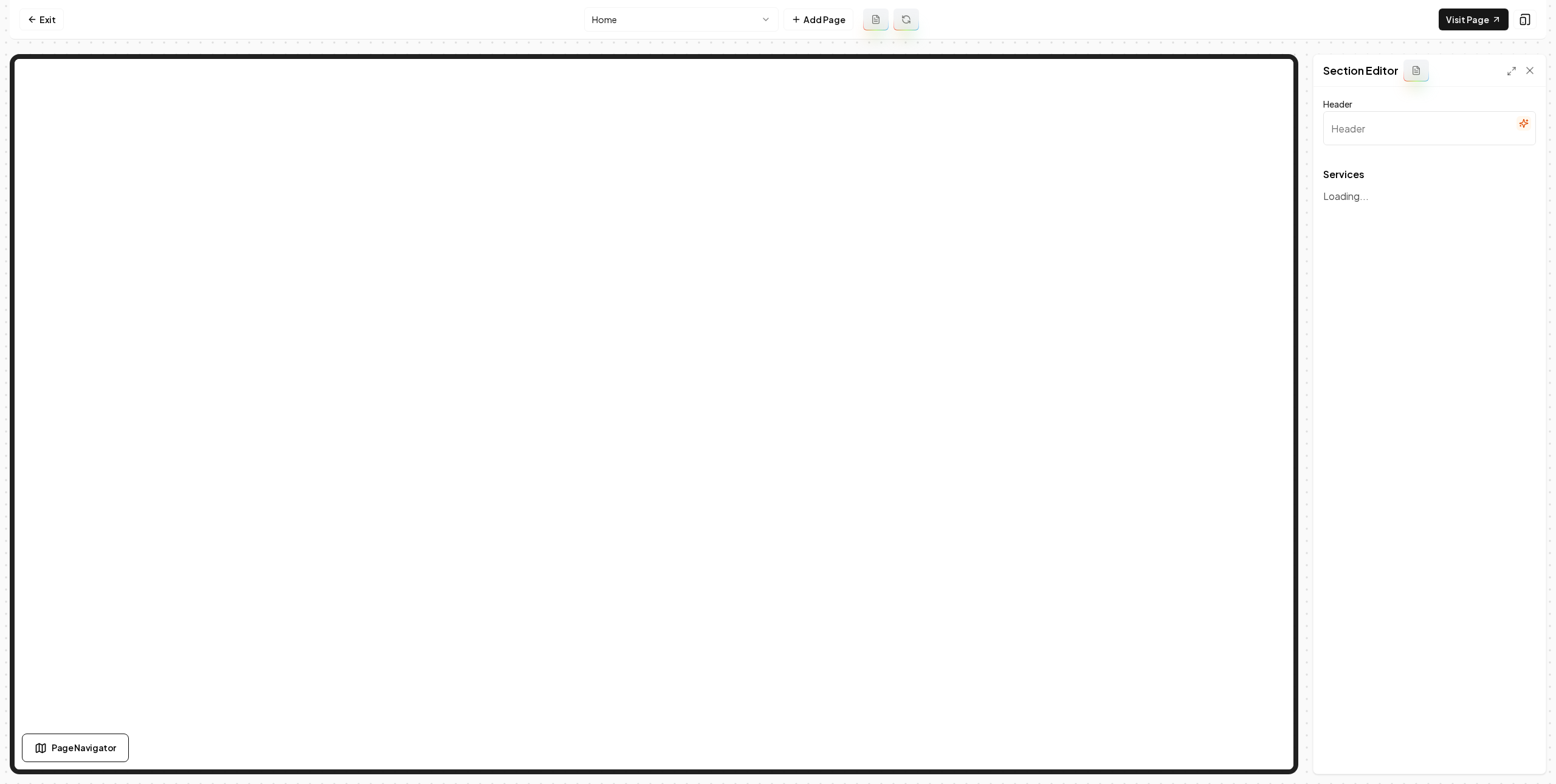
type input "Comprehensive Roofing Solutions"
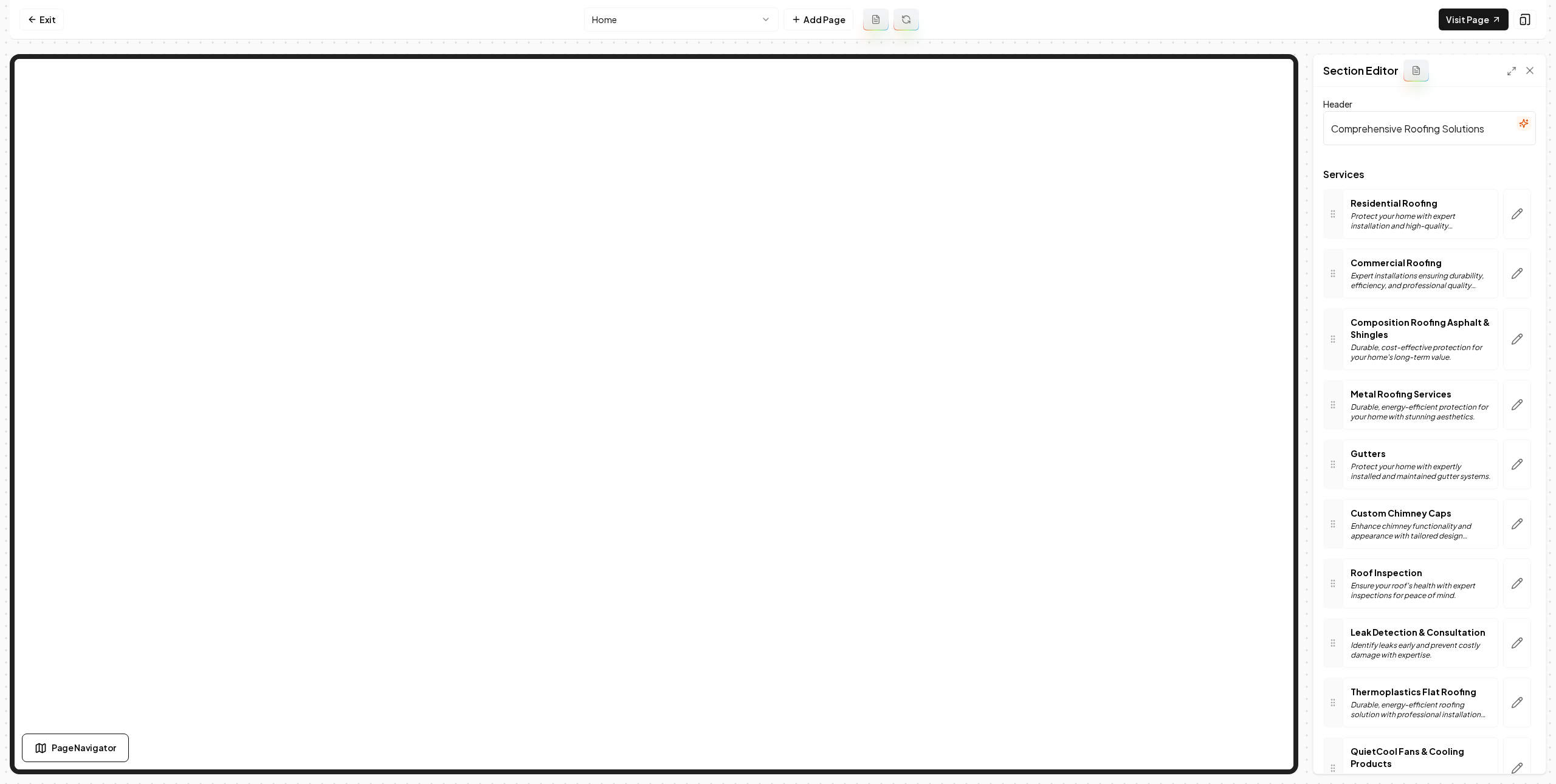
scroll to position [86, 0]
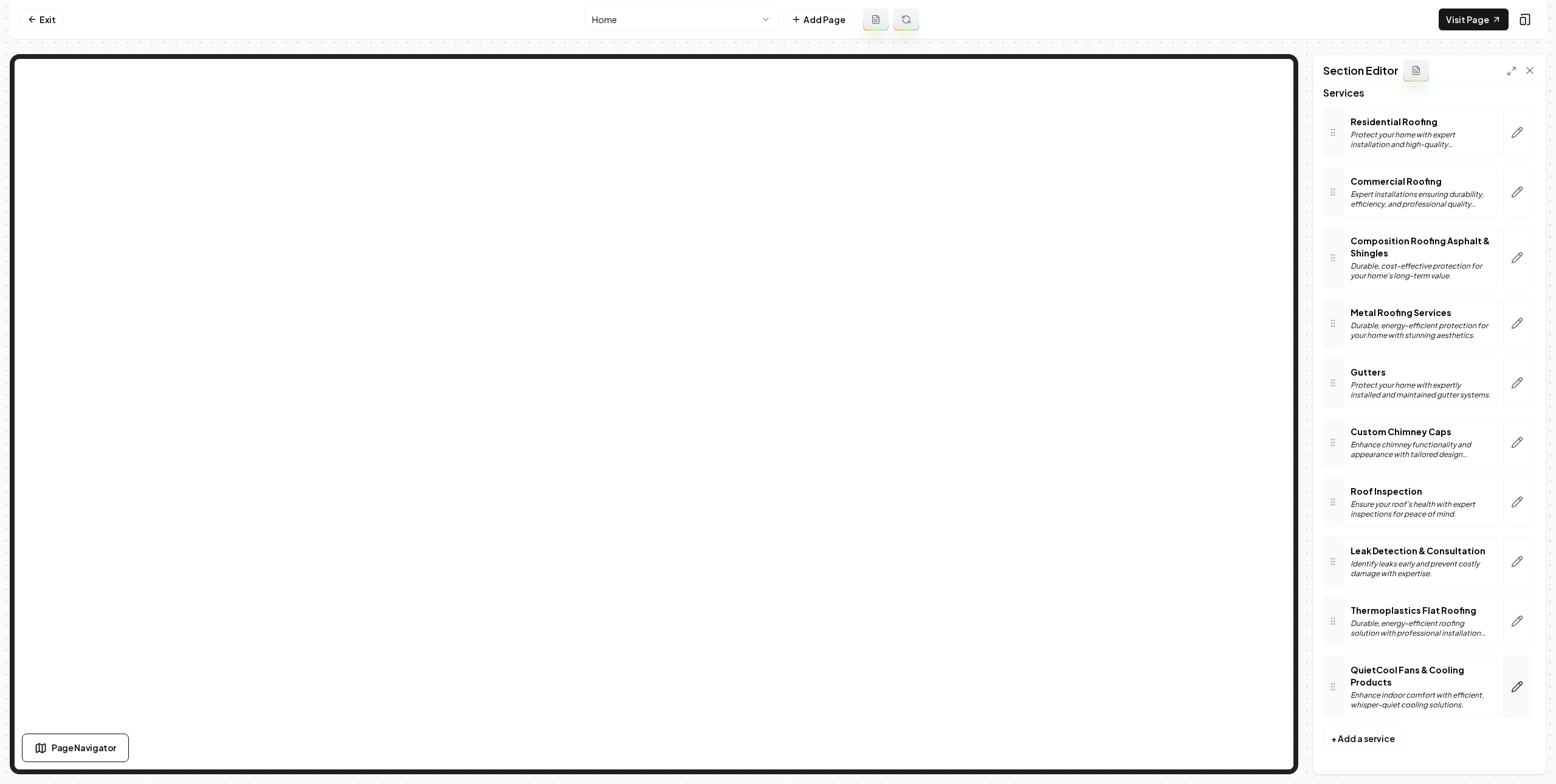
click at [1503, 685] on button "button" at bounding box center [1517, 686] width 28 height 62
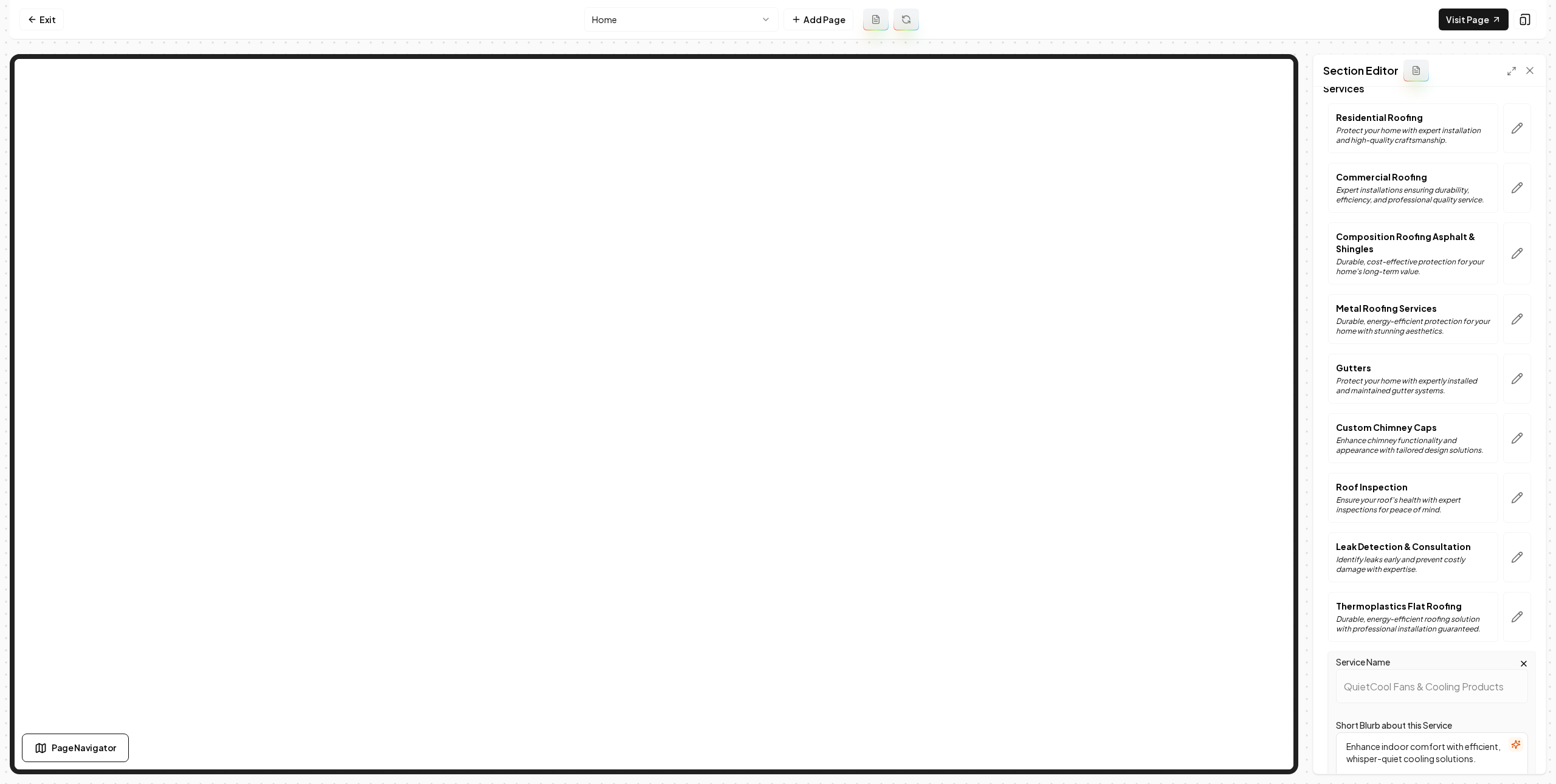
scroll to position [343, 0]
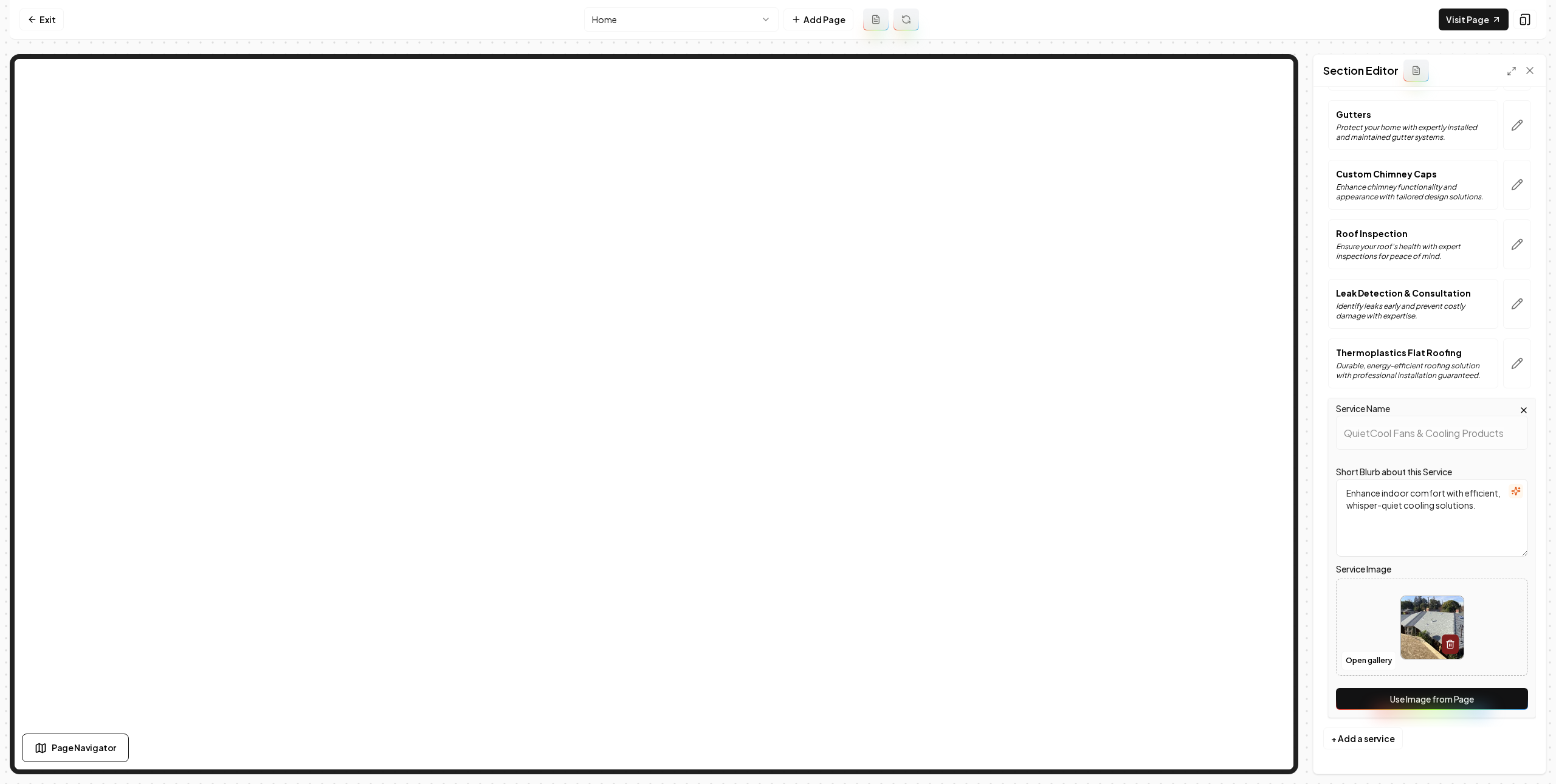
click at [1445, 692] on button "Use Image from Page" at bounding box center [1432, 699] width 192 height 22
drag, startPoint x: 1513, startPoint y: 740, endPoint x: 1507, endPoint y: 735, distance: 7.8
click at [1513, 740] on div "Discard Changes Save" at bounding box center [1430, 753] width 233 height 42
click at [742, 16] on html "Computer Required This feature is only available on a computer. Please switch t…" at bounding box center [778, 392] width 1556 height 784
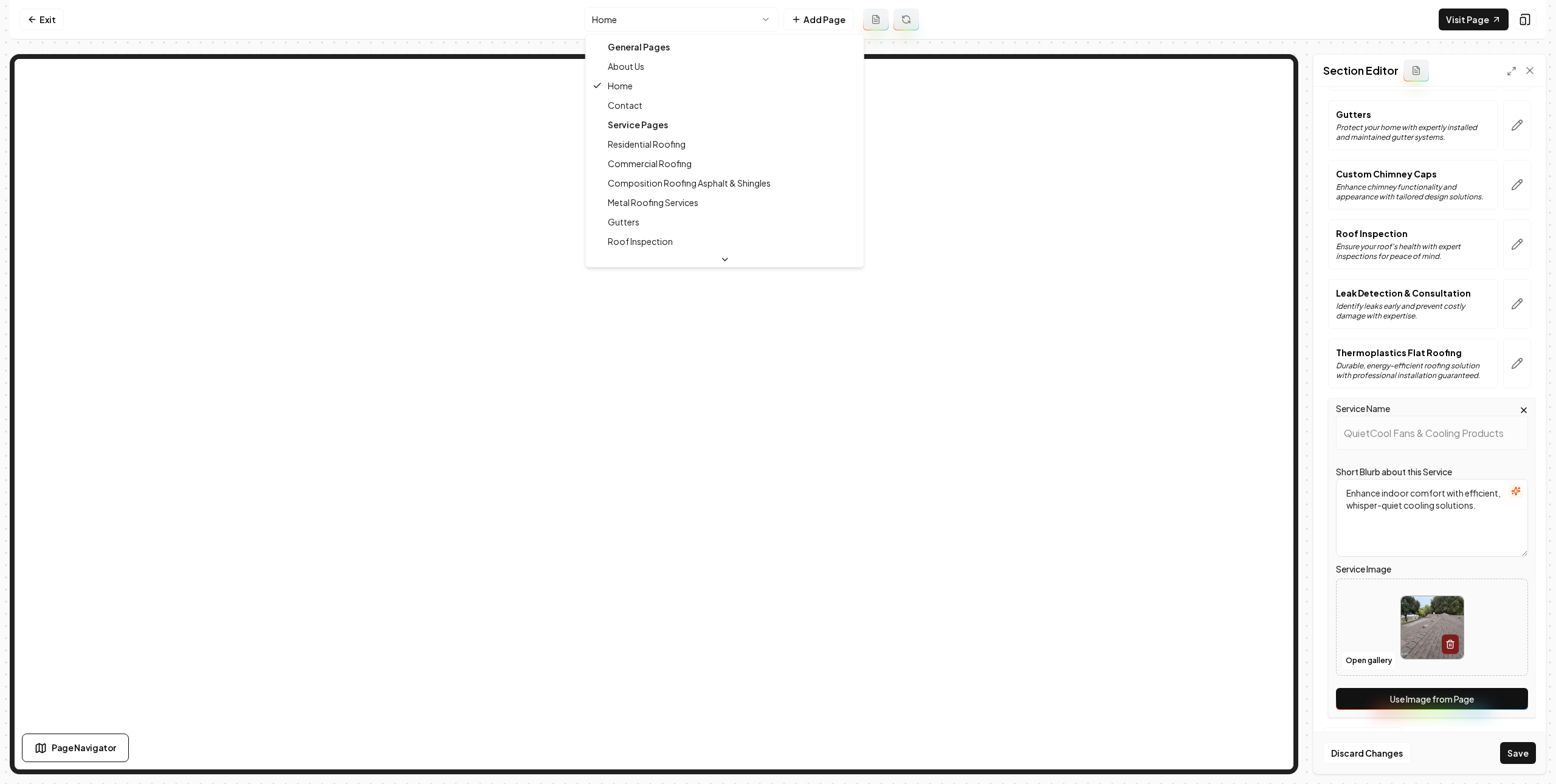
scroll to position [140, 0]
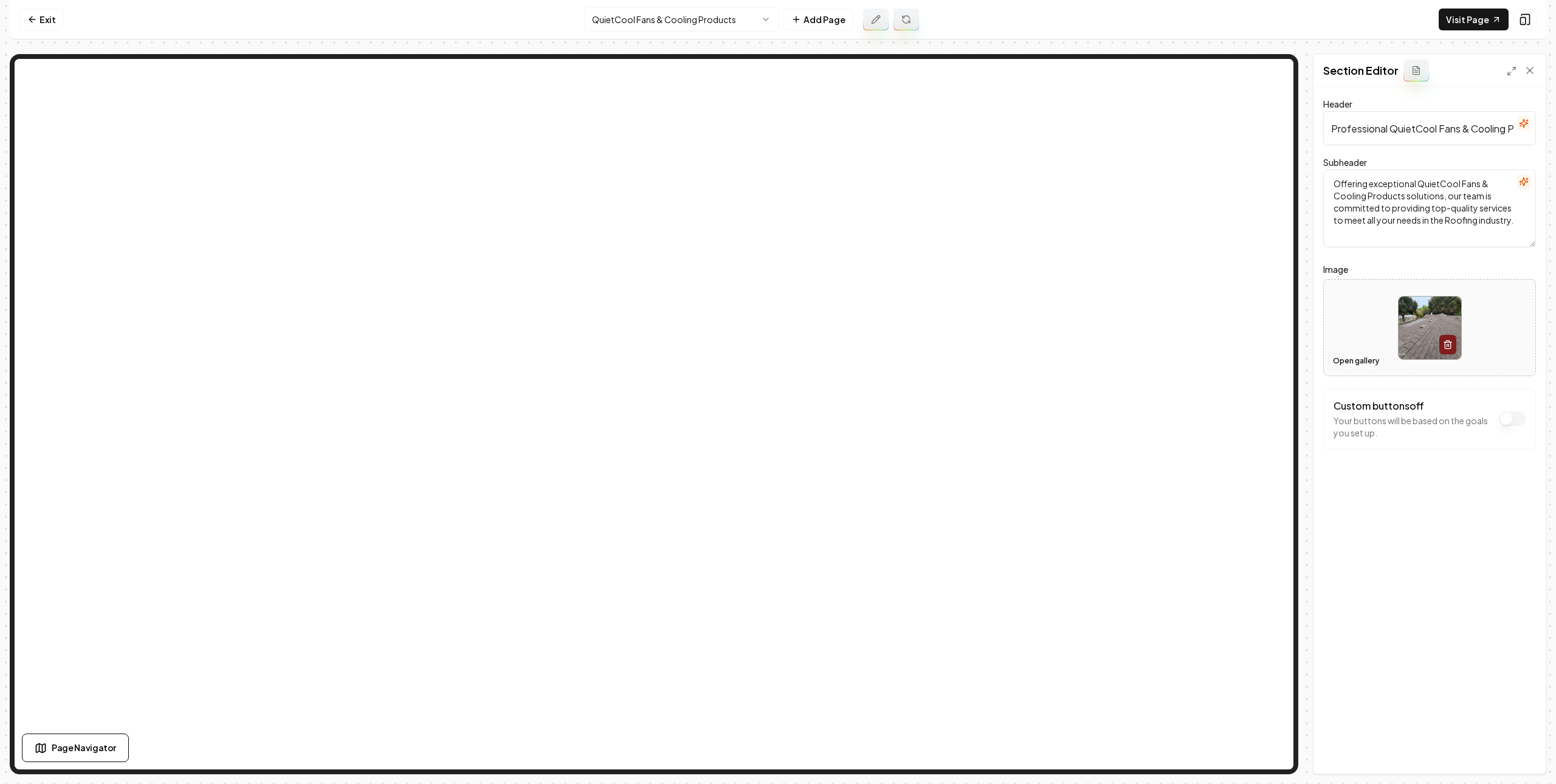
click at [1361, 369] on button "Open gallery" at bounding box center [1356, 361] width 55 height 20
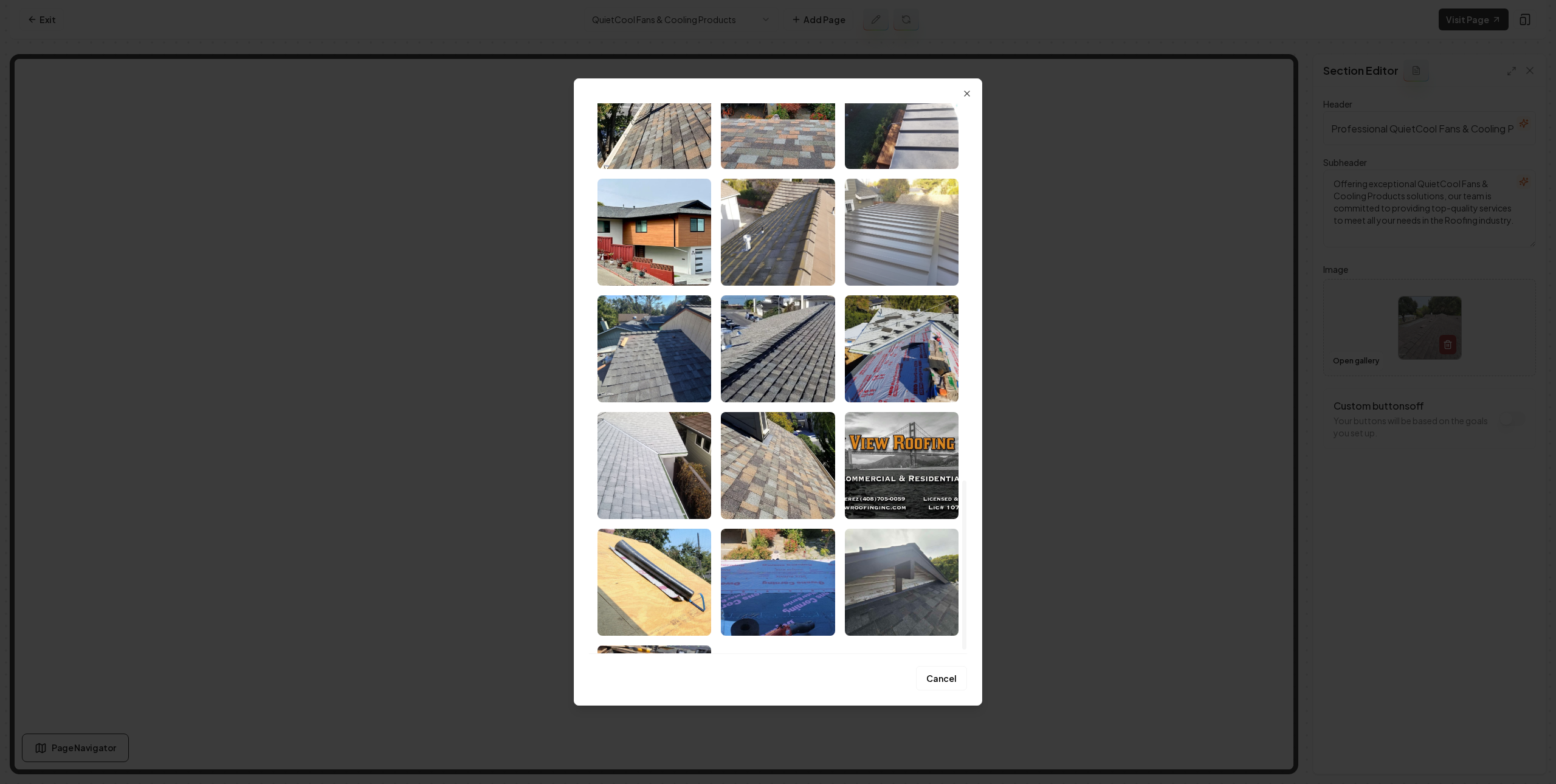
scroll to position [963, 0]
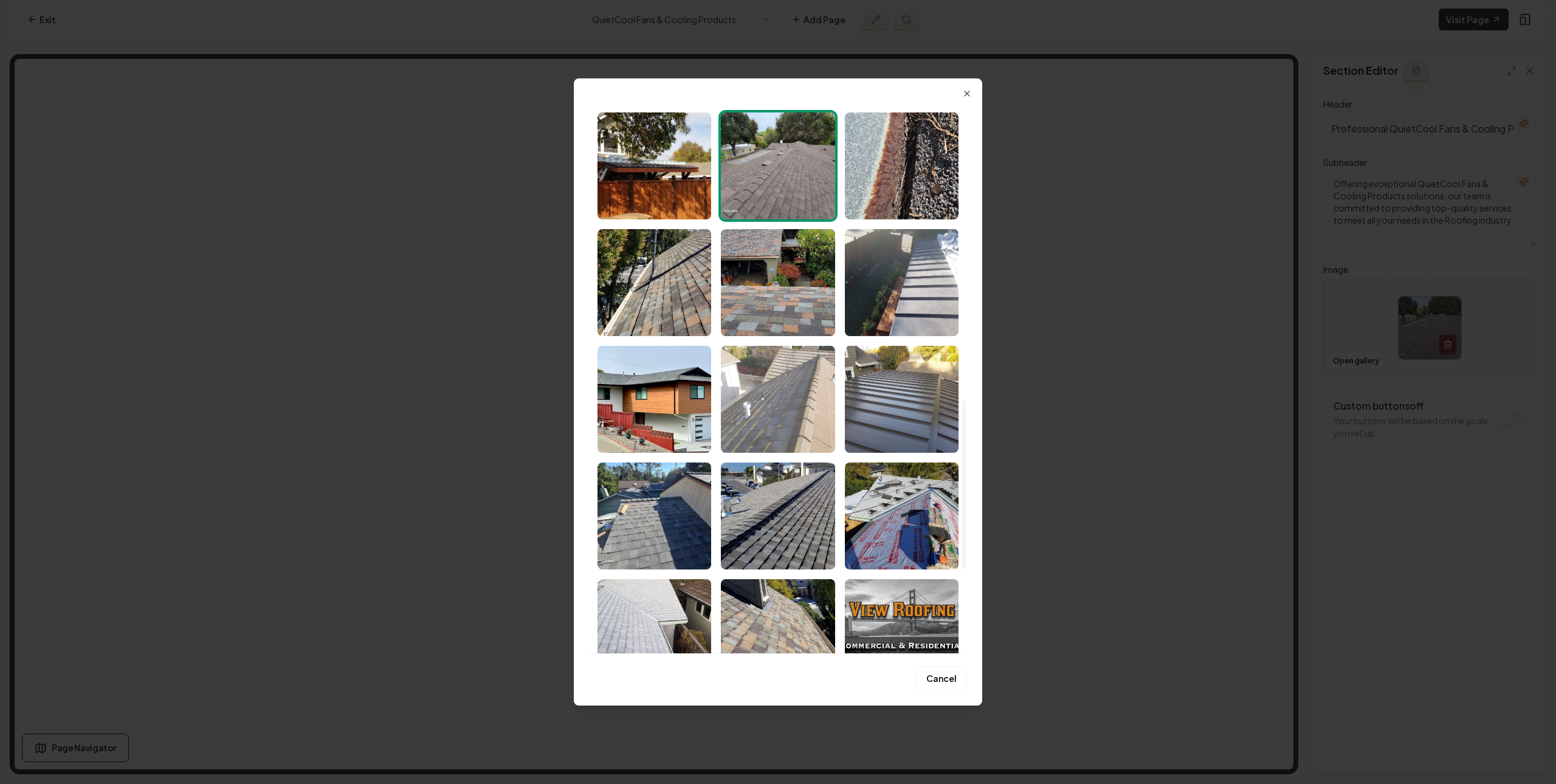
click at [815, 405] on img "Select image image_689c9d8d5c7cd75eb891de39.jpeg" at bounding box center [778, 399] width 114 height 107
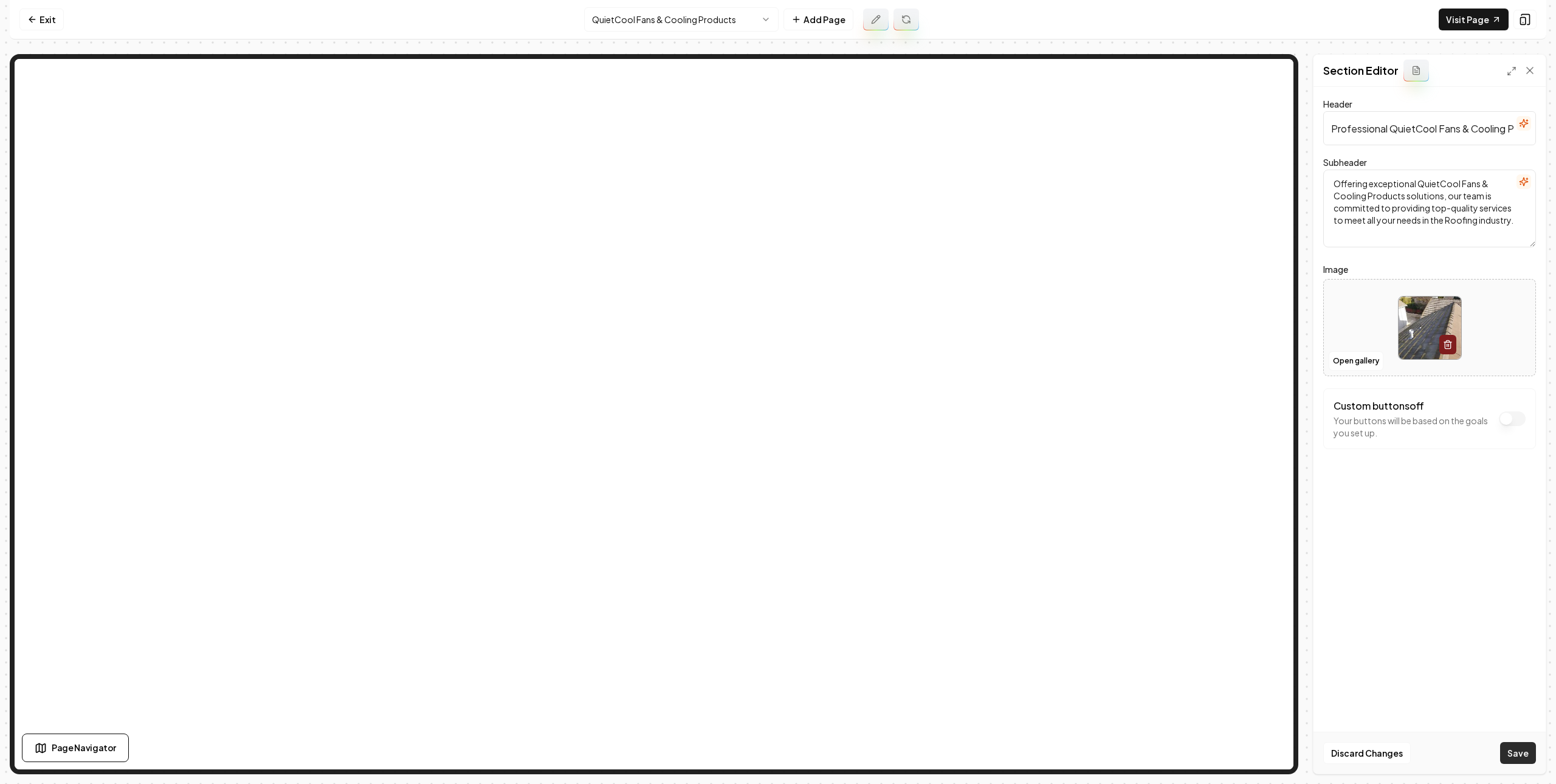
click at [1527, 748] on button "Save" at bounding box center [1518, 753] width 36 height 22
click at [681, 22] on html "Computer Required This feature is only available on a computer. Please switch t…" at bounding box center [778, 392] width 1556 height 784
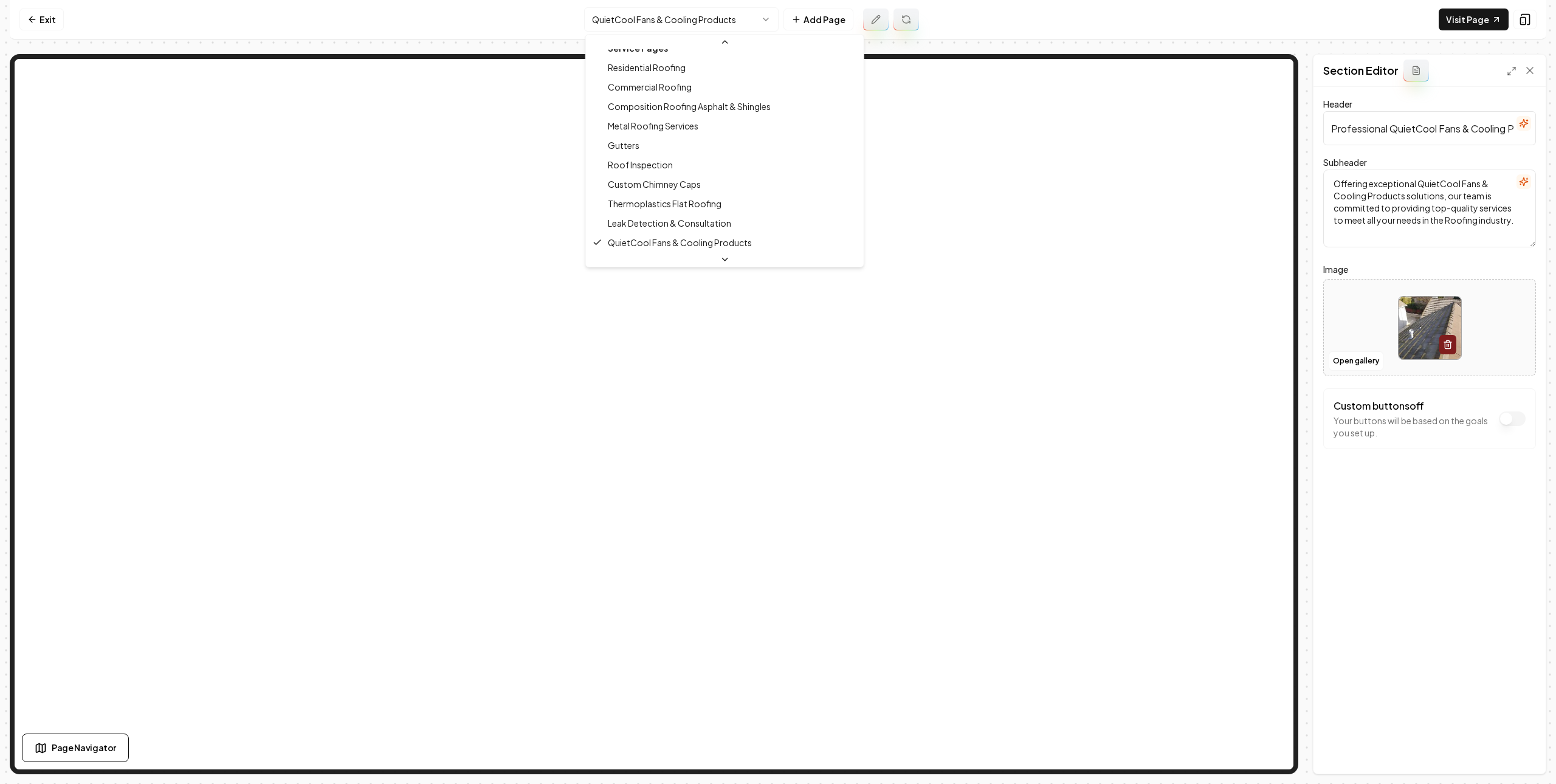
scroll to position [0, 0]
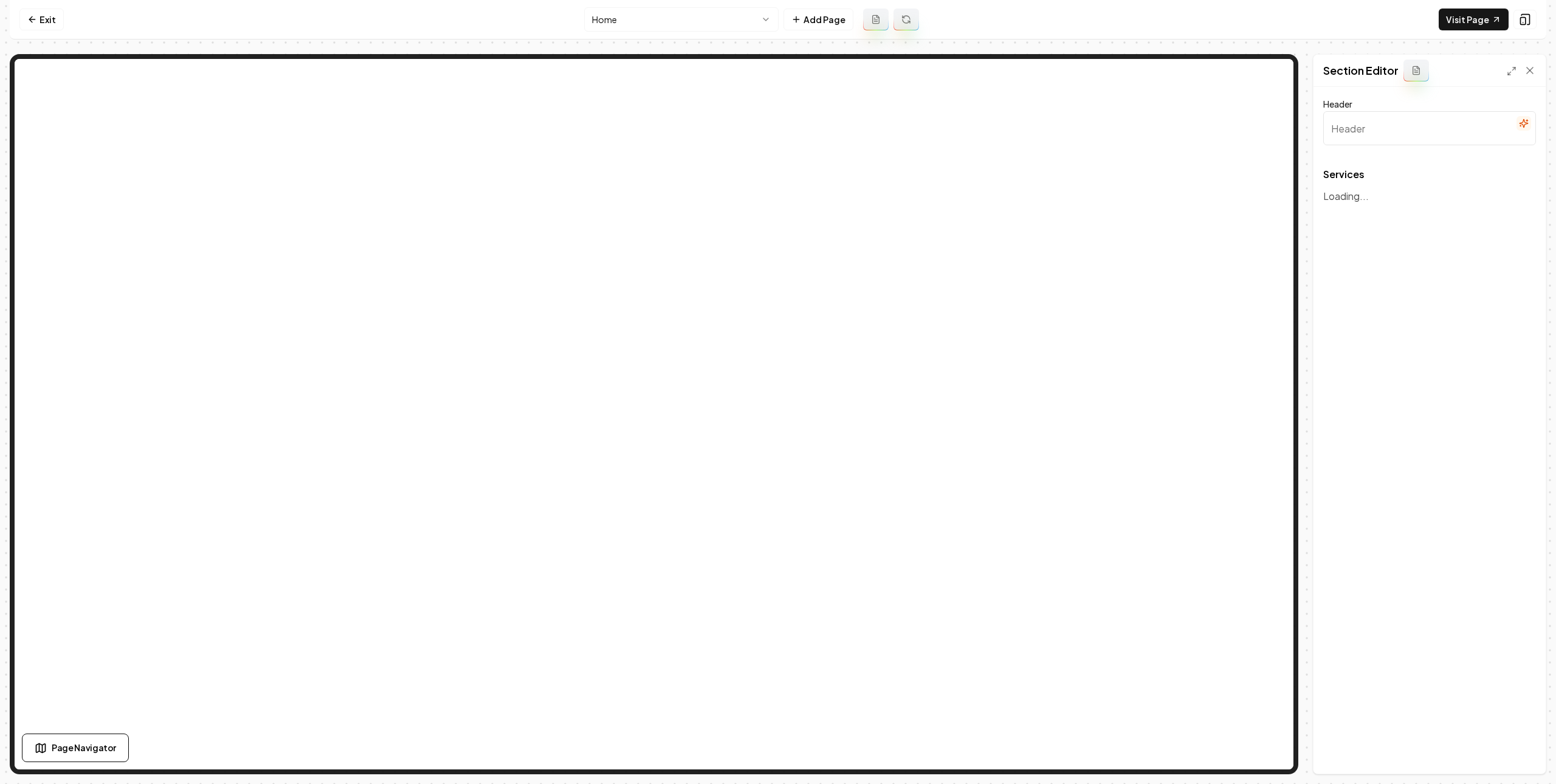
type input "Comprehensive Roofing Solutions"
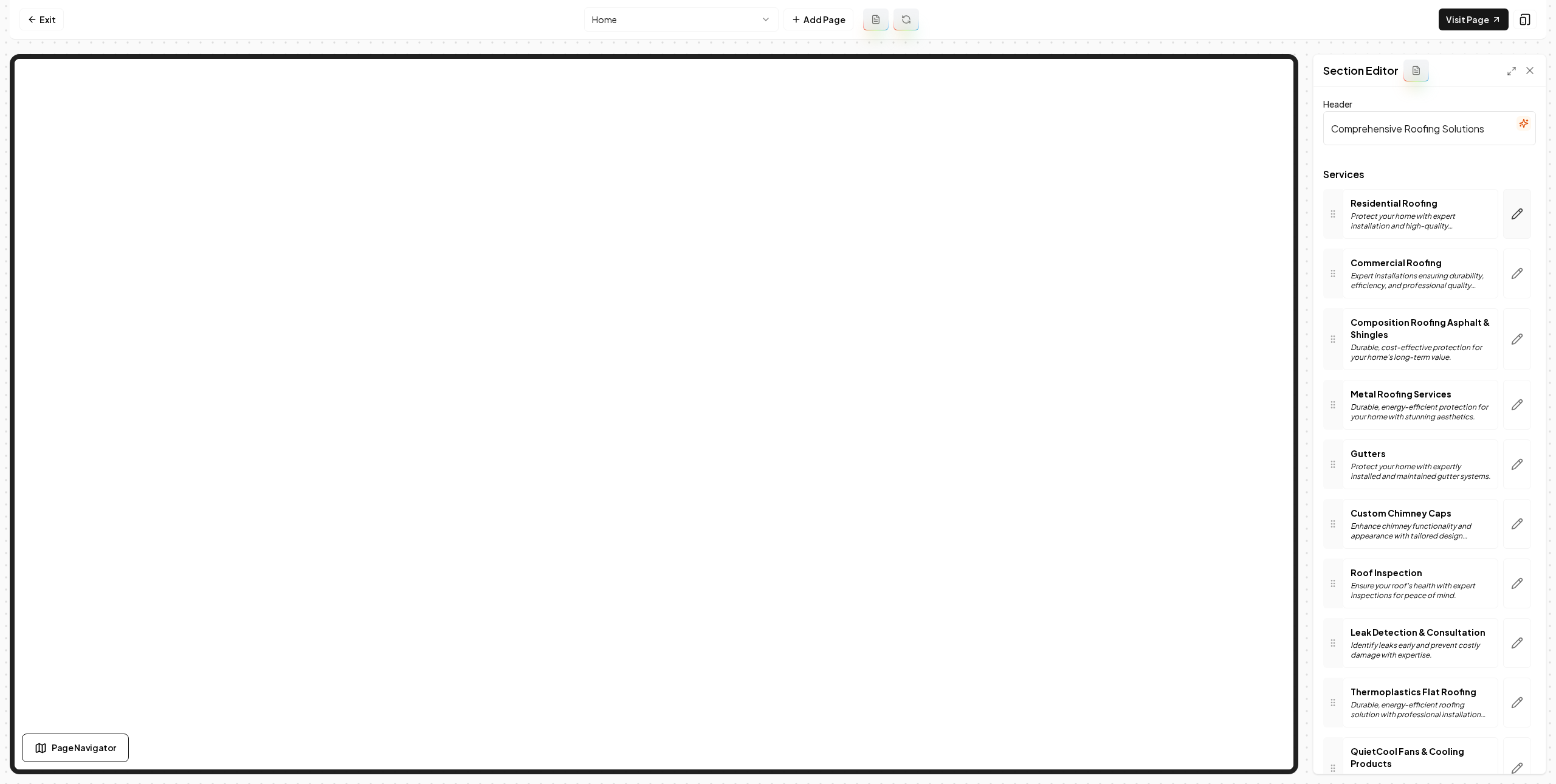
click at [1511, 214] on icon "button" at bounding box center [1517, 214] width 12 height 12
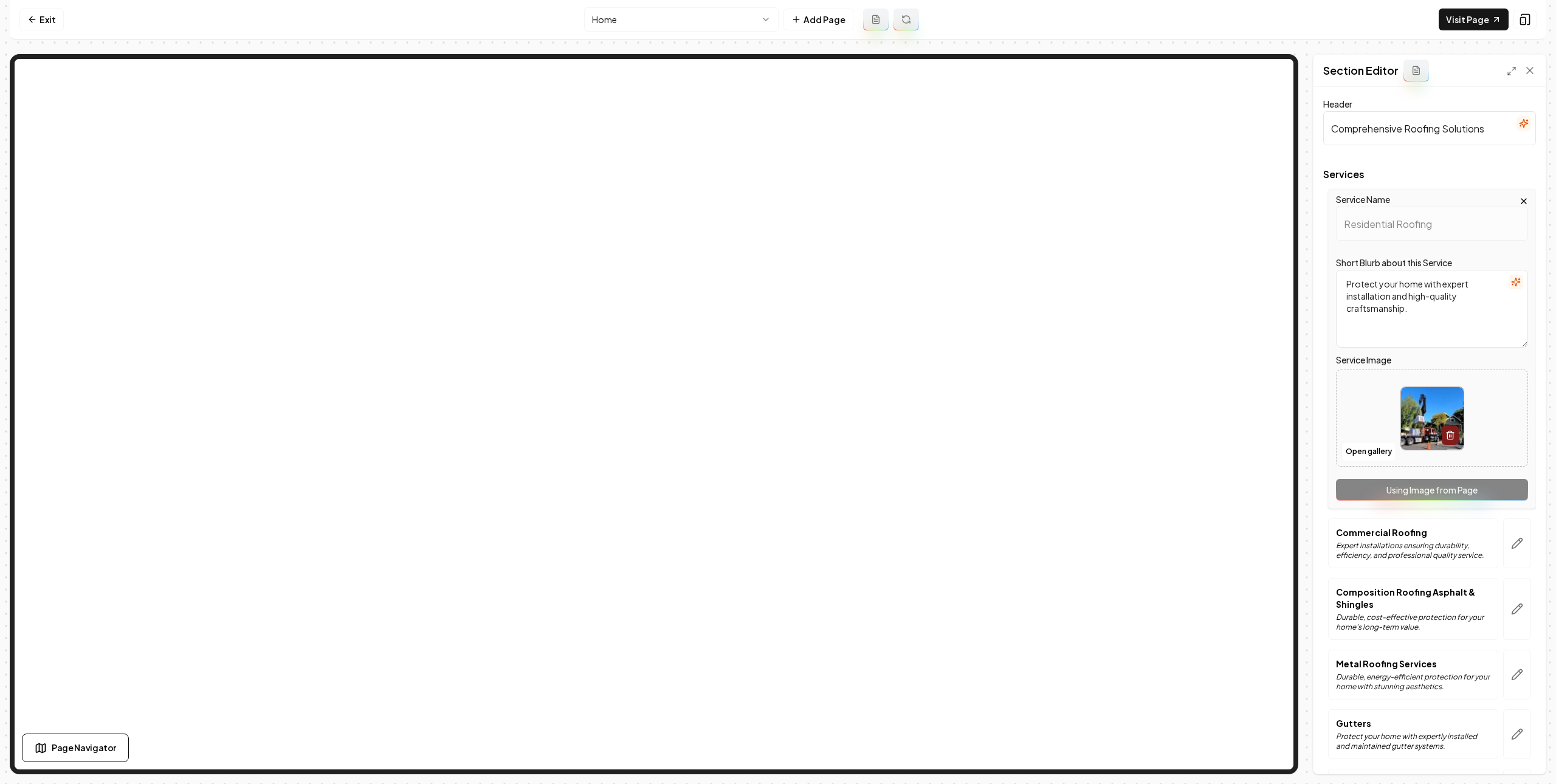
scroll to position [356, 0]
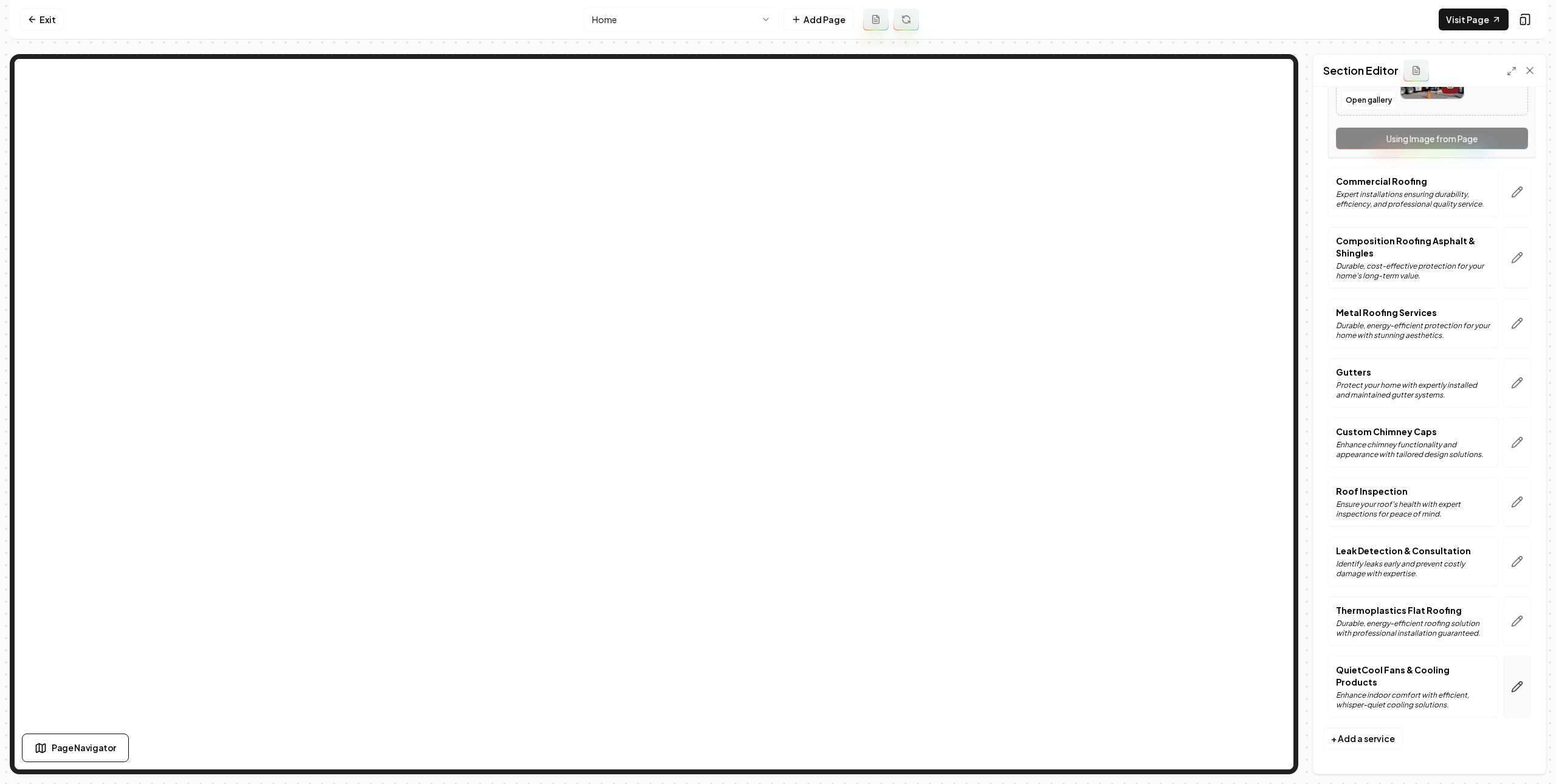
click at [1511, 687] on icon "button" at bounding box center [1517, 686] width 12 height 12
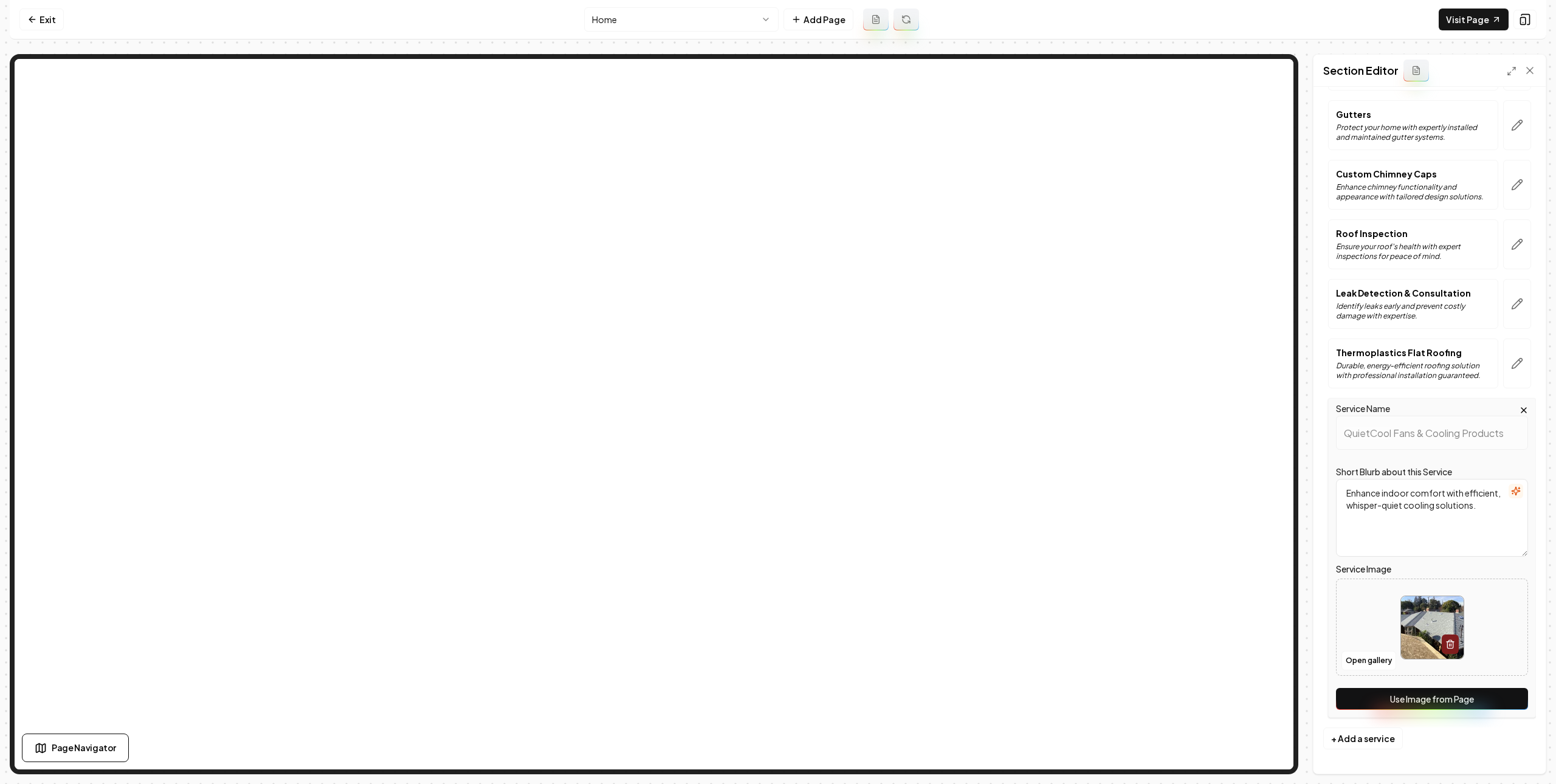
click at [1417, 697] on button "Use Image from Page" at bounding box center [1432, 699] width 192 height 22
click at [1519, 752] on button "Save" at bounding box center [1518, 753] width 36 height 22
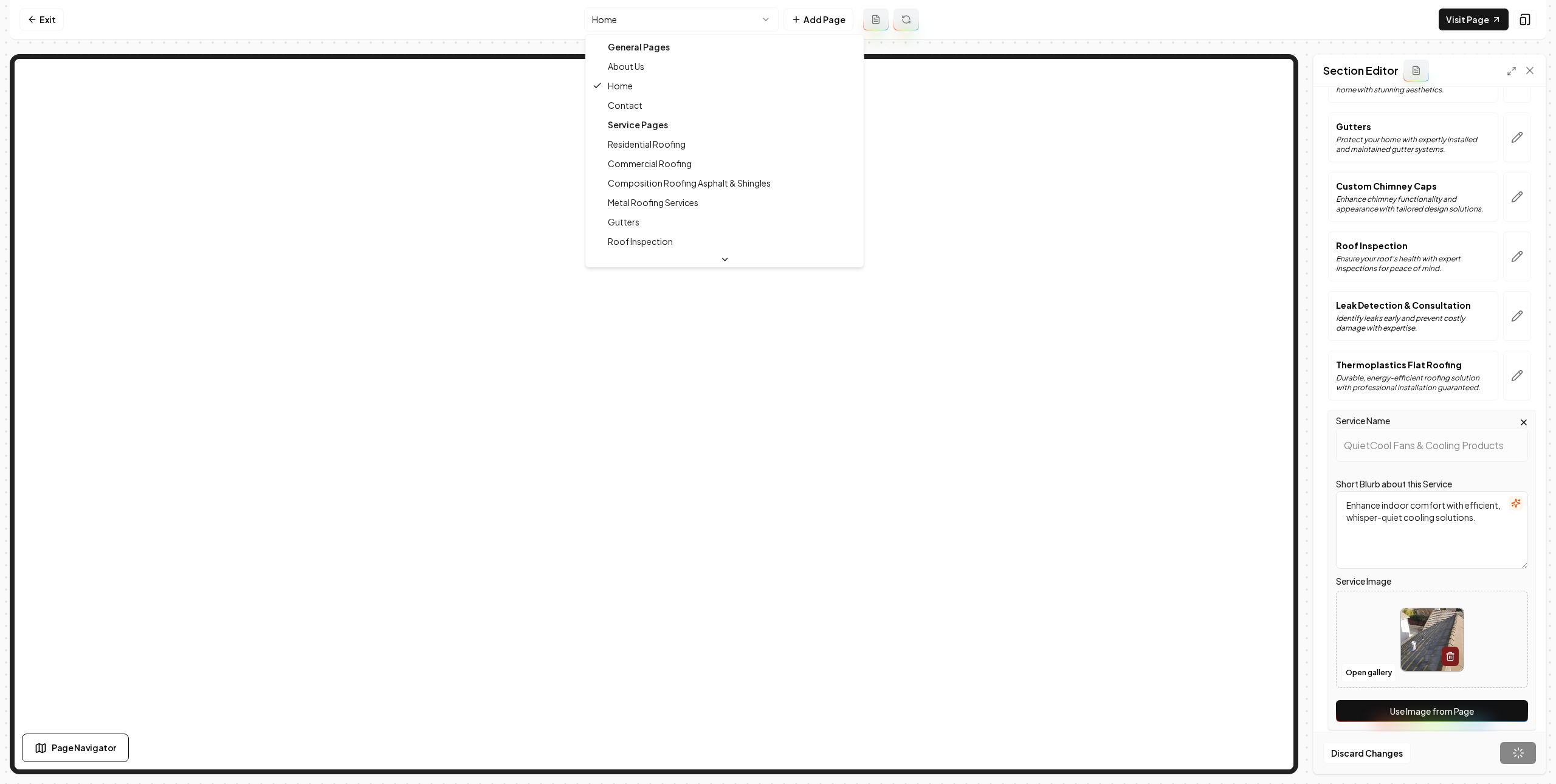
click at [697, 25] on html "Computer Required This feature is only available on a computer. Please switch t…" at bounding box center [778, 392] width 1556 height 784
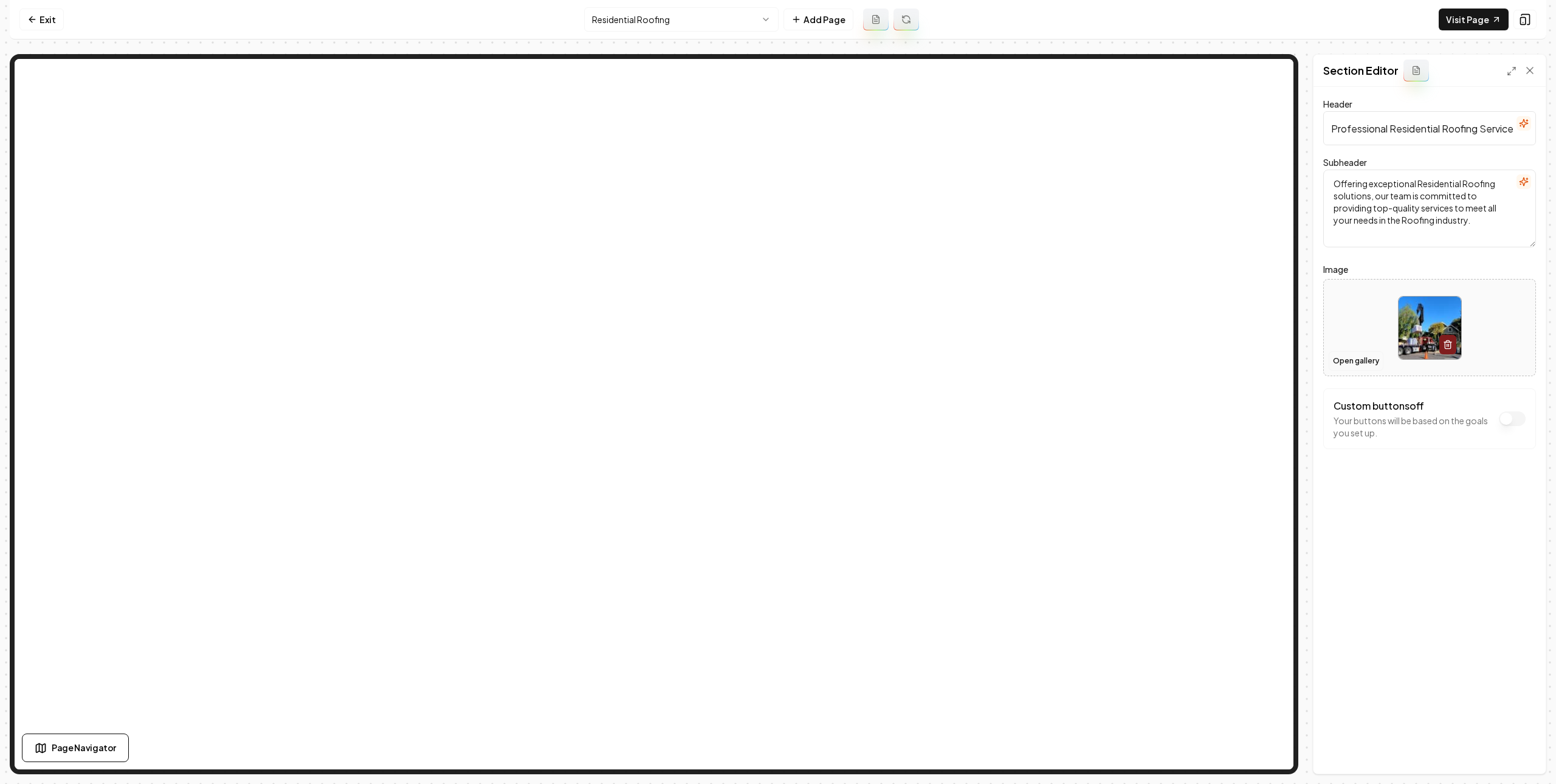
click at [1363, 356] on button "Open gallery" at bounding box center [1356, 361] width 55 height 20
click at [1531, 747] on button "Save" at bounding box center [1518, 753] width 36 height 22
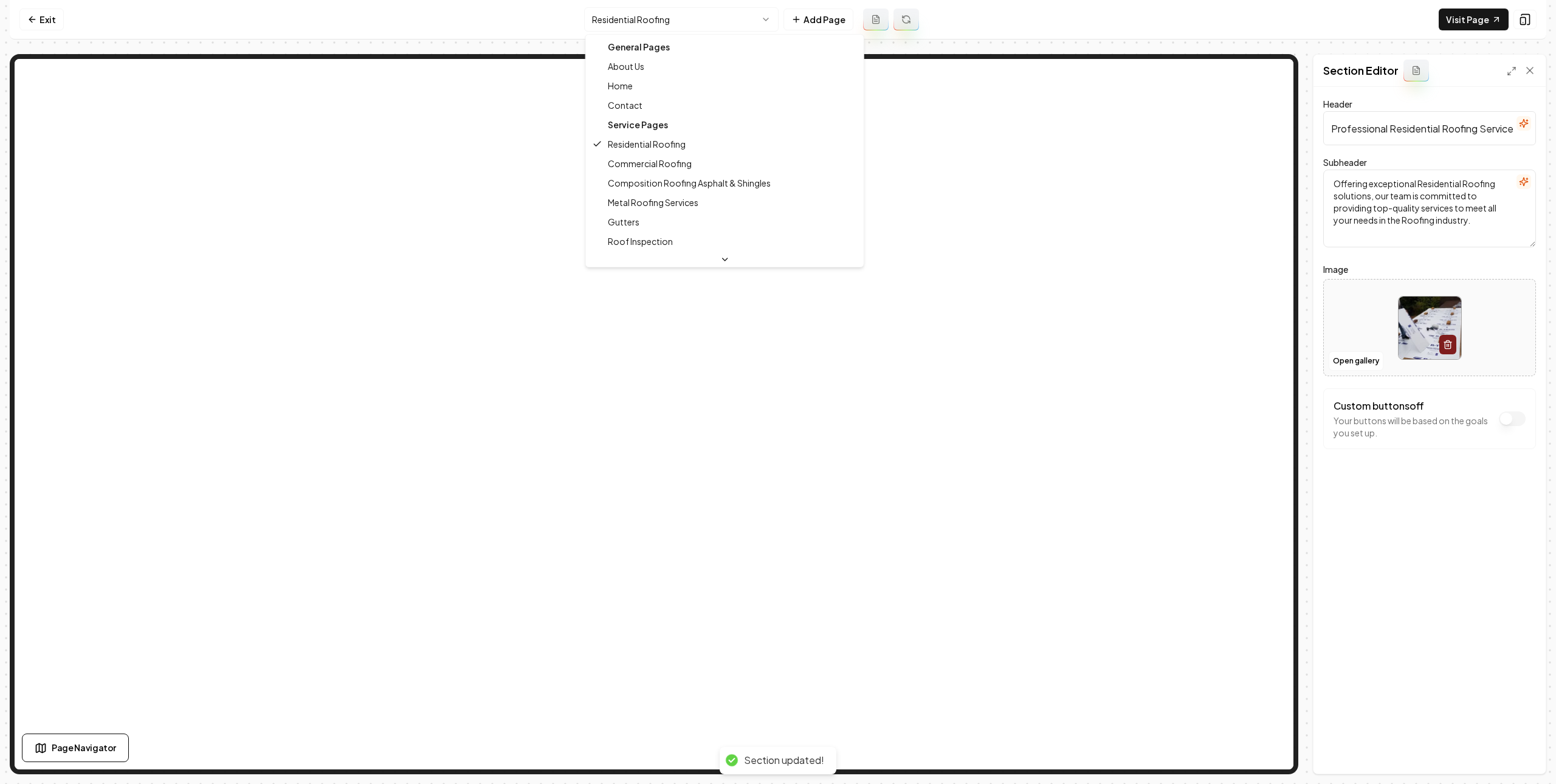
click at [716, 19] on html "Computer Required This feature is only available on a computer. Please switch t…" at bounding box center [778, 392] width 1556 height 784
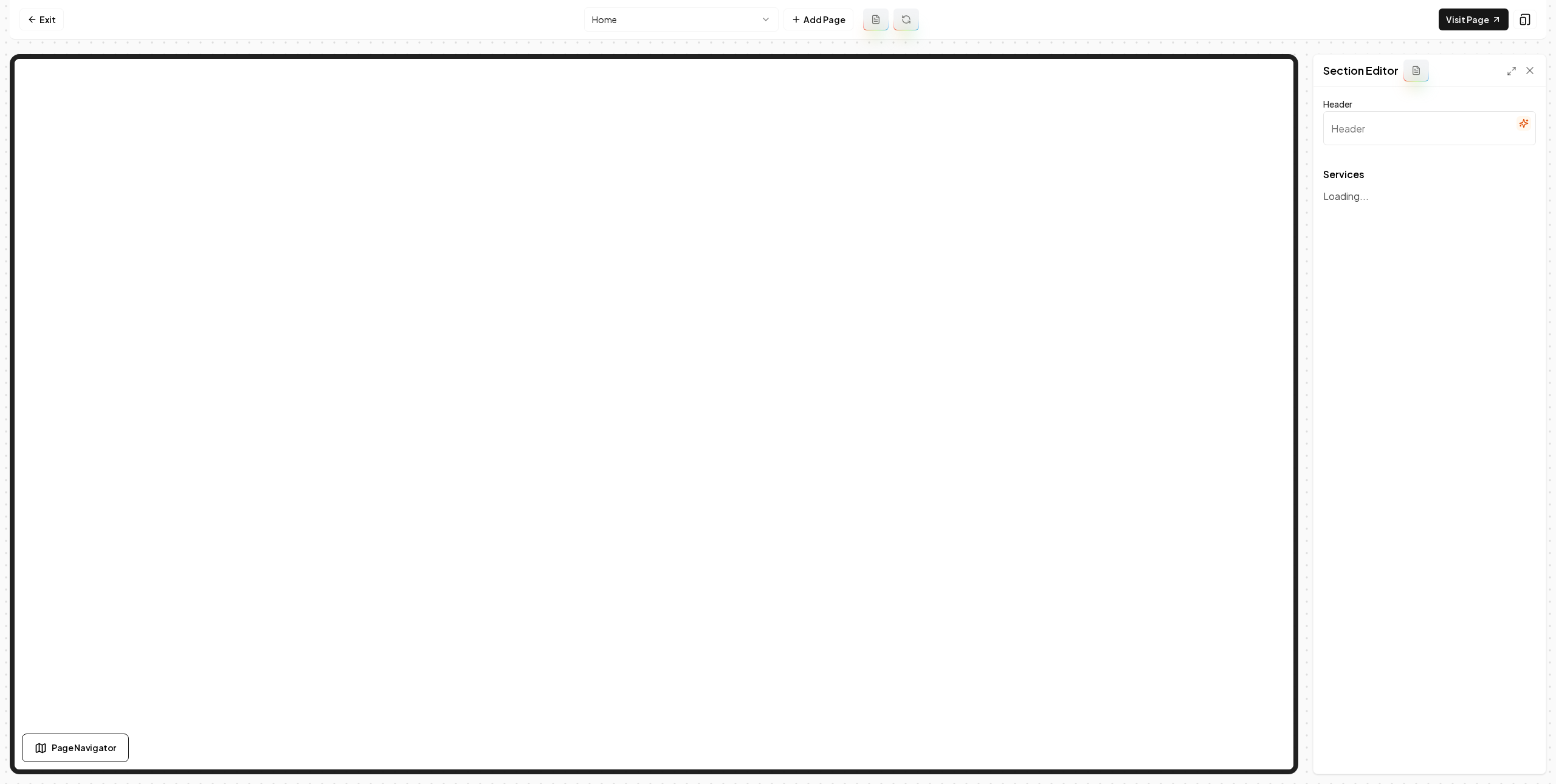
type input "Comprehensive Roofing Solutions"
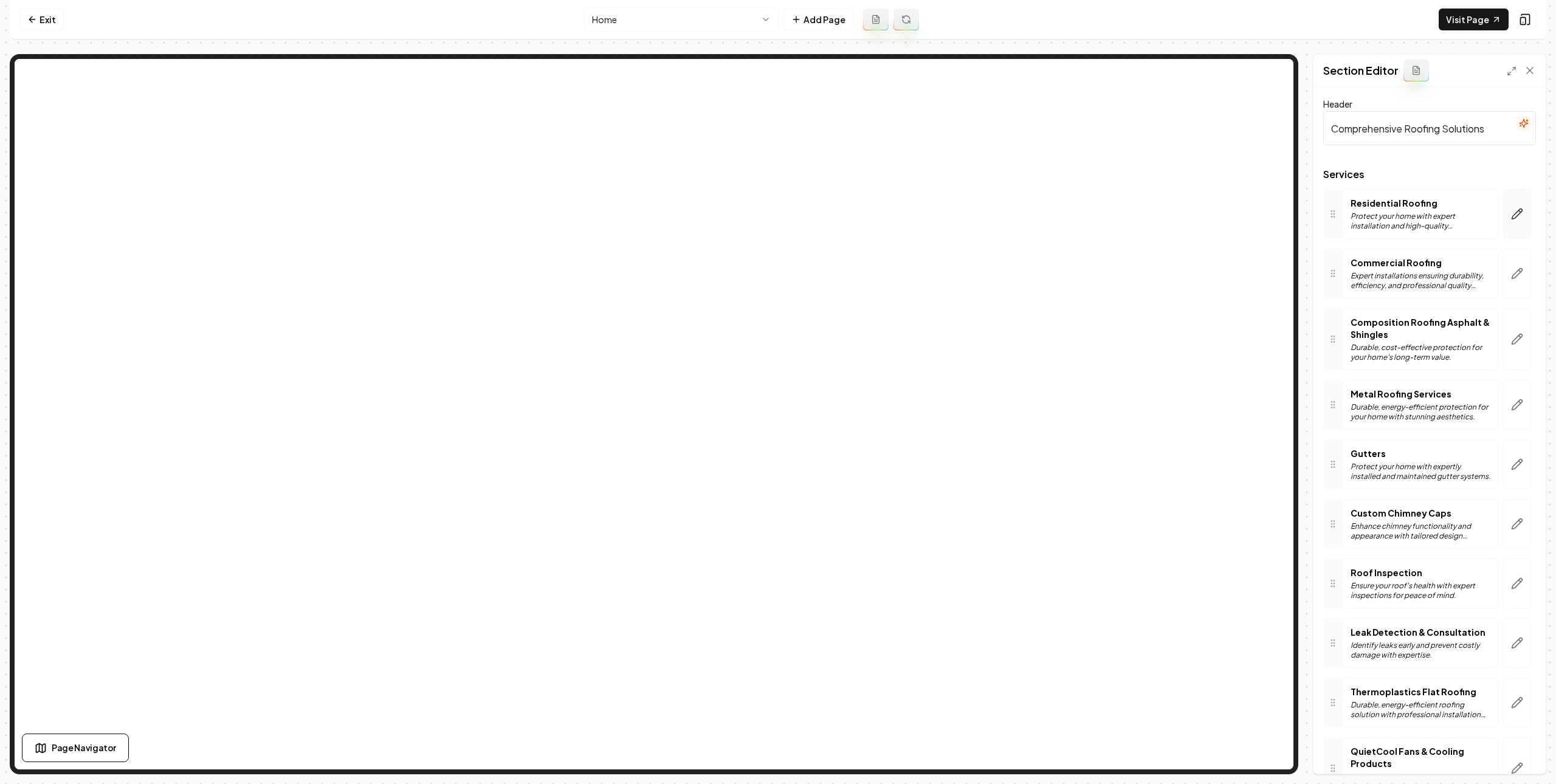
click at [1511, 212] on icon "button" at bounding box center [1517, 214] width 12 height 12
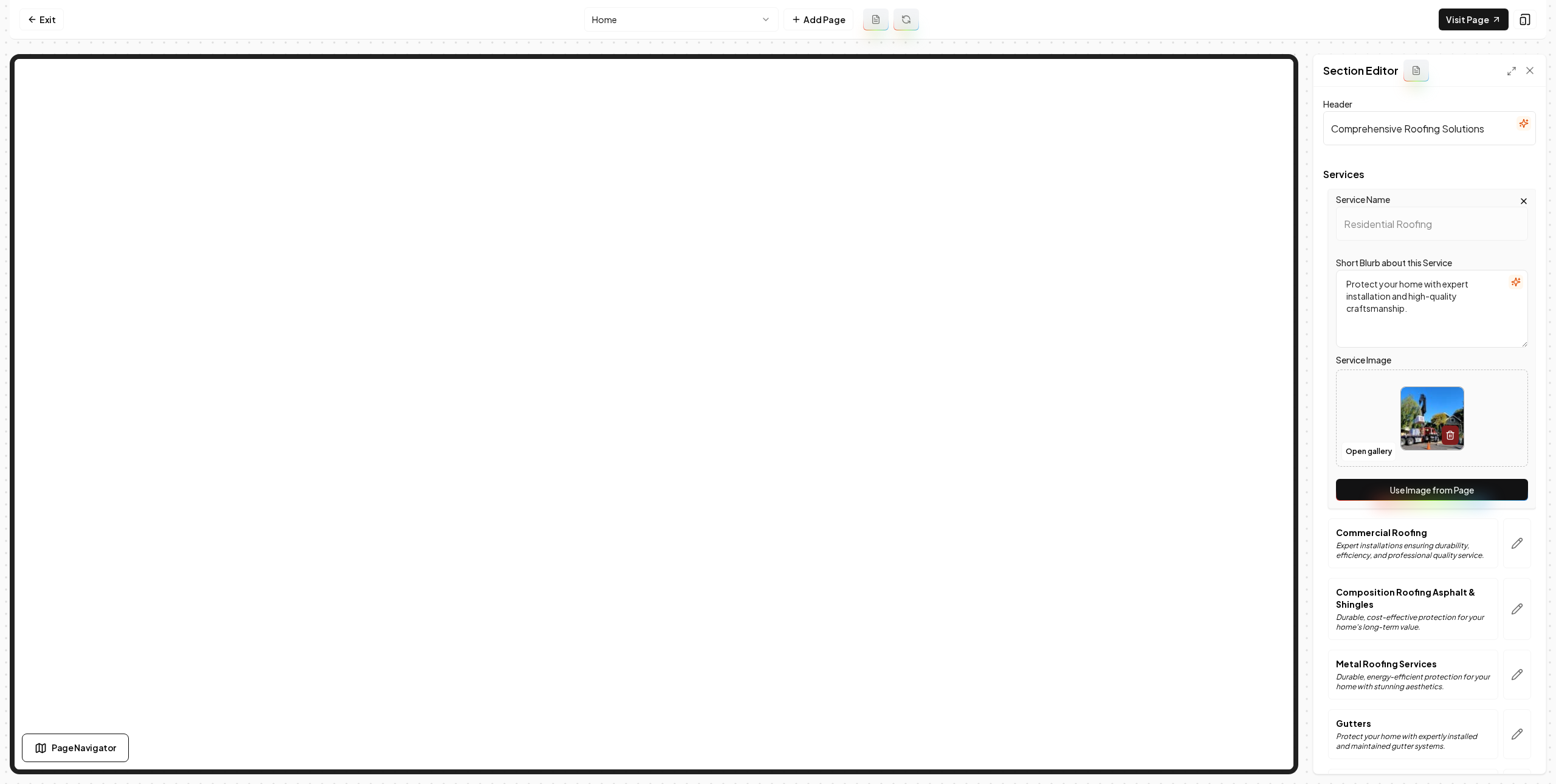
click at [1418, 495] on button "Use Image from Page" at bounding box center [1432, 490] width 192 height 22
click at [1496, 753] on div "Discard Changes Save" at bounding box center [1430, 753] width 233 height 42
click at [1499, 750] on div "Discard Changes Save" at bounding box center [1430, 753] width 233 height 42
click at [1508, 751] on button "Save" at bounding box center [1518, 753] width 36 height 22
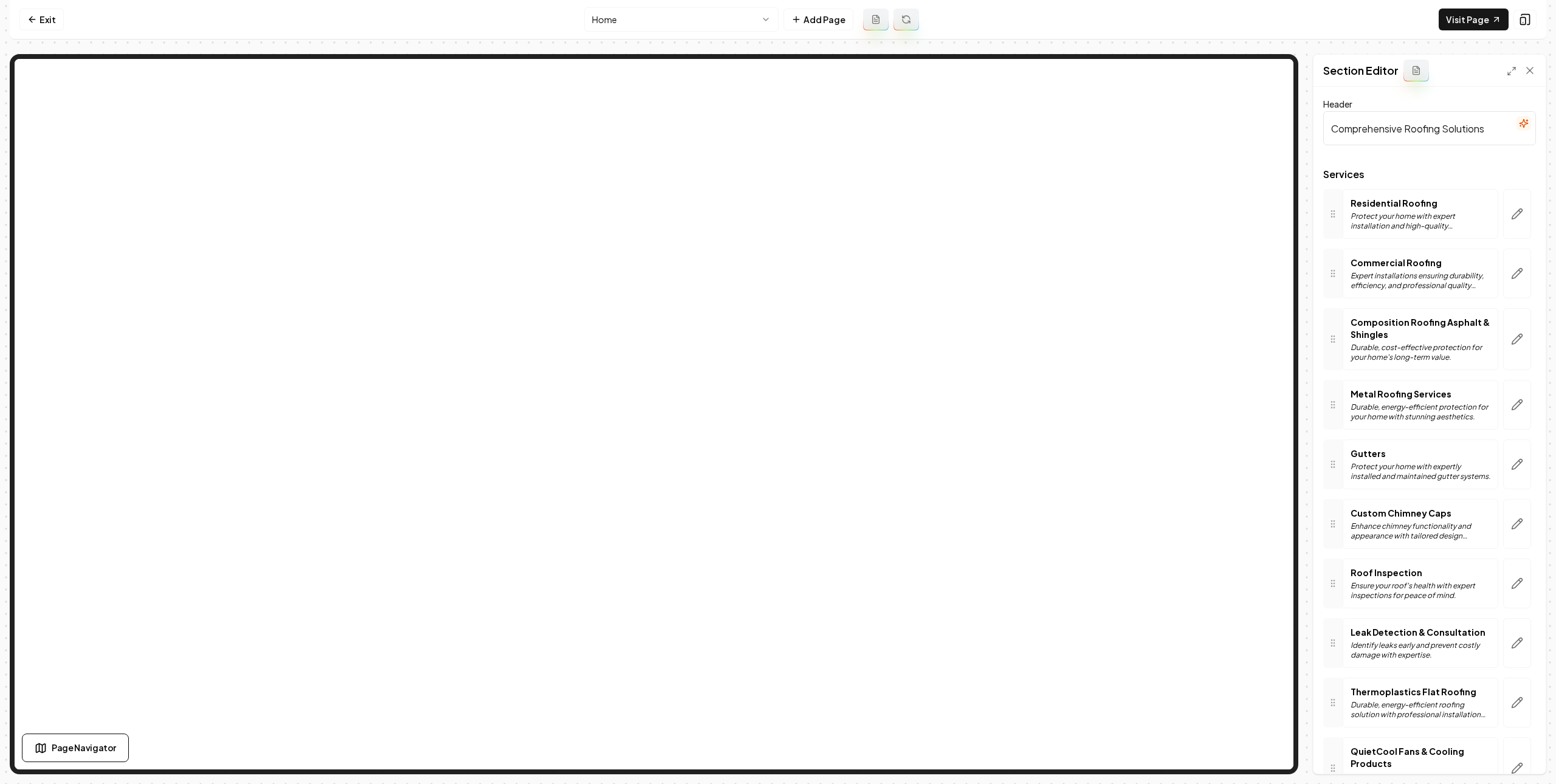
click at [655, 18] on html "Computer Required This feature is only available on a computer. Please switch t…" at bounding box center [778, 392] width 1556 height 784
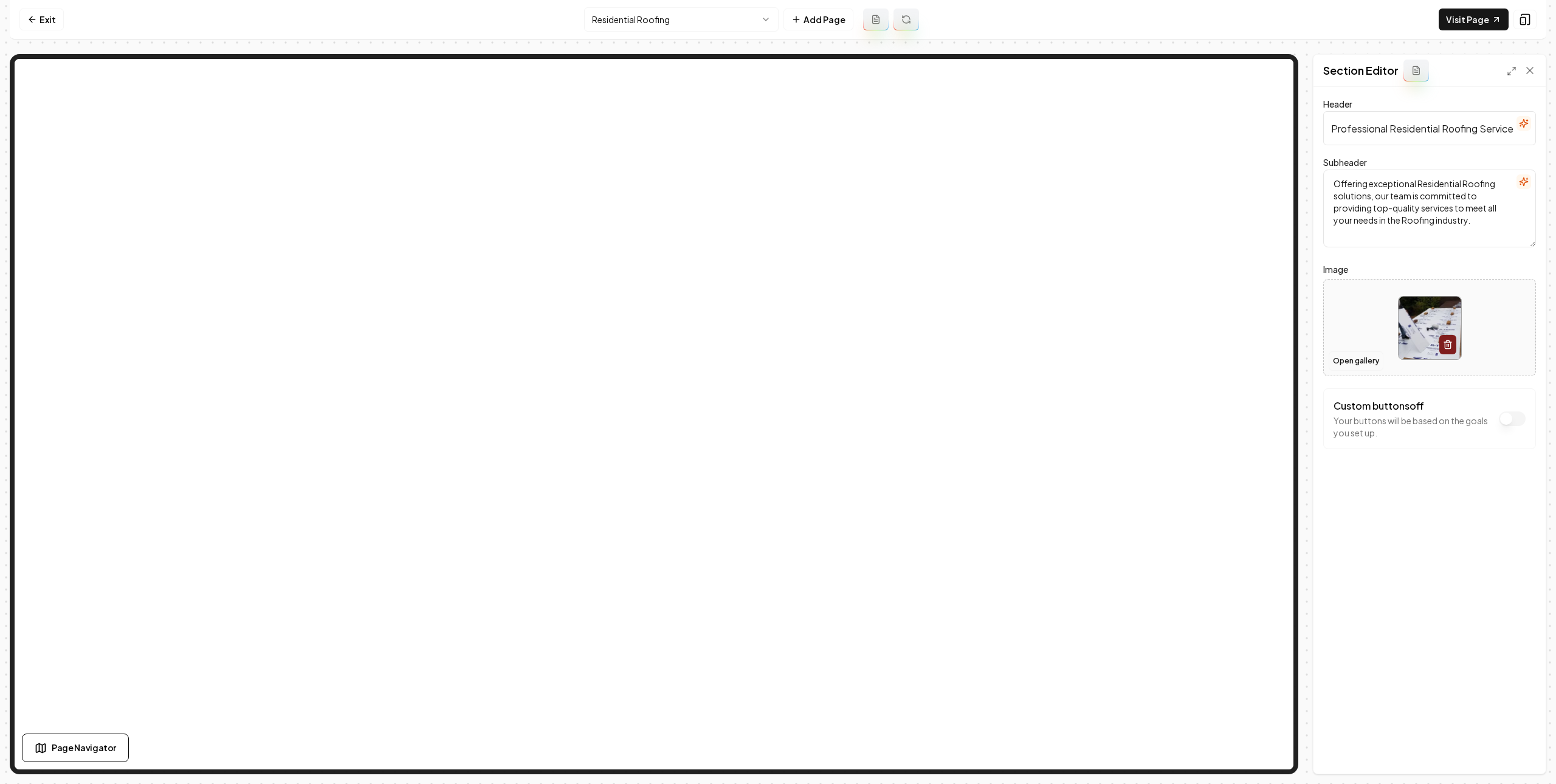
click at [1361, 358] on button "Open gallery" at bounding box center [1356, 361] width 55 height 20
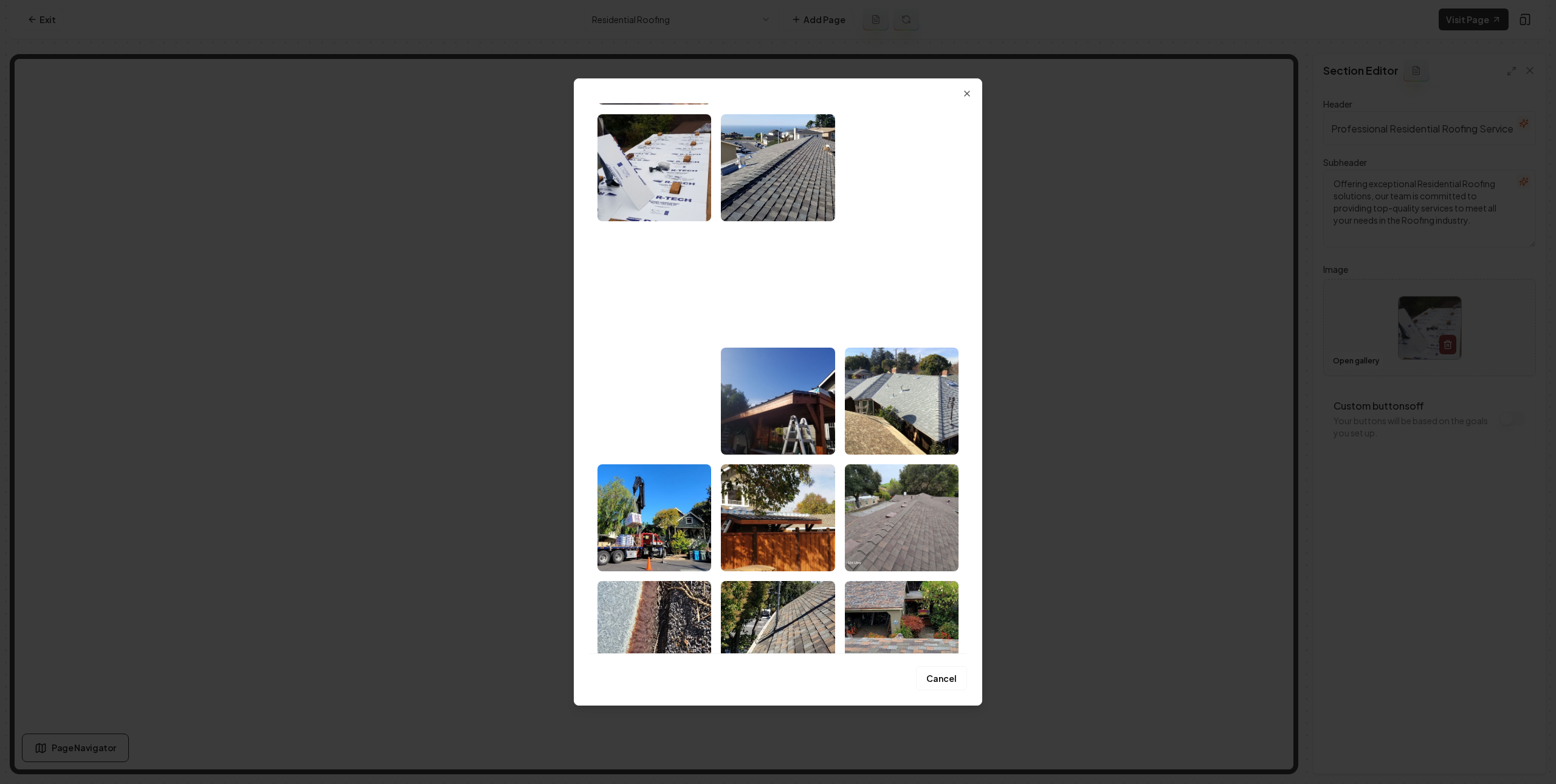
scroll to position [813, 0]
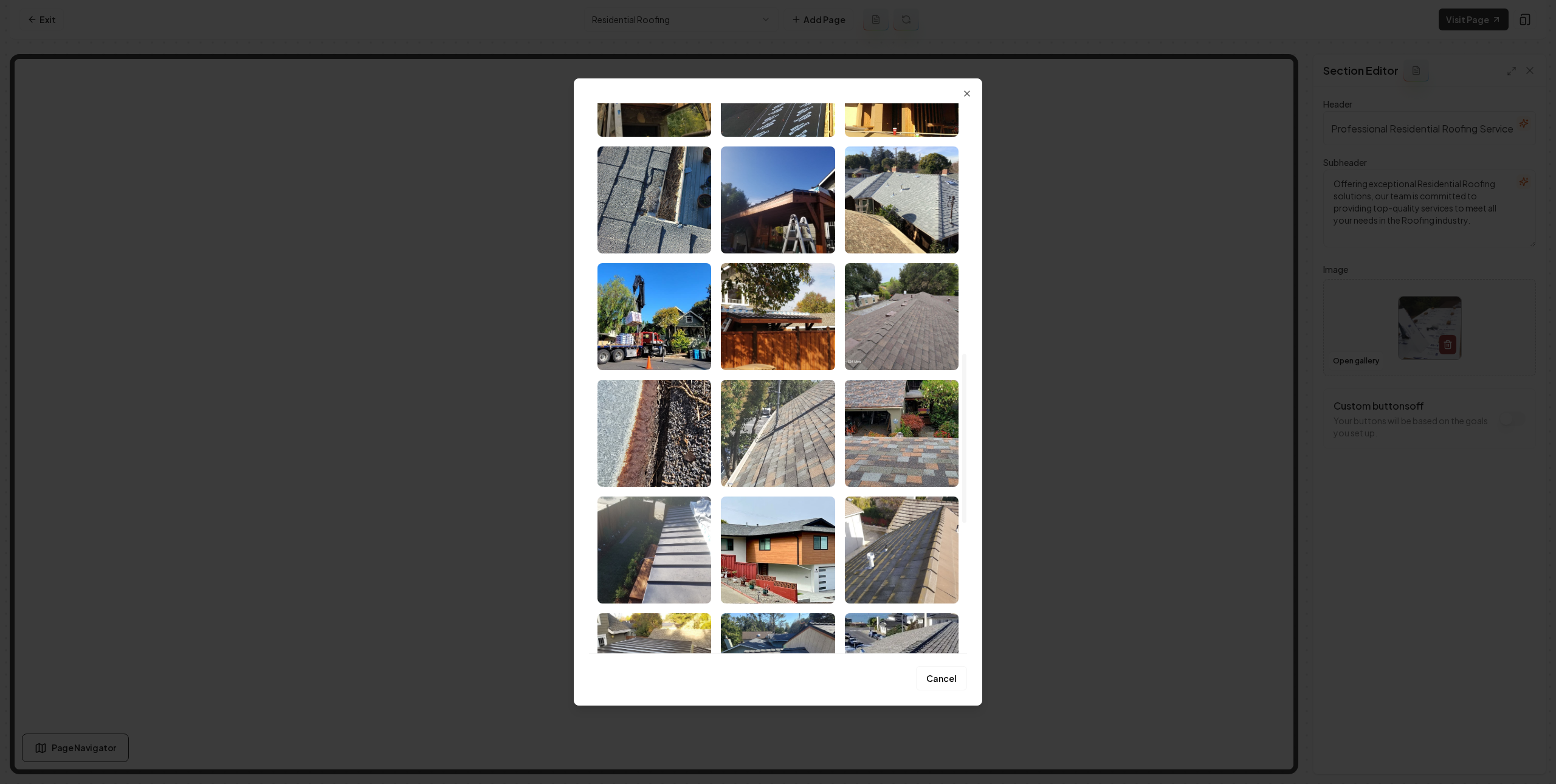
click at [775, 424] on img "Select image image_689c9d8d5c7cd75eb891dde5.jpeg" at bounding box center [778, 433] width 114 height 107
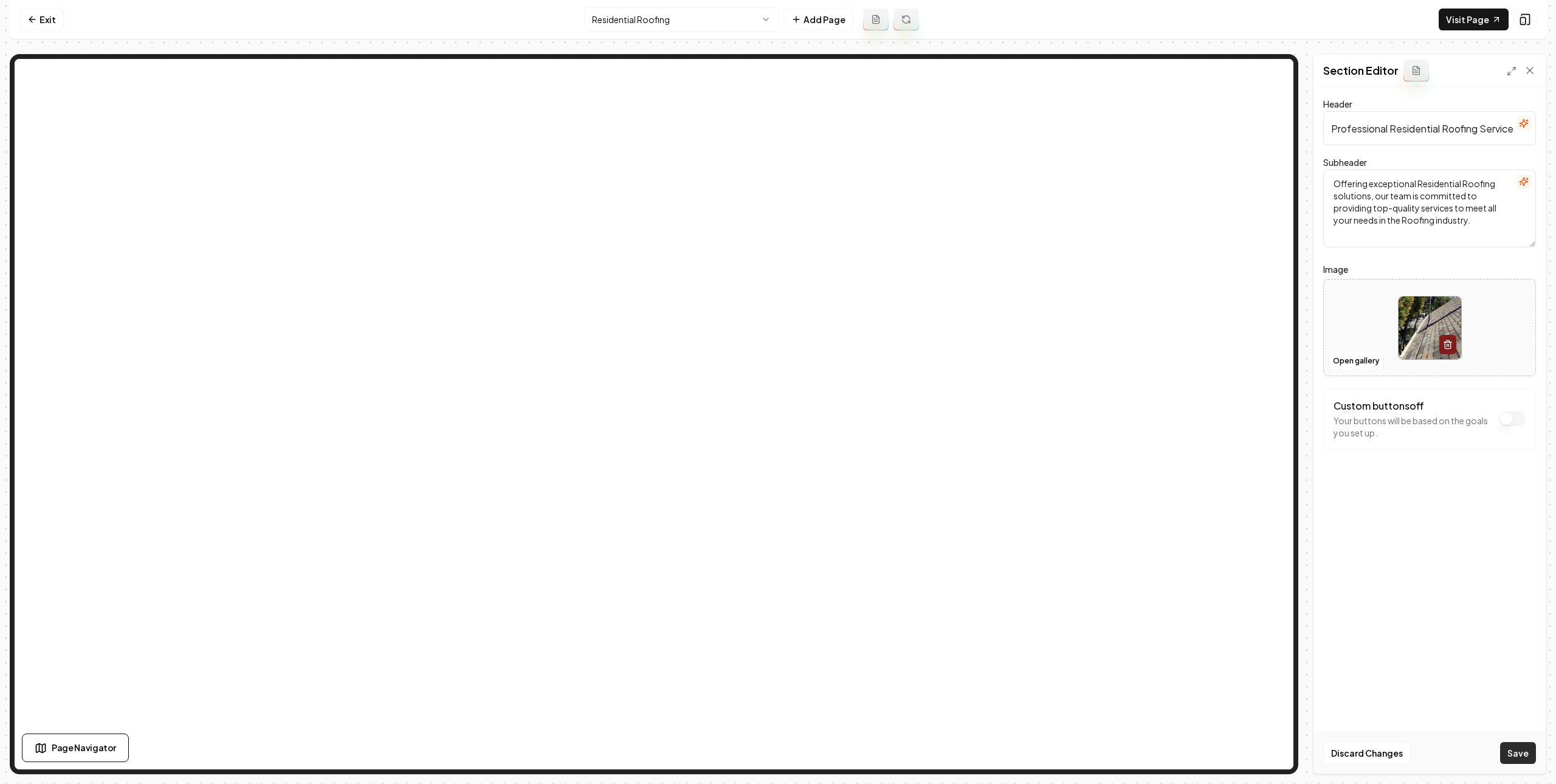
click at [1514, 751] on button "Save" at bounding box center [1518, 753] width 36 height 22
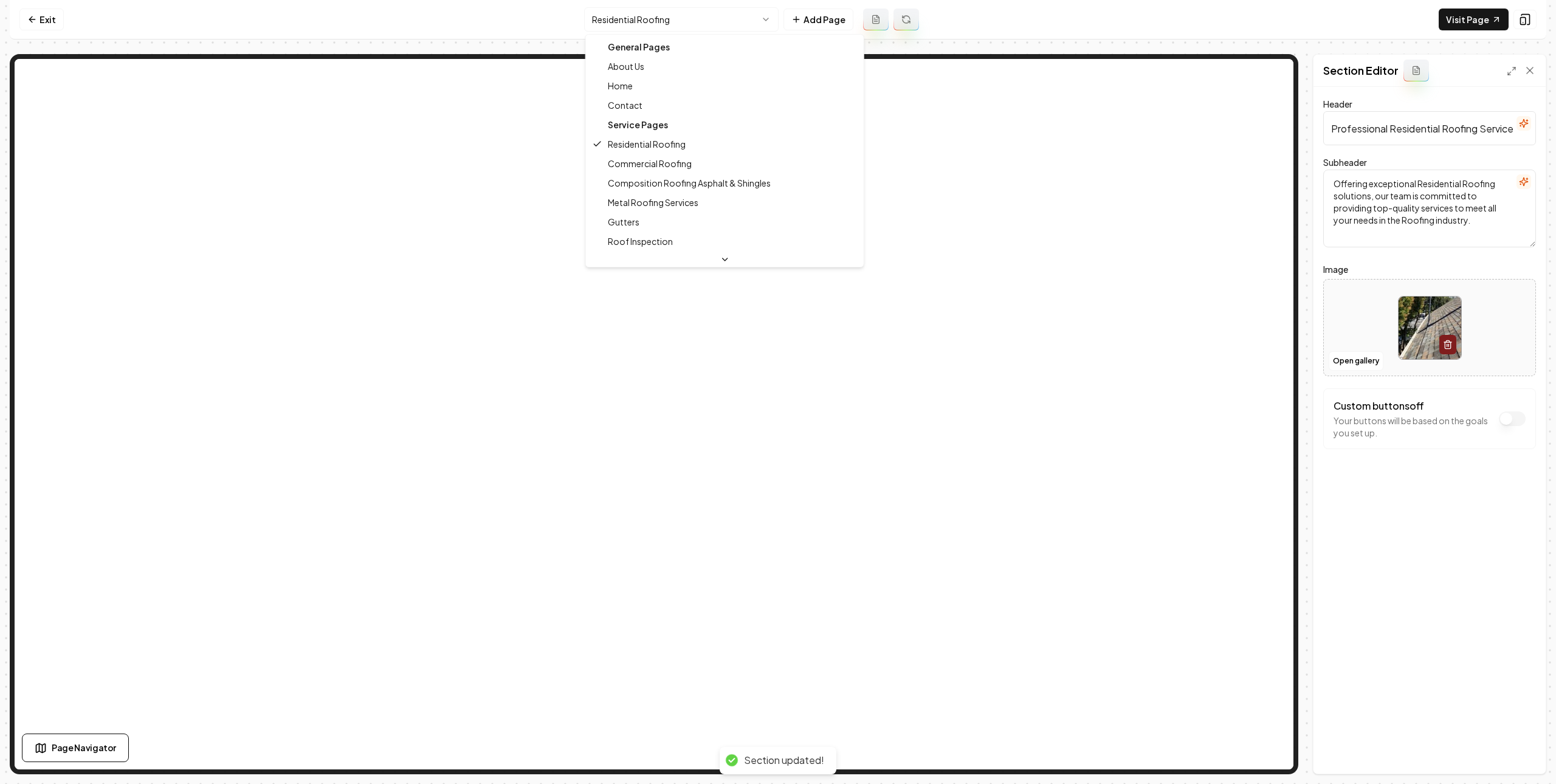
click at [683, 29] on html "Computer Required This feature is only available on a computer. Please switch t…" at bounding box center [778, 392] width 1556 height 784
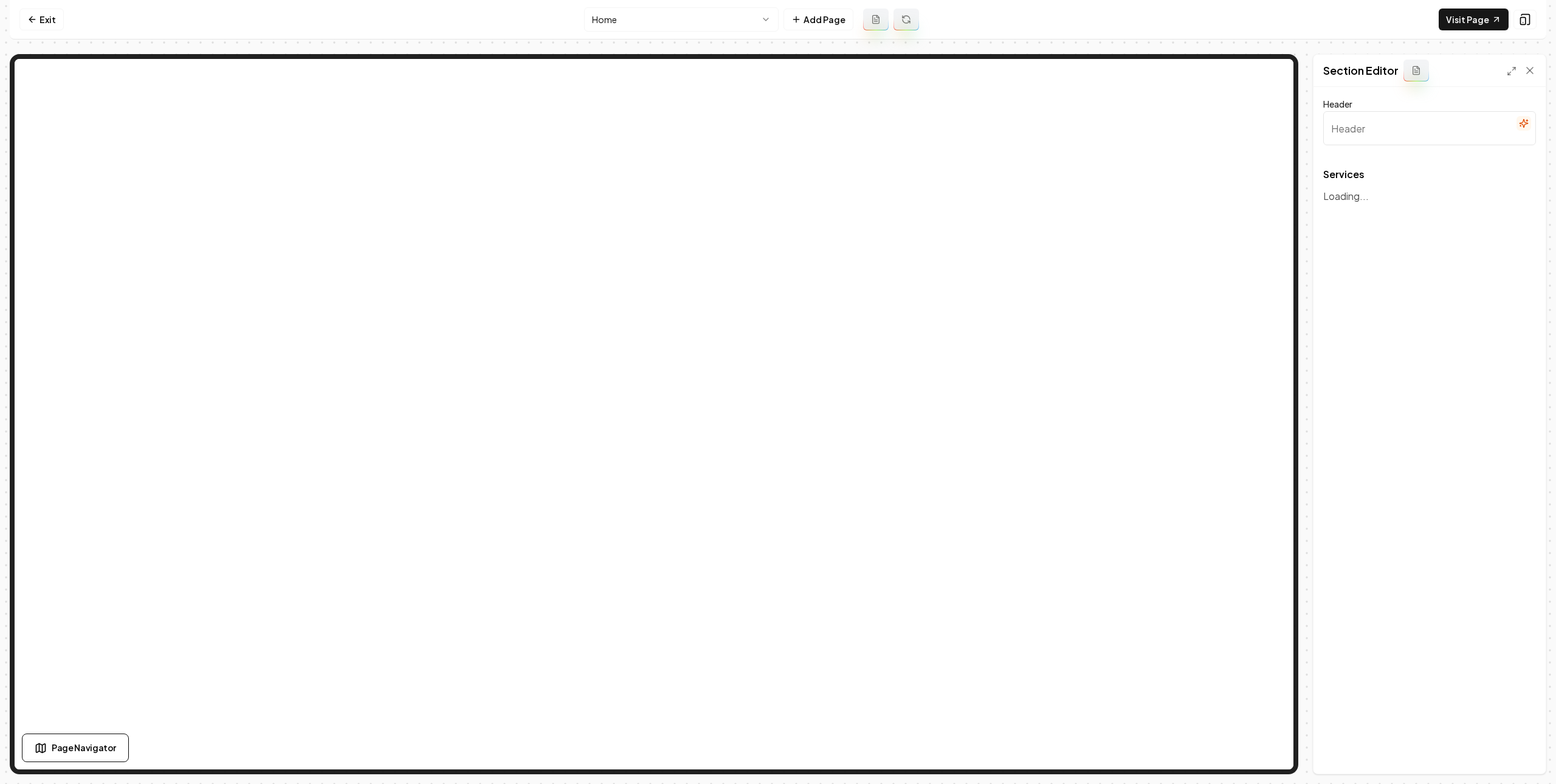
type input "Comprehensive Roofing Solutions"
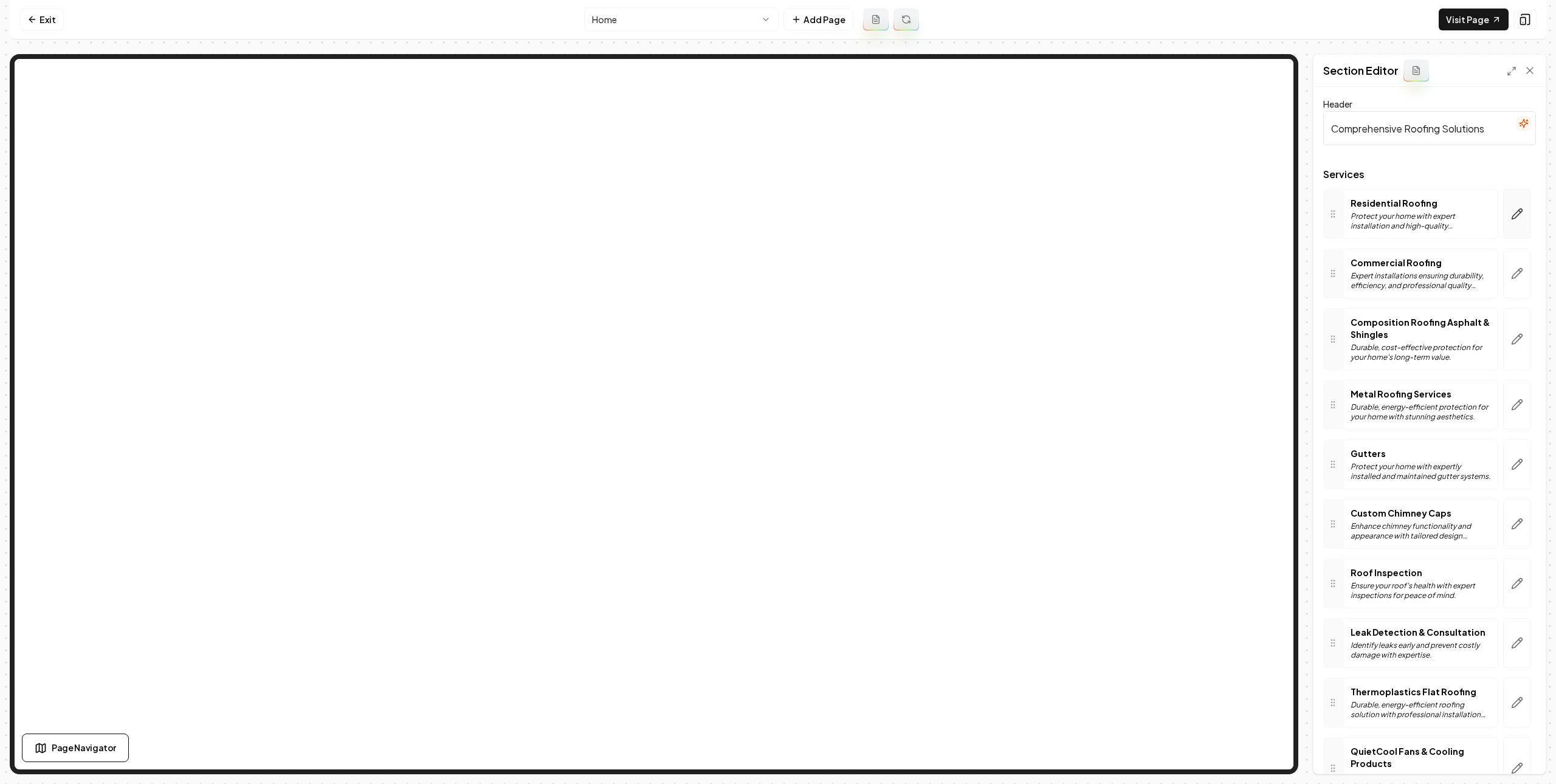
click at [1503, 221] on button "button" at bounding box center [1517, 214] width 28 height 50
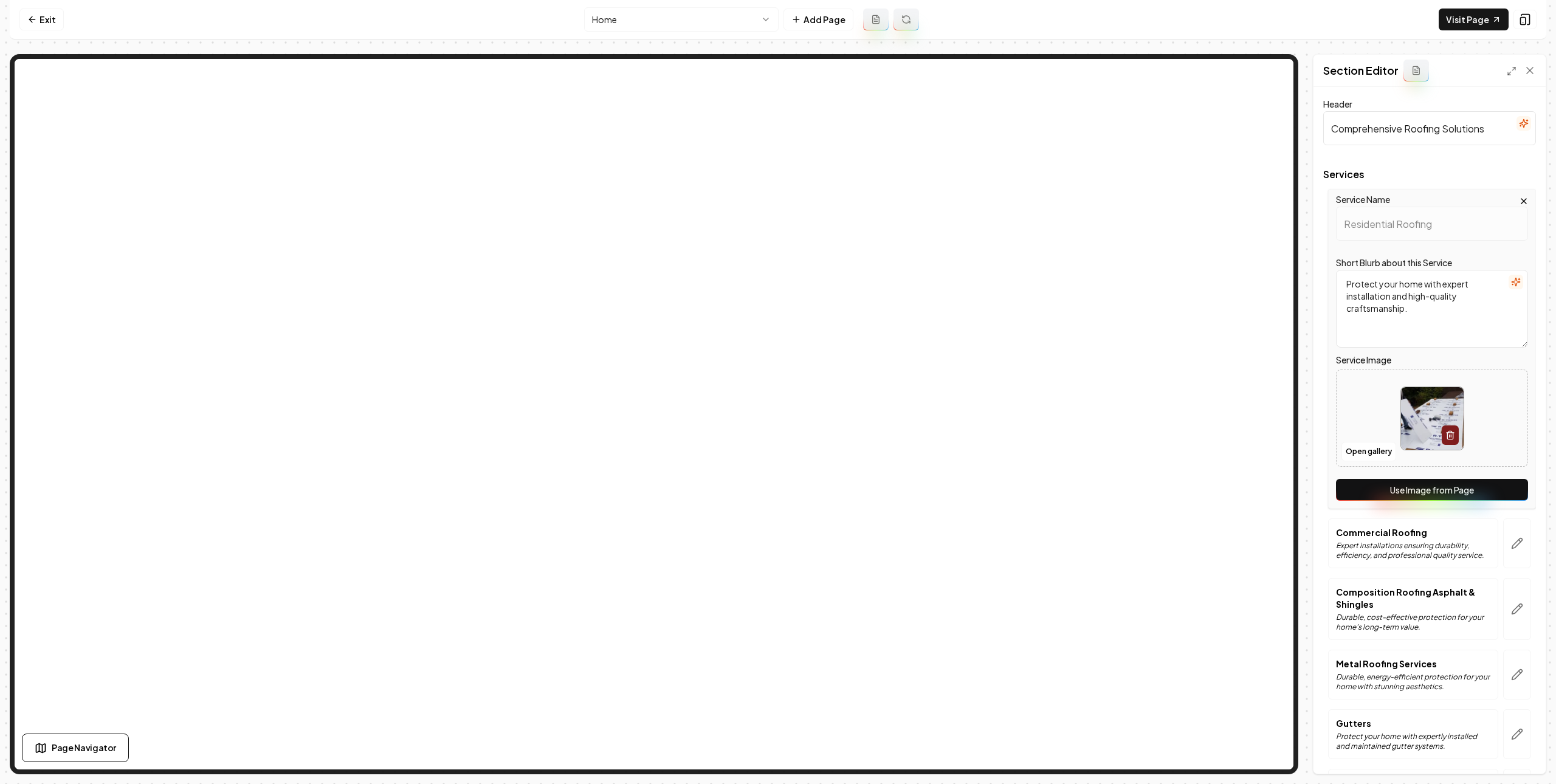
click at [1446, 487] on button "Use Image from Page" at bounding box center [1432, 490] width 192 height 22
click at [1513, 761] on button "Save" at bounding box center [1518, 753] width 36 height 22
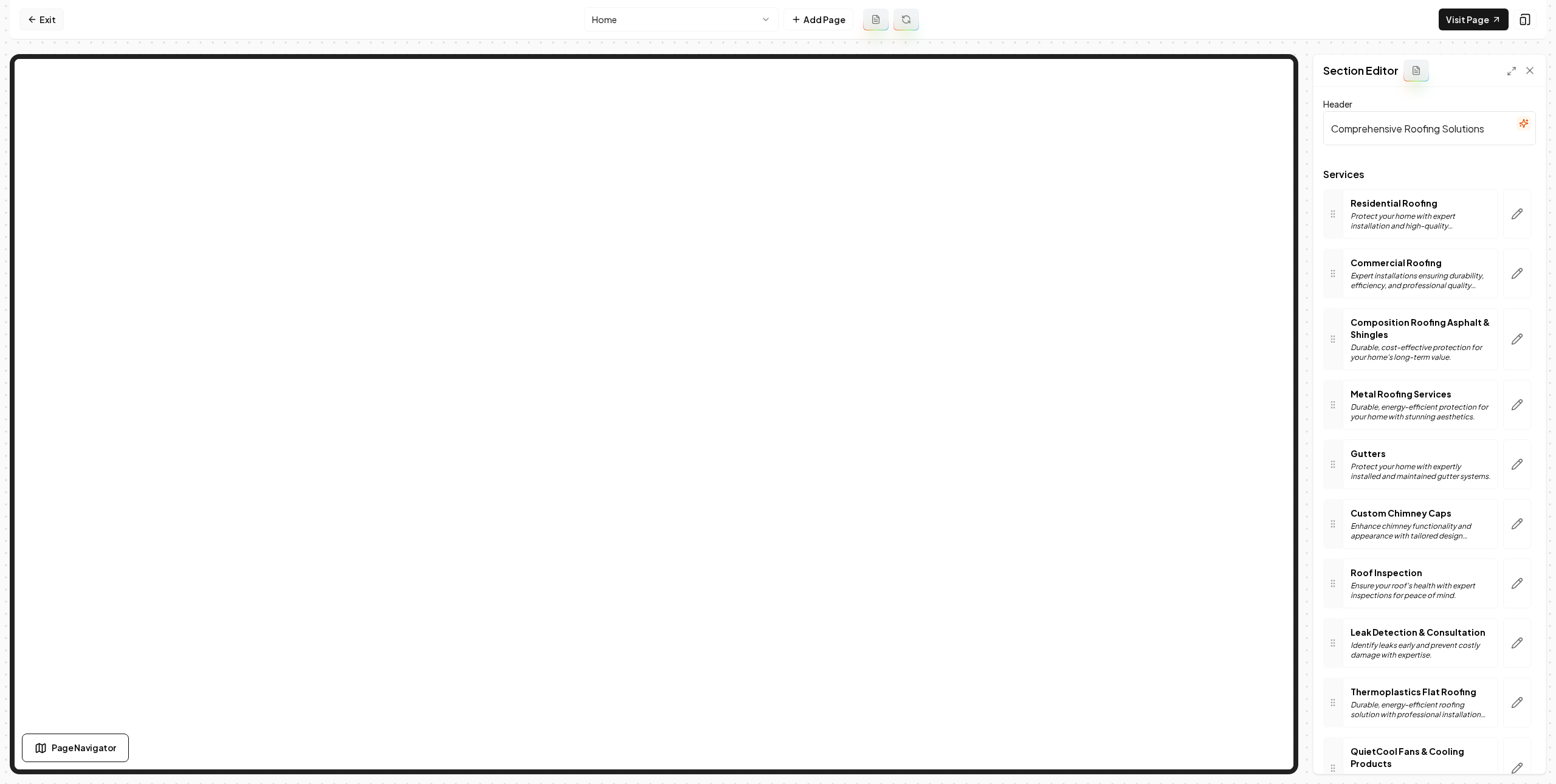
click at [48, 16] on link "Exit" at bounding box center [42, 20] width 44 height 22
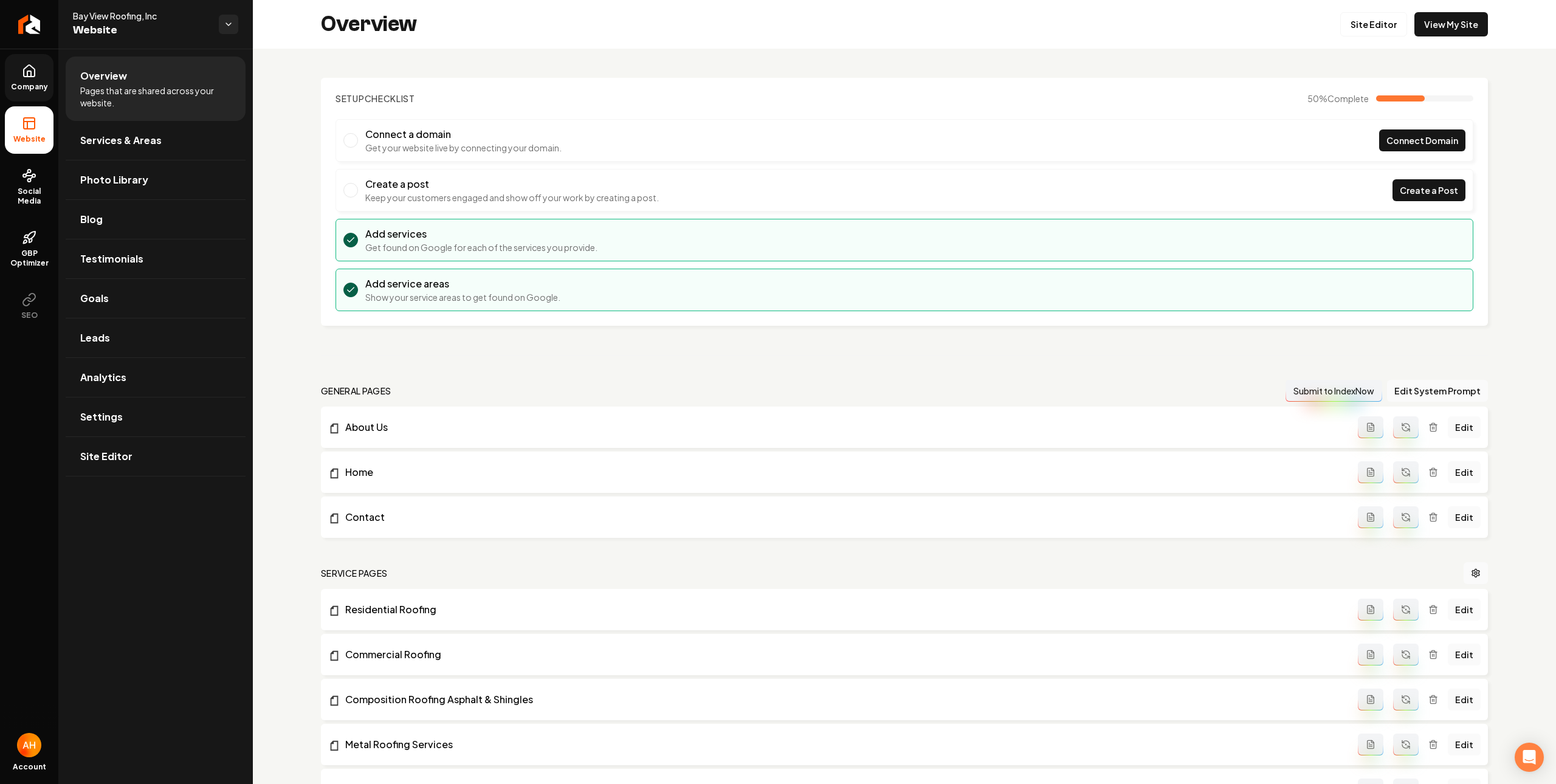
click at [28, 64] on icon at bounding box center [29, 71] width 14 height 14
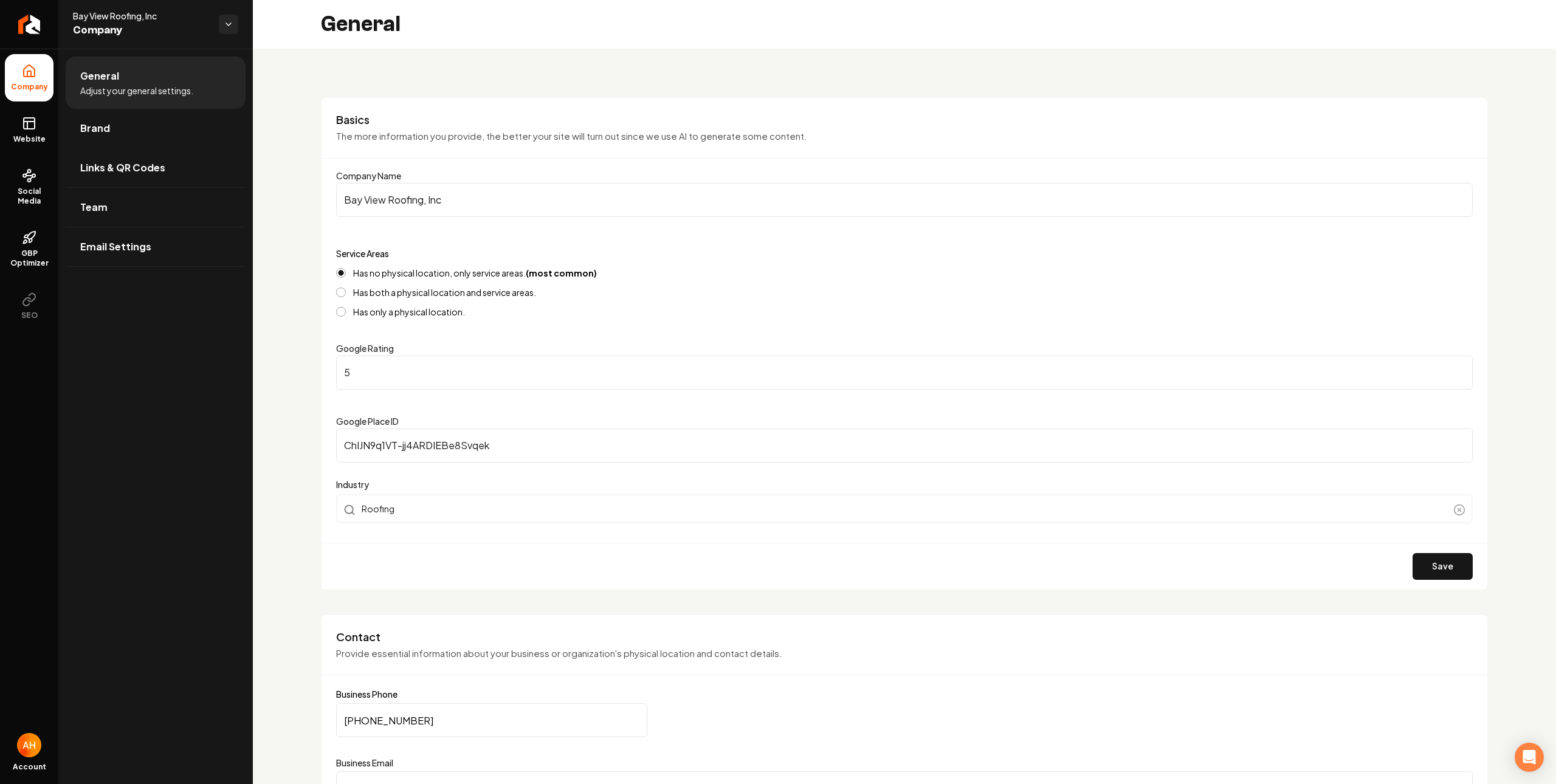
click at [147, 111] on link "Brand" at bounding box center [156, 128] width 180 height 39
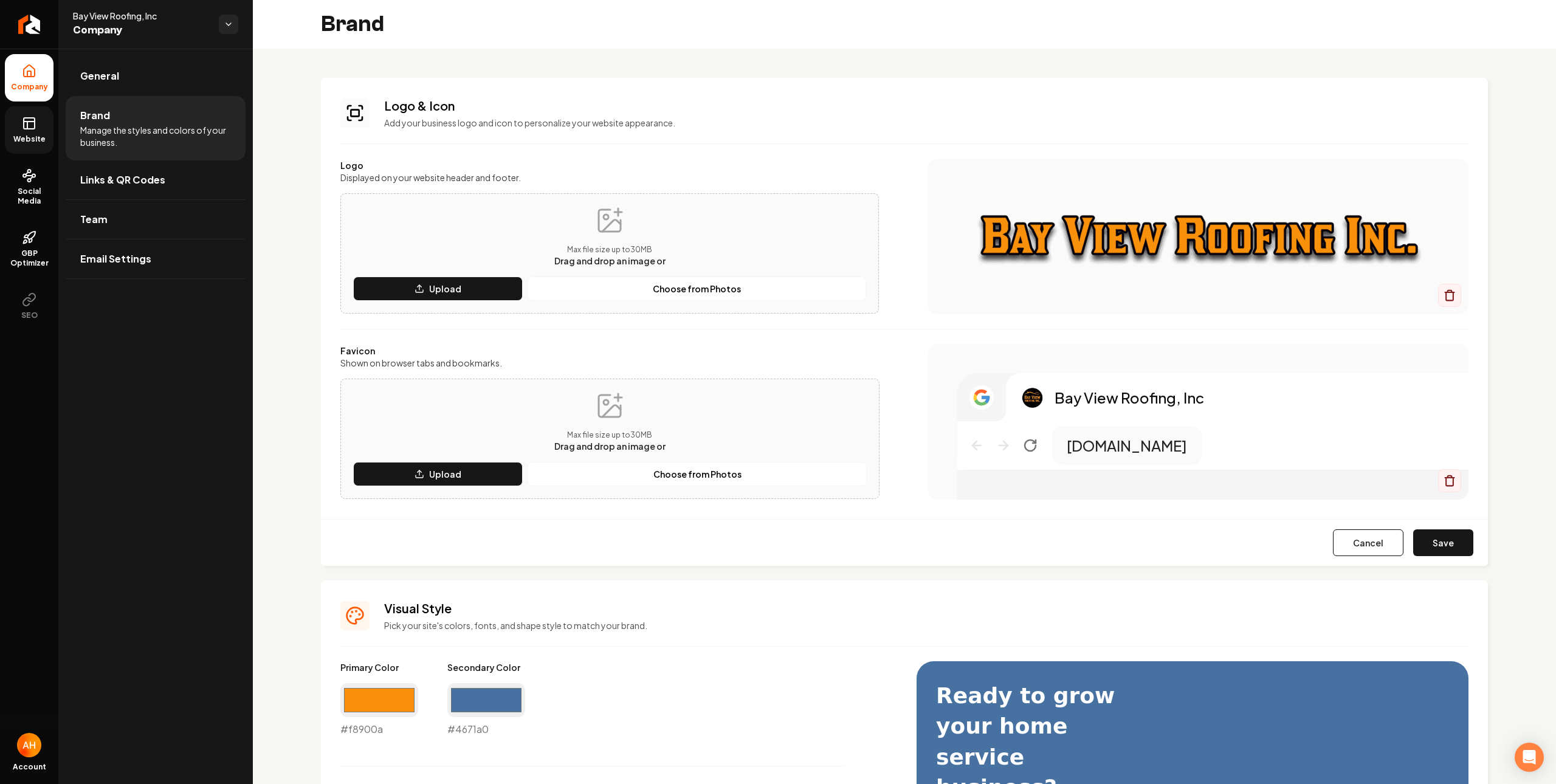
click at [33, 116] on icon at bounding box center [29, 123] width 14 height 14
drag, startPoint x: 1409, startPoint y: 533, endPoint x: 1395, endPoint y: 527, distance: 15.2
click at [1413, 533] on button "Save" at bounding box center [1443, 542] width 60 height 27
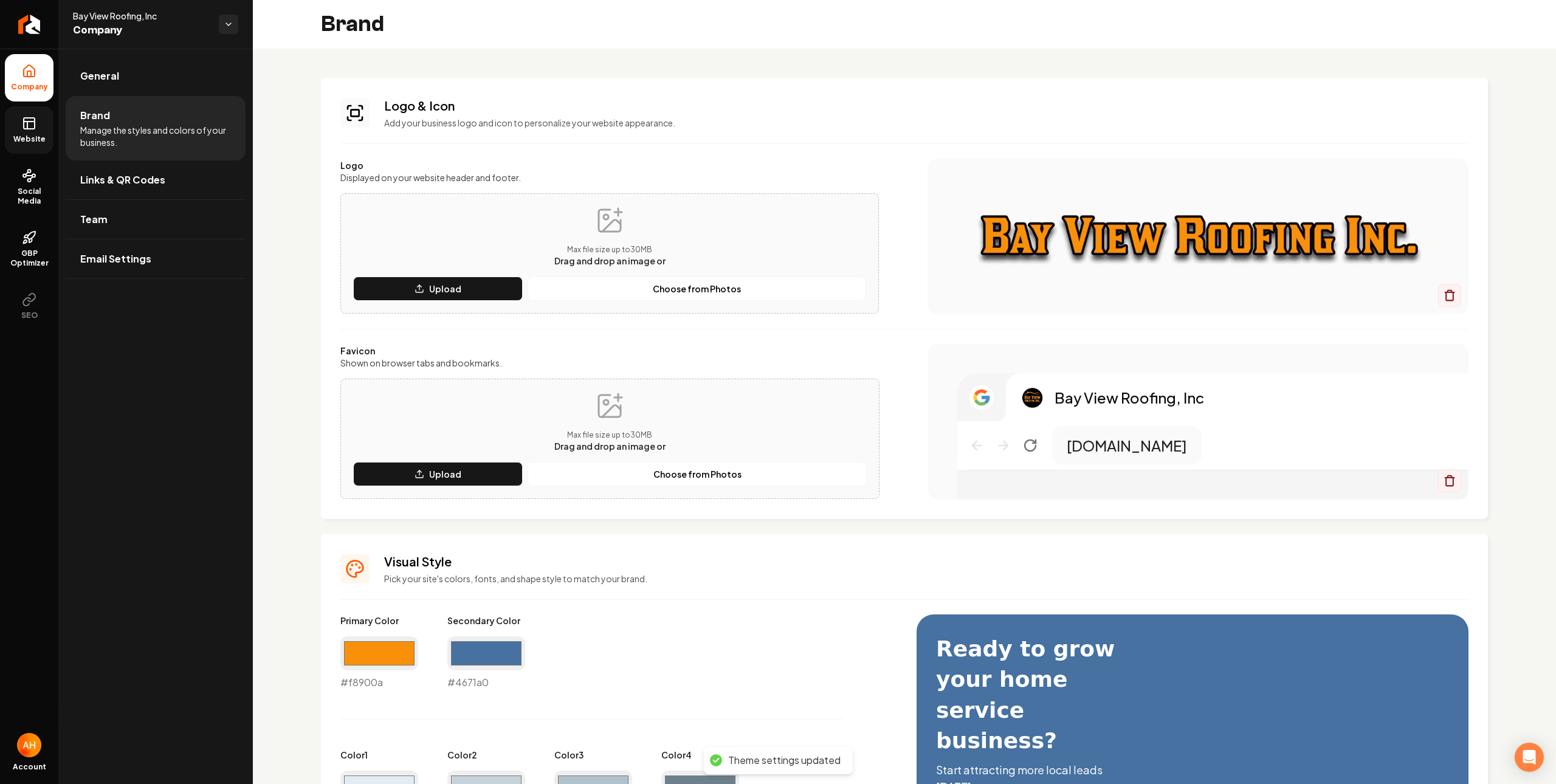
click at [48, 135] on span "Website" at bounding box center [29, 139] width 42 height 10
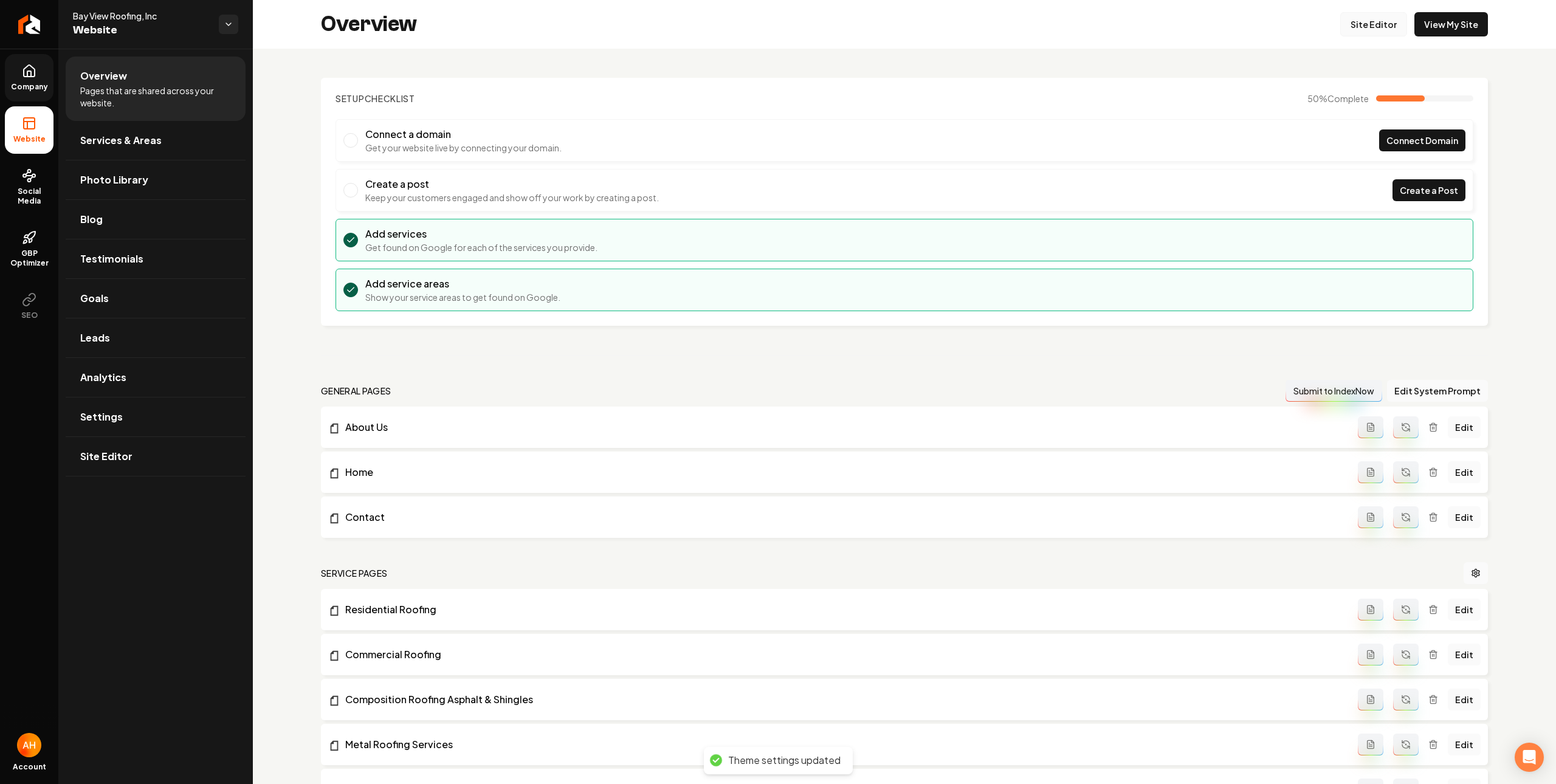
click at [1350, 23] on link "Site Editor" at bounding box center [1374, 24] width 67 height 24
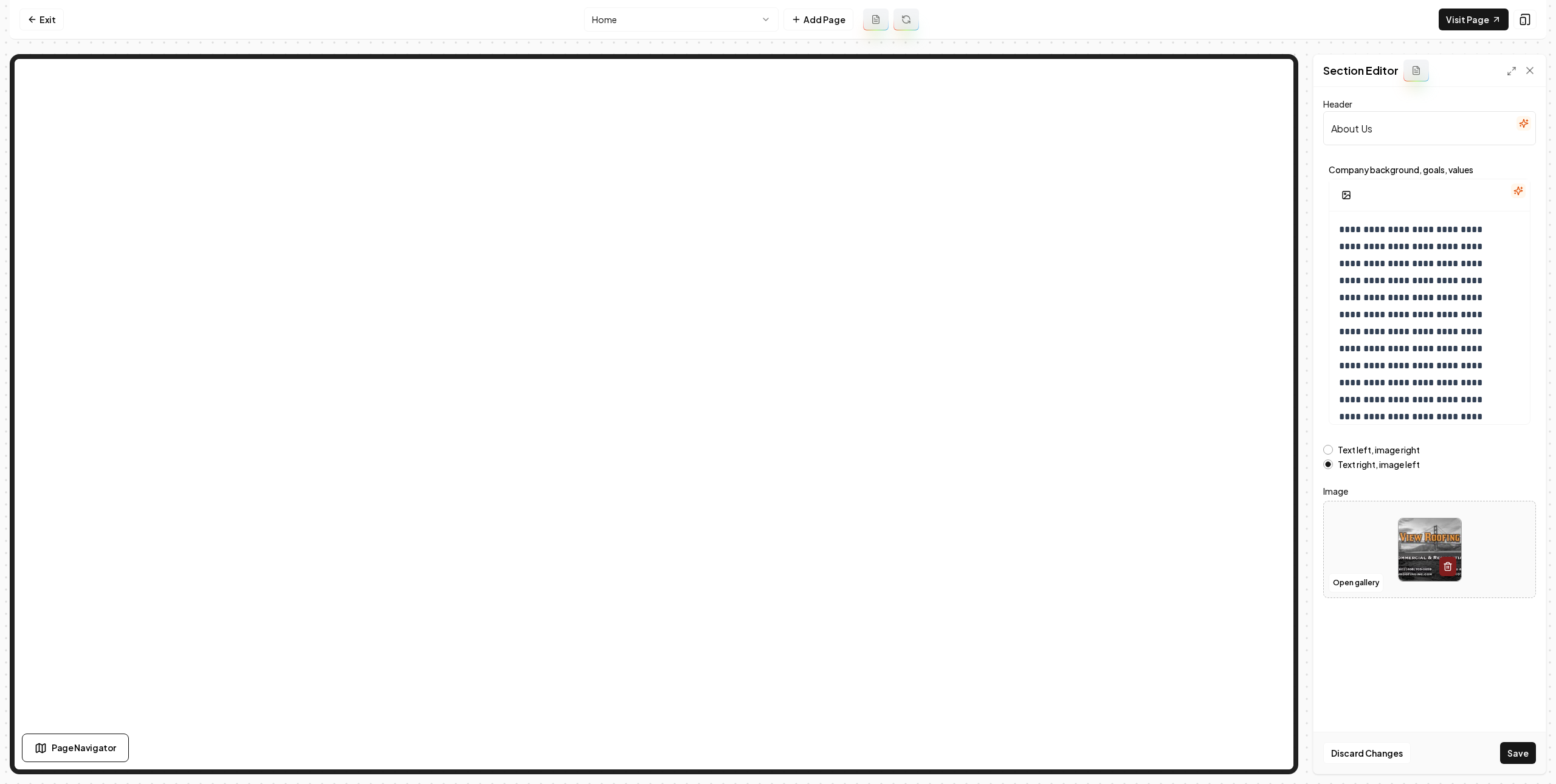
click at [1529, 743] on button "Save" at bounding box center [1518, 753] width 36 height 22
click at [1485, 19] on link "Visit Page" at bounding box center [1473, 20] width 70 height 22
click at [26, 6] on nav "Exit Home Add Page Visit Page" at bounding box center [778, 20] width 1537 height 40
click at [35, 18] on icon at bounding box center [32, 19] width 10 height 10
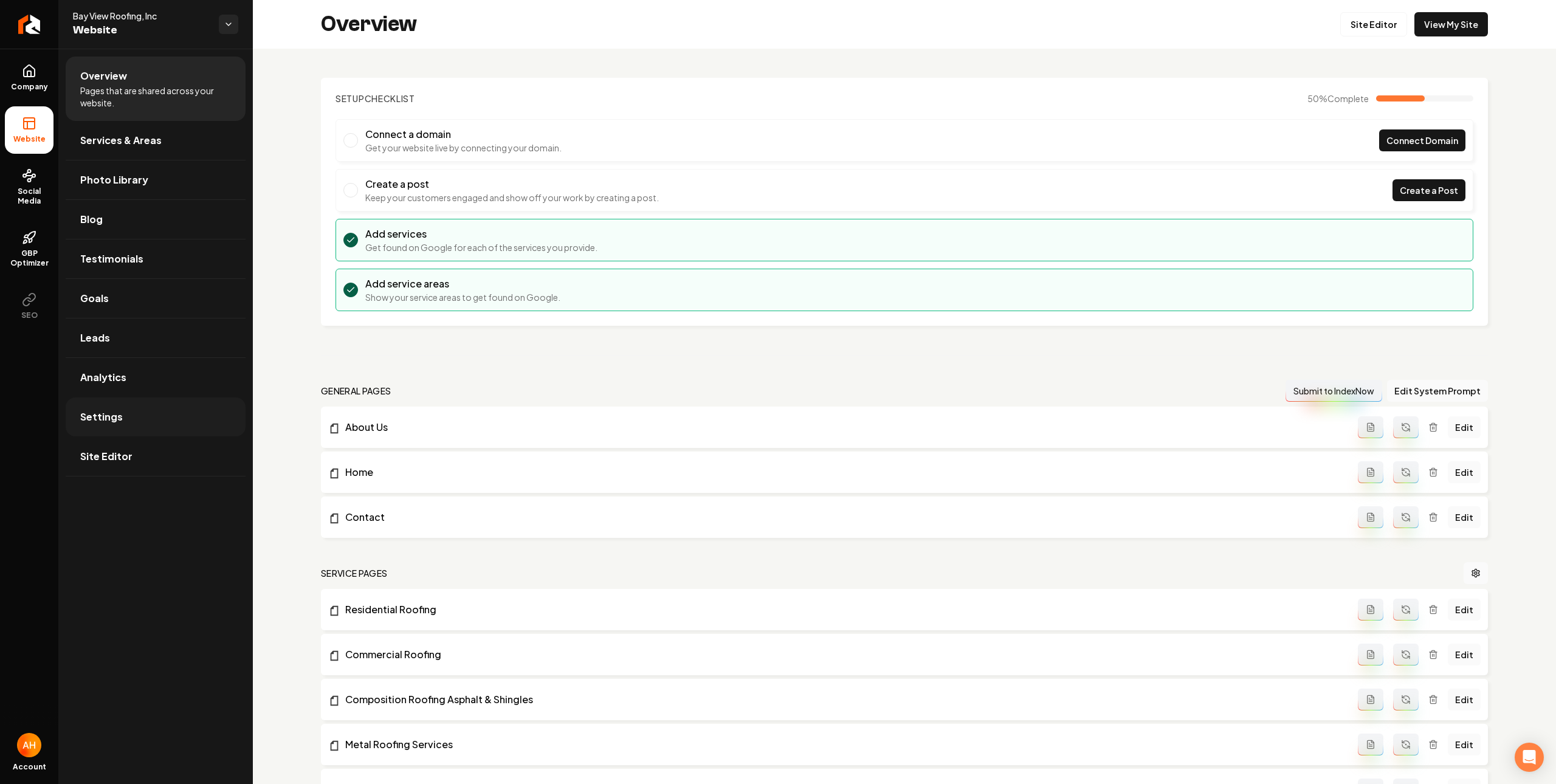
drag, startPoint x: 182, startPoint y: 425, endPoint x: 410, endPoint y: 428, distance: 228.0
click at [182, 425] on link "Settings" at bounding box center [156, 417] width 180 height 39
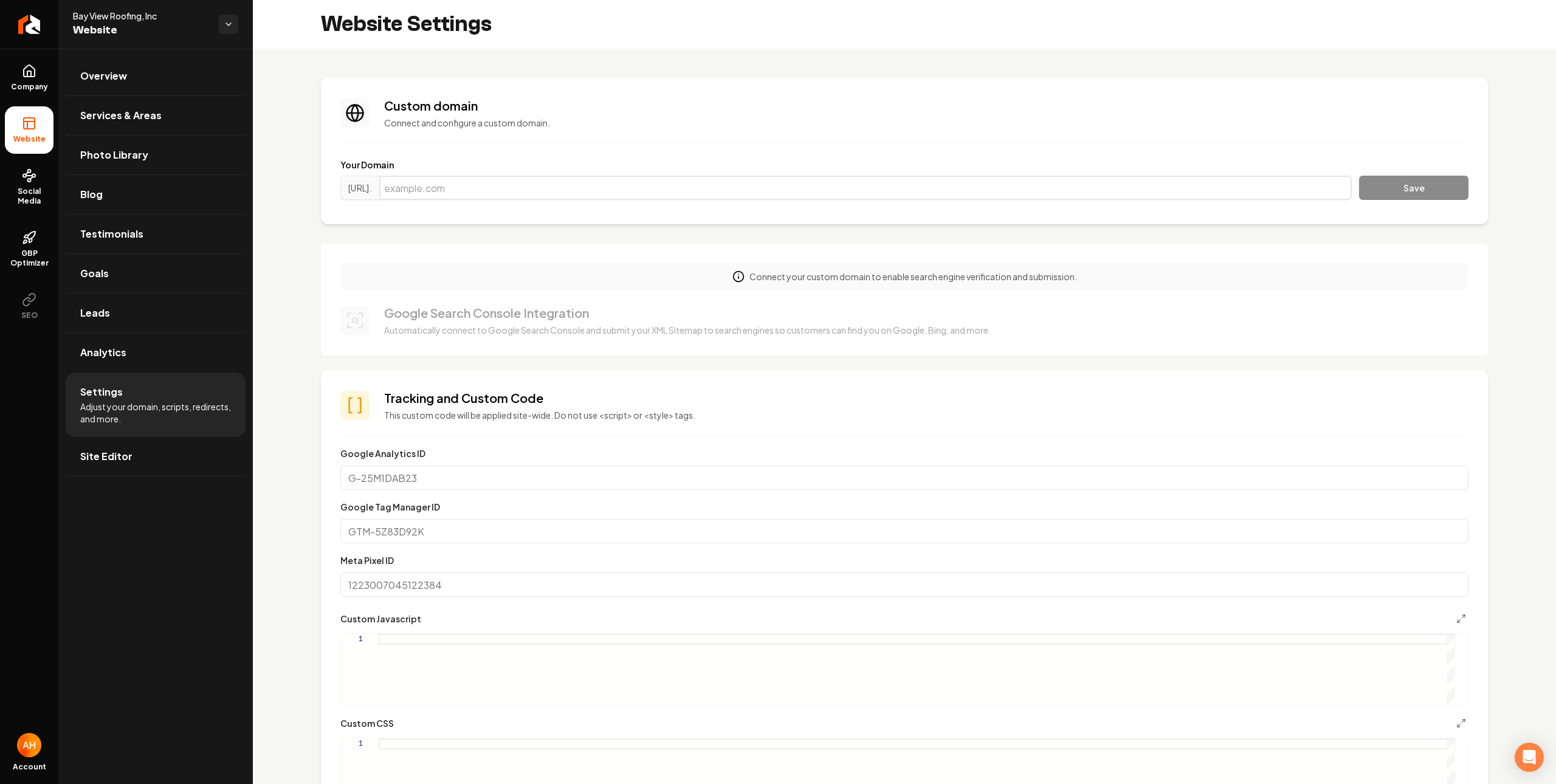
drag, startPoint x: 554, startPoint y: 191, endPoint x: 609, endPoint y: 198, distance: 55.4
click at [554, 190] on input "Main content area" at bounding box center [865, 188] width 972 height 24
paste input "bayviewroofinginc.com"
type input "bayviewroofinginc.com"
click at [1380, 195] on button "Save" at bounding box center [1414, 188] width 109 height 24
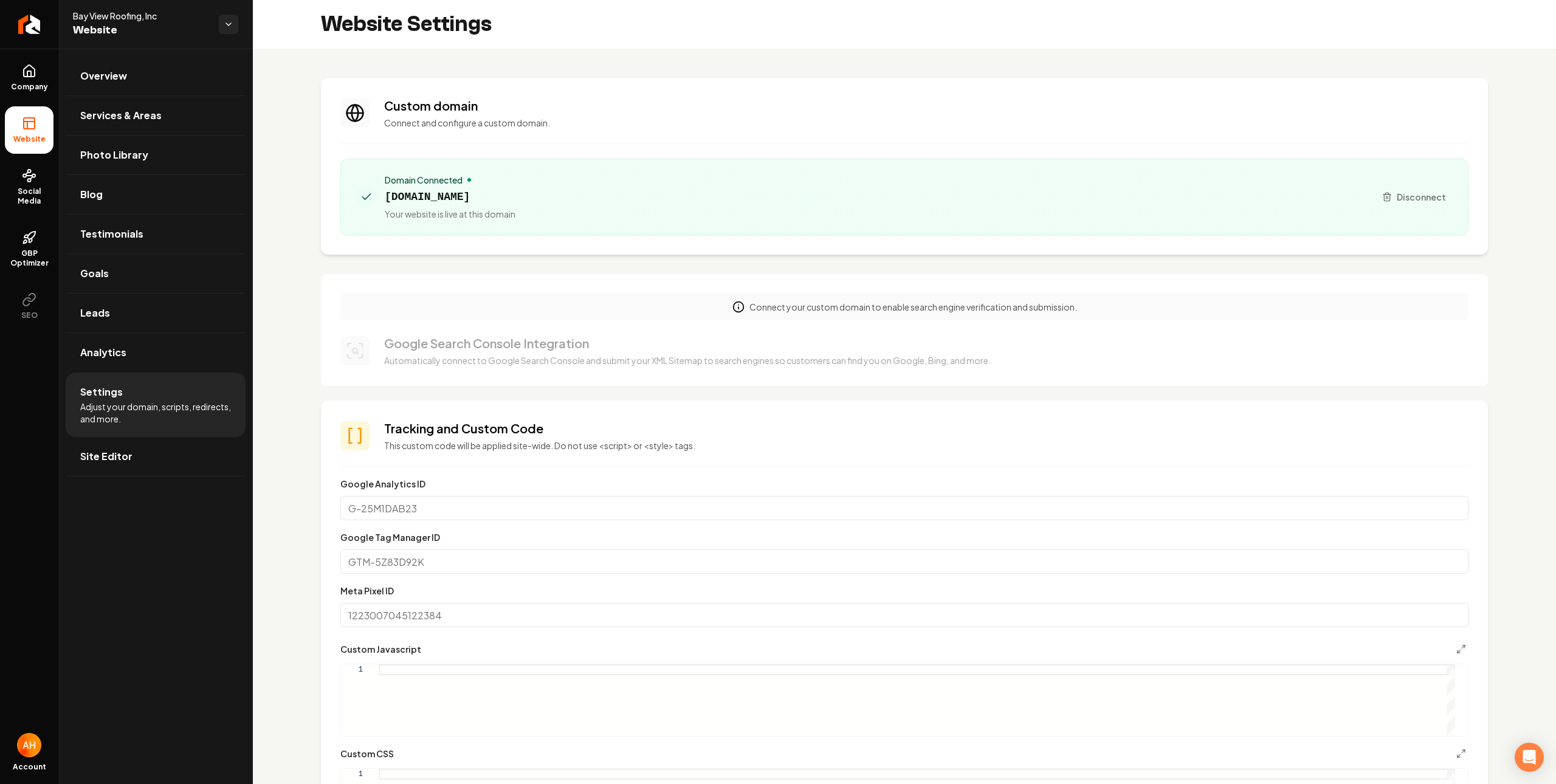
click at [511, 196] on span "bayviewroofinginc.com" at bounding box center [450, 197] width 131 height 17
click at [512, 196] on span "bayviewroofinginc.com" at bounding box center [450, 197] width 131 height 17
copy span "bayviewroofinginc.com"
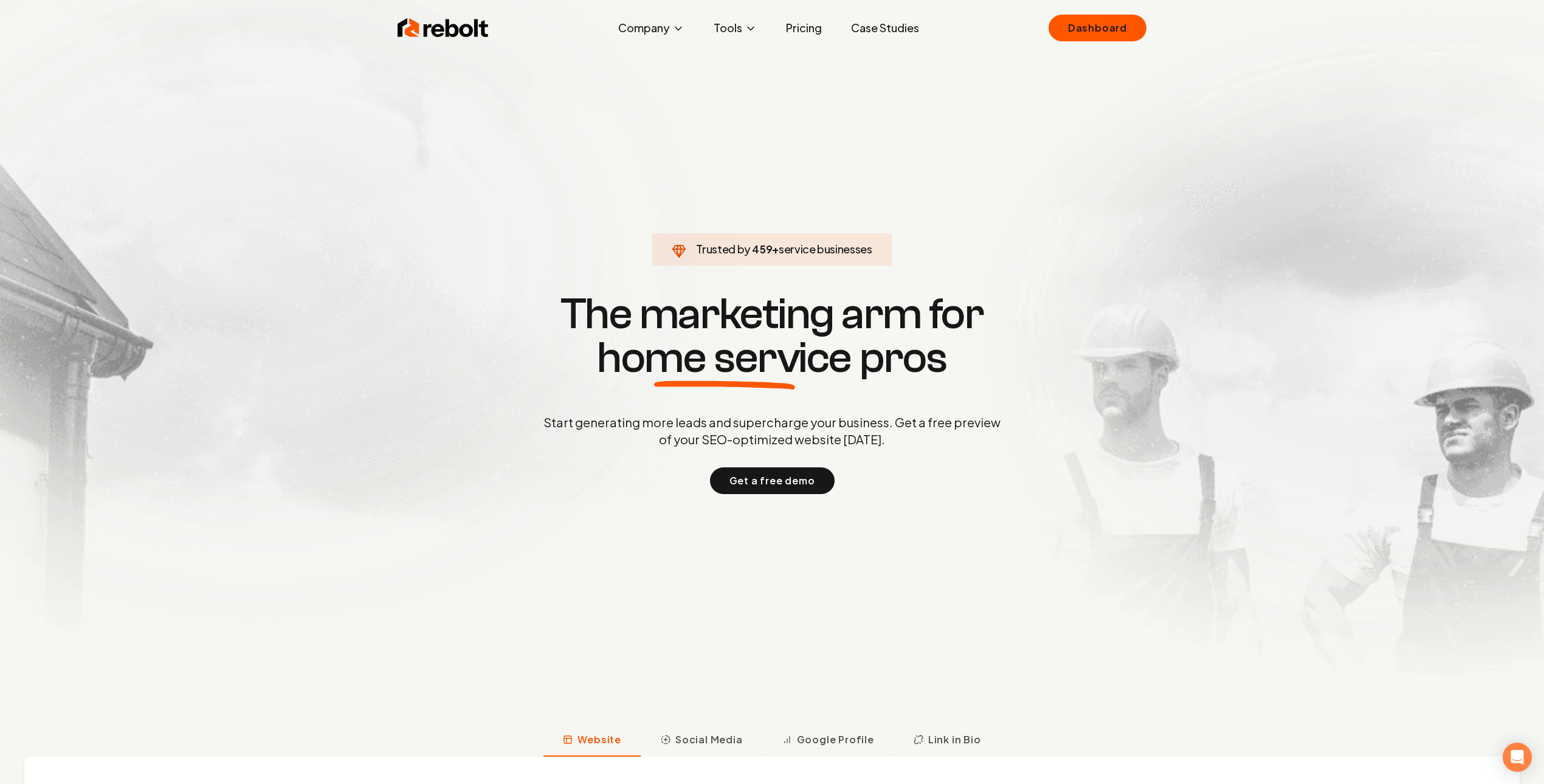
click at [1046, 38] on div "Rebolt Company About Blog Jobs Tools Google Review QR Code Generator Google Bus…" at bounding box center [772, 28] width 778 height 36
click at [1082, 38] on link "Dashboard" at bounding box center [1097, 27] width 98 height 27
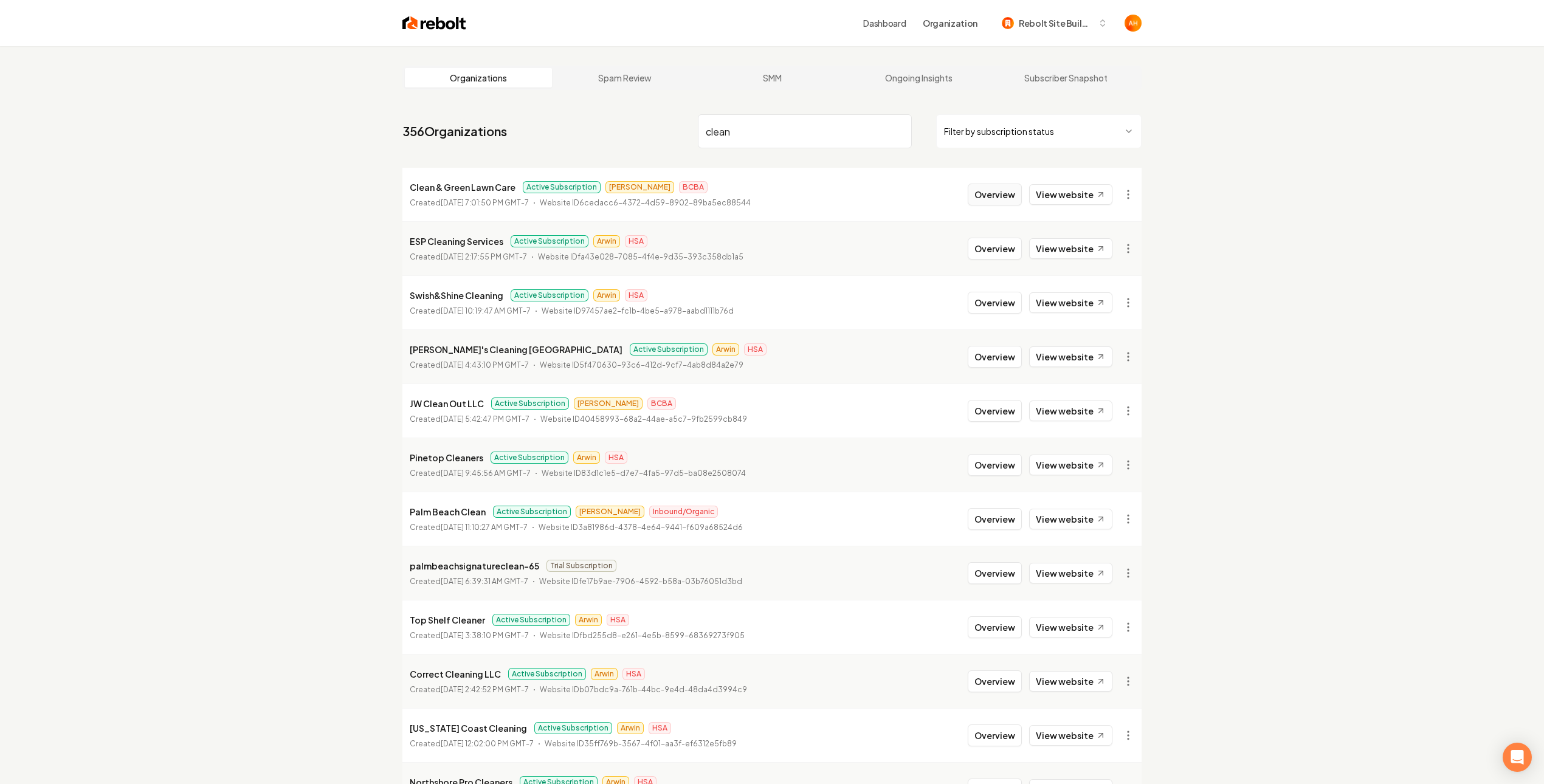
type input "clean"
click at [993, 195] on button "Overview" at bounding box center [994, 195] width 54 height 22
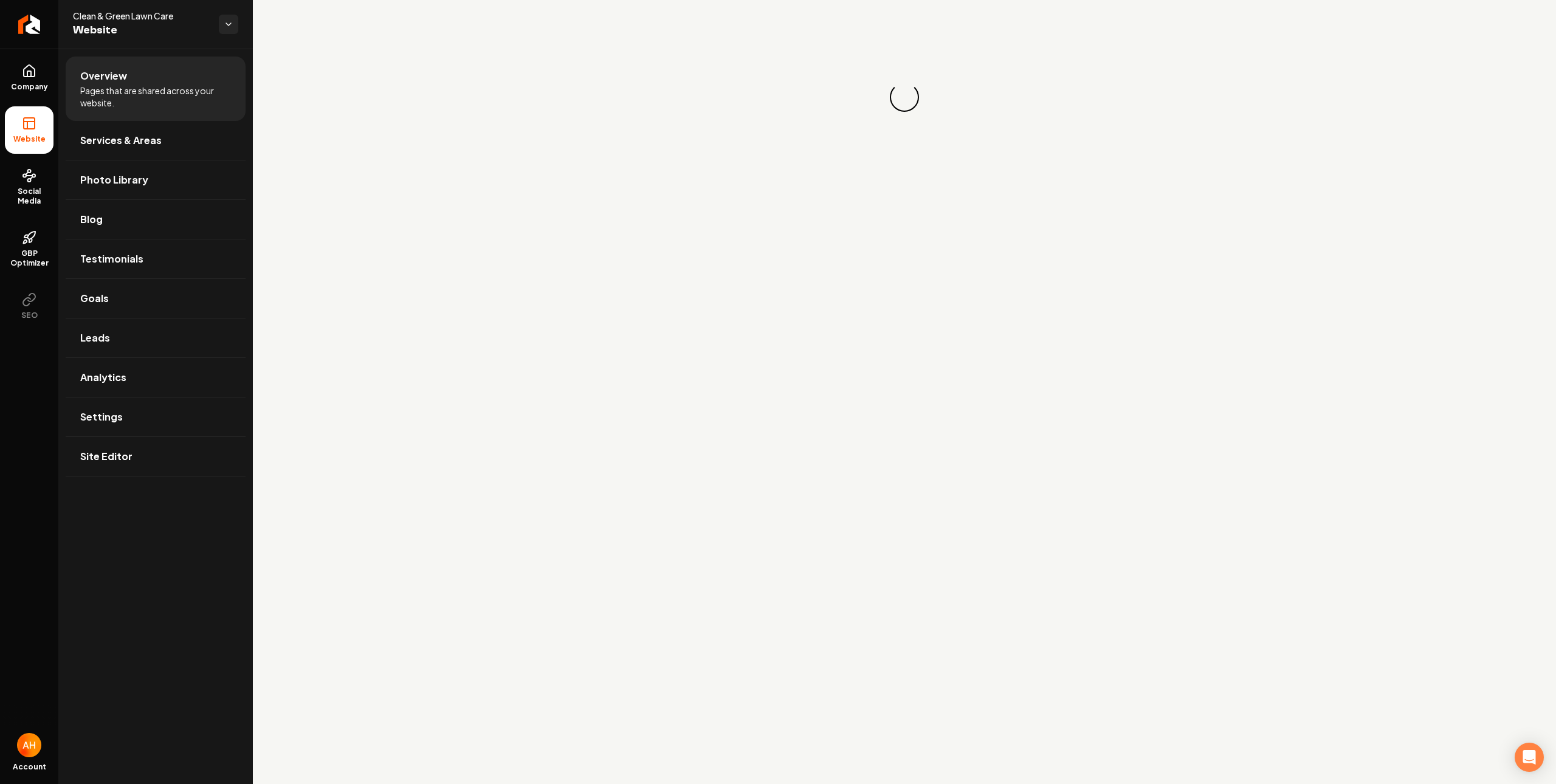
drag, startPoint x: 42, startPoint y: 188, endPoint x: 91, endPoint y: 183, distance: 49.3
click at [42, 188] on span "Social Media" at bounding box center [29, 197] width 49 height 20
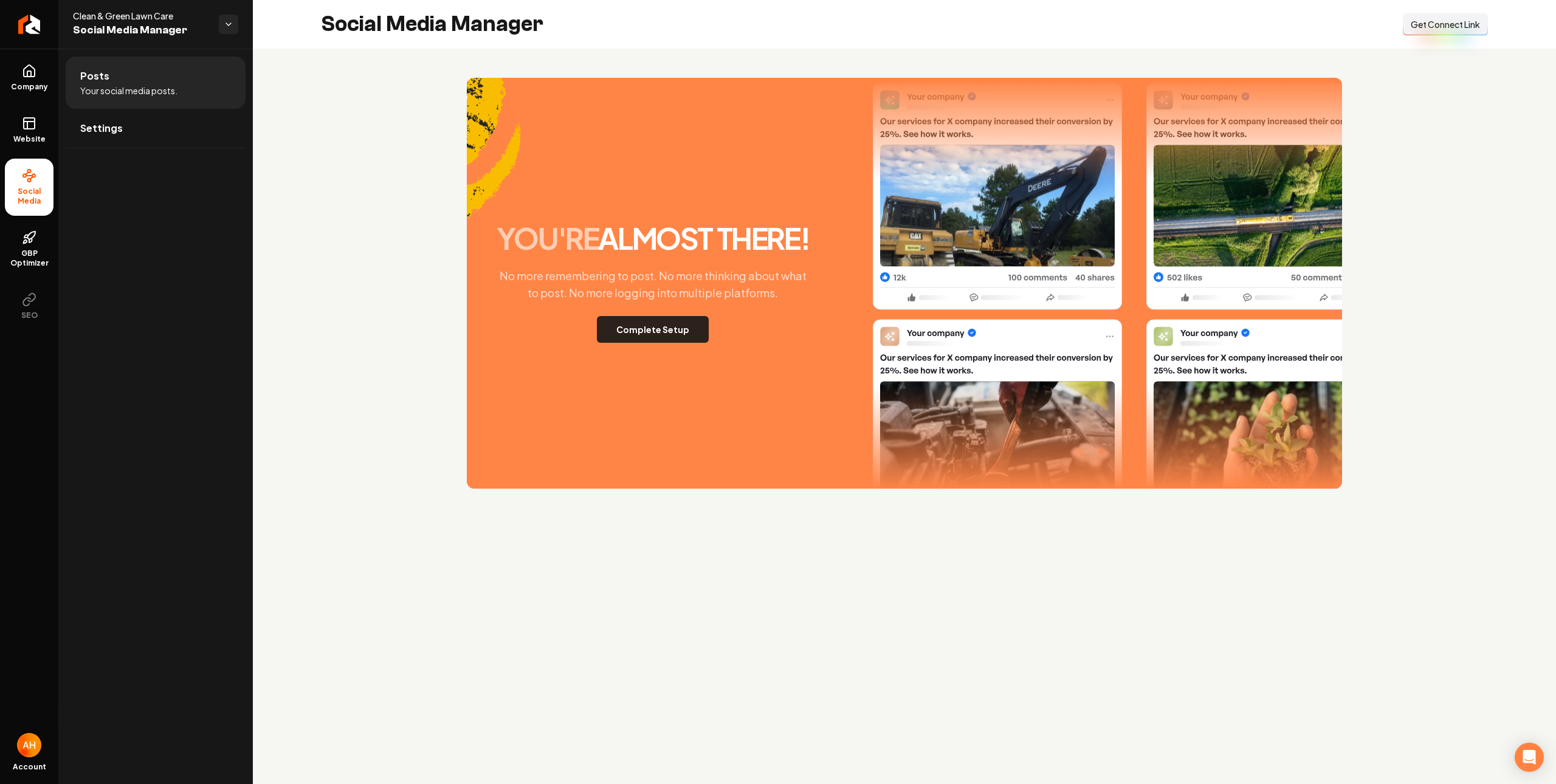
click at [666, 317] on button "Complete Setup" at bounding box center [653, 329] width 112 height 27
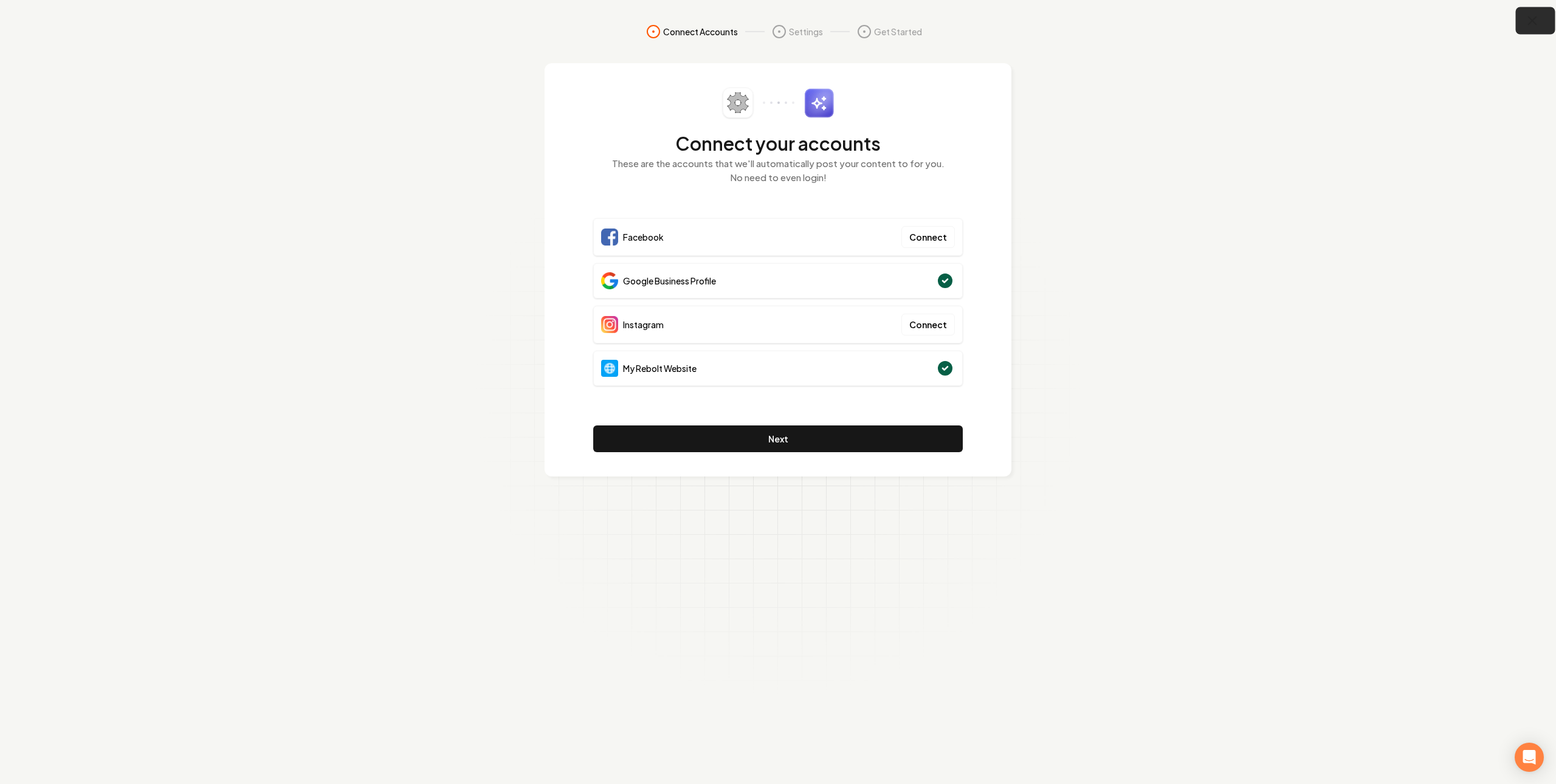
click at [1532, 27] on icon "button" at bounding box center [1533, 21] width 15 height 15
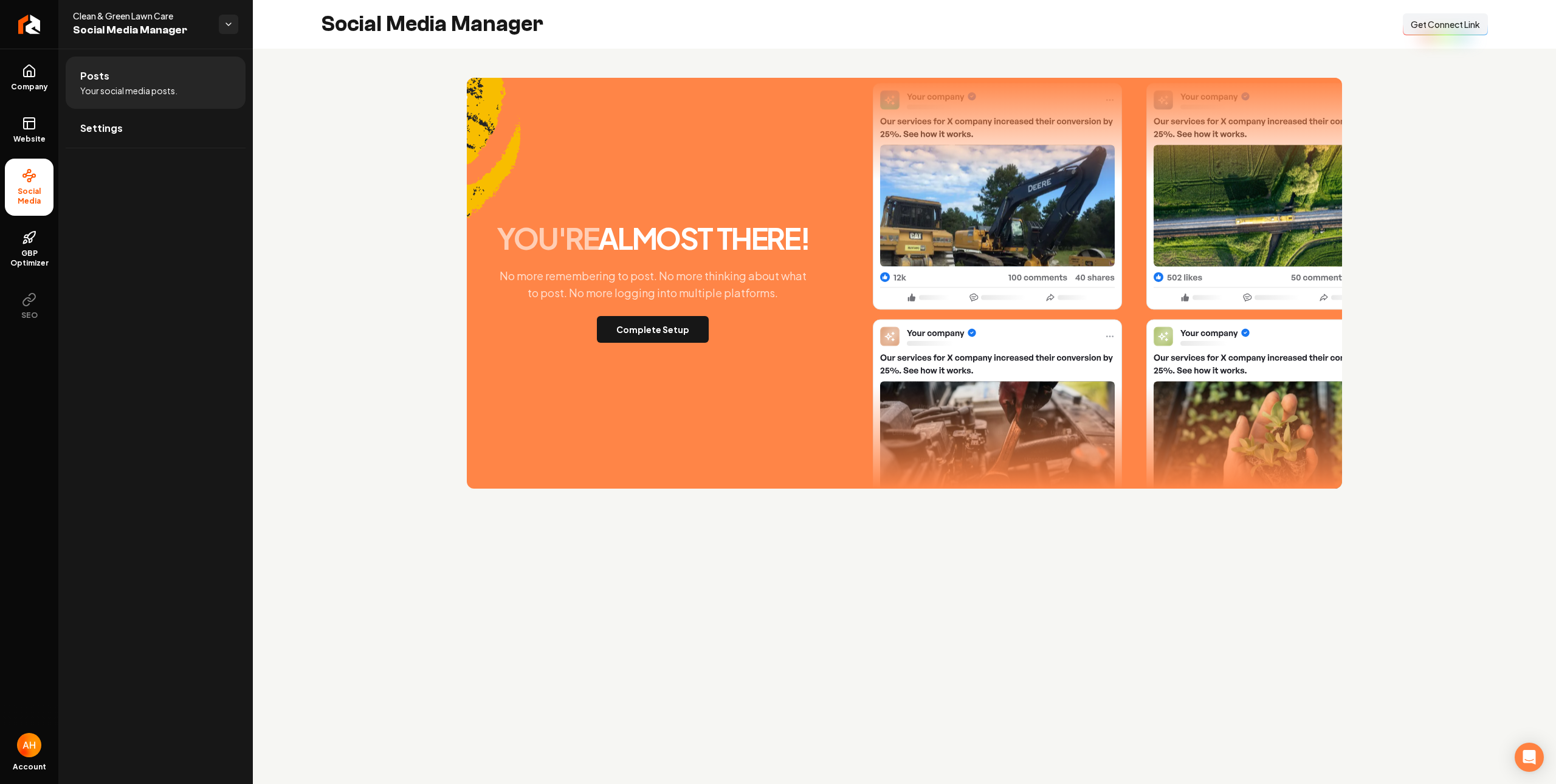
click at [1430, 28] on span "Get Connect Link" at bounding box center [1445, 24] width 69 height 12
click at [670, 329] on button "Complete Setup" at bounding box center [653, 329] width 112 height 27
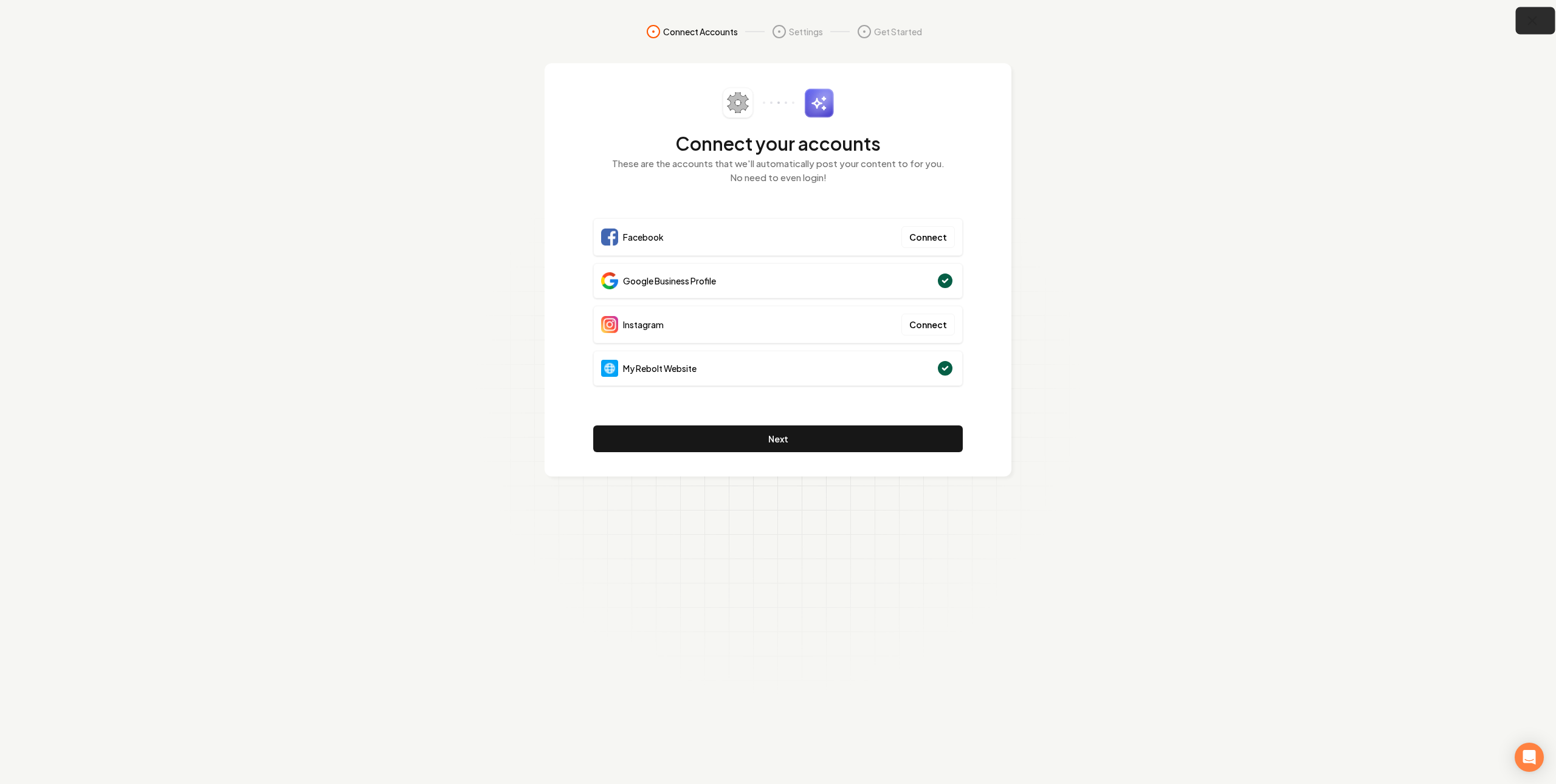
click at [1536, 17] on icon "button" at bounding box center [1533, 21] width 8 height 8
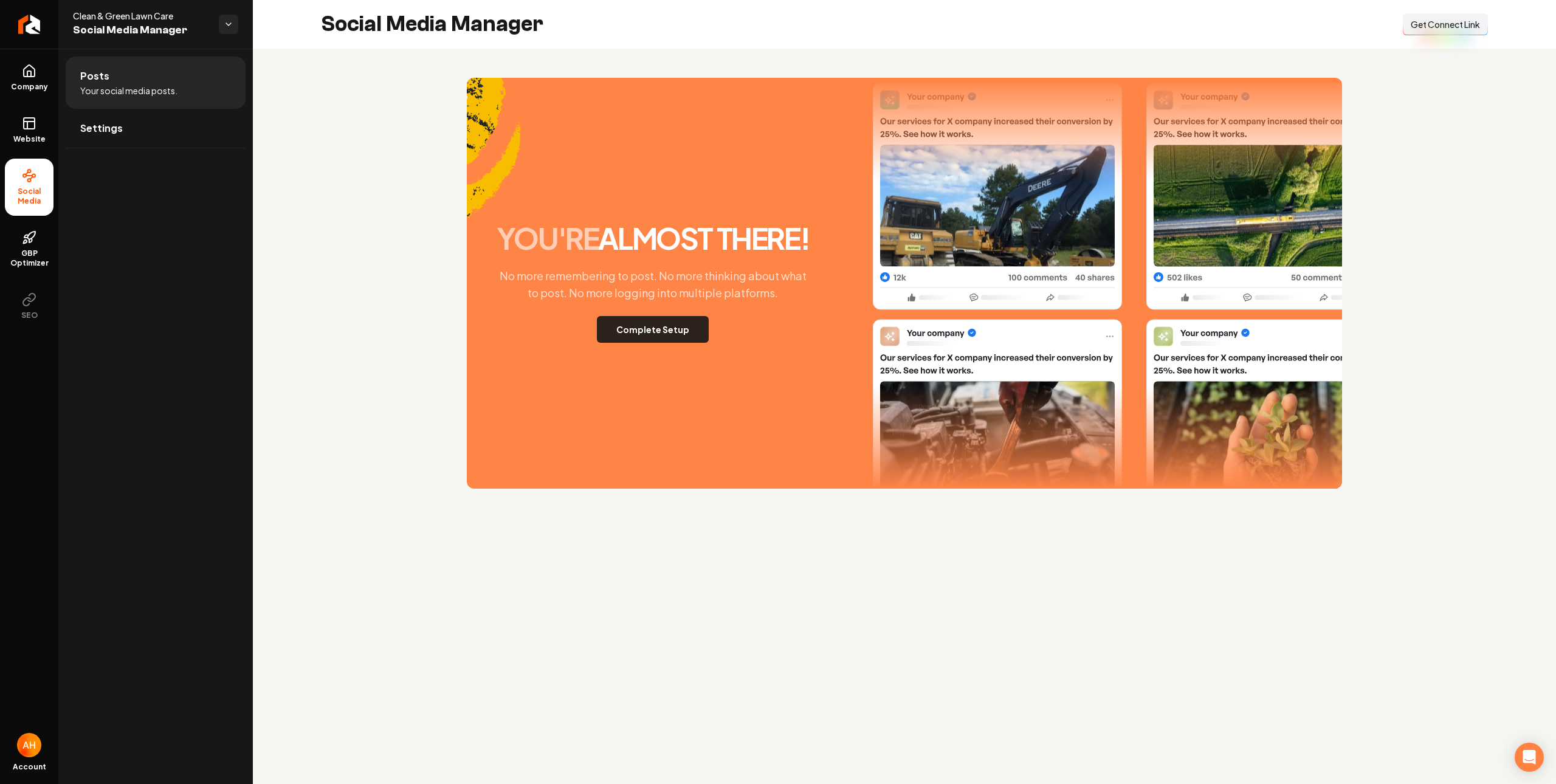
click at [666, 334] on button "Complete Setup" at bounding box center [653, 329] width 112 height 27
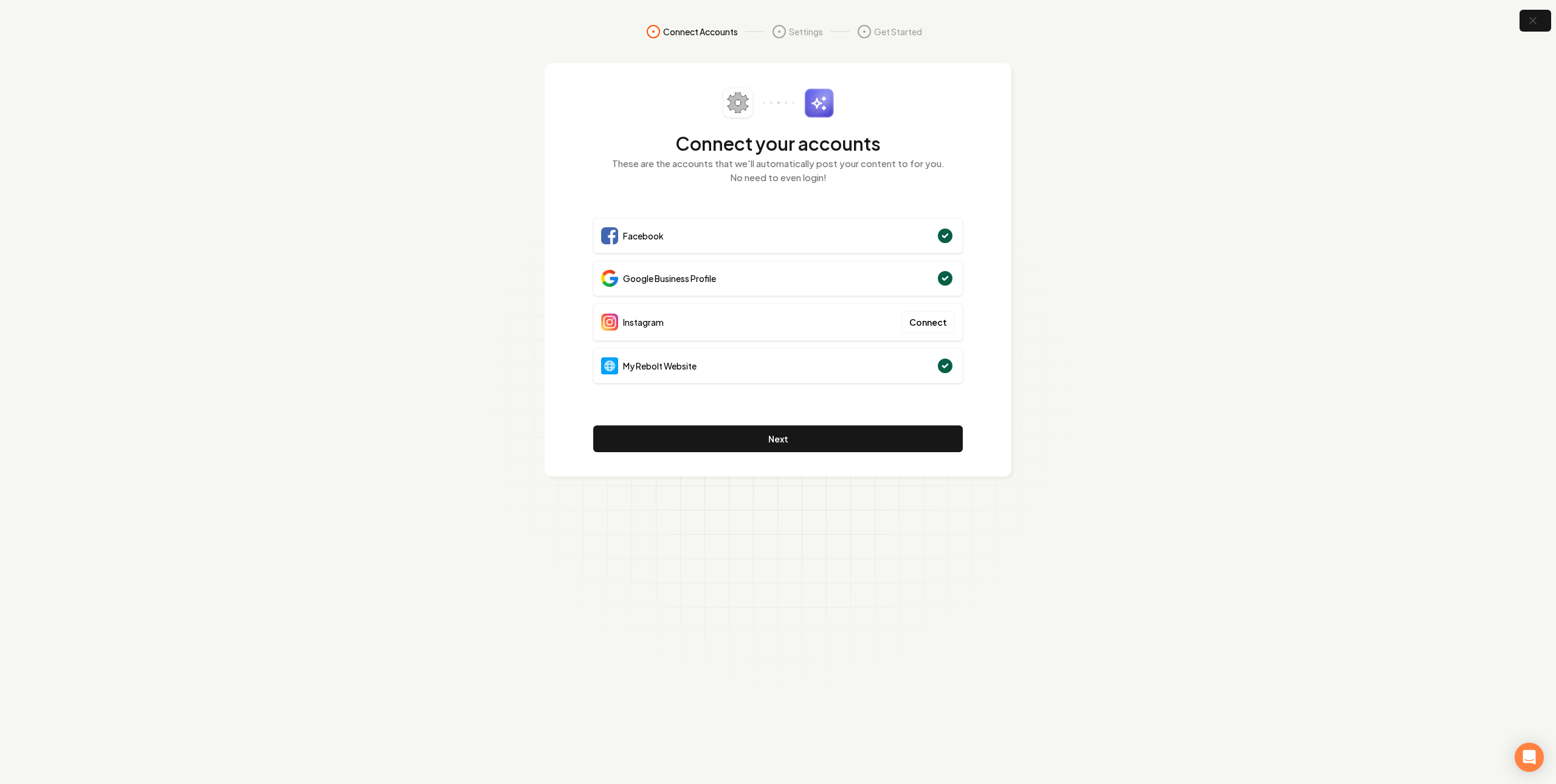
click at [1188, 219] on section "Connect Accounts Settings Get Started Connect your accounts These are the accou…" at bounding box center [778, 392] width 1556 height 784
click at [696, 437] on button "Next" at bounding box center [778, 438] width 369 height 27
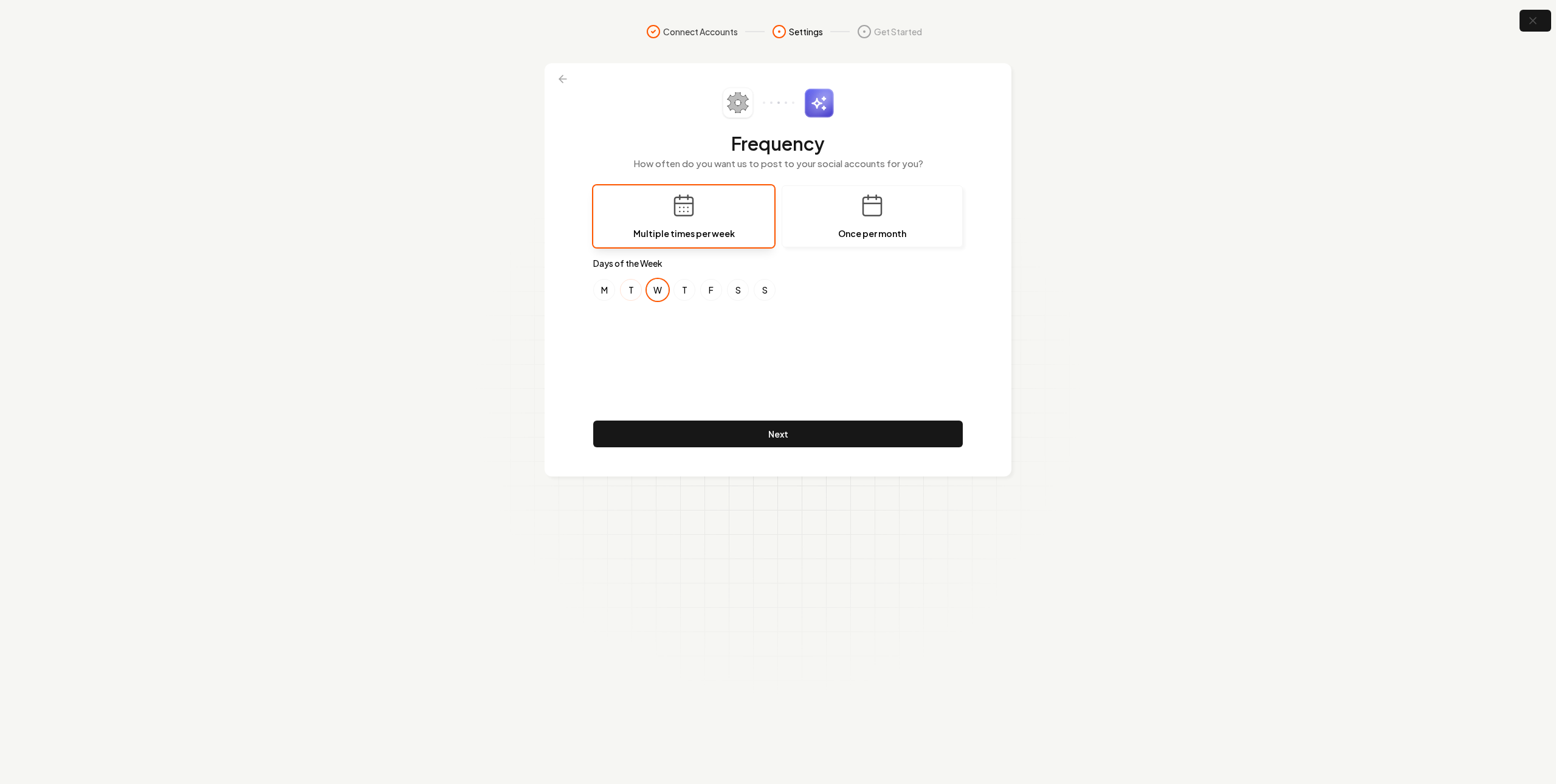
click at [625, 295] on button "T" at bounding box center [631, 290] width 22 height 22
click at [605, 293] on button "M" at bounding box center [604, 290] width 22 height 22
click at [664, 289] on button "W" at bounding box center [658, 290] width 22 height 22
drag, startPoint x: 681, startPoint y: 287, endPoint x: 710, endPoint y: 287, distance: 29.0
click at [686, 287] on button "T" at bounding box center [685, 290] width 22 height 22
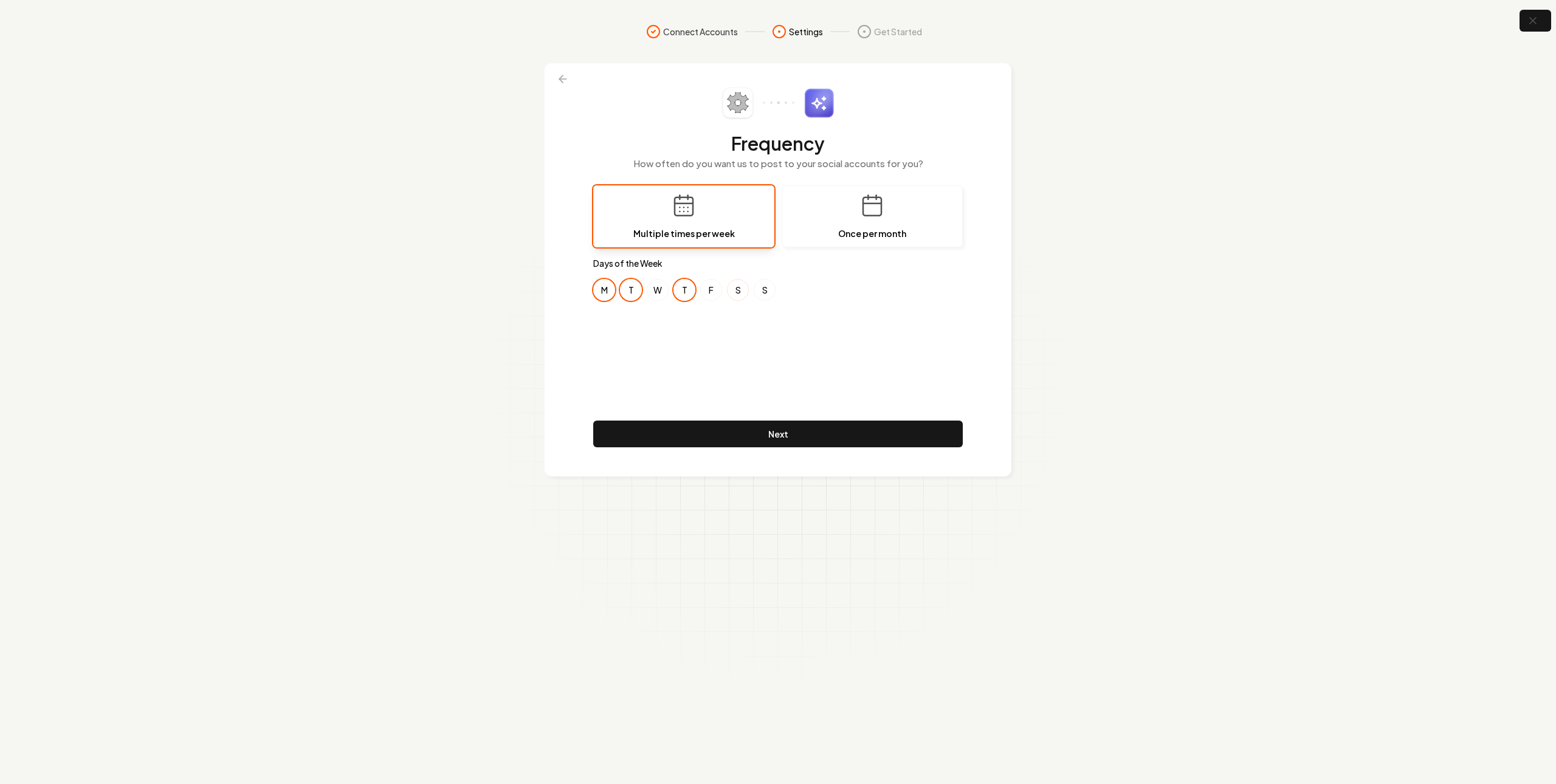
drag, startPoint x: 710, startPoint y: 287, endPoint x: 740, endPoint y: 288, distance: 30.0
click at [710, 287] on button "F" at bounding box center [711, 290] width 22 height 22
drag, startPoint x: 744, startPoint y: 288, endPoint x: 757, endPoint y: 289, distance: 13.0
click at [746, 288] on button "S" at bounding box center [738, 290] width 22 height 22
drag, startPoint x: 757, startPoint y: 289, endPoint x: 765, endPoint y: 290, distance: 8.1
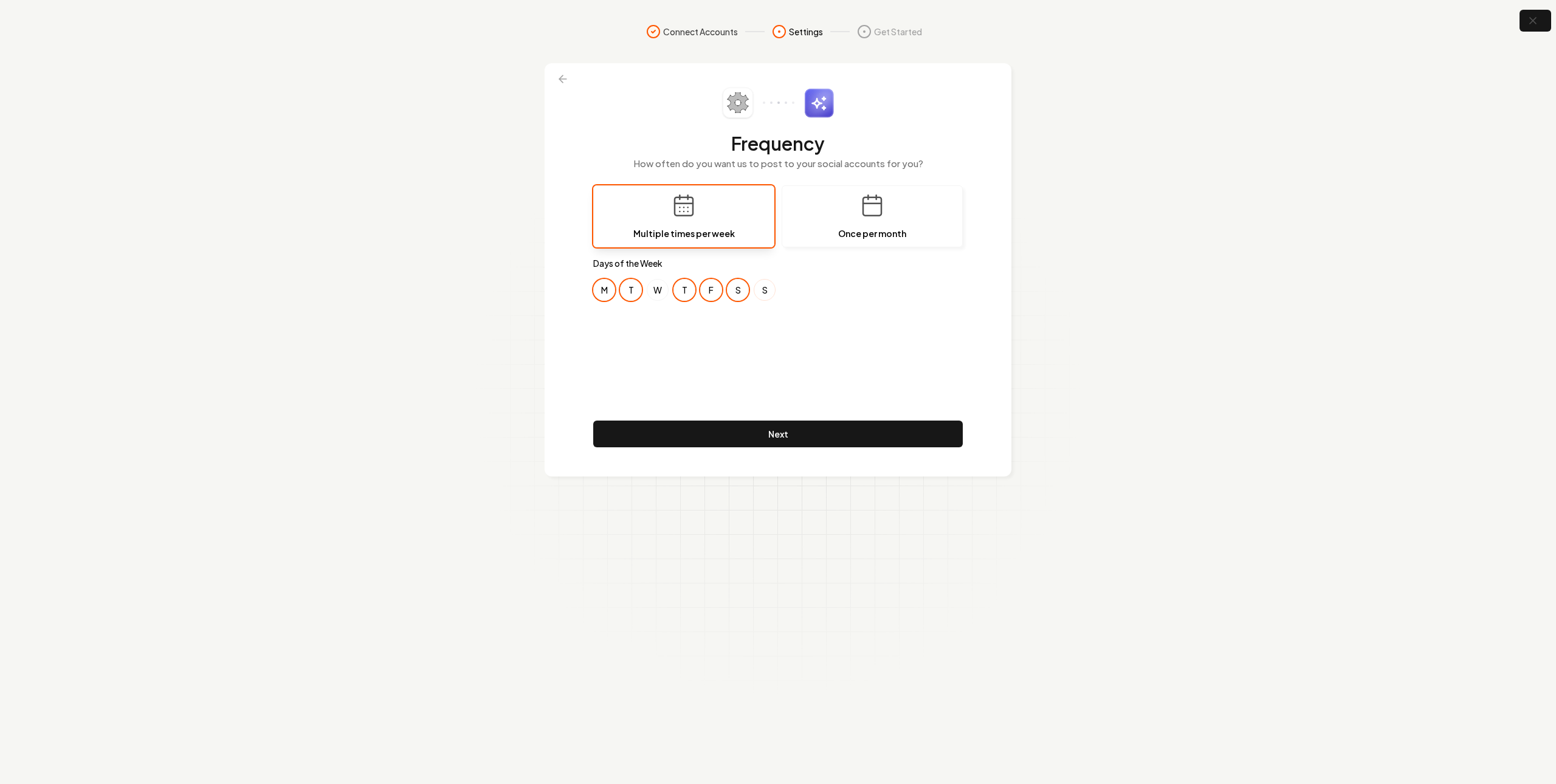
click at [760, 290] on button "S" at bounding box center [765, 290] width 22 height 22
click at [629, 291] on button "T" at bounding box center [631, 290] width 22 height 22
drag, startPoint x: 610, startPoint y: 292, endPoint x: 622, endPoint y: 290, distance: 12.2
click at [612, 291] on button "M" at bounding box center [604, 290] width 22 height 22
click at [666, 292] on button "W" at bounding box center [658, 290] width 22 height 22
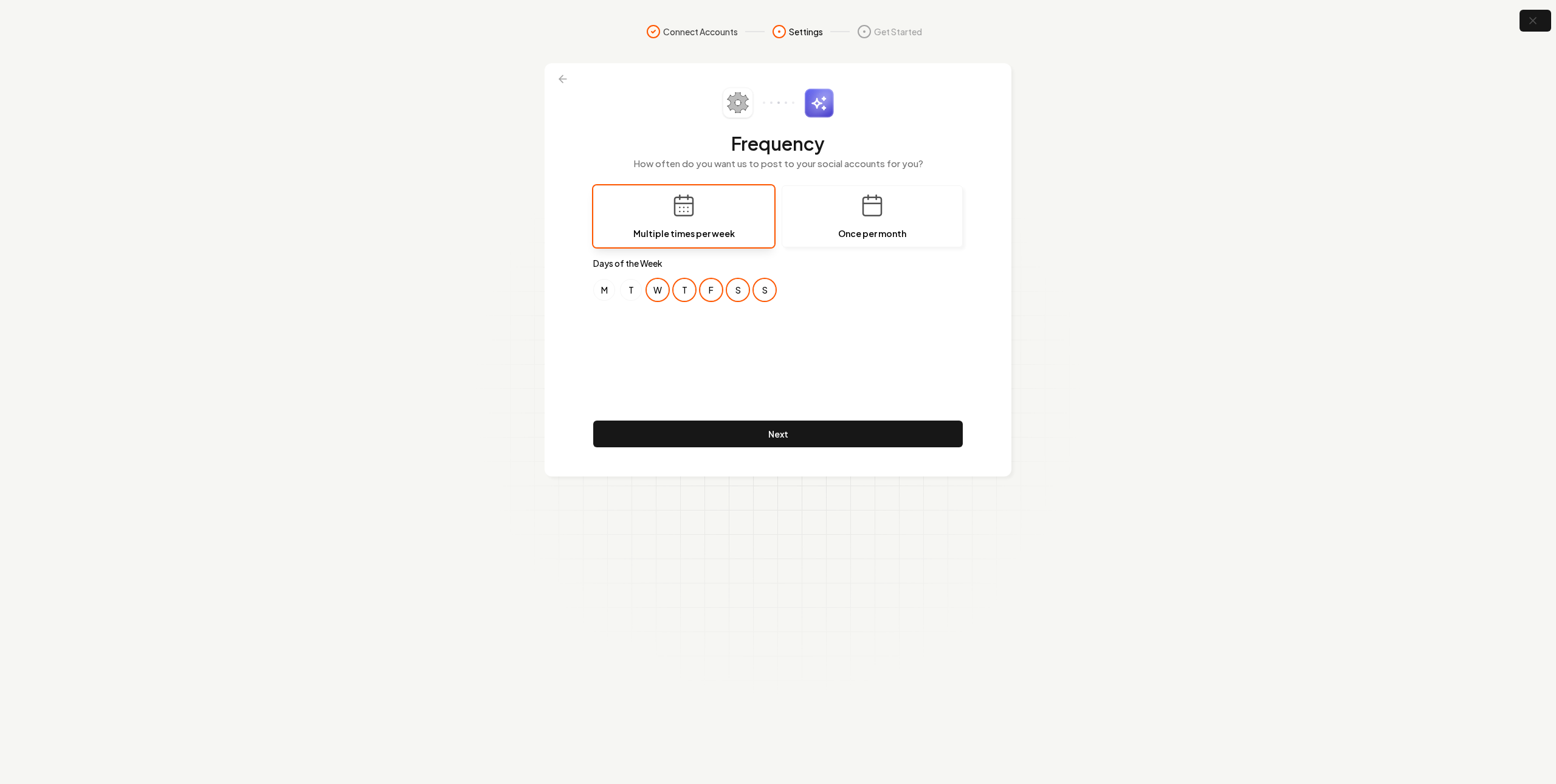
drag, startPoint x: 683, startPoint y: 287, endPoint x: 705, endPoint y: 287, distance: 22.0
click at [690, 287] on button "T" at bounding box center [685, 290] width 22 height 22
drag, startPoint x: 722, startPoint y: 290, endPoint x: 728, endPoint y: 290, distance: 6.0
click at [722, 290] on div "M T W T F S S" at bounding box center [778, 290] width 369 height 22
click at [737, 292] on button "S" at bounding box center [738, 290] width 22 height 22
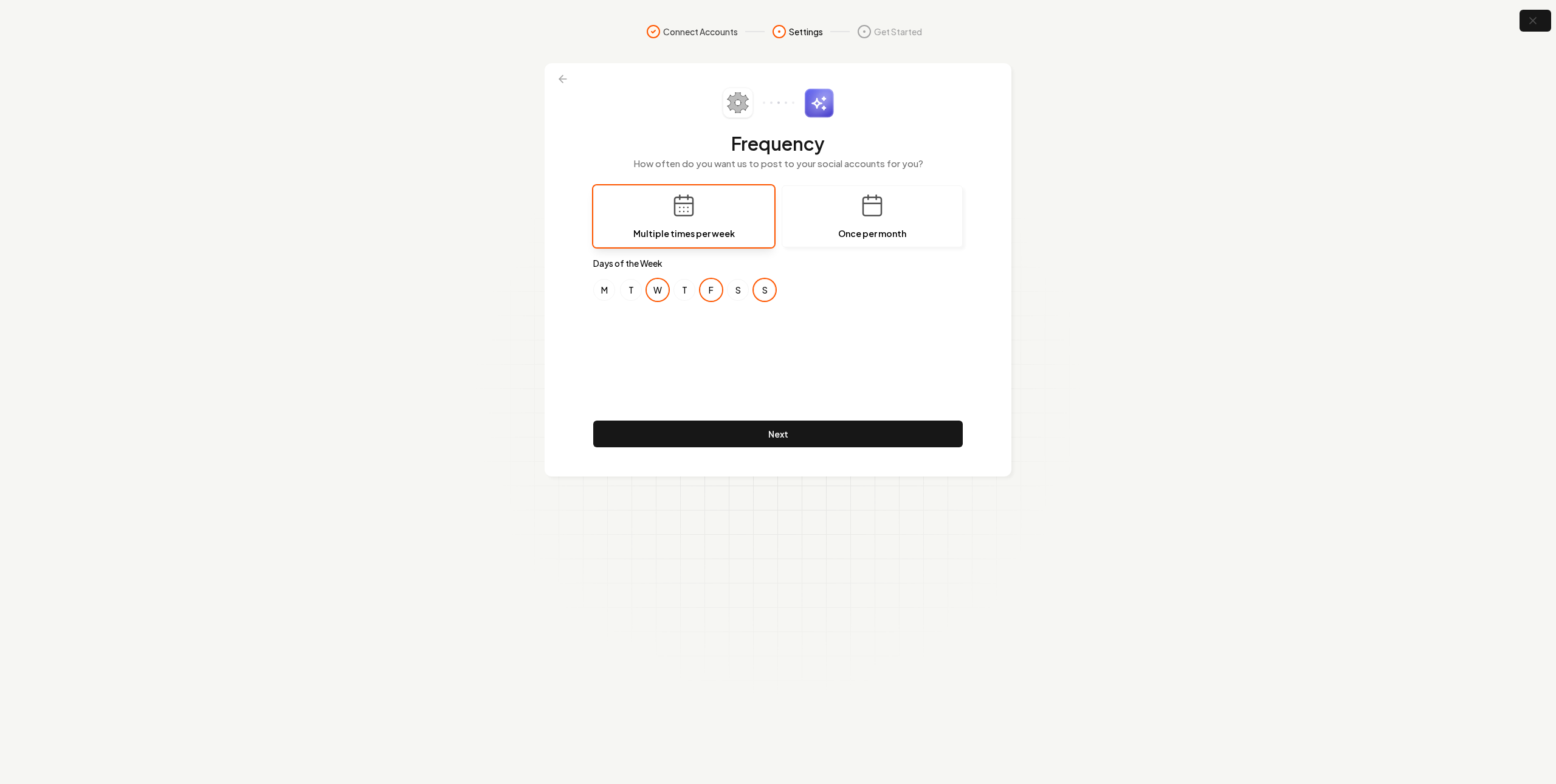
click at [768, 288] on button "S" at bounding box center [765, 290] width 22 height 22
click at [607, 292] on button "M" at bounding box center [604, 290] width 22 height 22
drag, startPoint x: 777, startPoint y: 427, endPoint x: 684, endPoint y: 415, distance: 93.8
click at [775, 427] on button "Next" at bounding box center [778, 434] width 369 height 27
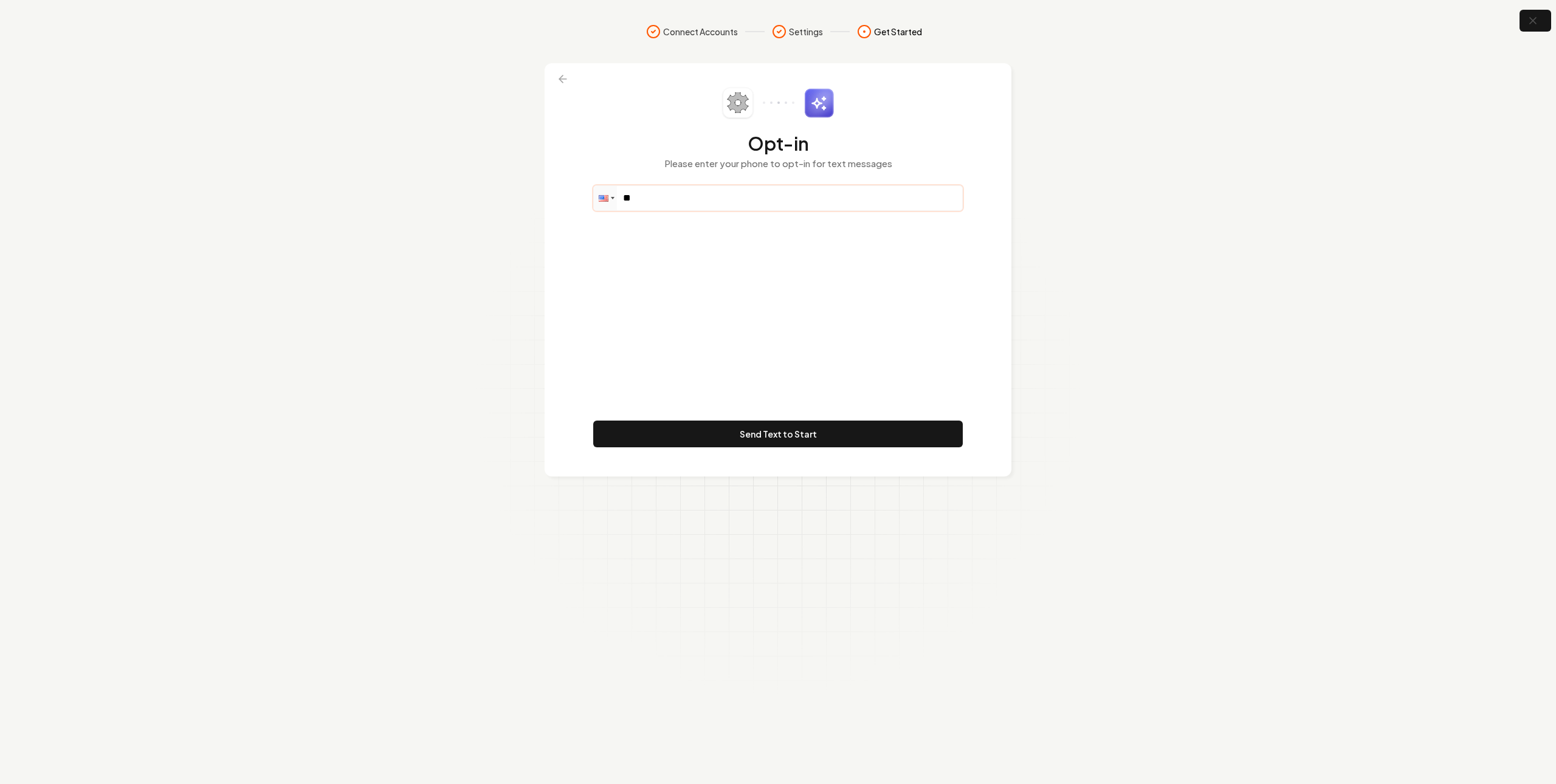
click at [743, 203] on input "**" at bounding box center [778, 198] width 369 height 24
paste input "tel"
paste input "**********"
type input "**********"
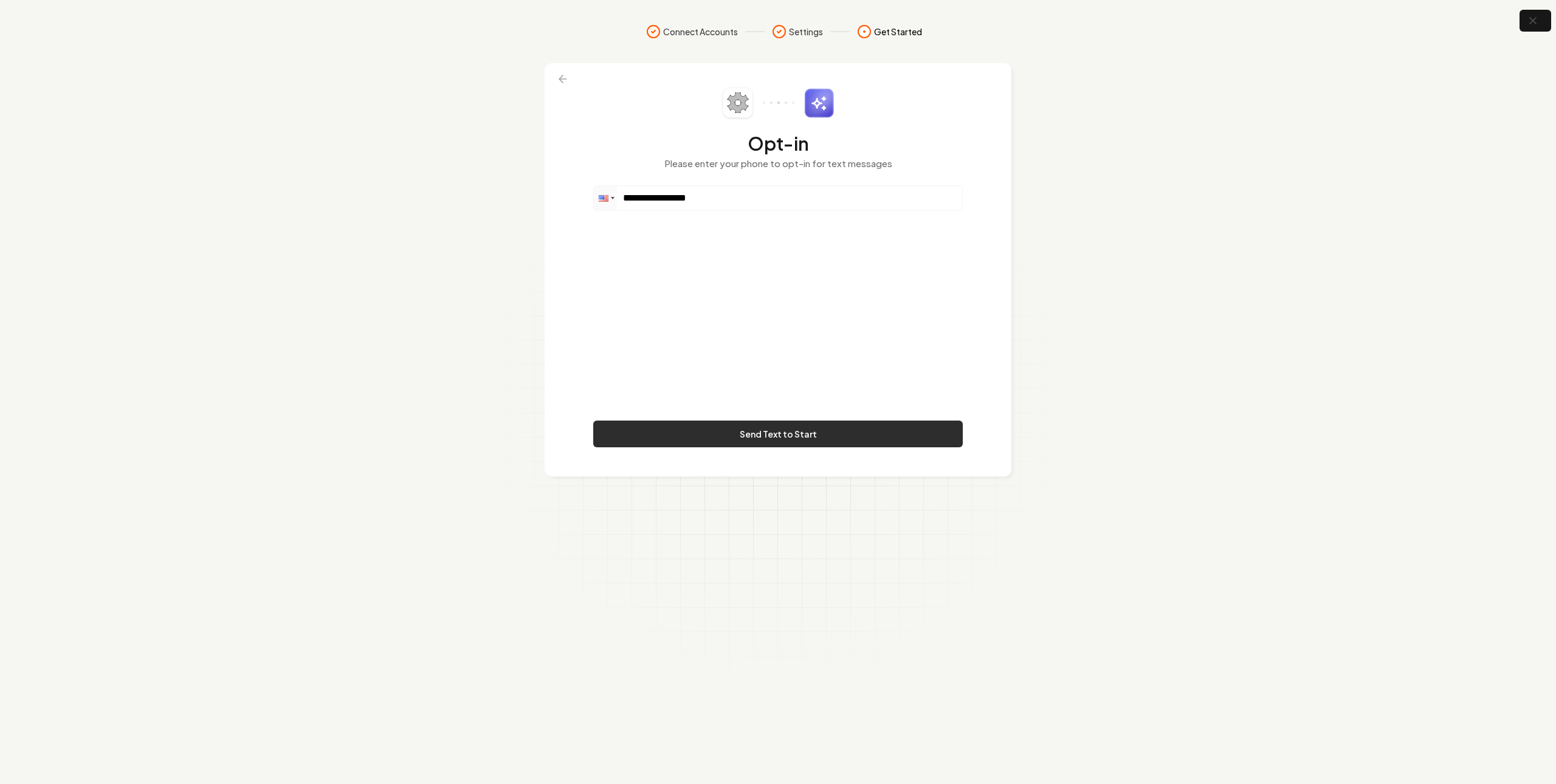
click at [786, 425] on button "Send Text to Start" at bounding box center [778, 434] width 369 height 27
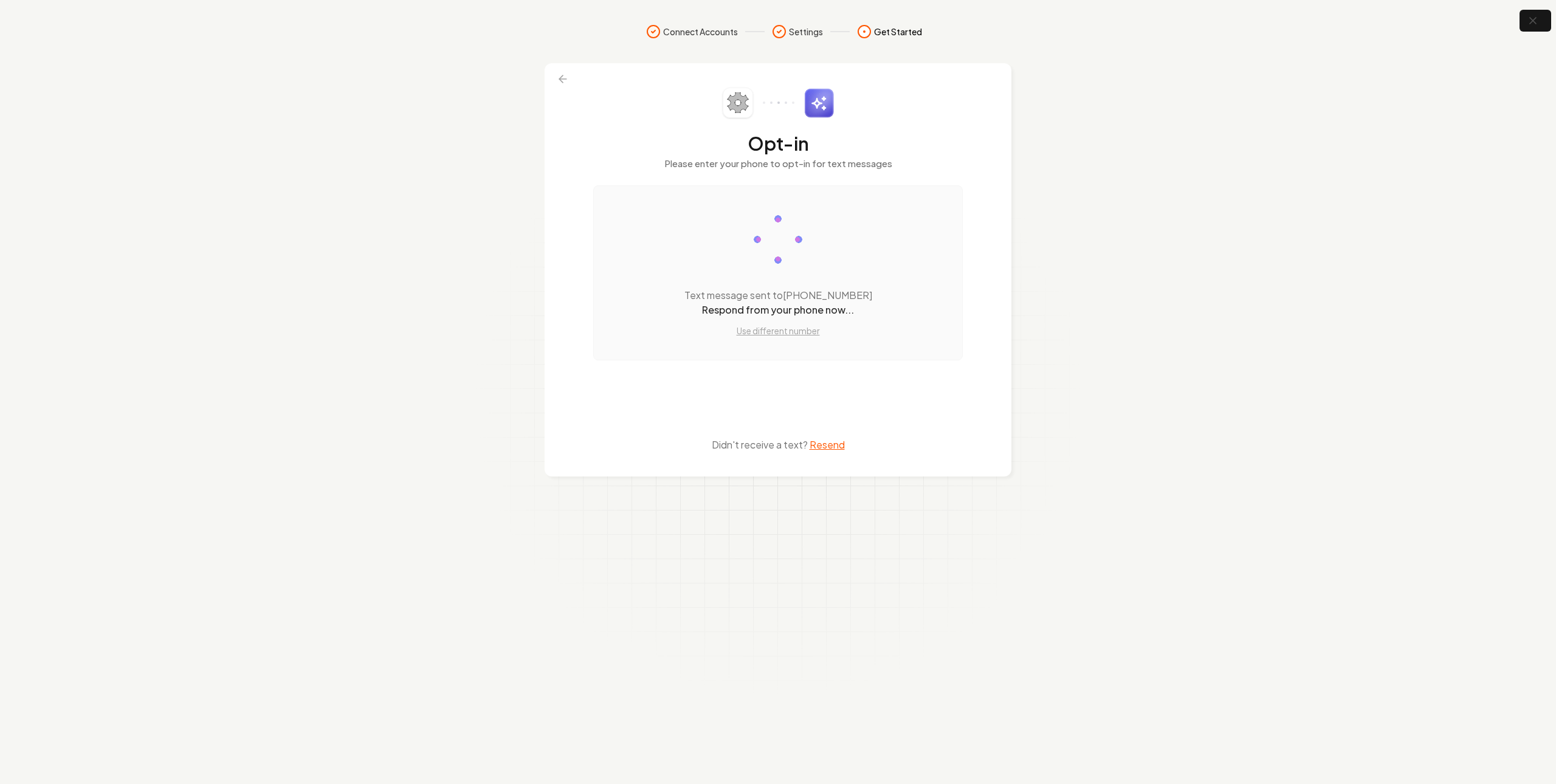
click at [1133, 161] on section "Connect Accounts Settings Get Started Opt-in Please enter your phone to opt-in …" at bounding box center [778, 392] width 1556 height 784
click at [1531, 20] on icon "button" at bounding box center [1533, 21] width 8 height 8
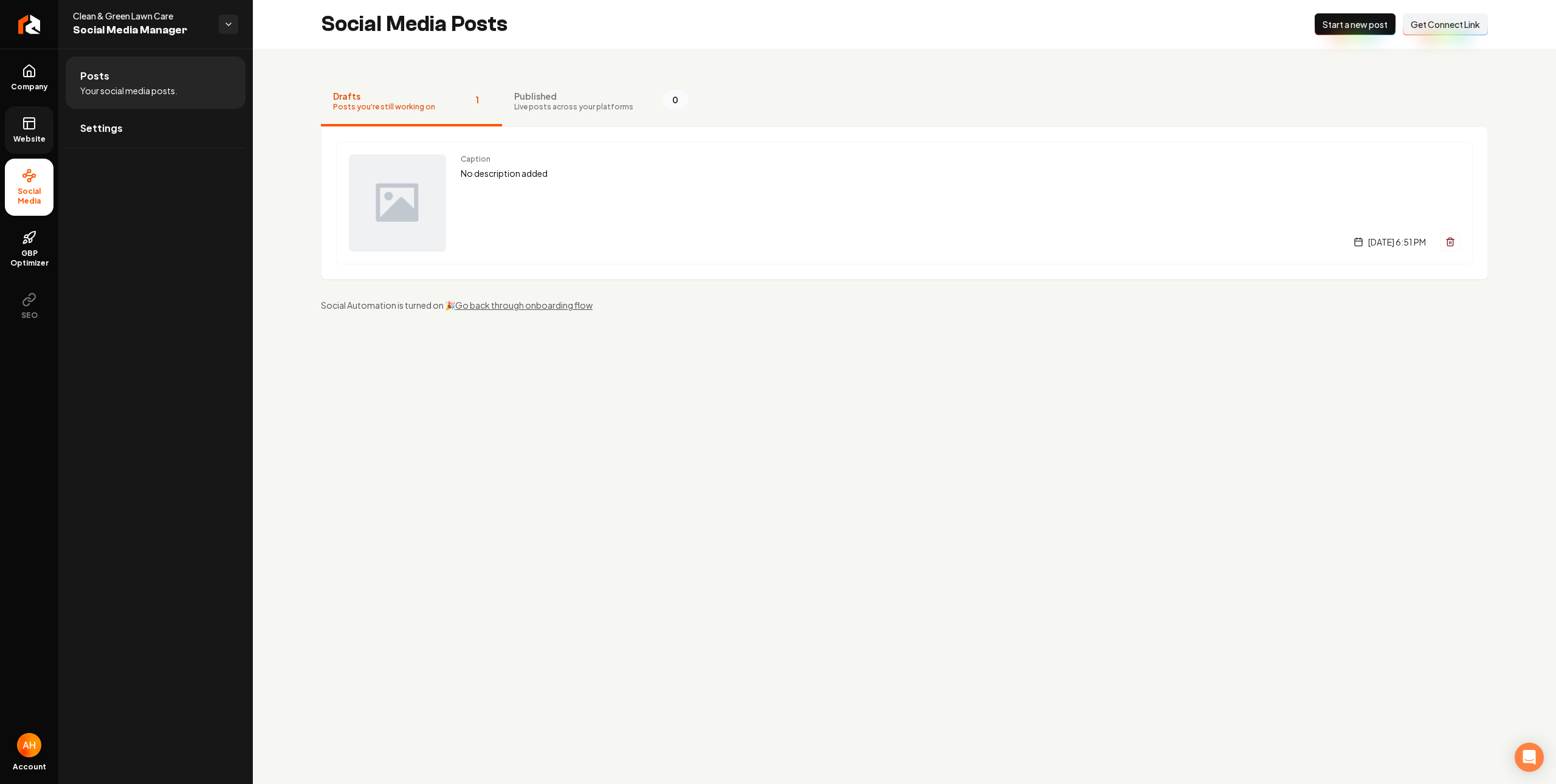
click at [34, 129] on rect at bounding box center [29, 123] width 11 height 11
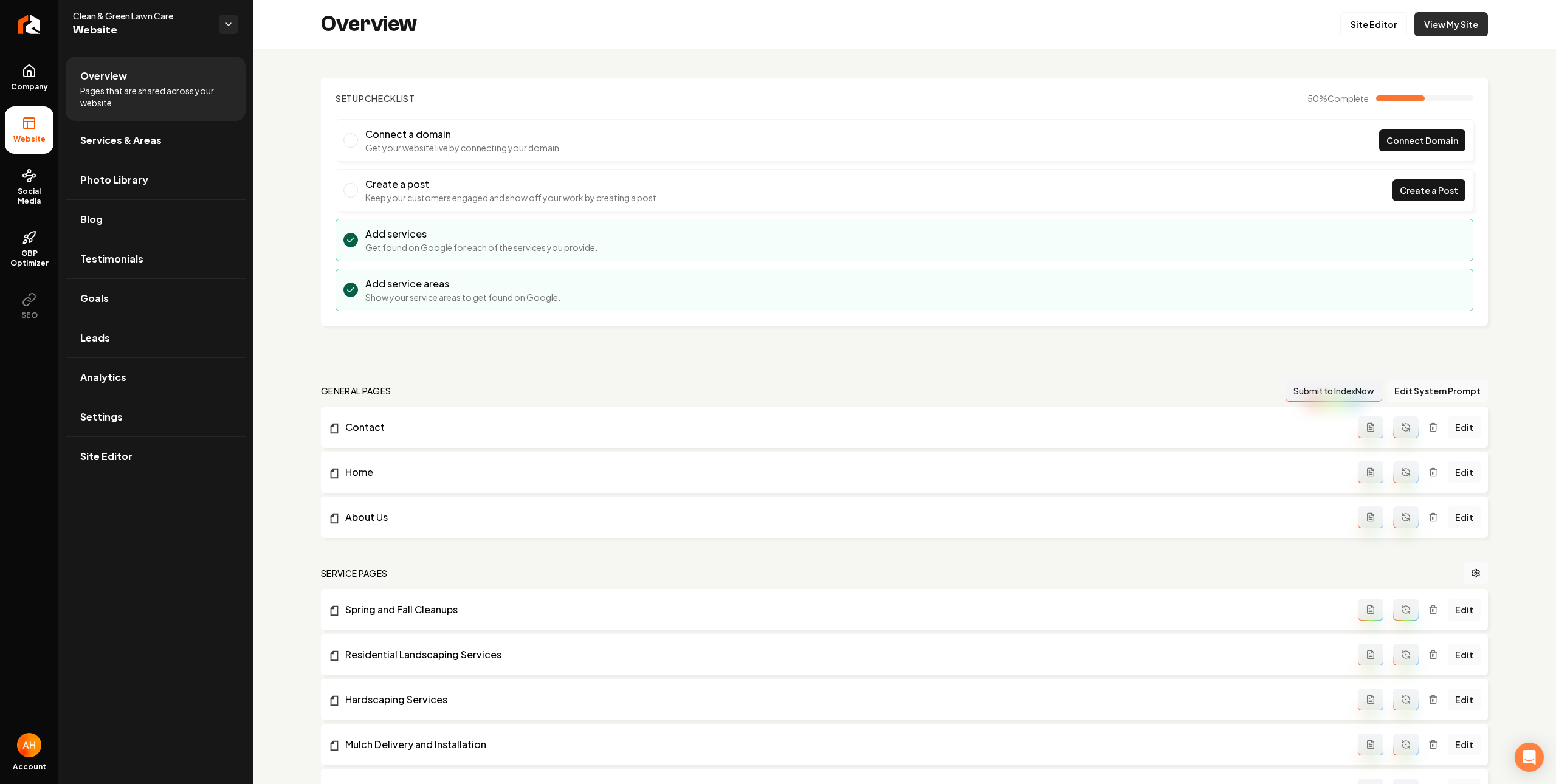
click at [1455, 29] on link "View My Site" at bounding box center [1451, 24] width 74 height 24
click at [127, 178] on span "Photo Library" at bounding box center [114, 180] width 68 height 14
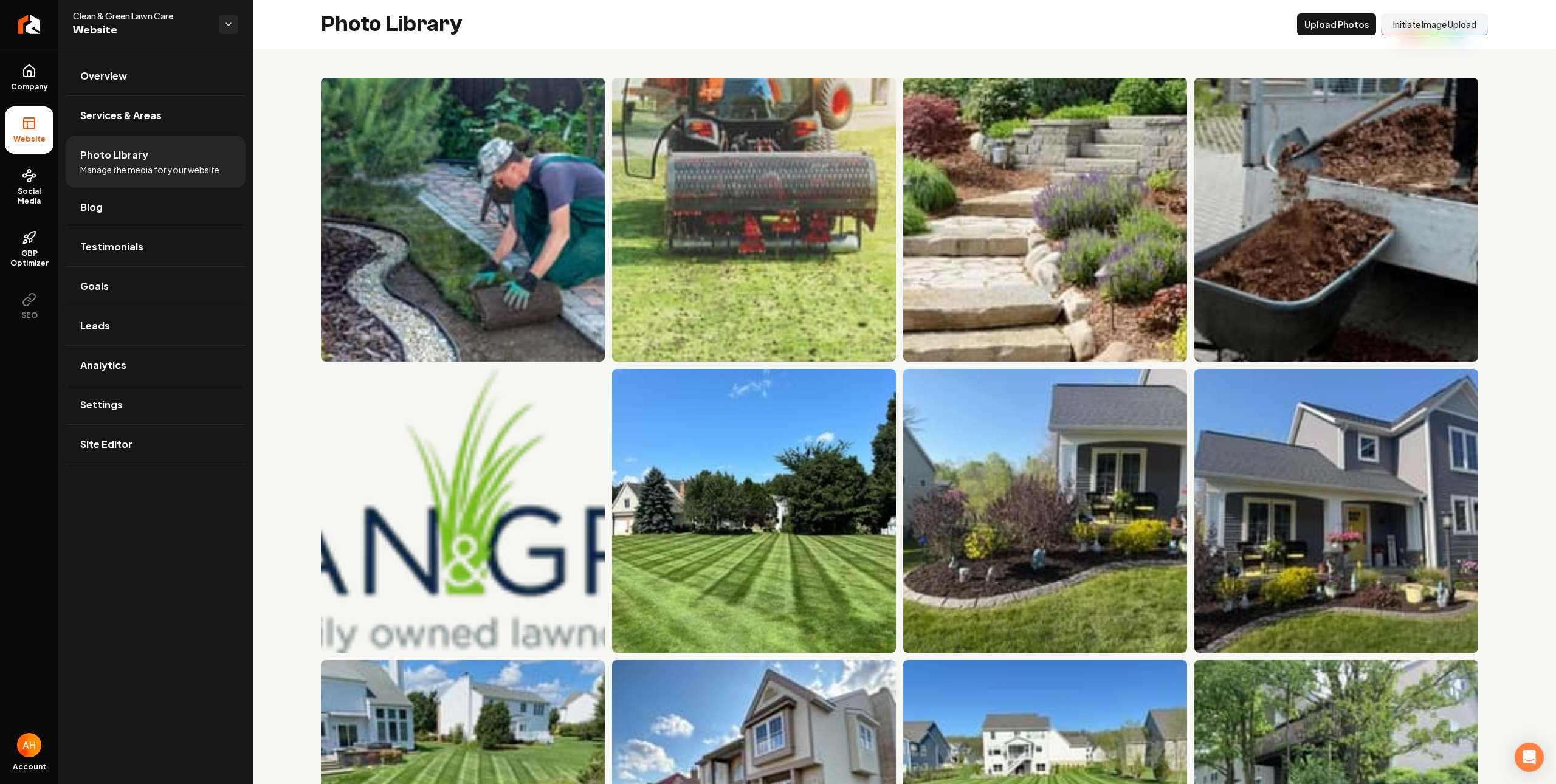
click at [1437, 32] on button "Initiate Image Upload" at bounding box center [1435, 25] width 107 height 22
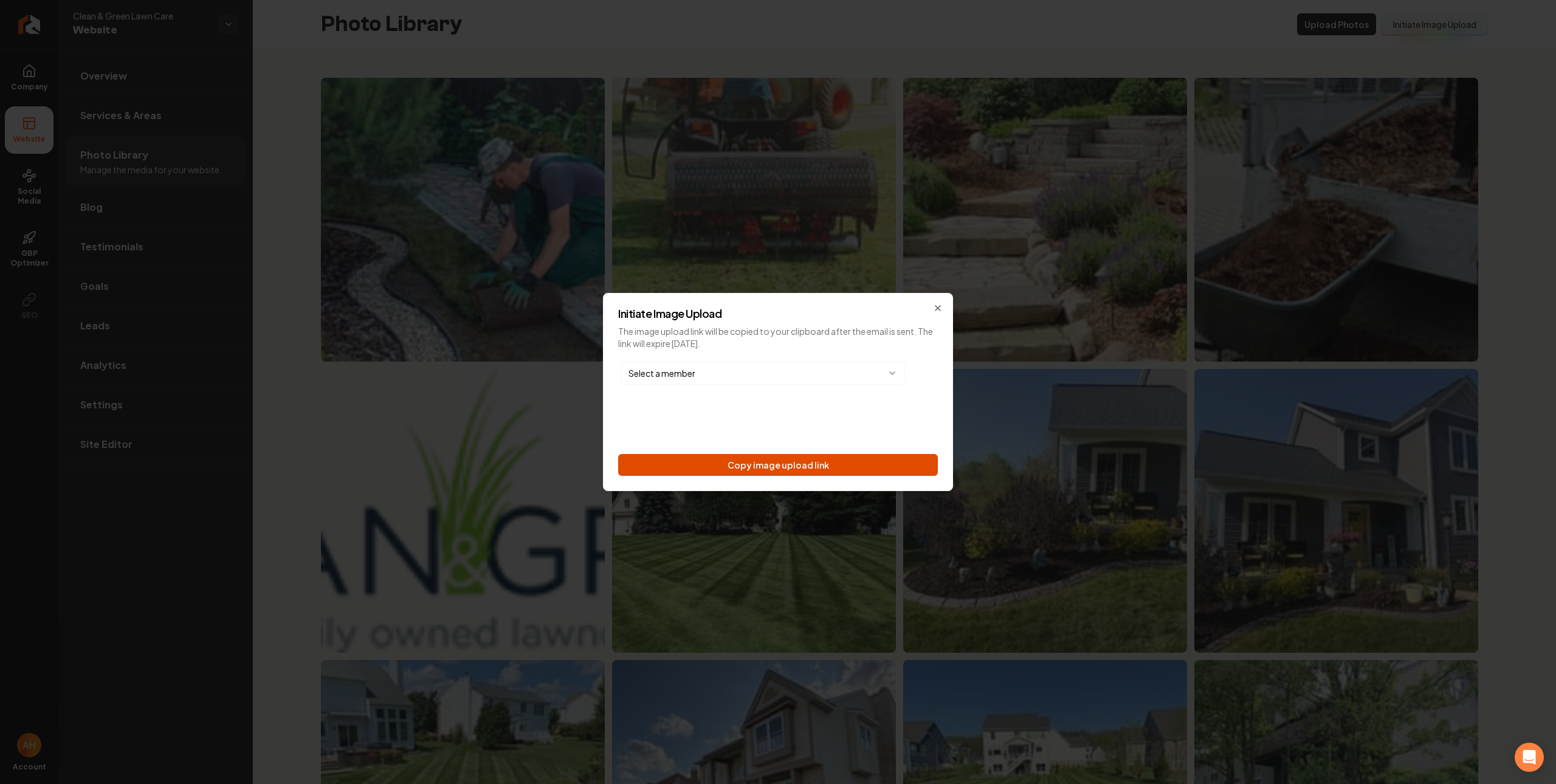
click at [810, 471] on button "Copy image upload link" at bounding box center [778, 465] width 320 height 22
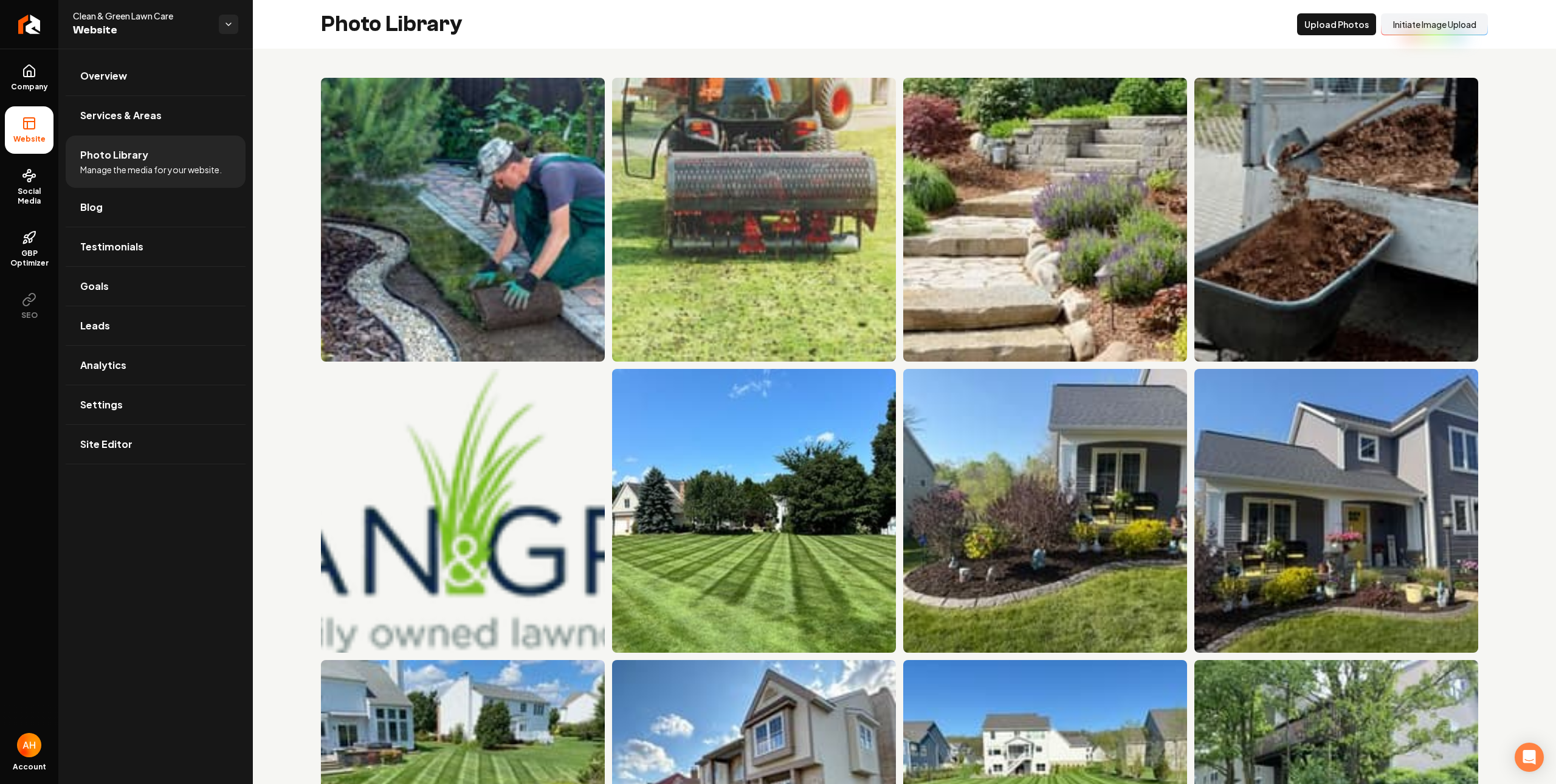
click at [565, 36] on div "Photo Library Upload Photos Initiate Image Upload" at bounding box center [904, 24] width 1303 height 49
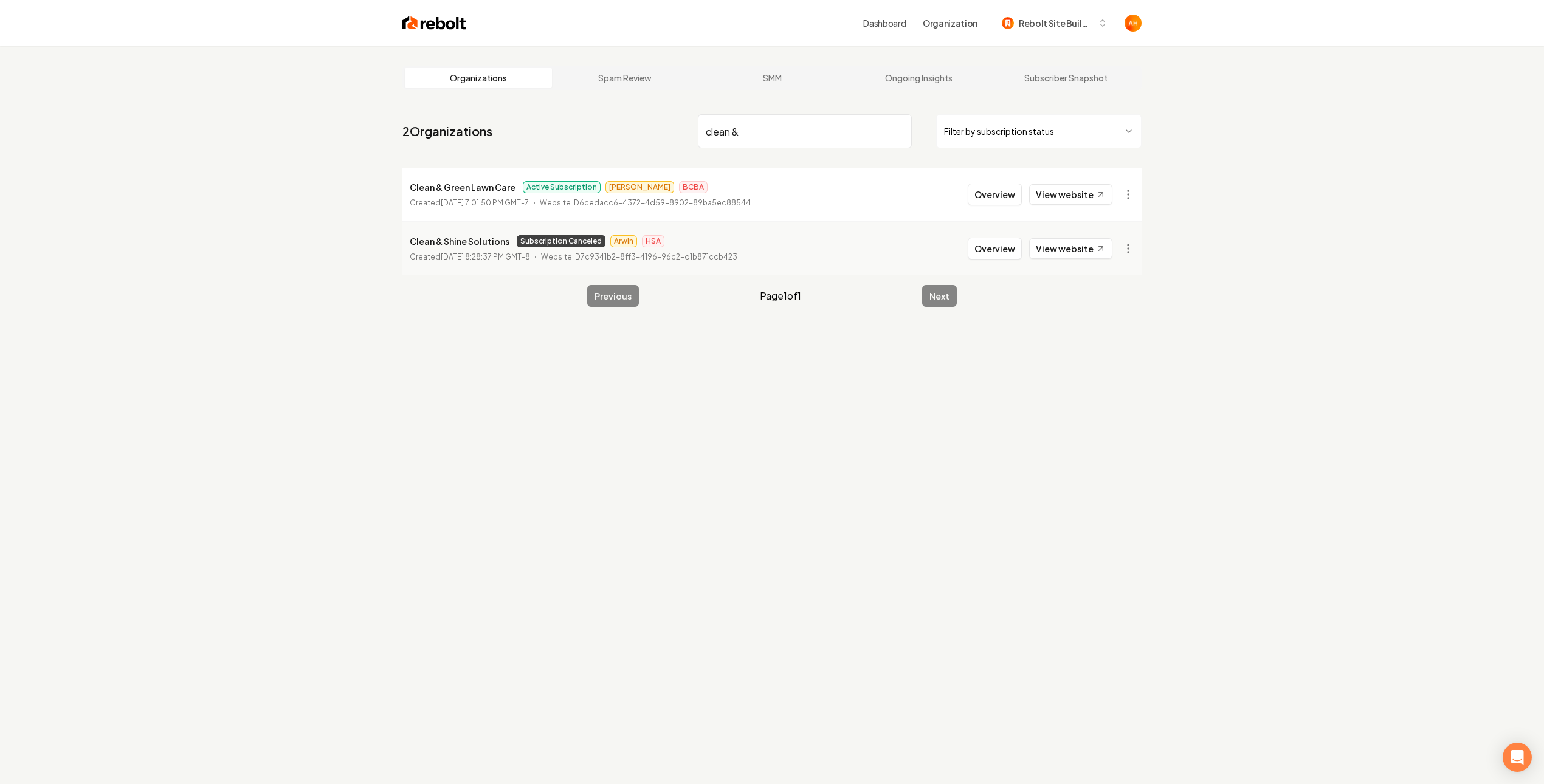
type input "clean &"
click at [1000, 199] on button "Overview" at bounding box center [994, 195] width 54 height 22
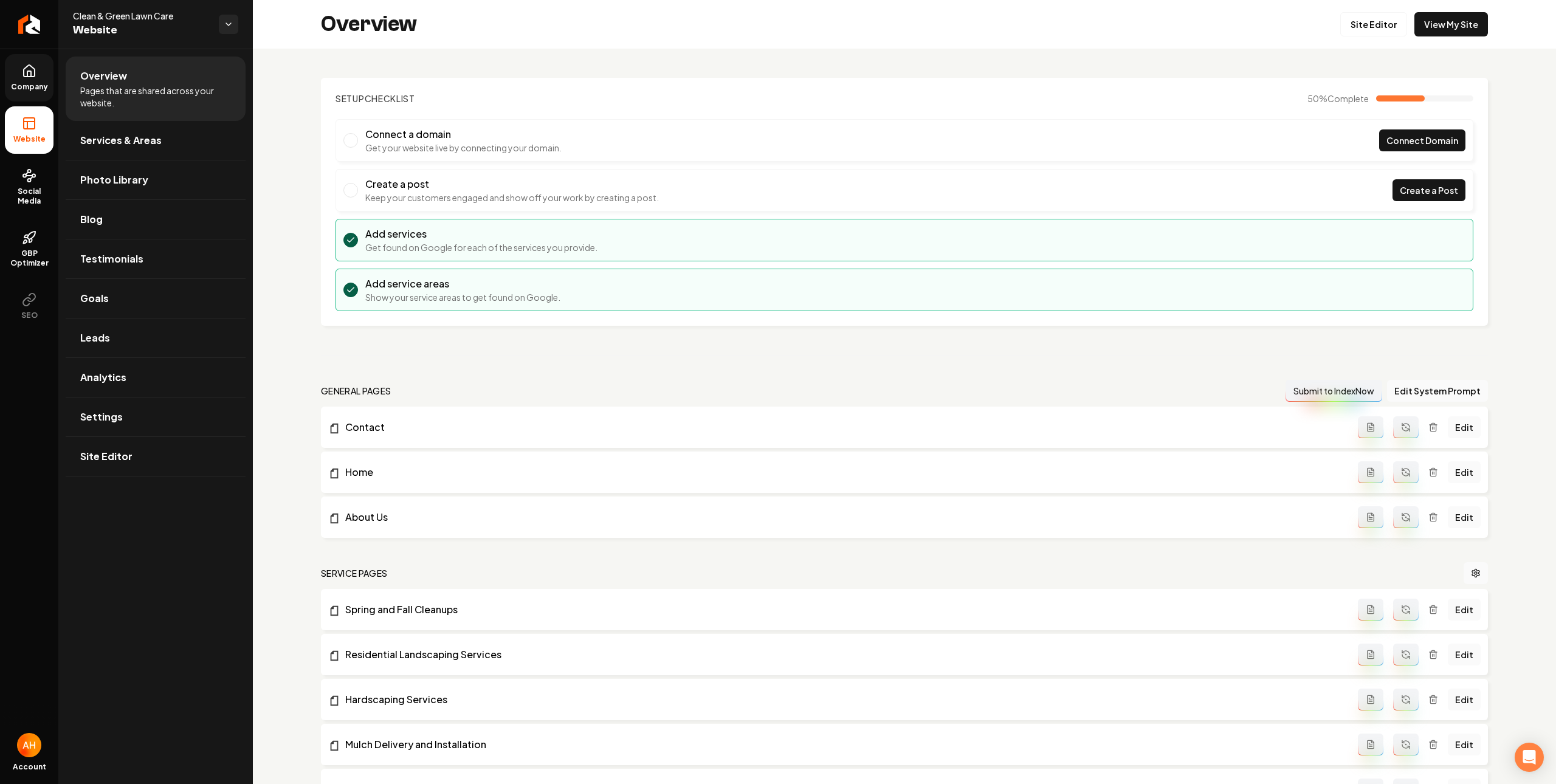
click at [32, 71] on icon at bounding box center [29, 71] width 14 height 14
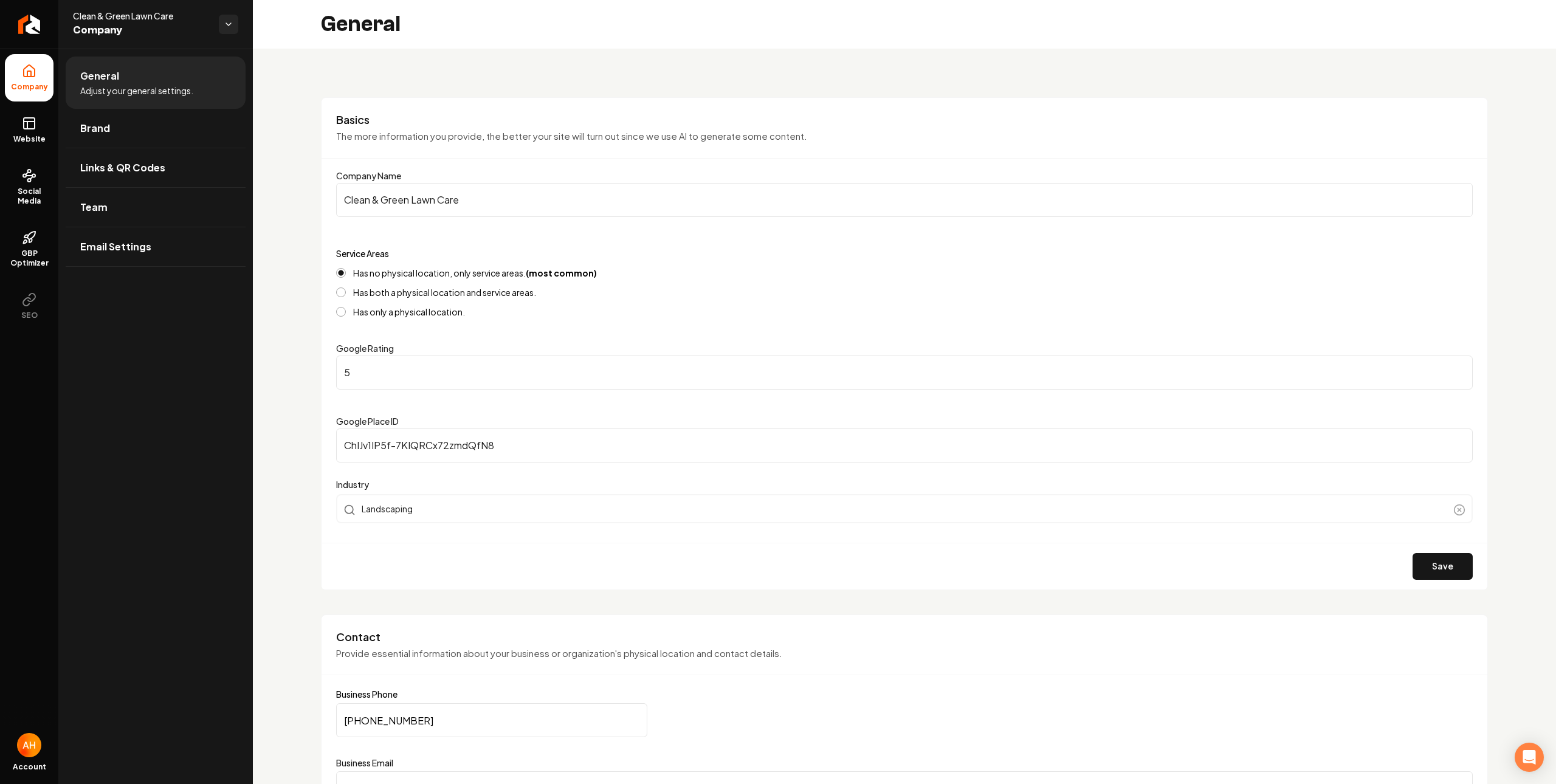
scroll to position [368, 0]
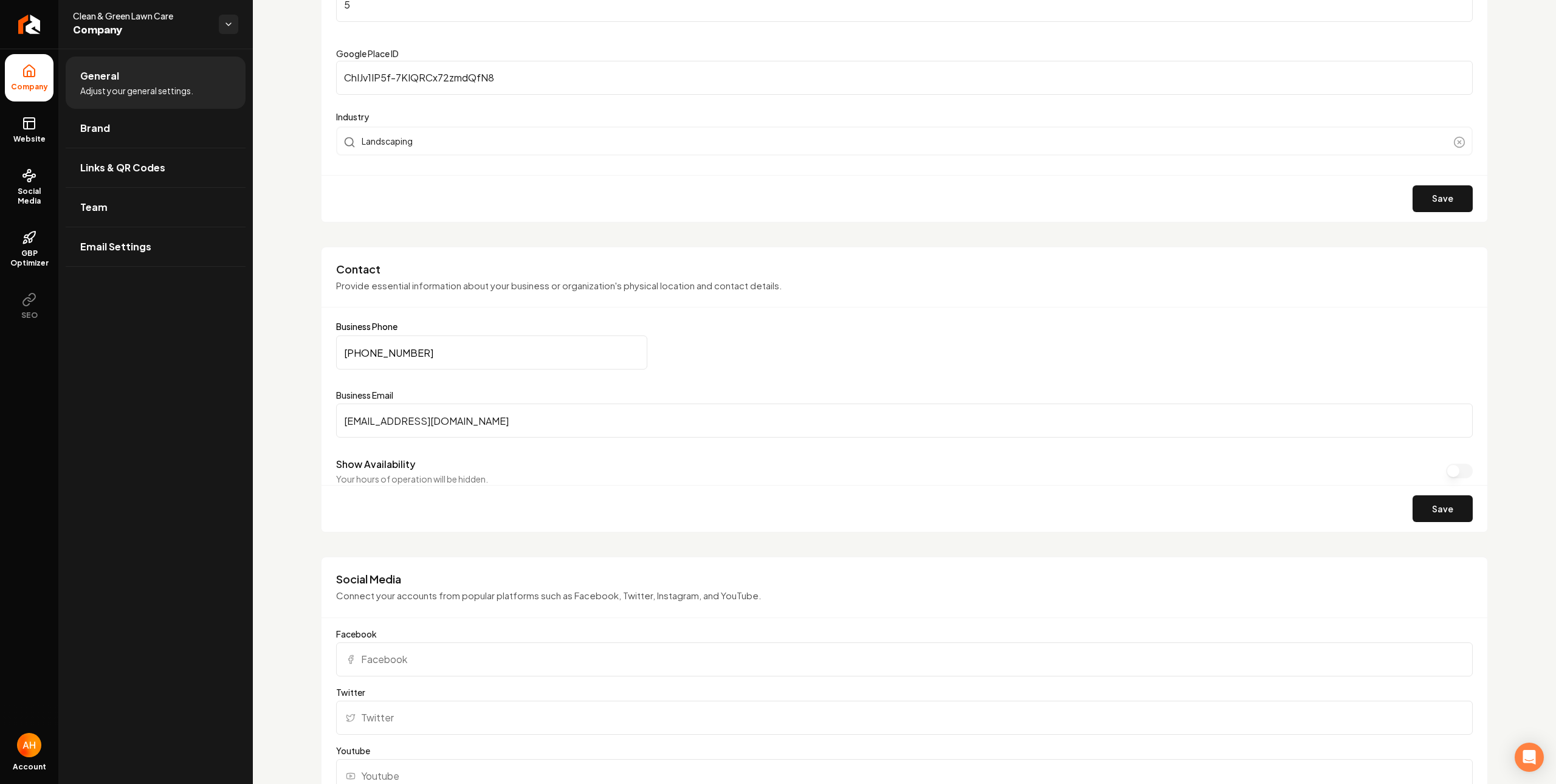
click at [490, 360] on input "(616) 427-0977" at bounding box center [492, 352] width 311 height 34
click at [584, 427] on input "cleanandgreenlawncare1@gmail.com" at bounding box center [904, 421] width 1137 height 34
type button "on"
click at [150, 123] on link "Brand" at bounding box center [156, 128] width 180 height 39
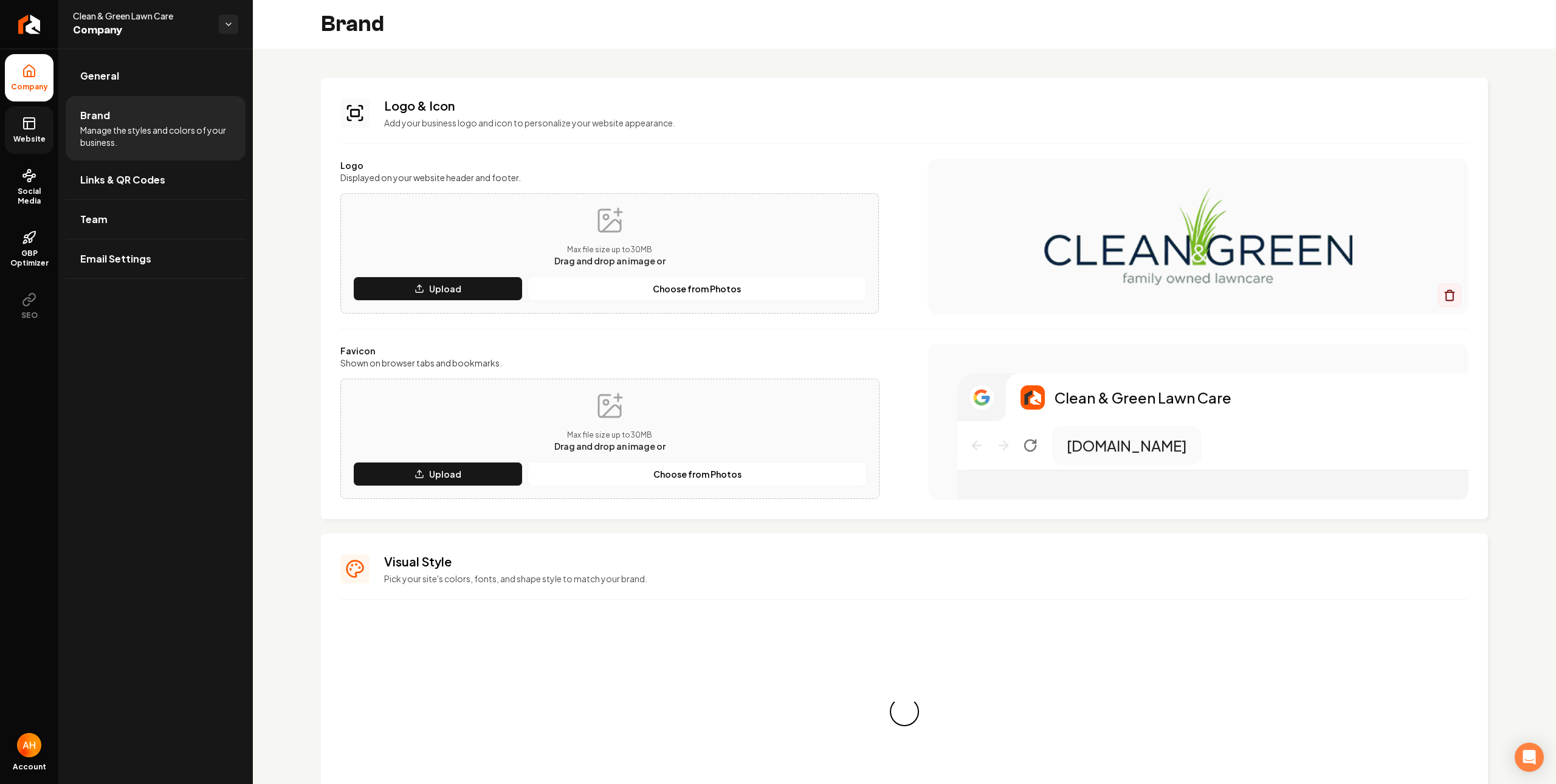
click at [29, 123] on icon at bounding box center [29, 123] width 14 height 14
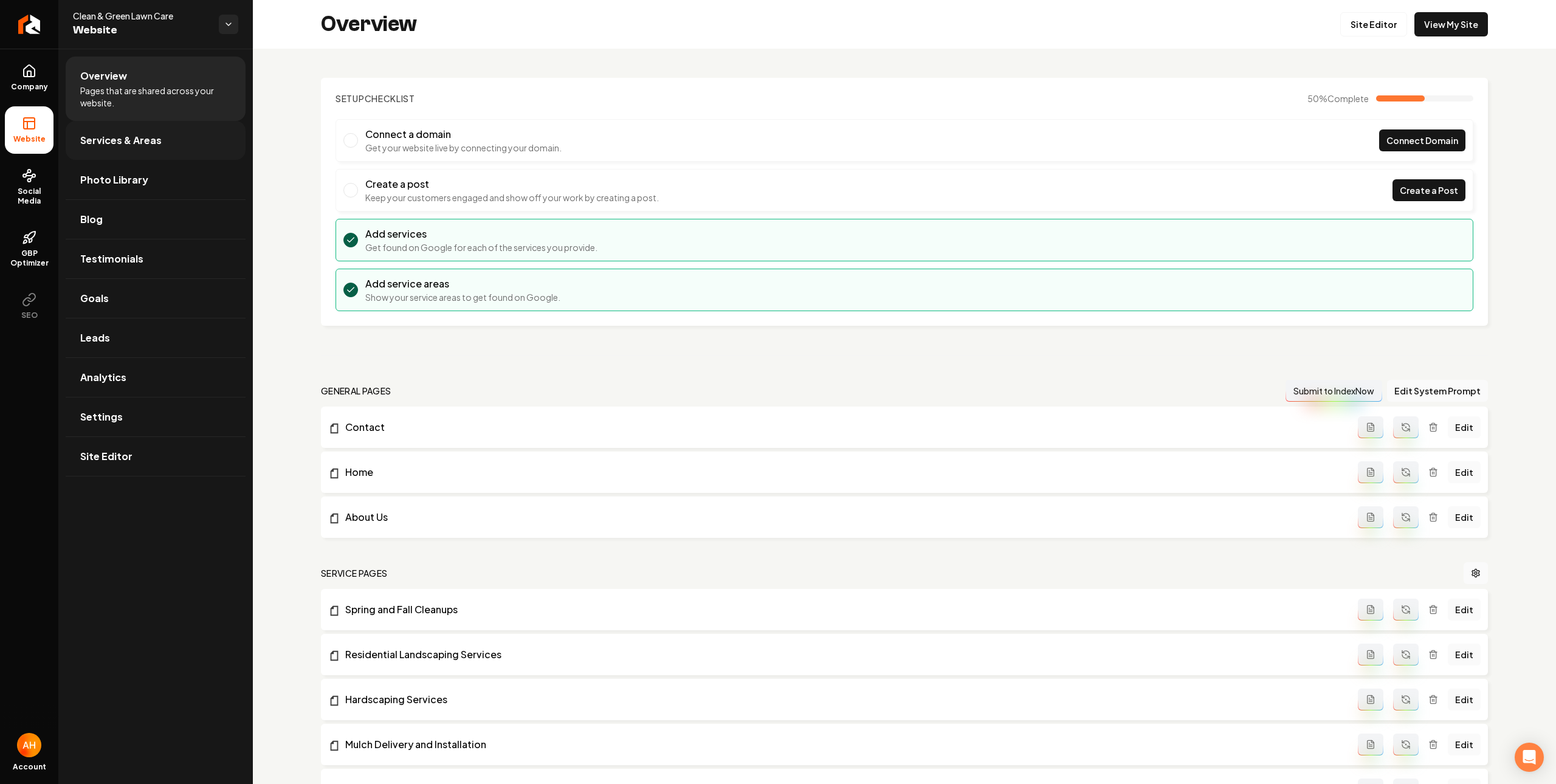
click at [172, 136] on link "Services & Areas" at bounding box center [156, 141] width 180 height 39
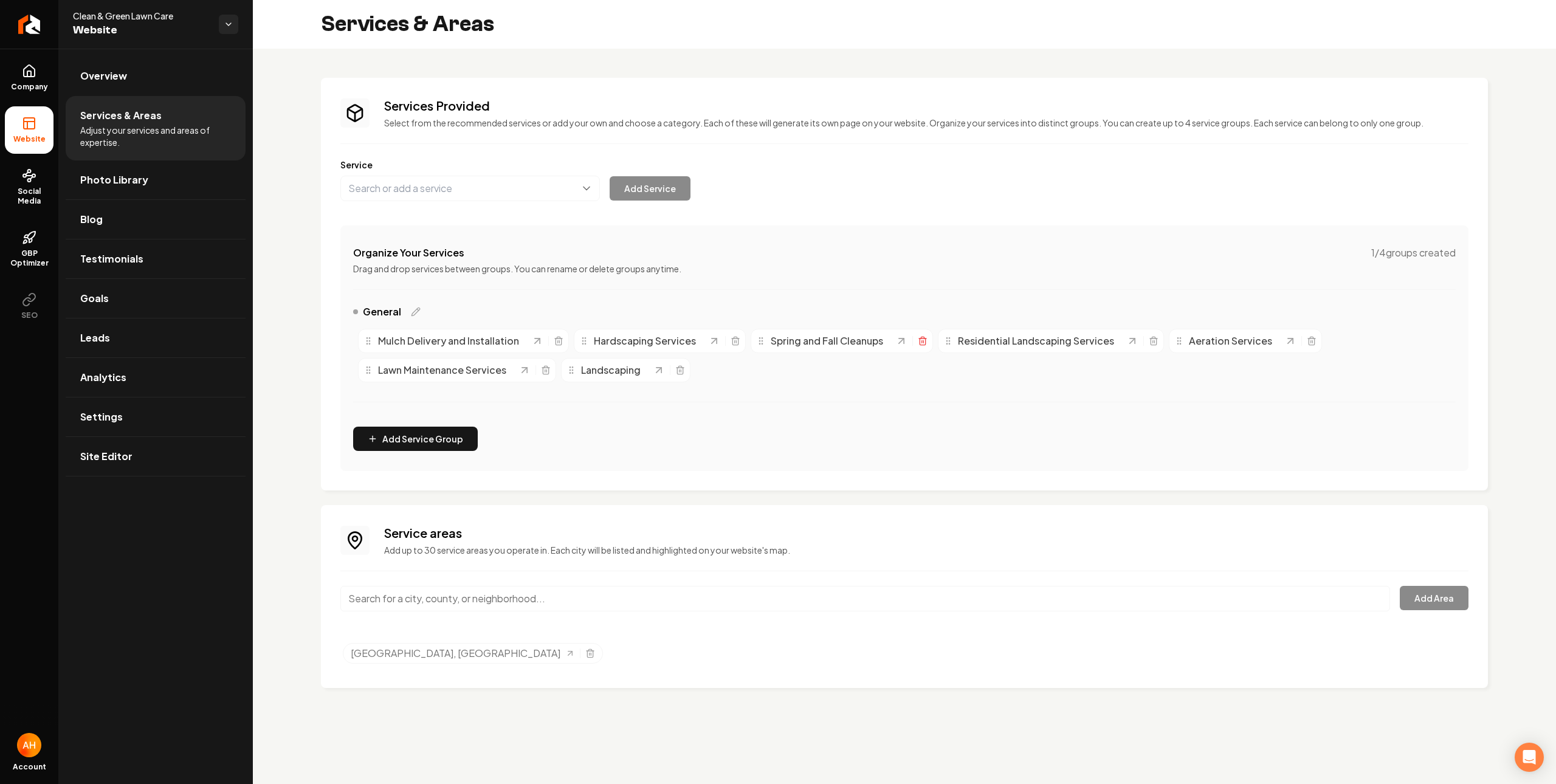
click at [922, 339] on icon "Main content area" at bounding box center [922, 339] width 7 height 0
click at [450, 194] on button "Main content area" at bounding box center [470, 188] width 260 height 25
paste input "Spring & Fall Cleanup"
type input "Spring & Fall Cleanup"
click at [644, 184] on button "Add Service" at bounding box center [650, 188] width 81 height 24
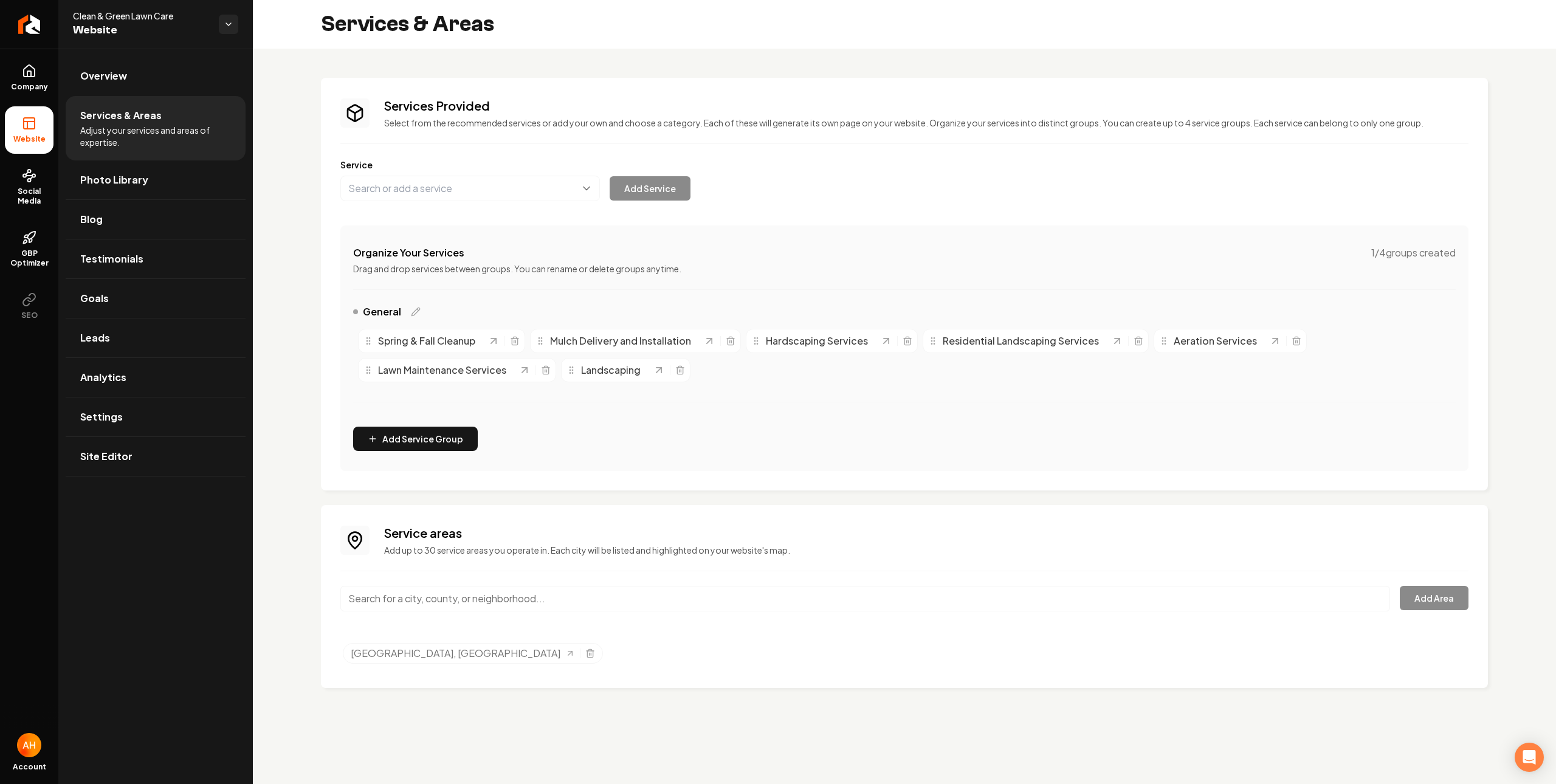
click at [659, 350] on div "Mulch Delivery and Installation" at bounding box center [636, 341] width 211 height 24
click at [726, 342] on icon "Main content area" at bounding box center [730, 341] width 10 height 10
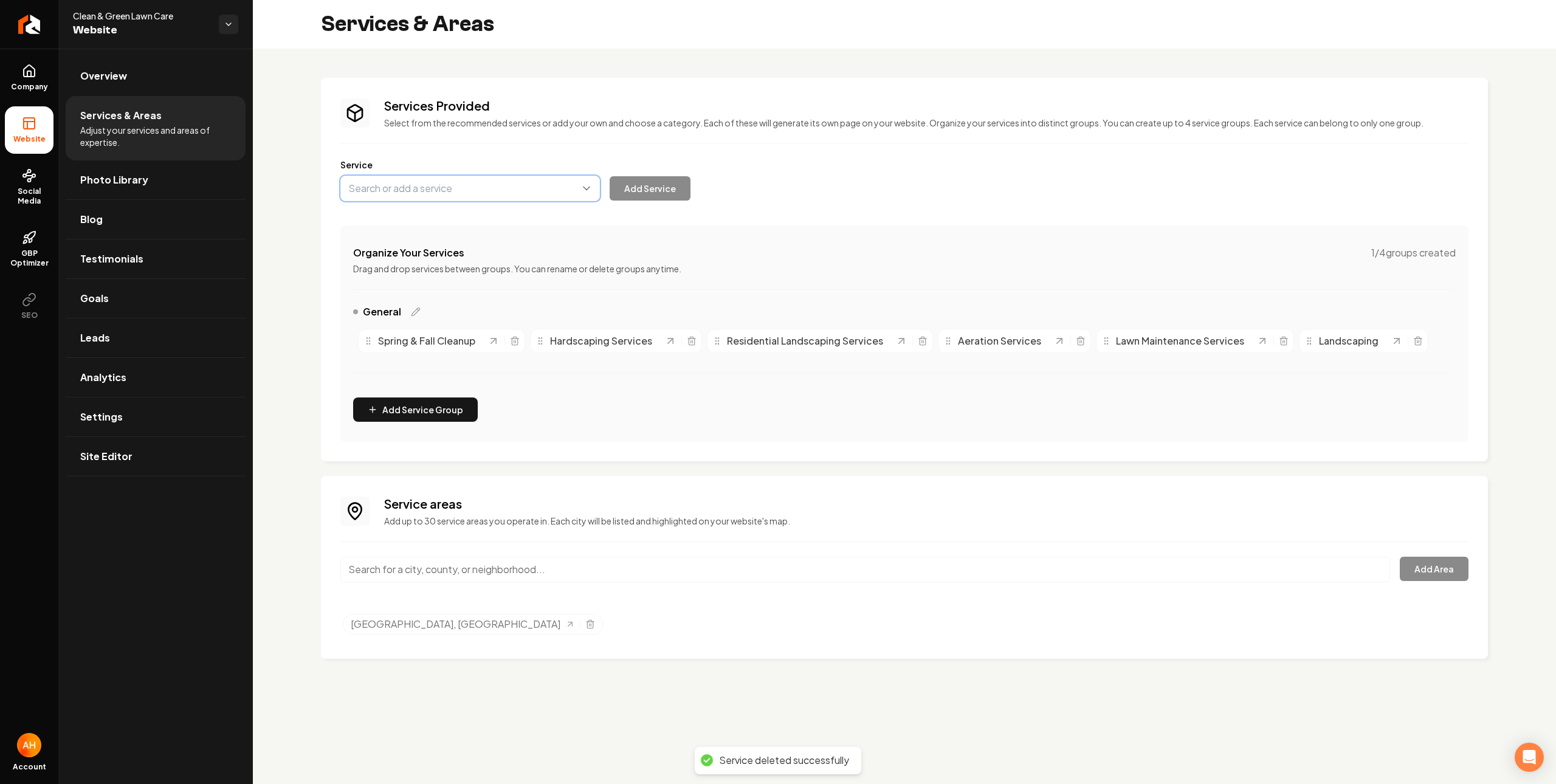
click at [464, 195] on button "Main content area" at bounding box center [470, 188] width 260 height 25
paste input "Mulch Delivery & Installation"
type input "Mulch Delivery & Installation"
click at [637, 199] on button "Add Service" at bounding box center [650, 188] width 81 height 24
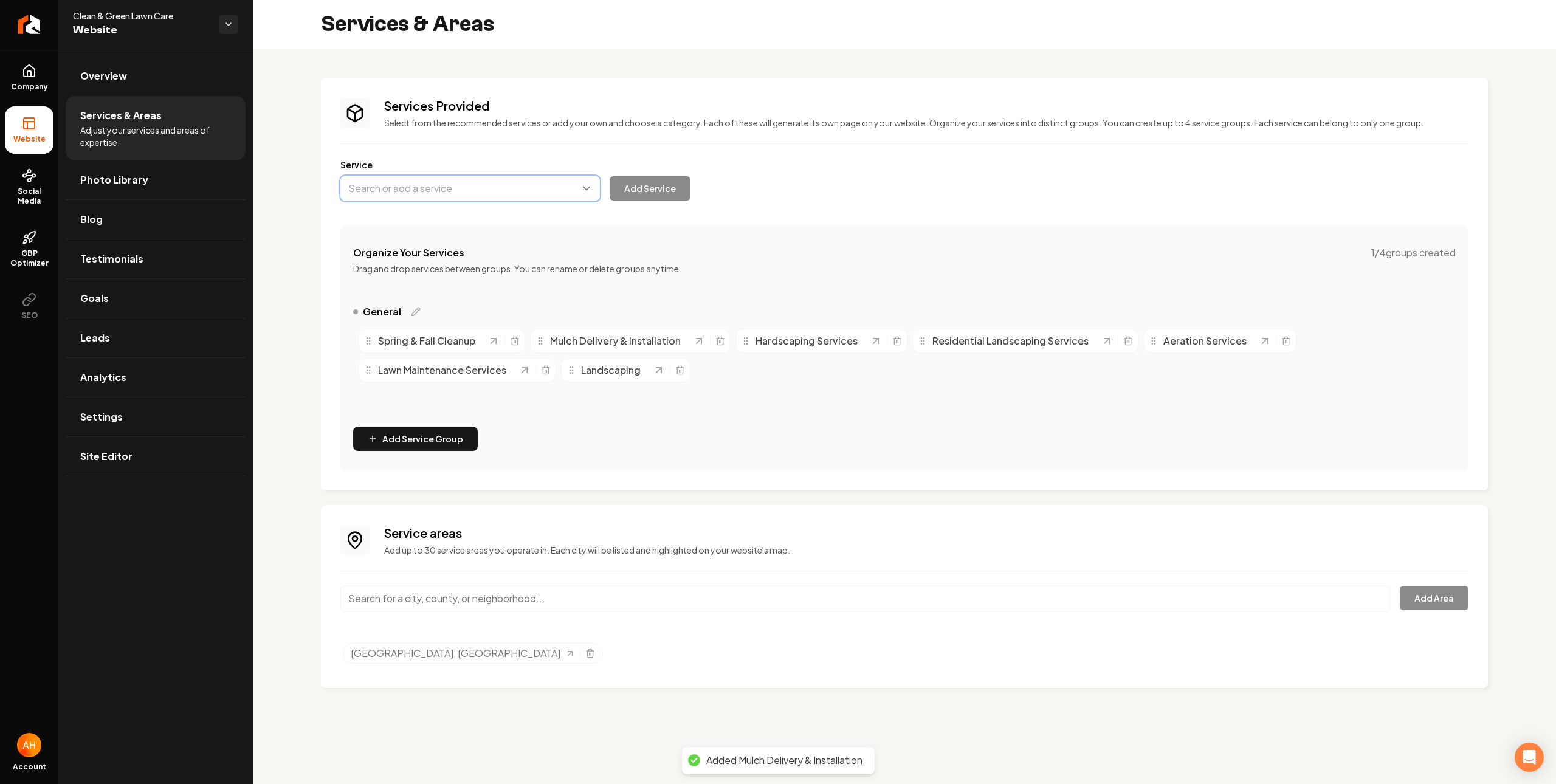
click at [442, 191] on button "Main content area" at bounding box center [470, 188] width 260 height 25
paste input "Commercial & Residential Snow Removal"
type input "Commercial & Residential Snow Removal"
click at [655, 187] on button "Add Service" at bounding box center [650, 188] width 81 height 24
click at [135, 85] on link "Overview" at bounding box center [156, 76] width 180 height 39
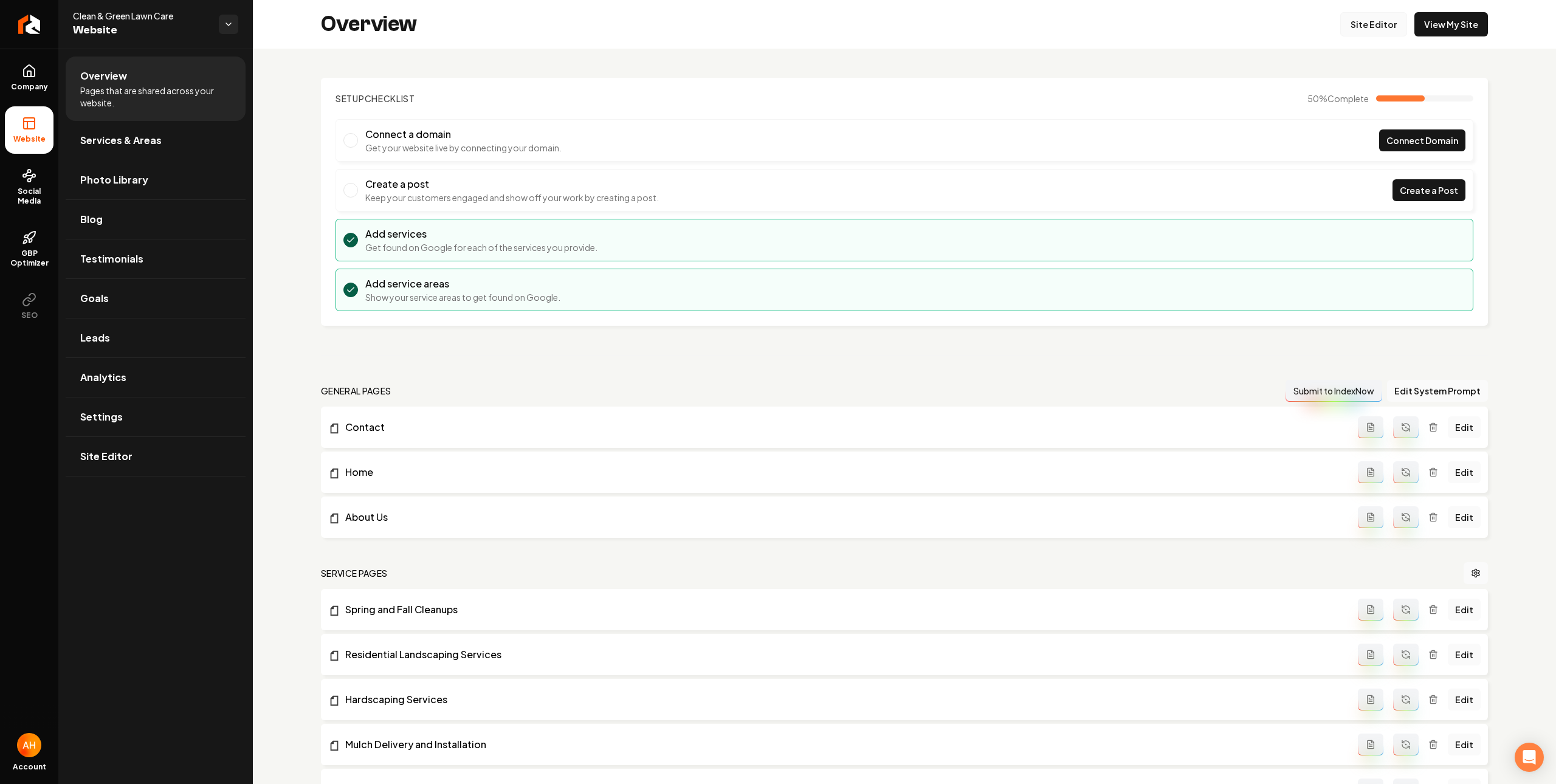
click at [1359, 31] on link "Site Editor" at bounding box center [1374, 24] width 67 height 24
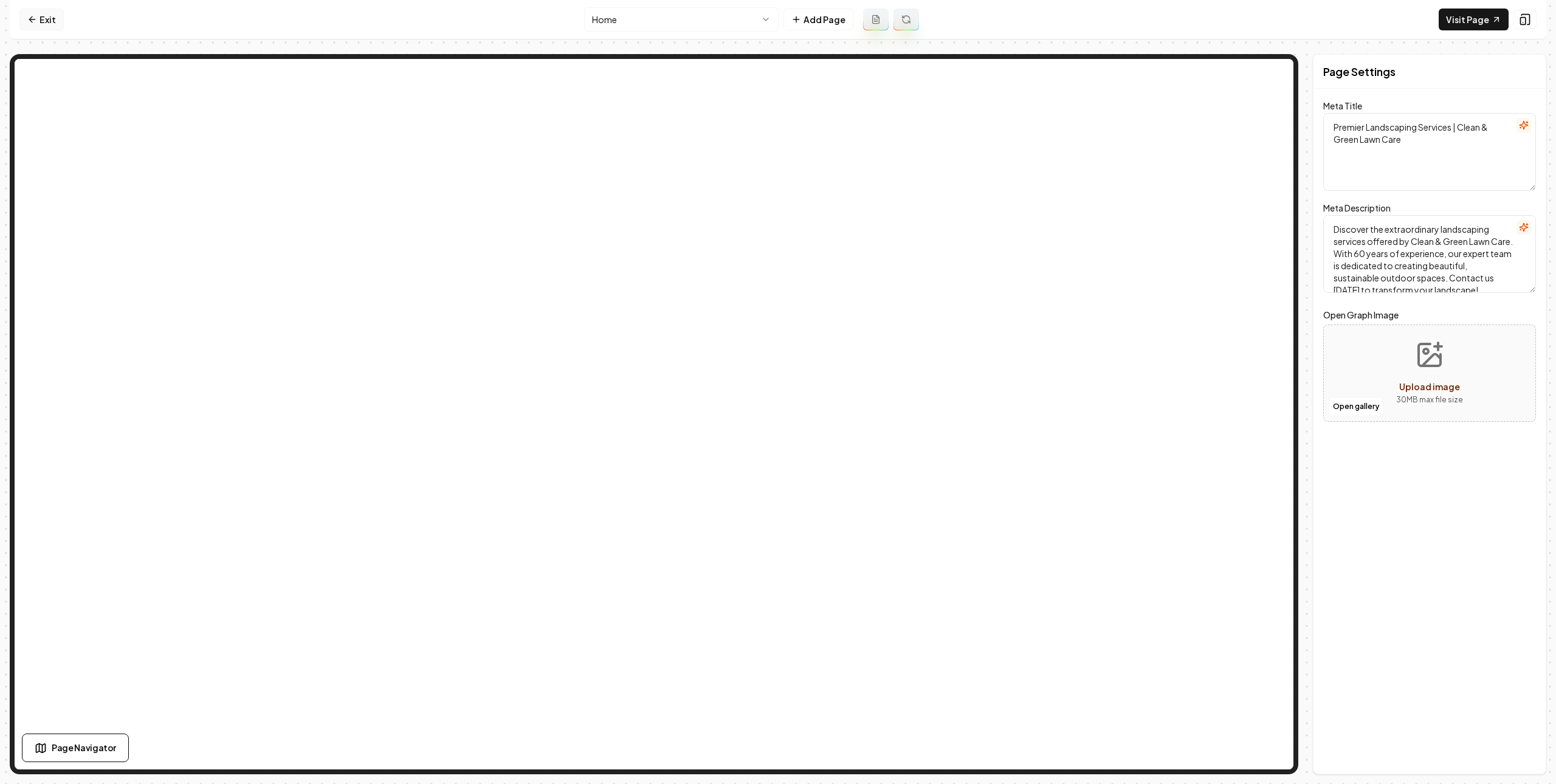
click at [42, 14] on link "Exit" at bounding box center [42, 20] width 44 height 22
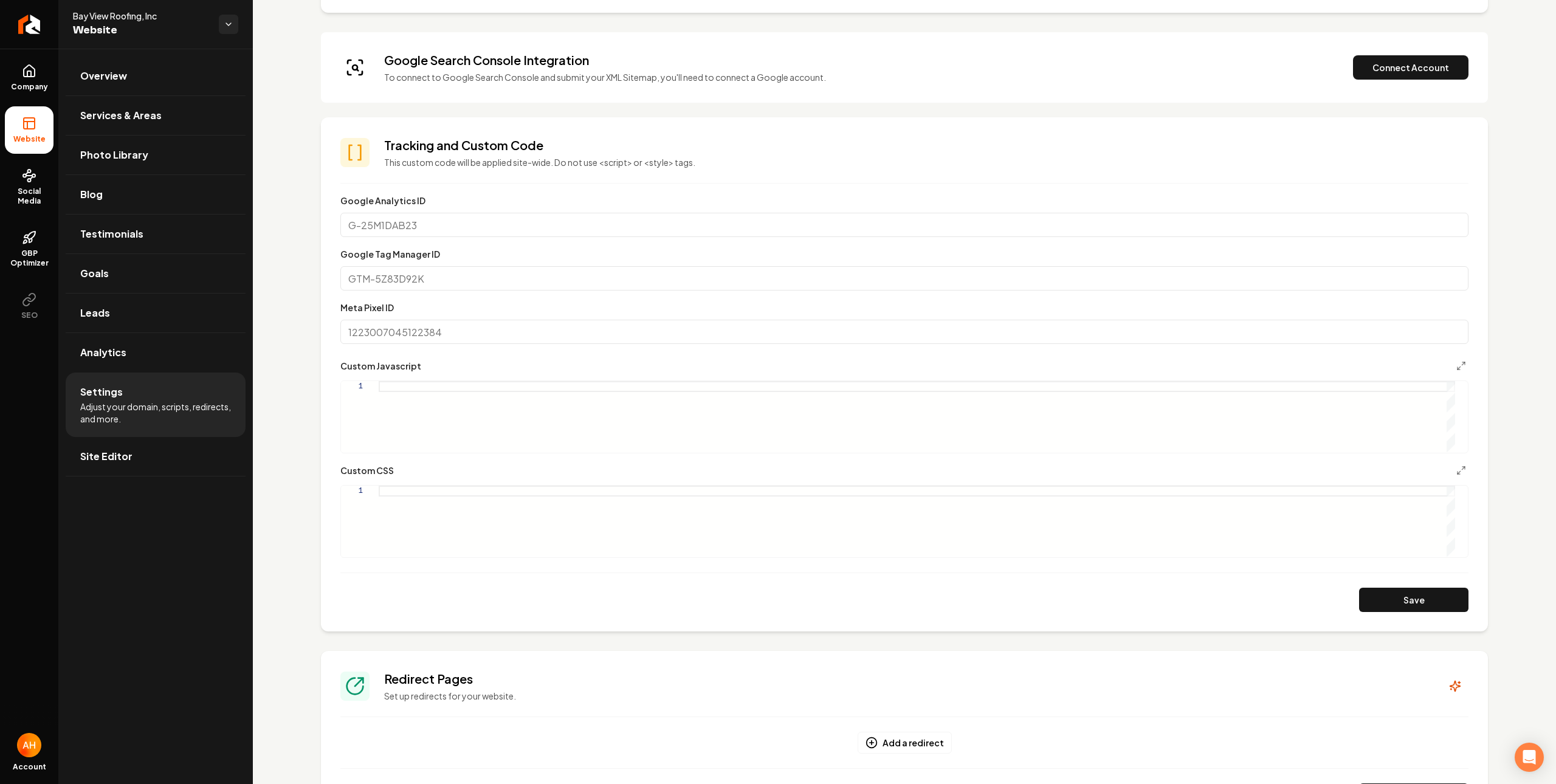
scroll to position [527, 0]
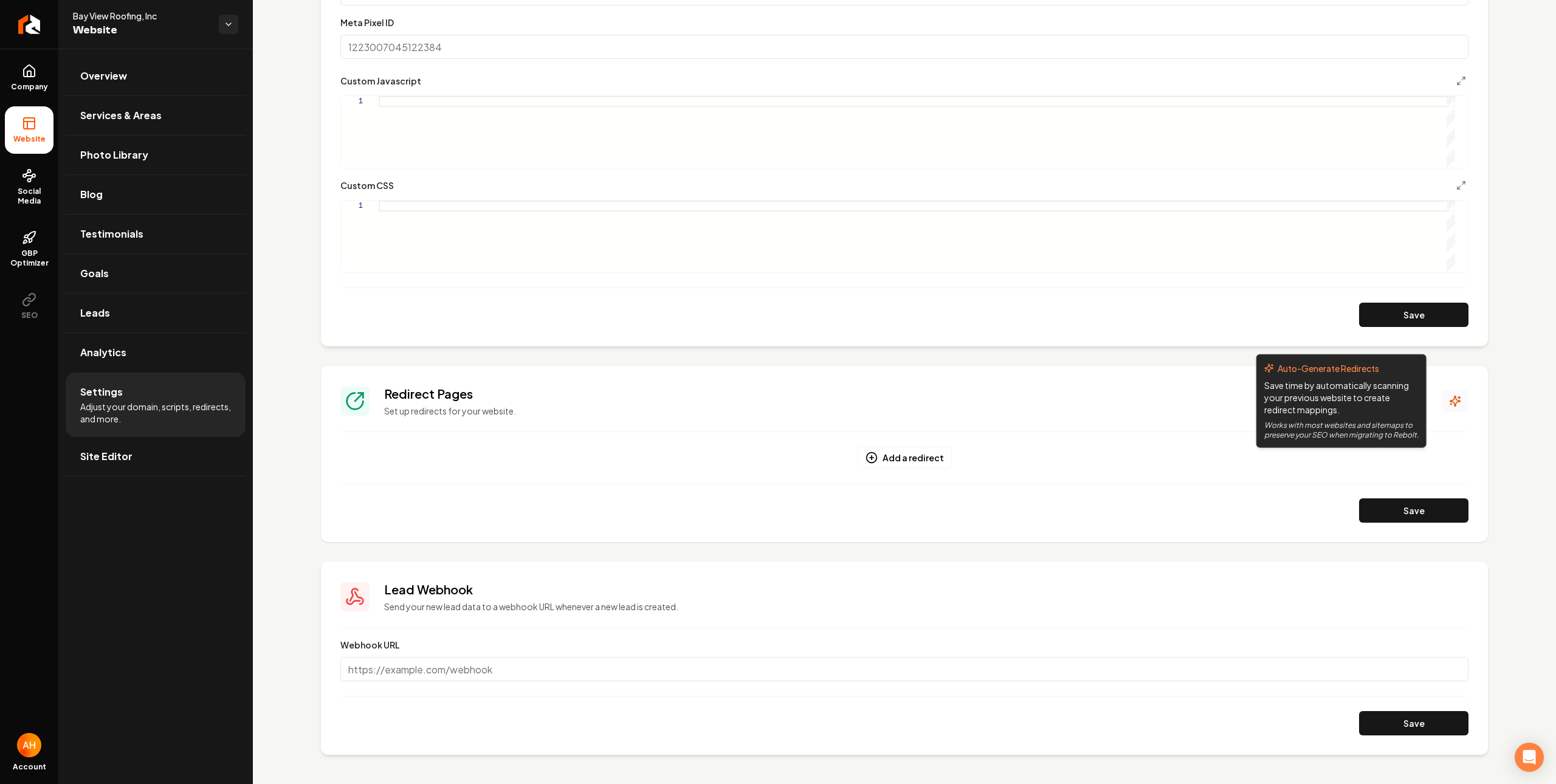
click at [1442, 390] on button "Main content area" at bounding box center [1455, 401] width 27 height 22
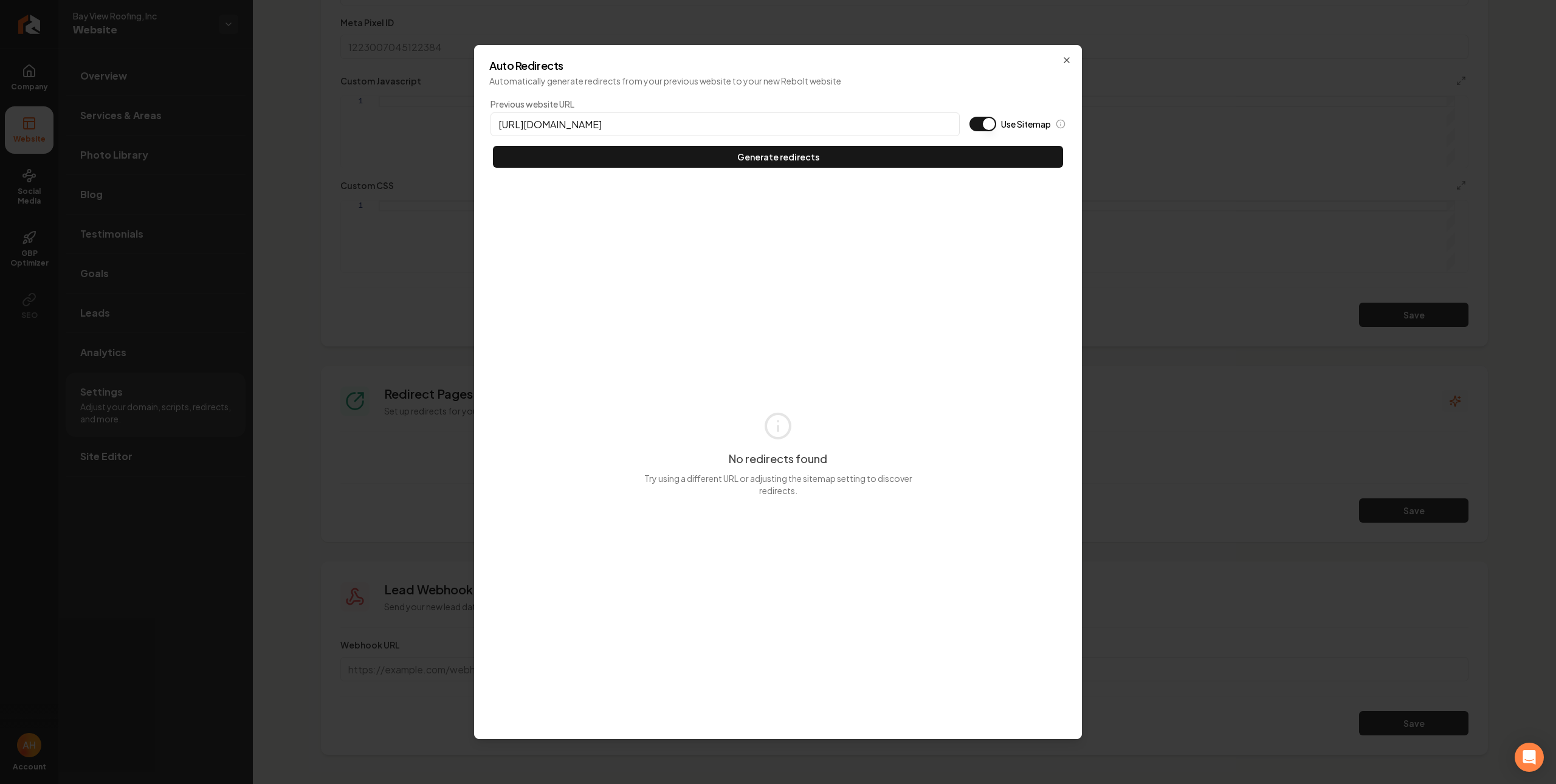
type input "https://bayviewroofinginc.com"
type button "on"
click at [970, 117] on button "Use Sitemap" at bounding box center [983, 124] width 27 height 14
click at [493, 146] on button "Generate redirects" at bounding box center [778, 157] width 570 height 22
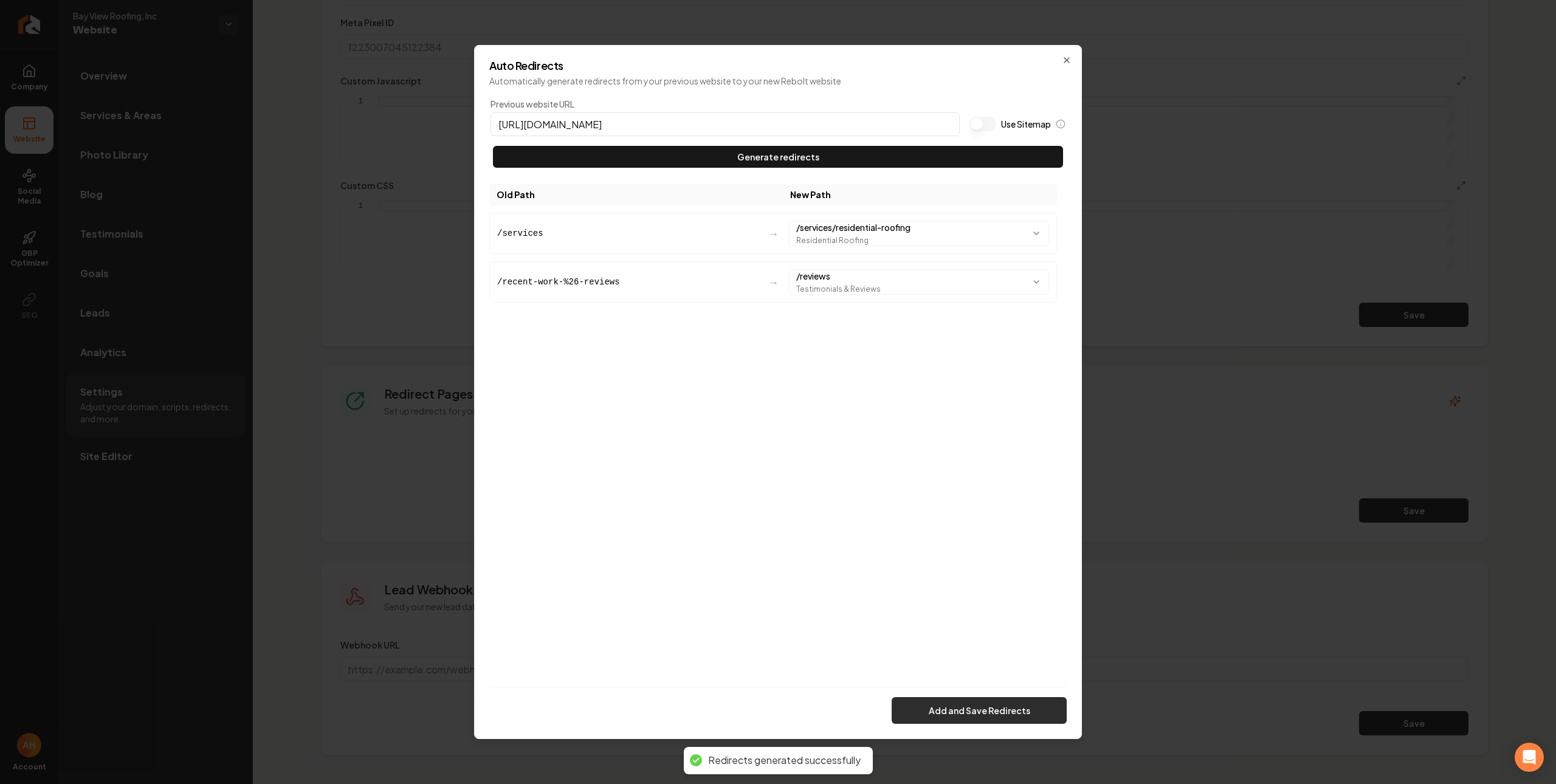
click at [1024, 716] on button "Add and Save Redirects" at bounding box center [979, 710] width 175 height 27
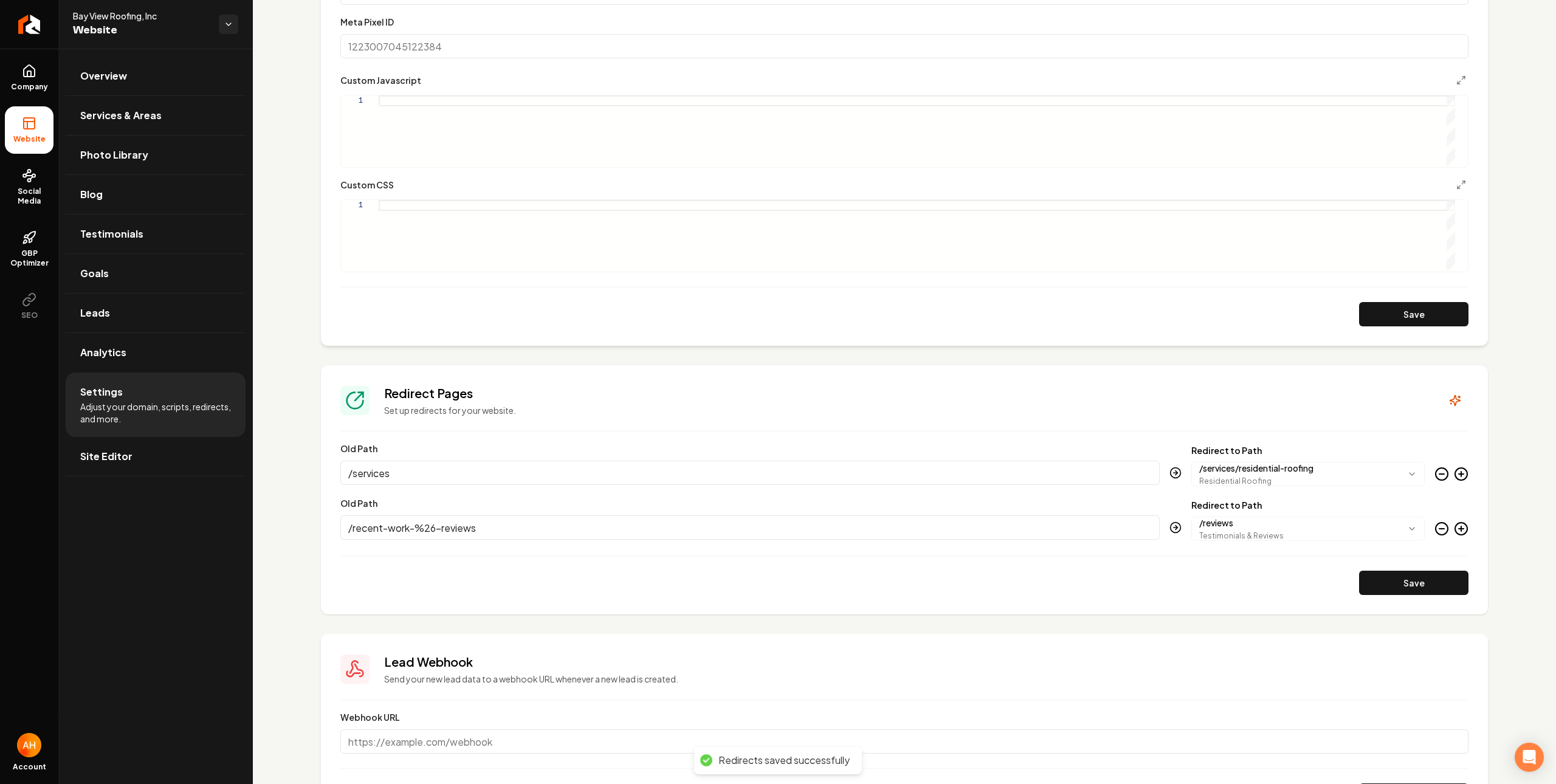
scroll to position [0, 0]
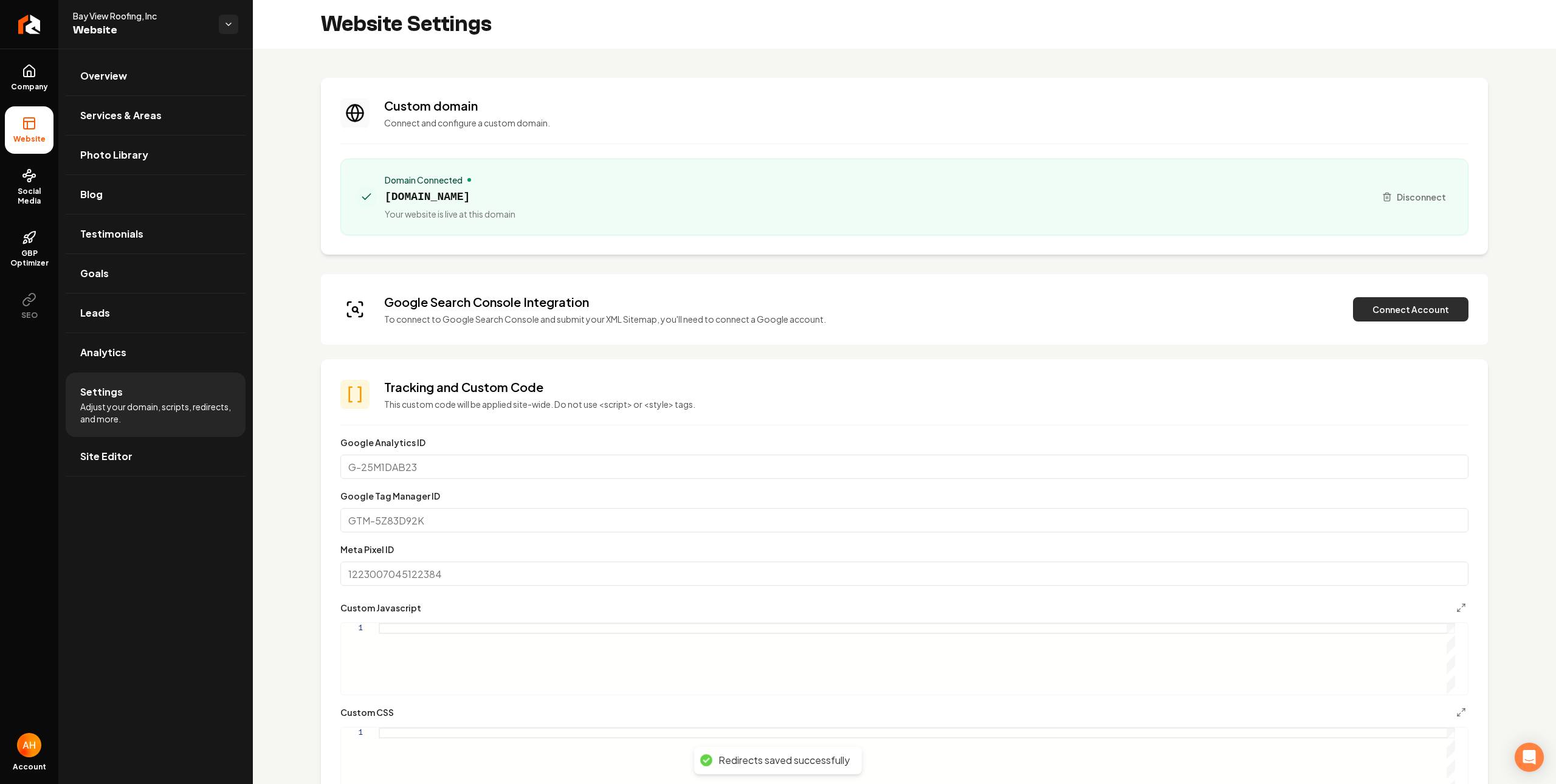
click at [1373, 305] on button "Connect Account" at bounding box center [1411, 309] width 115 height 24
click at [1291, 301] on button "Verify & Submit" at bounding box center [1326, 309] width 106 height 24
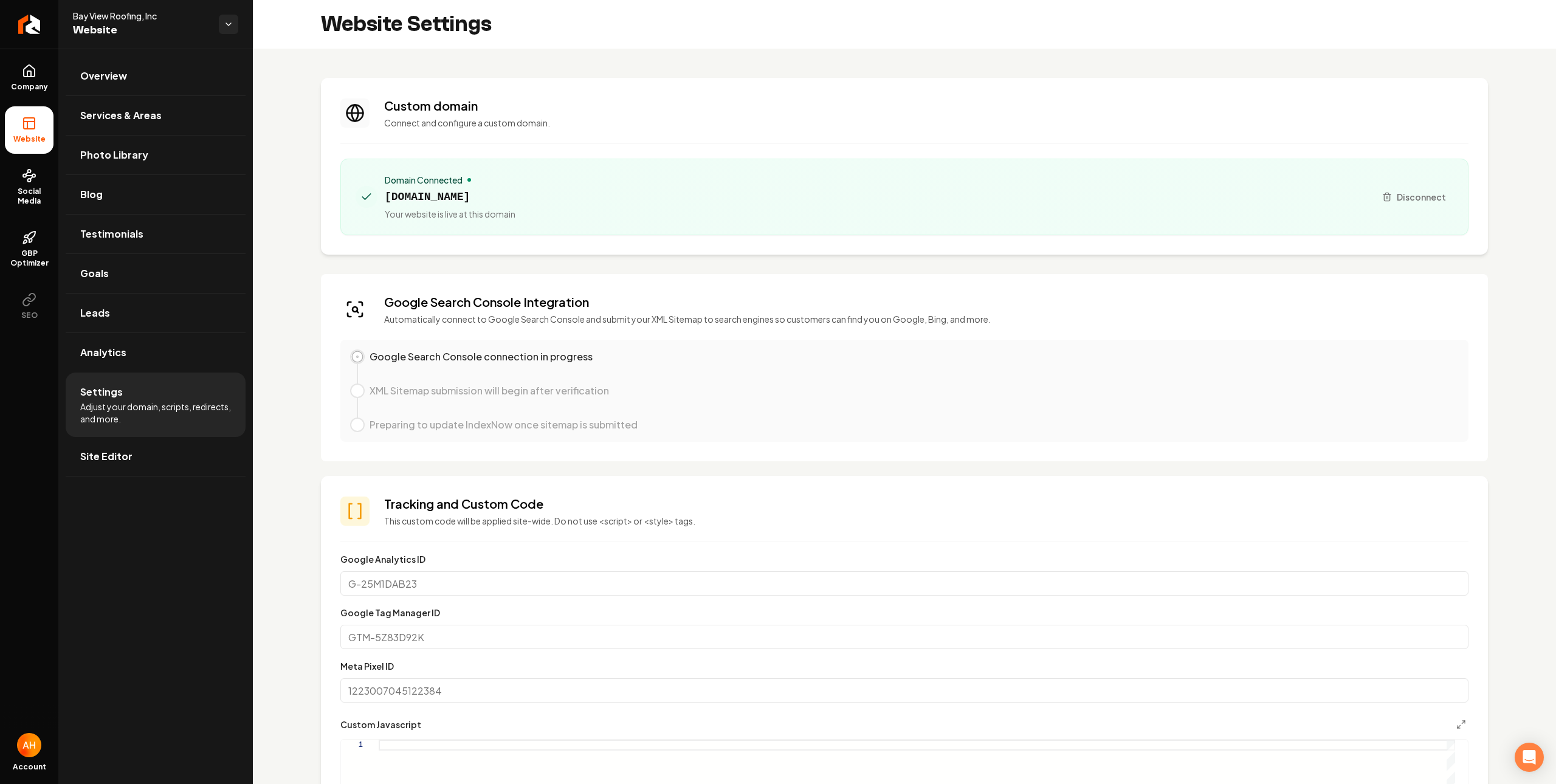
click at [472, 193] on span "bayviewroofinginc.com" at bounding box center [450, 197] width 131 height 17
copy span "bayviewroofinginc.com"
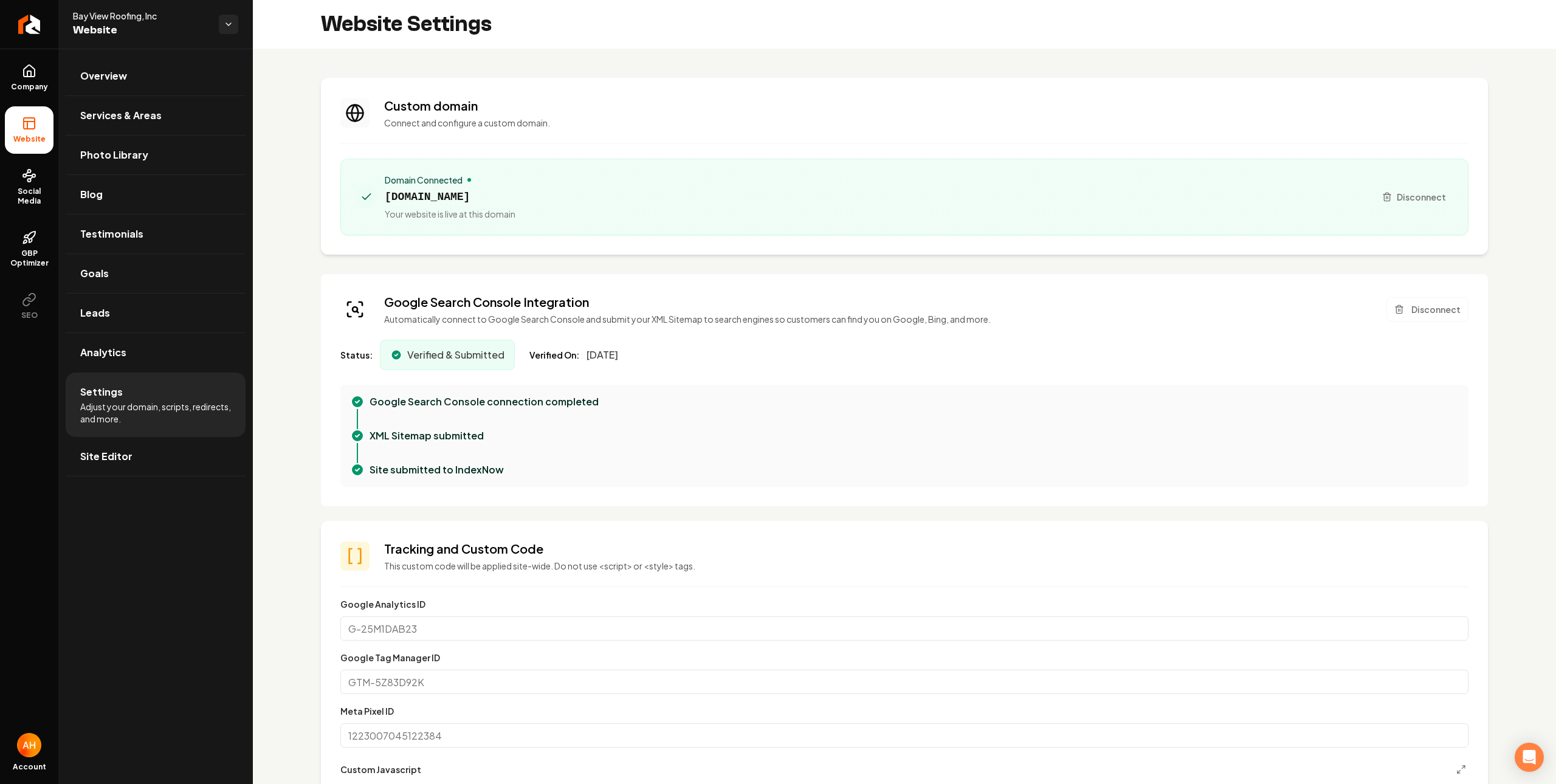
click at [539, 50] on div "**********" at bounding box center [904, 797] width 1303 height 1497
click at [475, 122] on p "Connect and configure a custom domain." at bounding box center [926, 122] width 1084 height 12
click at [553, 107] on h3 "Custom domain" at bounding box center [926, 105] width 1084 height 17
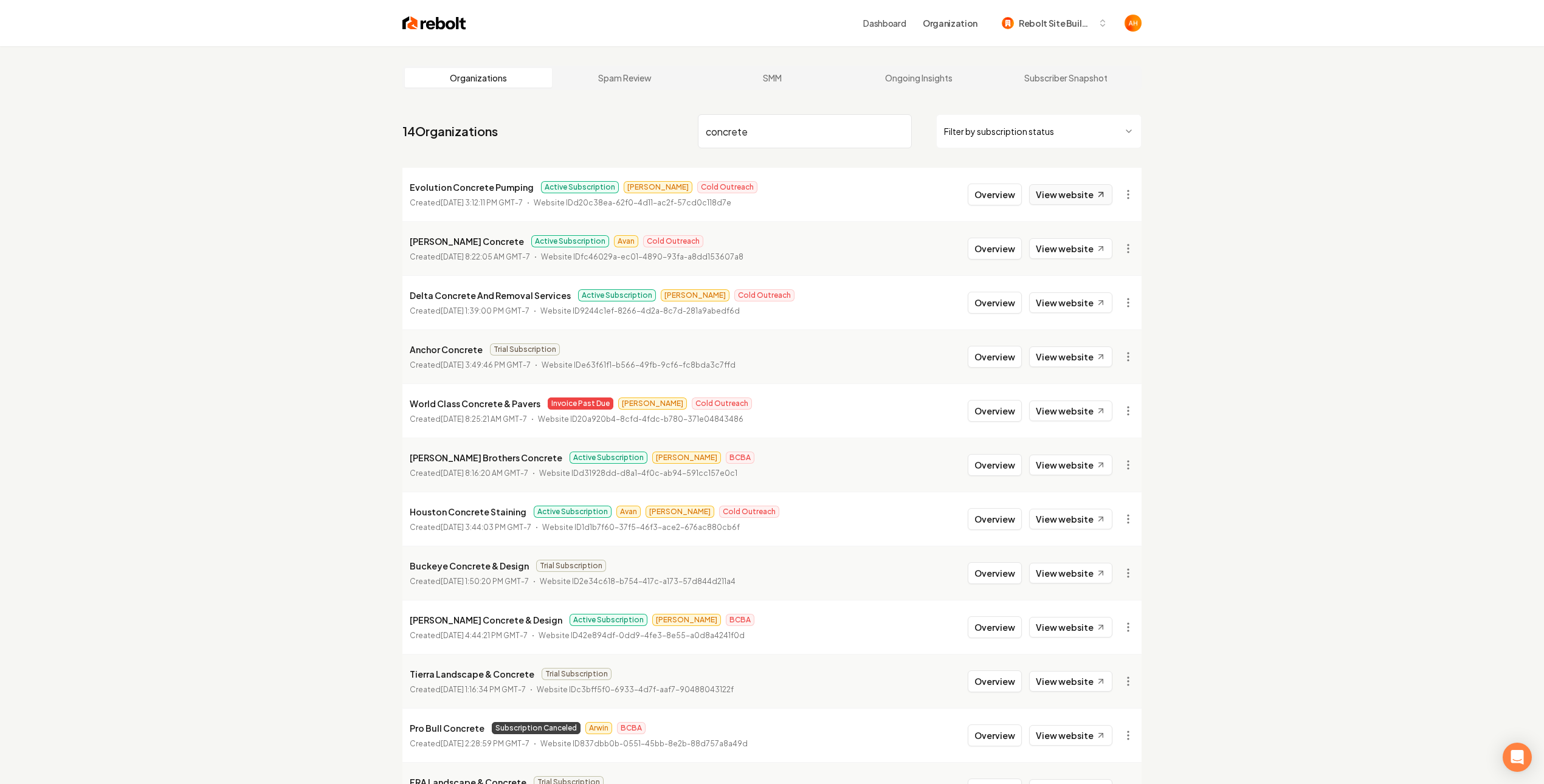
type input "concrete"
click at [1078, 201] on link "View website" at bounding box center [1071, 195] width 83 height 21
click at [979, 197] on button "Overview" at bounding box center [994, 195] width 54 height 22
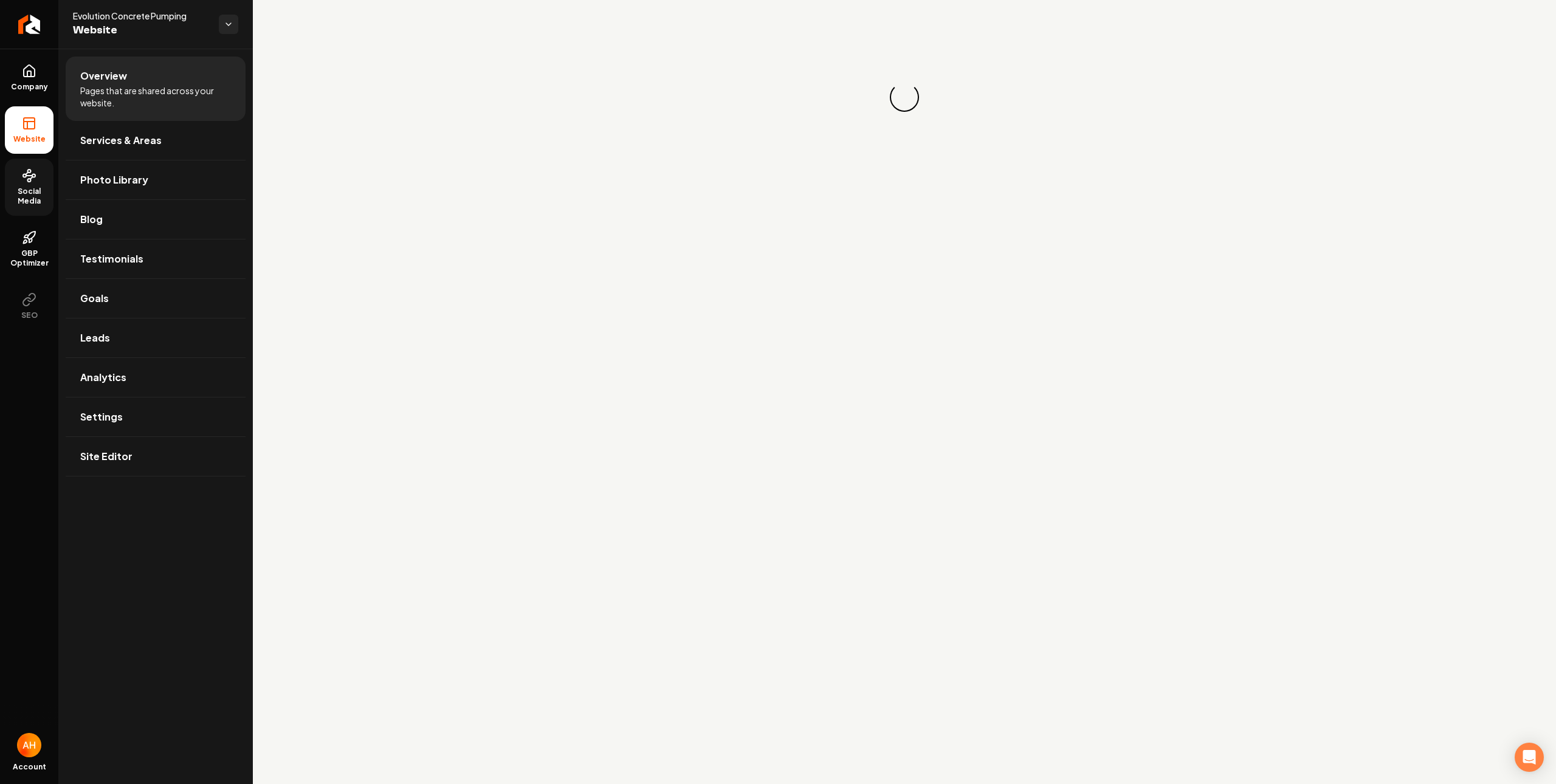
click at [11, 182] on link "Social Media" at bounding box center [29, 188] width 49 height 57
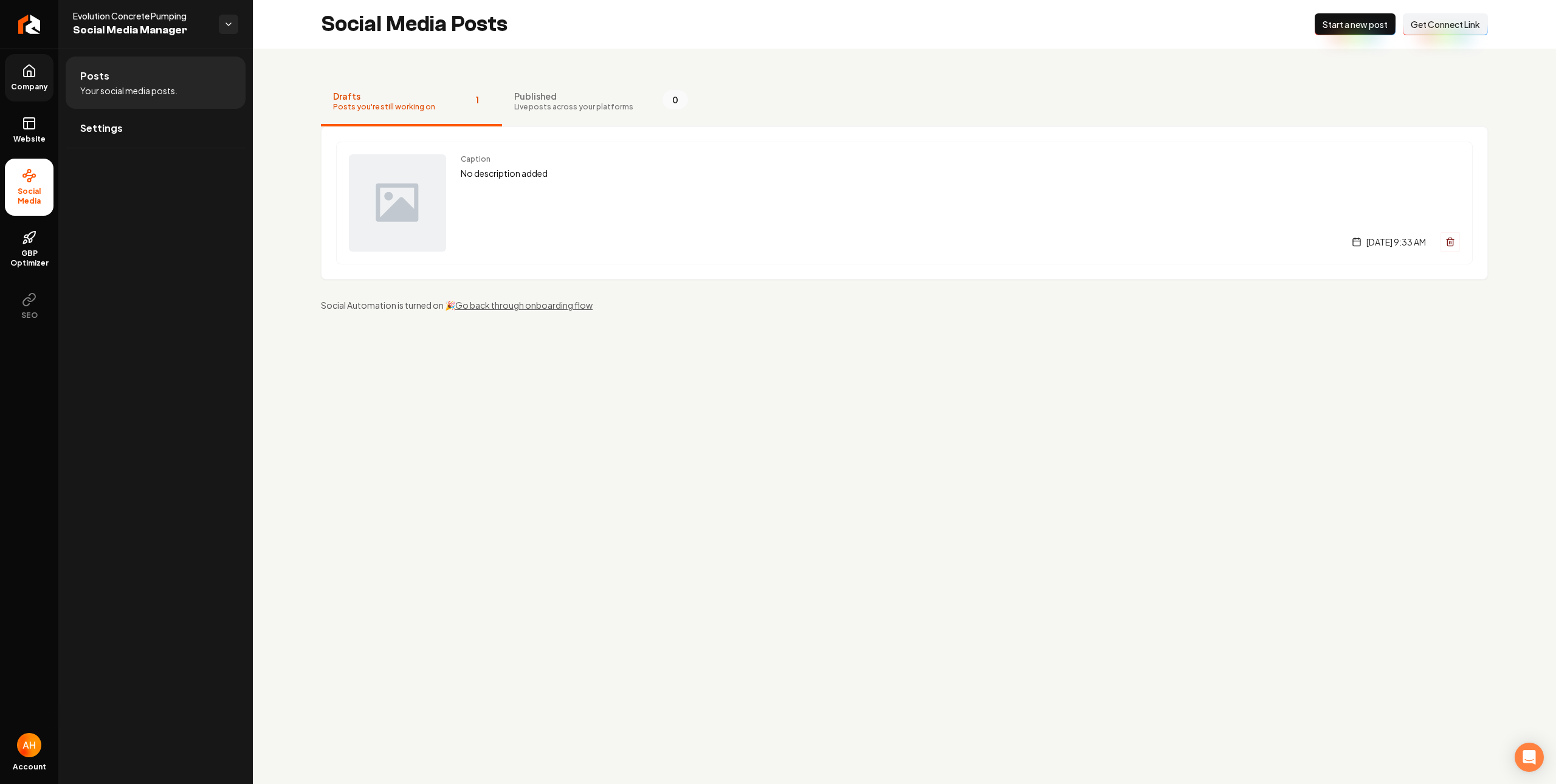
click at [20, 83] on span "Company" at bounding box center [29, 87] width 47 height 10
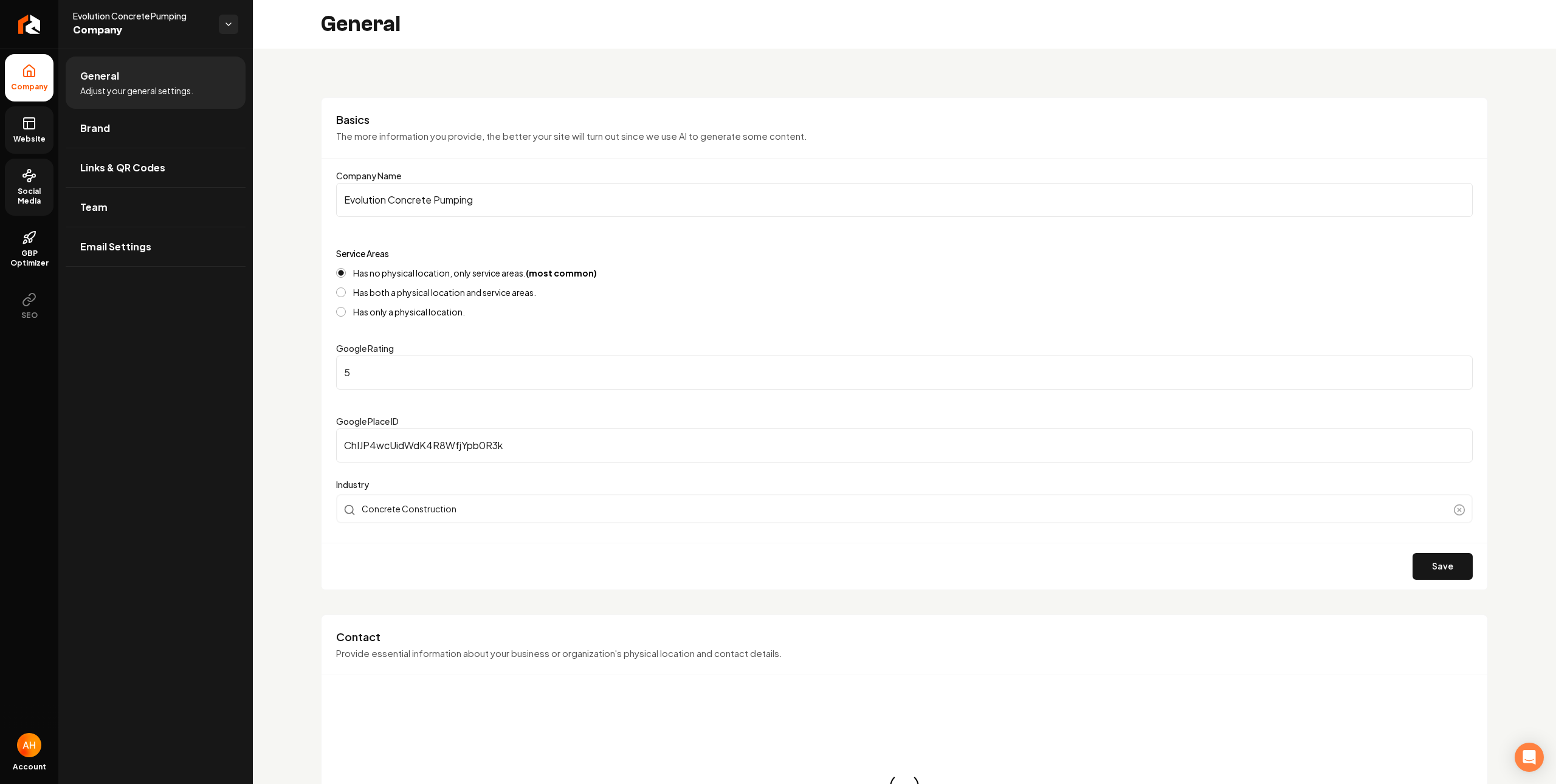
click at [40, 124] on link "Website" at bounding box center [29, 130] width 49 height 48
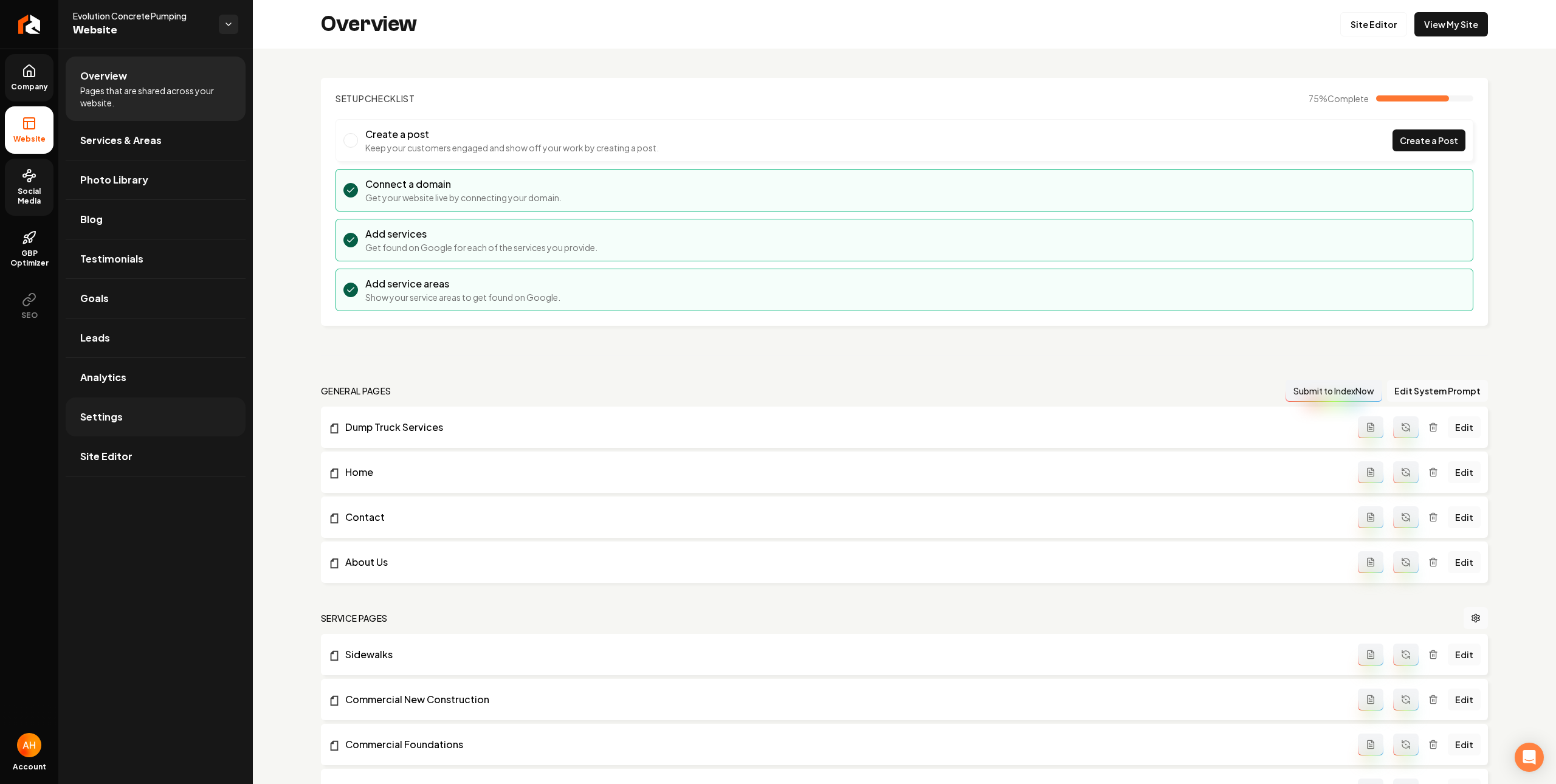
click at [167, 405] on link "Settings" at bounding box center [156, 417] width 180 height 39
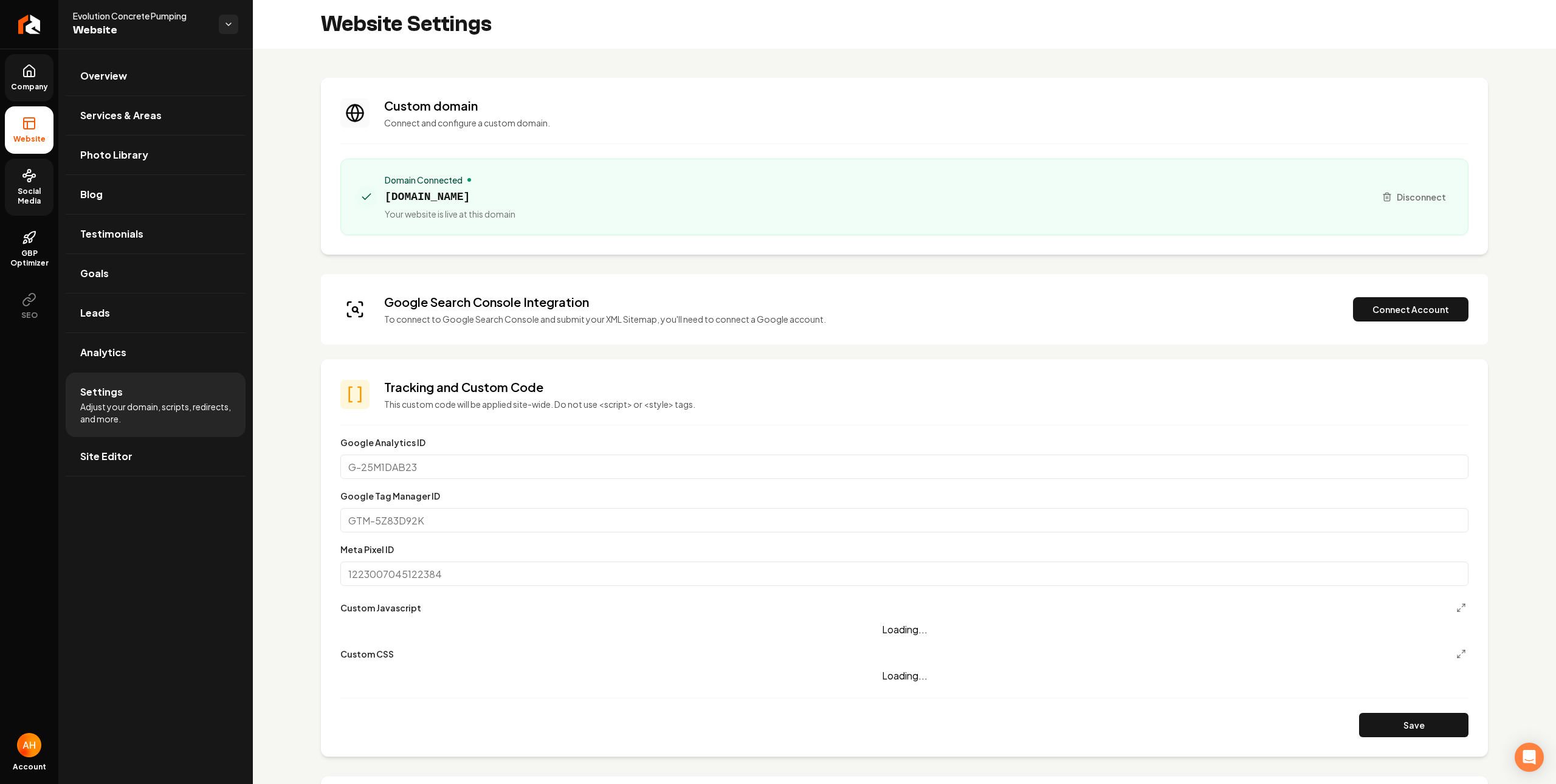
scroll to position [87, 0]
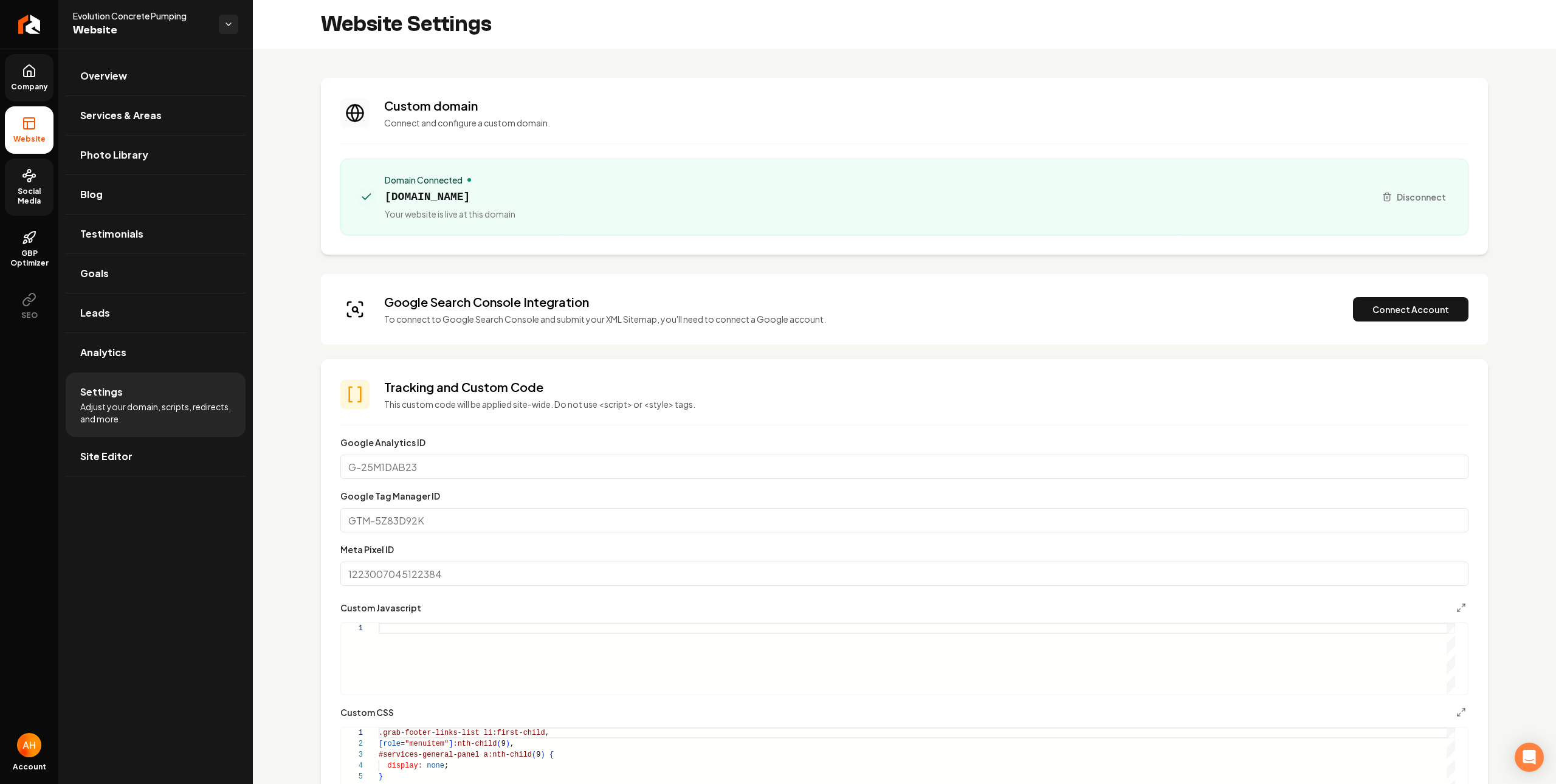
click at [478, 201] on span "evoconcretepumping.com" at bounding box center [450, 197] width 131 height 17
copy span "evoconcretepumping.com"
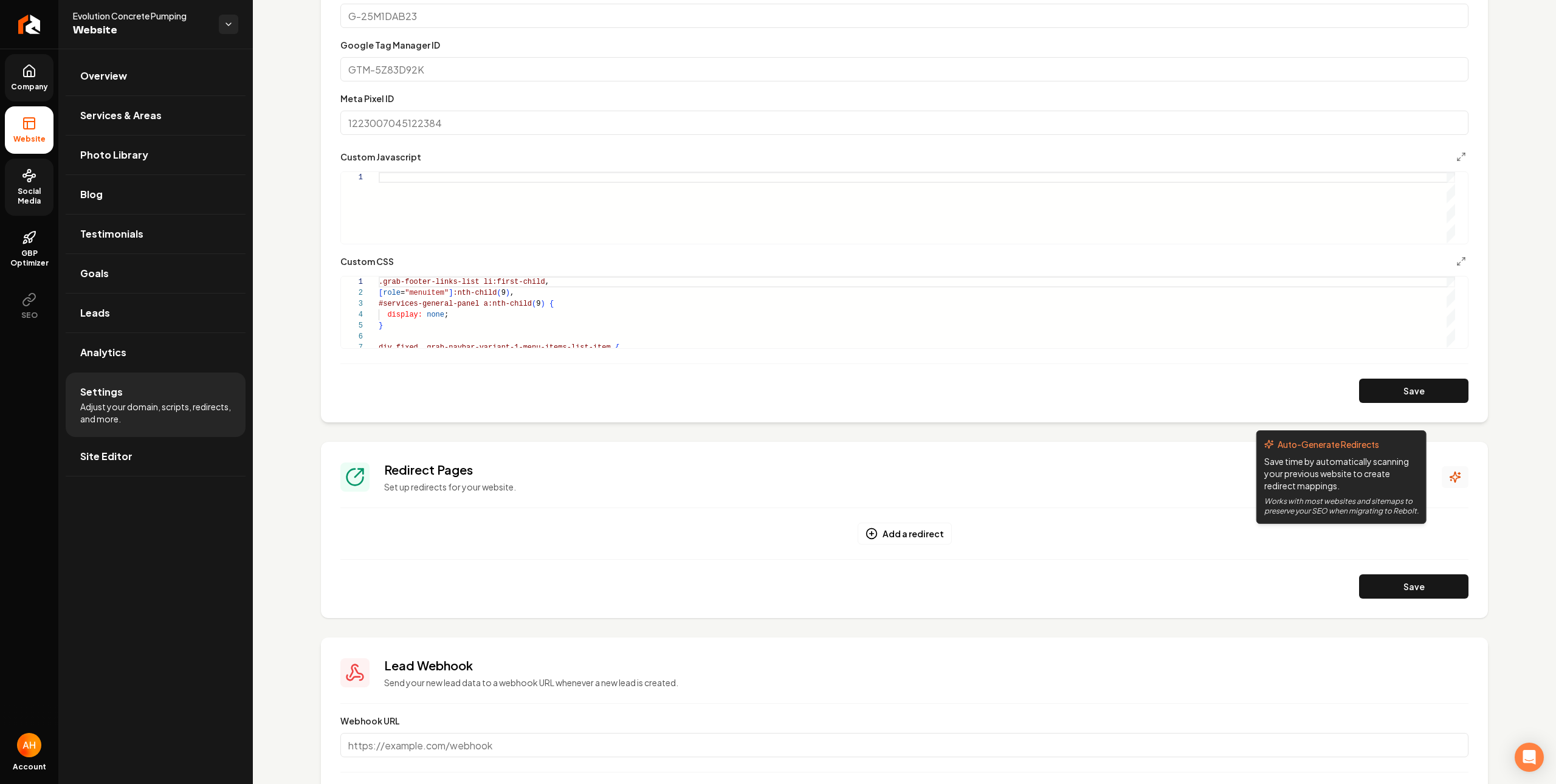
click at [1449, 480] on icon "Main content area" at bounding box center [1455, 477] width 12 height 12
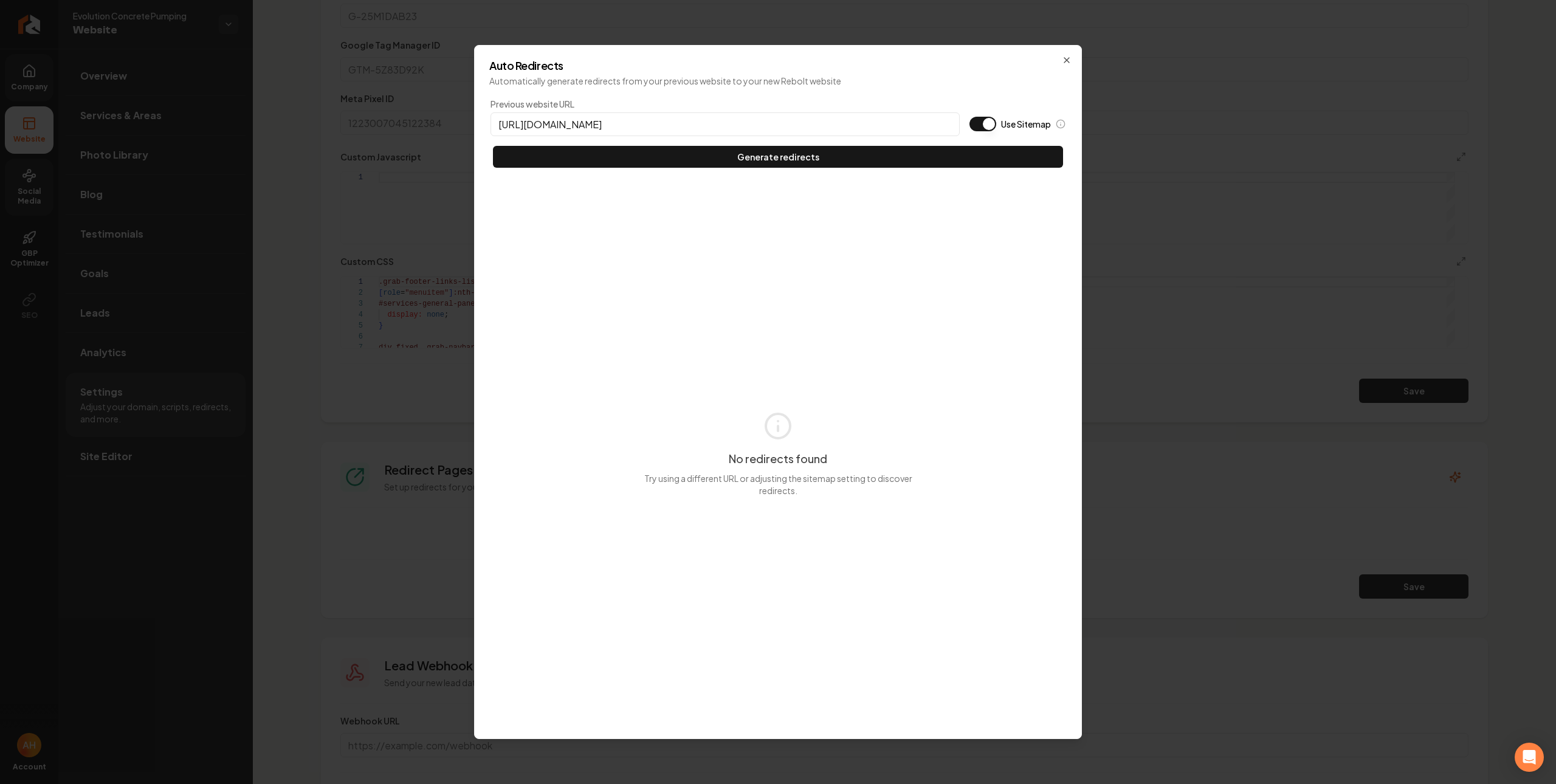
type input "https://evoconcretepumping.com"
type button "on"
click at [970, 117] on button "Use Sitemap" at bounding box center [983, 124] width 27 height 14
click at [493, 146] on button "Generate redirects" at bounding box center [778, 157] width 570 height 22
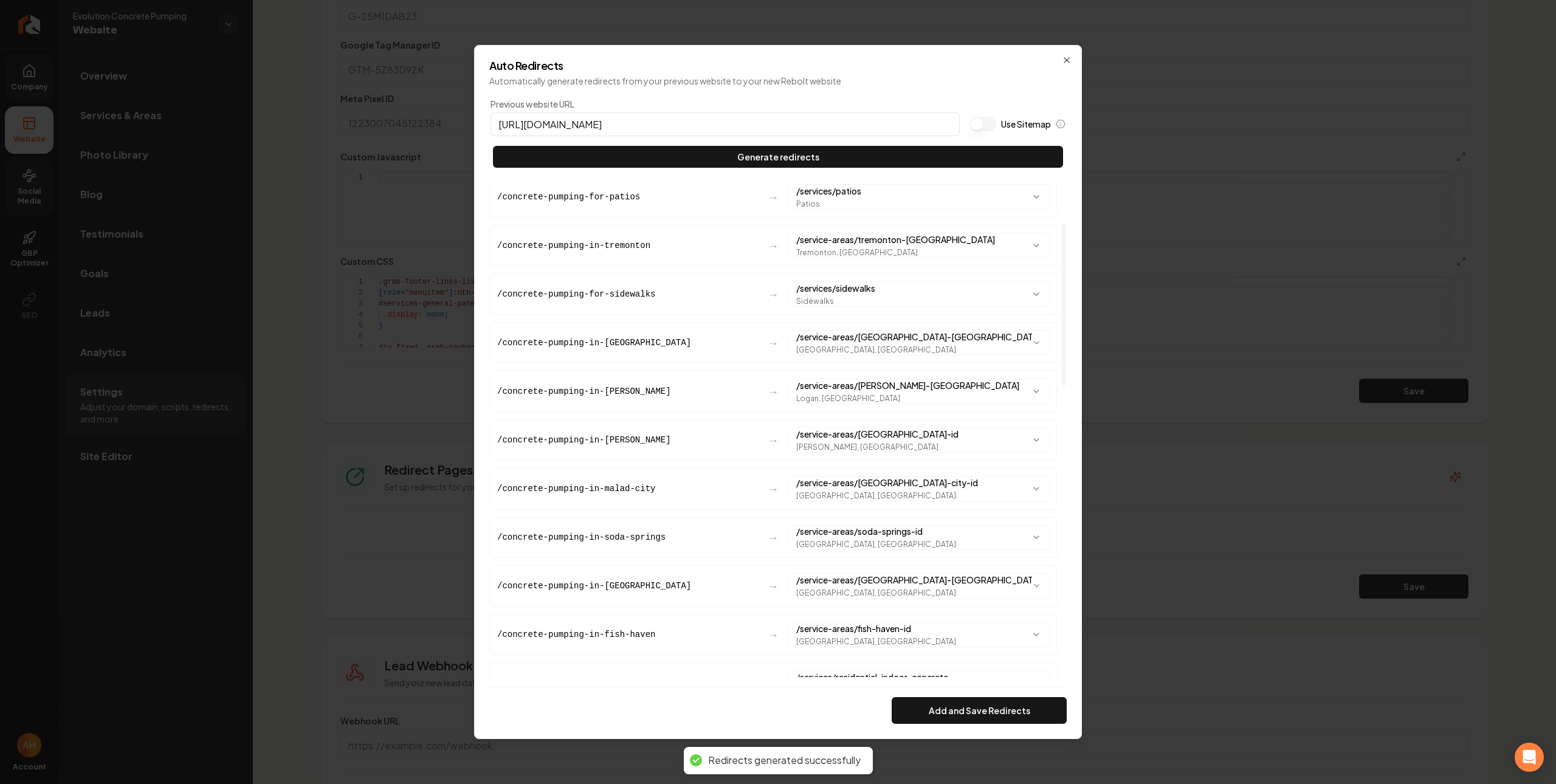
scroll to position [1009, 0]
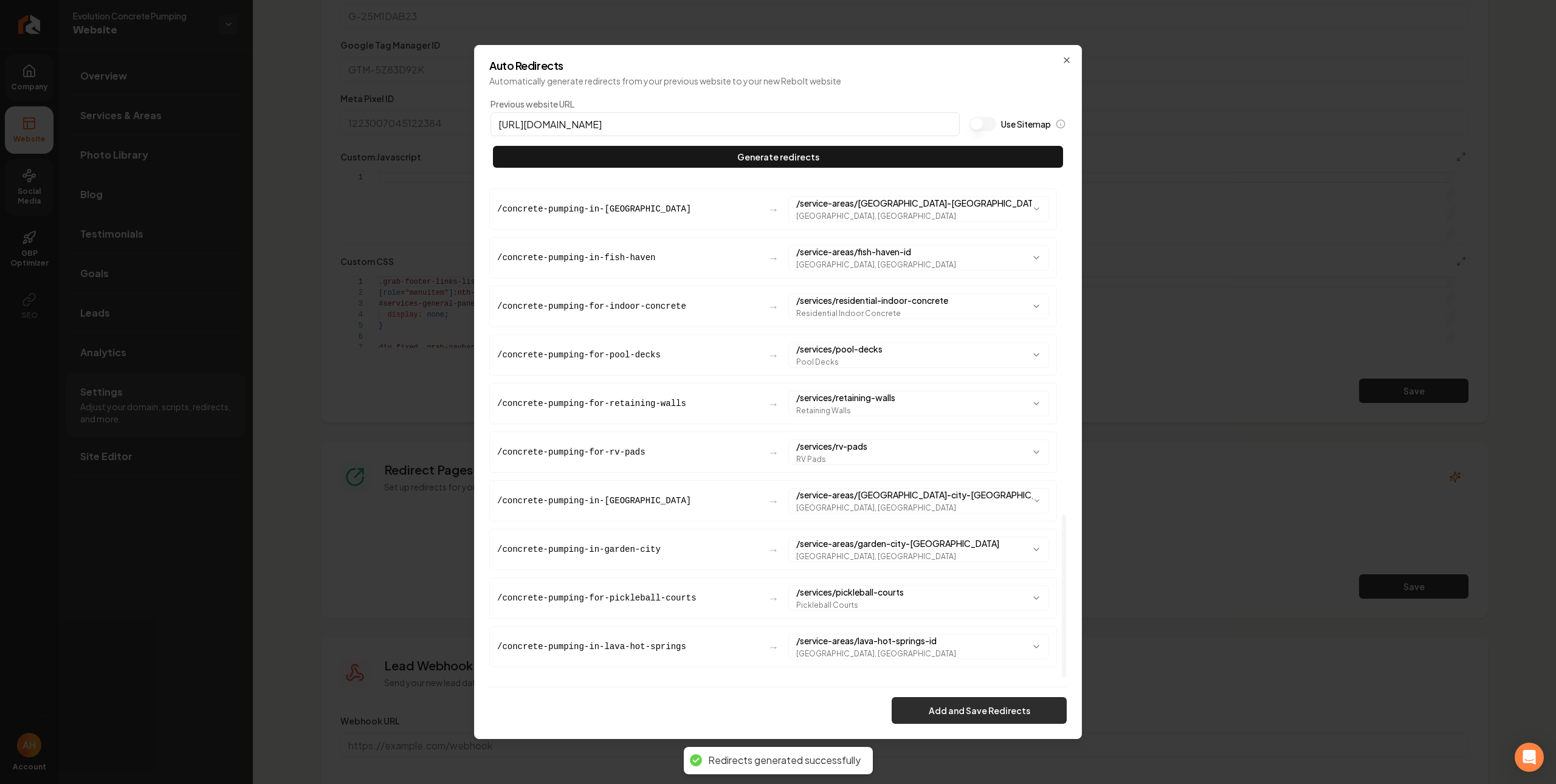
click at [1008, 708] on button "Add and Save Redirects" at bounding box center [979, 710] width 175 height 27
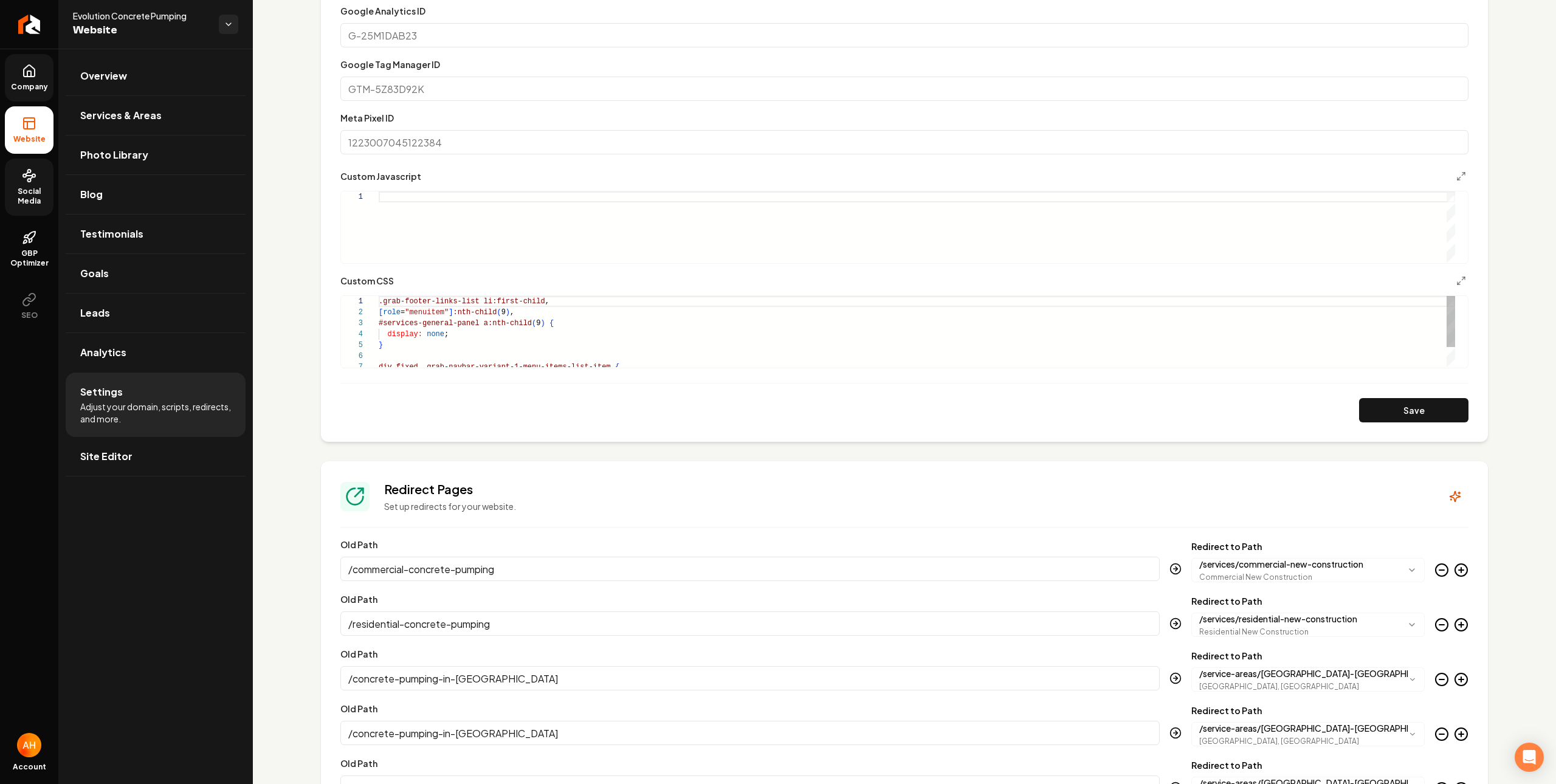
scroll to position [0, 0]
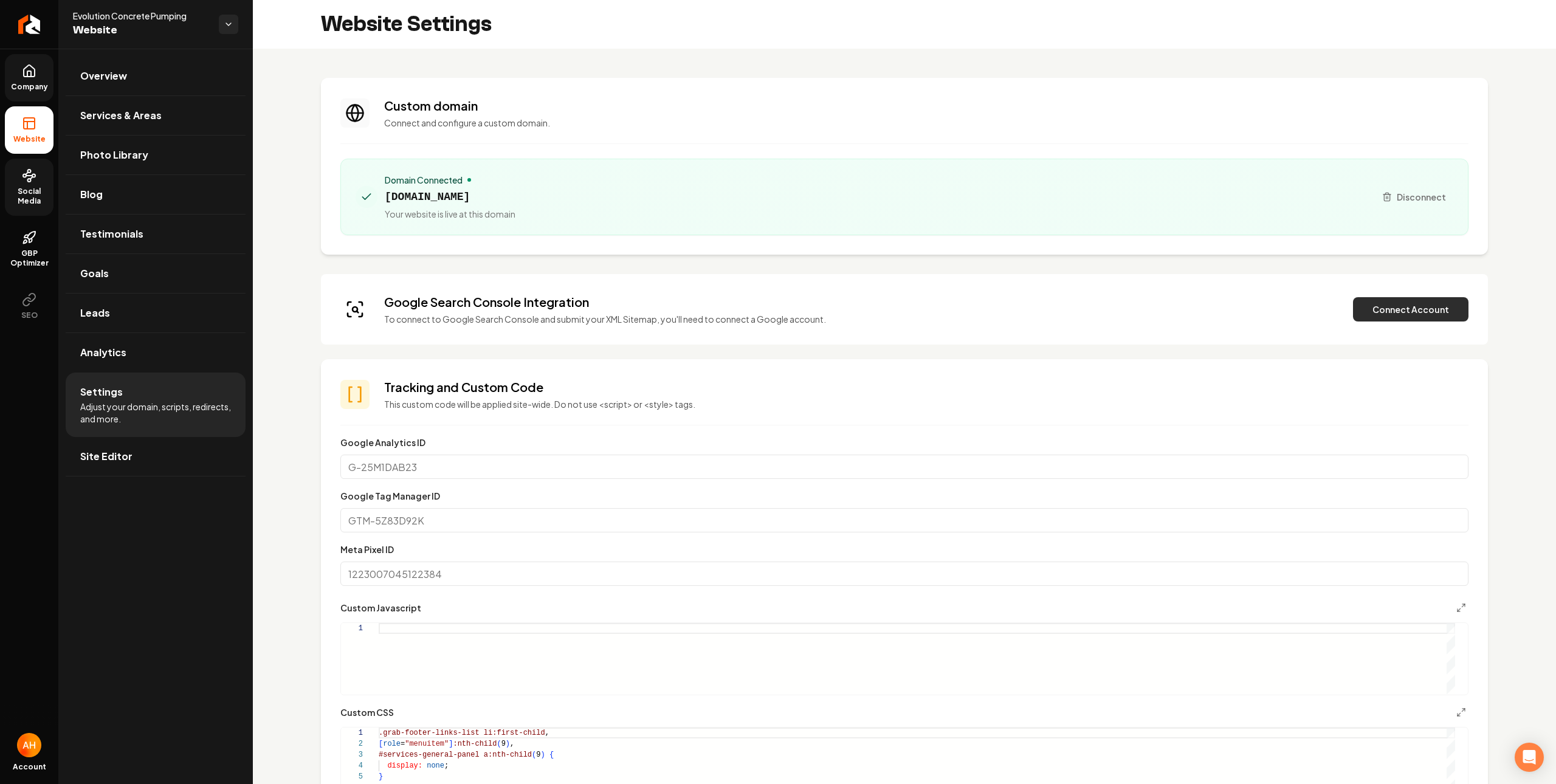
click at [1373, 307] on button "Connect Account" at bounding box center [1411, 309] width 115 height 24
click at [1300, 307] on button "Verify & Submit" at bounding box center [1326, 309] width 106 height 24
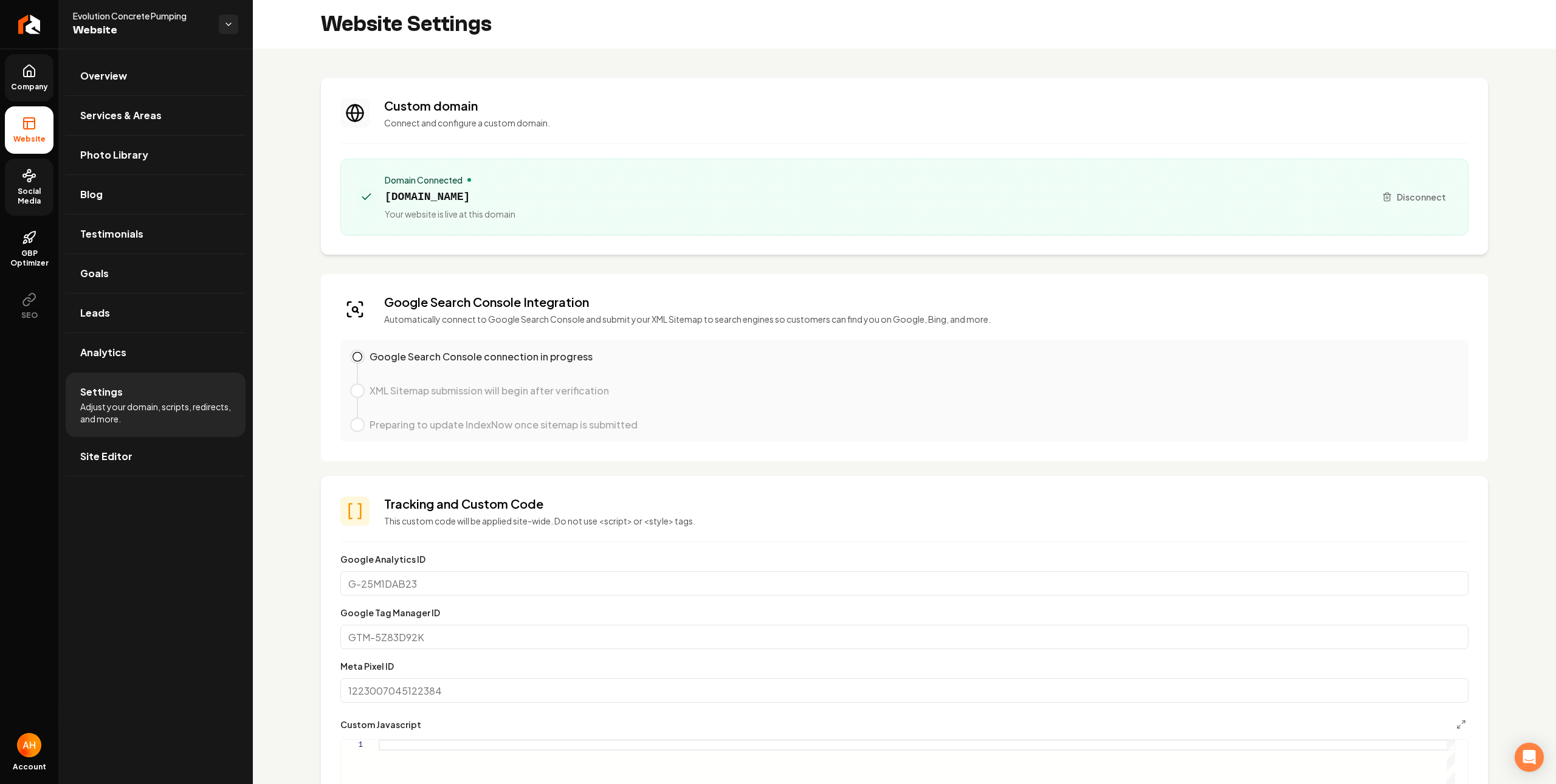
click at [573, 92] on section "Custom domain Connect and configure a custom domain. Domain Connected evoconcre…" at bounding box center [905, 166] width 1167 height 177
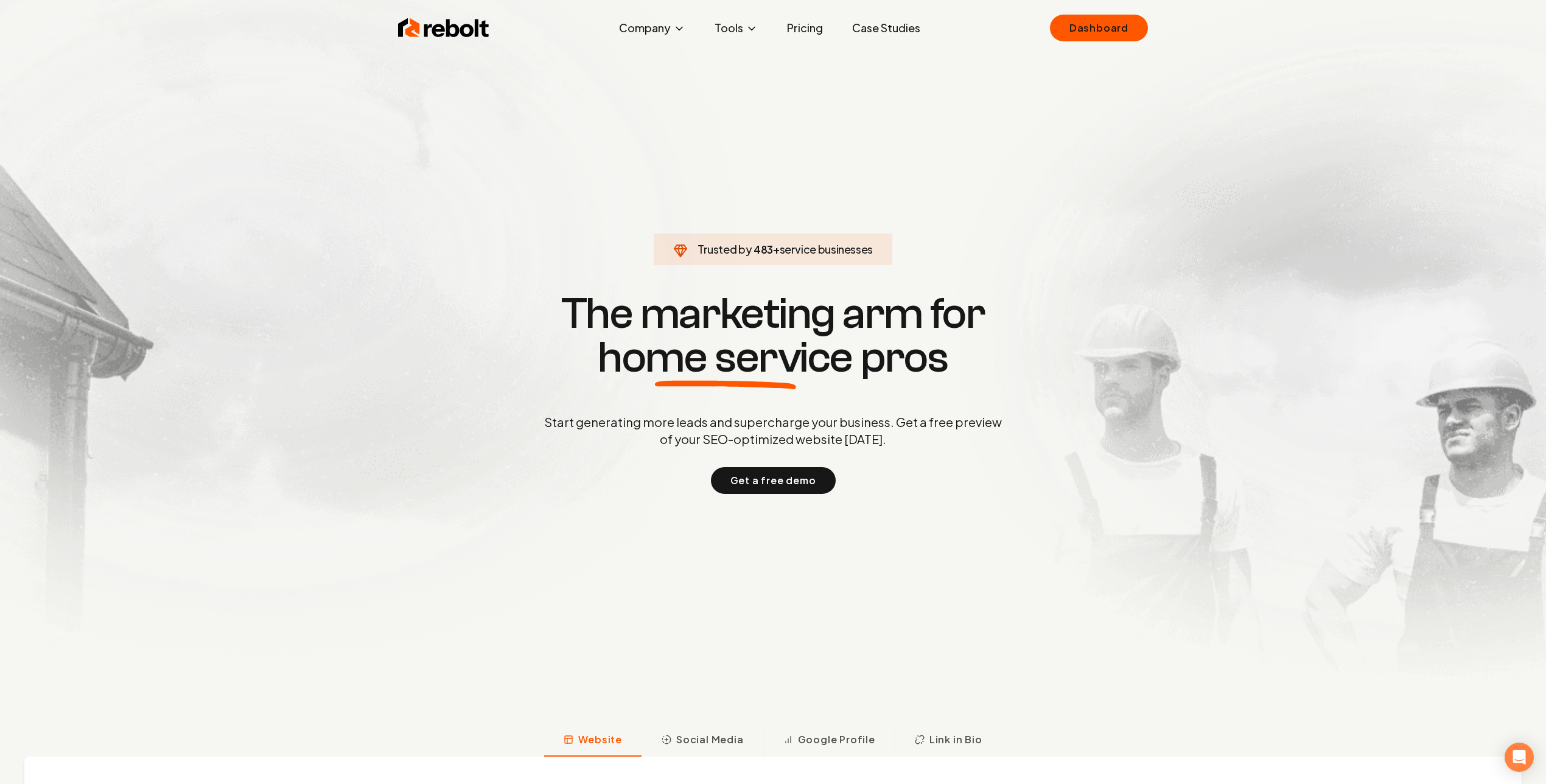
click link "Dashboard" at bounding box center [1099, 27] width 98 height 27
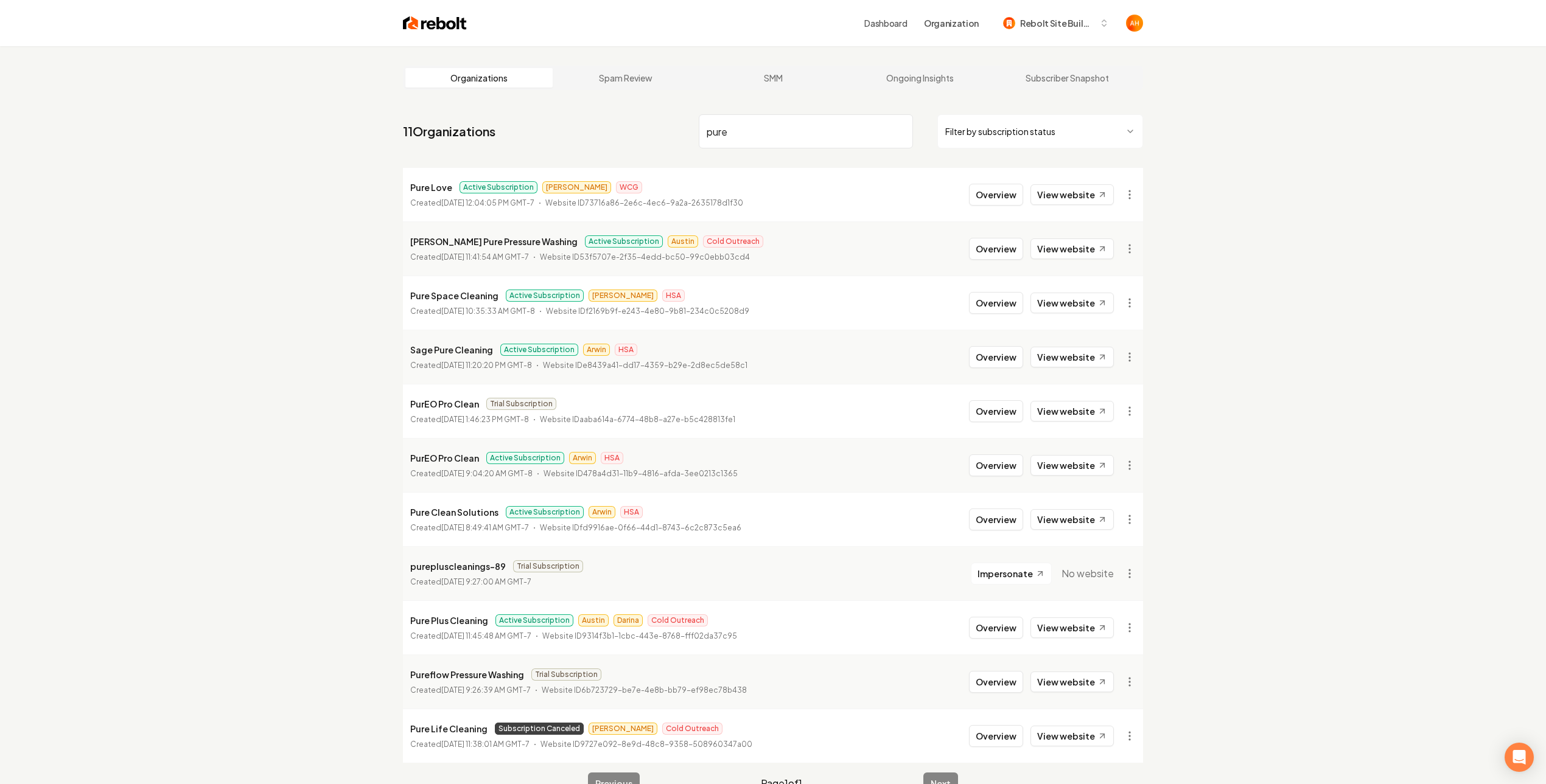
type input "pure"
